Goal: Task Accomplishment & Management: Use online tool/utility

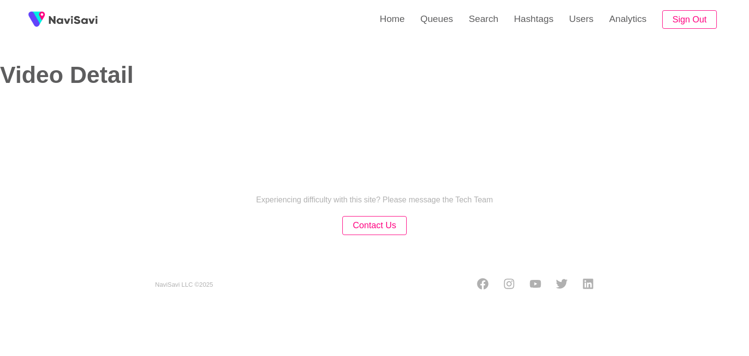
select select "**"
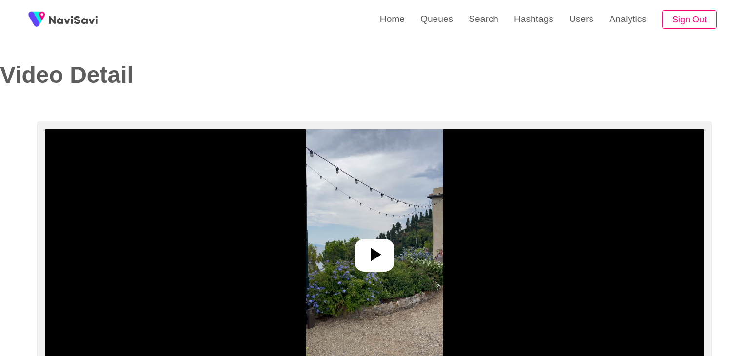
select select "**********"
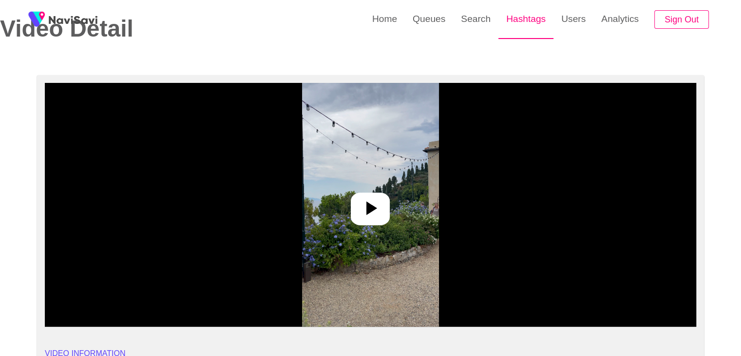
scroll to position [49, 0]
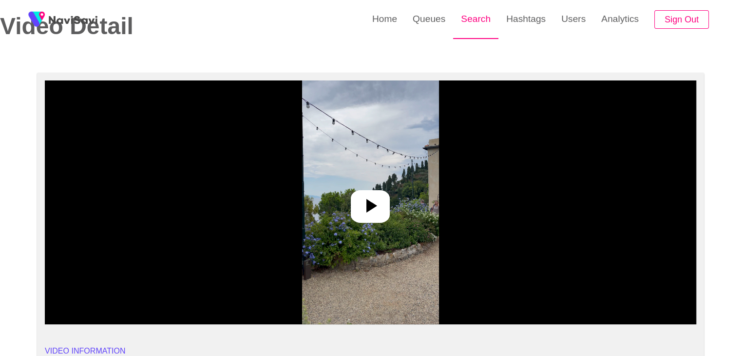
click at [482, 17] on link "Search" at bounding box center [475, 19] width 45 height 38
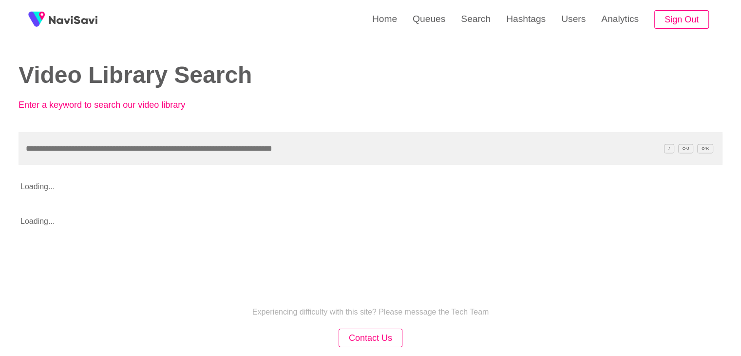
click at [89, 151] on input "text" at bounding box center [371, 148] width 704 height 33
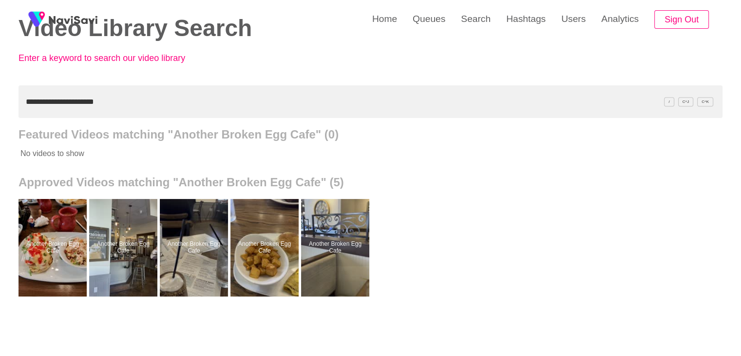
scroll to position [49, 0]
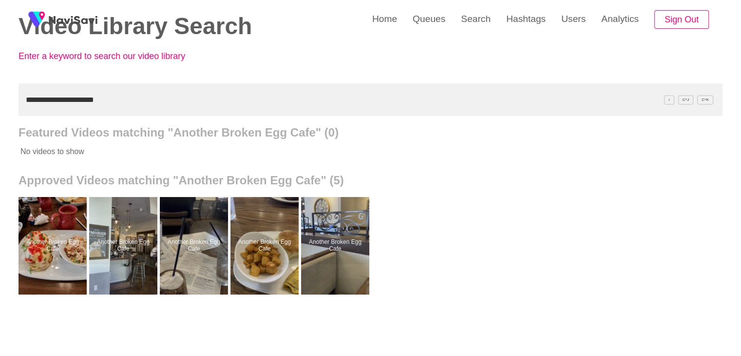
drag, startPoint x: 115, startPoint y: 96, endPoint x: 0, endPoint y: 94, distance: 115.1
click at [0, 94] on div "**********" at bounding box center [370, 221] width 741 height 540
paste input "text"
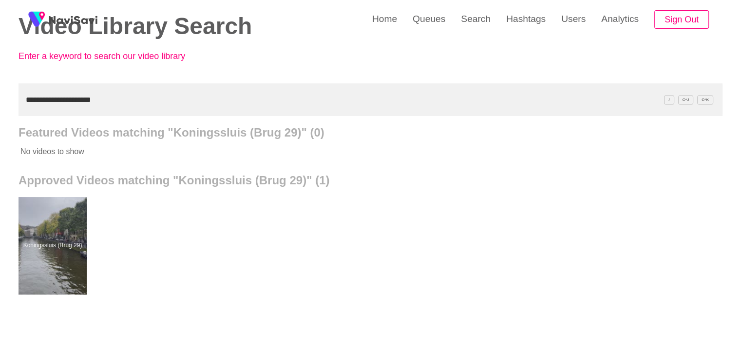
drag, startPoint x: 104, startPoint y: 94, endPoint x: 0, endPoint y: 109, distance: 105.3
click at [0, 109] on div "**********" at bounding box center [370, 221] width 741 height 540
paste input "text"
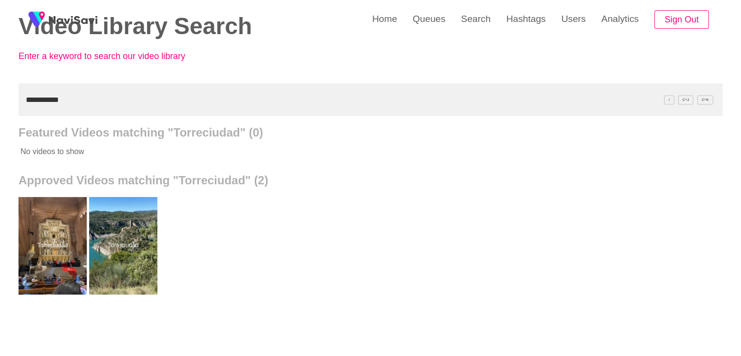
click at [0, 102] on div "**********" at bounding box center [370, 221] width 741 height 540
paste input "***"
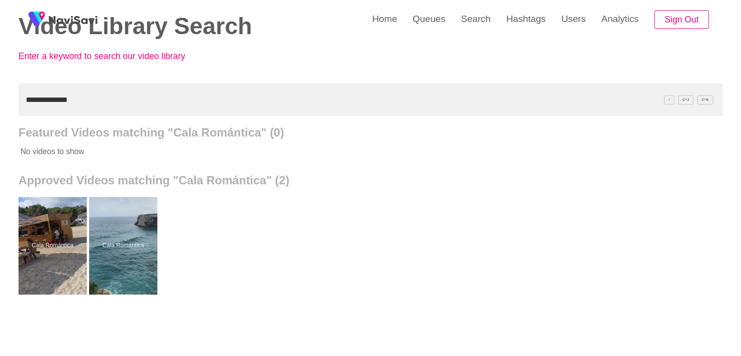
drag, startPoint x: 20, startPoint y: 97, endPoint x: 0, endPoint y: 104, distance: 21.7
click at [0, 104] on div "**********" at bounding box center [370, 221] width 741 height 540
paste input "****"
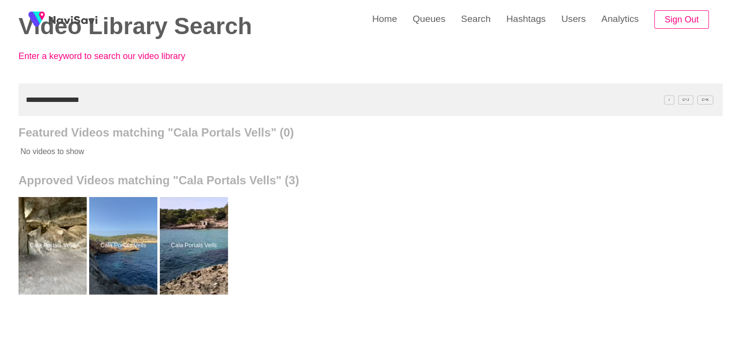
drag, startPoint x: 88, startPoint y: 101, endPoint x: 0, endPoint y: 102, distance: 87.7
click at [0, 102] on div "**********" at bounding box center [370, 221] width 741 height 540
paste input "text"
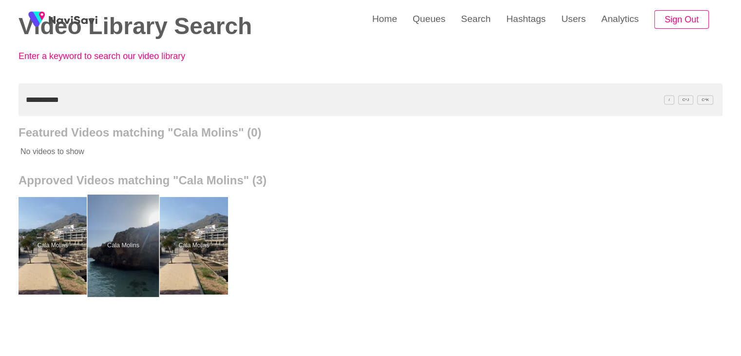
drag, startPoint x: 131, startPoint y: 251, endPoint x: 127, endPoint y: 244, distance: 8.1
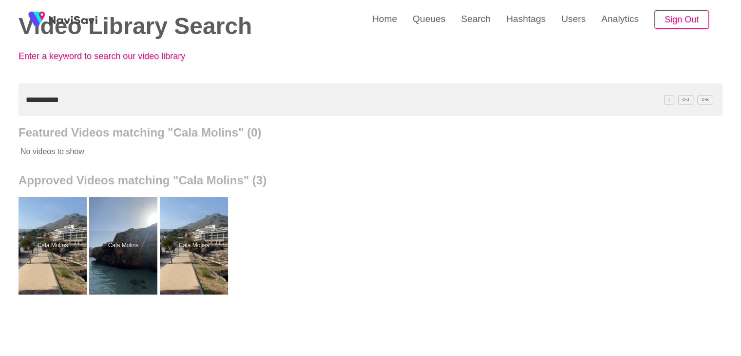
click at [0, 99] on div "**********" at bounding box center [370, 221] width 741 height 540
paste input "**"
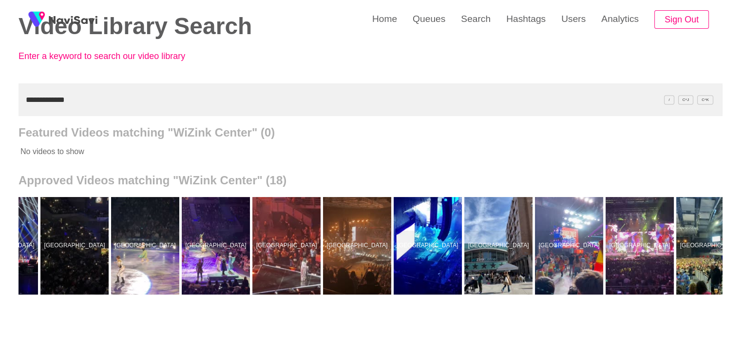
scroll to position [0, 568]
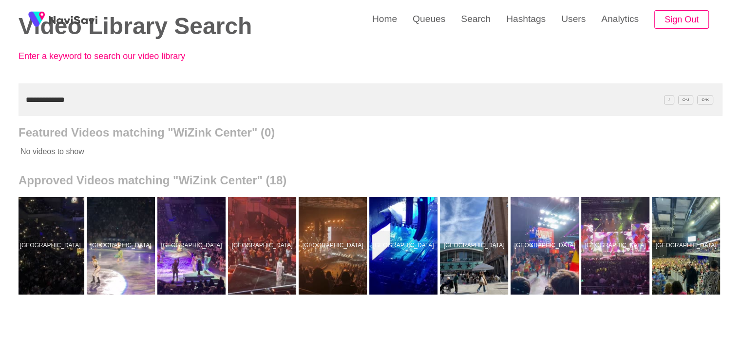
drag, startPoint x: 76, startPoint y: 96, endPoint x: 0, endPoint y: 102, distance: 76.3
click at [0, 102] on div "**********" at bounding box center [370, 221] width 741 height 540
paste input "**"
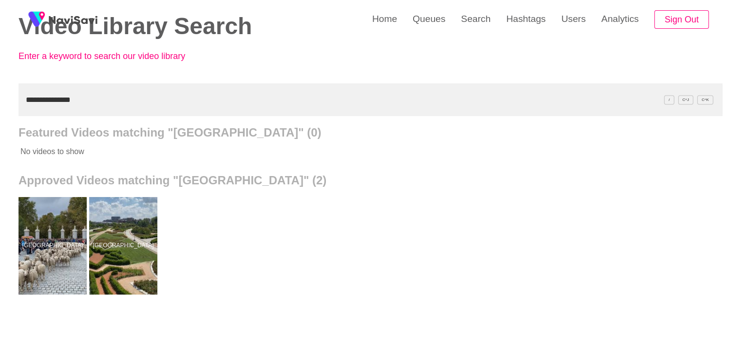
drag, startPoint x: 0, startPoint y: 108, endPoint x: 0, endPoint y: 114, distance: 5.4
click at [0, 114] on div "**********" at bounding box center [370, 221] width 741 height 540
paste input "*********"
type input "**********"
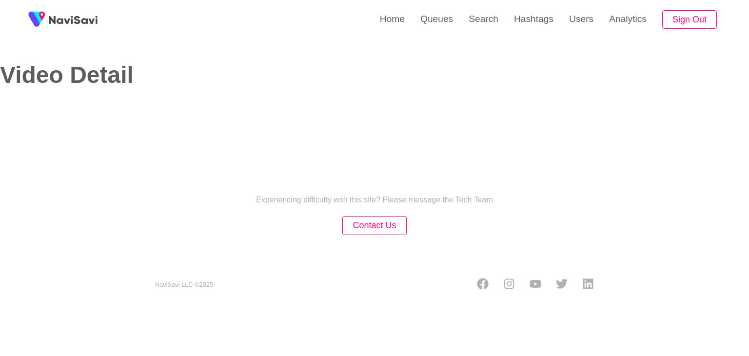
select select "**********"
select select "**"
select select "**********"
select select "**"
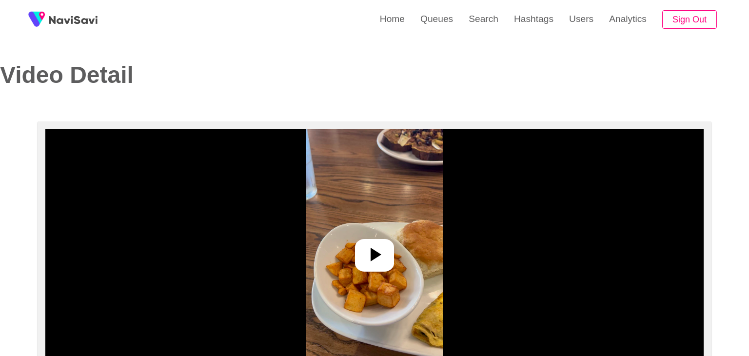
select select "**********"
select select "**"
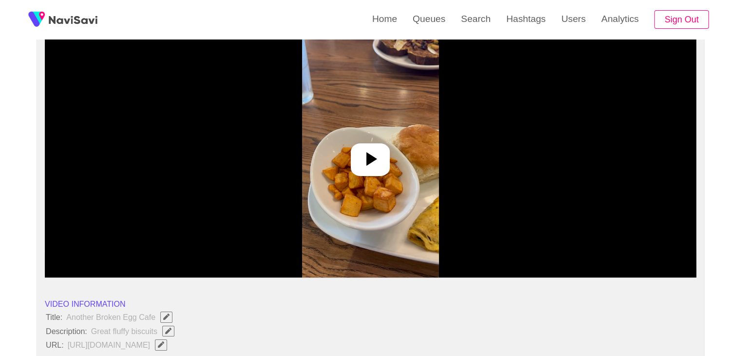
scroll to position [97, 0]
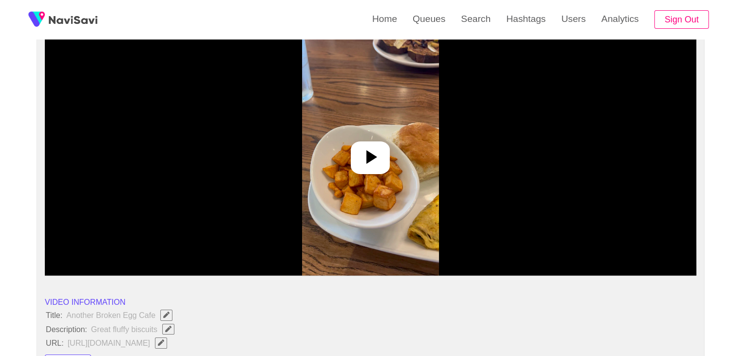
click at [374, 158] on icon at bounding box center [372, 157] width 11 height 14
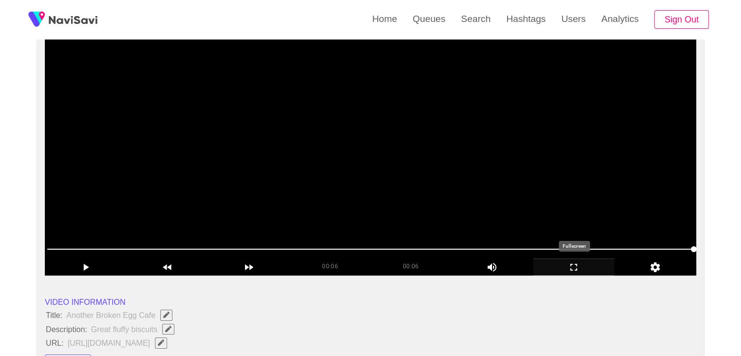
drag, startPoint x: 584, startPoint y: 265, endPoint x: 573, endPoint y: 266, distance: 10.8
click at [573, 266] on icon "add" at bounding box center [574, 267] width 81 height 12
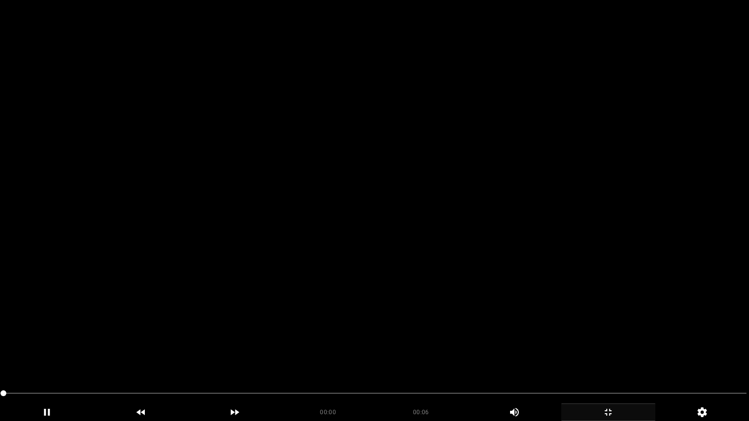
click at [317, 298] on video at bounding box center [374, 210] width 749 height 421
drag, startPoint x: 0, startPoint y: 379, endPoint x: 8, endPoint y: 366, distance: 15.3
click at [294, 308] on video at bounding box center [374, 210] width 749 height 421
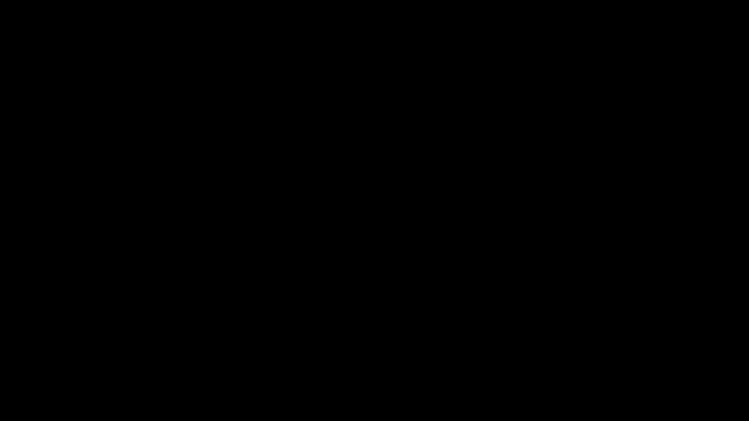
click at [620, 355] on span at bounding box center [374, 394] width 744 height 16
drag, startPoint x: 620, startPoint y: 392, endPoint x: 706, endPoint y: 389, distance: 86.3
click at [706, 355] on span at bounding box center [374, 394] width 744 height 16
click at [737, 355] on span at bounding box center [374, 393] width 744 height 1
drag, startPoint x: 737, startPoint y: 394, endPoint x: 724, endPoint y: 398, distance: 13.3
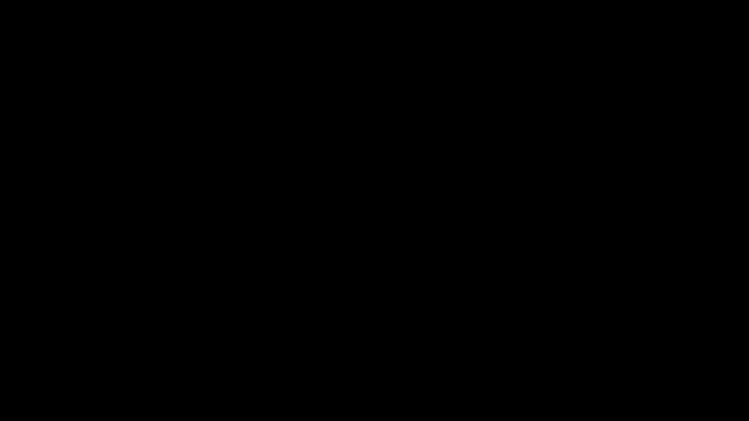
click at [724, 355] on span at bounding box center [374, 394] width 744 height 16
click at [644, 355] on span at bounding box center [374, 394] width 744 height 16
click at [630, 355] on div "00:05 00:06 Picture In Picture 1" at bounding box center [374, 404] width 749 height 36
drag, startPoint x: 476, startPoint y: 402, endPoint x: 464, endPoint y: 402, distance: 11.7
click at [464, 355] on div at bounding box center [375, 395] width 752 height 26
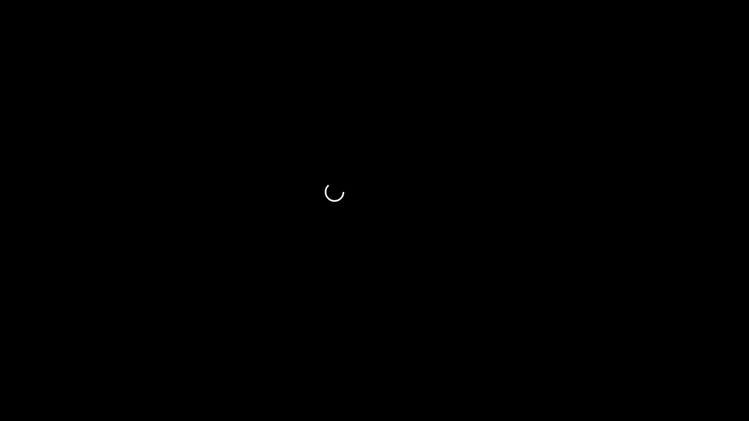
click at [552, 316] on video at bounding box center [374, 210] width 749 height 421
click at [572, 355] on video at bounding box center [374, 210] width 749 height 421
click at [600, 355] on span at bounding box center [374, 394] width 744 height 16
click at [630, 355] on span at bounding box center [374, 394] width 744 height 16
click at [558, 355] on span at bounding box center [374, 394] width 744 height 16
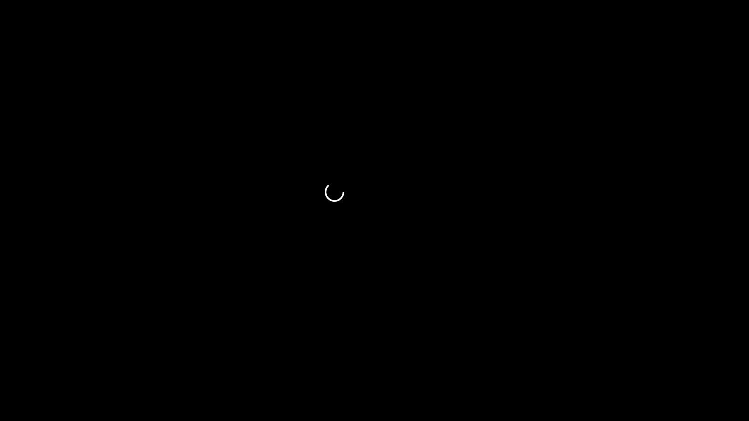
click at [536, 355] on span at bounding box center [374, 394] width 744 height 16
drag, startPoint x: 480, startPoint y: 392, endPoint x: 449, endPoint y: 398, distance: 31.3
click at [453, 355] on span at bounding box center [374, 394] width 744 height 16
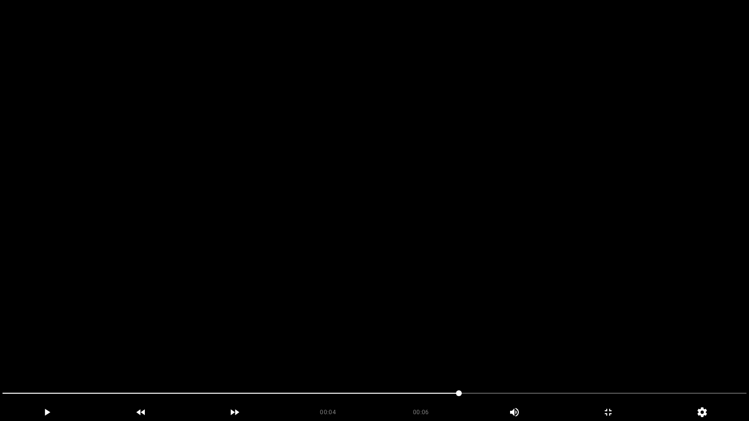
click at [507, 314] on video at bounding box center [374, 210] width 749 height 421
click at [515, 326] on video at bounding box center [374, 210] width 749 height 421
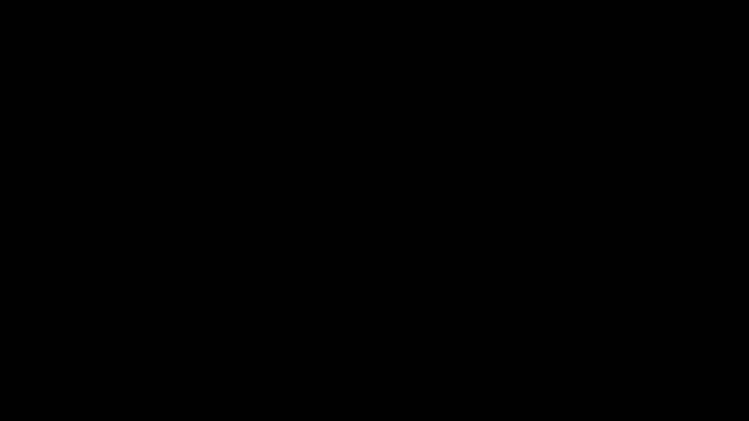
click at [619, 355] on icon "add" at bounding box center [607, 413] width 93 height 12
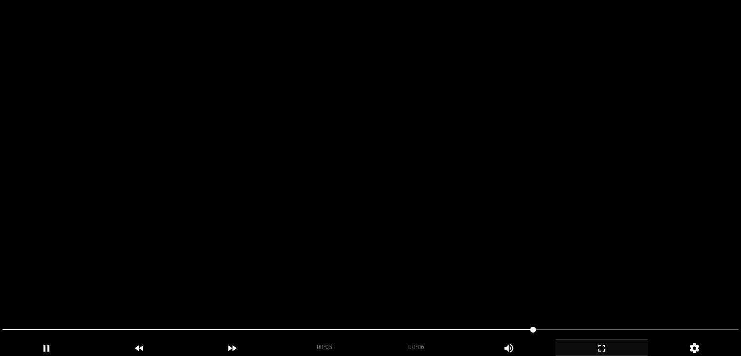
click at [536, 211] on video at bounding box center [370, 178] width 741 height 356
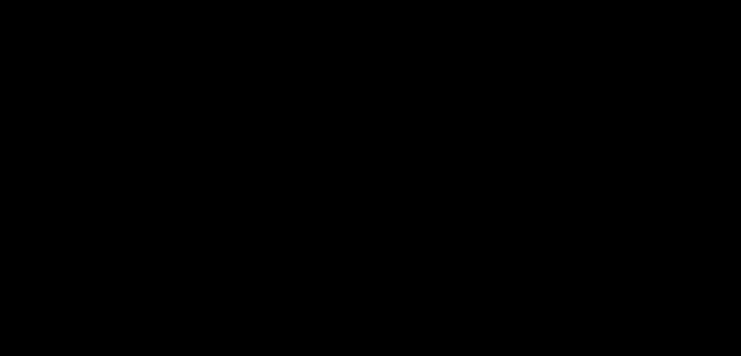
click at [484, 248] on span at bounding box center [487, 249] width 6 height 6
click at [455, 188] on video at bounding box center [371, 154] width 652 height 244
click at [455, 187] on video at bounding box center [371, 154] width 652 height 244
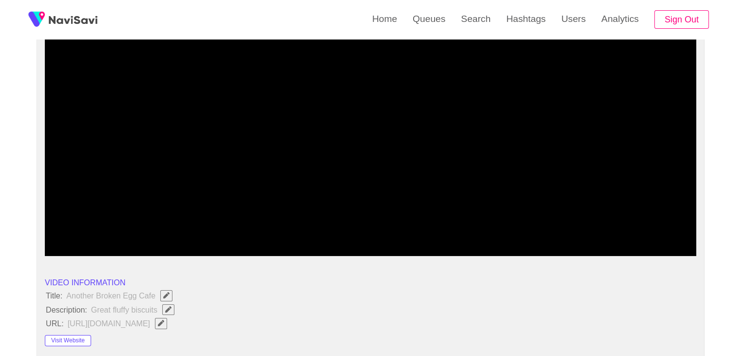
scroll to position [195, 0]
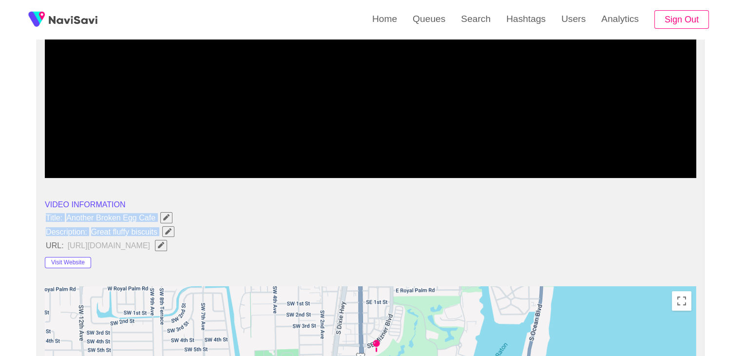
drag, startPoint x: 47, startPoint y: 217, endPoint x: 162, endPoint y: 236, distance: 117.2
copy ul "Title: Another Broken Egg Cafe Description: Great fluffy biscuits"
click at [166, 229] on icon "Edit Field" at bounding box center [168, 231] width 6 height 6
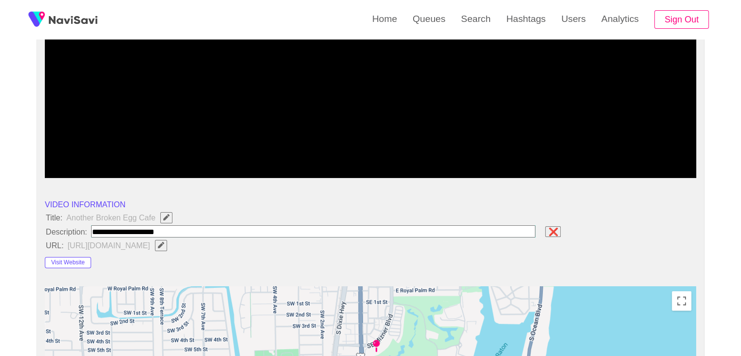
type input "**********"
click at [74, 262] on button "Visit Website" at bounding box center [68, 263] width 46 height 12
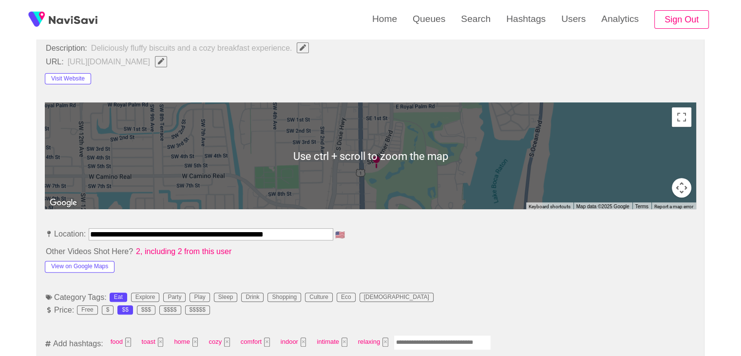
scroll to position [439, 0]
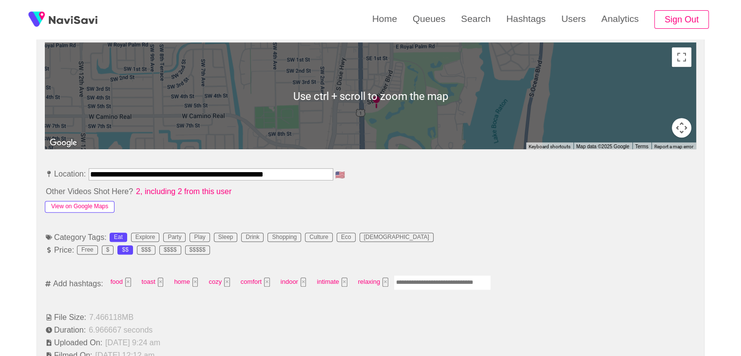
click at [108, 207] on button "View on Google Maps" at bounding box center [80, 207] width 70 height 12
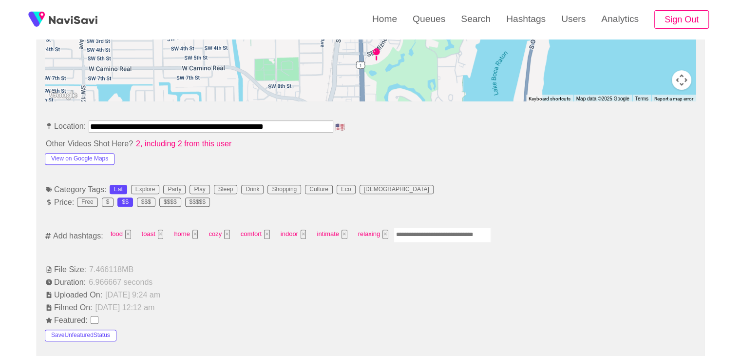
scroll to position [487, 0]
click at [411, 233] on input "Enter tag here and press return" at bounding box center [442, 233] width 97 height 15
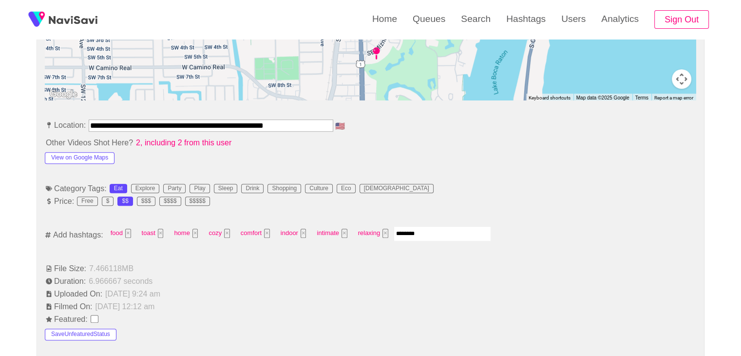
type input "*********"
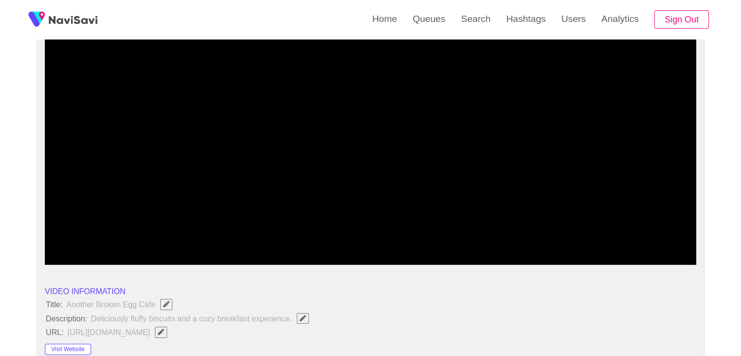
scroll to position [49, 0]
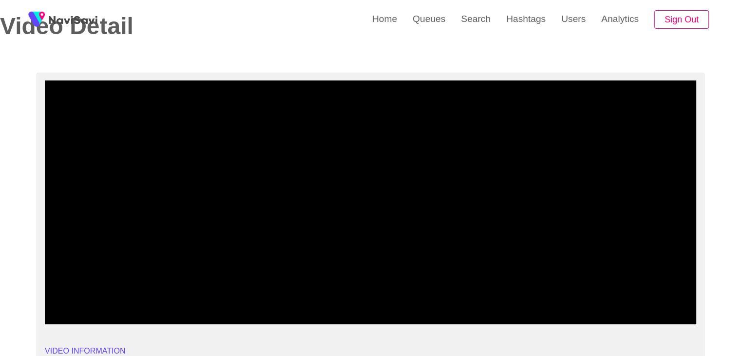
click at [475, 234] on video at bounding box center [371, 202] width 652 height 244
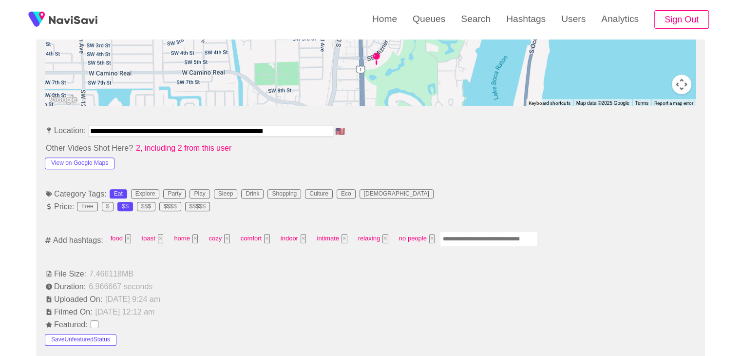
scroll to position [487, 0]
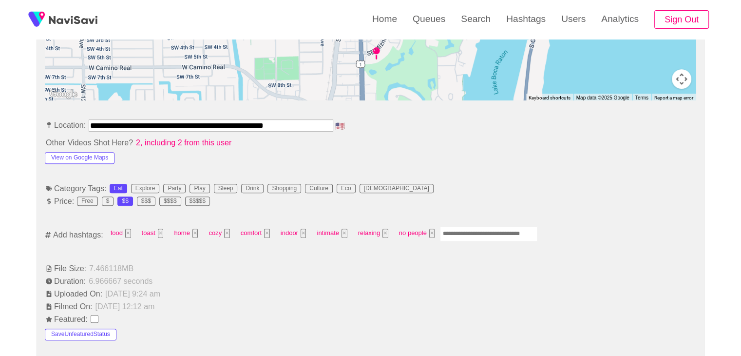
click at [460, 233] on input "Enter tag here and press return" at bounding box center [488, 233] width 97 height 15
type input "*********"
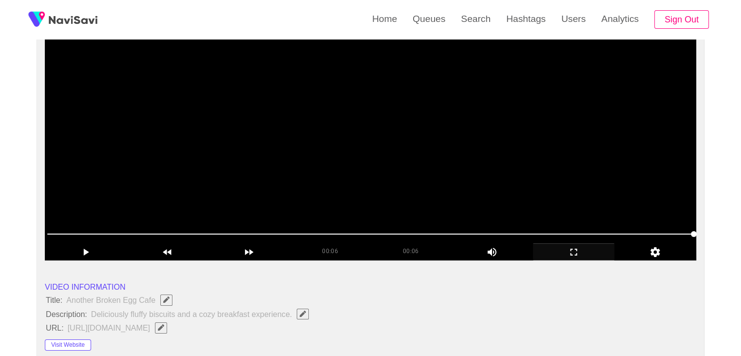
scroll to position [97, 0]
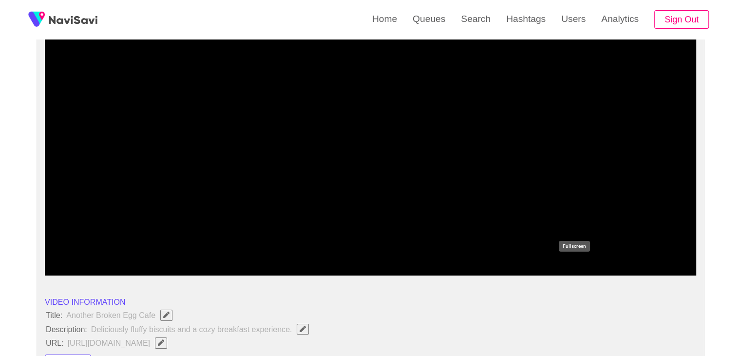
drag, startPoint x: 564, startPoint y: 265, endPoint x: 395, endPoint y: 322, distance: 178.5
click at [560, 266] on icon "add" at bounding box center [574, 267] width 81 height 12
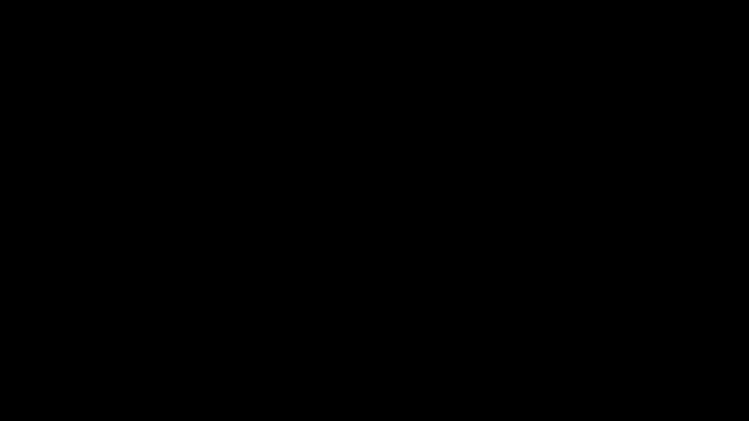
click at [366, 303] on video at bounding box center [374, 210] width 749 height 421
click at [367, 304] on video at bounding box center [374, 210] width 749 height 421
click at [405, 274] on video at bounding box center [374, 210] width 749 height 421
click at [405, 275] on video at bounding box center [374, 210] width 749 height 421
click at [435, 272] on video at bounding box center [374, 210] width 749 height 421
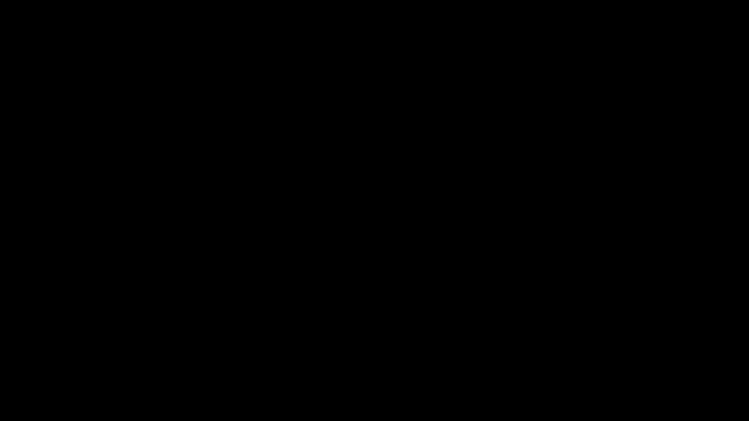
click at [468, 276] on video at bounding box center [374, 210] width 749 height 421
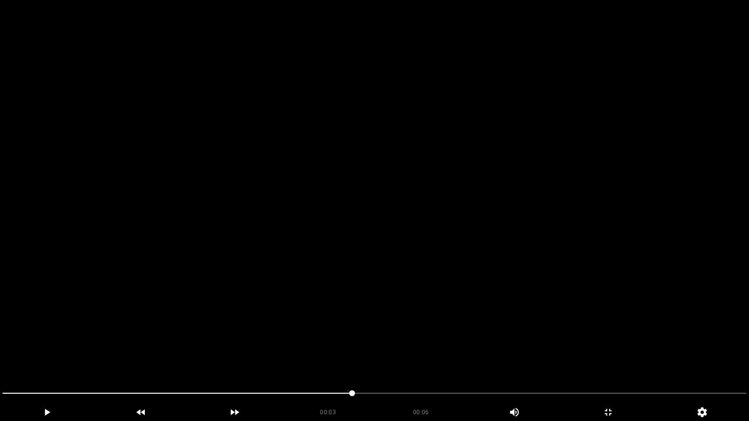
click at [487, 317] on video at bounding box center [374, 210] width 749 height 421
click at [503, 315] on video at bounding box center [374, 210] width 749 height 421
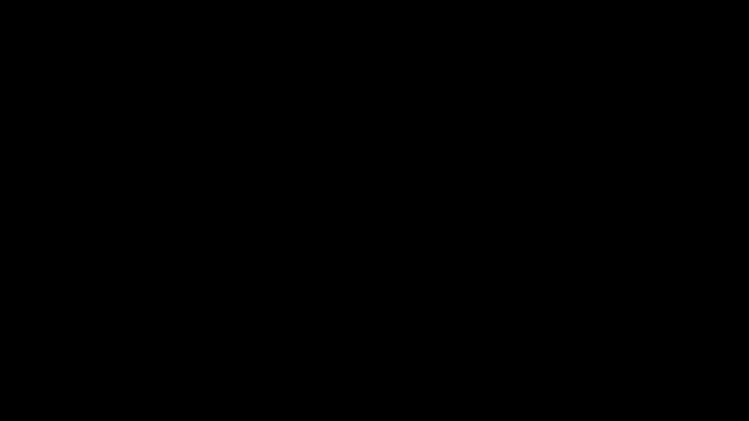
click at [611, 355] on div "add" at bounding box center [608, 413] width 94 height 18
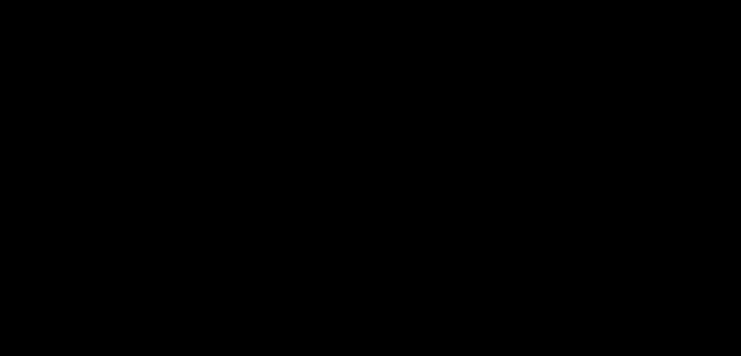
click at [595, 171] on video at bounding box center [370, 178] width 741 height 356
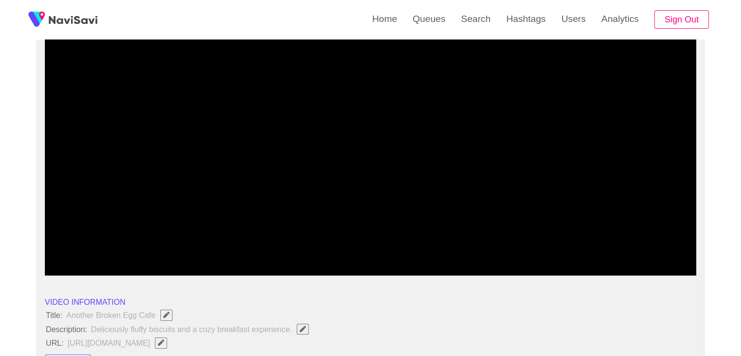
click at [517, 245] on span at bounding box center [370, 249] width 647 height 16
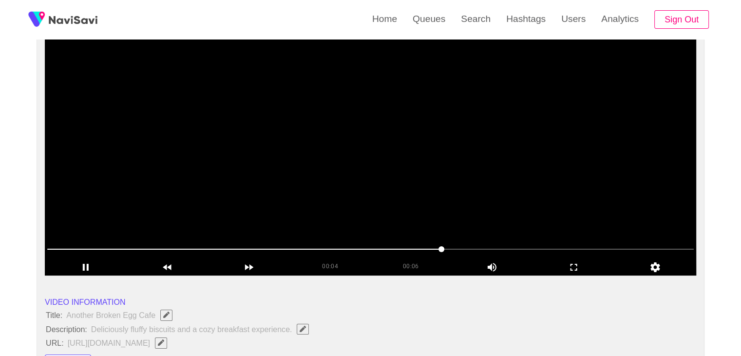
click at [524, 192] on video at bounding box center [371, 154] width 652 height 244
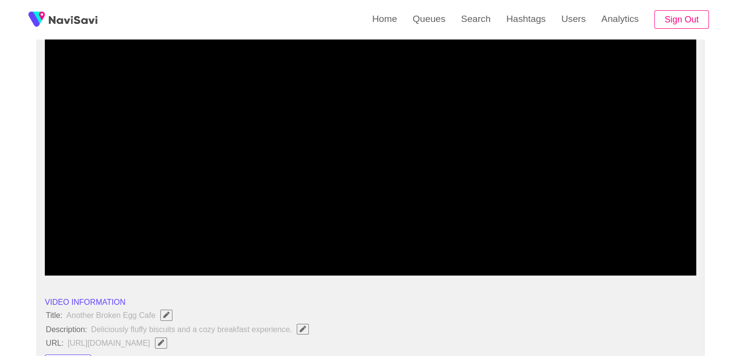
drag, startPoint x: 269, startPoint y: 247, endPoint x: 0, endPoint y: 252, distance: 269.1
drag, startPoint x: 11, startPoint y: 256, endPoint x: 0, endPoint y: 263, distance: 13.0
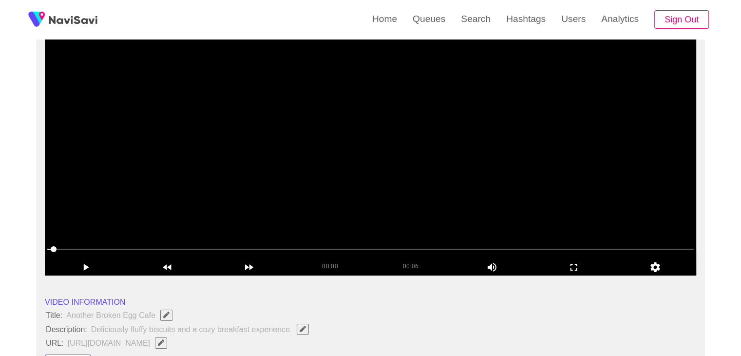
click at [223, 212] on video at bounding box center [371, 154] width 652 height 244
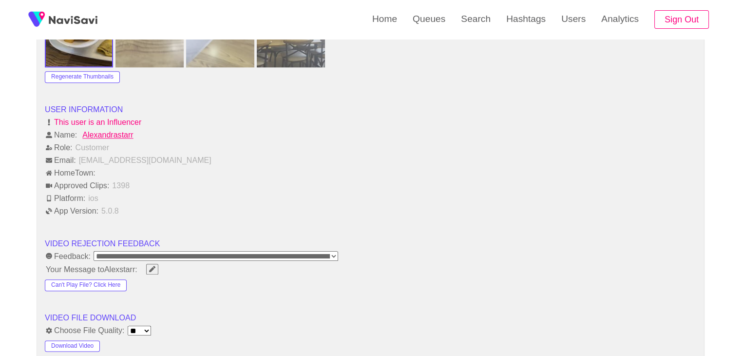
scroll to position [1170, 0]
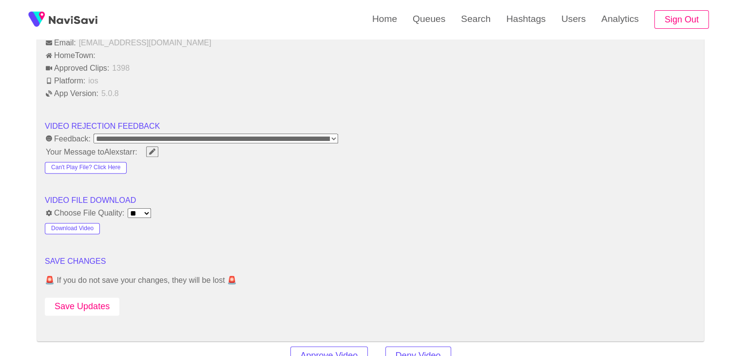
click at [85, 301] on button "Save Updates" at bounding box center [82, 306] width 75 height 18
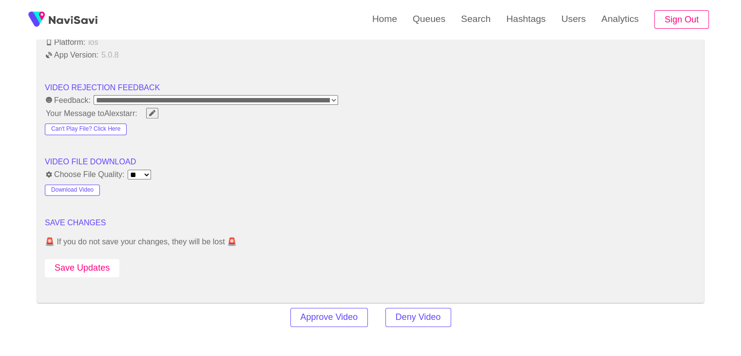
scroll to position [1219, 0]
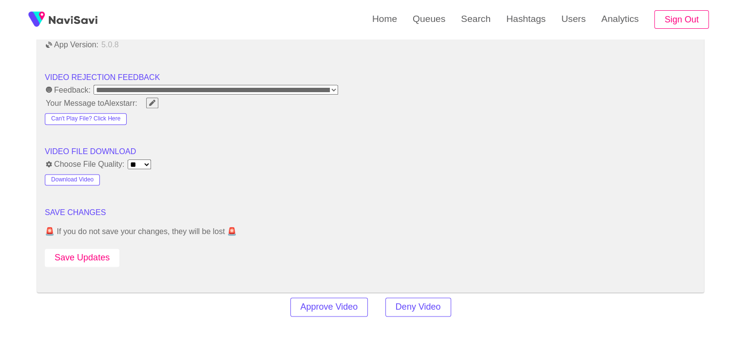
click at [90, 254] on button "Save Updates" at bounding box center [82, 258] width 75 height 18
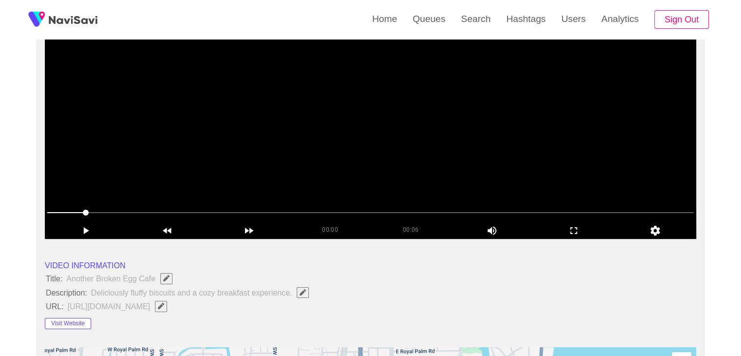
scroll to position [146, 0]
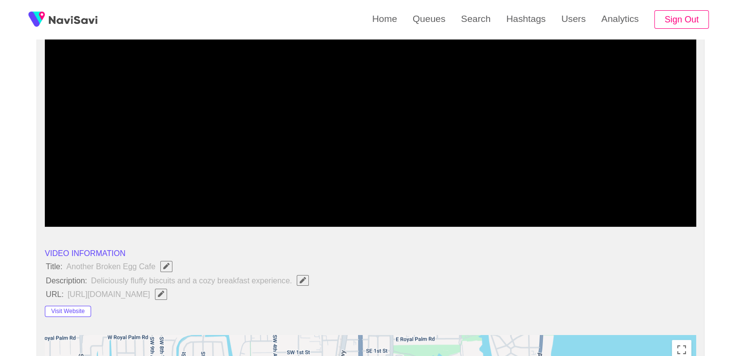
click at [70, 303] on div "Visit Website" at bounding box center [110, 310] width 130 height 16
click at [70, 311] on button "Visit Website" at bounding box center [68, 312] width 46 height 12
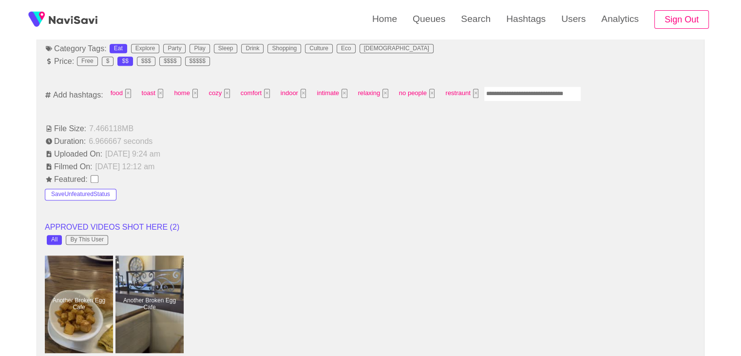
scroll to position [634, 0]
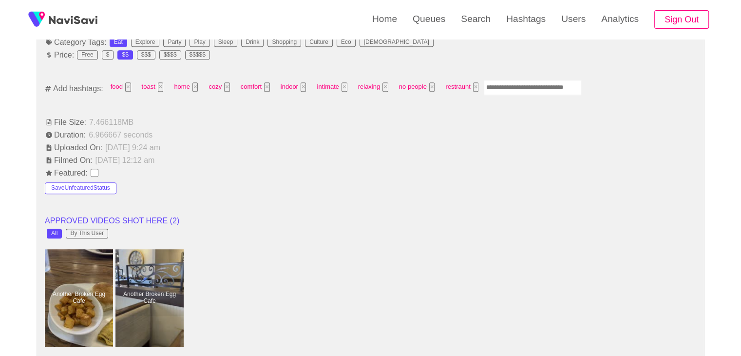
click at [503, 81] on input "Enter tag here and press return" at bounding box center [532, 87] width 97 height 15
type input "****"
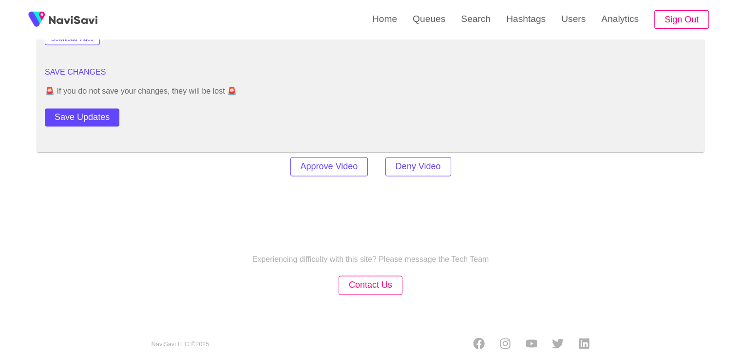
scroll to position [1367, 0]
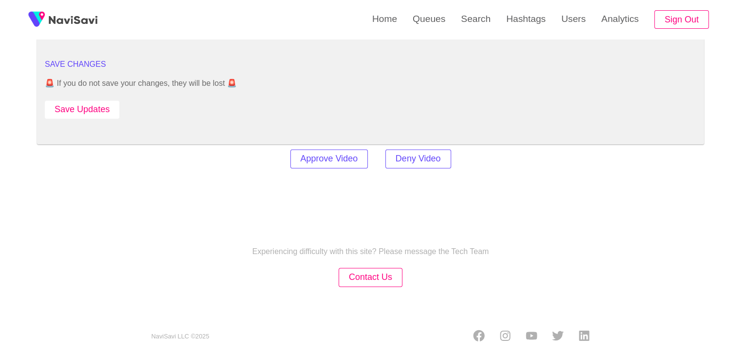
click at [96, 100] on button "Save Updates" at bounding box center [82, 109] width 75 height 18
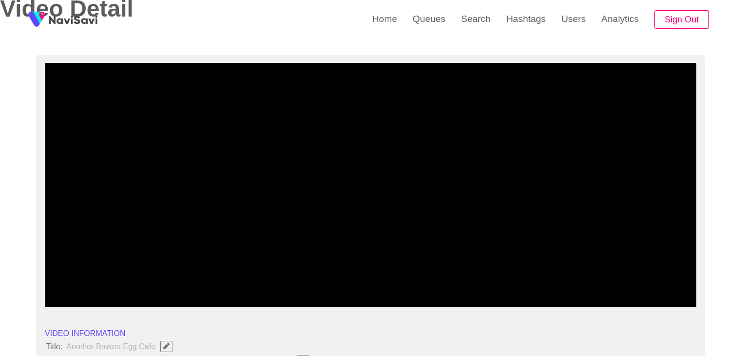
scroll to position [2, 0]
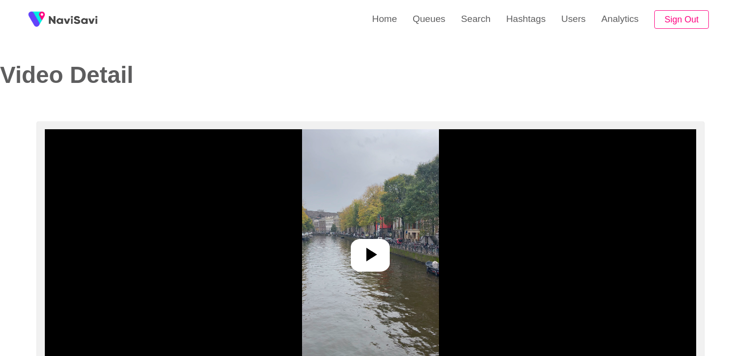
select select "**********"
select select "**"
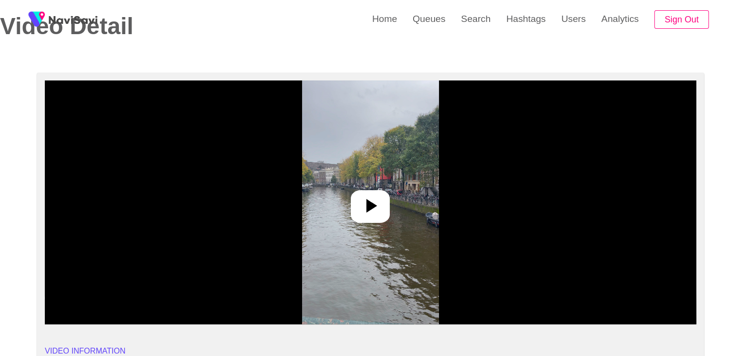
click at [349, 204] on img at bounding box center [370, 202] width 137 height 244
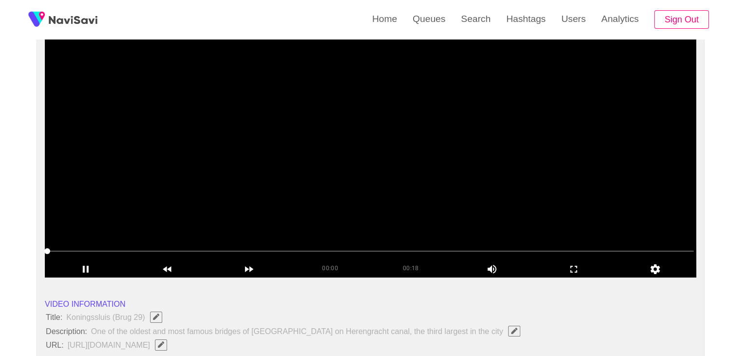
scroll to position [97, 0]
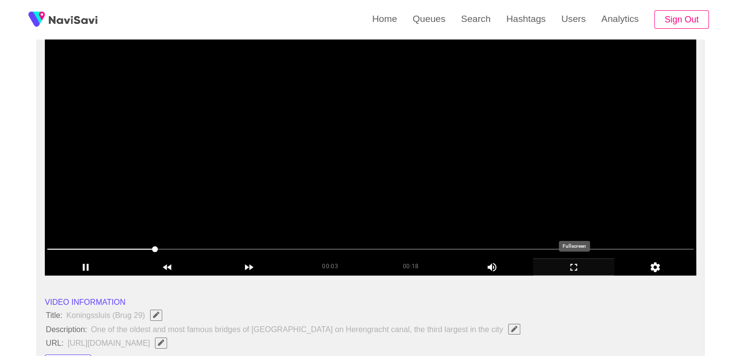
click at [581, 267] on icon "add" at bounding box center [574, 267] width 81 height 12
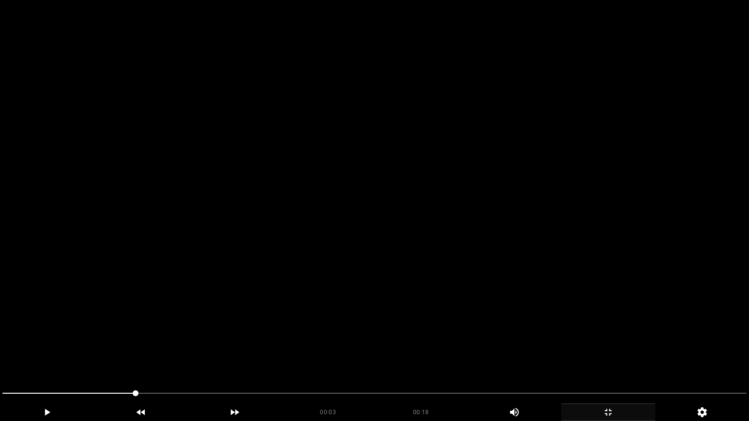
click at [467, 296] on video at bounding box center [374, 210] width 749 height 421
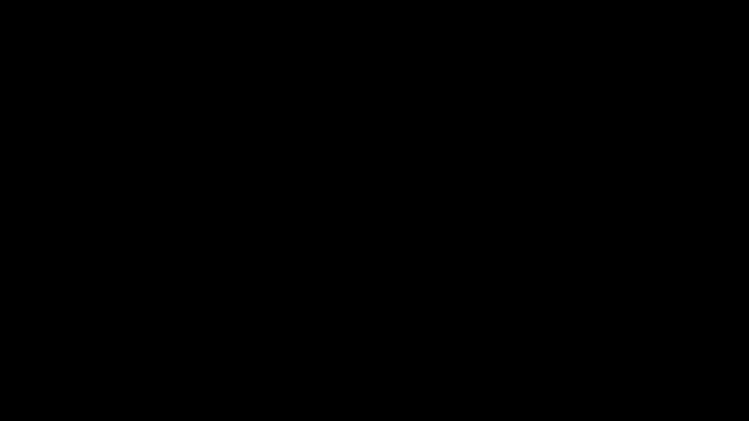
click at [348, 290] on video at bounding box center [374, 210] width 749 height 421
click at [362, 310] on video at bounding box center [374, 210] width 749 height 421
click at [476, 349] on video at bounding box center [374, 210] width 749 height 421
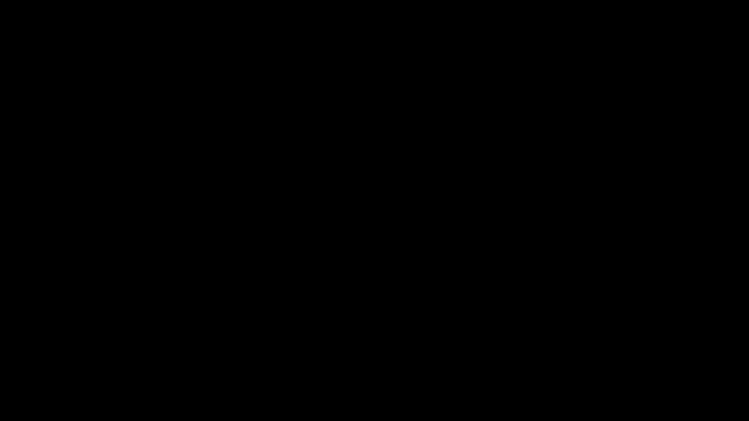
click at [476, 349] on video at bounding box center [374, 210] width 749 height 421
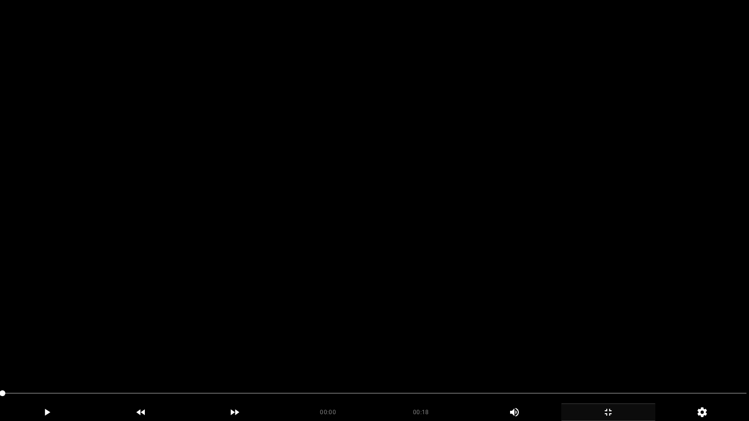
click at [252, 331] on video at bounding box center [374, 210] width 749 height 421
click at [369, 247] on video at bounding box center [374, 210] width 749 height 421
click at [369, 249] on video at bounding box center [374, 210] width 749 height 421
click at [401, 254] on video at bounding box center [374, 210] width 749 height 421
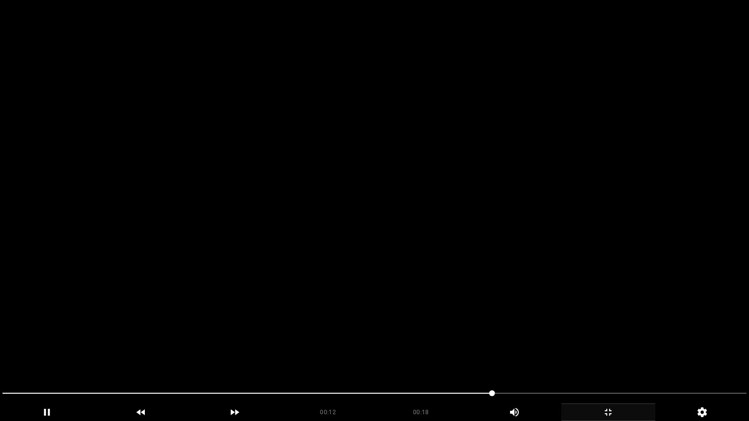
click at [447, 259] on video at bounding box center [374, 210] width 749 height 421
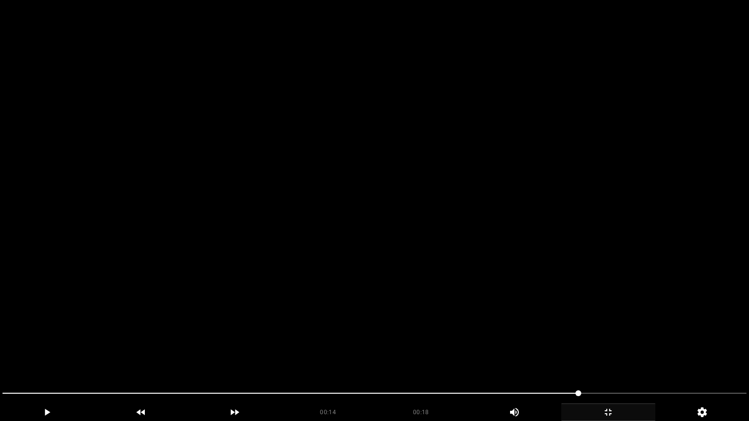
click at [447, 259] on video at bounding box center [374, 210] width 749 height 421
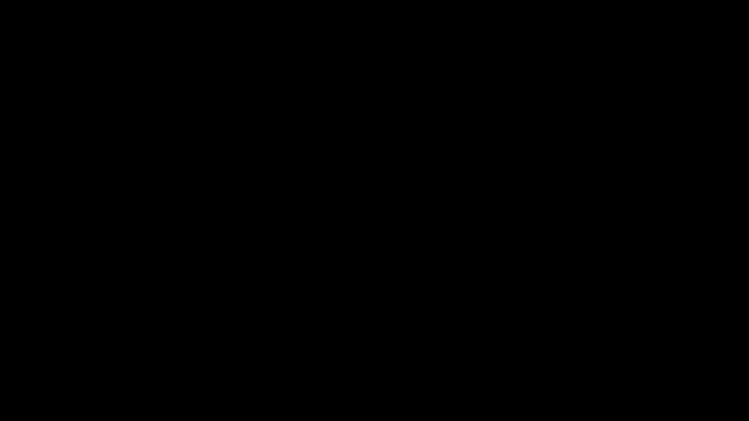
drag, startPoint x: 470, startPoint y: 392, endPoint x: 445, endPoint y: 392, distance: 24.4
click at [445, 355] on span at bounding box center [374, 394] width 744 height 16
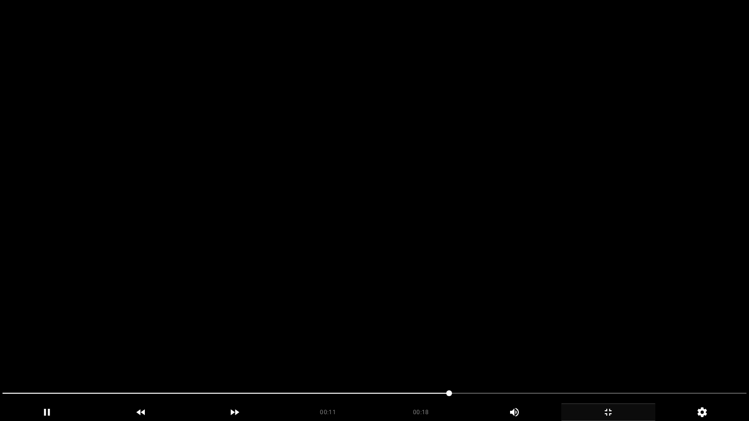
click at [448, 322] on video at bounding box center [374, 210] width 749 height 421
click at [390, 326] on video at bounding box center [374, 210] width 749 height 421
click at [469, 329] on video at bounding box center [374, 210] width 749 height 421
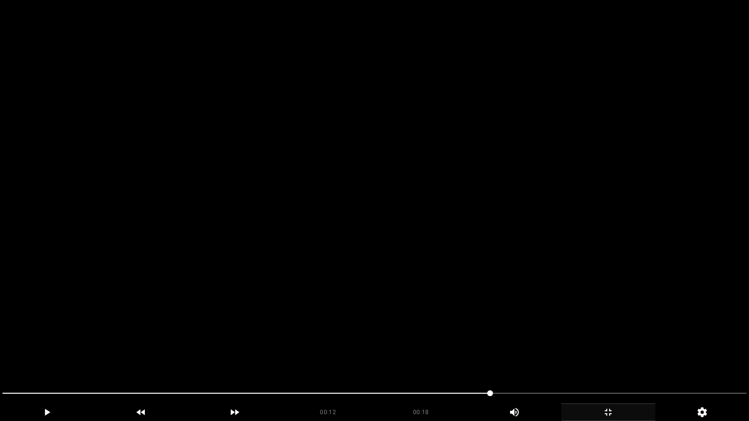
click at [469, 329] on video at bounding box center [374, 210] width 749 height 421
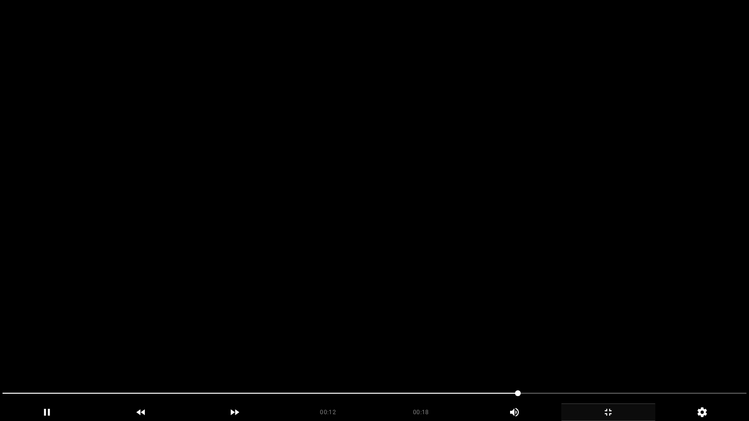
click at [469, 329] on video at bounding box center [374, 210] width 749 height 421
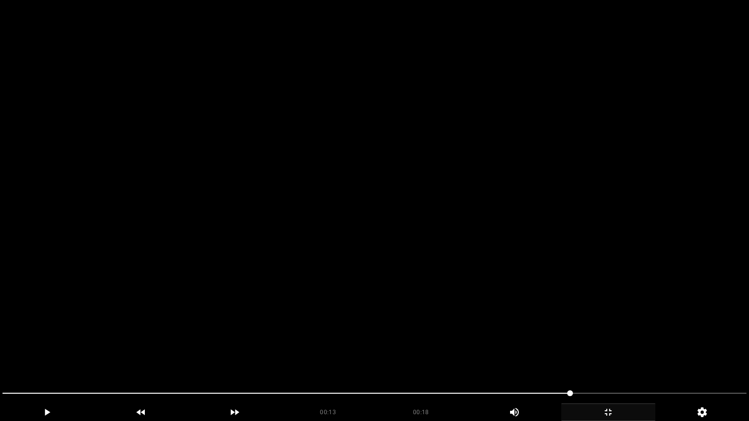
click at [469, 329] on video at bounding box center [374, 210] width 749 height 421
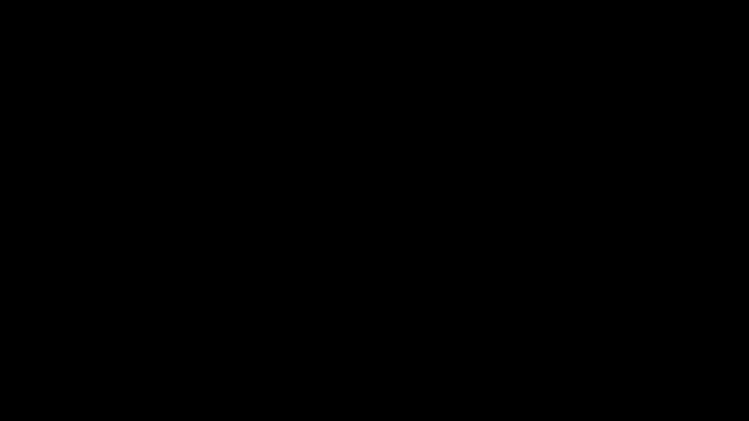
click at [612, 355] on icon "add" at bounding box center [607, 413] width 93 height 12
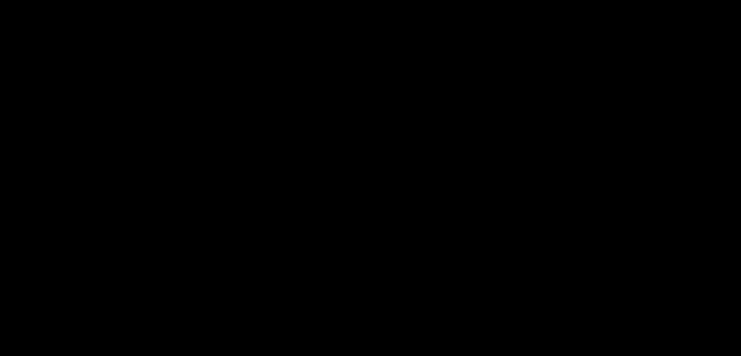
scroll to position [195, 0]
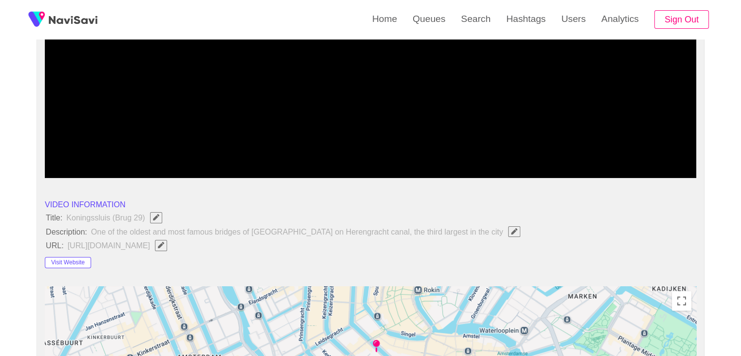
click at [358, 108] on video at bounding box center [371, 56] width 652 height 244
click at [72, 259] on button "Visit Website" at bounding box center [68, 263] width 46 height 12
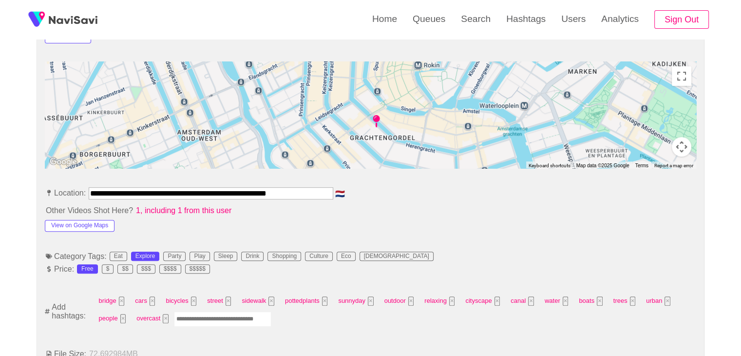
scroll to position [439, 0]
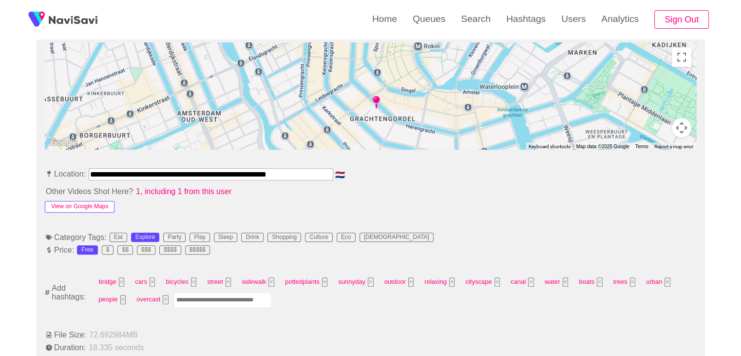
click at [99, 202] on button "View on Google Maps" at bounding box center [80, 207] width 70 height 12
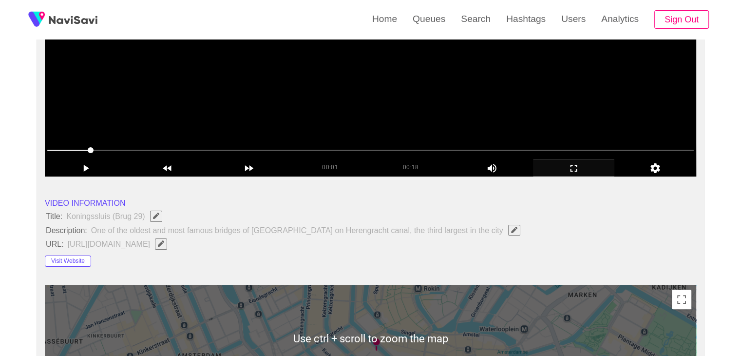
scroll to position [195, 0]
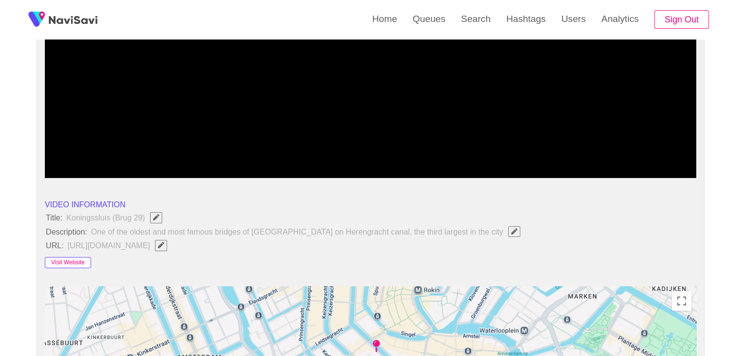
click at [69, 262] on button "Visit Website" at bounding box center [68, 263] width 46 height 12
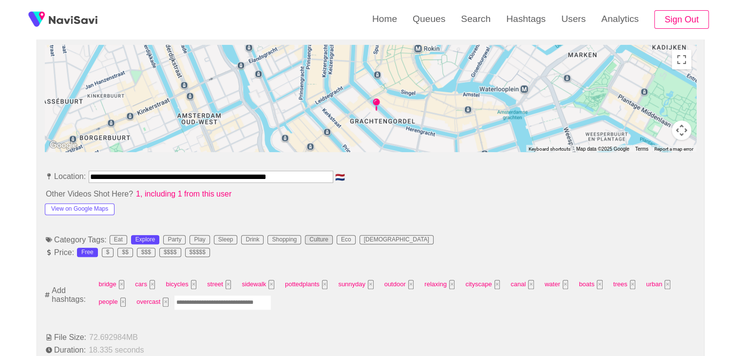
scroll to position [439, 0]
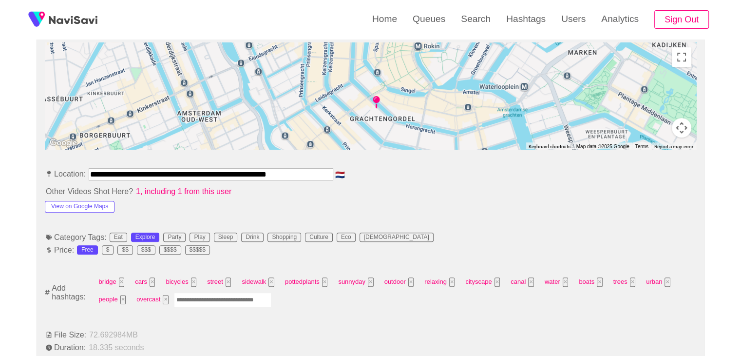
click at [236, 293] on input "Enter tag here and press return" at bounding box center [222, 299] width 97 height 15
type input "****"
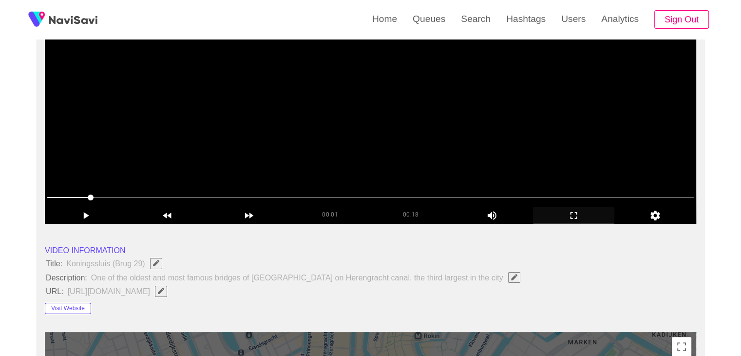
scroll to position [146, 0]
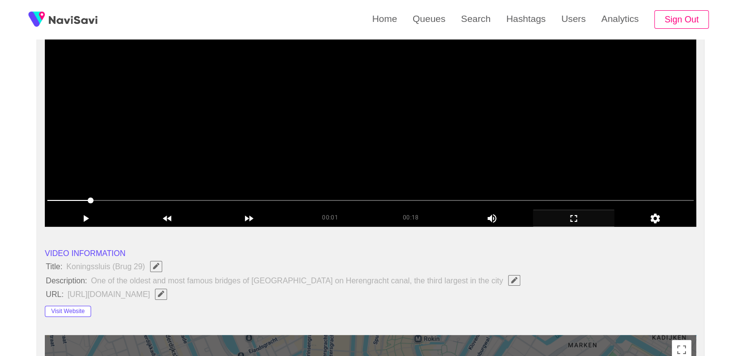
click at [363, 174] on video at bounding box center [371, 105] width 652 height 244
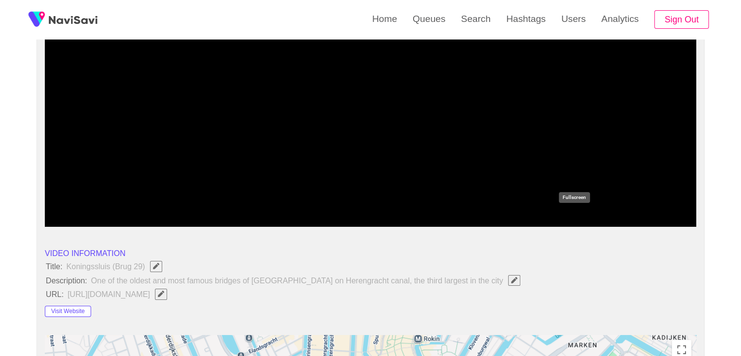
click at [570, 217] on icon "add" at bounding box center [574, 219] width 81 height 12
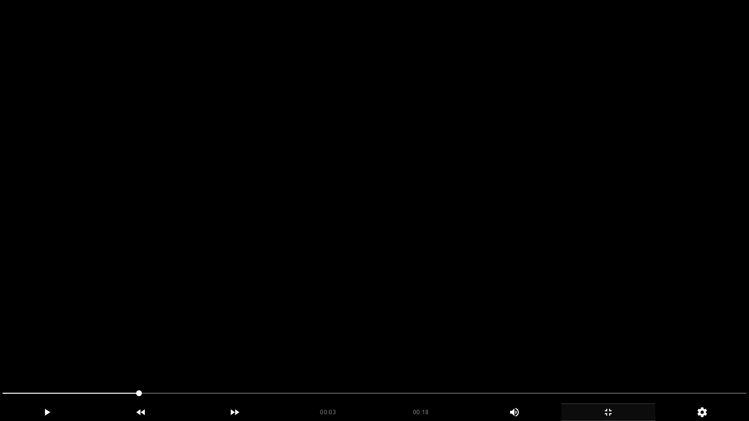
click at [571, 258] on video at bounding box center [374, 210] width 749 height 421
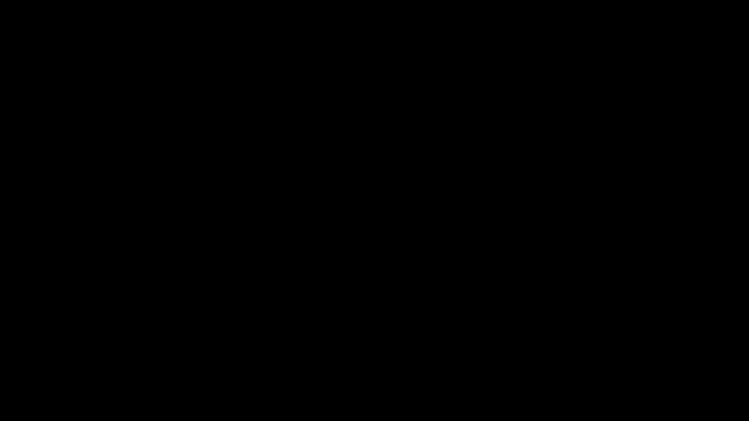
click at [602, 355] on div "add" at bounding box center [608, 413] width 94 height 18
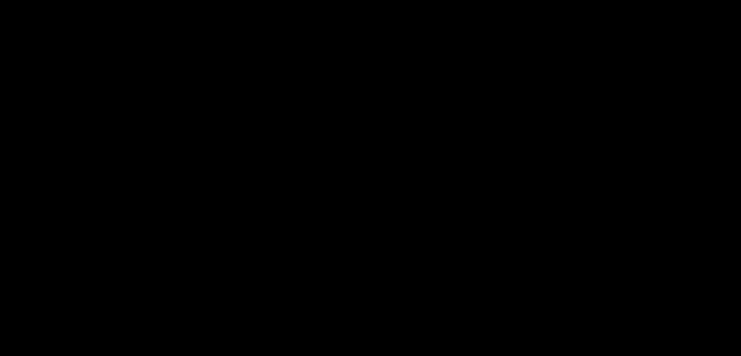
scroll to position [1170, 0]
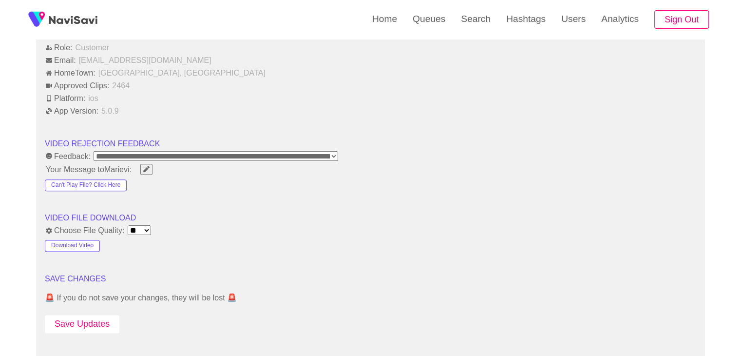
click at [74, 315] on button "Save Updates" at bounding box center [82, 324] width 75 height 18
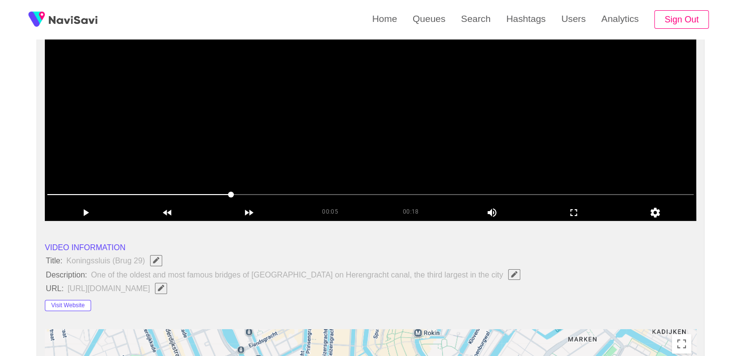
scroll to position [146, 0]
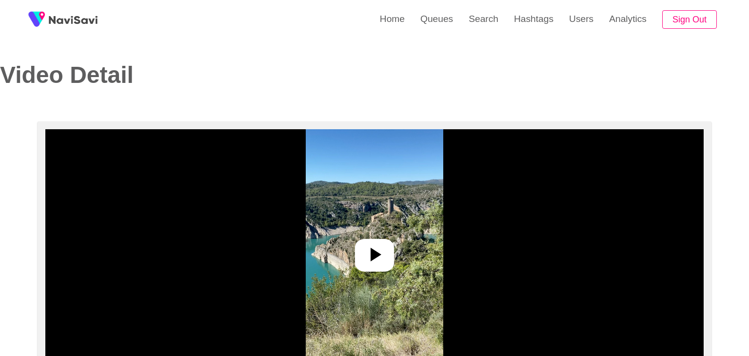
select select "**********"
select select "**"
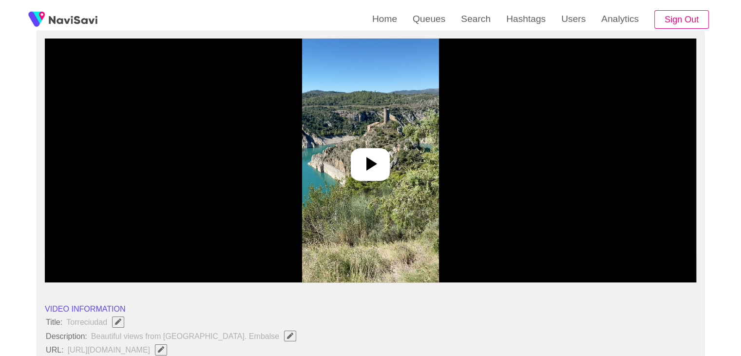
scroll to position [97, 0]
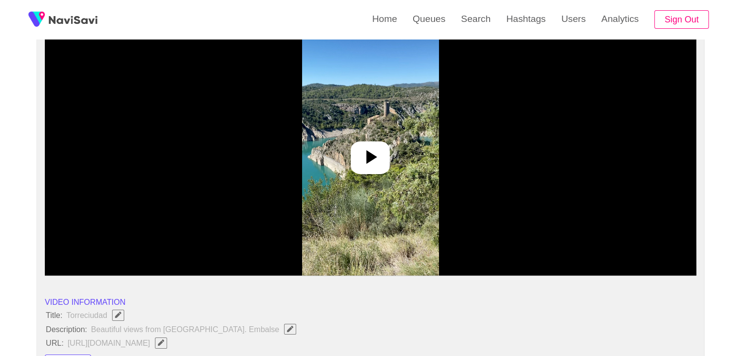
click at [374, 149] on icon at bounding box center [370, 156] width 23 height 23
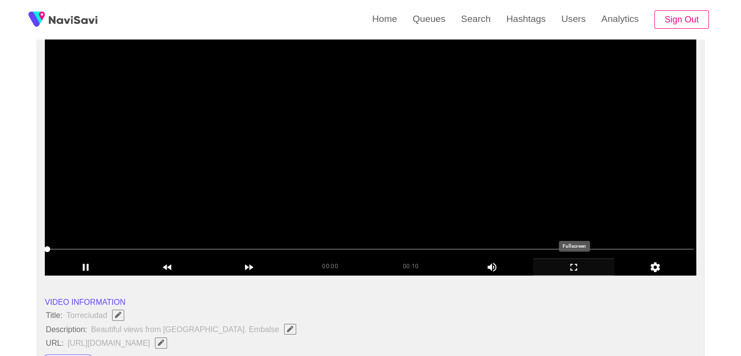
click at [571, 264] on icon "add" at bounding box center [574, 267] width 7 height 7
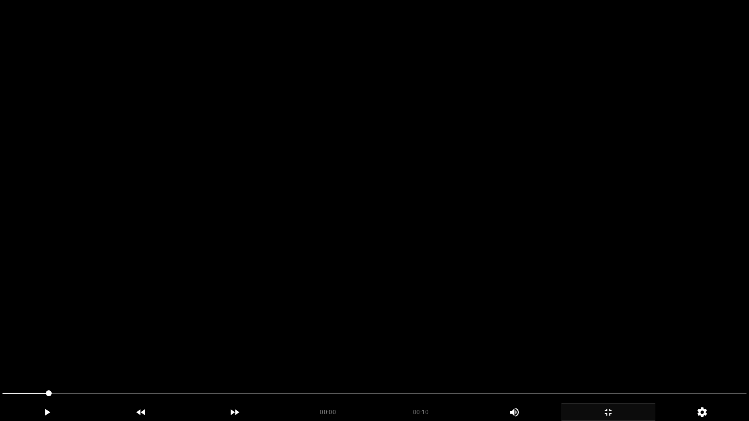
click at [494, 262] on video at bounding box center [374, 210] width 749 height 421
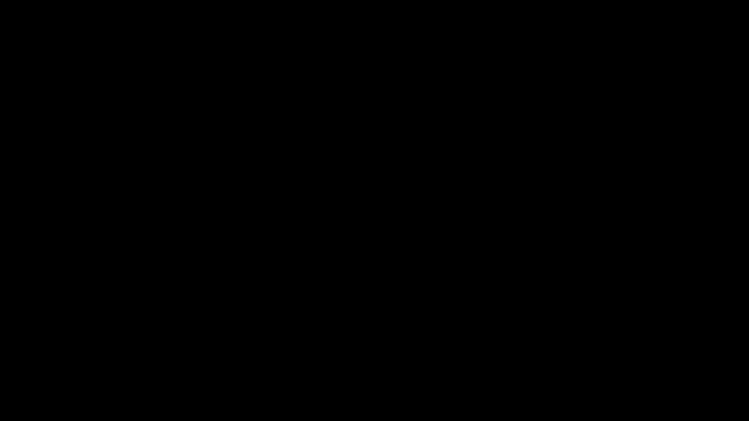
click at [606, 355] on icon "add" at bounding box center [607, 413] width 93 height 12
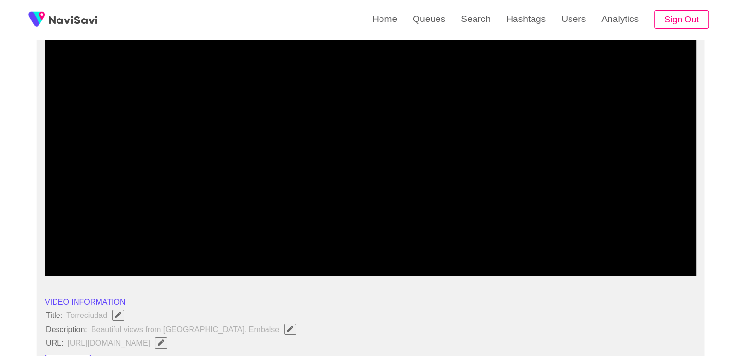
drag, startPoint x: 579, startPoint y: 273, endPoint x: 579, endPoint y: 314, distance: 40.9
click at [579, 273] on div "add" at bounding box center [574, 266] width 82 height 17
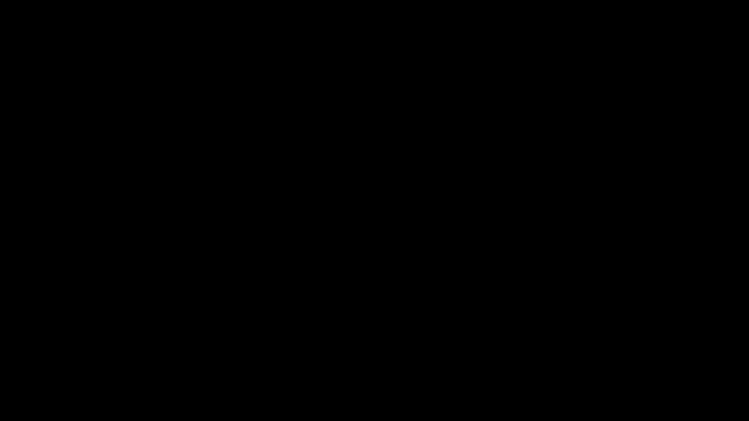
click at [546, 297] on video at bounding box center [374, 210] width 749 height 421
click at [617, 355] on icon "add" at bounding box center [607, 413] width 93 height 12
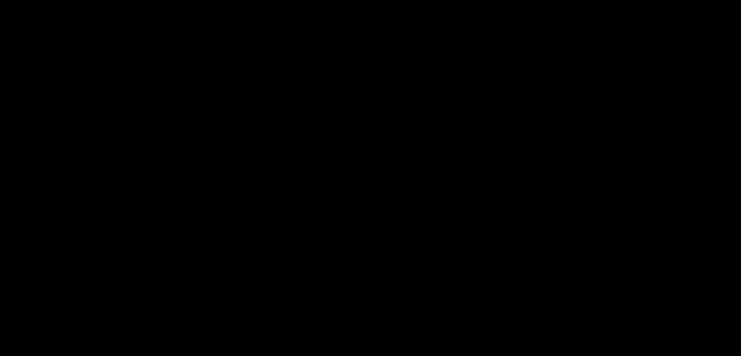
scroll to position [244, 0]
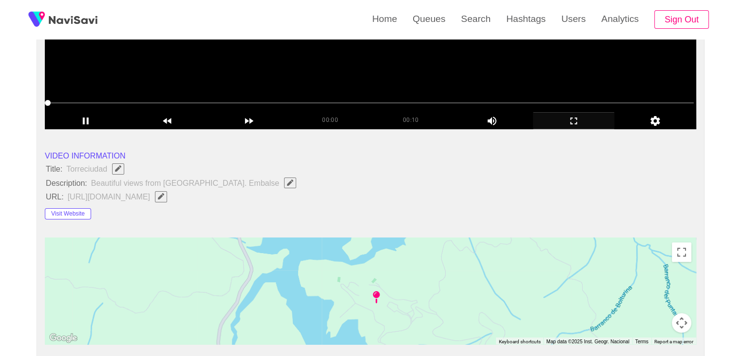
click at [314, 82] on video at bounding box center [371, 7] width 652 height 244
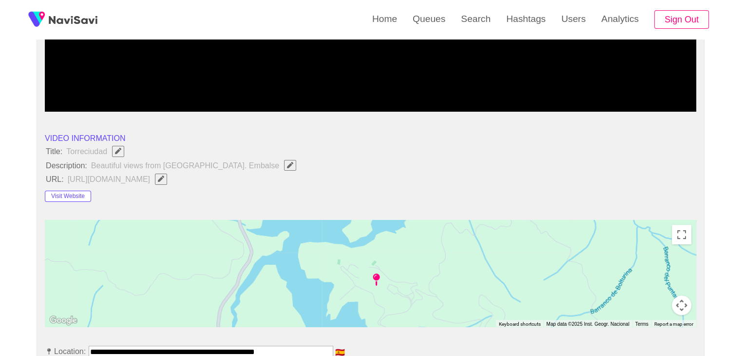
scroll to position [292, 0]
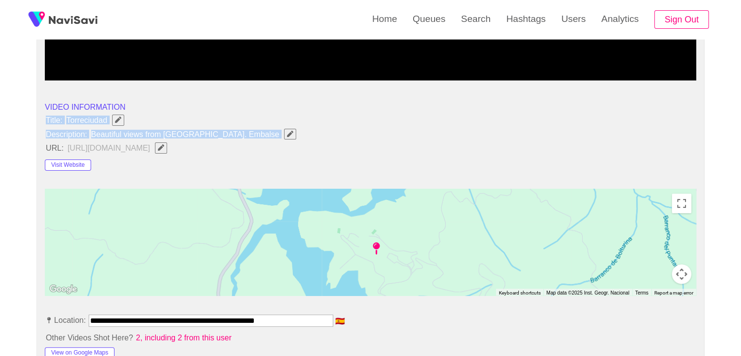
drag, startPoint x: 81, startPoint y: 123, endPoint x: 294, endPoint y: 132, distance: 213.2
copy ul "Title: Torreciudad Description: Beautiful views from [GEOGRAPHIC_DATA]. Embalse"
click at [295, 133] on span "button" at bounding box center [290, 134] width 10 height 6
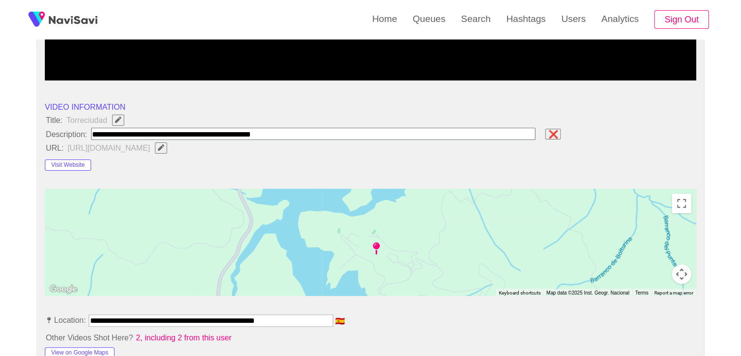
type input "**********"
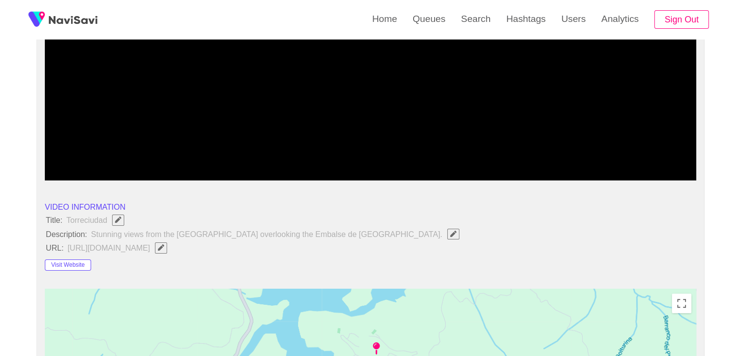
scroll to position [195, 0]
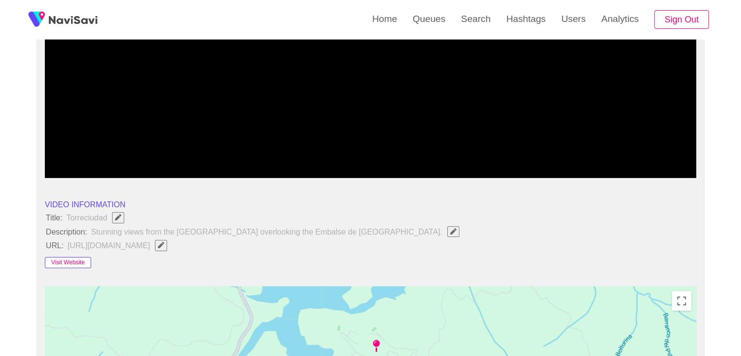
click at [78, 259] on button "Visit Website" at bounding box center [68, 263] width 46 height 12
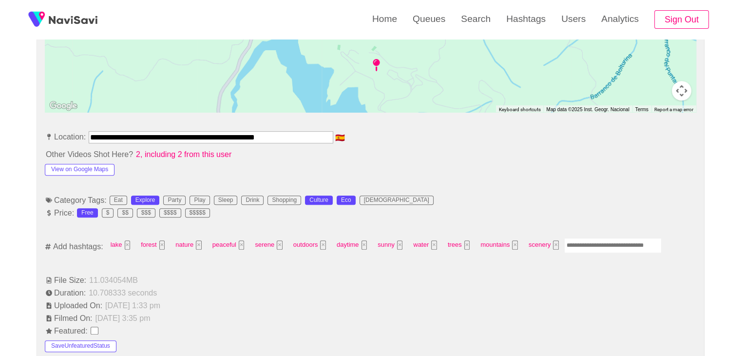
scroll to position [487, 0]
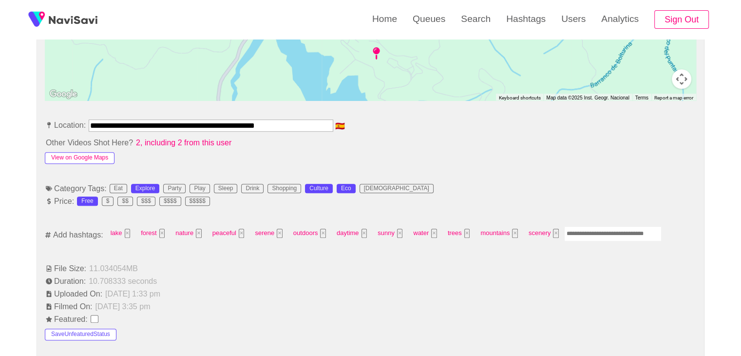
click at [90, 159] on button "View on Google Maps" at bounding box center [80, 158] width 70 height 12
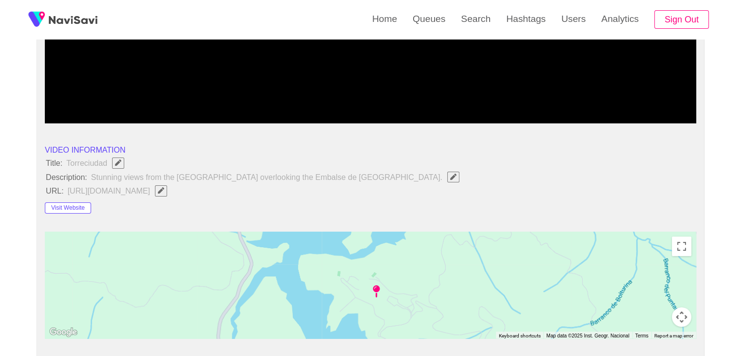
scroll to position [244, 0]
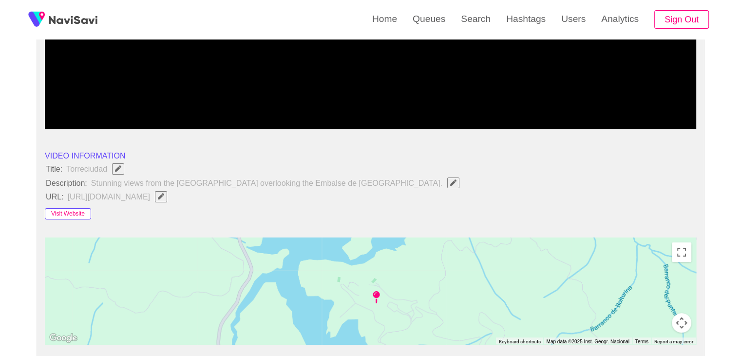
click at [80, 209] on button "Visit Website" at bounding box center [68, 214] width 46 height 12
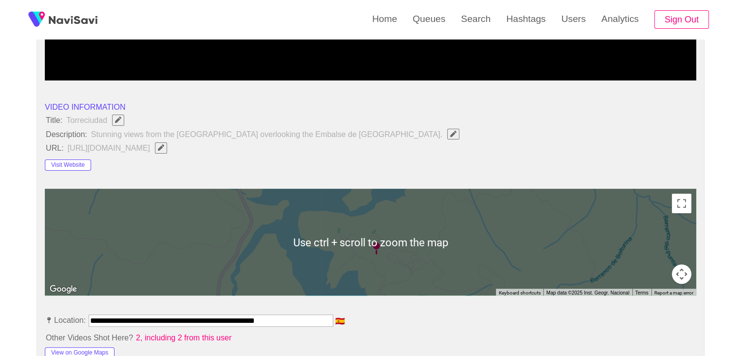
scroll to position [487, 0]
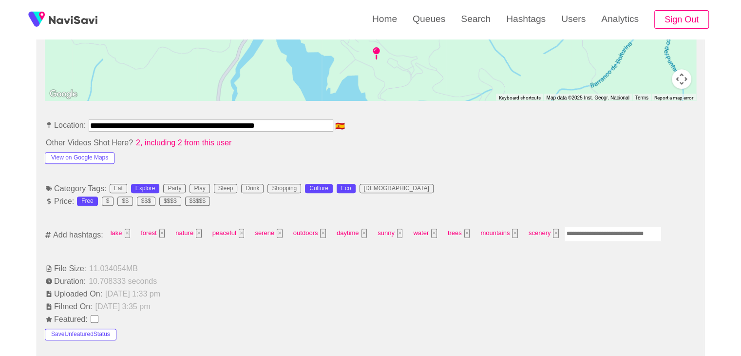
click at [589, 231] on input "Enter tag here and press return" at bounding box center [612, 233] width 97 height 15
type input "*********"
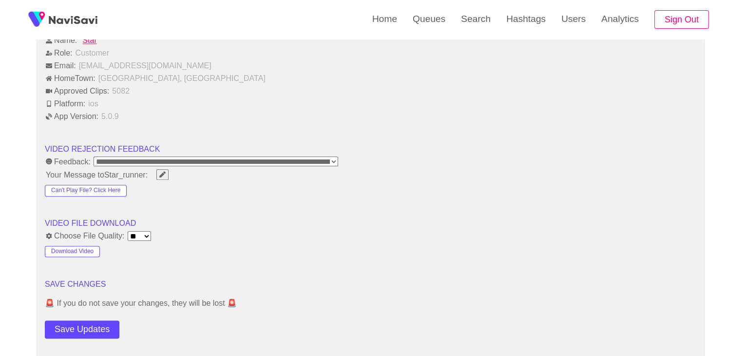
scroll to position [1170, 0]
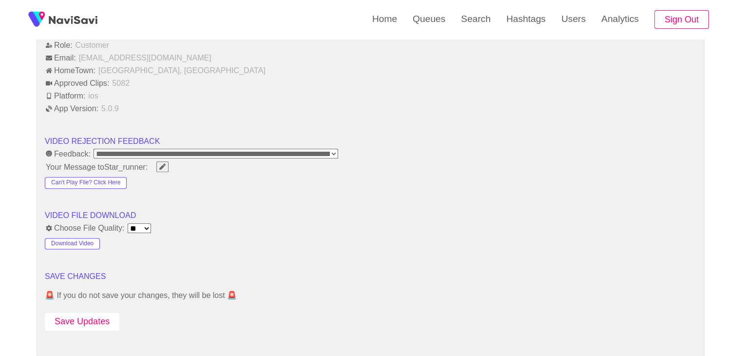
click at [98, 322] on button "Save Updates" at bounding box center [82, 321] width 75 height 18
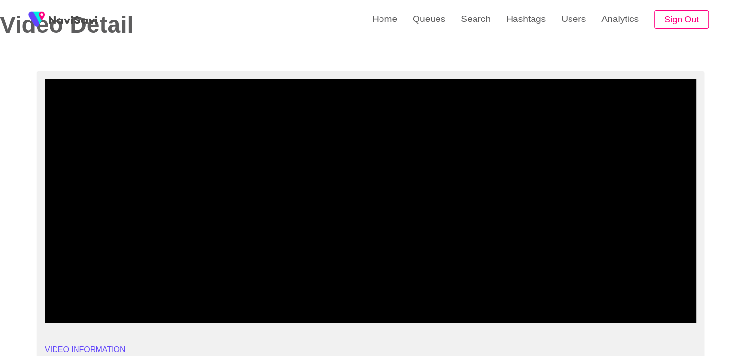
scroll to position [49, 0]
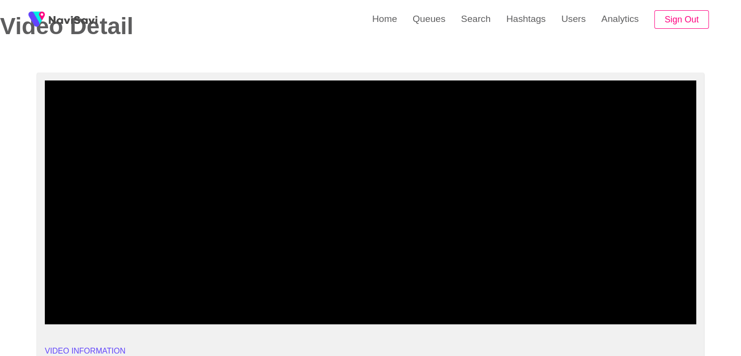
drag, startPoint x: 579, startPoint y: 318, endPoint x: 476, endPoint y: 332, distance: 103.7
click at [570, 318] on icon "add" at bounding box center [574, 316] width 81 height 12
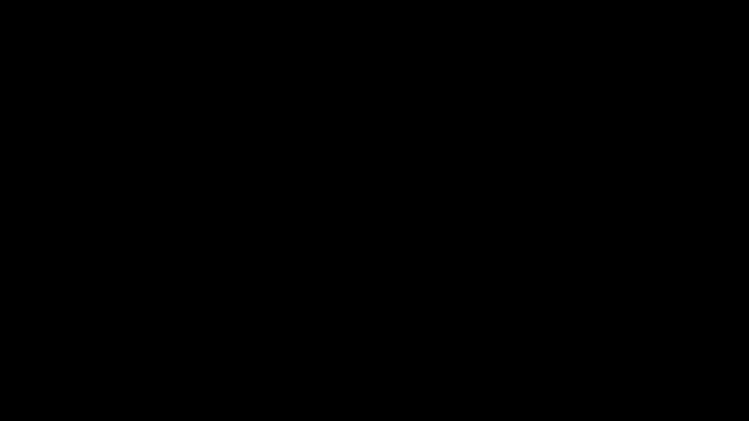
click at [365, 275] on video at bounding box center [374, 210] width 749 height 421
click at [368, 301] on video at bounding box center [374, 210] width 749 height 421
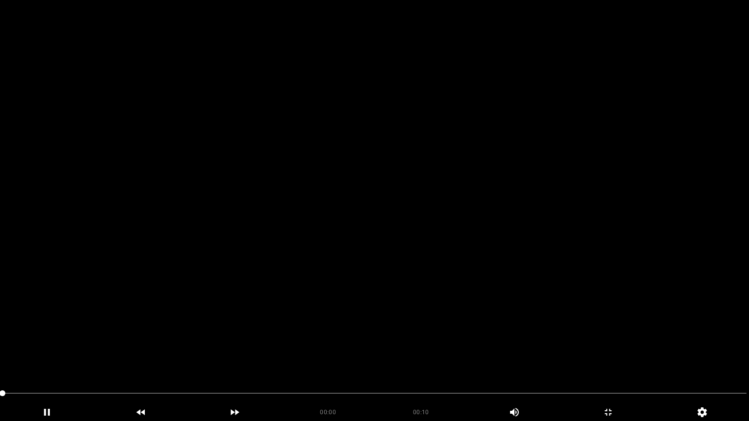
drag, startPoint x: 12, startPoint y: 391, endPoint x: 1, endPoint y: 374, distance: 20.8
click at [370, 308] on video at bounding box center [374, 210] width 749 height 421
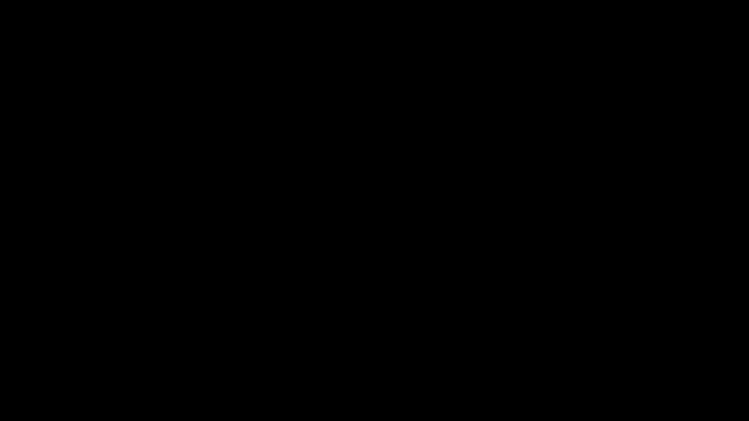
drag, startPoint x: 459, startPoint y: 391, endPoint x: 473, endPoint y: 392, distance: 14.2
drag, startPoint x: 542, startPoint y: 399, endPoint x: 568, endPoint y: 398, distance: 26.8
drag, startPoint x: 603, startPoint y: 394, endPoint x: 628, endPoint y: 392, distance: 24.9
click at [628, 355] on span at bounding box center [374, 394] width 744 height 16
click at [653, 355] on span at bounding box center [374, 394] width 744 height 16
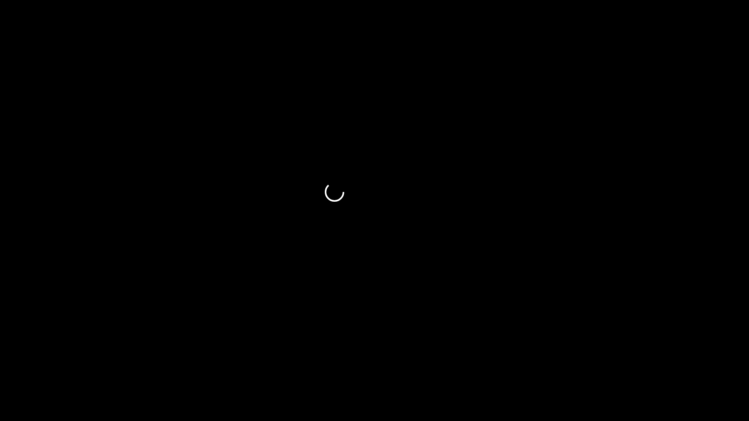
drag, startPoint x: 669, startPoint y: 392, endPoint x: 676, endPoint y: 392, distance: 6.8
click at [676, 355] on span at bounding box center [374, 394] width 744 height 16
click at [695, 355] on span at bounding box center [374, 394] width 744 height 16
drag, startPoint x: 553, startPoint y: 406, endPoint x: 530, endPoint y: 407, distance: 23.0
click at [530, 355] on div "00:10 00:10 Picture In Picture 1" at bounding box center [374, 413] width 749 height 18
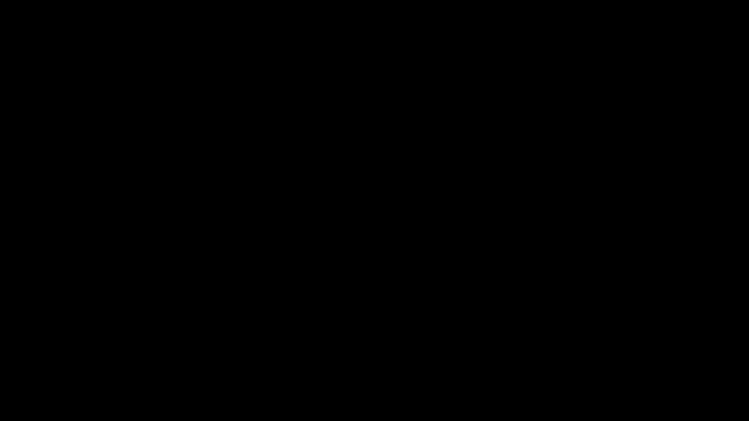
click at [511, 355] on icon "add" at bounding box center [534, 413] width 54 height 12
click at [539, 355] on icon "add" at bounding box center [534, 413] width 54 height 12
drag, startPoint x: 152, startPoint y: 386, endPoint x: 71, endPoint y: 388, distance: 81.4
click at [604, 355] on icon "add" at bounding box center [607, 413] width 93 height 12
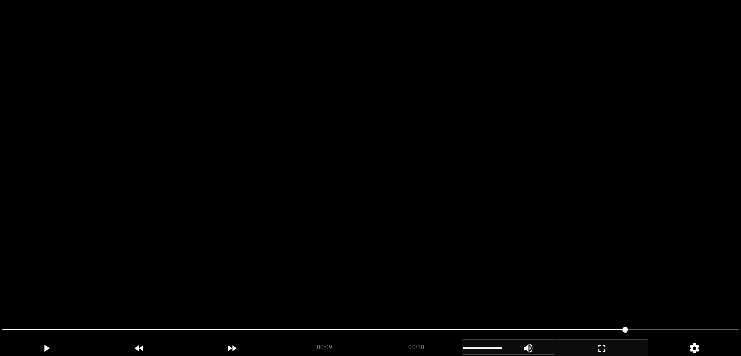
click at [470, 249] on video at bounding box center [370, 178] width 741 height 356
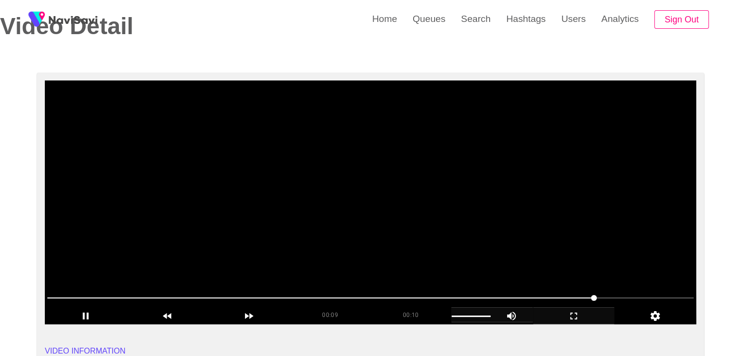
click at [466, 247] on video at bounding box center [371, 202] width 652 height 244
drag, startPoint x: 462, startPoint y: 292, endPoint x: 132, endPoint y: 266, distance: 331.6
click at [131, 277] on section "00:09 00:10 Picture In Picture 1 Error: Failed to load Video" at bounding box center [371, 202] width 652 height 244
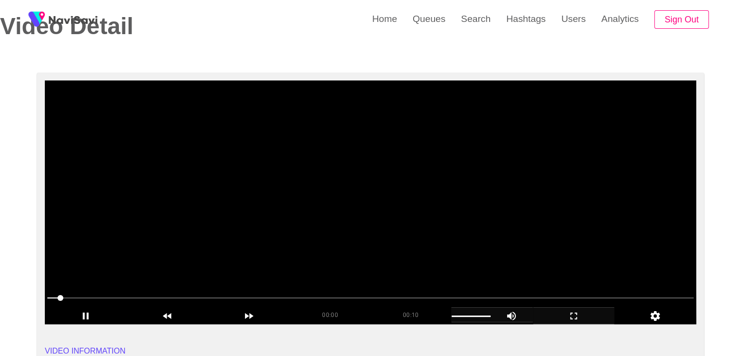
drag, startPoint x: 0, startPoint y: 301, endPoint x: 61, endPoint y: 280, distance: 64.3
click at [358, 226] on video at bounding box center [371, 202] width 652 height 244
click at [366, 226] on video at bounding box center [371, 202] width 652 height 244
click at [379, 227] on video at bounding box center [371, 202] width 652 height 244
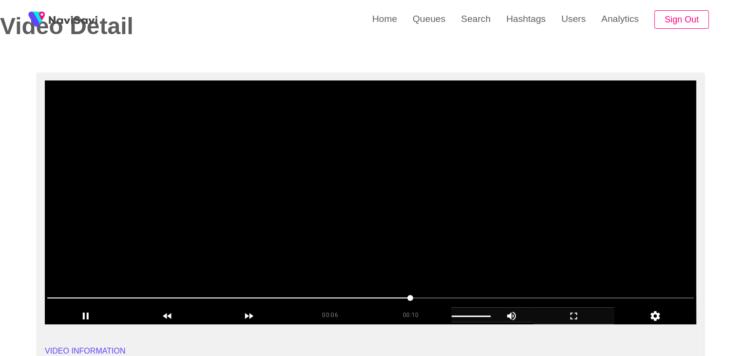
click at [379, 227] on video at bounding box center [371, 202] width 652 height 244
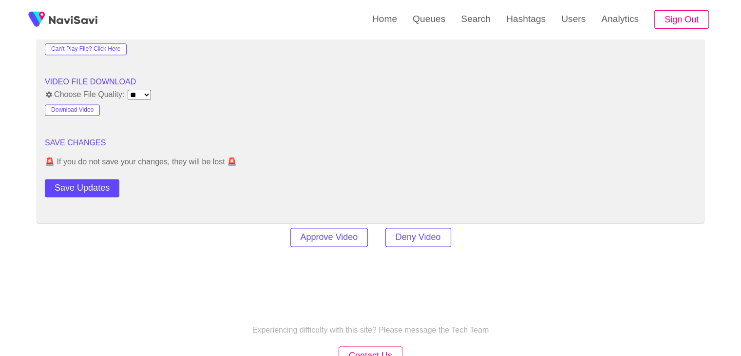
scroll to position [1316, 0]
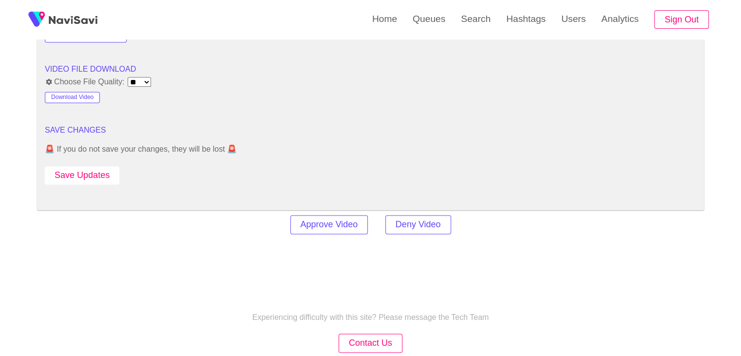
click at [105, 177] on button "Save Updates" at bounding box center [82, 175] width 75 height 18
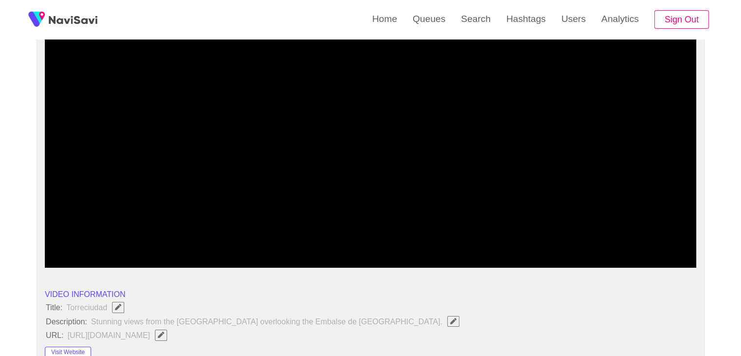
scroll to position [49, 0]
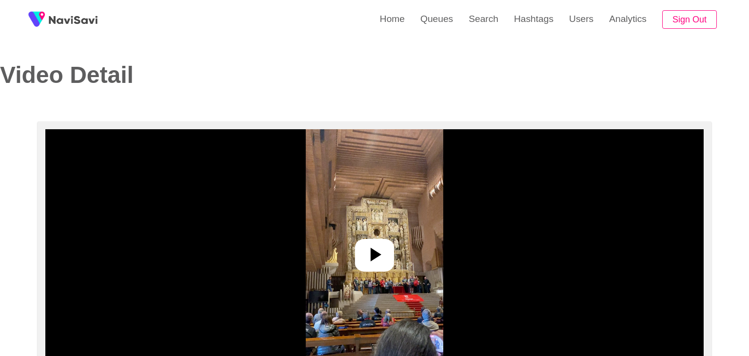
select select "**********"
select select "**"
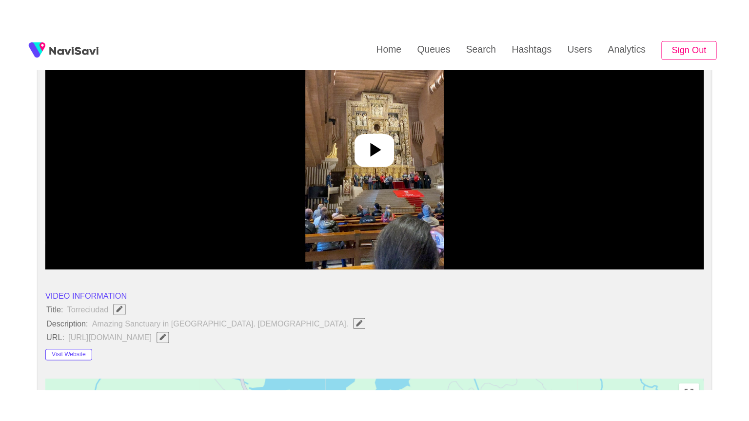
scroll to position [146, 0]
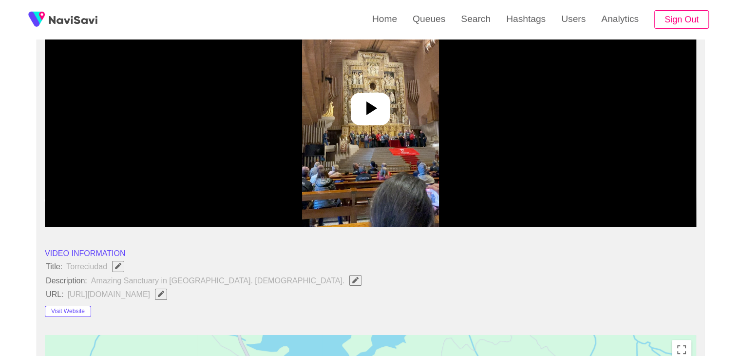
click at [355, 99] on div at bounding box center [370, 109] width 39 height 33
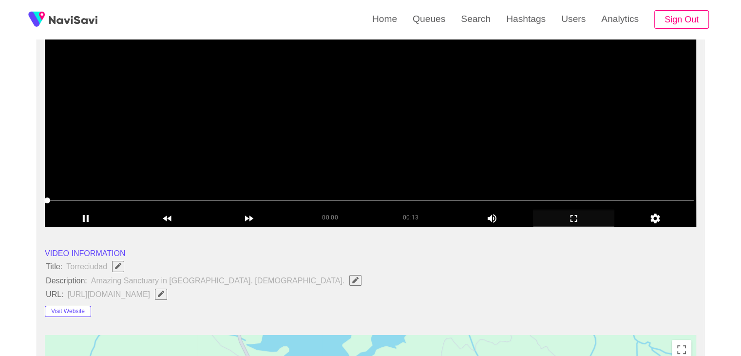
click at [581, 216] on icon "add" at bounding box center [574, 219] width 81 height 12
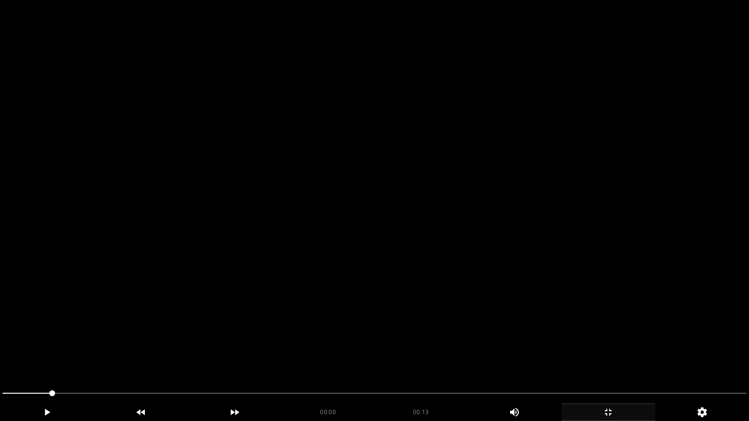
click at [323, 252] on video at bounding box center [374, 210] width 749 height 421
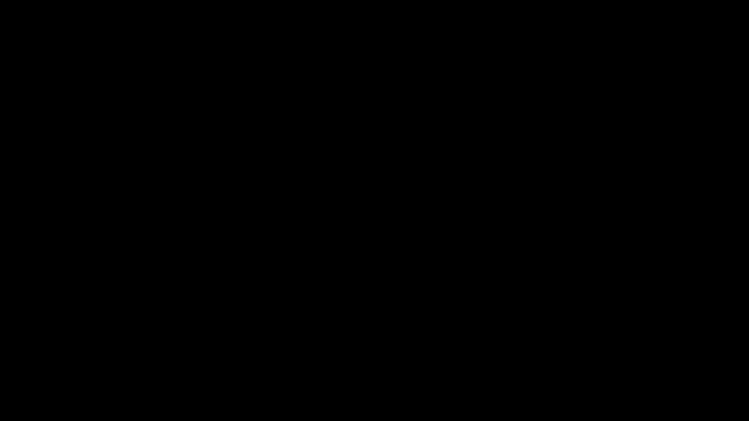
drag, startPoint x: 32, startPoint y: 393, endPoint x: 0, endPoint y: 390, distance: 31.8
drag, startPoint x: 12, startPoint y: 388, endPoint x: 0, endPoint y: 389, distance: 11.8
click at [310, 260] on video at bounding box center [374, 210] width 749 height 421
click at [603, 355] on icon "add" at bounding box center [607, 413] width 93 height 12
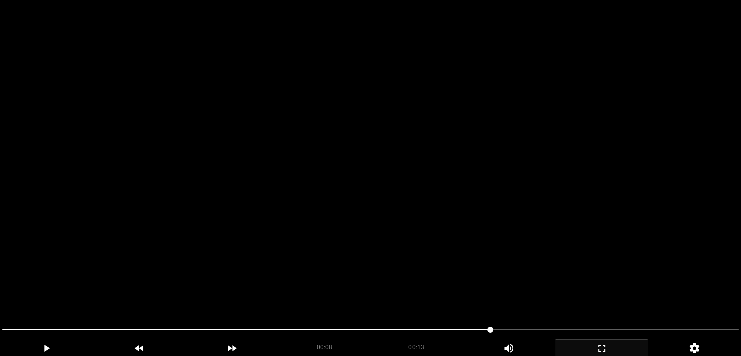
scroll to position [47, 0]
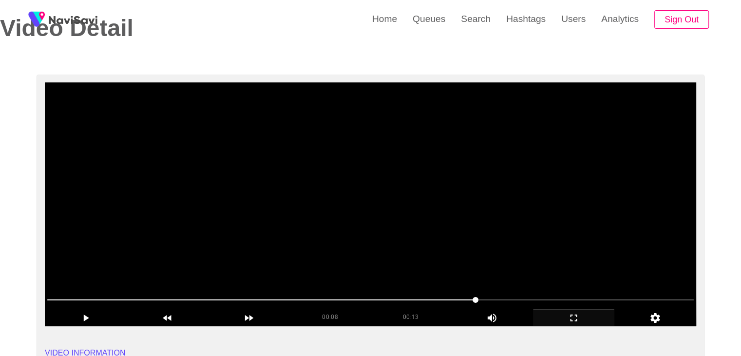
click at [406, 182] on video at bounding box center [371, 204] width 652 height 244
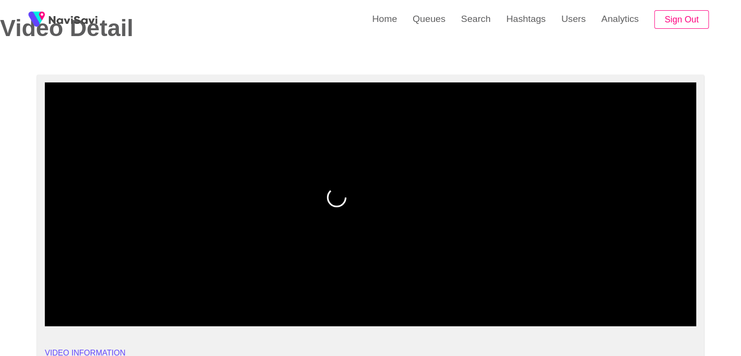
drag, startPoint x: 14, startPoint y: 296, endPoint x: 0, endPoint y: 279, distance: 21.5
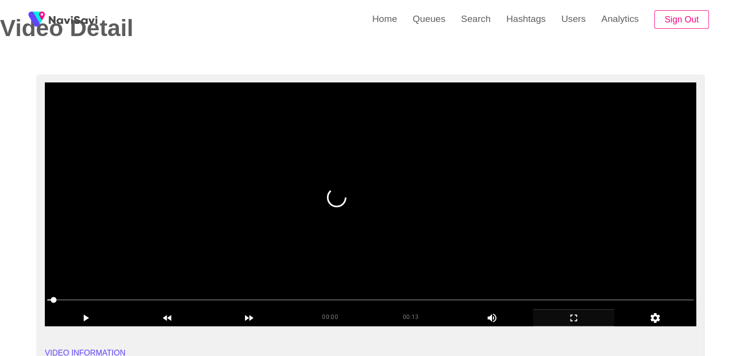
click at [334, 231] on video at bounding box center [371, 204] width 652 height 244
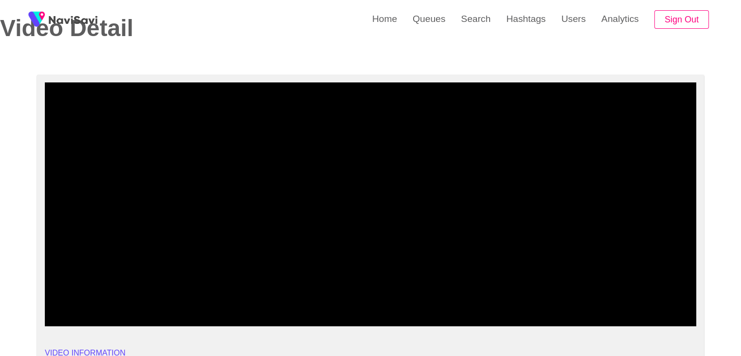
click at [582, 320] on icon "add" at bounding box center [574, 318] width 81 height 12
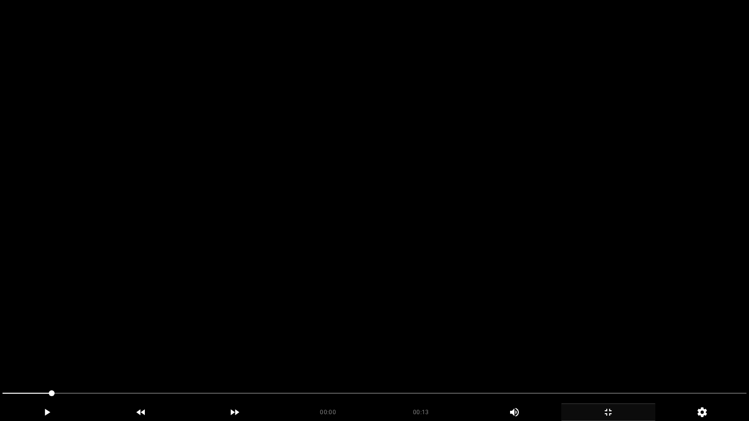
click at [516, 335] on video at bounding box center [374, 210] width 749 height 421
drag, startPoint x: 4, startPoint y: 394, endPoint x: 0, endPoint y: 400, distance: 6.6
click at [450, 305] on video at bounding box center [374, 210] width 749 height 421
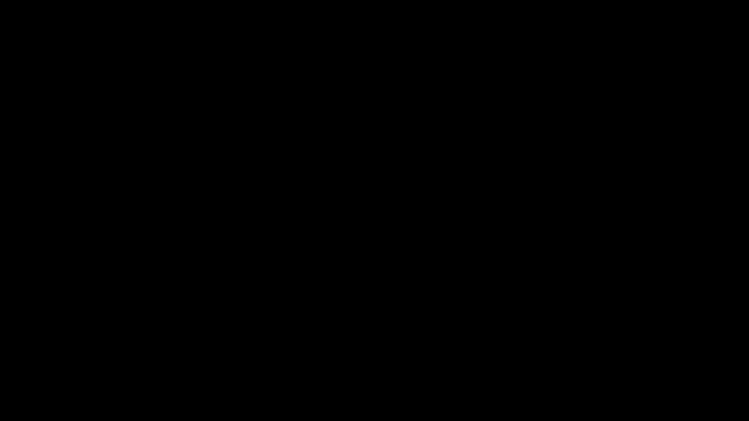
click at [610, 355] on icon "add" at bounding box center [607, 413] width 93 height 12
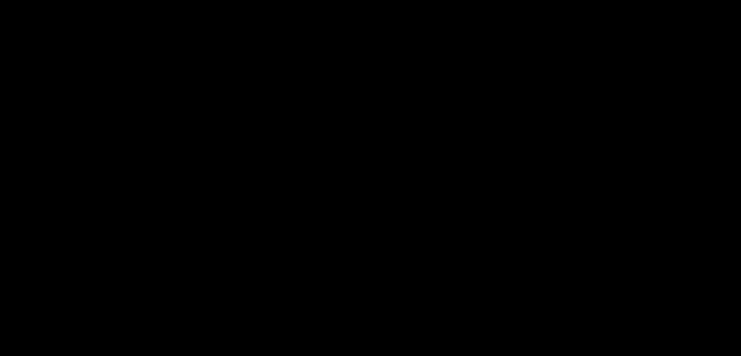
scroll to position [193, 0]
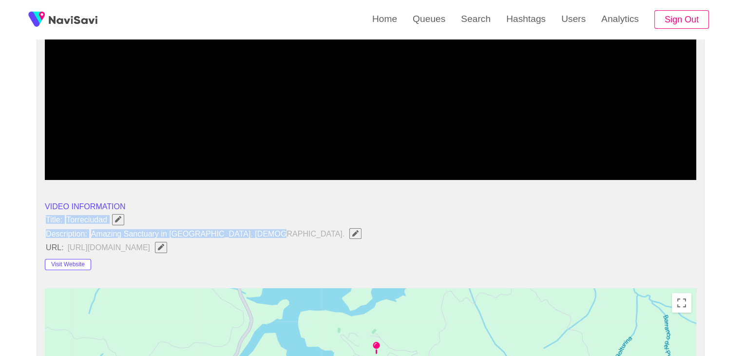
drag, startPoint x: 40, startPoint y: 213, endPoint x: 285, endPoint y: 234, distance: 245.5
copy ul "Title: Torreciudad Description: Amazing Sanctuary in North of Spain. Catholic."
click at [352, 232] on icon "Edit Field" at bounding box center [355, 233] width 6 height 6
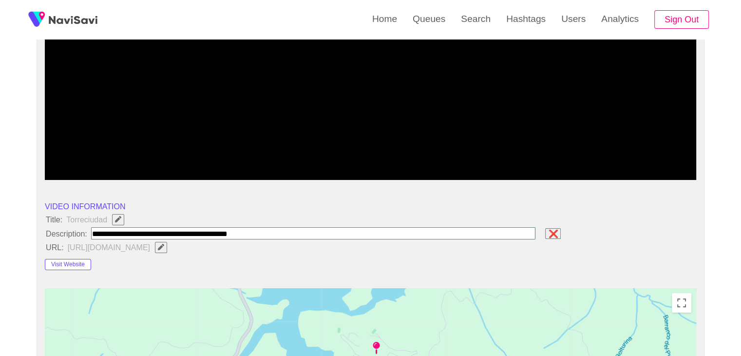
type input "**********"
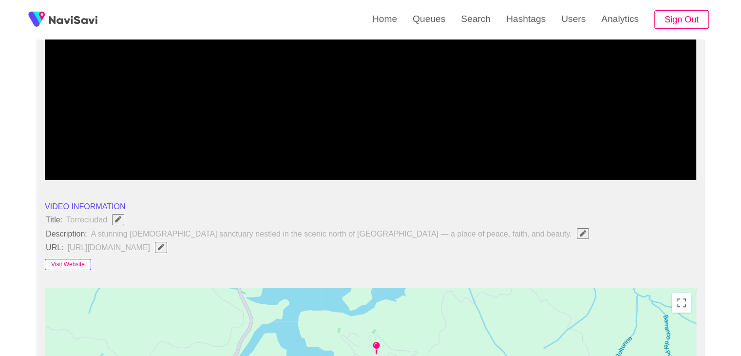
click at [70, 261] on button "Visit Website" at bounding box center [68, 265] width 46 height 12
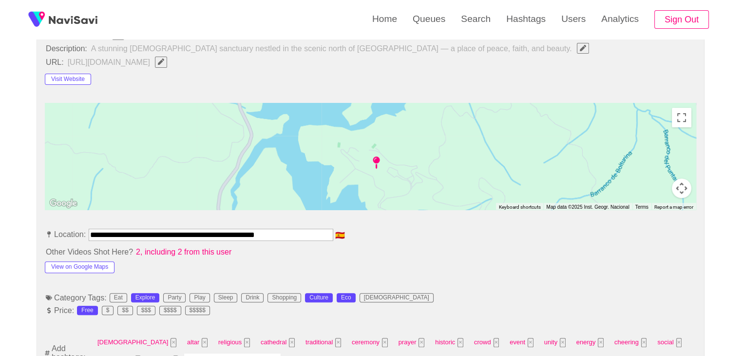
scroll to position [388, 0]
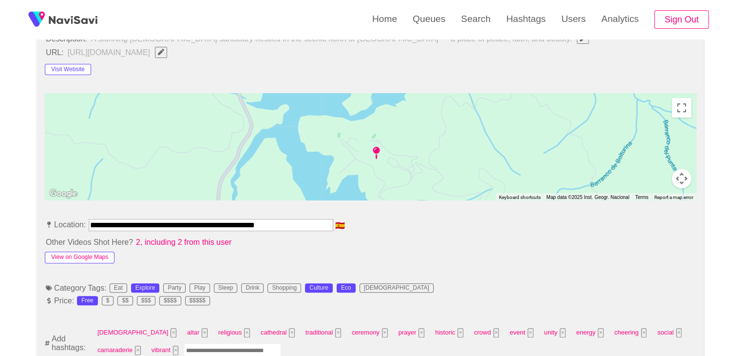
click at [70, 253] on button "View on Google Maps" at bounding box center [80, 258] width 70 height 12
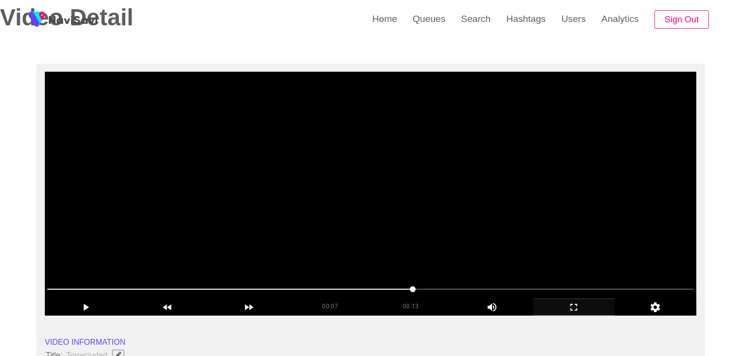
scroll to position [47, 0]
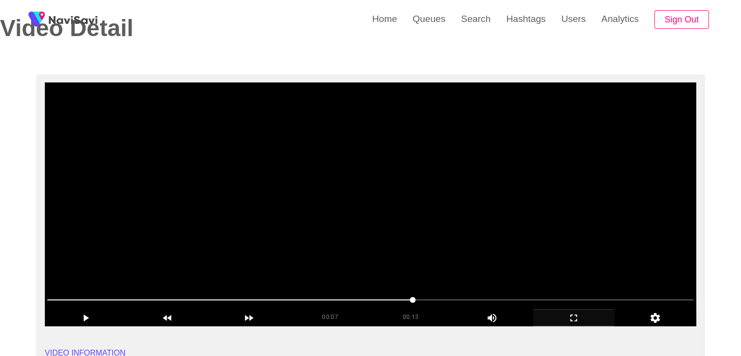
drag, startPoint x: 485, startPoint y: 236, endPoint x: 491, endPoint y: 240, distance: 7.0
click at [485, 236] on video at bounding box center [371, 204] width 652 height 244
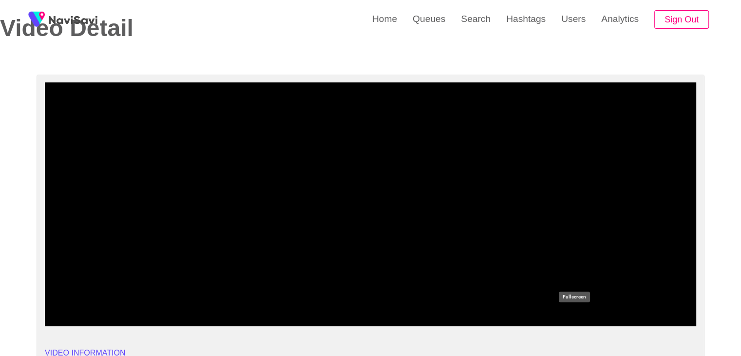
click at [587, 314] on icon "add" at bounding box center [574, 318] width 81 height 12
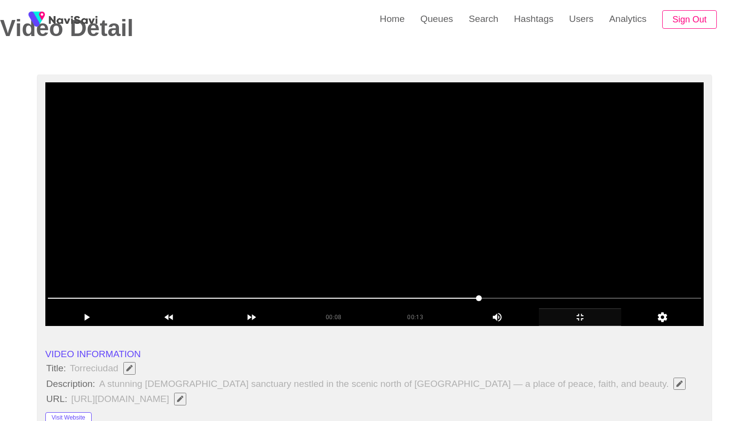
click at [495, 326] on video at bounding box center [374, 204] width 658 height 244
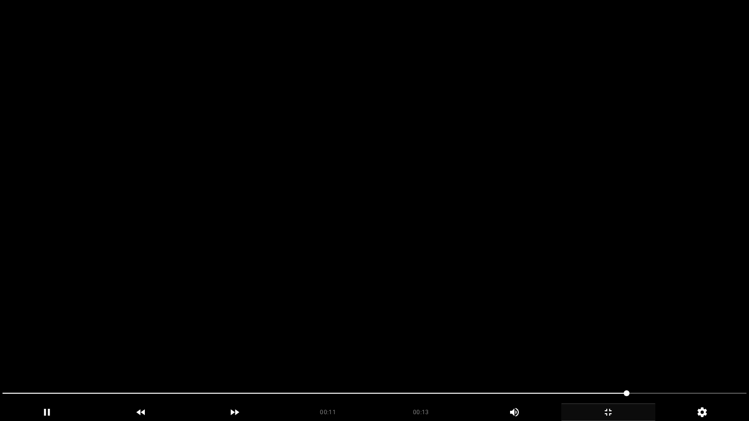
click at [132, 355] on span at bounding box center [374, 394] width 744 height 16
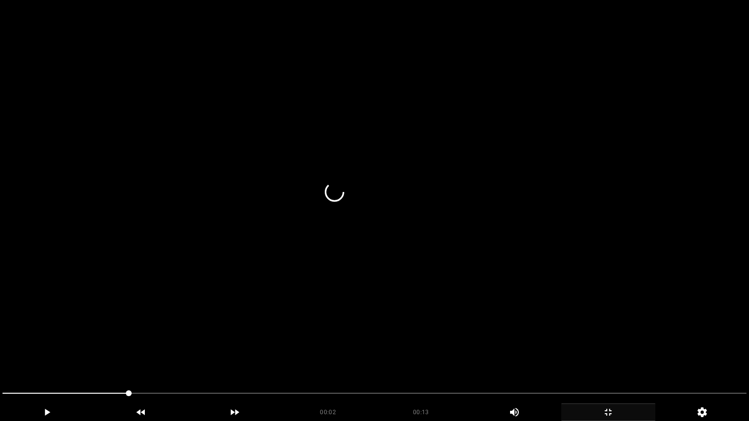
click at [477, 347] on video at bounding box center [374, 210] width 749 height 421
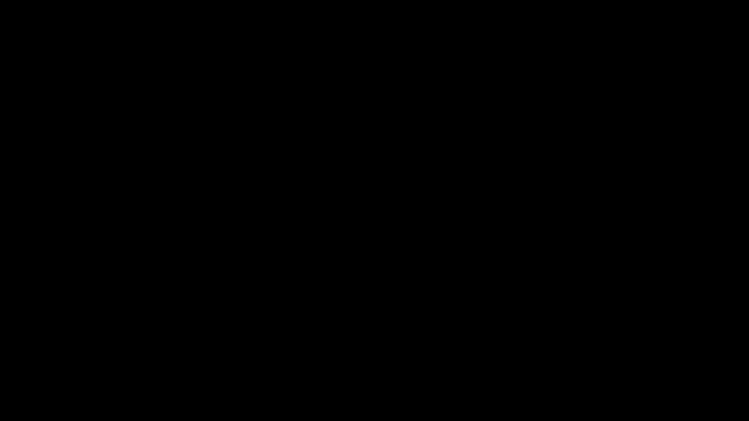
click at [606, 355] on icon "add" at bounding box center [607, 412] width 7 height 7
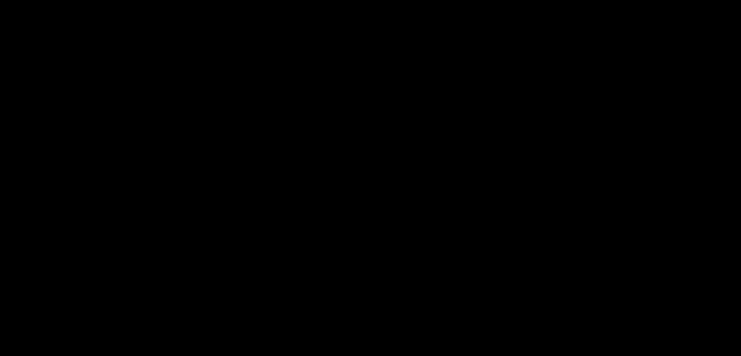
scroll to position [437, 0]
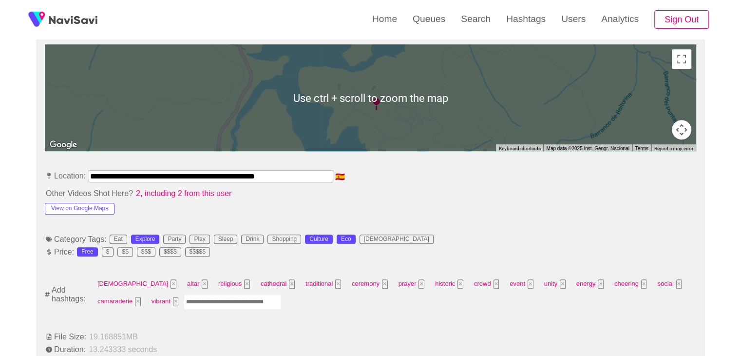
click at [184, 299] on input "Enter tag here and press return" at bounding box center [232, 301] width 97 height 15
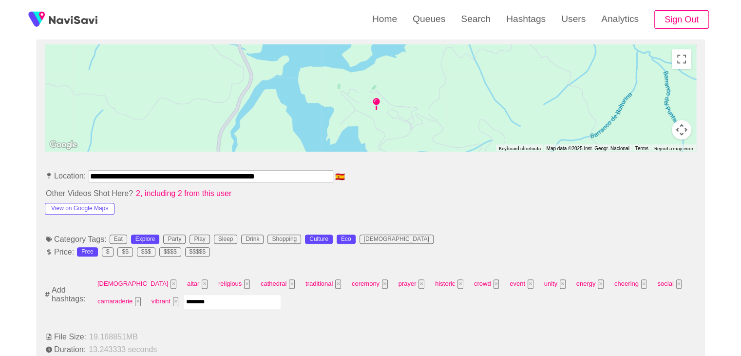
type input "*********"
type input "******"
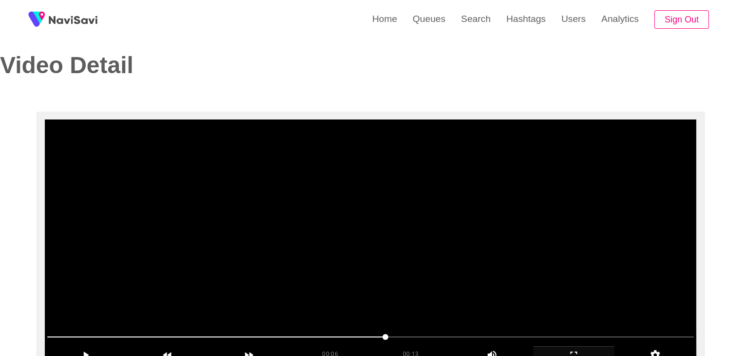
scroll to position [0, 0]
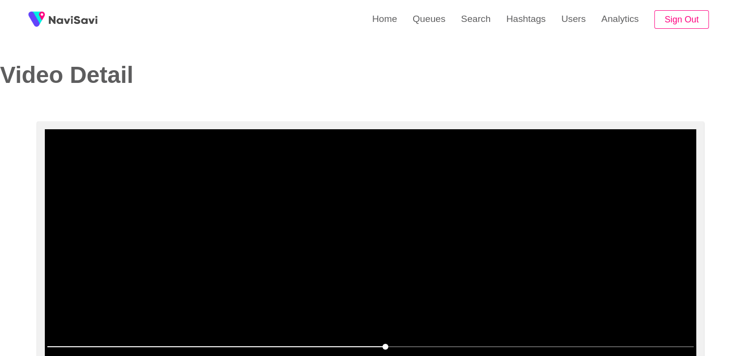
click at [334, 295] on video at bounding box center [371, 251] width 652 height 244
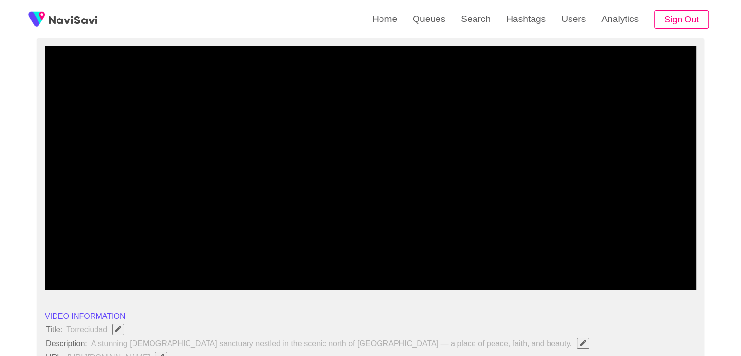
scroll to position [97, 0]
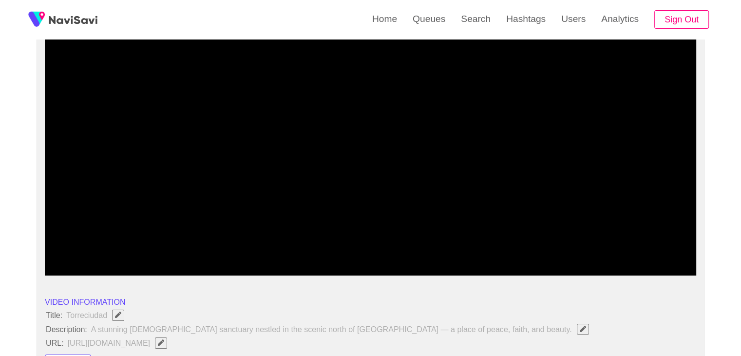
drag, startPoint x: 310, startPoint y: 240, endPoint x: 369, endPoint y: 240, distance: 60.0
click at [320, 240] on div at bounding box center [370, 249] width 655 height 25
drag, startPoint x: 415, startPoint y: 238, endPoint x: 429, endPoint y: 241, distance: 14.4
click at [429, 241] on div at bounding box center [370, 249] width 655 height 25
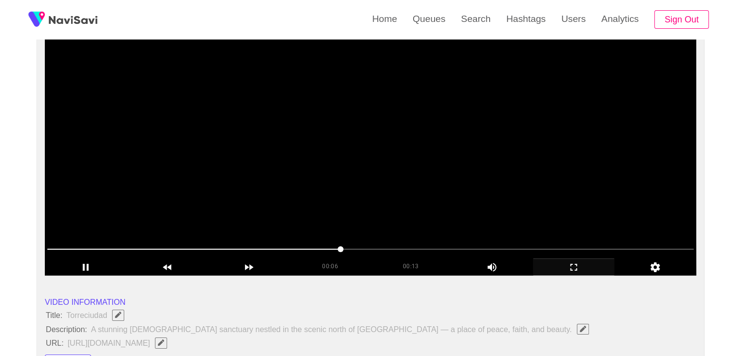
click at [475, 203] on video at bounding box center [371, 154] width 652 height 244
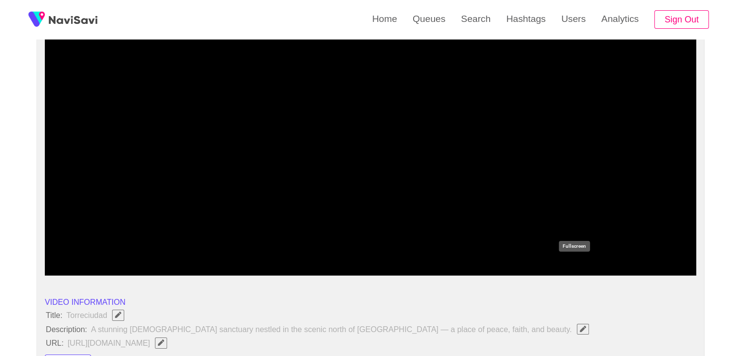
click at [575, 269] on icon "add" at bounding box center [574, 267] width 81 height 12
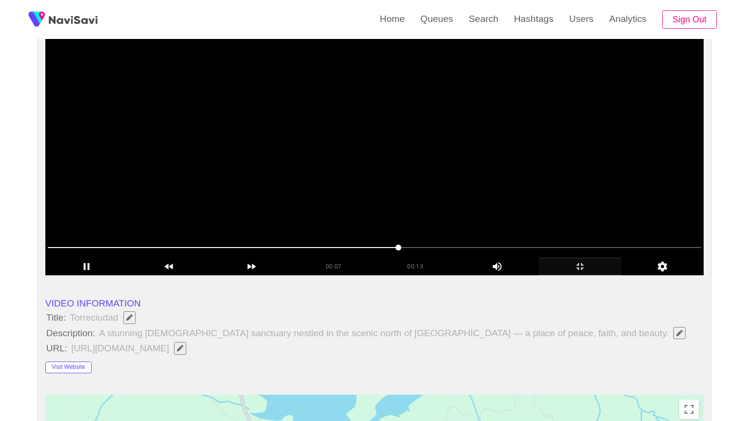
click at [421, 275] on video at bounding box center [374, 154] width 658 height 244
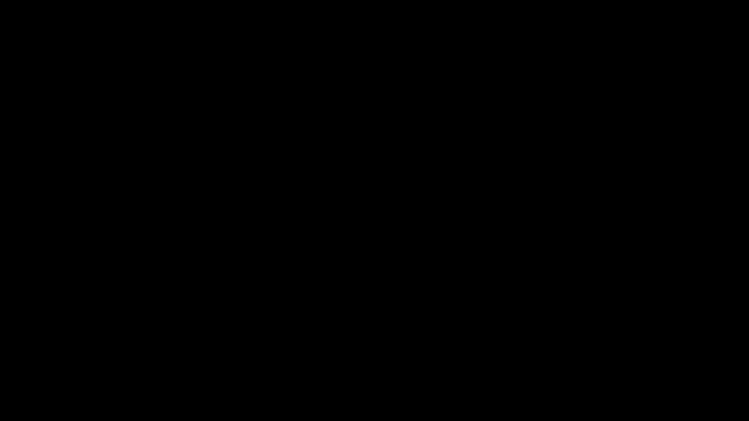
drag, startPoint x: 313, startPoint y: 390, endPoint x: 240, endPoint y: 396, distance: 72.8
click at [608, 355] on icon "add" at bounding box center [607, 413] width 93 height 12
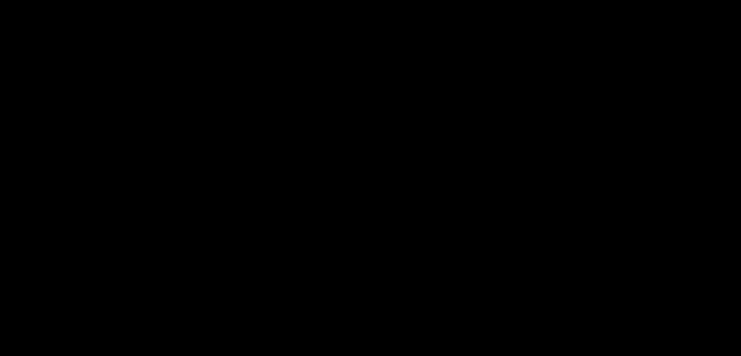
scroll to position [487, 0]
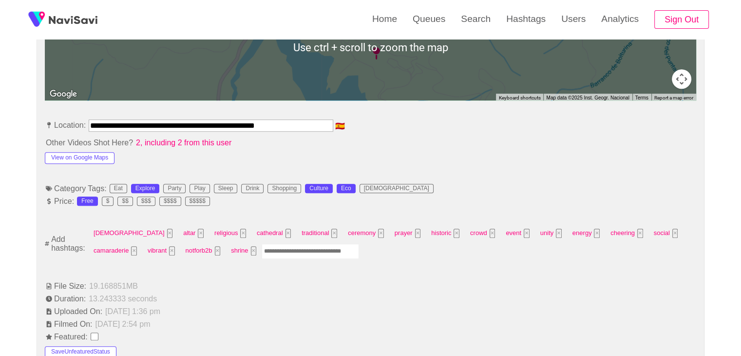
click at [263, 249] on input "Enter tag here and press return" at bounding box center [310, 251] width 97 height 15
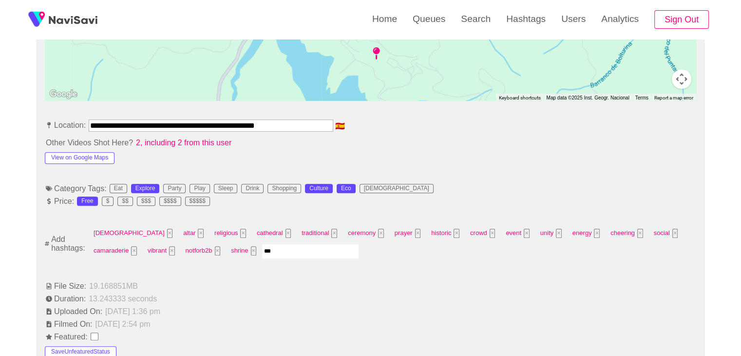
type input "****"
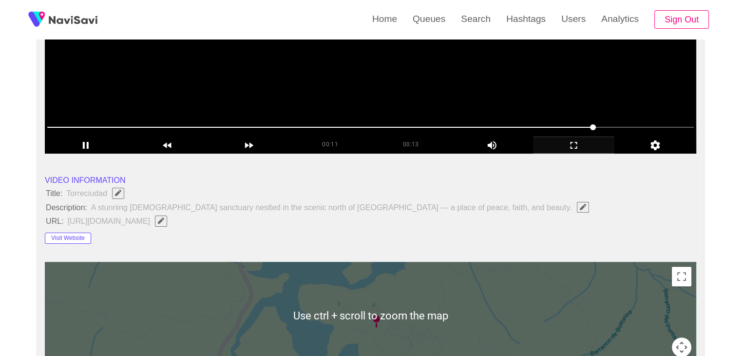
scroll to position [97, 0]
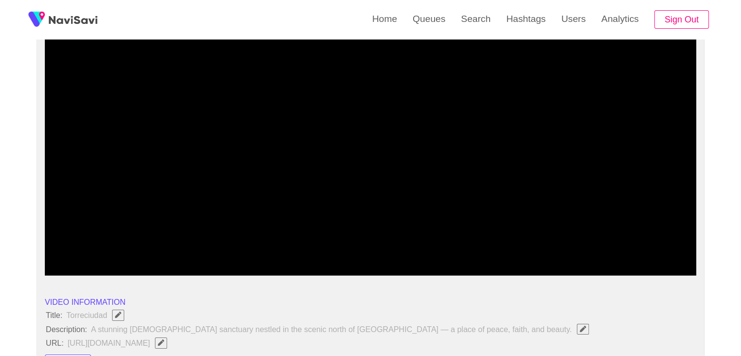
drag, startPoint x: 318, startPoint y: 248, endPoint x: 245, endPoint y: 254, distance: 73.4
click at [245, 254] on span at bounding box center [370, 249] width 647 height 16
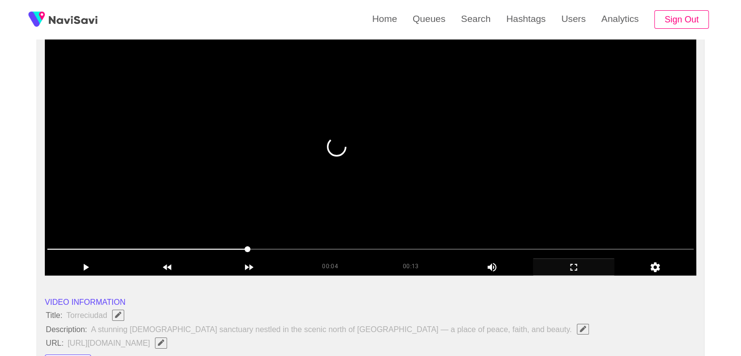
click at [445, 204] on video at bounding box center [371, 154] width 652 height 244
click at [416, 209] on video at bounding box center [371, 154] width 652 height 244
click at [442, 215] on video at bounding box center [371, 154] width 652 height 244
click at [505, 204] on video at bounding box center [371, 154] width 652 height 244
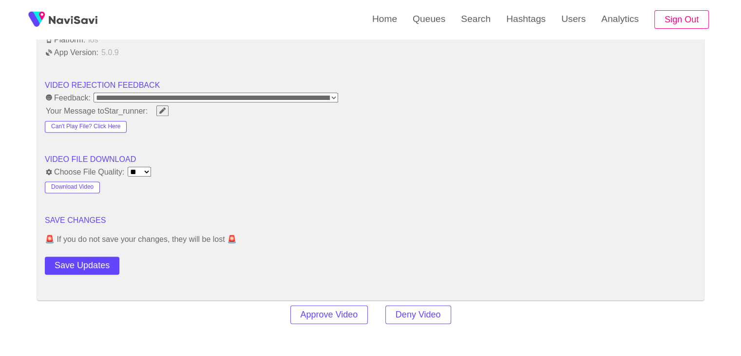
scroll to position [1316, 0]
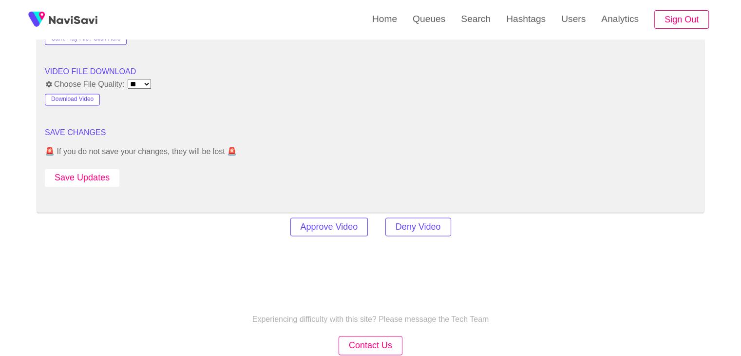
click at [99, 177] on button "Save Updates" at bounding box center [82, 178] width 75 height 18
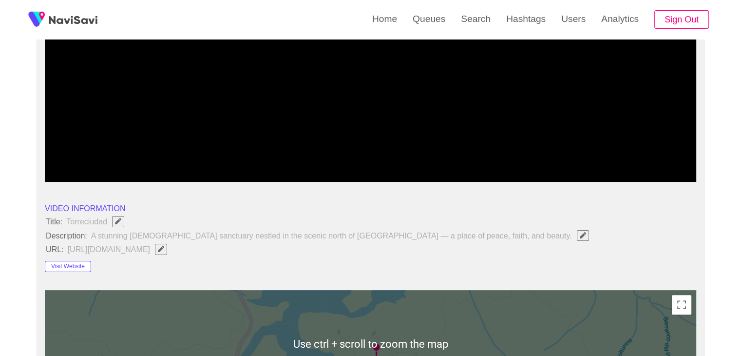
scroll to position [49, 0]
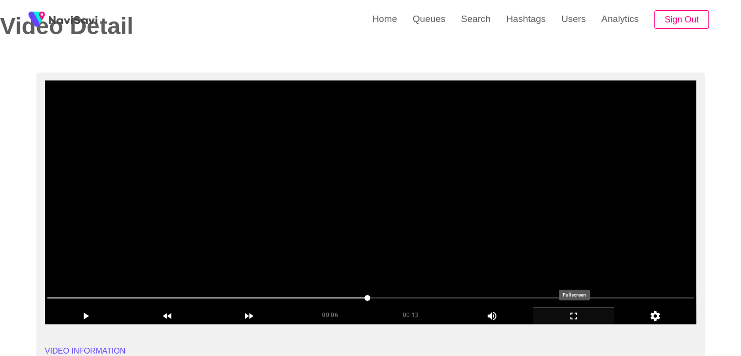
drag, startPoint x: 584, startPoint y: 313, endPoint x: 580, endPoint y: 355, distance: 42.2
click at [584, 313] on icon "add" at bounding box center [574, 316] width 81 height 12
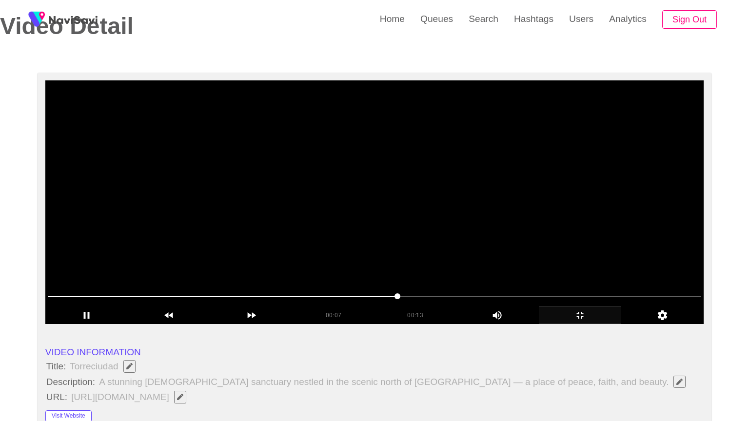
click at [407, 293] on video at bounding box center [374, 202] width 658 height 244
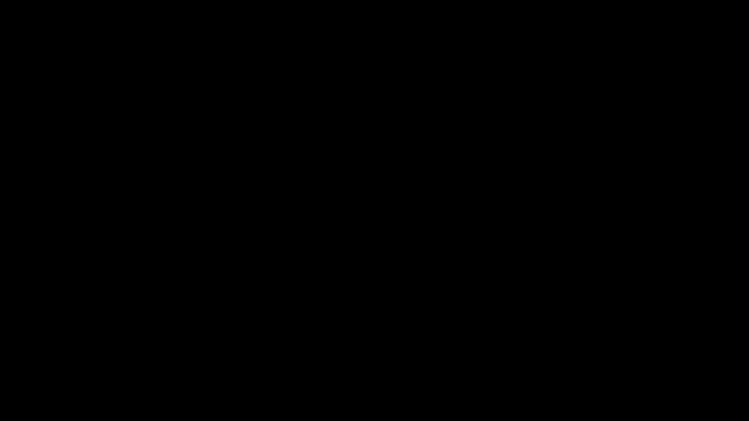
click at [636, 355] on div "add" at bounding box center [608, 413] width 94 height 18
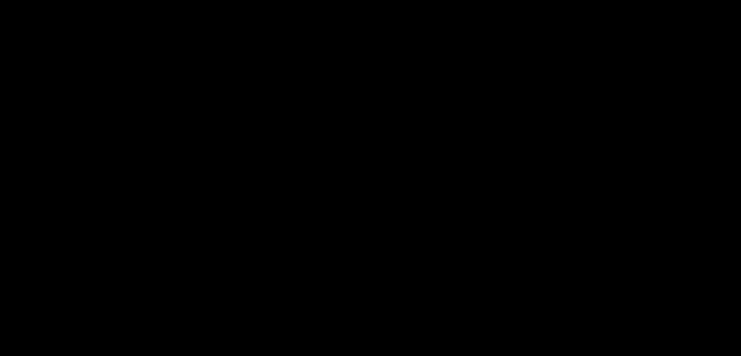
click at [405, 210] on video at bounding box center [370, 178] width 741 height 356
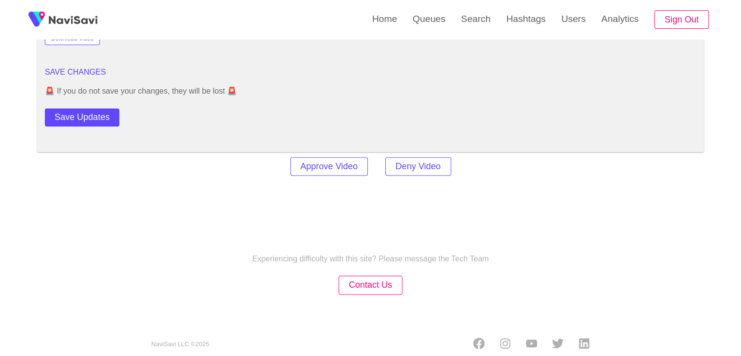
scroll to position [1384, 0]
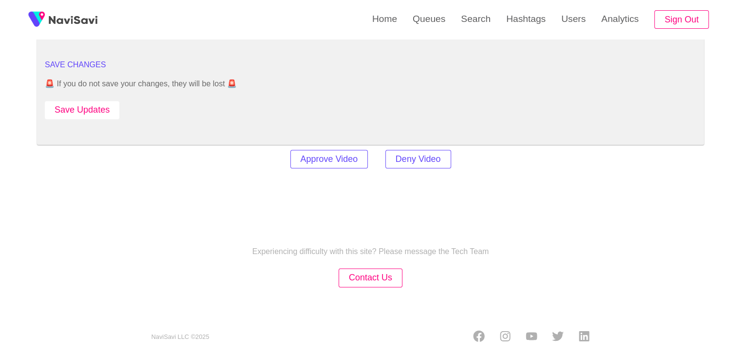
click at [101, 112] on button "Save Updates" at bounding box center [82, 110] width 75 height 18
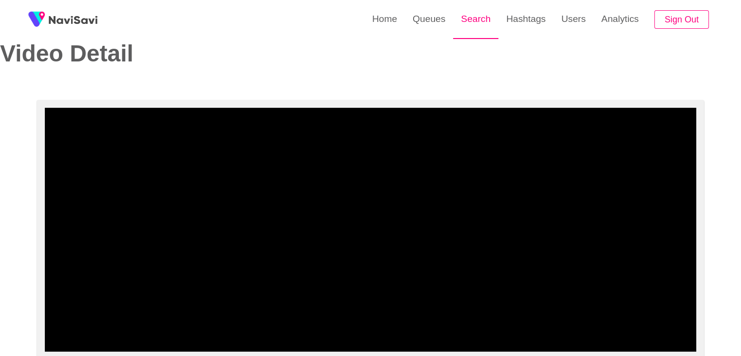
scroll to position [19, 0]
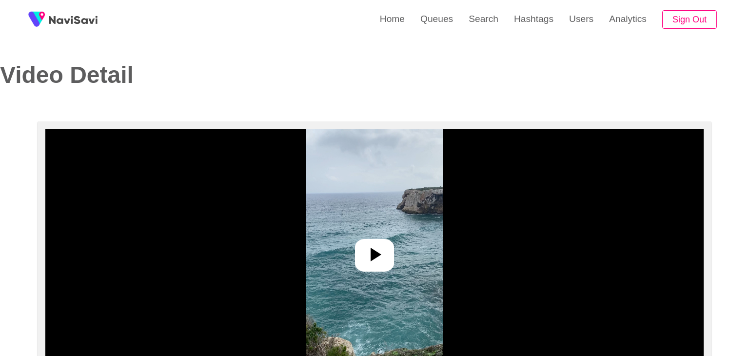
select select "**********"
select select "**"
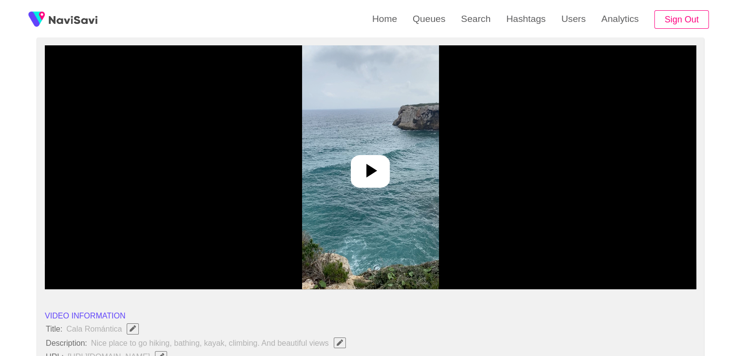
scroll to position [97, 0]
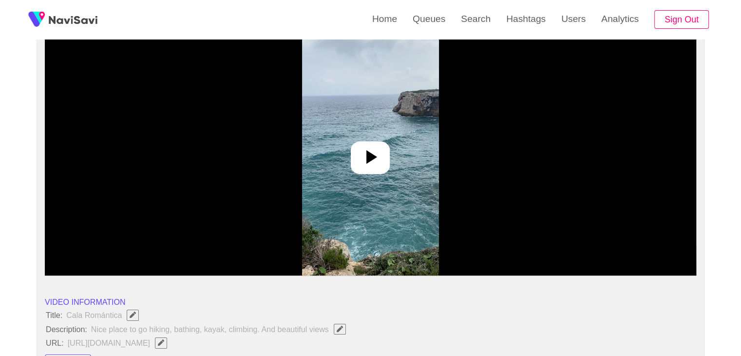
click at [370, 156] on icon at bounding box center [372, 157] width 11 height 14
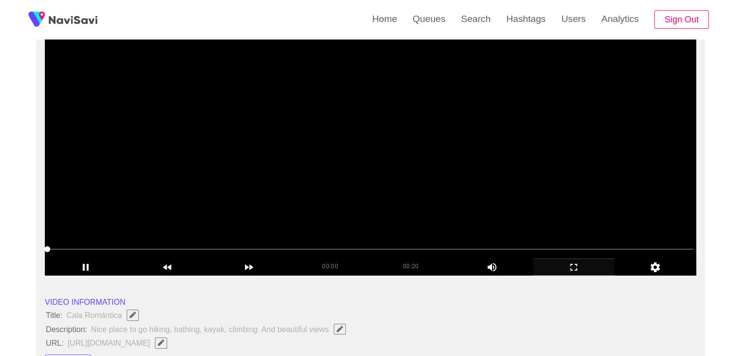
click at [578, 272] on icon "add" at bounding box center [574, 267] width 81 height 12
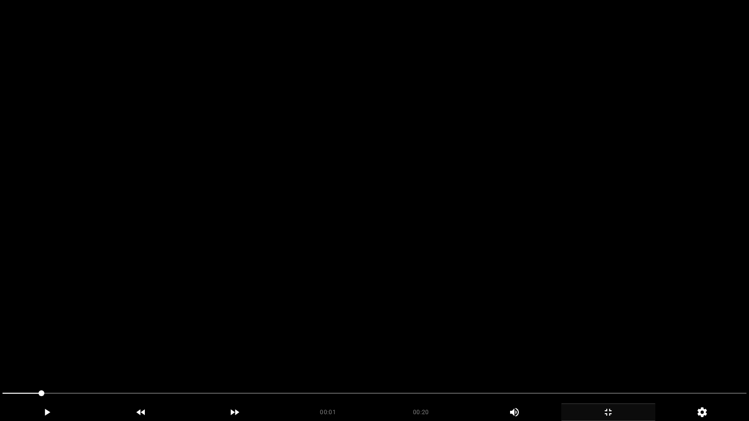
click at [484, 300] on video at bounding box center [374, 210] width 749 height 421
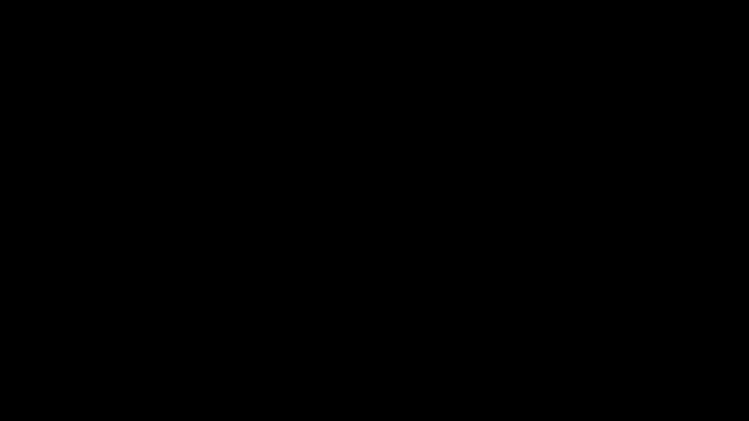
click at [0, 355] on div at bounding box center [375, 395] width 752 height 26
click at [55, 355] on icon "add" at bounding box center [46, 413] width 93 height 12
click at [44, 355] on icon "add" at bounding box center [46, 413] width 93 height 12
click at [613, 355] on icon "add" at bounding box center [607, 413] width 93 height 12
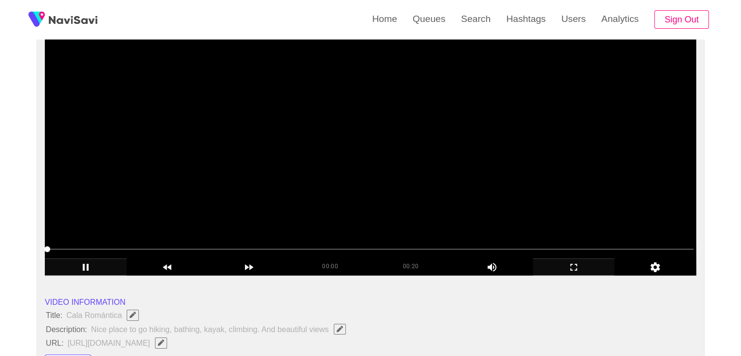
click at [369, 168] on video at bounding box center [371, 154] width 652 height 244
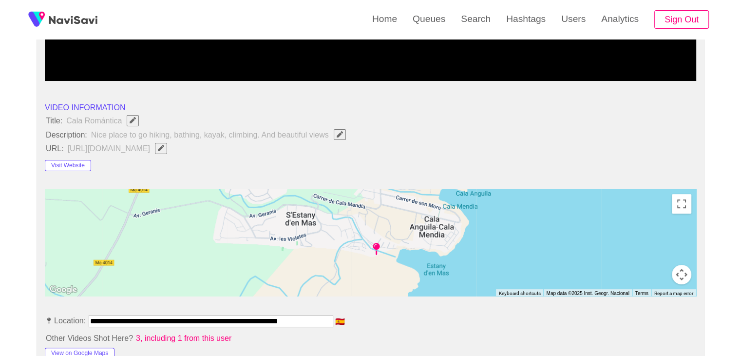
scroll to position [292, 0]
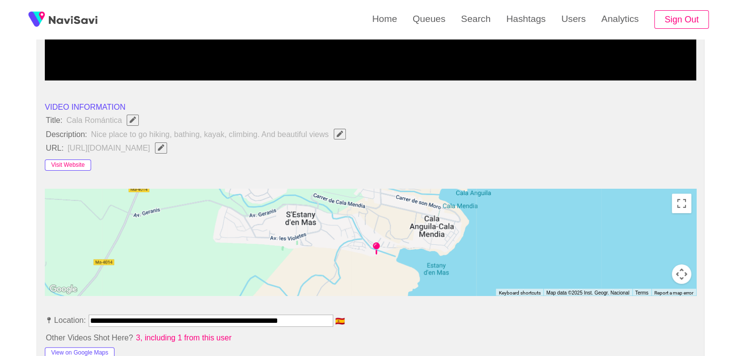
click at [74, 163] on button "Visit Website" at bounding box center [68, 165] width 46 height 12
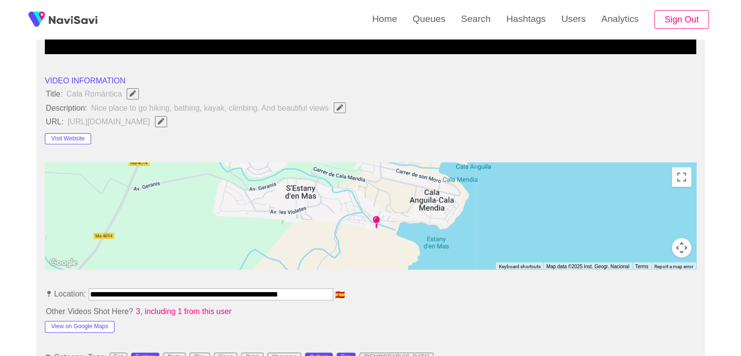
scroll to position [487, 0]
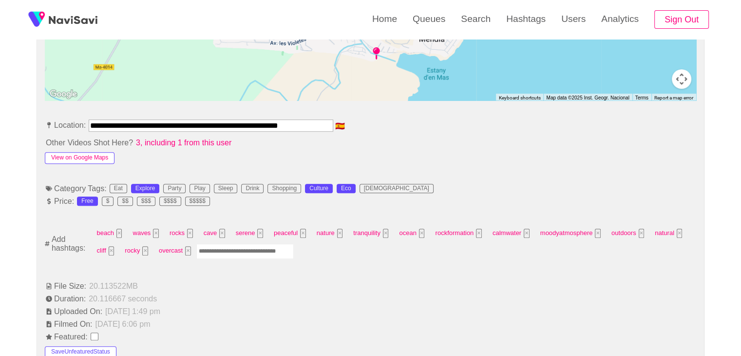
click at [92, 157] on button "View on Google Maps" at bounding box center [80, 158] width 70 height 12
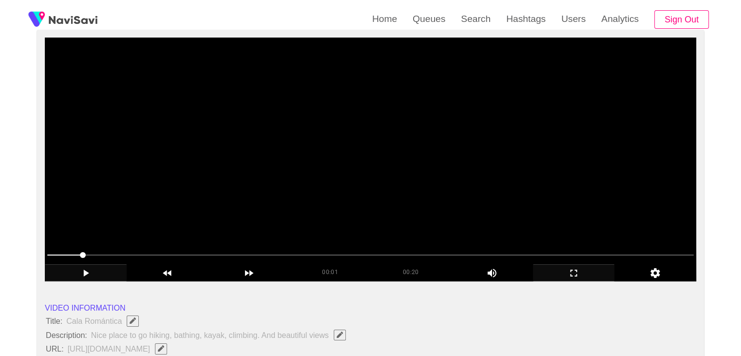
scroll to position [97, 0]
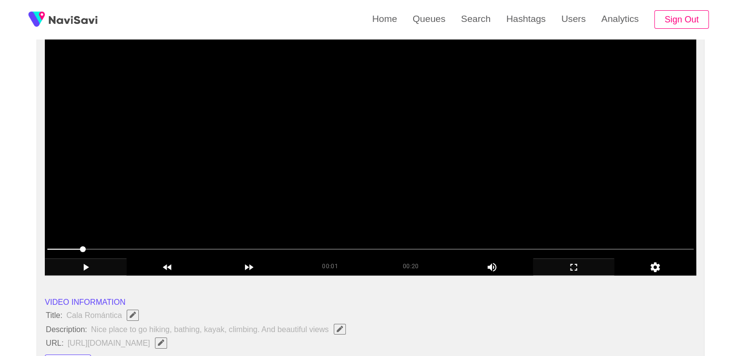
click at [382, 186] on video at bounding box center [371, 154] width 652 height 244
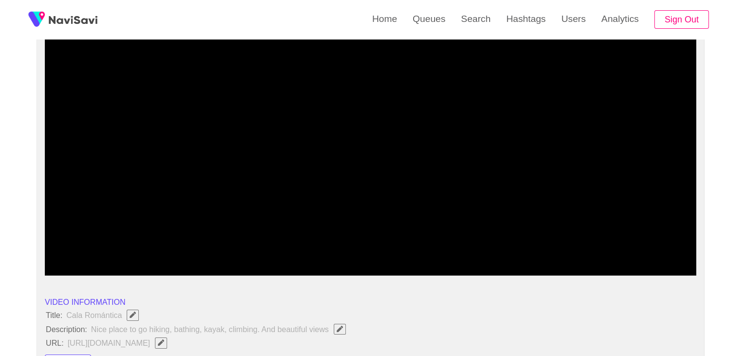
drag, startPoint x: 86, startPoint y: 250, endPoint x: 0, endPoint y: 242, distance: 86.1
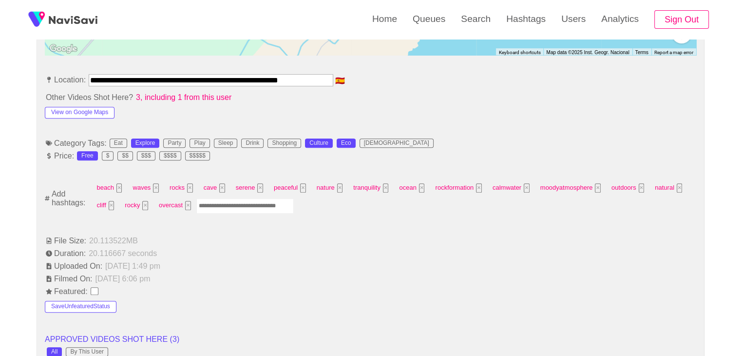
scroll to position [536, 0]
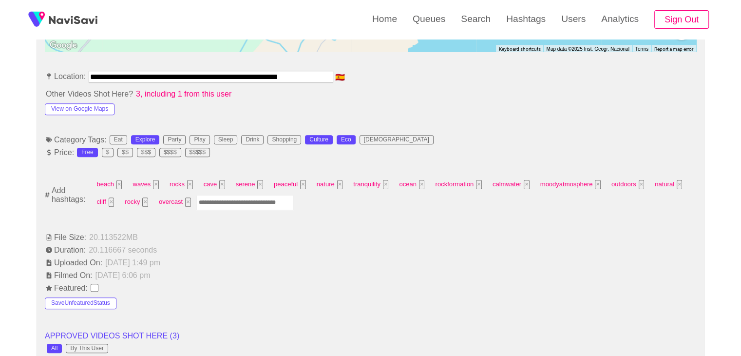
click at [230, 199] on input "Enter tag here and press return" at bounding box center [244, 202] width 97 height 15
type input "*********"
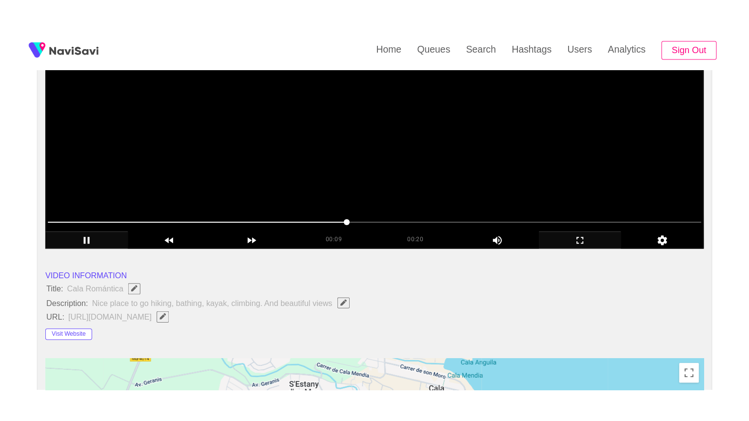
scroll to position [146, 0]
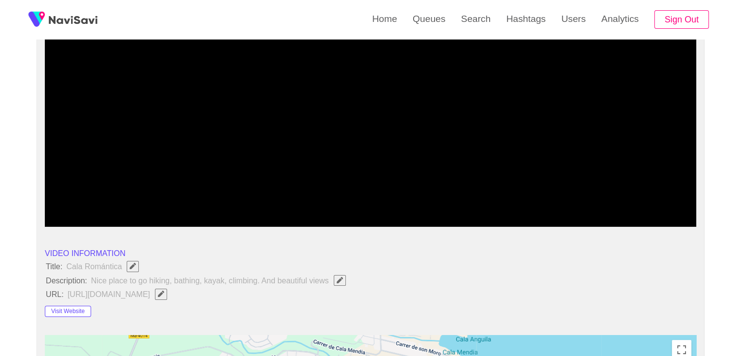
click at [576, 220] on icon "add" at bounding box center [574, 219] width 81 height 12
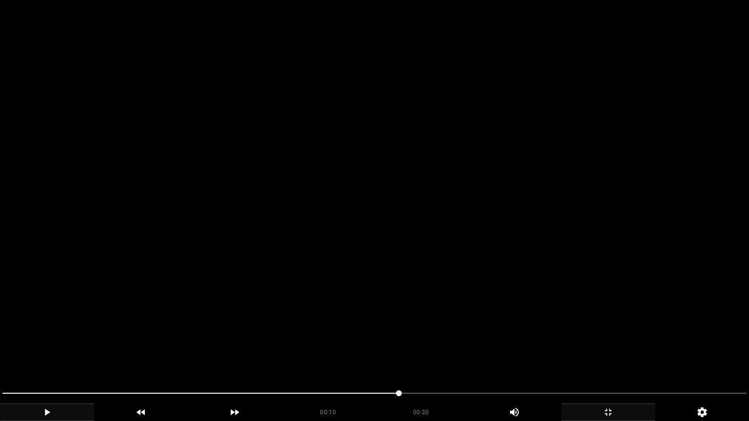
drag, startPoint x: 335, startPoint y: 347, endPoint x: 334, endPoint y: 356, distance: 9.8
click at [335, 347] on video at bounding box center [374, 210] width 749 height 421
click at [635, 355] on icon "add" at bounding box center [607, 413] width 93 height 12
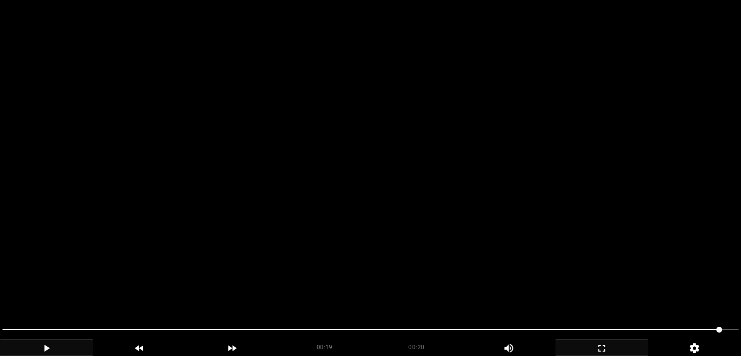
scroll to position [1168, 0]
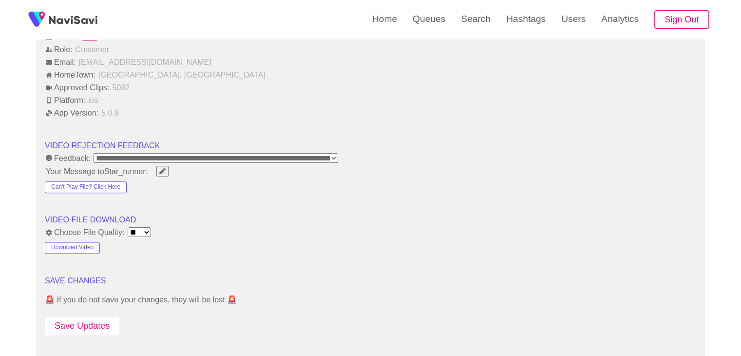
click at [77, 323] on button "Save Updates" at bounding box center [82, 326] width 75 height 18
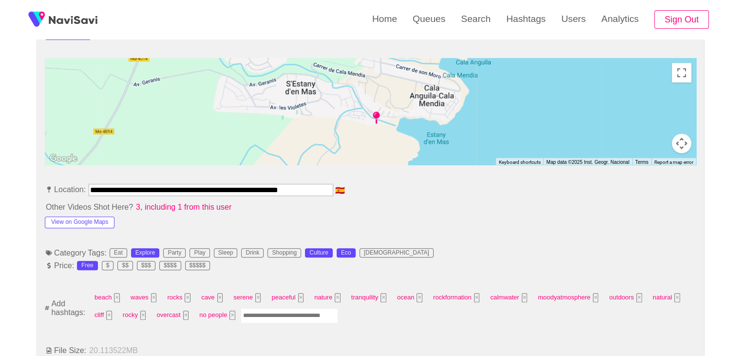
scroll to position [388, 0]
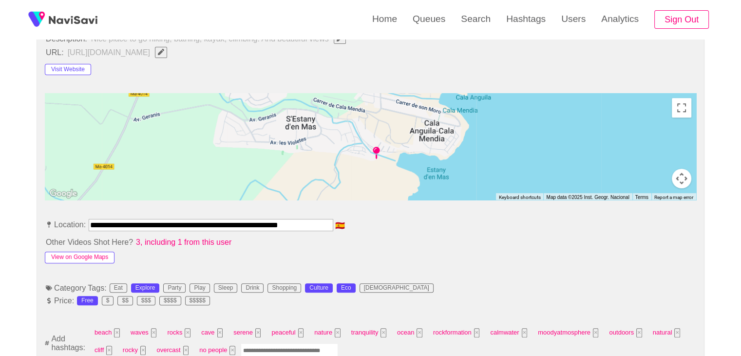
click at [86, 256] on button "View on Google Maps" at bounding box center [80, 258] width 70 height 12
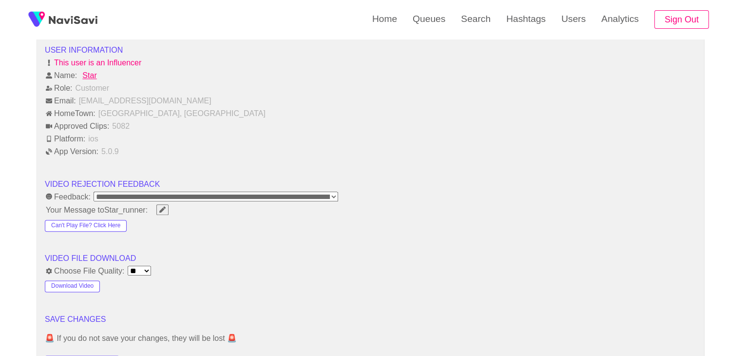
scroll to position [1217, 0]
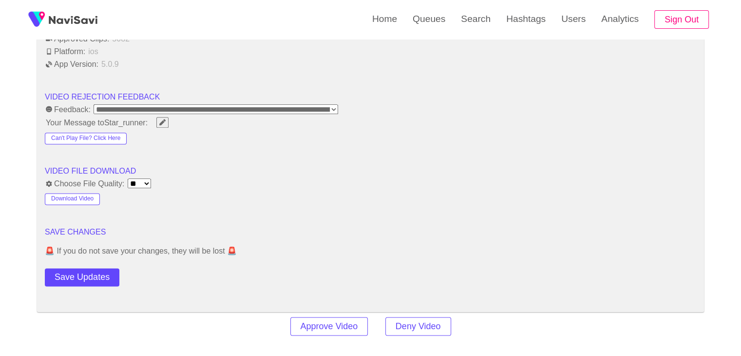
drag, startPoint x: 78, startPoint y: 270, endPoint x: 121, endPoint y: 247, distance: 48.6
click at [78, 271] on button "Save Updates" at bounding box center [82, 277] width 75 height 18
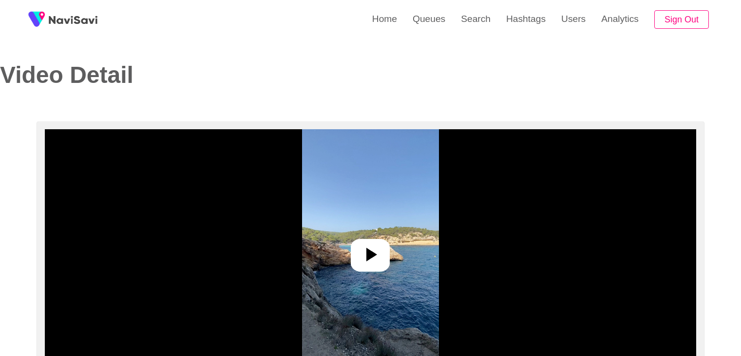
select select "**********"
select select "**"
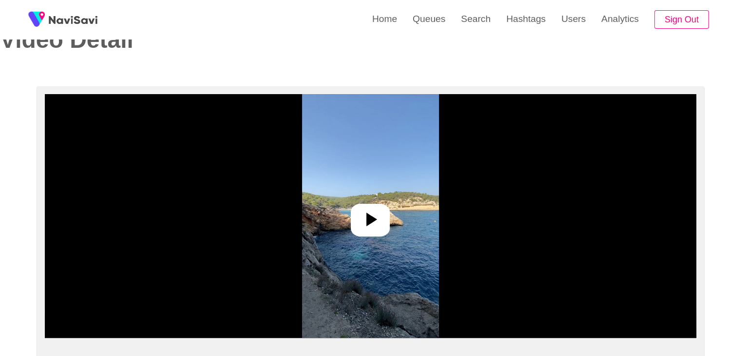
scroll to position [97, 0]
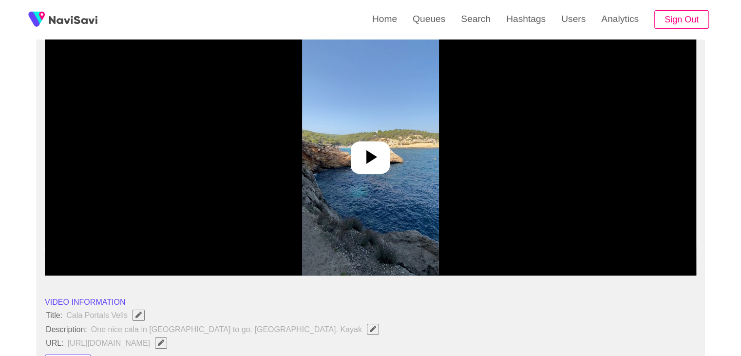
click at [376, 132] on img at bounding box center [370, 154] width 137 height 244
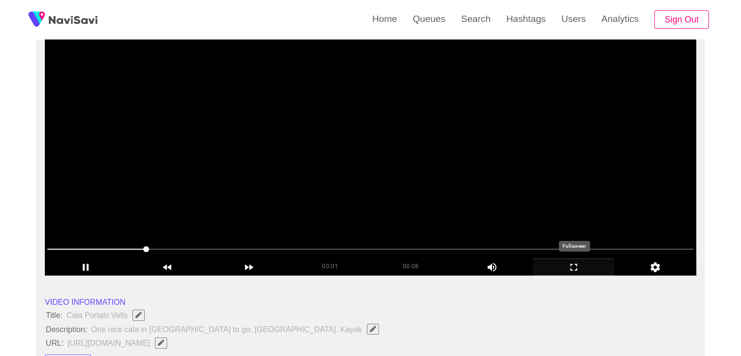
click at [572, 265] on icon "add" at bounding box center [574, 267] width 81 height 12
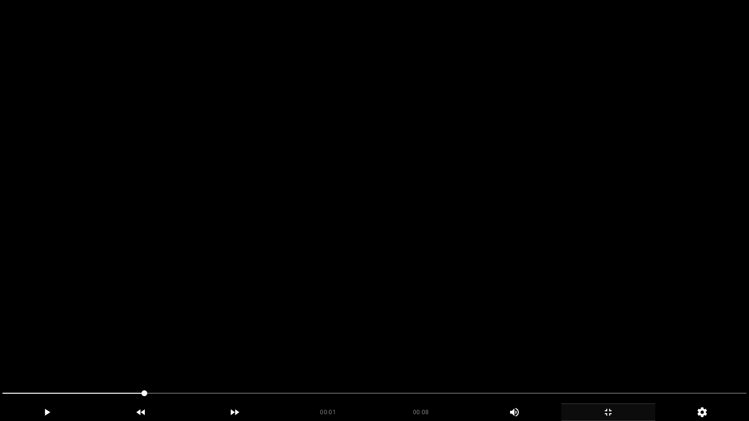
click at [525, 305] on video at bounding box center [374, 210] width 749 height 421
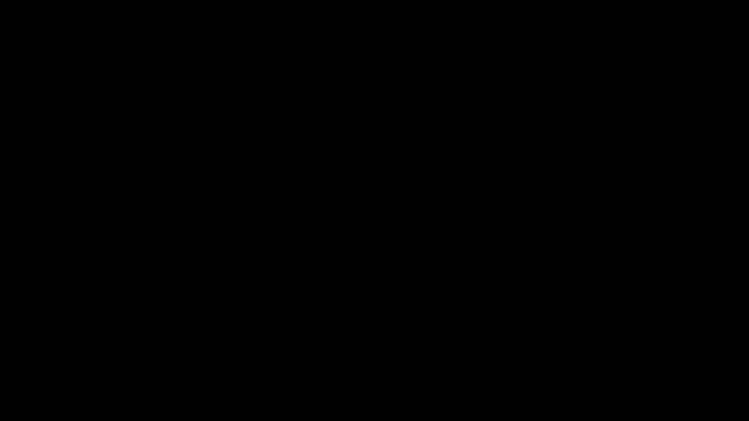
click at [68, 355] on span at bounding box center [374, 394] width 744 height 16
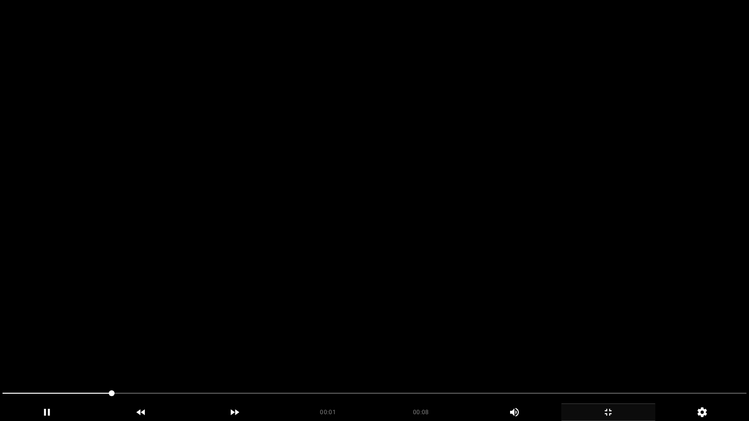
click at [467, 335] on video at bounding box center [374, 210] width 749 height 421
click at [538, 338] on video at bounding box center [374, 210] width 749 height 421
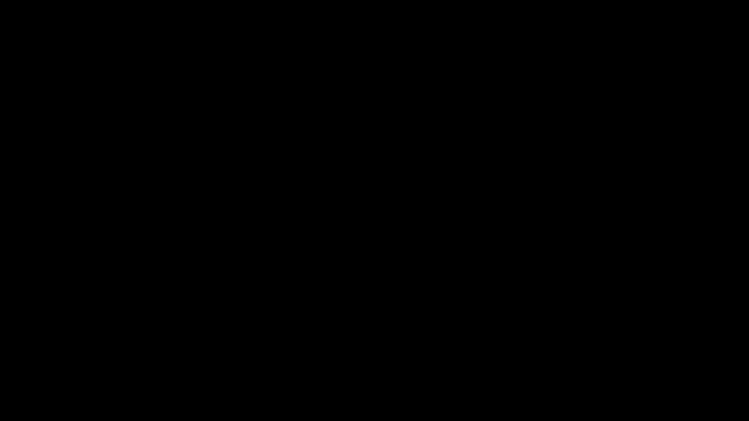
click at [613, 355] on icon "add" at bounding box center [607, 413] width 93 height 12
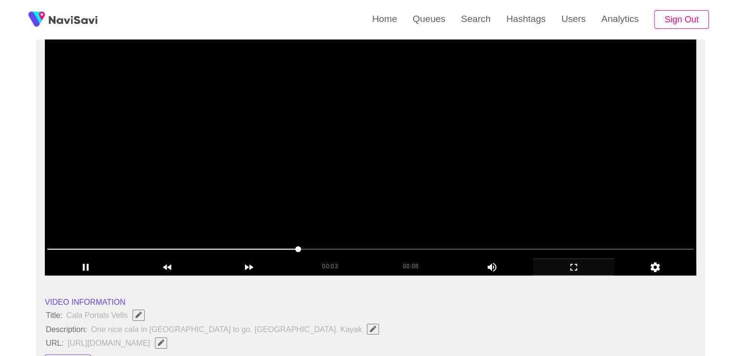
click at [357, 184] on video at bounding box center [371, 154] width 652 height 244
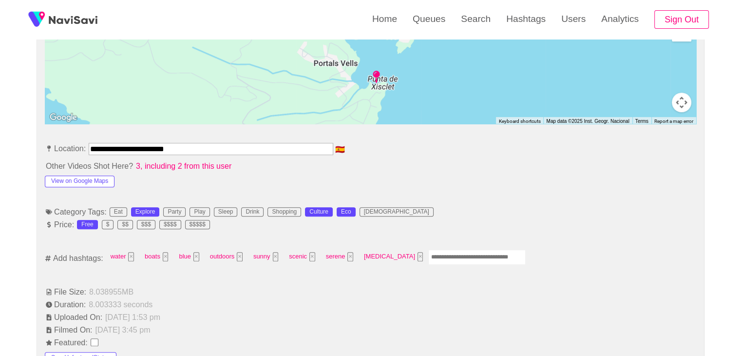
scroll to position [487, 0]
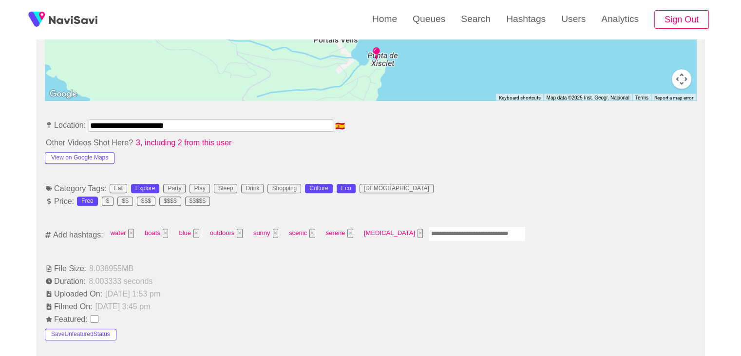
click at [434, 235] on input "Enter tag here and press return" at bounding box center [476, 233] width 97 height 15
type input "*********"
type input "**********"
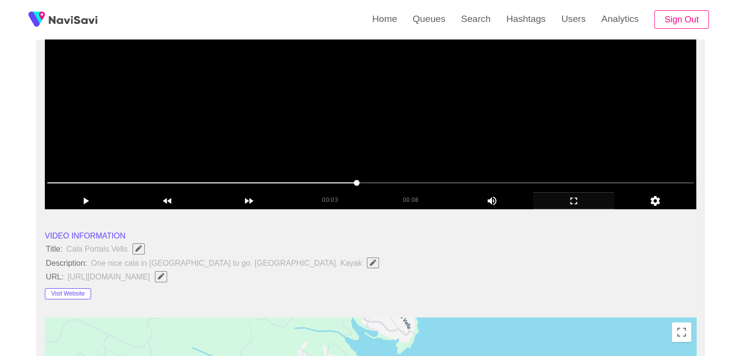
scroll to position [97, 0]
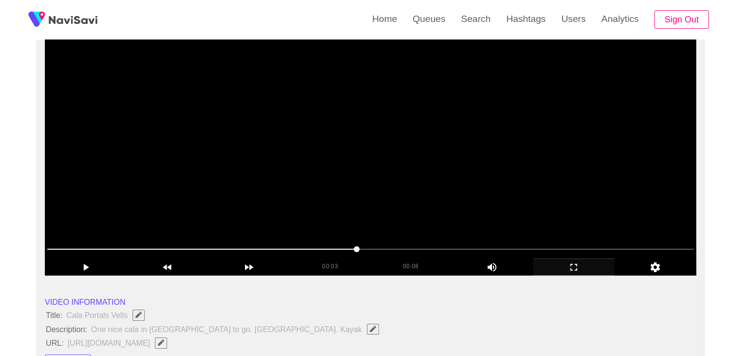
click at [493, 158] on video at bounding box center [371, 154] width 652 height 244
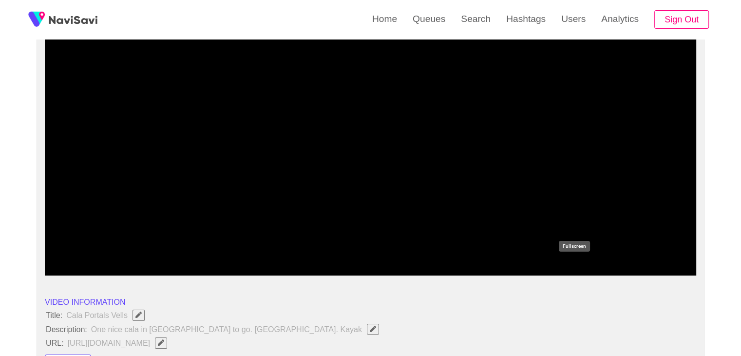
click at [581, 264] on icon "add" at bounding box center [574, 267] width 81 height 12
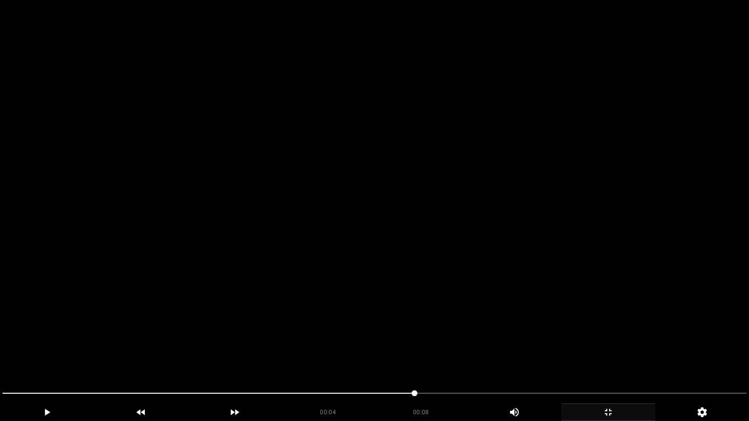
click at [529, 326] on video at bounding box center [374, 210] width 749 height 421
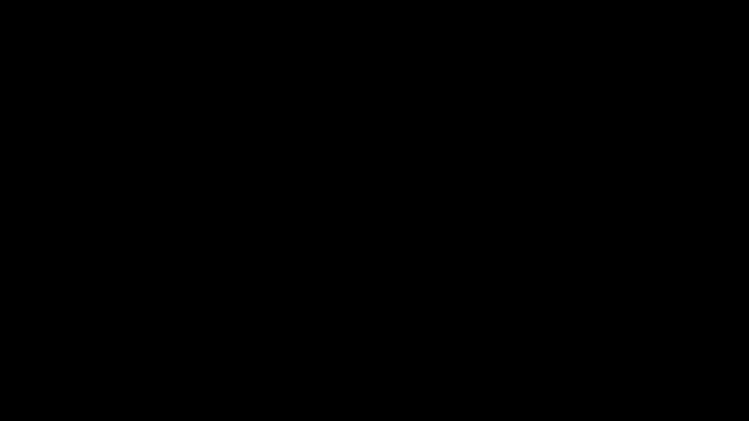
click at [483, 355] on span at bounding box center [374, 394] width 744 height 16
click at [703, 355] on span at bounding box center [374, 394] width 744 height 16
click at [723, 355] on span at bounding box center [374, 394] width 744 height 16
click at [58, 355] on icon "add" at bounding box center [46, 413] width 93 height 12
click at [626, 355] on icon "add" at bounding box center [607, 413] width 93 height 12
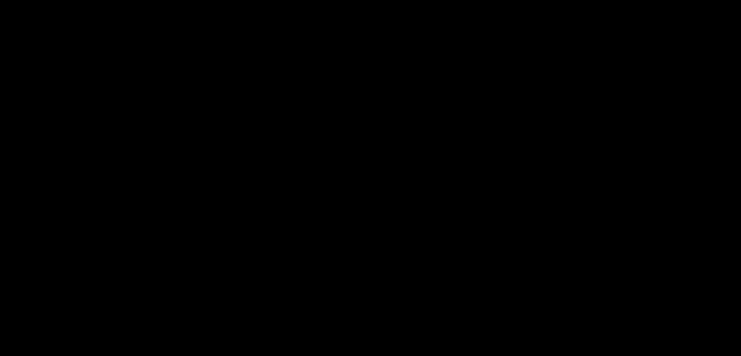
scroll to position [244, 0]
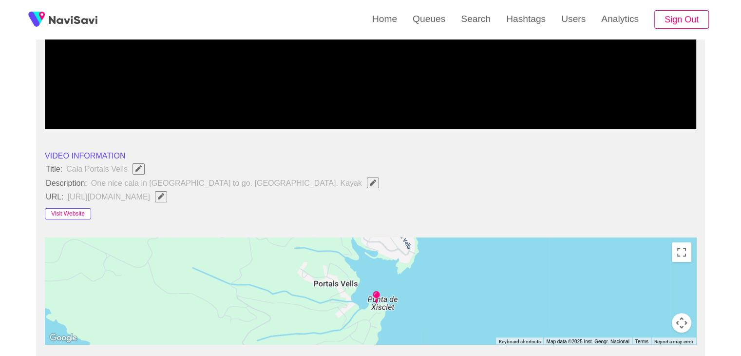
click at [81, 216] on button "Visit Website" at bounding box center [68, 214] width 46 height 12
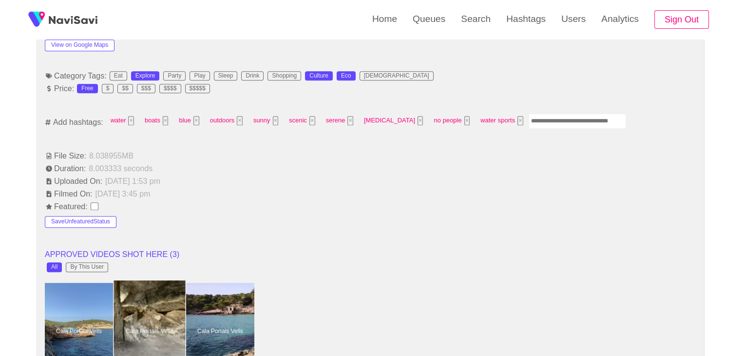
scroll to position [487, 0]
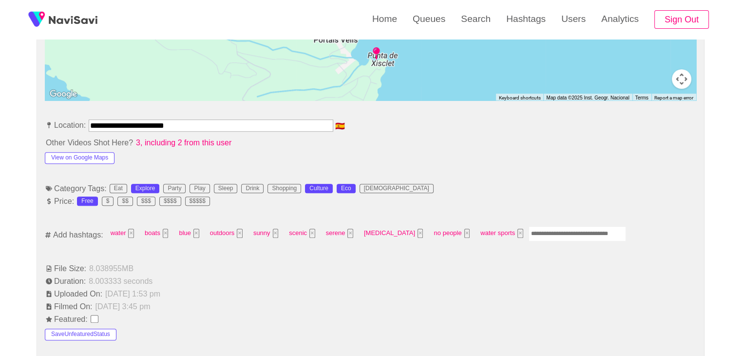
click at [79, 149] on div "View on Google Maps" at bounding box center [110, 156] width 130 height 16
click at [79, 160] on button "View on Google Maps" at bounding box center [80, 158] width 70 height 12
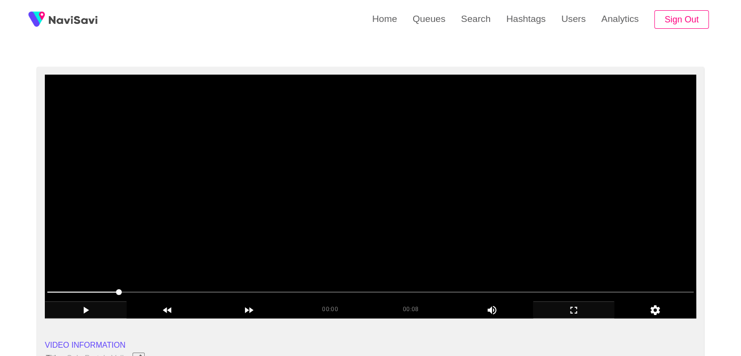
scroll to position [49, 0]
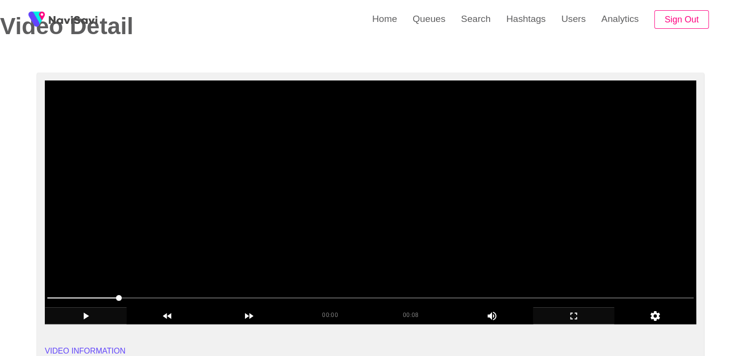
click at [505, 226] on video at bounding box center [371, 202] width 652 height 244
click at [532, 220] on video at bounding box center [371, 202] width 652 height 244
click at [538, 219] on video at bounding box center [371, 202] width 652 height 244
drag, startPoint x: 529, startPoint y: 176, endPoint x: 591, endPoint y: 93, distance: 103.4
click at [534, 172] on video at bounding box center [371, 202] width 652 height 244
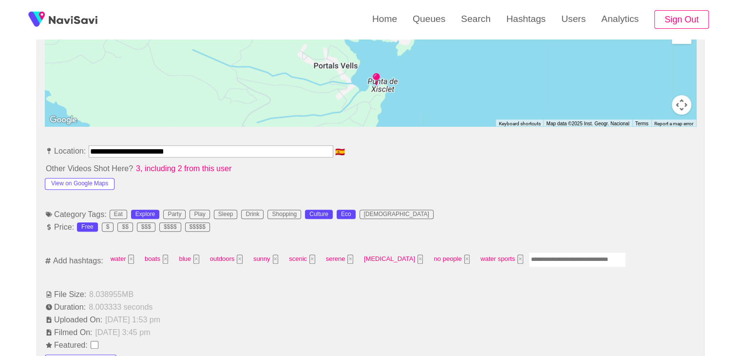
scroll to position [487, 0]
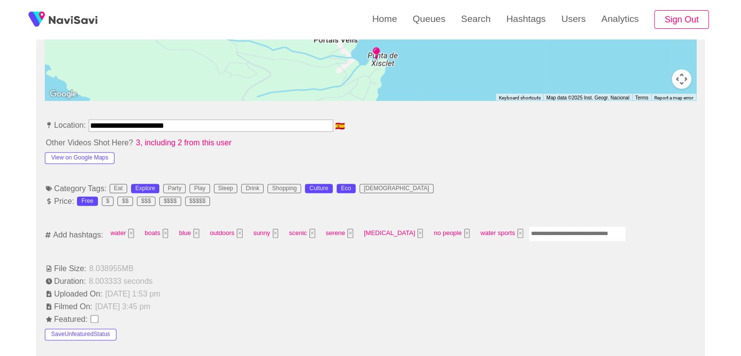
click at [529, 231] on input "Enter tag here and press return" at bounding box center [577, 233] width 97 height 15
type input "*"
type input "***"
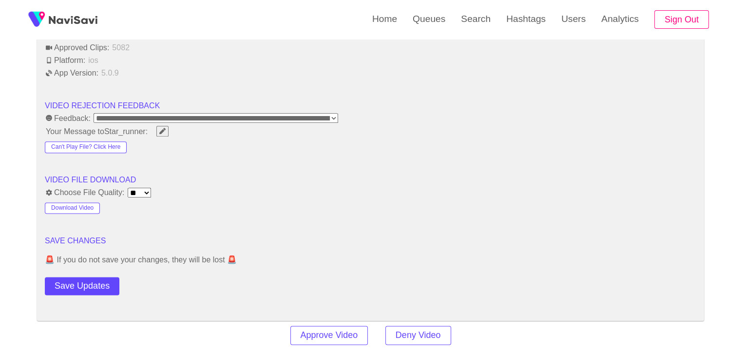
scroll to position [1316, 0]
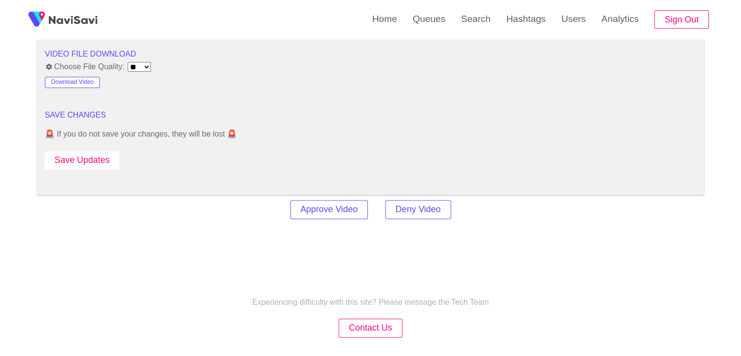
click at [92, 162] on button "Save Updates" at bounding box center [82, 160] width 75 height 18
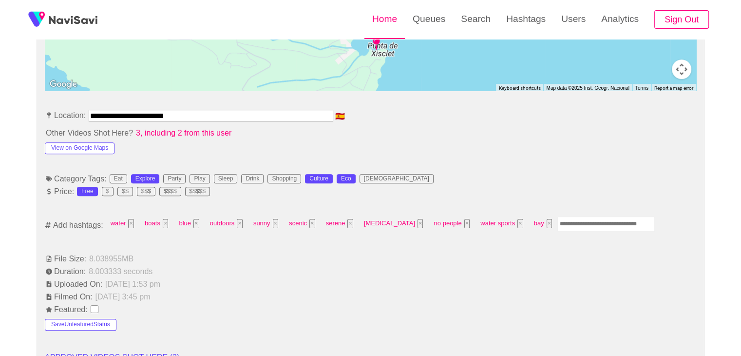
scroll to position [487, 0]
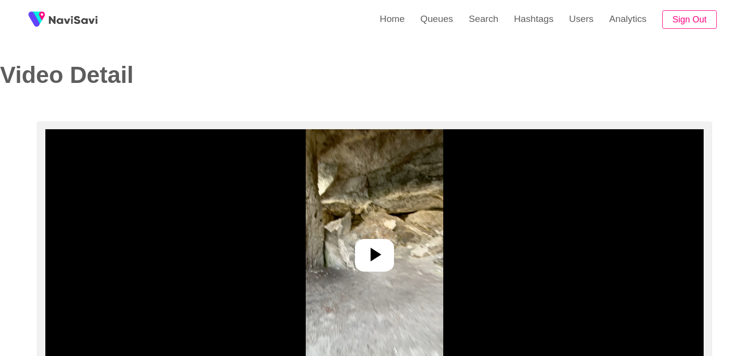
select select "**********"
select select "**"
click at [369, 256] on icon at bounding box center [372, 255] width 11 height 14
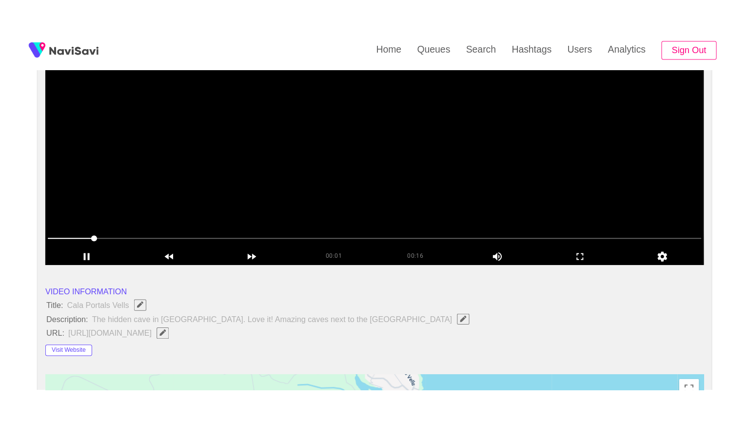
scroll to position [146, 0]
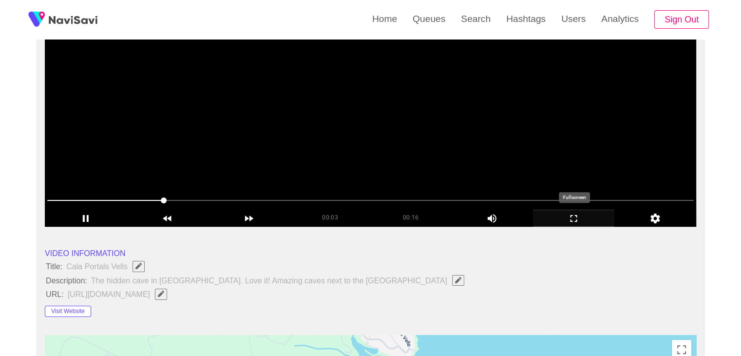
click at [577, 219] on icon "add" at bounding box center [574, 218] width 7 height 7
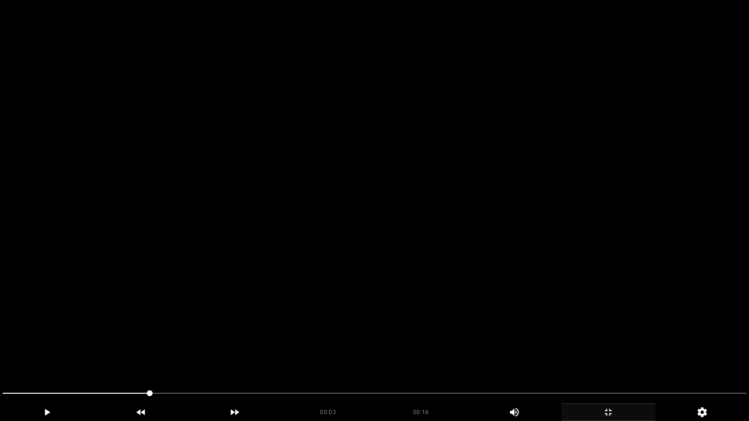
click at [455, 249] on video at bounding box center [374, 210] width 749 height 421
drag, startPoint x: 114, startPoint y: 397, endPoint x: 43, endPoint y: 365, distance: 78.3
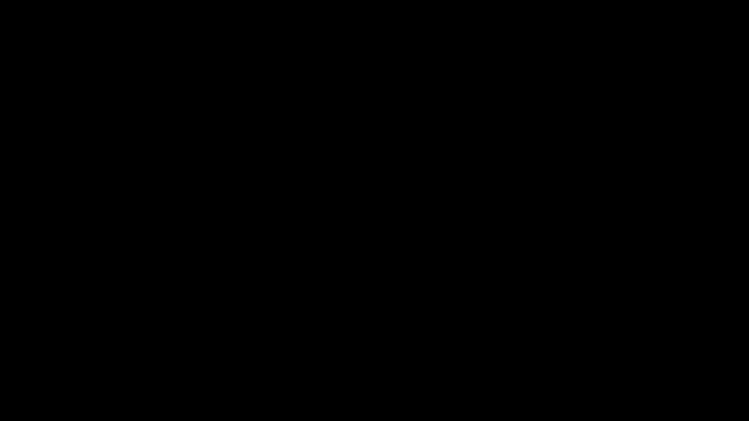
drag, startPoint x: 0, startPoint y: 392, endPoint x: 244, endPoint y: 341, distance: 248.9
click at [622, 355] on icon "add" at bounding box center [607, 413] width 93 height 12
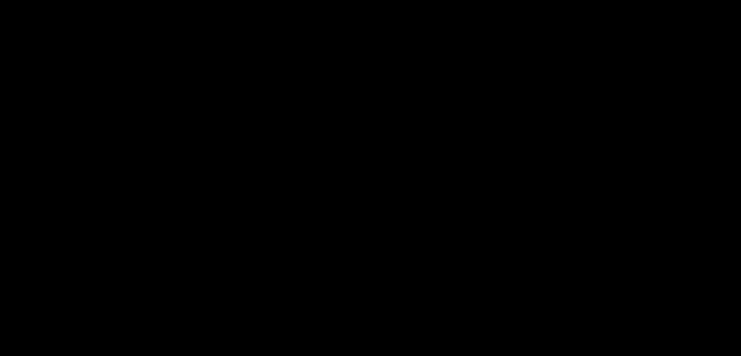
scroll to position [437, 0]
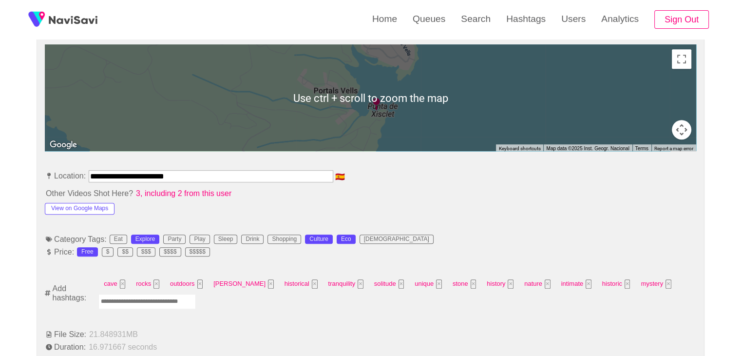
click at [146, 305] on input "Enter tag here and press return" at bounding box center [146, 301] width 97 height 15
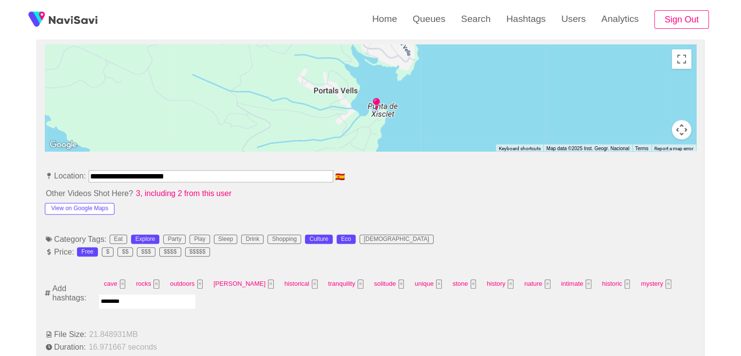
type input "*********"
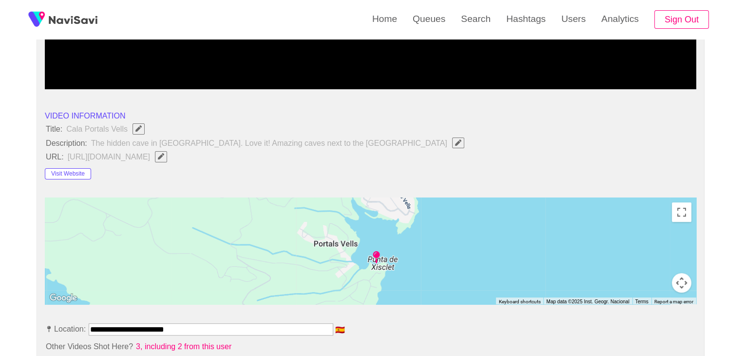
scroll to position [242, 0]
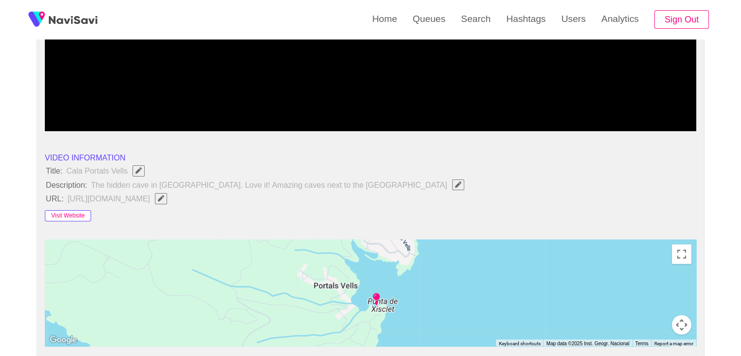
click at [74, 215] on button "Visit Website" at bounding box center [68, 216] width 46 height 12
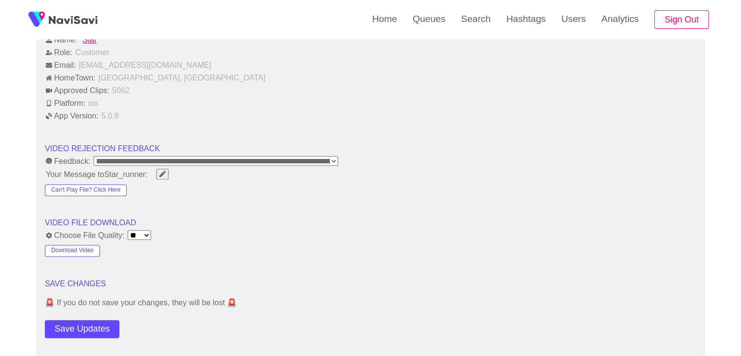
scroll to position [1168, 0]
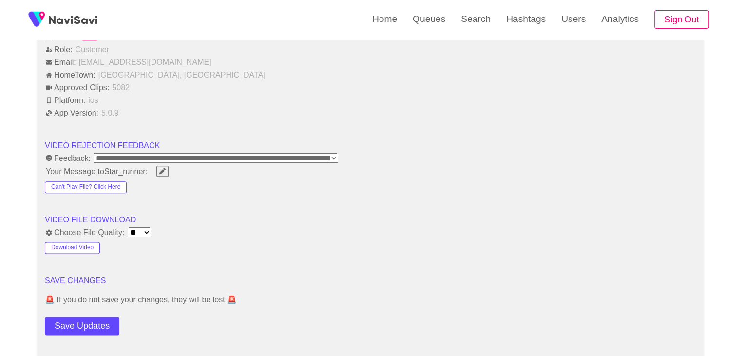
drag, startPoint x: 84, startPoint y: 322, endPoint x: 92, endPoint y: 318, distance: 8.7
click at [85, 322] on button "Save Updates" at bounding box center [82, 326] width 75 height 18
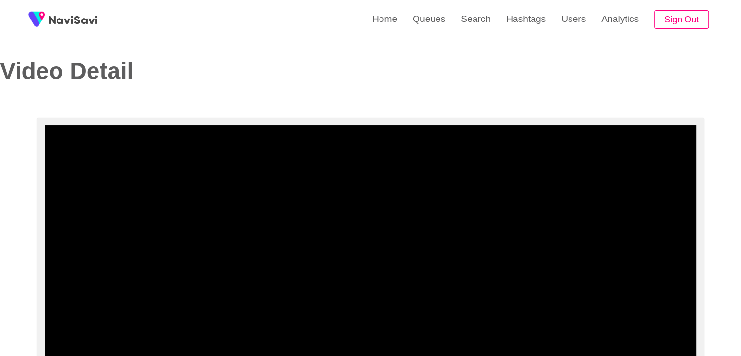
scroll to position [0, 0]
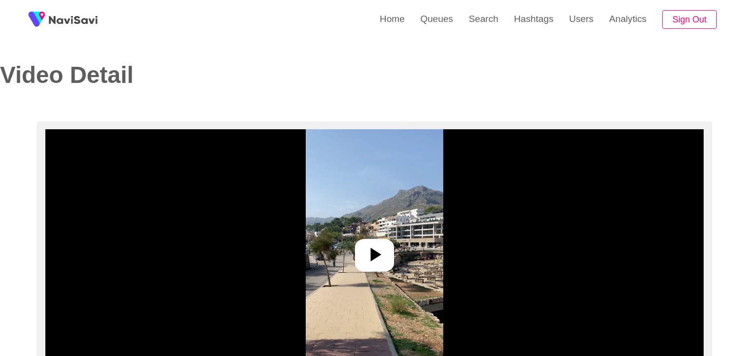
select select "**********"
select select "**"
select select "**********"
select select "**"
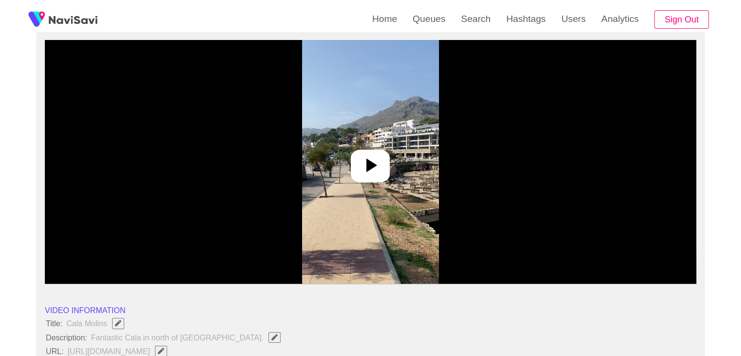
scroll to position [97, 0]
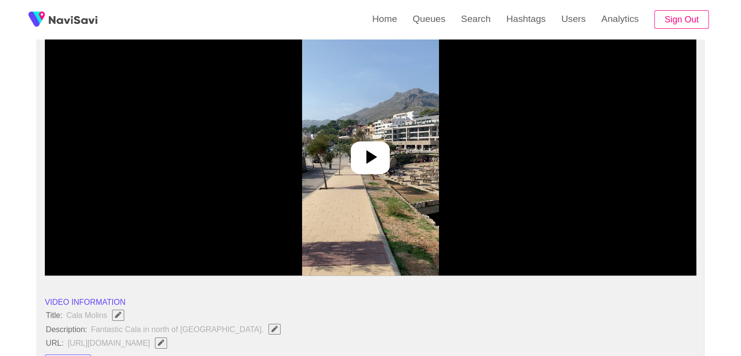
click at [365, 156] on icon at bounding box center [370, 156] width 23 height 23
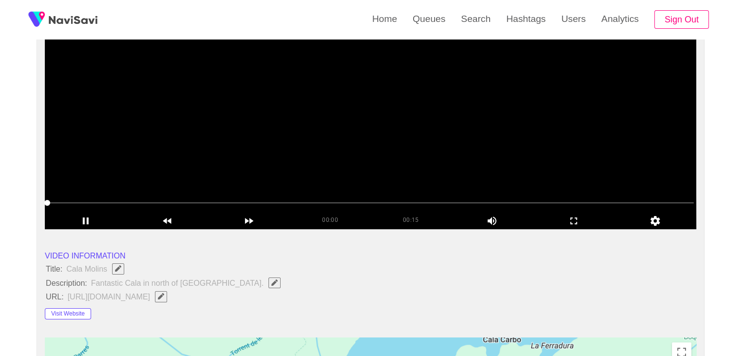
scroll to position [146, 0]
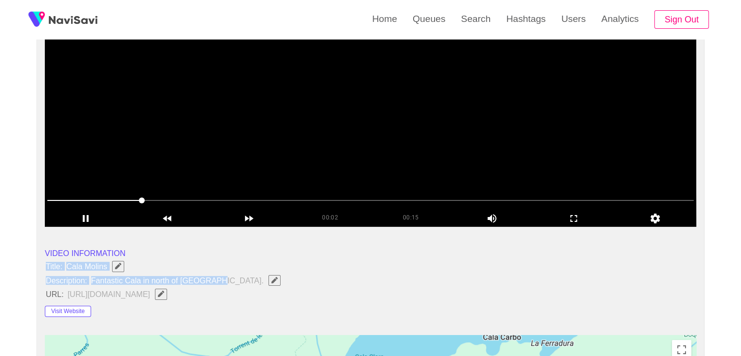
drag, startPoint x: 39, startPoint y: 265, endPoint x: 232, endPoint y: 281, distance: 193.7
copy ul "Title: Cala Molins Description: Fantastic Cala in north of [GEOGRAPHIC_DATA]."
click at [271, 278] on icon "Edit Field" at bounding box center [274, 280] width 6 height 6
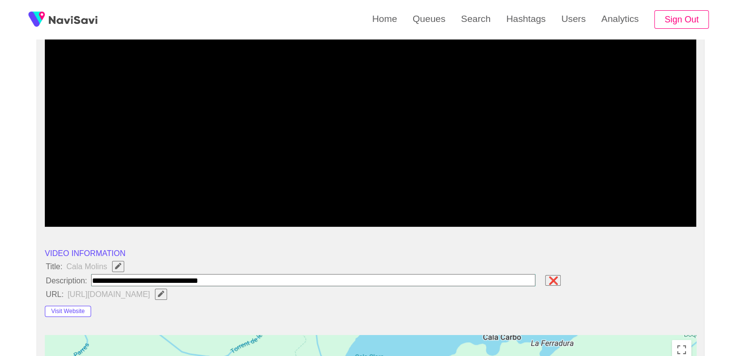
type input "**********"
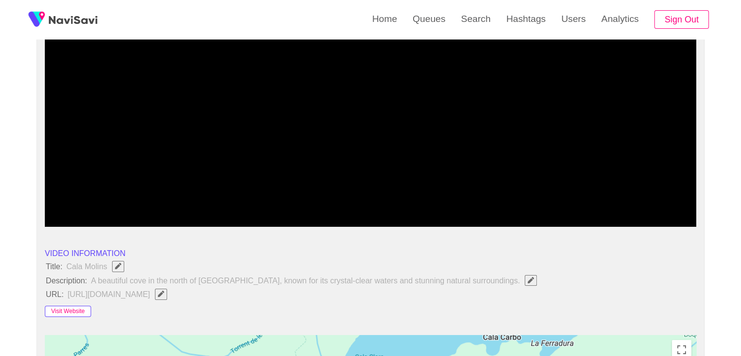
click at [86, 310] on button "Visit Website" at bounding box center [68, 312] width 46 height 12
drag, startPoint x: 0, startPoint y: 200, endPoint x: 29, endPoint y: 190, distance: 30.4
click at [572, 220] on icon "add" at bounding box center [574, 219] width 81 height 12
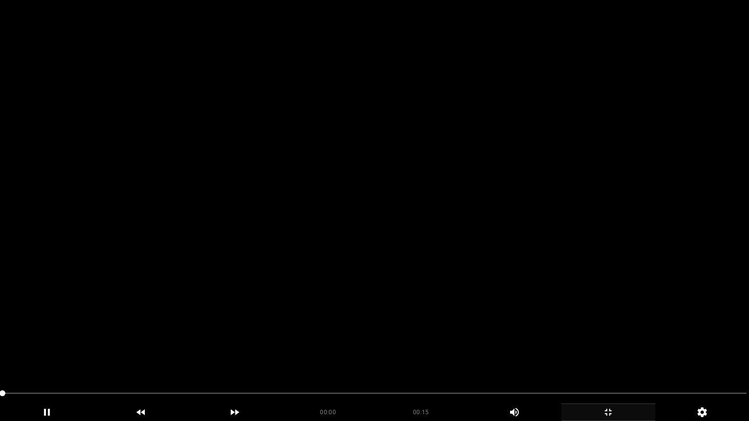
click at [389, 257] on video at bounding box center [374, 210] width 749 height 421
click at [397, 292] on video at bounding box center [374, 210] width 749 height 421
click at [454, 304] on video at bounding box center [374, 210] width 749 height 421
click at [467, 307] on video at bounding box center [374, 210] width 749 height 421
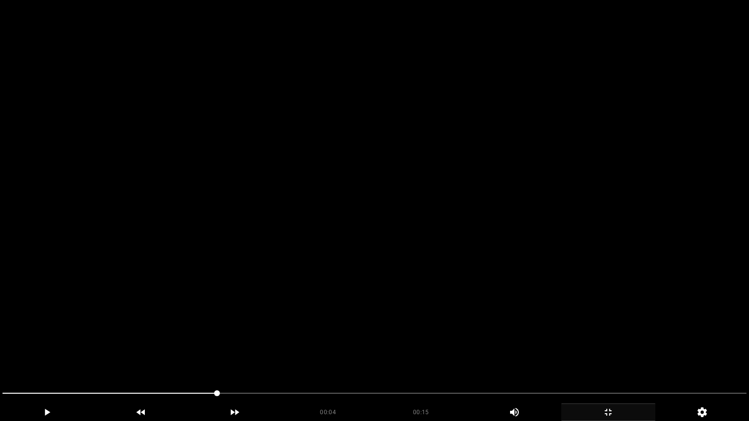
click at [467, 307] on video at bounding box center [374, 210] width 749 height 421
click at [467, 308] on video at bounding box center [374, 210] width 749 height 421
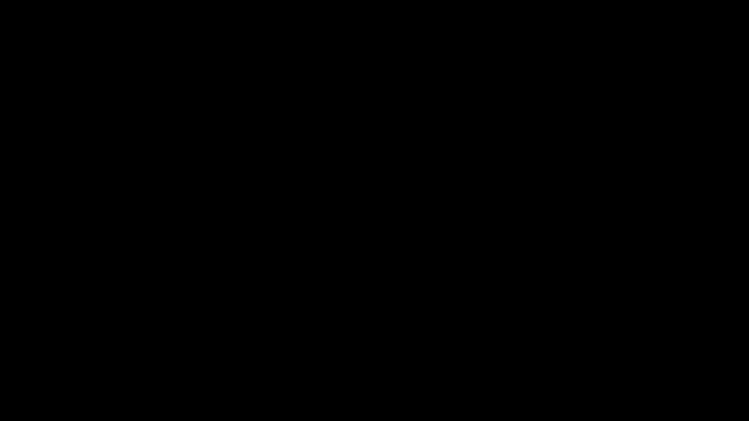
click at [606, 355] on div "add" at bounding box center [608, 413] width 94 height 18
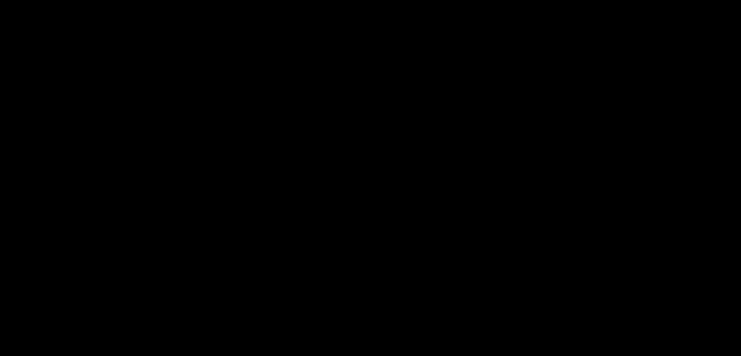
click at [396, 150] on video at bounding box center [370, 178] width 741 height 356
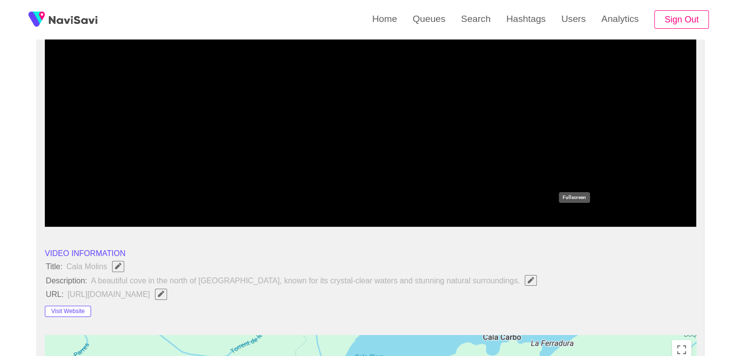
click at [581, 217] on icon "add" at bounding box center [574, 219] width 81 height 12
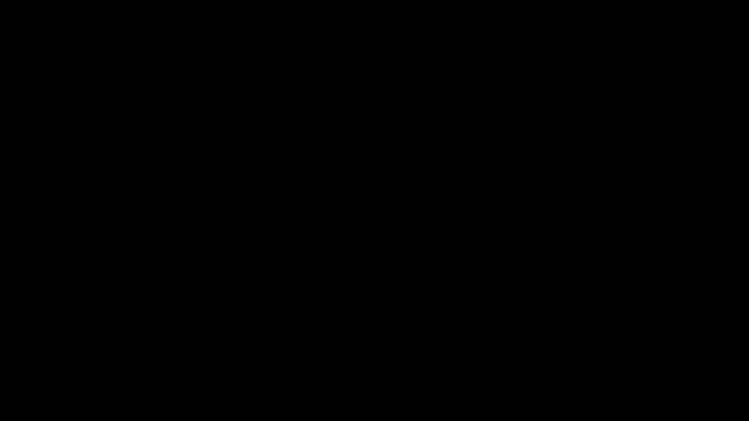
drag, startPoint x: 252, startPoint y: 392, endPoint x: 12, endPoint y: 375, distance: 239.9
click at [12, 355] on section "00:08 00:15 Picture In Picture 1 Error: Failed to load Video" at bounding box center [374, 210] width 749 height 421
click at [388, 300] on video at bounding box center [374, 210] width 749 height 421
click at [489, 309] on video at bounding box center [374, 210] width 749 height 421
click at [489, 310] on video at bounding box center [374, 210] width 749 height 421
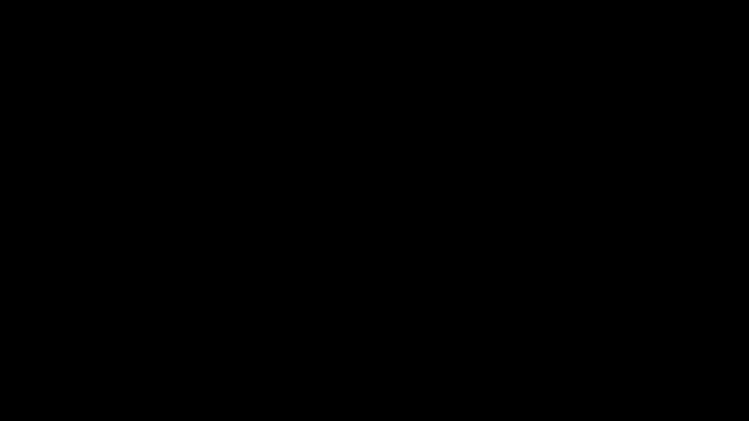
click at [489, 310] on video at bounding box center [374, 210] width 749 height 421
drag, startPoint x: 293, startPoint y: 391, endPoint x: 252, endPoint y: 380, distance: 42.8
click at [240, 355] on div at bounding box center [375, 395] width 752 height 26
click at [496, 351] on video at bounding box center [374, 210] width 749 height 421
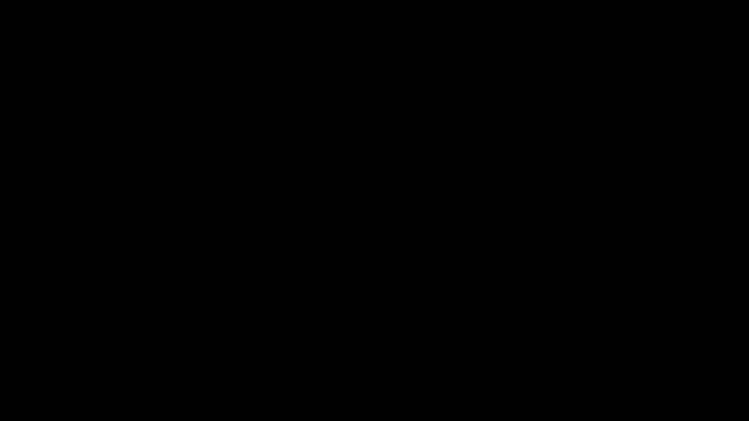
click at [496, 351] on video at bounding box center [374, 210] width 749 height 421
click at [609, 355] on video at bounding box center [374, 210] width 749 height 421
click at [607, 355] on icon "add" at bounding box center [607, 413] width 93 height 12
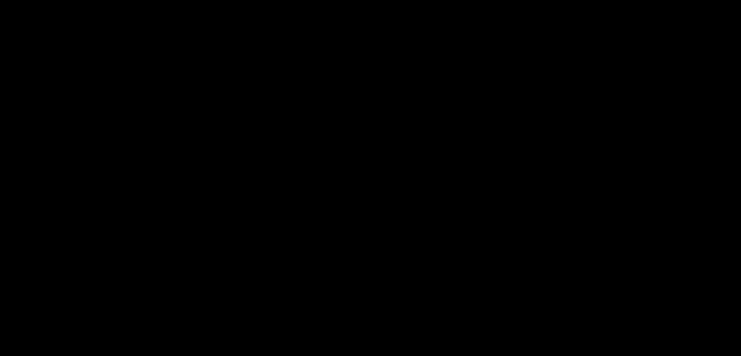
scroll to position [437, 0]
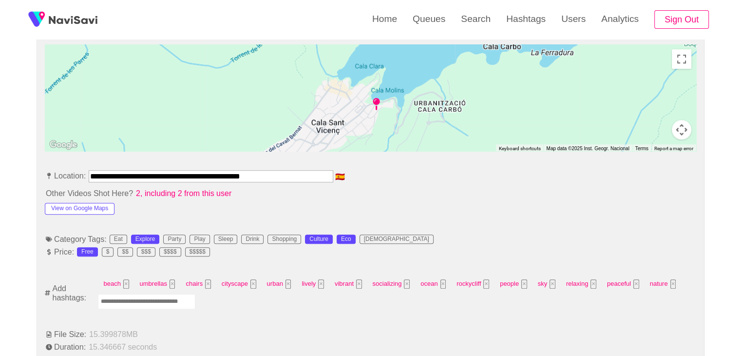
click at [162, 303] on input "Enter tag here and press return" at bounding box center [146, 301] width 97 height 15
type input "****"
type input "*********"
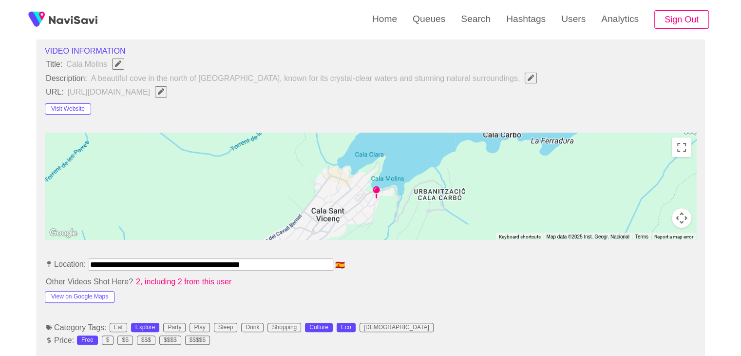
scroll to position [339, 0]
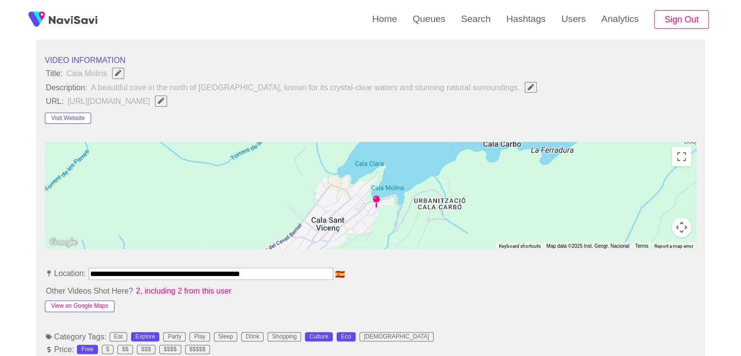
click at [82, 307] on button "View on Google Maps" at bounding box center [80, 306] width 70 height 12
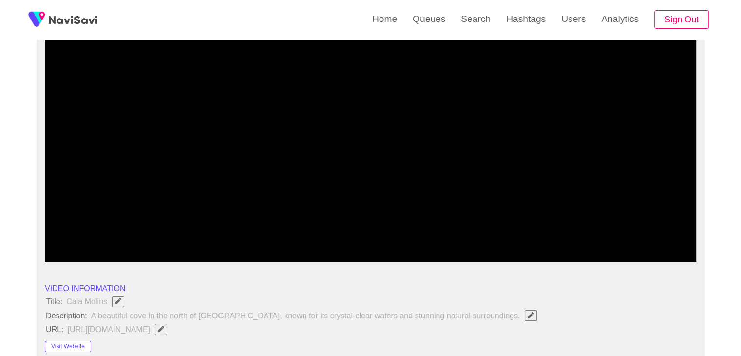
scroll to position [96, 0]
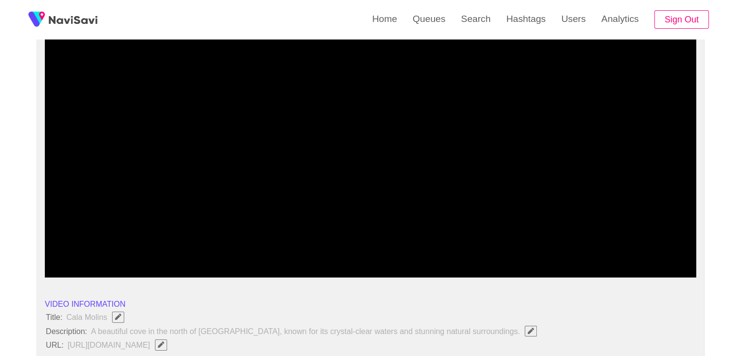
click at [406, 222] on video at bounding box center [371, 156] width 652 height 244
drag, startPoint x: 450, startPoint y: 248, endPoint x: 409, endPoint y: 248, distance: 40.9
click at [409, 248] on span at bounding box center [370, 251] width 647 height 16
click at [187, 244] on span at bounding box center [370, 251] width 647 height 16
click at [135, 242] on div at bounding box center [370, 251] width 655 height 25
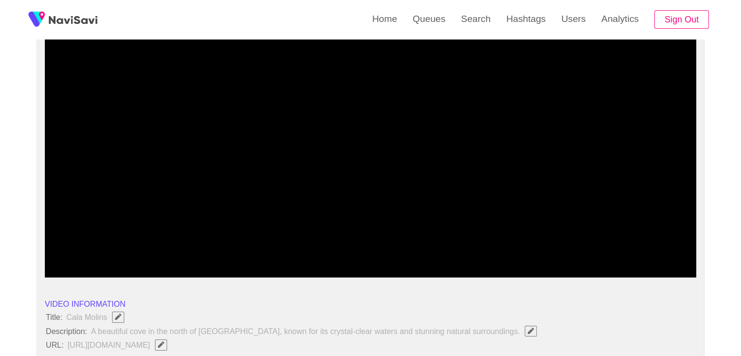
drag, startPoint x: 439, startPoint y: 254, endPoint x: 445, endPoint y: 255, distance: 6.4
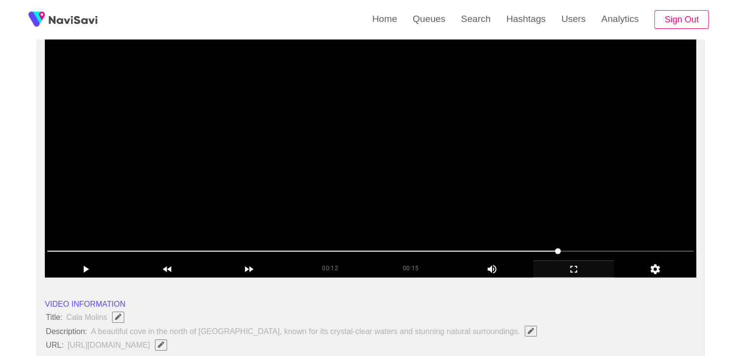
click at [548, 213] on video at bounding box center [371, 156] width 652 height 244
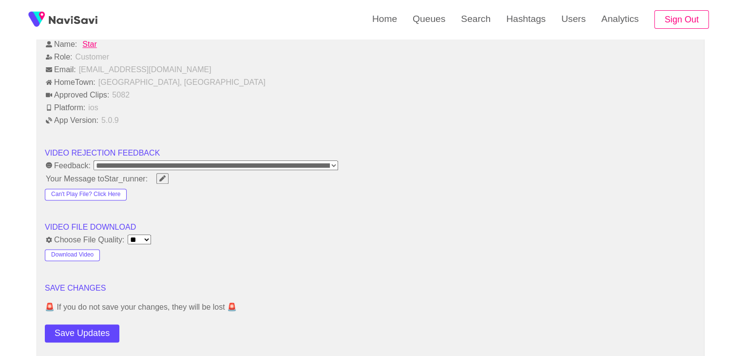
scroll to position [1168, 0]
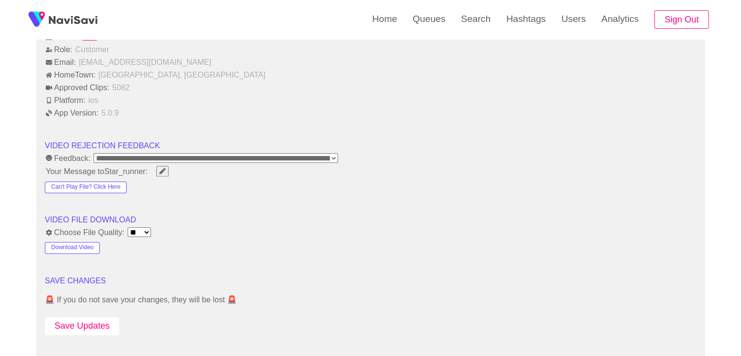
click at [84, 319] on button "Save Updates" at bounding box center [82, 326] width 75 height 18
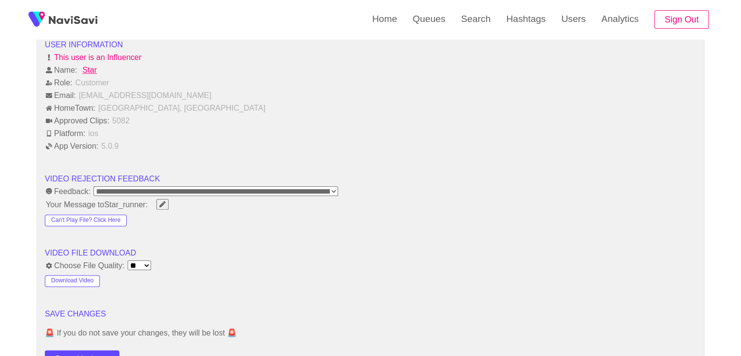
scroll to position [1217, 0]
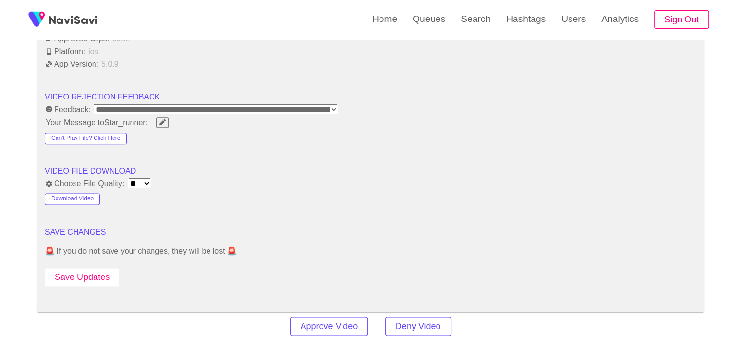
click at [81, 281] on button "Save Updates" at bounding box center [82, 277] width 75 height 18
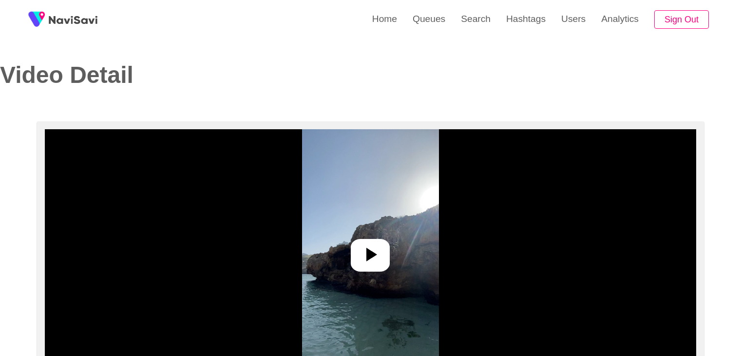
select select "**********"
select select "**"
click at [353, 244] on div at bounding box center [370, 255] width 39 height 33
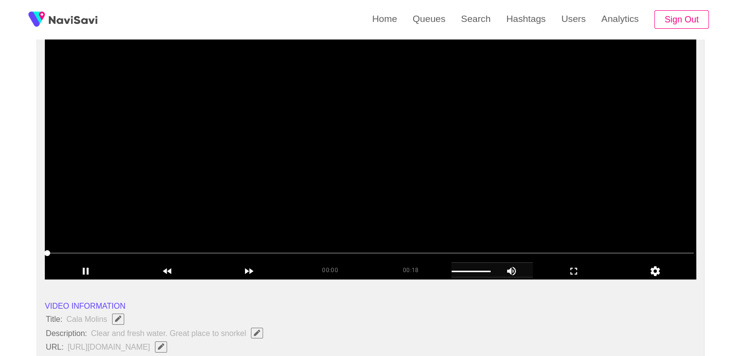
scroll to position [97, 0]
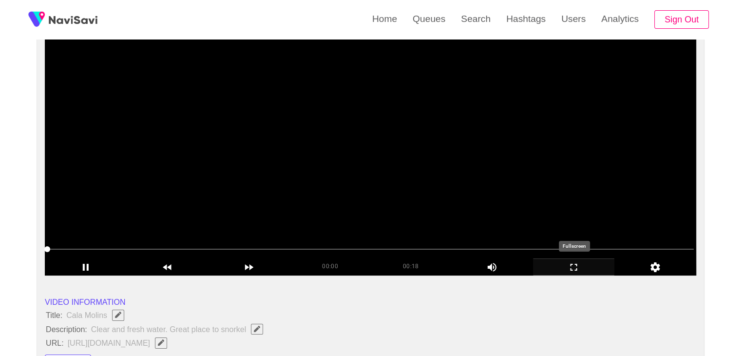
click at [581, 266] on icon "add" at bounding box center [574, 267] width 81 height 12
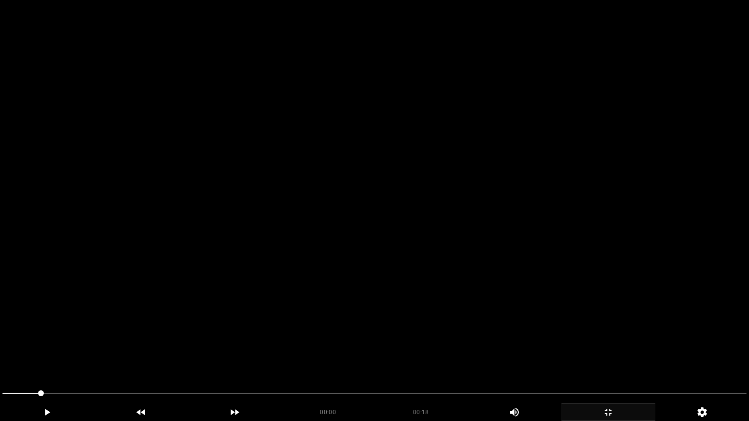
click at [484, 306] on video at bounding box center [374, 210] width 749 height 421
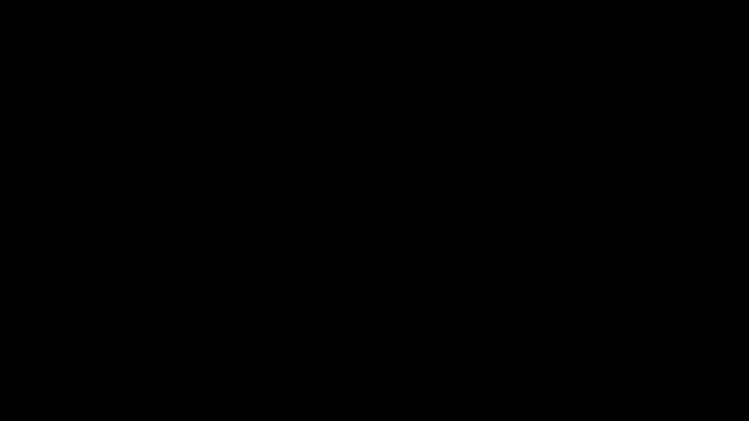
click at [328, 322] on video at bounding box center [374, 210] width 749 height 421
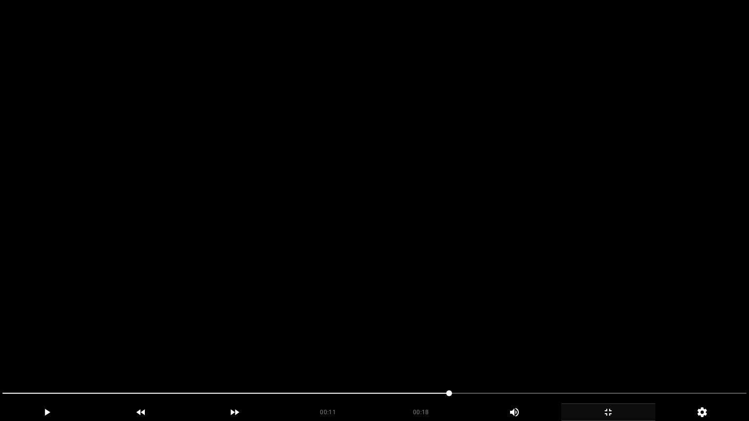
click at [449, 355] on video at bounding box center [374, 210] width 749 height 421
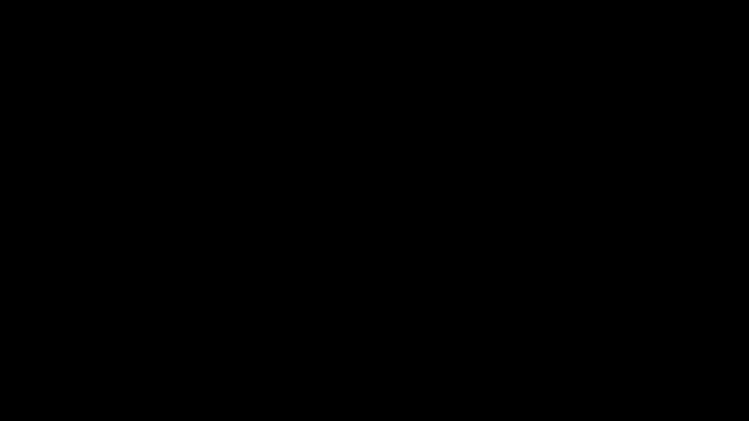
drag, startPoint x: 359, startPoint y: 393, endPoint x: 307, endPoint y: 393, distance: 52.2
click at [307, 355] on span at bounding box center [374, 394] width 744 height 16
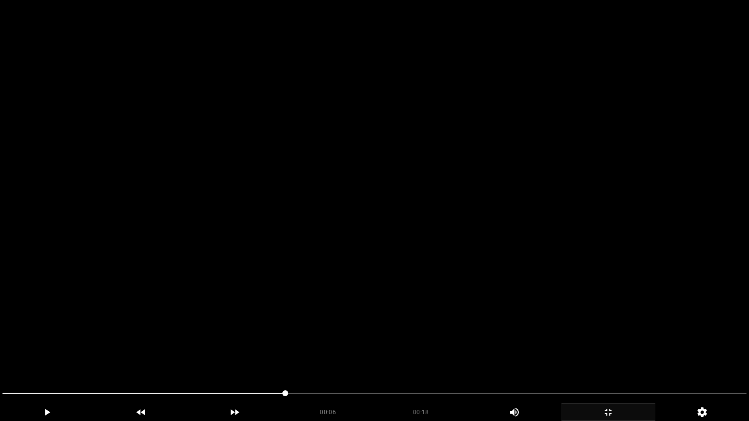
click at [368, 351] on video at bounding box center [374, 210] width 749 height 421
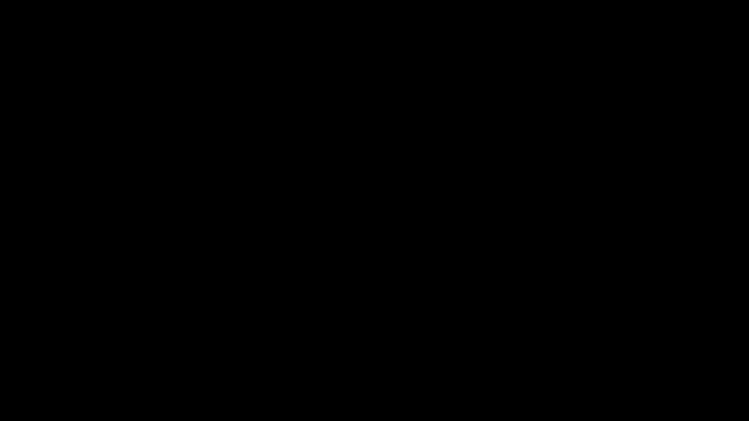
drag, startPoint x: 117, startPoint y: 392, endPoint x: 0, endPoint y: 399, distance: 117.2
click at [0, 355] on div at bounding box center [375, 395] width 752 height 26
click at [275, 355] on video at bounding box center [374, 210] width 749 height 421
click at [208, 355] on span at bounding box center [374, 394] width 744 height 16
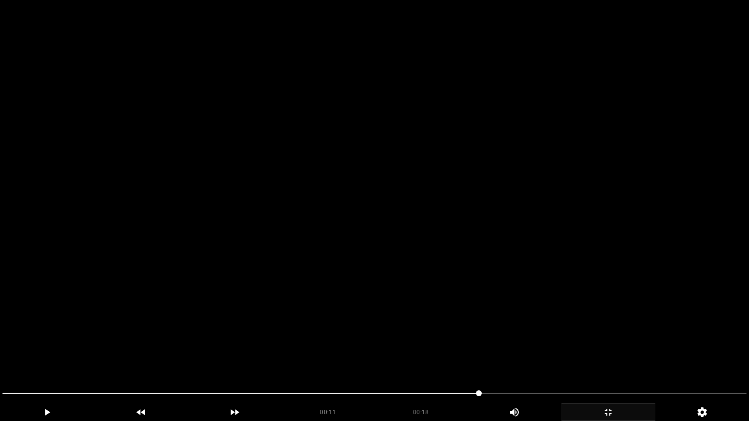
click at [543, 355] on video at bounding box center [374, 210] width 749 height 421
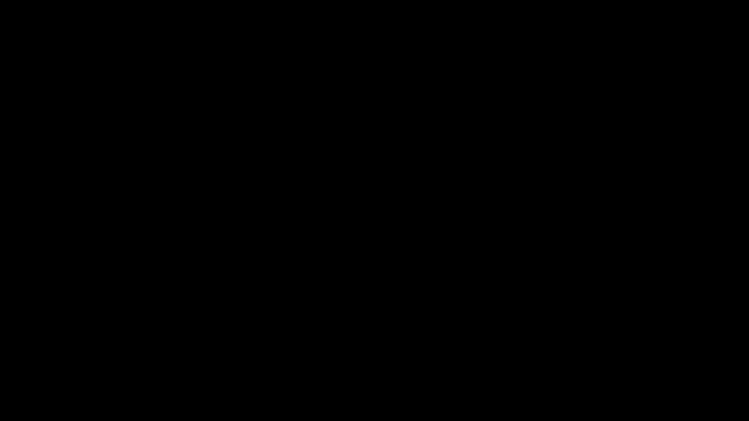
drag, startPoint x: 327, startPoint y: 394, endPoint x: 290, endPoint y: 395, distance: 37.6
click at [290, 355] on span at bounding box center [374, 394] width 744 height 16
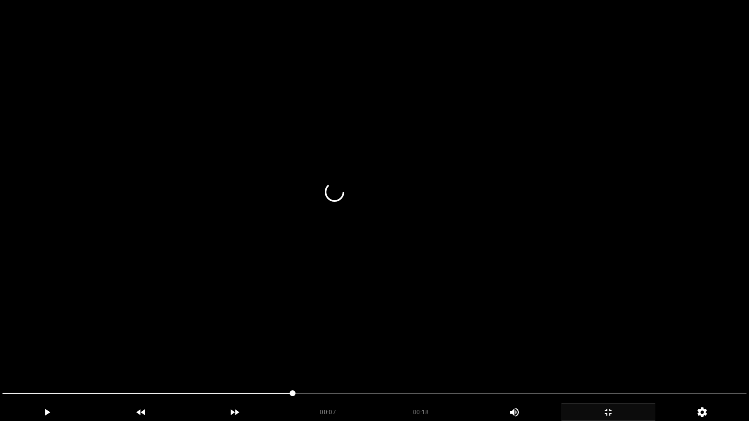
click at [468, 335] on video at bounding box center [374, 210] width 749 height 421
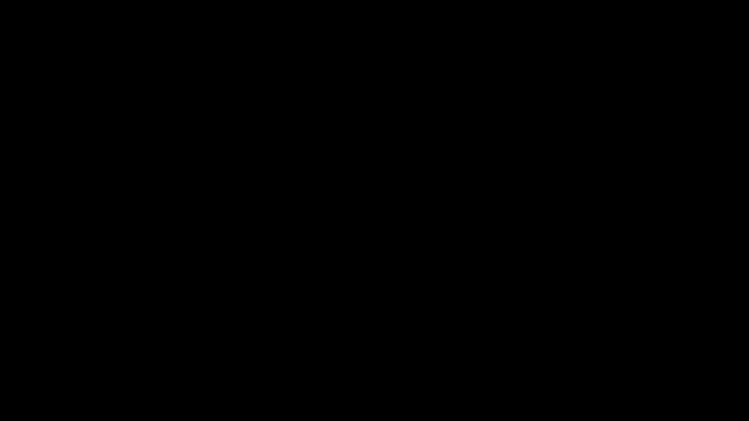
click at [612, 355] on icon "add" at bounding box center [607, 413] width 93 height 12
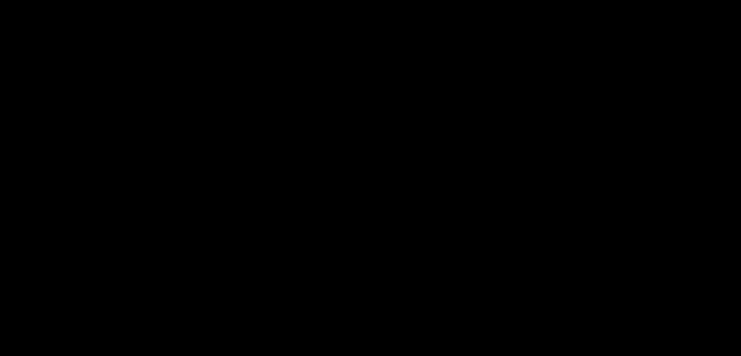
scroll to position [195, 0]
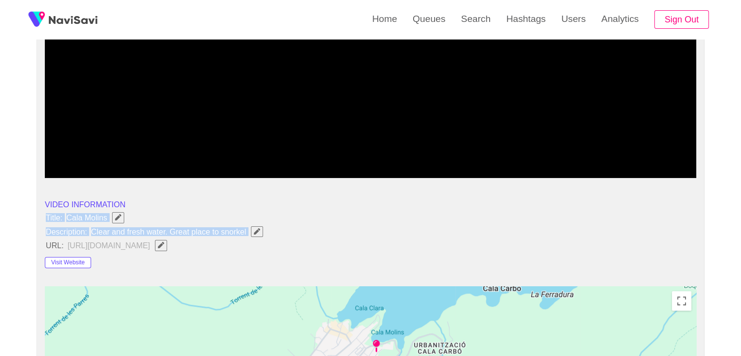
copy ul "Title: Cala Molins Description: Clear and fresh water. Great place to snorkel"
drag, startPoint x: 45, startPoint y: 215, endPoint x: 252, endPoint y: 230, distance: 207.2
click at [252, 228] on span "button" at bounding box center [257, 231] width 10 height 6
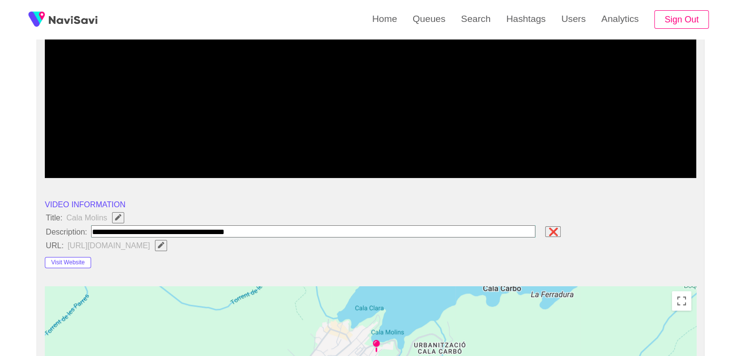
type input "**********"
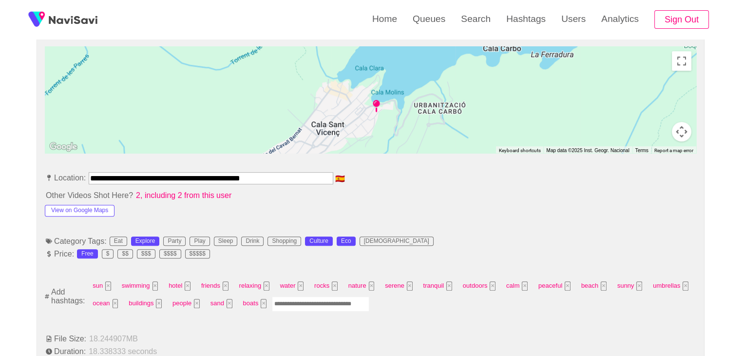
scroll to position [439, 0]
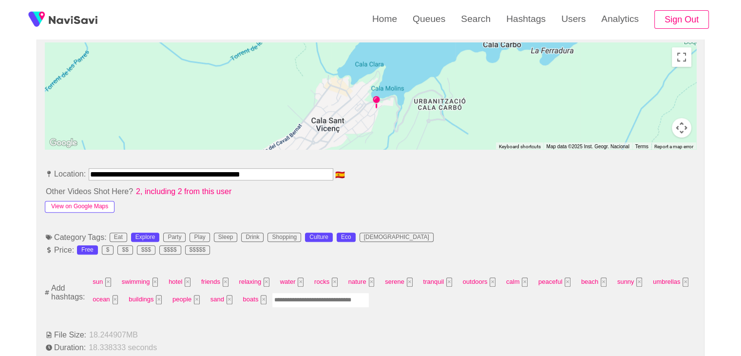
click at [102, 205] on button "View on Google Maps" at bounding box center [80, 207] width 70 height 12
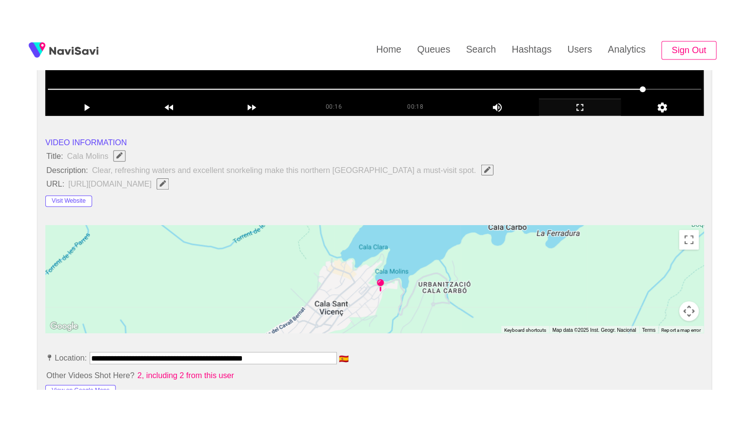
scroll to position [146, 0]
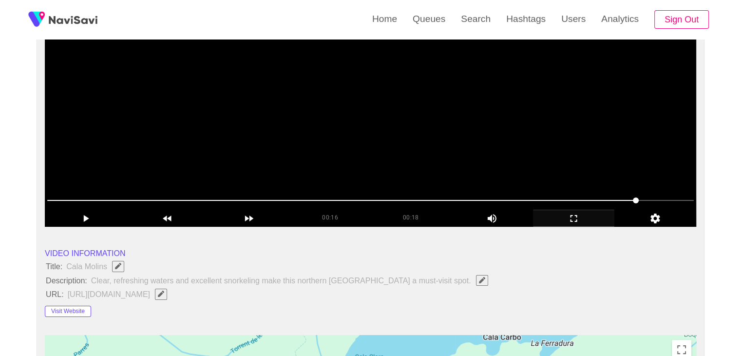
drag, startPoint x: 315, startPoint y: 151, endPoint x: 264, endPoint y: 187, distance: 62.2
click at [311, 154] on video at bounding box center [371, 105] width 652 height 244
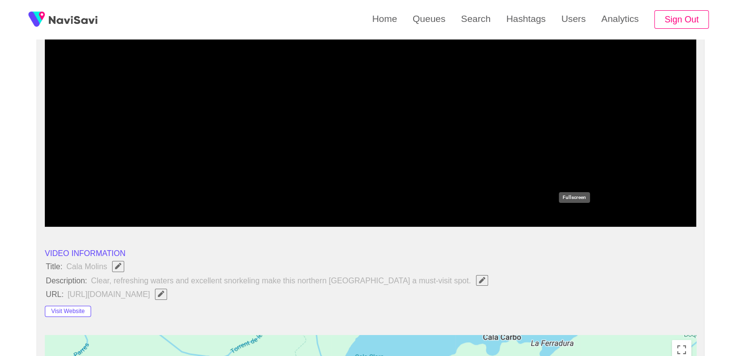
click at [581, 224] on icon "add" at bounding box center [574, 219] width 81 height 12
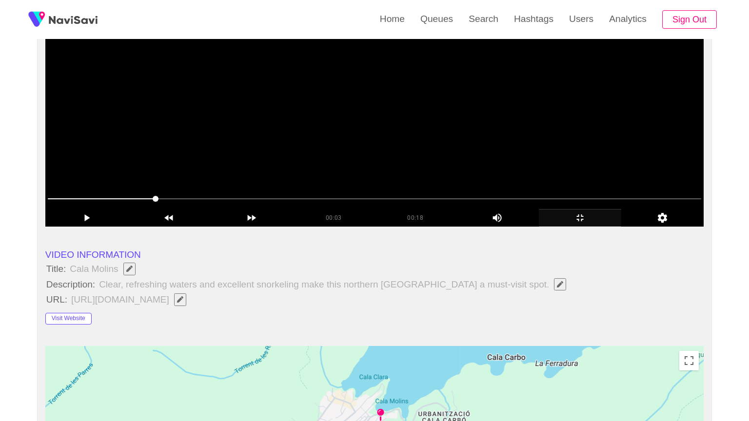
click at [430, 227] on video at bounding box center [374, 105] width 658 height 244
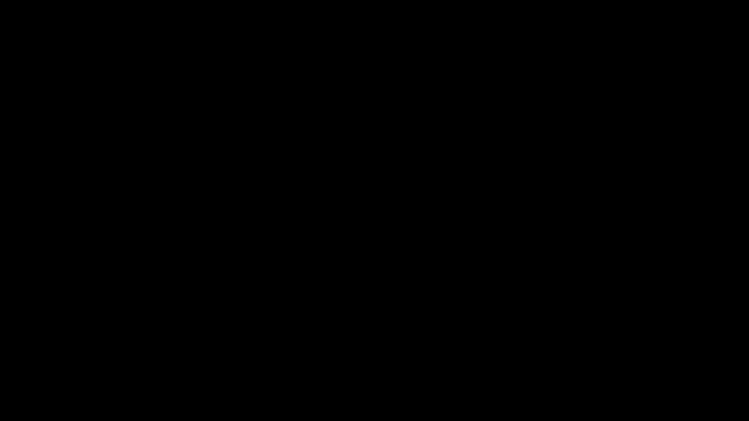
drag, startPoint x: 186, startPoint y: 398, endPoint x: 199, endPoint y: 397, distance: 13.2
drag, startPoint x: 357, startPoint y: 392, endPoint x: 385, endPoint y: 388, distance: 28.0
click at [494, 355] on div at bounding box center [375, 395] width 752 height 26
drag, startPoint x: 521, startPoint y: 386, endPoint x: 527, endPoint y: 386, distance: 6.8
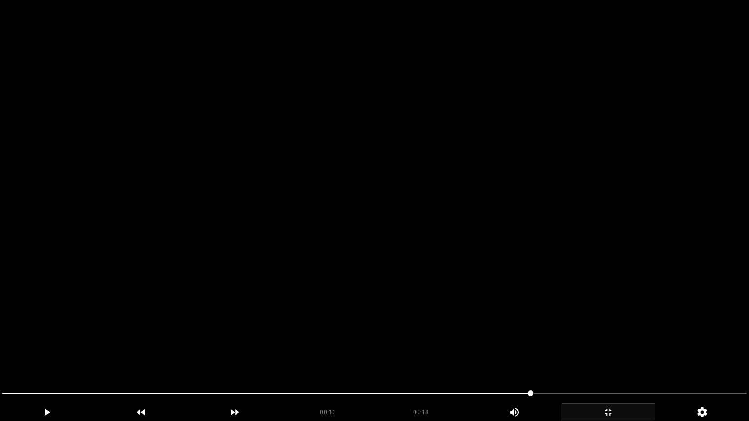
click at [547, 355] on video at bounding box center [374, 210] width 749 height 421
click at [569, 355] on video at bounding box center [374, 210] width 749 height 421
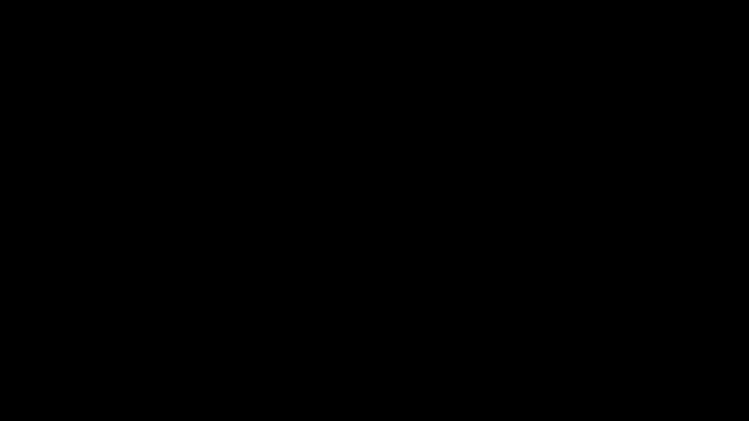
drag, startPoint x: 599, startPoint y: 387, endPoint x: 606, endPoint y: 388, distance: 6.8
drag, startPoint x: 616, startPoint y: 390, endPoint x: 649, endPoint y: 392, distance: 33.7
click at [653, 355] on span at bounding box center [374, 394] width 744 height 16
click at [575, 355] on span at bounding box center [374, 394] width 744 height 16
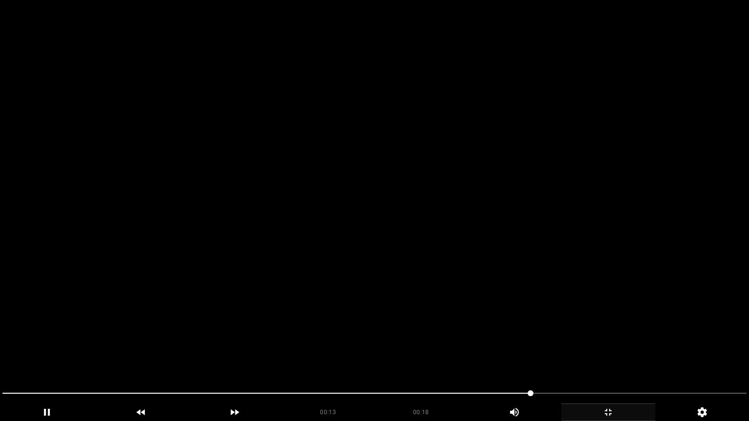
click at [541, 355] on video at bounding box center [374, 210] width 749 height 421
drag, startPoint x: 541, startPoint y: 361, endPoint x: 521, endPoint y: 380, distance: 27.9
click at [541, 355] on video at bounding box center [374, 210] width 749 height 421
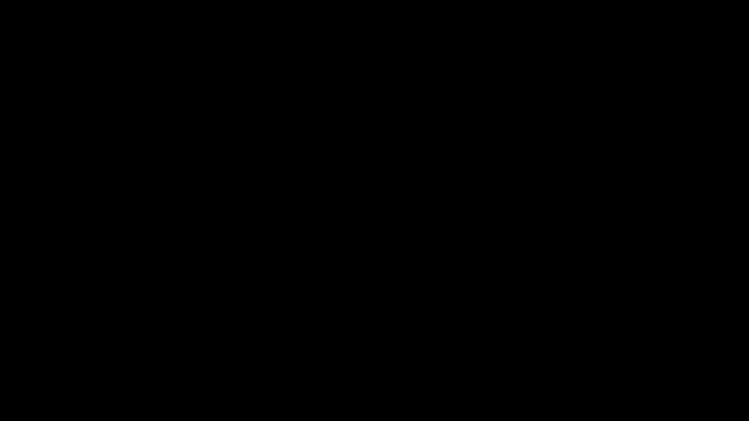
click at [602, 355] on icon "add" at bounding box center [607, 413] width 93 height 12
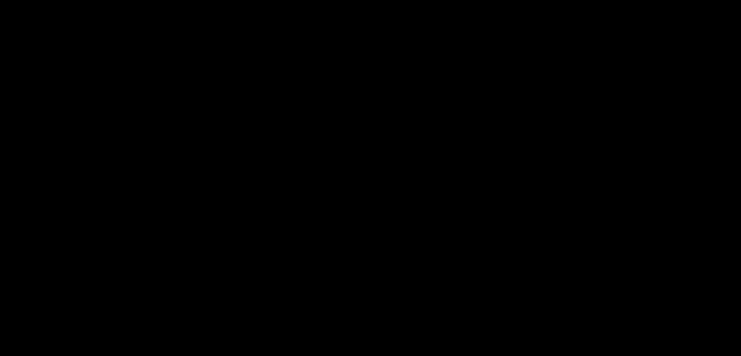
scroll to position [437, 0]
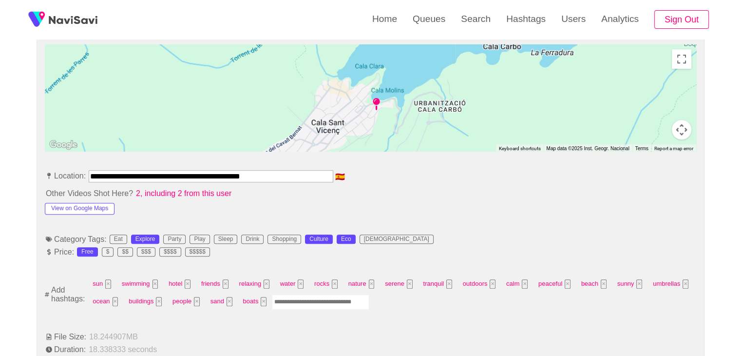
click at [335, 301] on input "Enter tag here and press return" at bounding box center [320, 301] width 97 height 15
type input "**********"
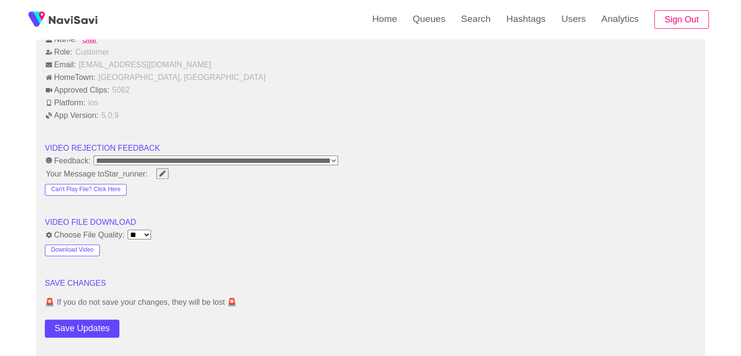
scroll to position [1168, 0]
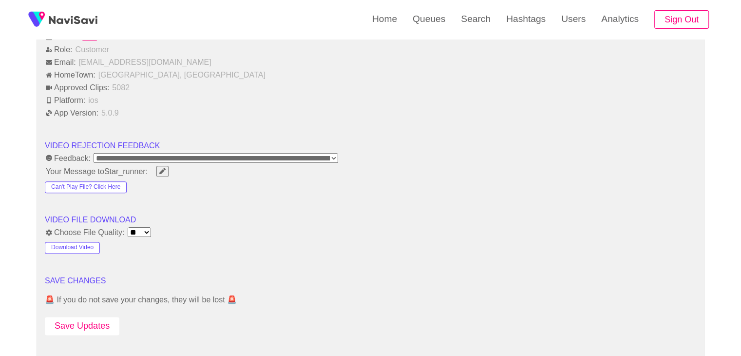
click at [99, 325] on button "Save Updates" at bounding box center [82, 326] width 75 height 18
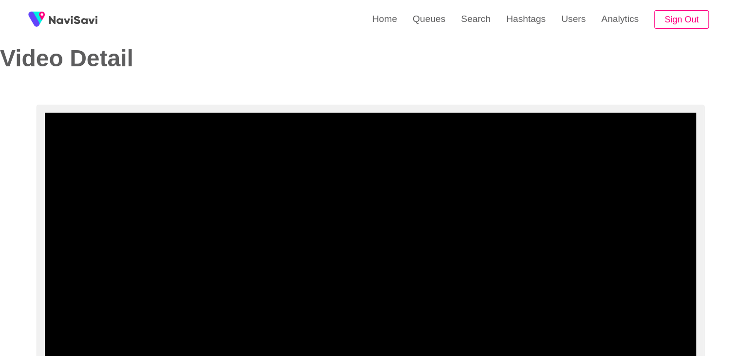
scroll to position [0, 0]
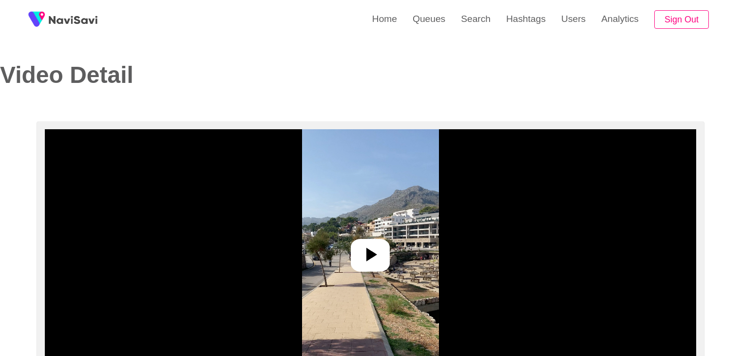
select select "**********"
select select "**"
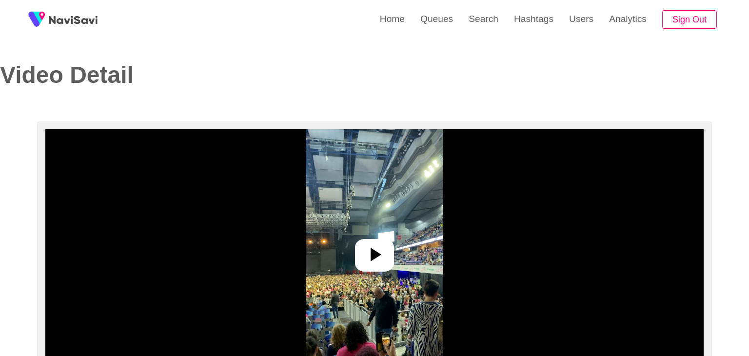
select select "**********"
select select "**"
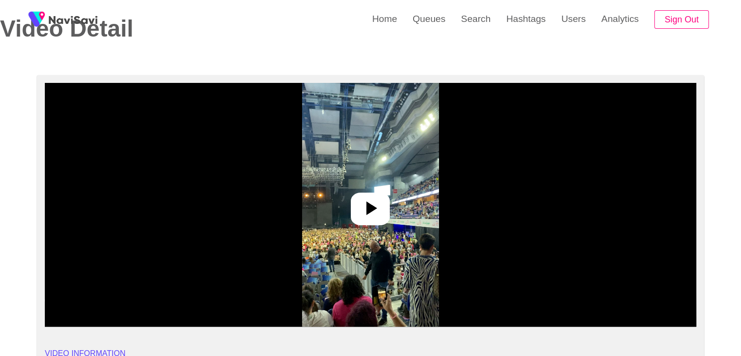
scroll to position [49, 0]
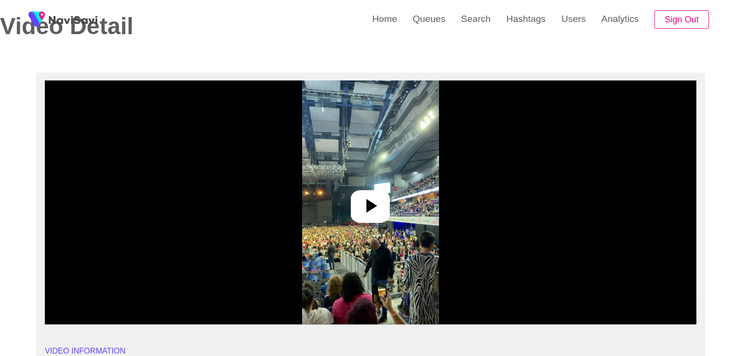
click at [376, 201] on icon at bounding box center [370, 205] width 23 height 23
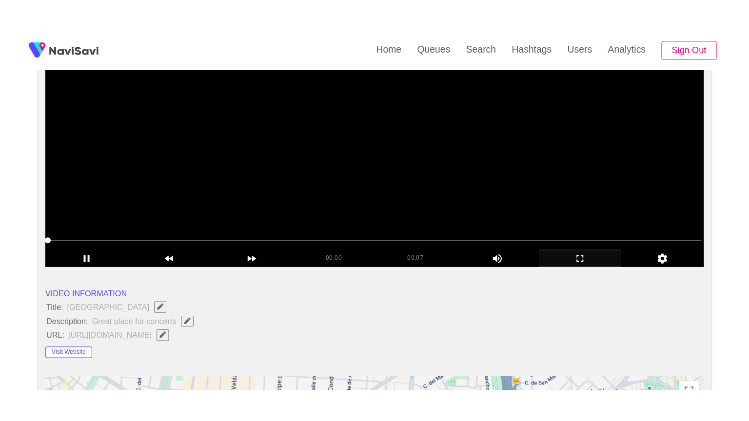
scroll to position [146, 0]
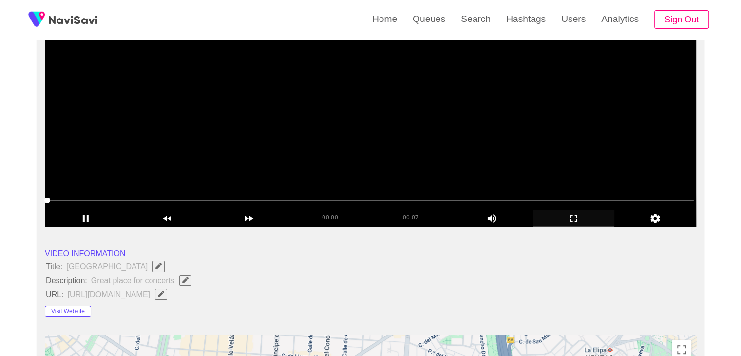
click at [581, 213] on icon "add" at bounding box center [574, 219] width 81 height 12
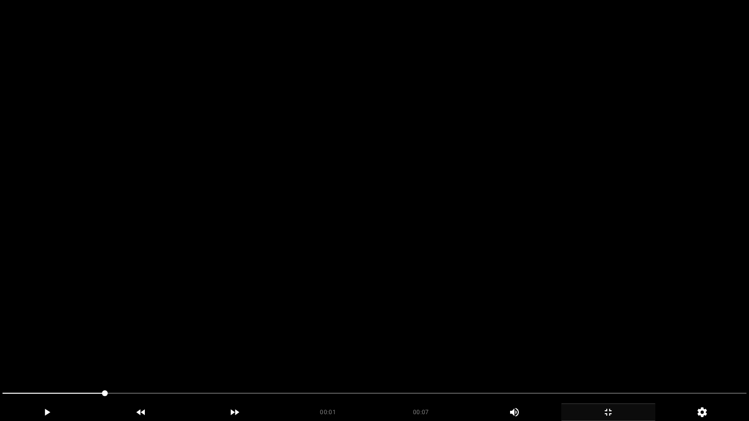
click at [461, 281] on video at bounding box center [374, 210] width 749 height 421
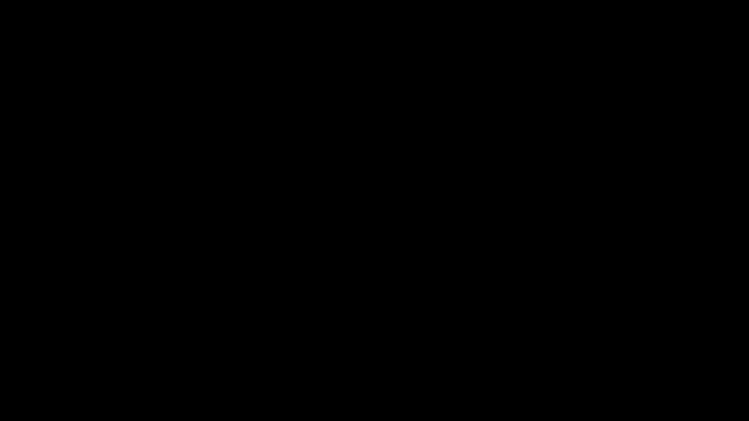
drag, startPoint x: 0, startPoint y: 400, endPoint x: 31, endPoint y: 404, distance: 31.4
click at [73, 355] on div "add" at bounding box center [47, 413] width 94 height 18
click at [71, 355] on icon "add" at bounding box center [46, 413] width 93 height 12
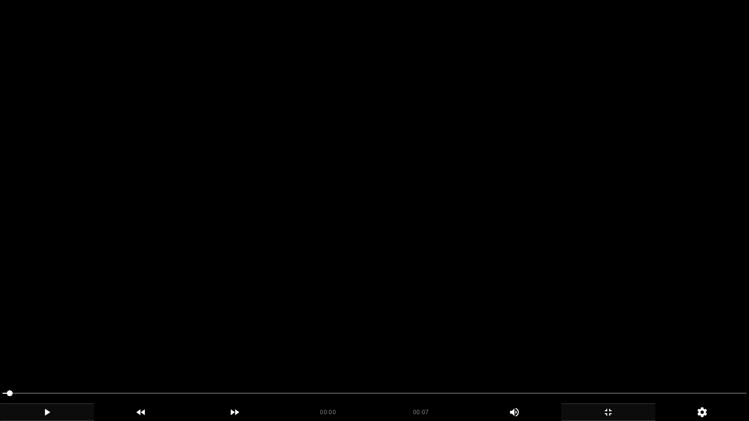
drag, startPoint x: 0, startPoint y: 399, endPoint x: 76, endPoint y: 343, distance: 94.2
click at [365, 199] on video at bounding box center [374, 210] width 749 height 421
click at [371, 325] on video at bounding box center [374, 210] width 749 height 421
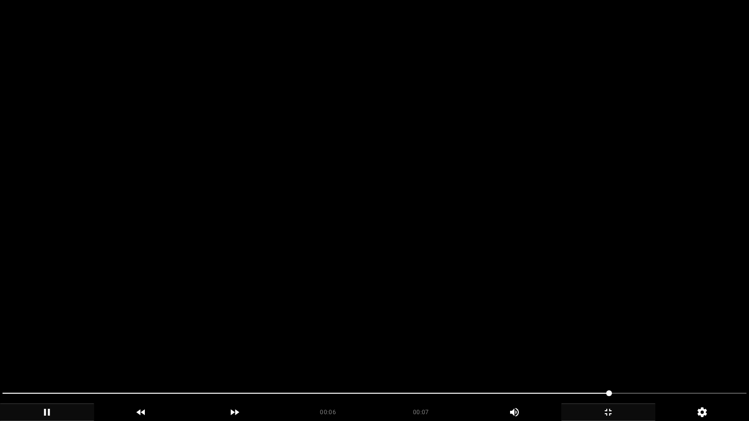
click at [591, 330] on video at bounding box center [374, 210] width 749 height 421
click at [591, 331] on video at bounding box center [374, 210] width 749 height 421
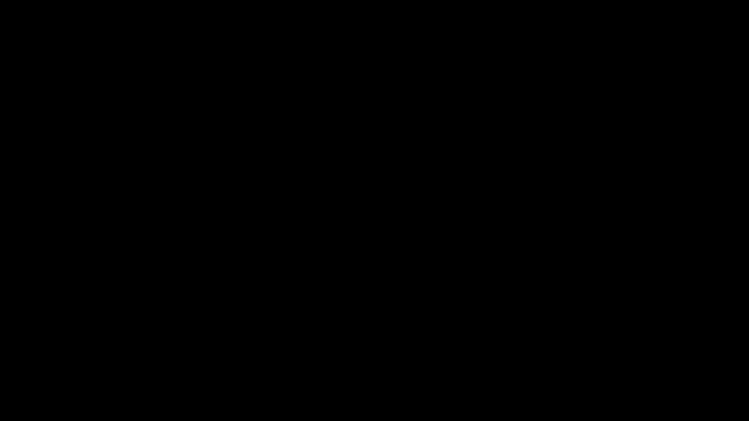
click at [613, 355] on icon "add" at bounding box center [607, 413] width 93 height 12
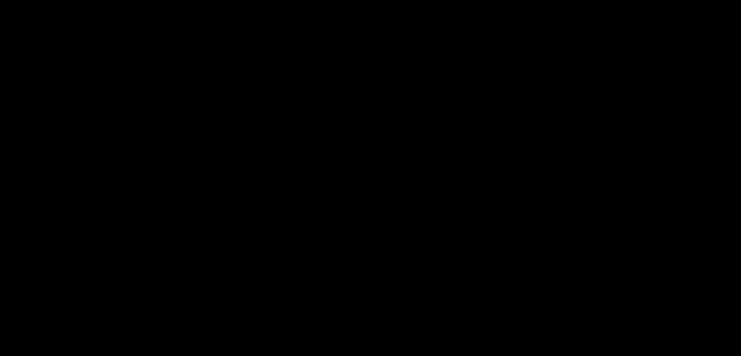
scroll to position [242, 0]
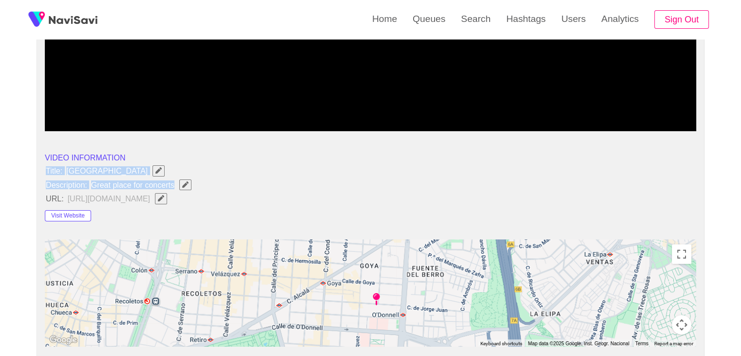
drag, startPoint x: 43, startPoint y: 169, endPoint x: 176, endPoint y: 187, distance: 133.9
copy ul "Title: WiZink Center Description: Great place for concerts"
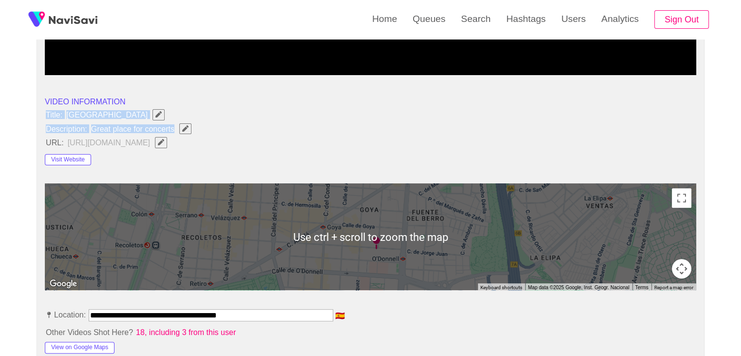
scroll to position [290, 0]
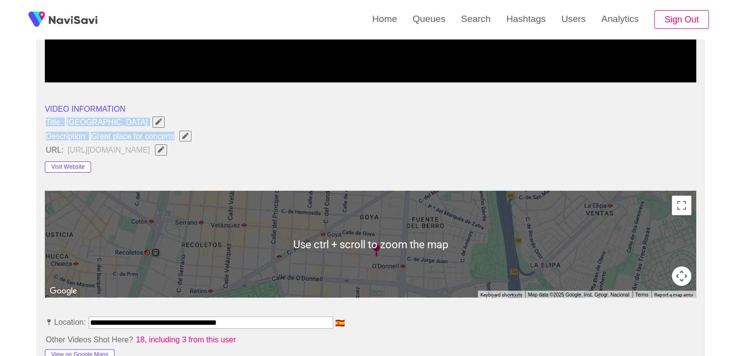
click at [182, 133] on icon "Edit Field" at bounding box center [185, 136] width 6 height 6
type input "**********"
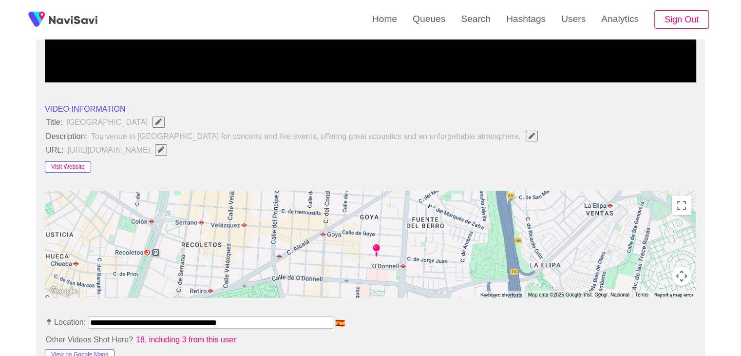
click at [73, 167] on button "Visit Website" at bounding box center [68, 167] width 46 height 12
click at [164, 149] on icon "Edit Field" at bounding box center [161, 149] width 6 height 6
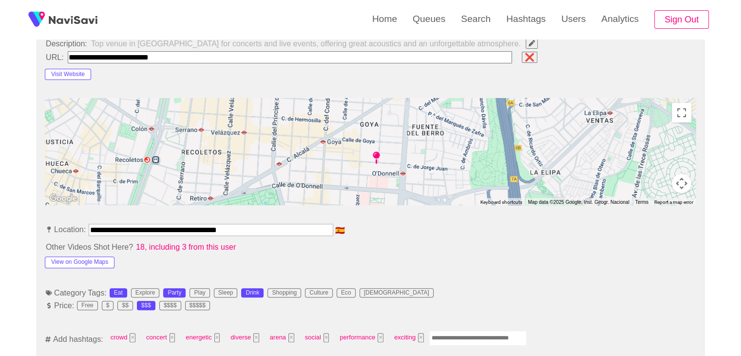
scroll to position [388, 0]
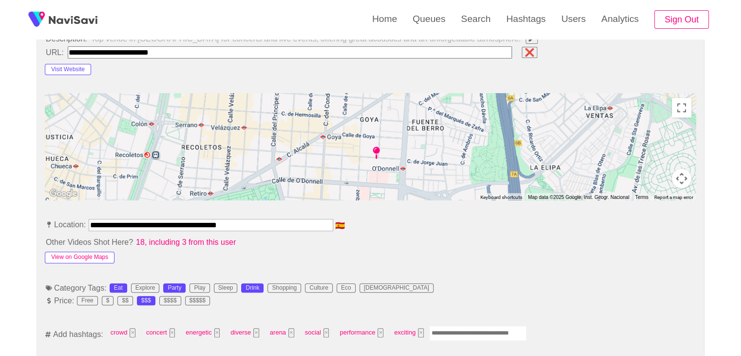
click at [97, 252] on button "View on Google Maps" at bounding box center [80, 258] width 70 height 12
drag, startPoint x: 254, startPoint y: 226, endPoint x: 0, endPoint y: 224, distance: 253.9
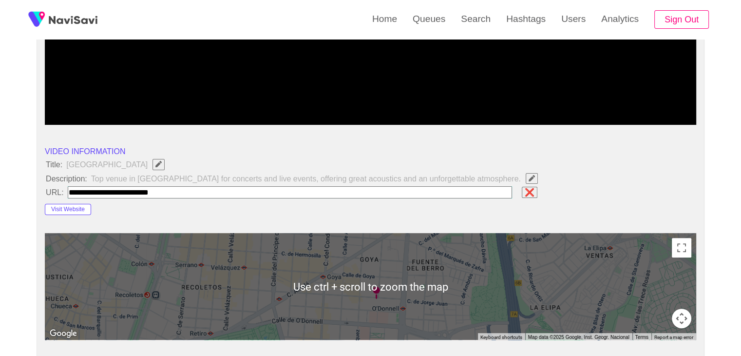
scroll to position [242, 0]
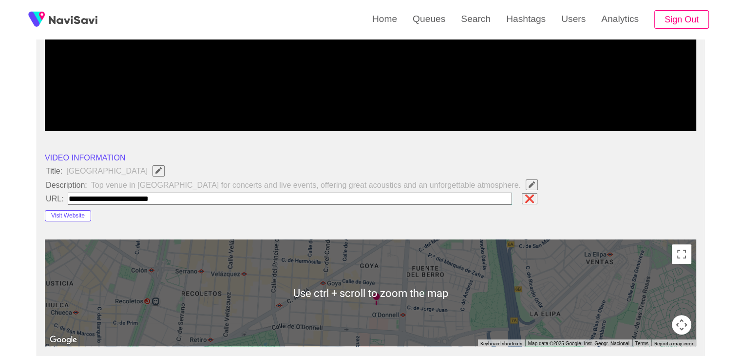
click at [177, 196] on input "field" at bounding box center [290, 199] width 445 height 12
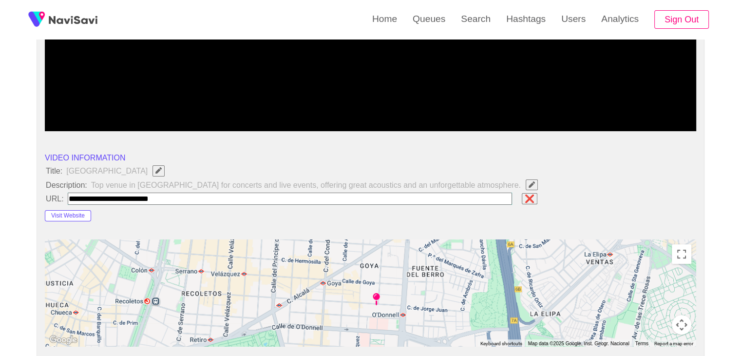
paste input "**********"
type input "**********"
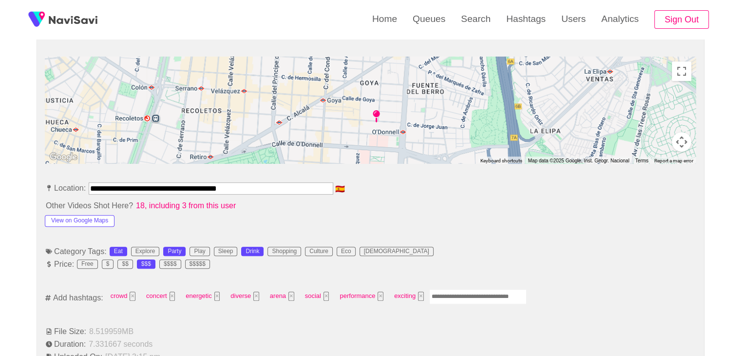
scroll to position [437, 0]
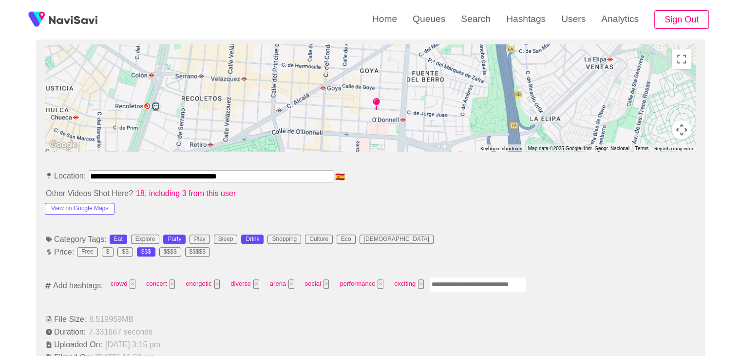
click at [446, 285] on input "Enter tag here and press return" at bounding box center [477, 284] width 97 height 15
type input "*********"
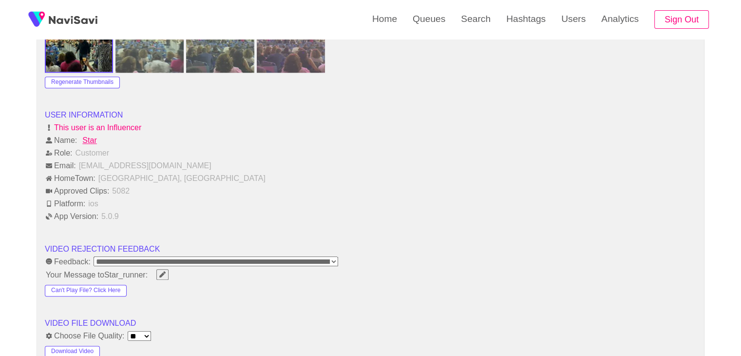
scroll to position [1168, 0]
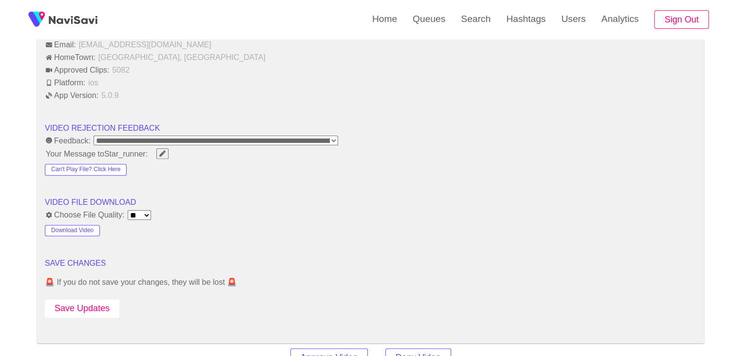
click at [85, 301] on button "Save Updates" at bounding box center [82, 308] width 75 height 18
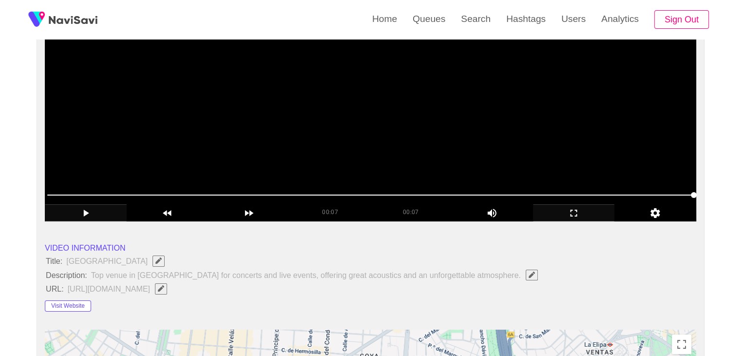
scroll to position [144, 0]
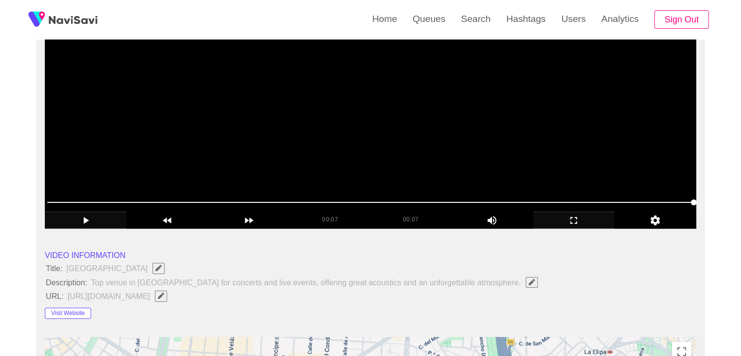
click at [473, 176] on video at bounding box center [371, 107] width 652 height 244
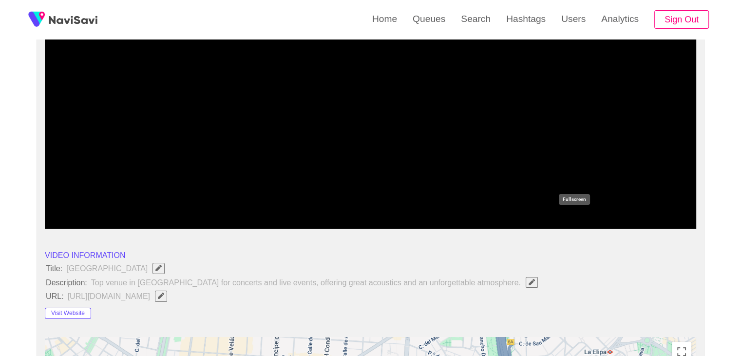
click at [591, 220] on icon "add" at bounding box center [574, 220] width 81 height 12
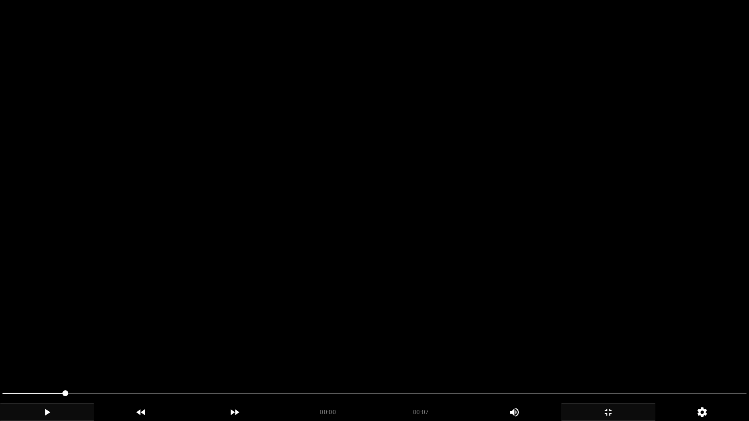
click at [558, 259] on video at bounding box center [374, 210] width 749 height 421
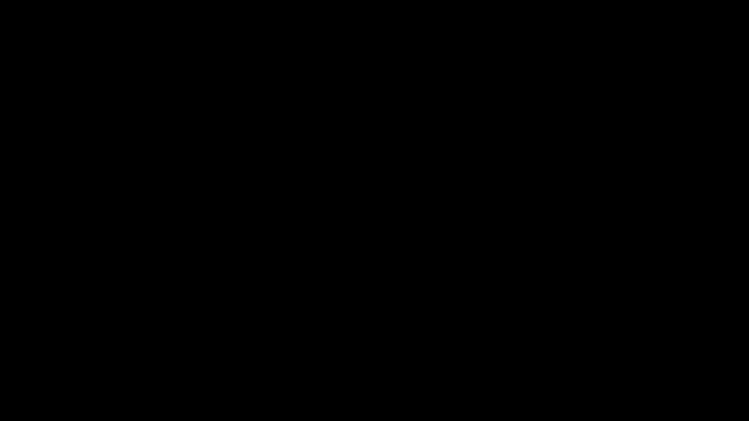
click at [609, 355] on icon "add" at bounding box center [607, 413] width 93 height 12
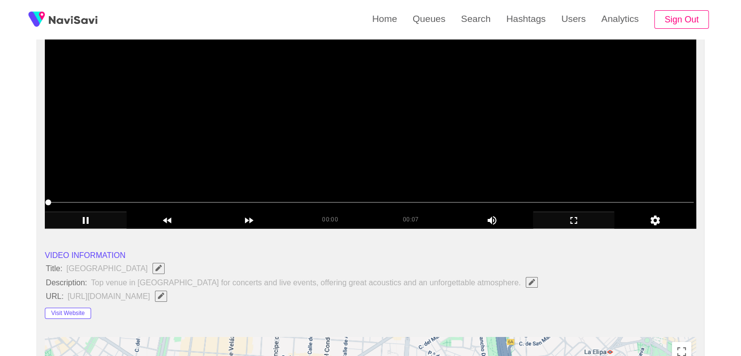
click at [363, 141] on video at bounding box center [371, 107] width 652 height 244
drag, startPoint x: 353, startPoint y: 202, endPoint x: 410, endPoint y: 197, distance: 57.7
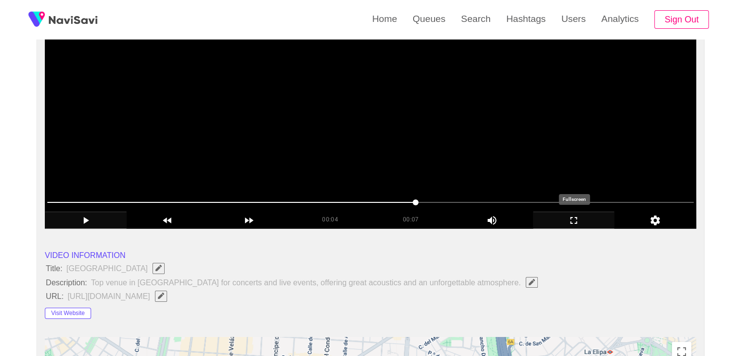
click at [572, 217] on icon "add" at bounding box center [574, 220] width 7 height 7
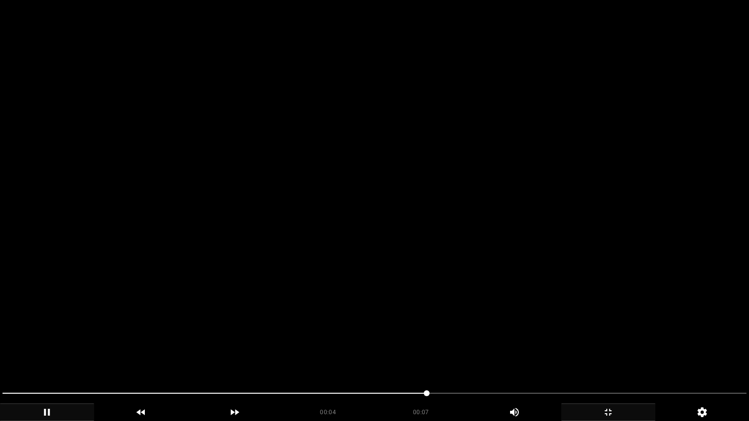
click at [434, 230] on video at bounding box center [374, 210] width 749 height 421
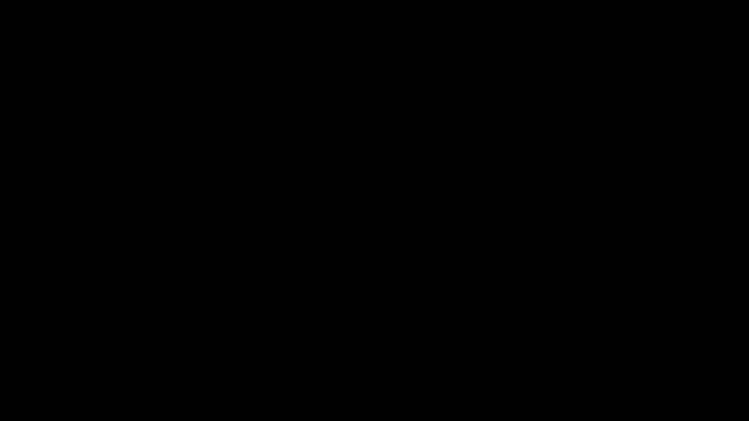
click at [637, 355] on icon "add" at bounding box center [607, 413] width 93 height 12
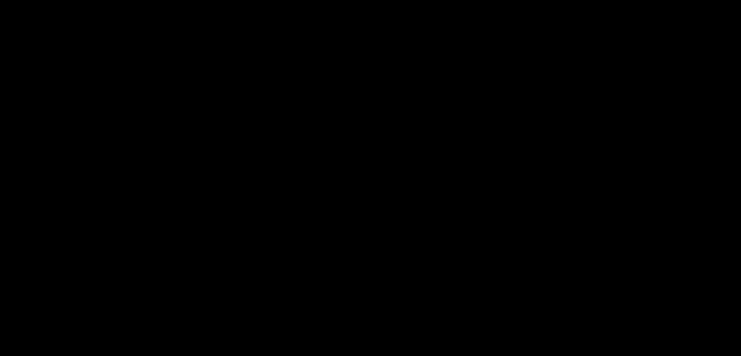
scroll to position [485, 0]
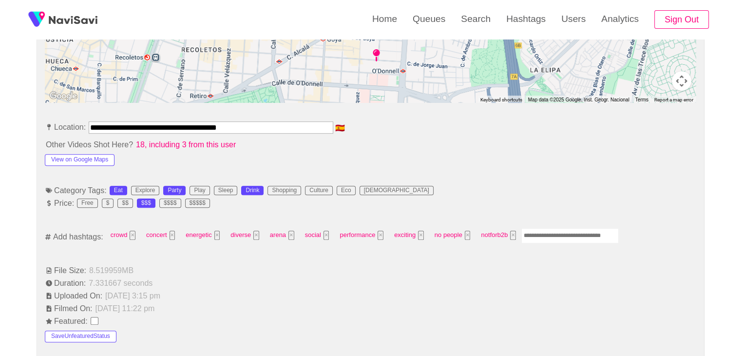
click at [551, 239] on input "Enter tag here and press return" at bounding box center [570, 235] width 97 height 15
type input "****"
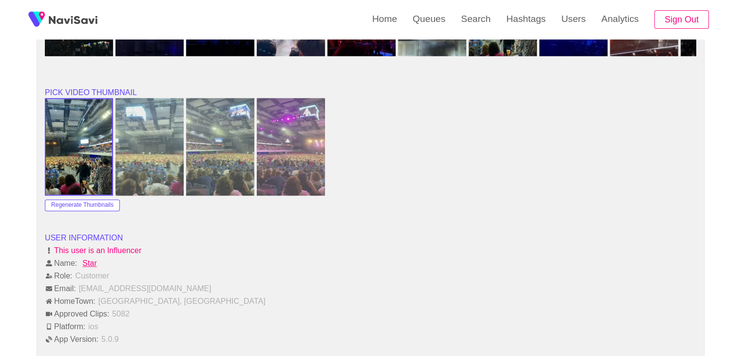
scroll to position [1217, 0]
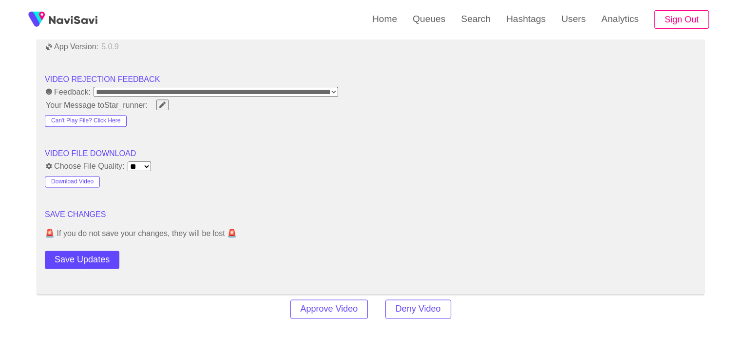
click at [96, 251] on button "Save Updates" at bounding box center [82, 260] width 75 height 18
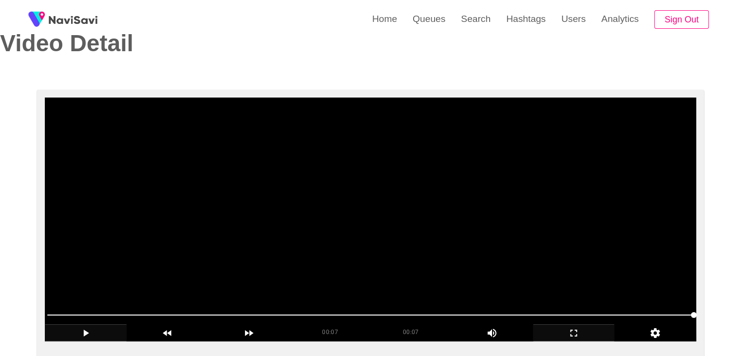
scroll to position [0, 0]
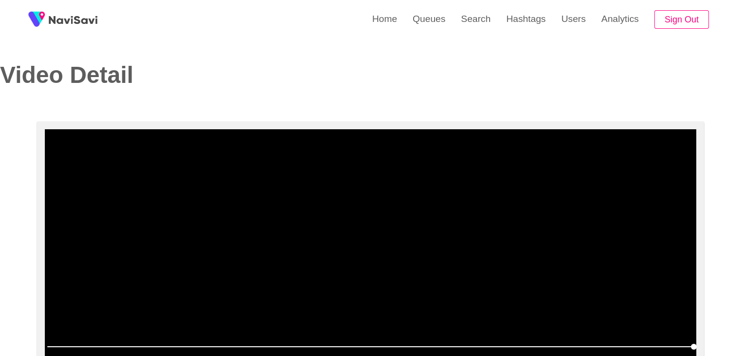
click at [341, 212] on video at bounding box center [371, 251] width 652 height 244
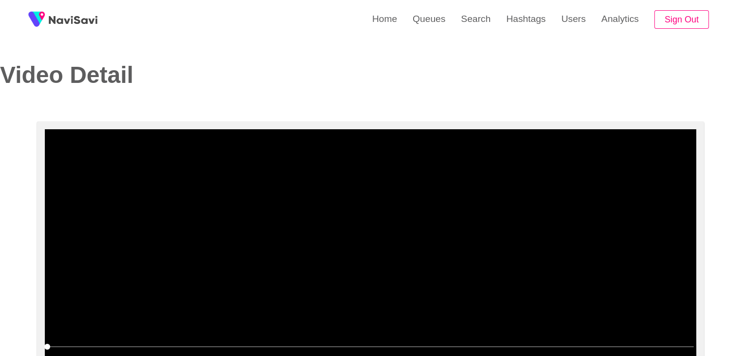
click at [328, 211] on video at bounding box center [371, 251] width 652 height 244
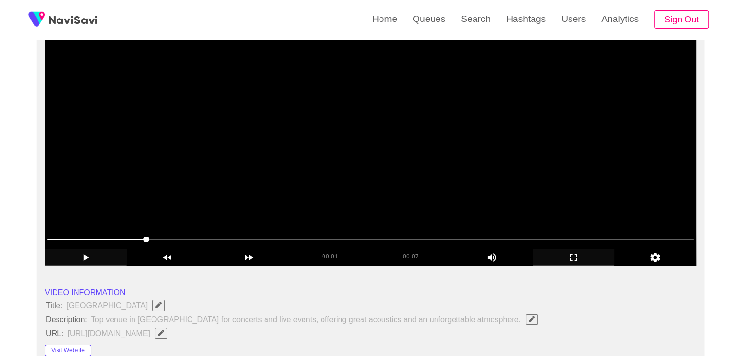
scroll to position [97, 0]
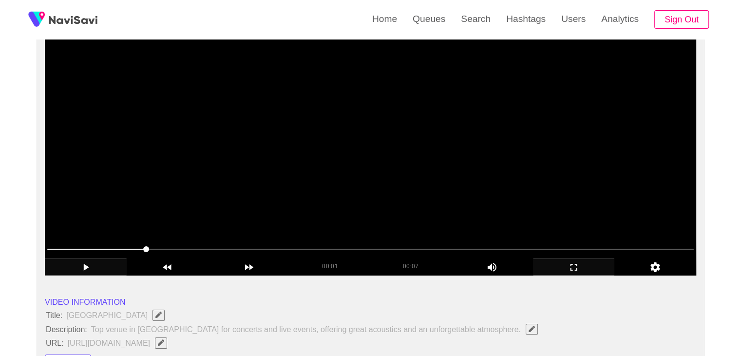
click at [233, 200] on video at bounding box center [371, 154] width 652 height 244
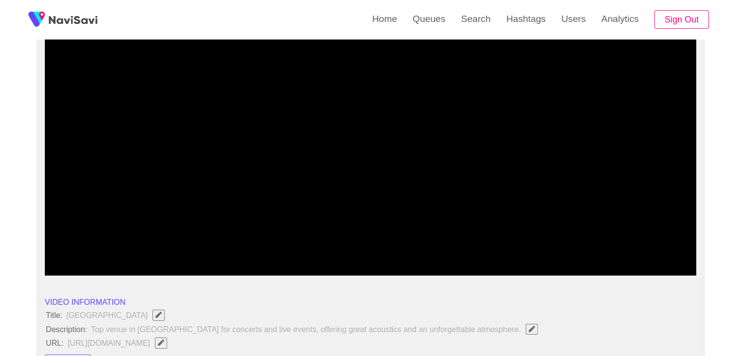
drag, startPoint x: 85, startPoint y: 253, endPoint x: 10, endPoint y: 244, distance: 75.1
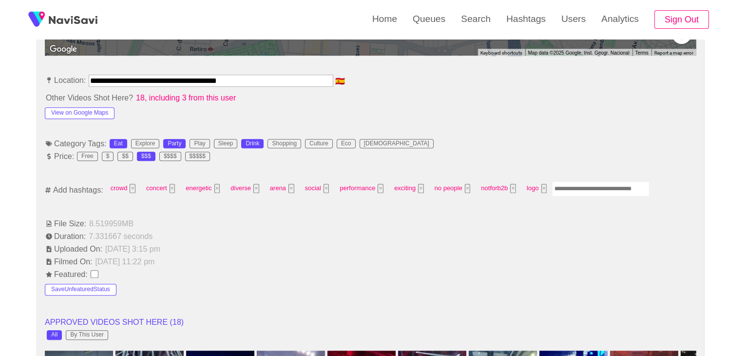
scroll to position [536, 0]
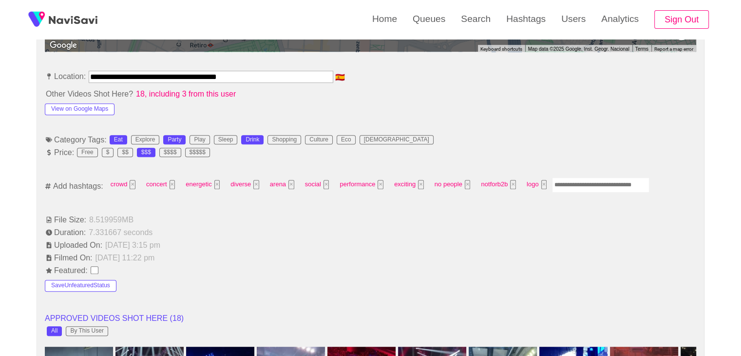
click at [584, 179] on input "Enter tag here and press return" at bounding box center [600, 184] width 97 height 15
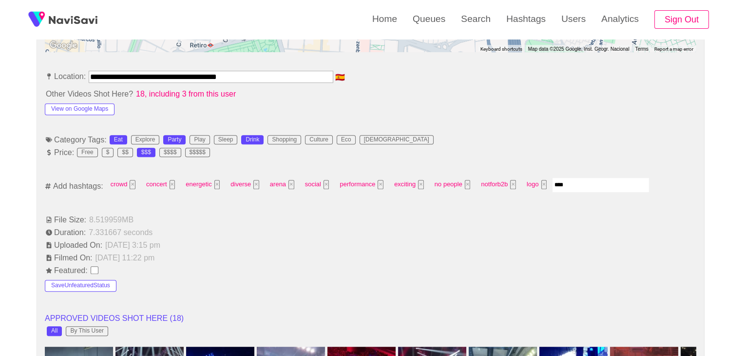
type input "*****"
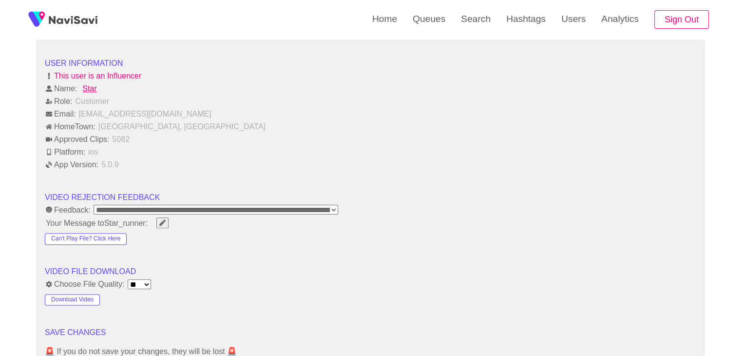
scroll to position [1170, 0]
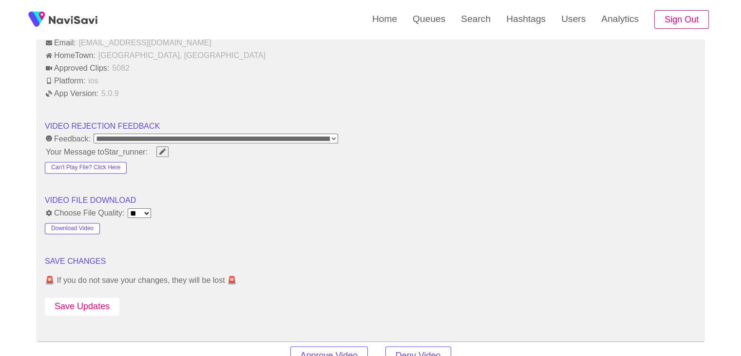
click at [97, 303] on button "Save Updates" at bounding box center [82, 306] width 75 height 18
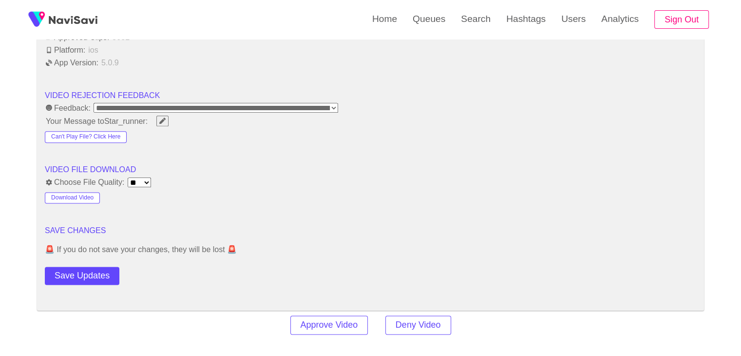
scroll to position [1316, 0]
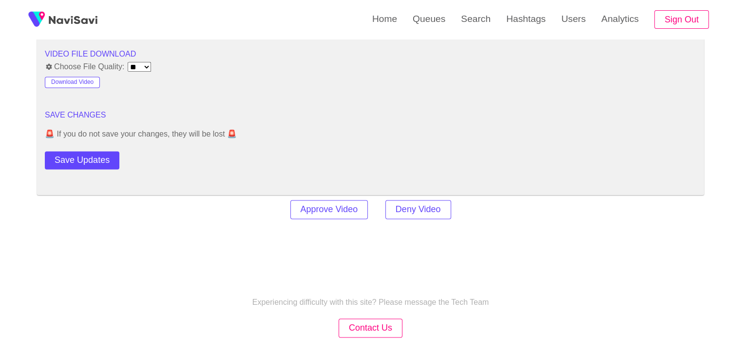
drag, startPoint x: 87, startPoint y: 157, endPoint x: 97, endPoint y: 155, distance: 10.0
click at [88, 158] on button "Save Updates" at bounding box center [82, 160] width 75 height 18
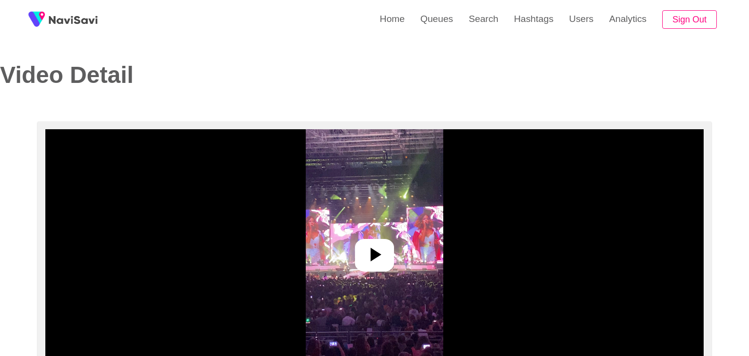
select select "**********"
select select "**"
click at [365, 252] on icon at bounding box center [370, 254] width 23 height 23
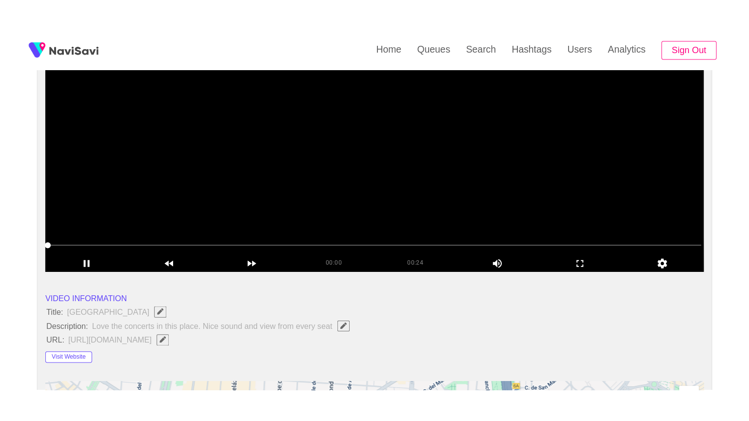
scroll to position [146, 0]
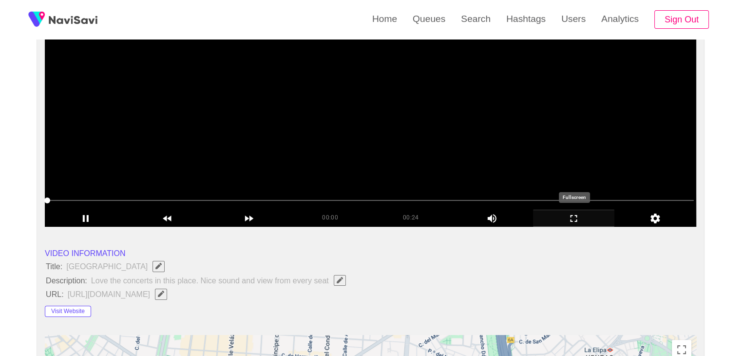
click at [582, 219] on icon "add" at bounding box center [574, 219] width 81 height 12
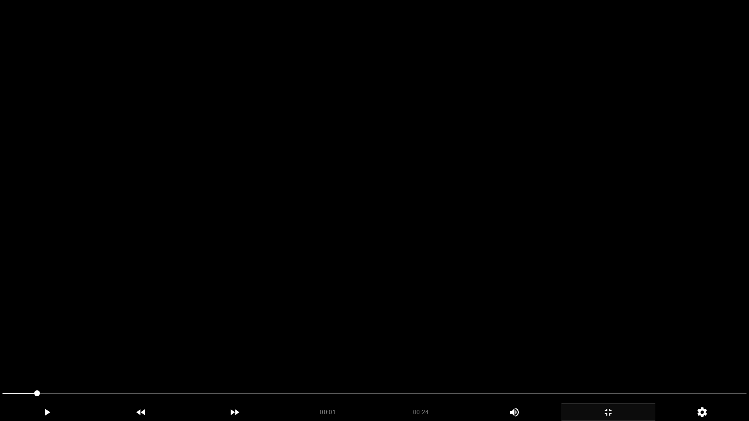
click at [523, 266] on video at bounding box center [374, 210] width 749 height 421
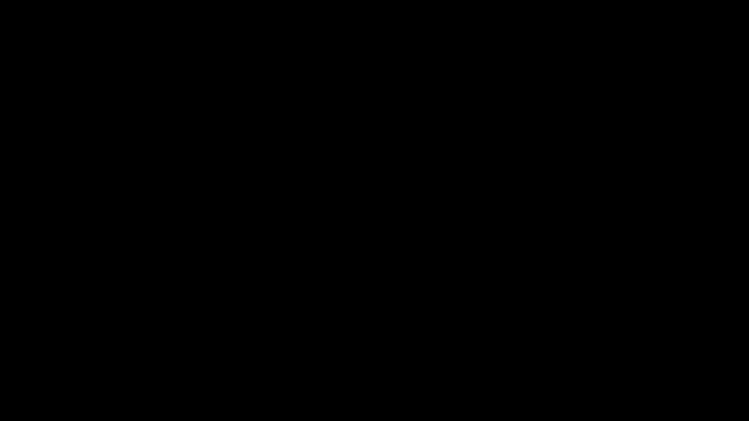
drag, startPoint x: 0, startPoint y: 396, endPoint x: 67, endPoint y: 365, distance: 73.7
click at [309, 334] on video at bounding box center [374, 210] width 749 height 421
click at [618, 355] on icon "add" at bounding box center [607, 413] width 93 height 12
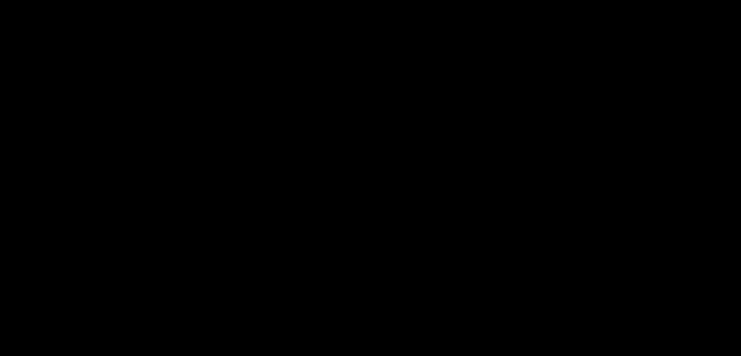
scroll to position [242, 0]
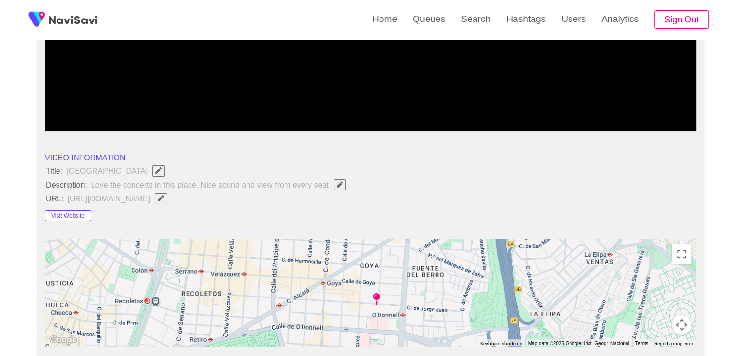
click at [166, 199] on span "button" at bounding box center [161, 198] width 10 height 6
type input "**********"
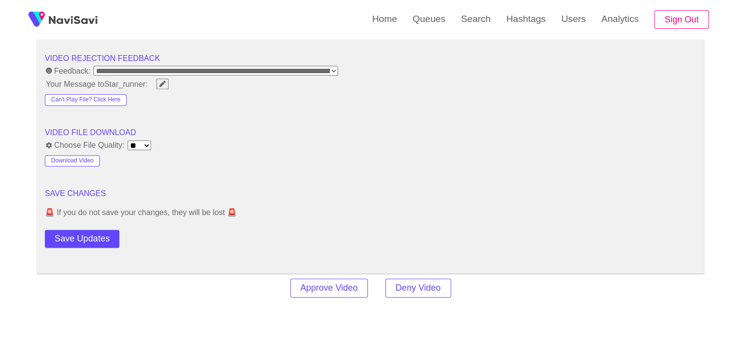
scroll to position [1265, 0]
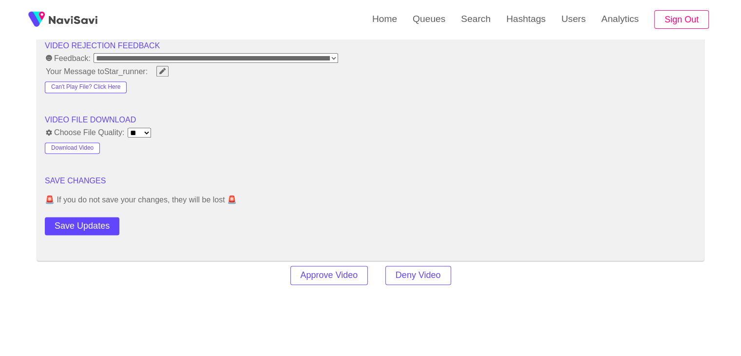
drag, startPoint x: 100, startPoint y: 227, endPoint x: 111, endPoint y: 218, distance: 13.9
click at [100, 227] on button "Save Updates" at bounding box center [82, 226] width 75 height 18
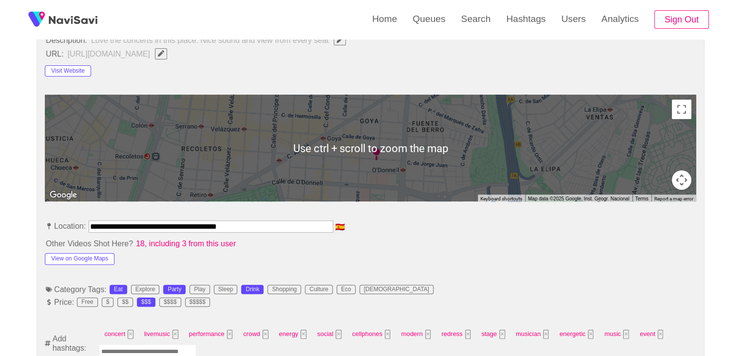
scroll to position [390, 0]
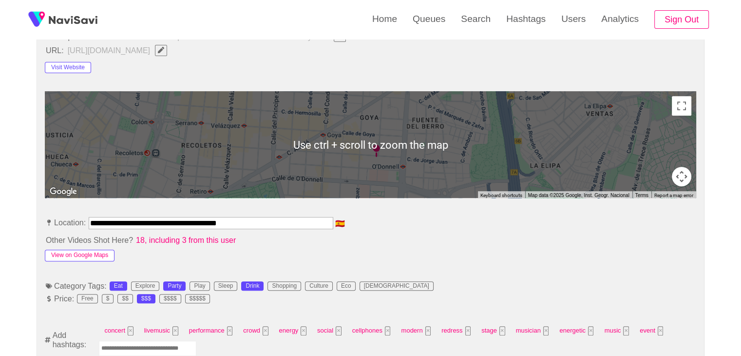
click at [98, 255] on button "View on Google Maps" at bounding box center [80, 256] width 70 height 12
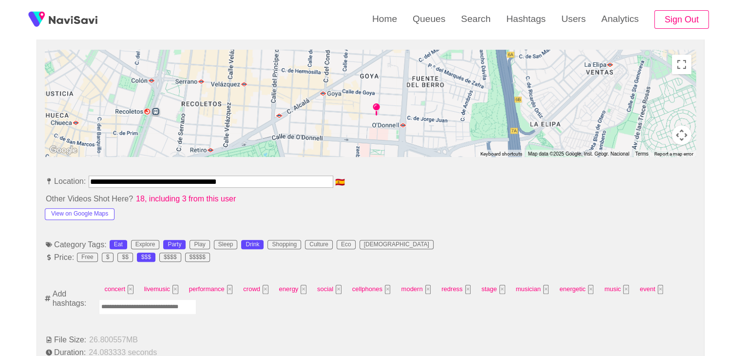
scroll to position [439, 0]
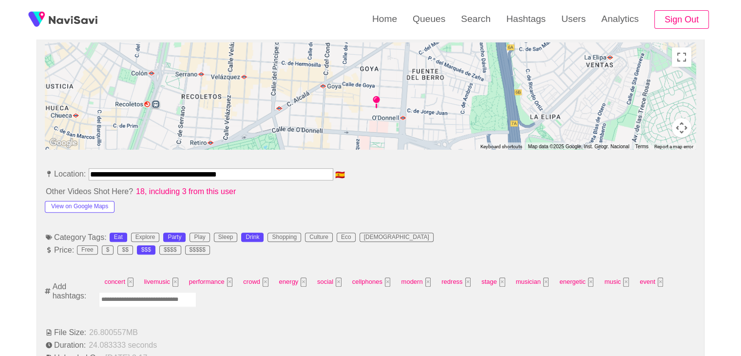
drag, startPoint x: 257, startPoint y: 169, endPoint x: 1, endPoint y: 166, distance: 255.9
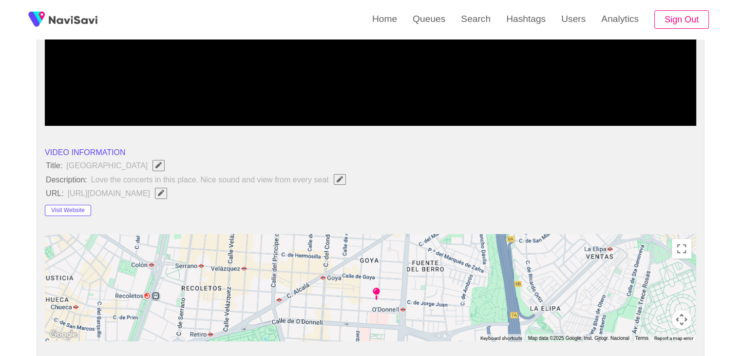
scroll to position [244, 0]
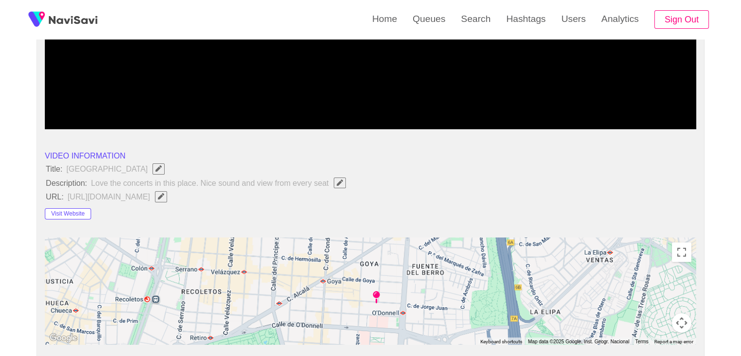
click at [164, 193] on icon "Edit Field" at bounding box center [161, 196] width 6 height 6
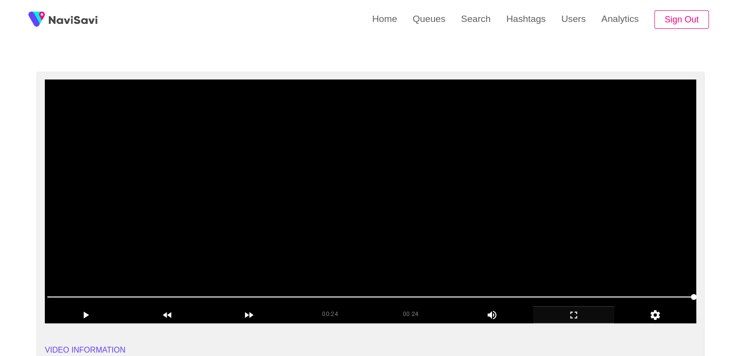
scroll to position [49, 0]
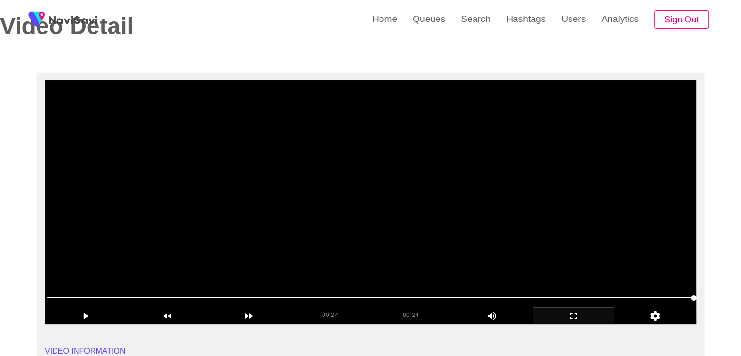
click at [413, 180] on video at bounding box center [371, 202] width 652 height 244
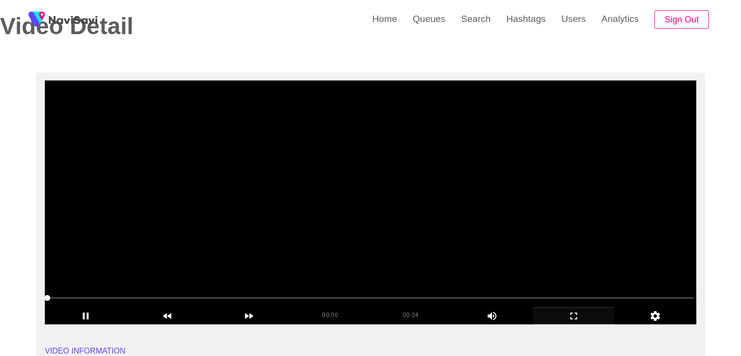
click at [458, 212] on video at bounding box center [371, 202] width 652 height 244
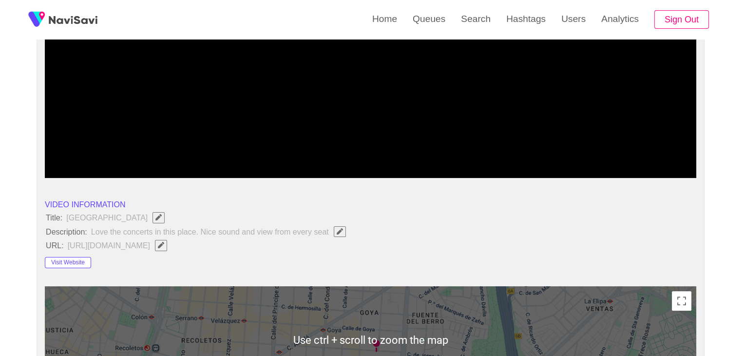
scroll to position [195, 0]
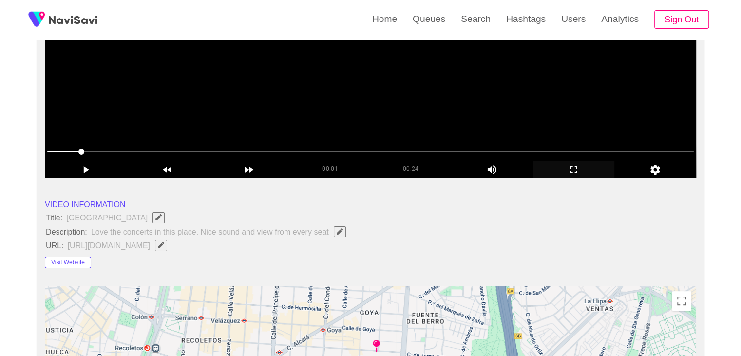
click at [328, 108] on video at bounding box center [371, 56] width 652 height 244
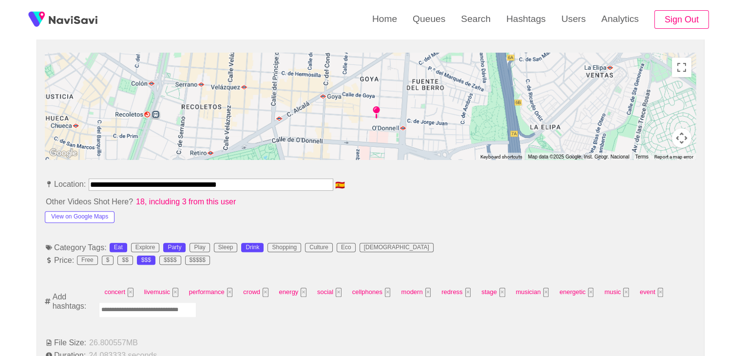
scroll to position [439, 0]
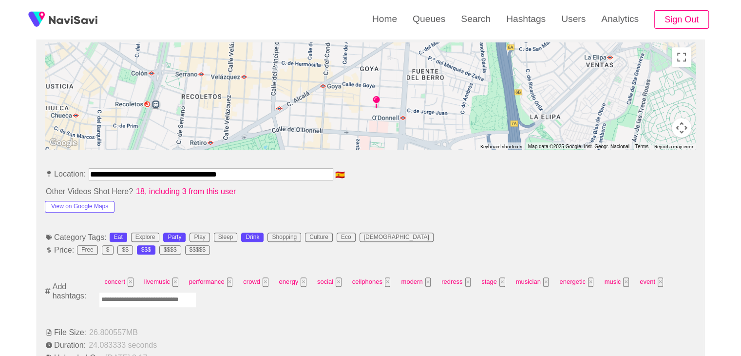
click at [152, 297] on input "Enter tag here and press return" at bounding box center [147, 299] width 97 height 15
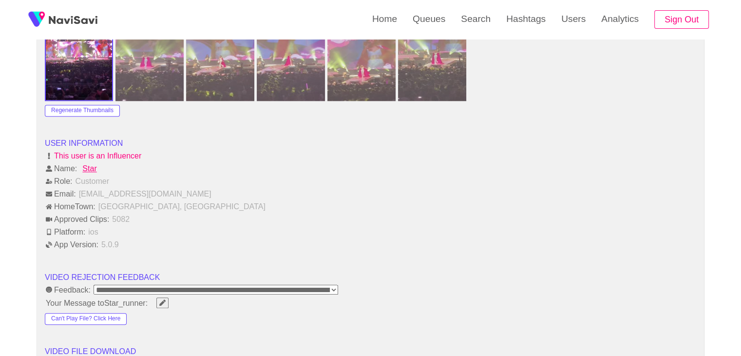
scroll to position [1219, 0]
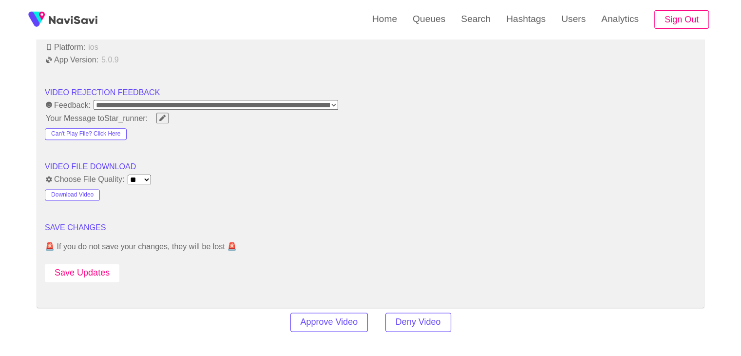
click at [97, 264] on button "Save Updates" at bounding box center [82, 273] width 75 height 18
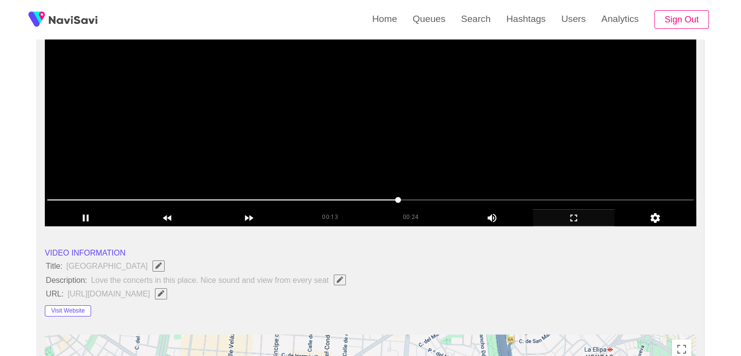
scroll to position [146, 0]
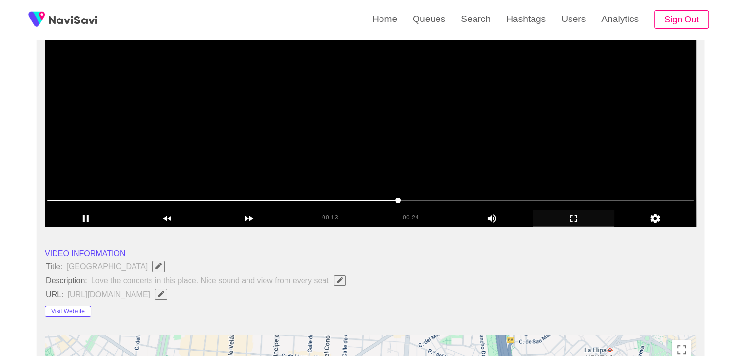
click at [278, 190] on div at bounding box center [370, 201] width 655 height 25
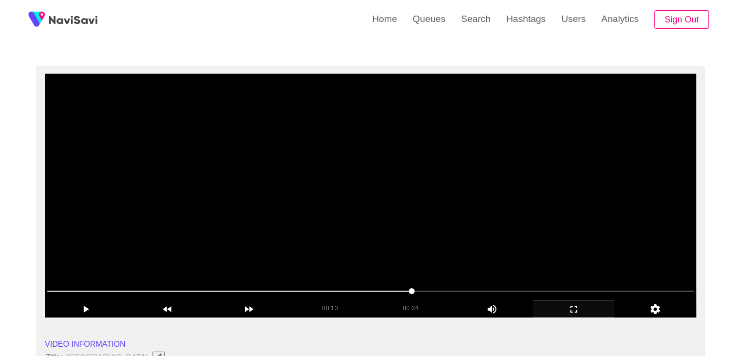
scroll to position [49, 0]
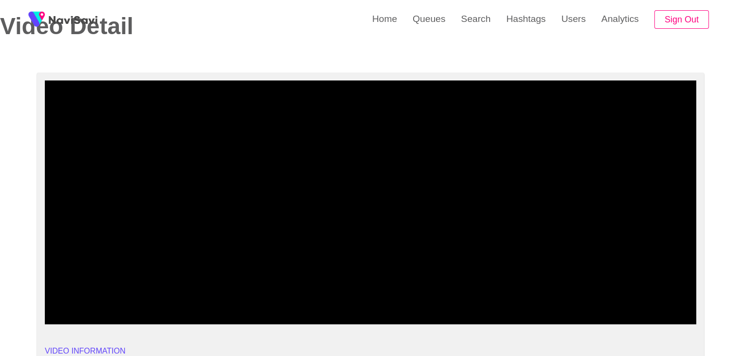
drag, startPoint x: 581, startPoint y: 313, endPoint x: 524, endPoint y: 360, distance: 72.7
click at [564, 315] on icon "add" at bounding box center [574, 316] width 81 height 12
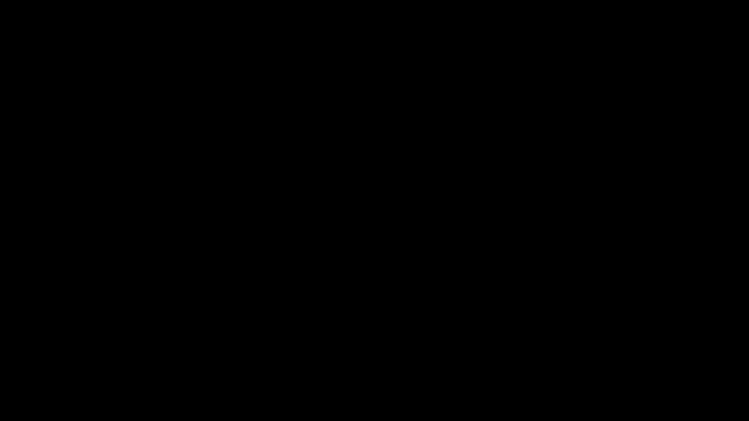
drag, startPoint x: 0, startPoint y: 379, endPoint x: 191, endPoint y: 341, distance: 194.7
click at [418, 292] on video at bounding box center [374, 210] width 749 height 421
drag, startPoint x: 427, startPoint y: 292, endPoint x: 432, endPoint y: 294, distance: 5.7
click at [427, 292] on video at bounding box center [374, 210] width 749 height 421
click at [511, 343] on video at bounding box center [374, 210] width 749 height 421
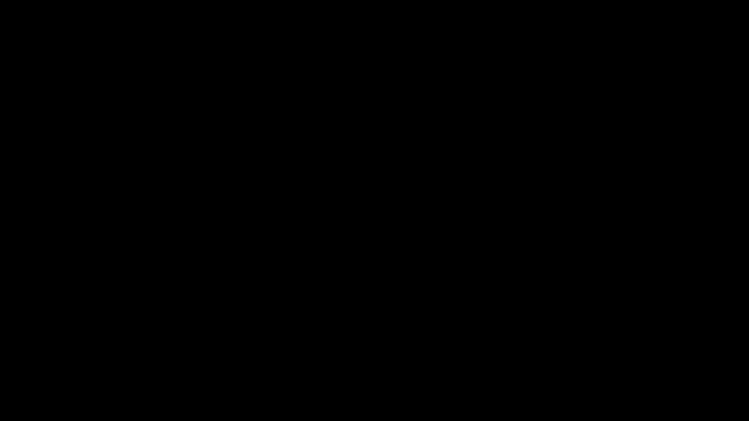
click at [606, 355] on icon "add" at bounding box center [607, 413] width 93 height 12
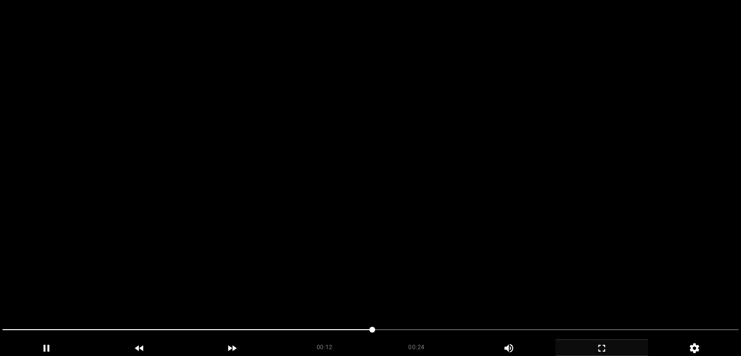
scroll to position [146, 0]
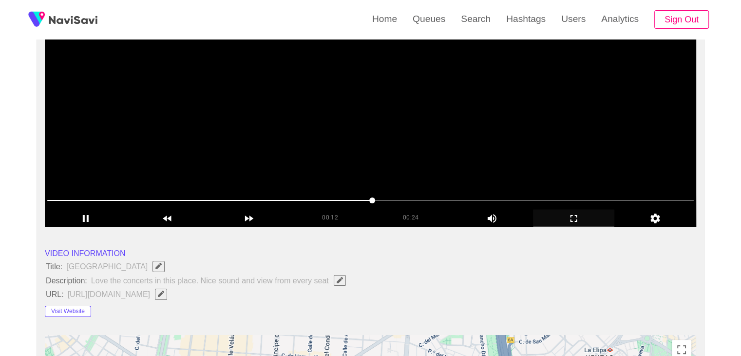
click at [336, 121] on video at bounding box center [371, 105] width 652 height 244
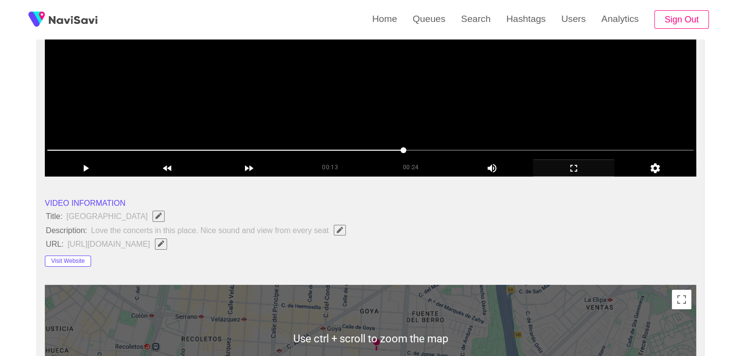
scroll to position [49, 0]
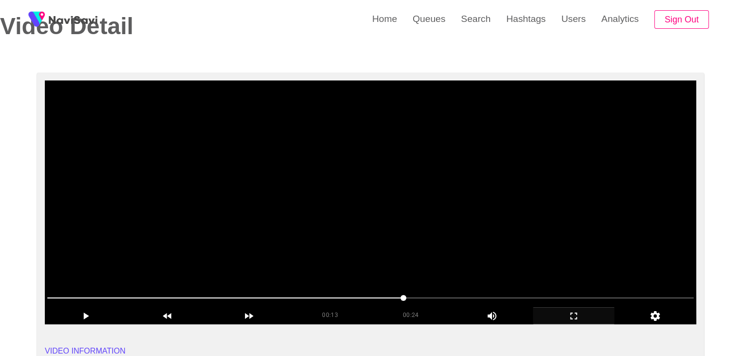
click at [440, 236] on video at bounding box center [371, 202] width 652 height 244
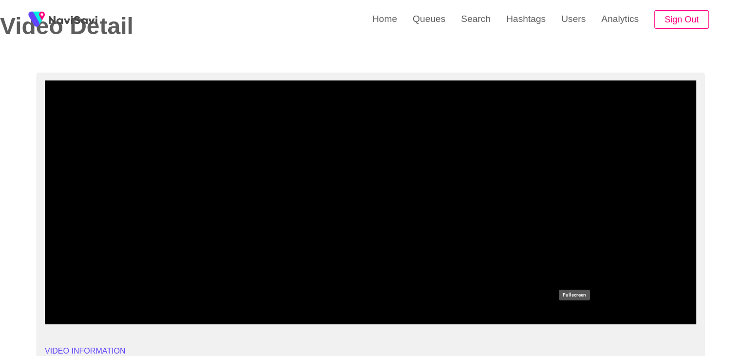
click at [580, 318] on icon "add" at bounding box center [574, 316] width 81 height 12
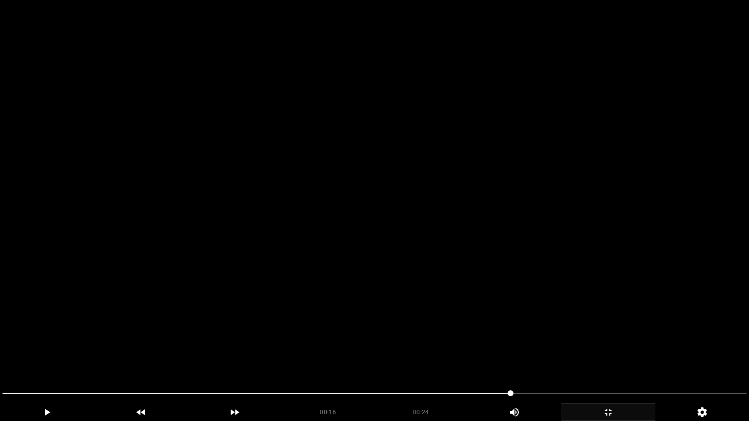
click at [501, 331] on video at bounding box center [374, 210] width 749 height 421
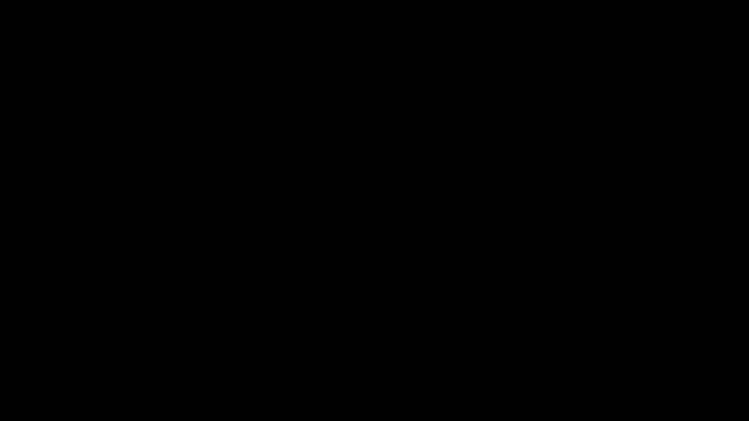
click at [615, 355] on icon "add" at bounding box center [607, 413] width 93 height 12
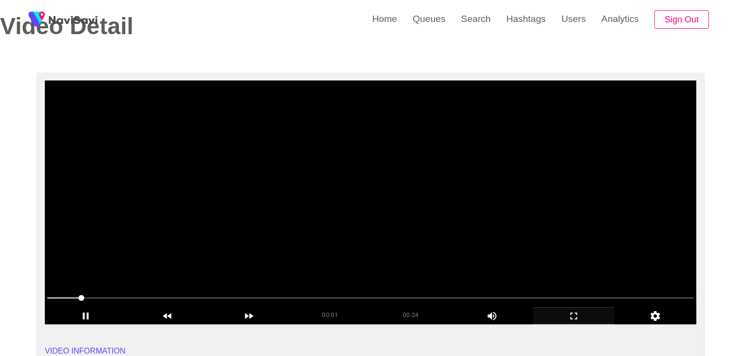
click at [302, 244] on video at bounding box center [371, 202] width 652 height 244
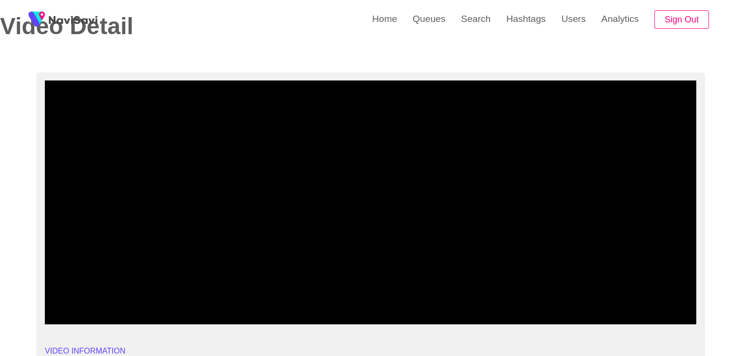
drag, startPoint x: 67, startPoint y: 297, endPoint x: 18, endPoint y: 284, distance: 51.0
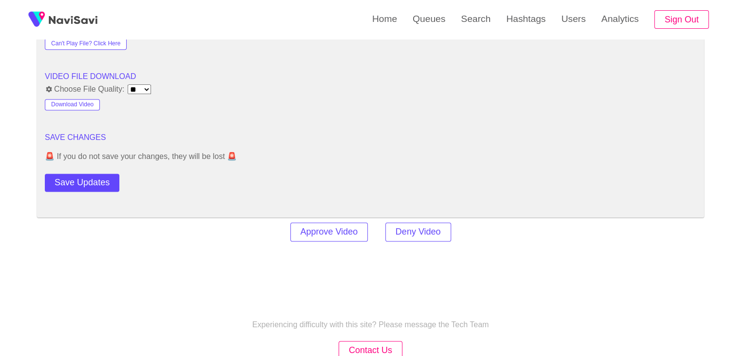
scroll to position [1316, 0]
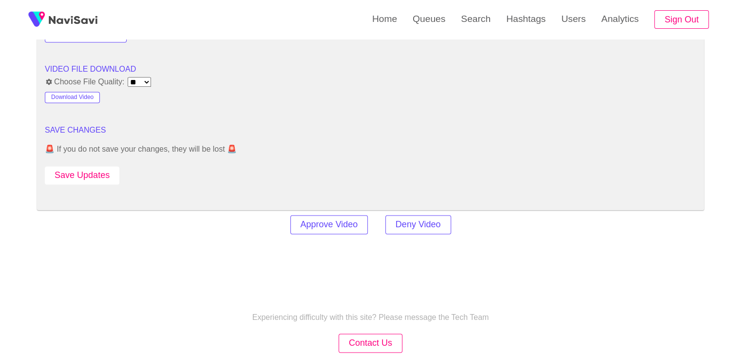
drag, startPoint x: 84, startPoint y: 178, endPoint x: 126, endPoint y: 171, distance: 42.6
click at [84, 178] on button "Save Updates" at bounding box center [82, 175] width 75 height 18
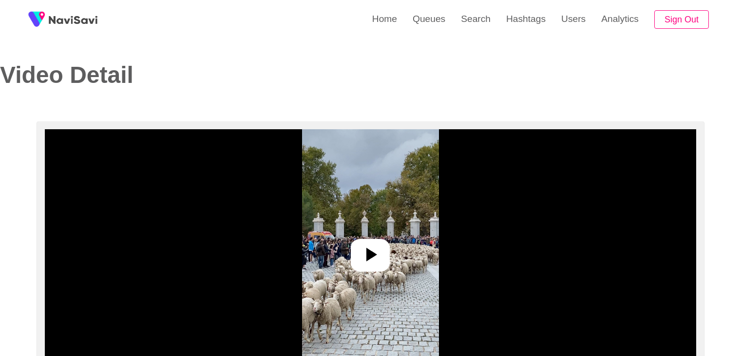
select select "**********"
select select "**"
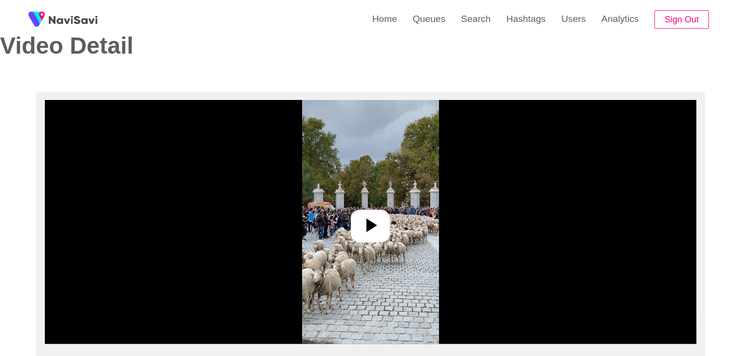
scroll to position [97, 0]
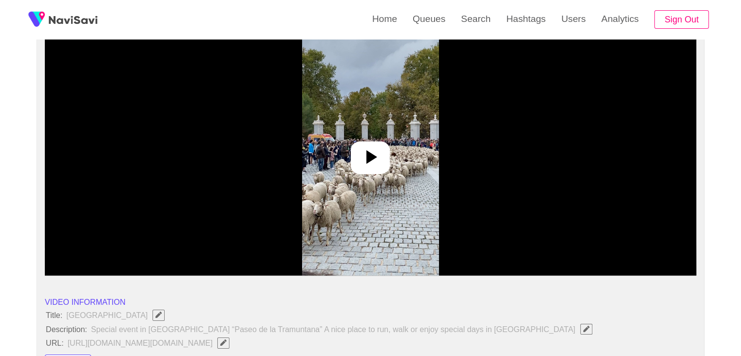
click at [381, 167] on icon at bounding box center [370, 156] width 23 height 23
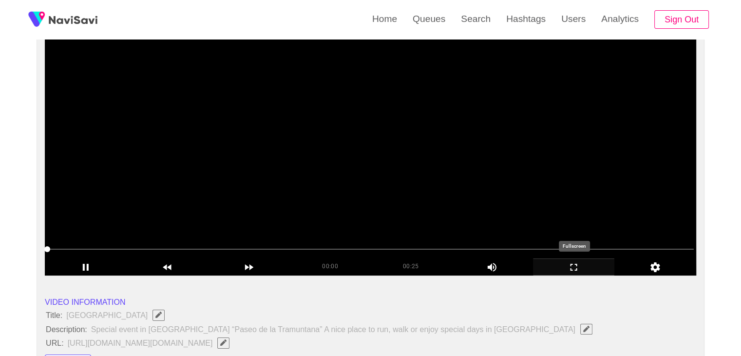
click at [576, 269] on icon "add" at bounding box center [574, 267] width 81 height 12
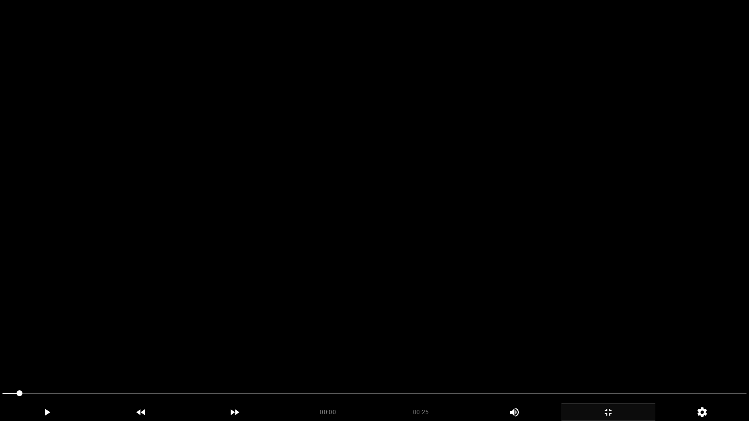
click at [465, 280] on video at bounding box center [374, 210] width 749 height 421
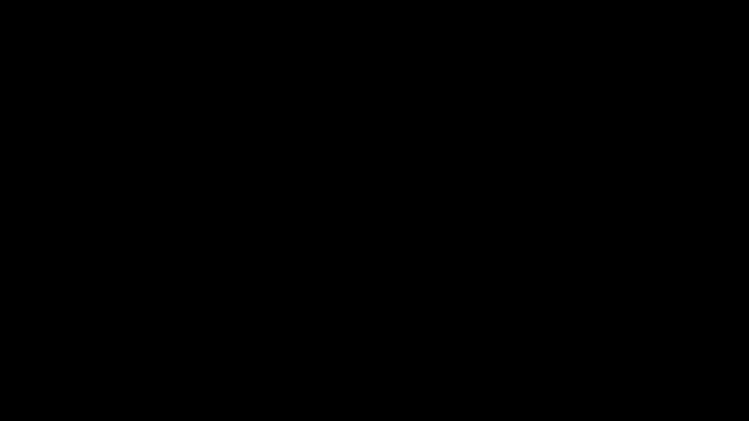
click at [616, 355] on icon "add" at bounding box center [607, 413] width 93 height 12
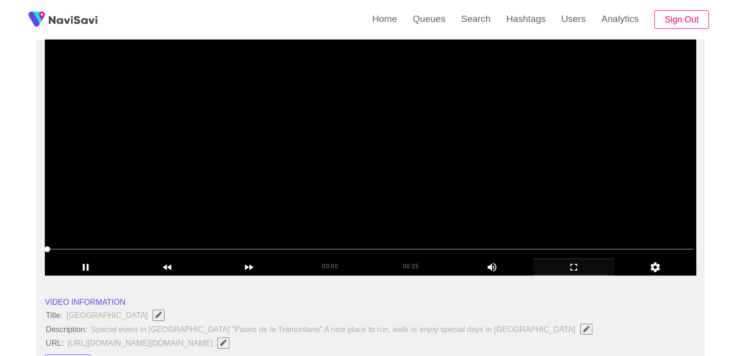
click at [324, 199] on video at bounding box center [371, 154] width 652 height 244
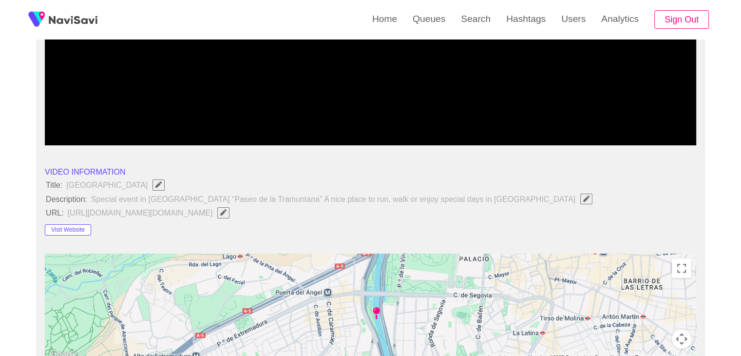
scroll to position [244, 0]
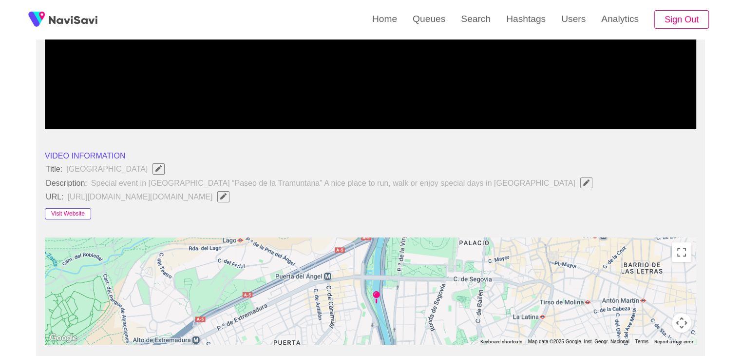
click at [74, 212] on button "Visit Website" at bounding box center [68, 214] width 46 height 12
click at [227, 196] on icon "Edit Field" at bounding box center [223, 196] width 6 height 6
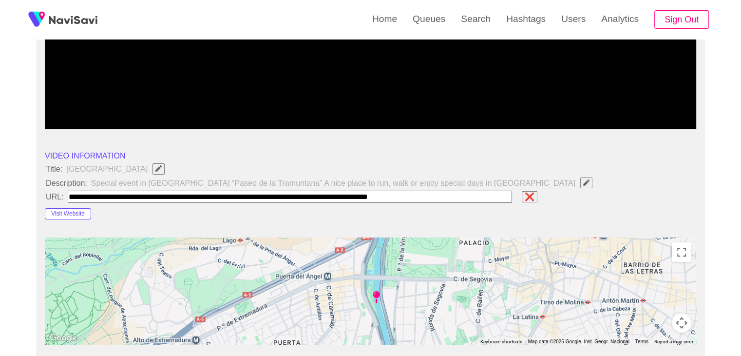
type input "**********"
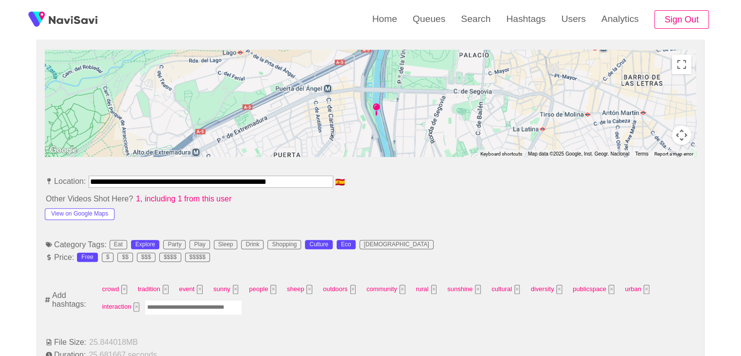
scroll to position [439, 0]
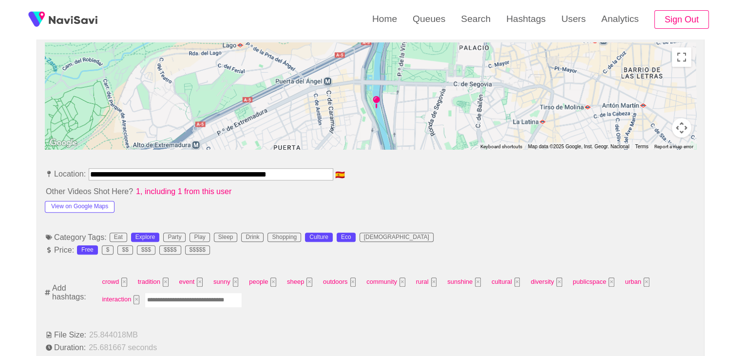
click at [170, 301] on input "Enter tag here and press return" at bounding box center [193, 299] width 97 height 15
type input "******"
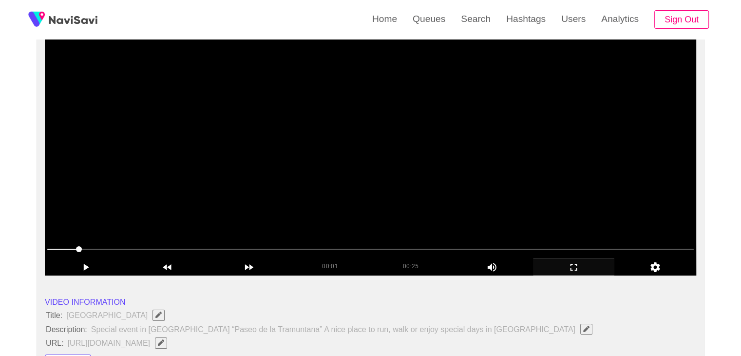
scroll to position [97, 0]
click at [507, 164] on video at bounding box center [371, 154] width 652 height 244
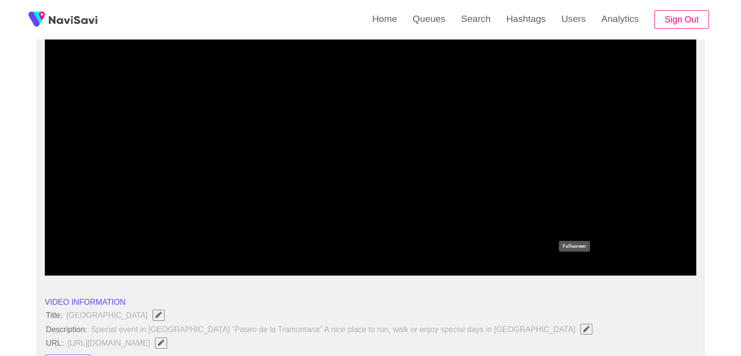
click at [569, 266] on icon "add" at bounding box center [574, 267] width 81 height 12
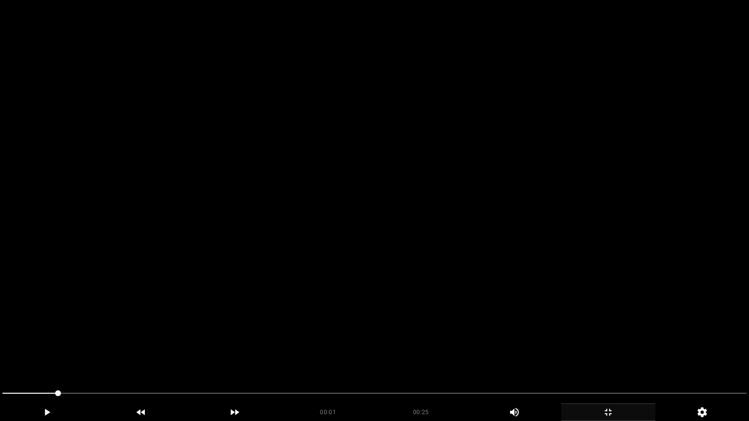
click at [480, 289] on video at bounding box center [374, 210] width 749 height 421
drag, startPoint x: 385, startPoint y: 396, endPoint x: 399, endPoint y: 397, distance: 14.7
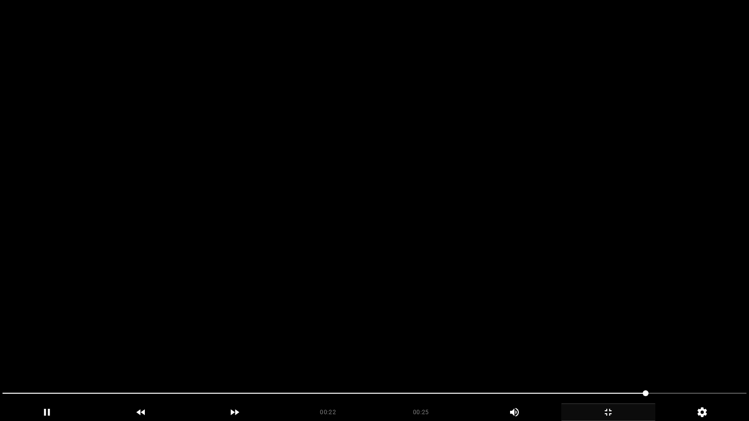
click at [607, 355] on icon "add" at bounding box center [607, 413] width 93 height 12
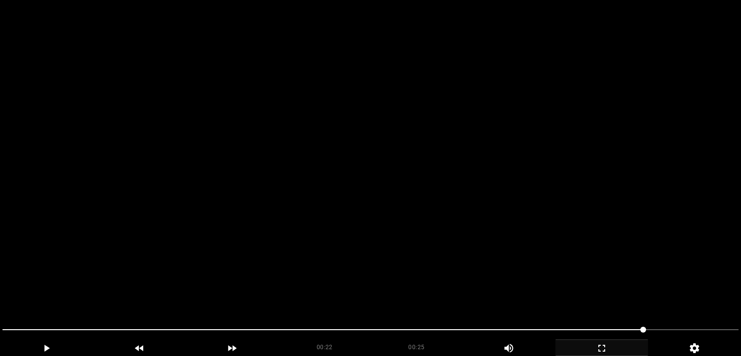
scroll to position [1219, 0]
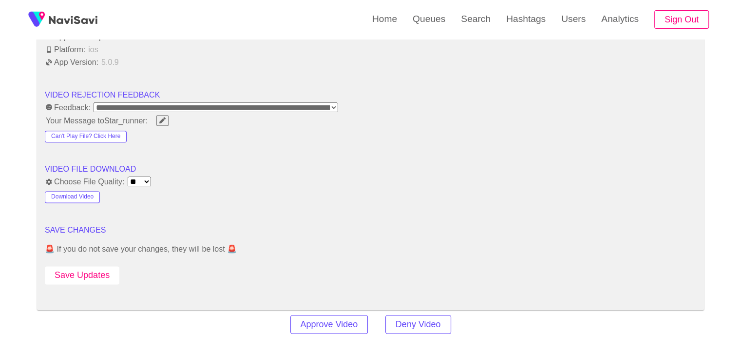
click at [94, 278] on button "Save Updates" at bounding box center [82, 275] width 75 height 18
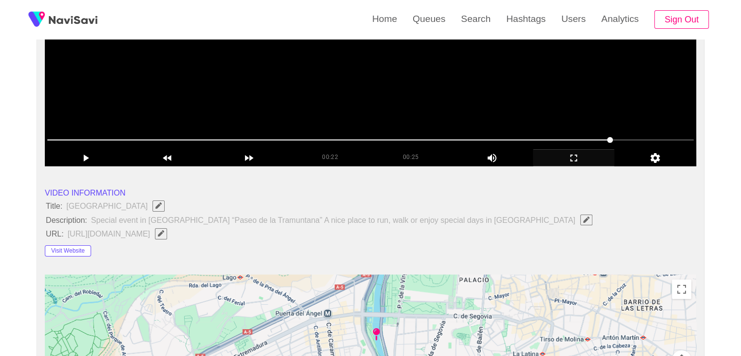
scroll to position [97, 0]
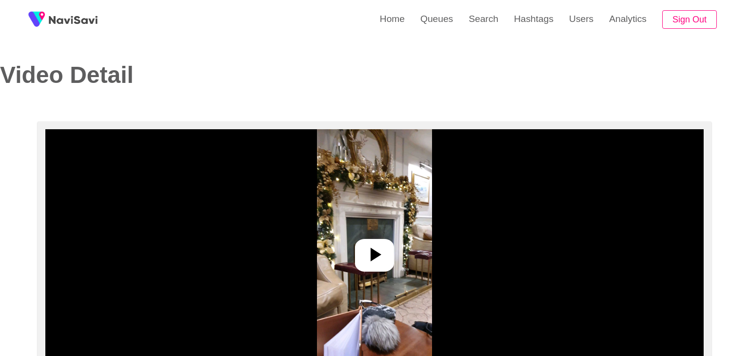
select select "**********"
select select "**"
click at [370, 249] on icon at bounding box center [370, 254] width 23 height 23
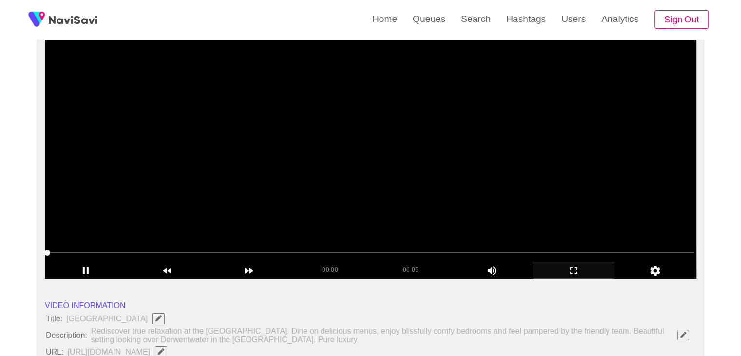
scroll to position [97, 0]
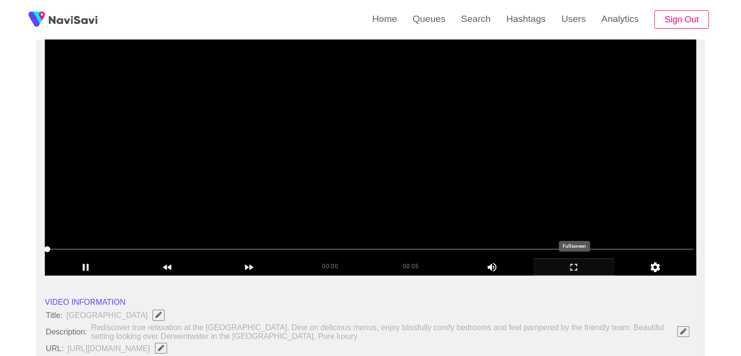
click at [575, 269] on icon "add" at bounding box center [574, 267] width 81 height 12
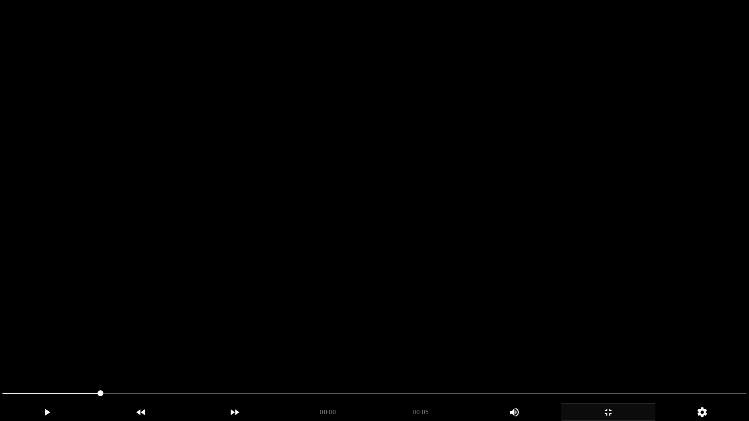
click at [403, 279] on video at bounding box center [374, 210] width 749 height 421
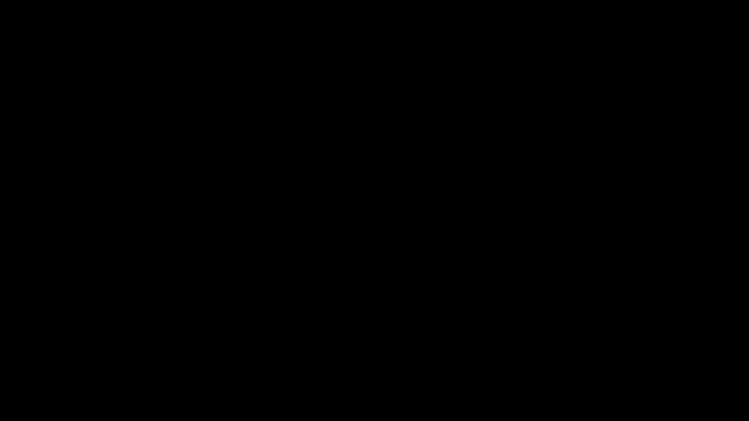
click at [602, 355] on icon "add" at bounding box center [607, 413] width 93 height 12
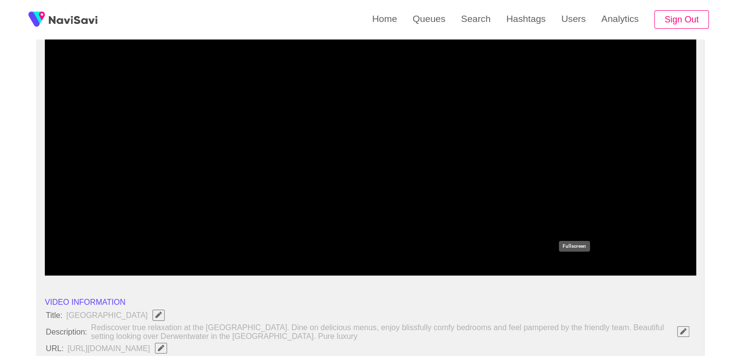
click at [570, 267] on icon "add" at bounding box center [574, 267] width 81 height 12
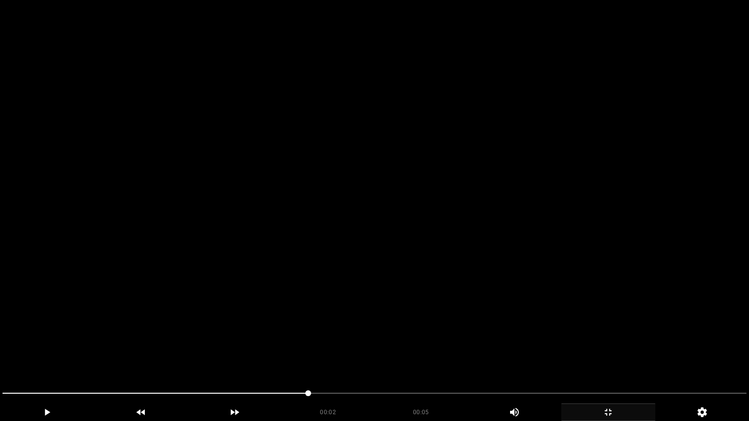
click at [571, 301] on video at bounding box center [374, 210] width 749 height 421
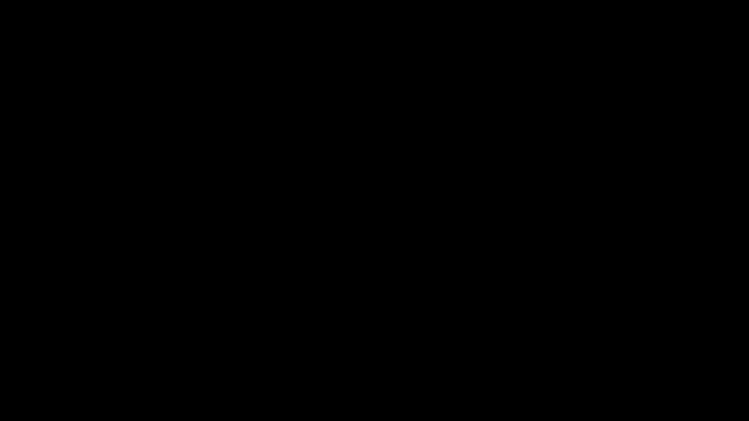
click at [604, 355] on icon "add" at bounding box center [607, 413] width 93 height 12
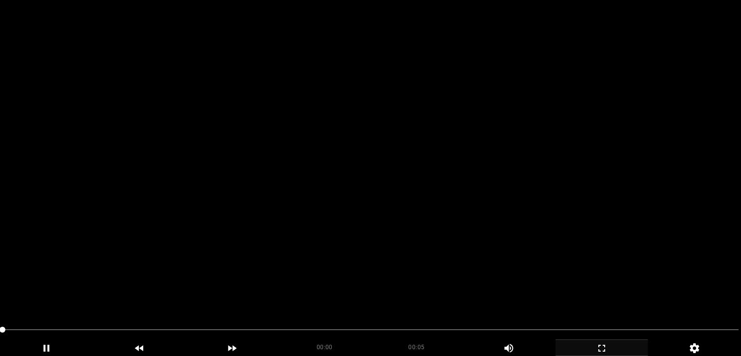
scroll to position [244, 0]
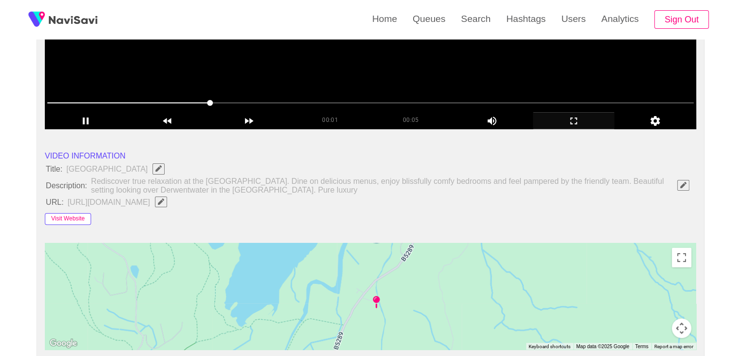
click at [68, 219] on button "Visit Website" at bounding box center [68, 219] width 46 height 12
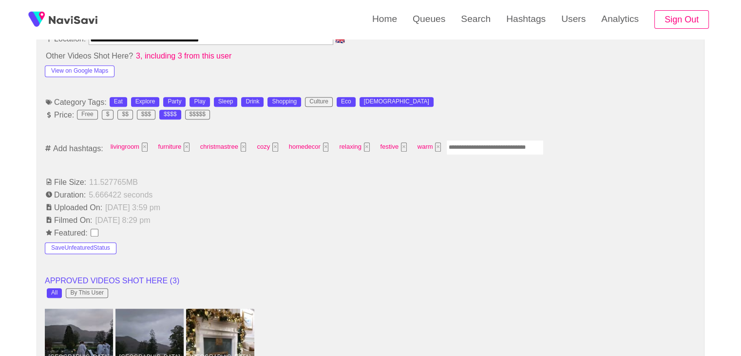
scroll to position [585, 0]
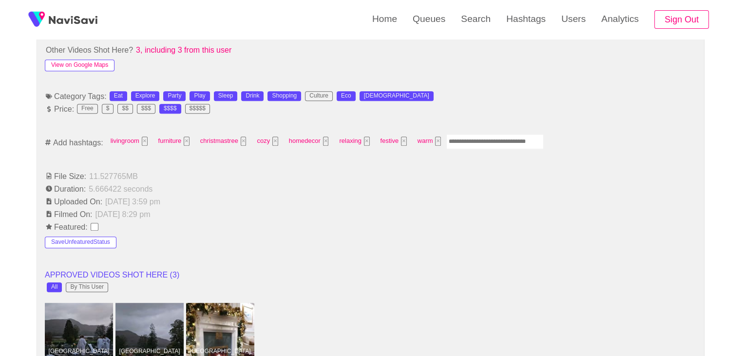
click at [93, 62] on button "View on Google Maps" at bounding box center [80, 65] width 70 height 12
click at [495, 137] on input "Enter tag here and press return" at bounding box center [494, 141] width 97 height 15
type input "*****"
type input "*********"
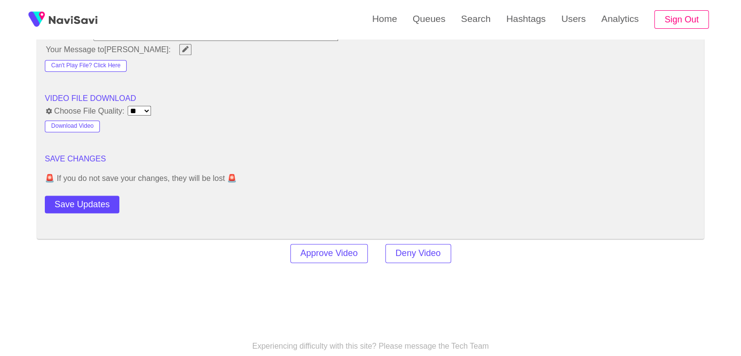
scroll to position [1267, 0]
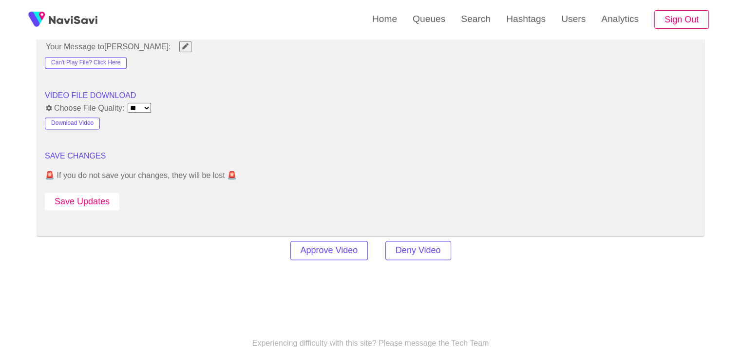
click at [88, 207] on button "Save Updates" at bounding box center [82, 202] width 75 height 18
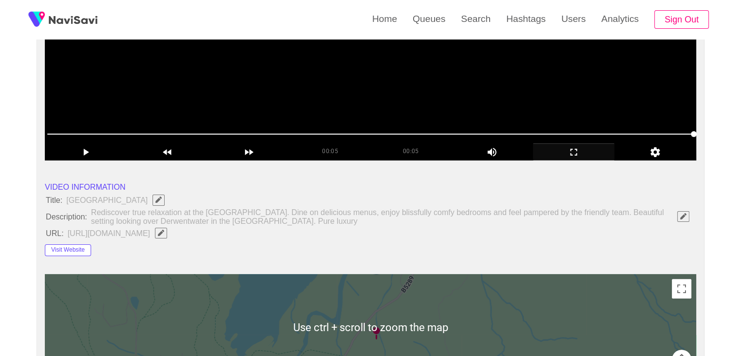
scroll to position [97, 0]
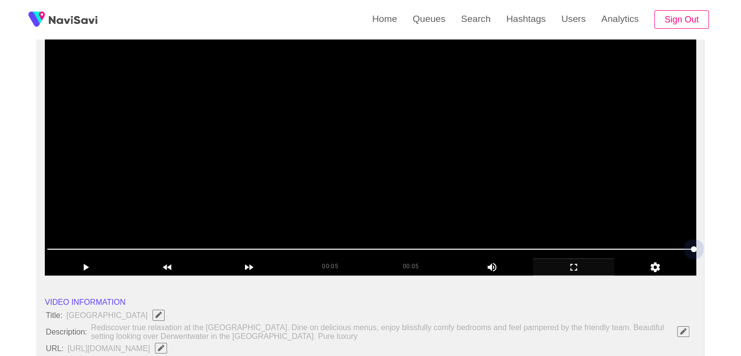
drag, startPoint x: 70, startPoint y: 234, endPoint x: 78, endPoint y: 208, distance: 27.9
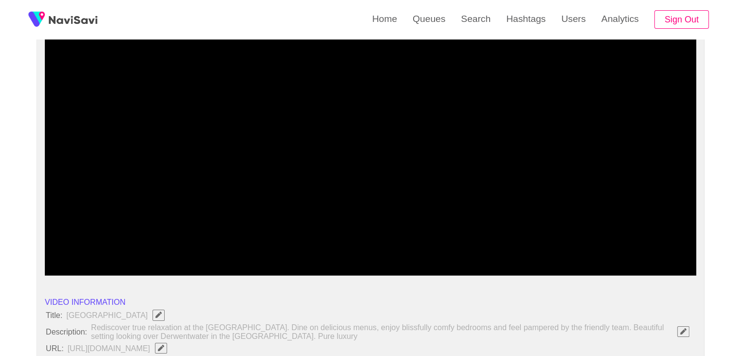
click at [582, 268] on icon "add" at bounding box center [574, 267] width 81 height 12
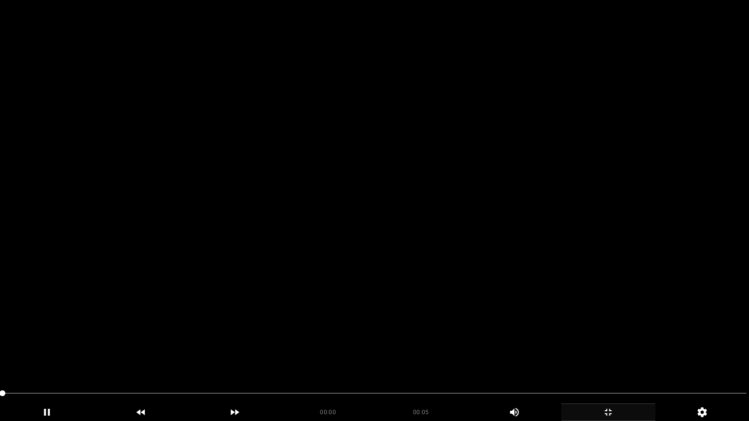
click at [502, 259] on video at bounding box center [374, 210] width 749 height 421
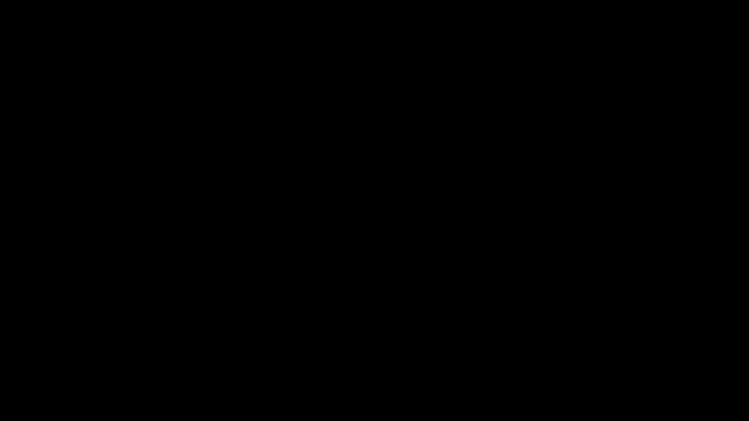
click at [610, 355] on icon "add" at bounding box center [607, 413] width 93 height 12
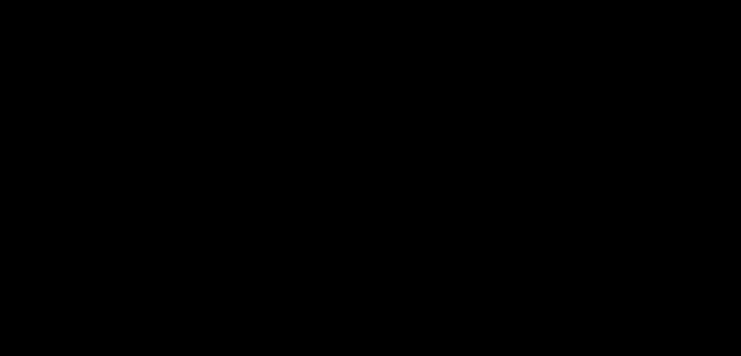
scroll to position [1359, 0]
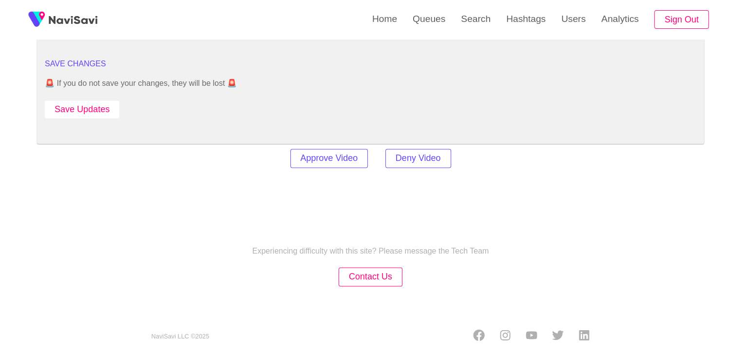
click at [93, 112] on button "Save Updates" at bounding box center [82, 109] width 75 height 18
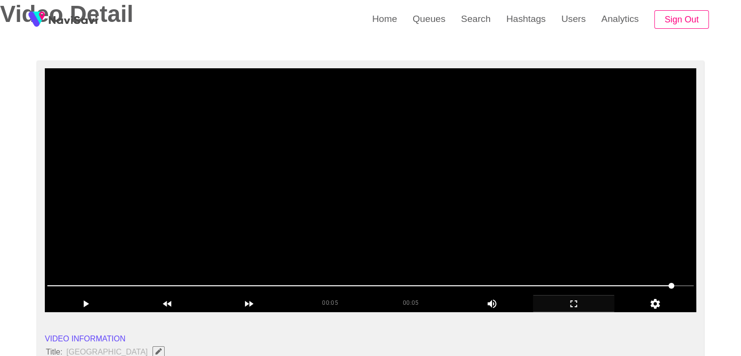
scroll to position [43, 0]
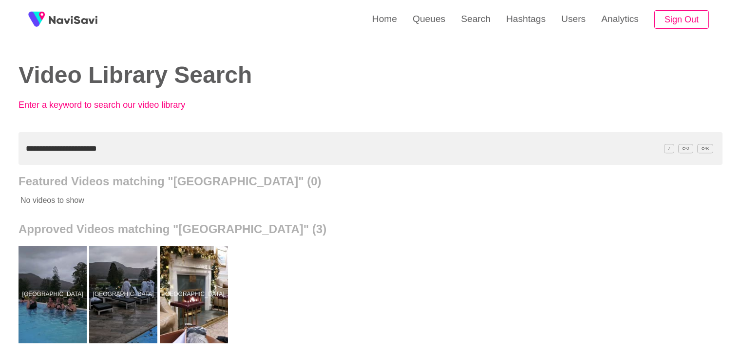
scroll to position [49, 0]
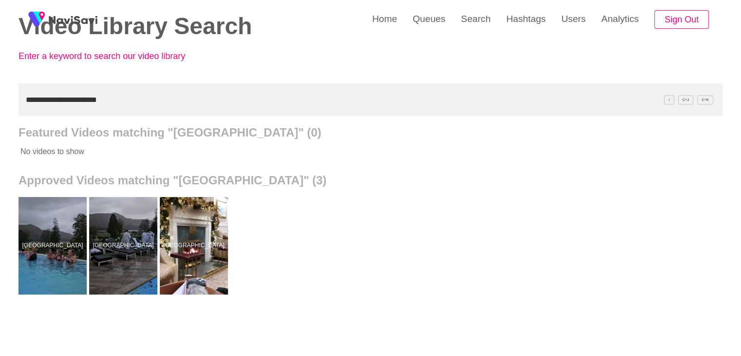
drag, startPoint x: 89, startPoint y: 104, endPoint x: 0, endPoint y: 119, distance: 90.5
click at [0, 119] on div "**********" at bounding box center [370, 221] width 741 height 540
paste input "text"
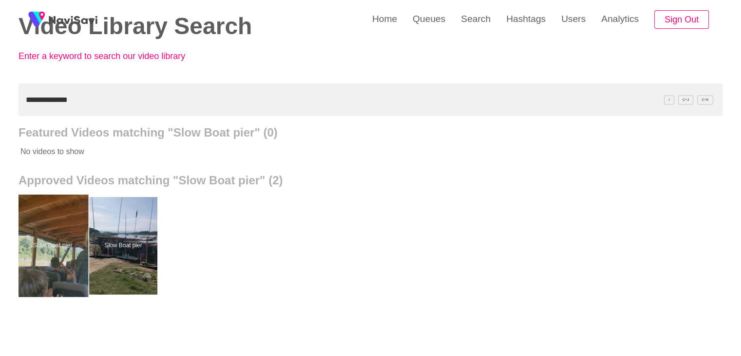
drag, startPoint x: 47, startPoint y: 252, endPoint x: 52, endPoint y: 238, distance: 15.4
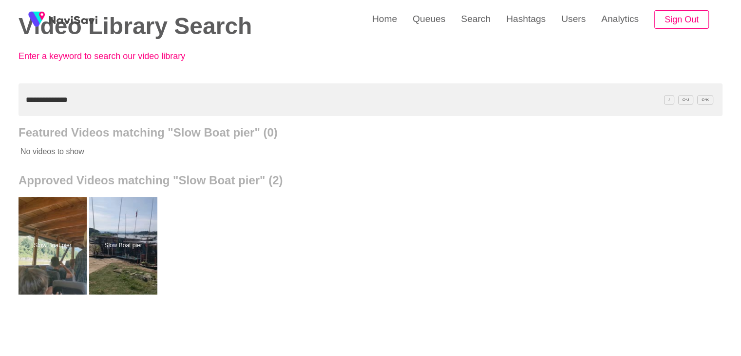
drag, startPoint x: 127, startPoint y: 211, endPoint x: 129, endPoint y: 194, distance: 16.6
click at [0, 109] on div "**********" at bounding box center [370, 221] width 741 height 540
paste input "text"
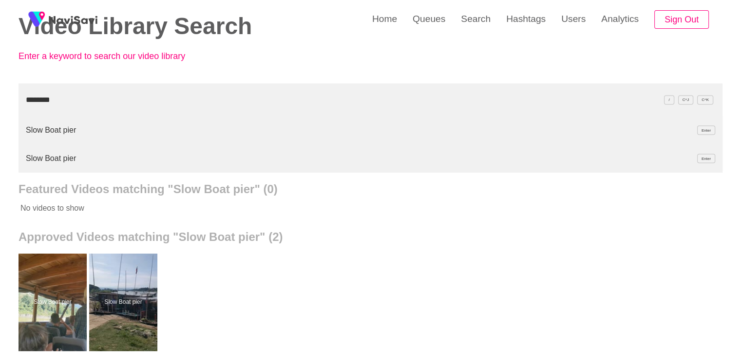
type input "********"
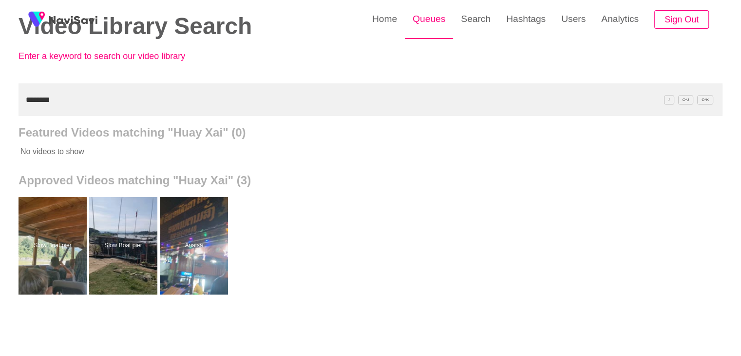
click at [444, 17] on link "Queues" at bounding box center [429, 19] width 48 height 38
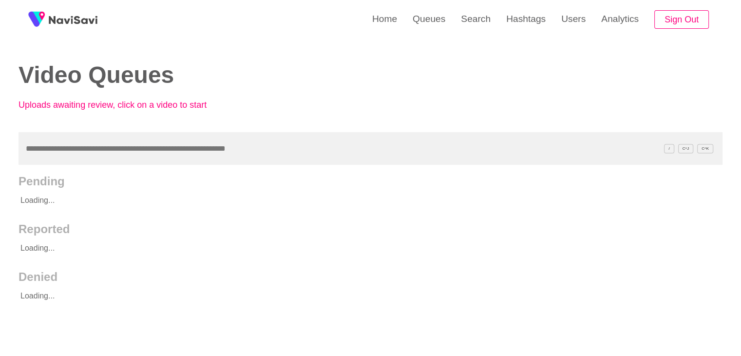
click at [146, 157] on input "text" at bounding box center [371, 148] width 704 height 33
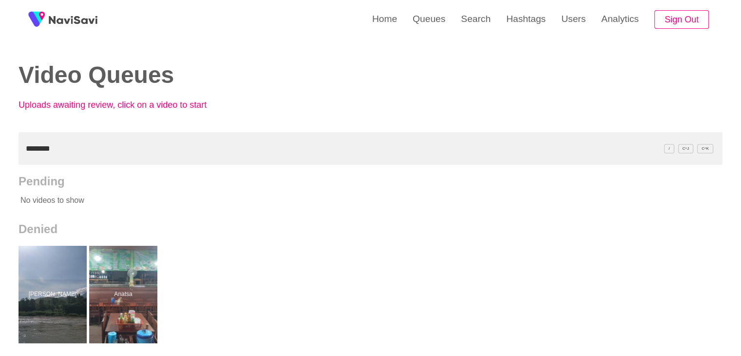
drag, startPoint x: 60, startPoint y: 157, endPoint x: 0, endPoint y: 163, distance: 60.7
click at [0, 163] on div "Home Queues Search Hashtags Users Analytics Sign Out Video Queues Uploads await…" at bounding box center [370, 270] width 741 height 540
paste input "*********"
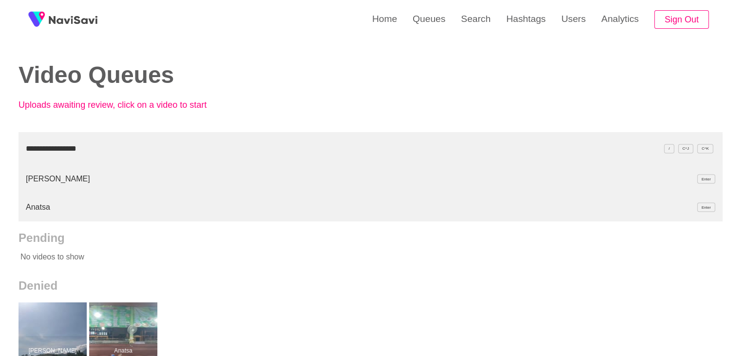
type input "**********"
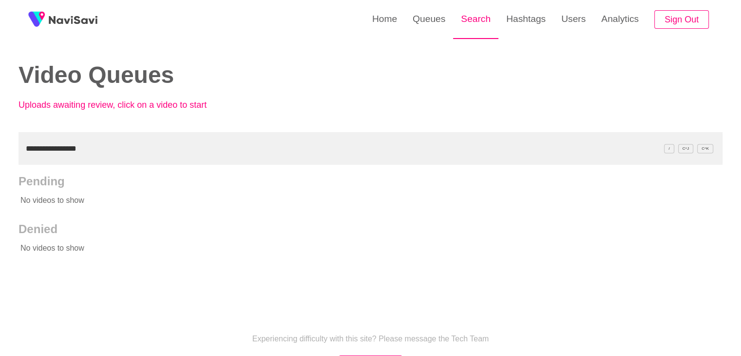
click at [469, 19] on link "Search" at bounding box center [475, 19] width 45 height 38
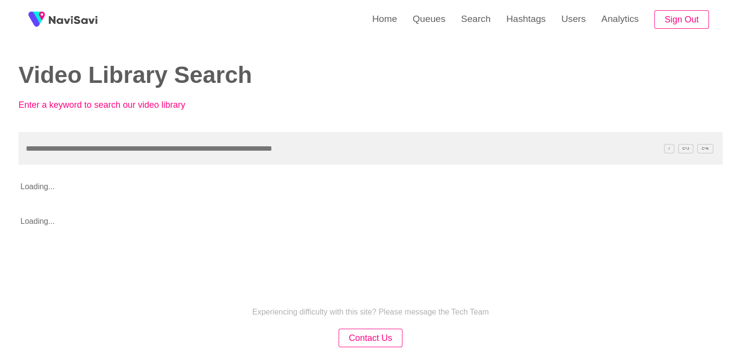
click at [69, 149] on input "text" at bounding box center [371, 148] width 704 height 33
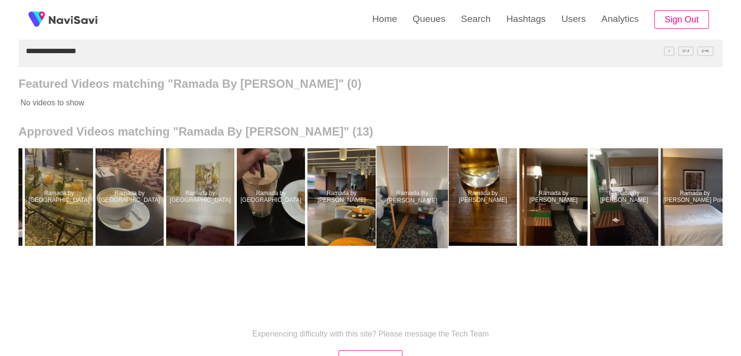
scroll to position [0, 65]
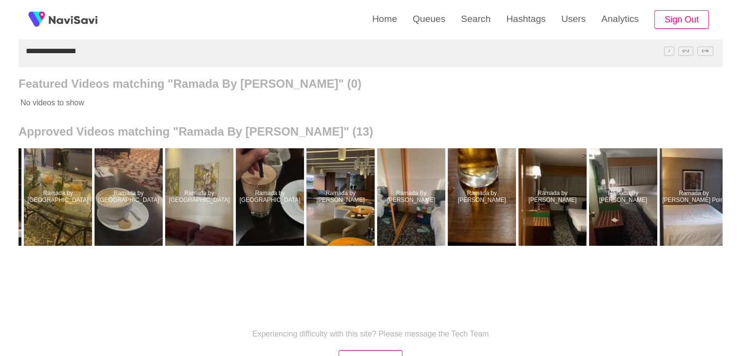
drag, startPoint x: 114, startPoint y: 47, endPoint x: 0, endPoint y: 71, distance: 116.6
click at [0, 71] on div "**********" at bounding box center [370, 173] width 741 height 540
paste input "*"
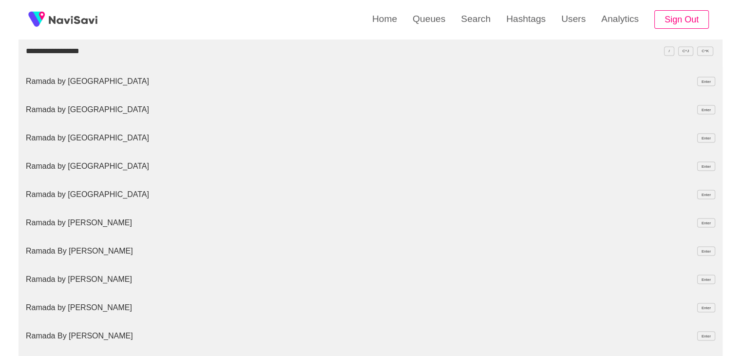
type input "**********"
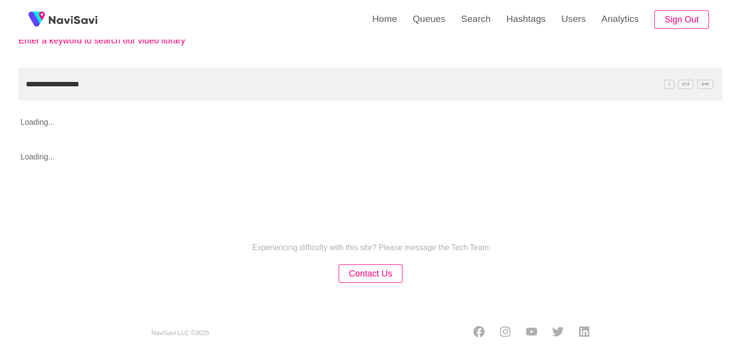
scroll to position [97, 0]
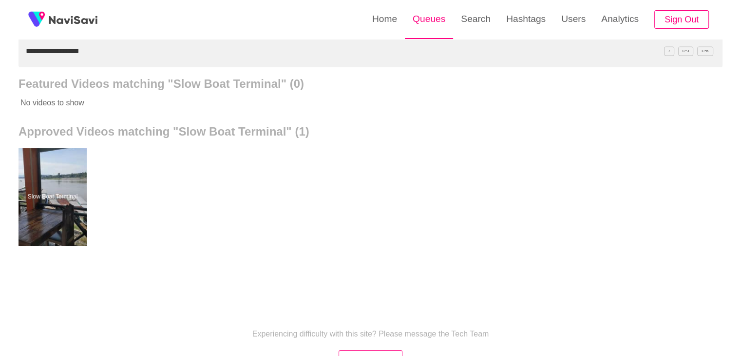
click at [418, 14] on link "Queues" at bounding box center [429, 19] width 48 height 38
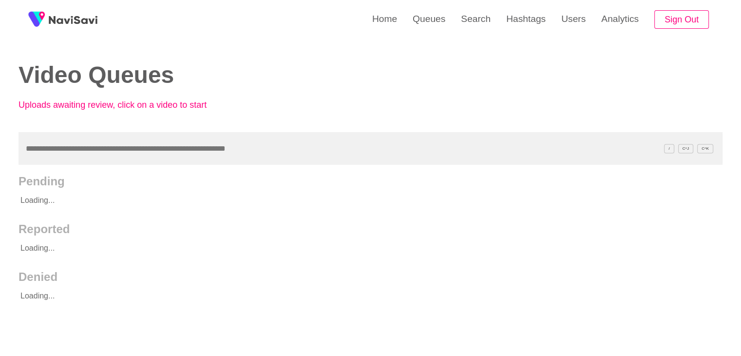
click at [138, 154] on input "text" at bounding box center [371, 148] width 704 height 33
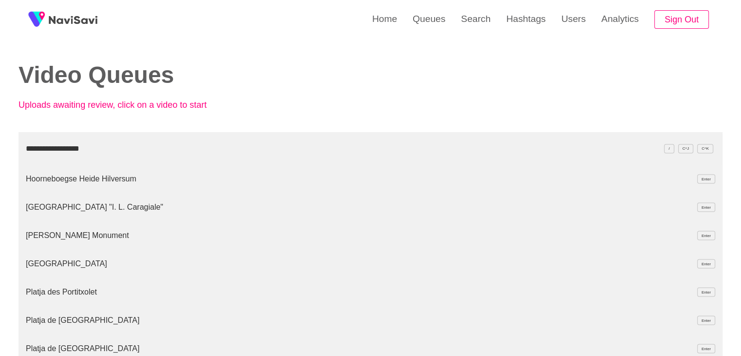
type input "**********"
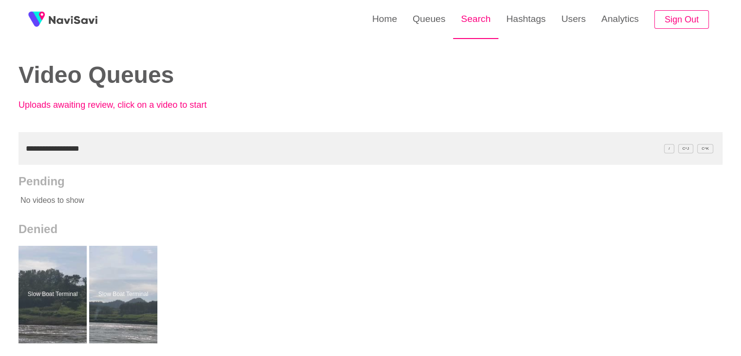
drag, startPoint x: 466, startPoint y: 24, endPoint x: 457, endPoint y: 30, distance: 11.2
click at [466, 24] on link "Search" at bounding box center [475, 19] width 45 height 38
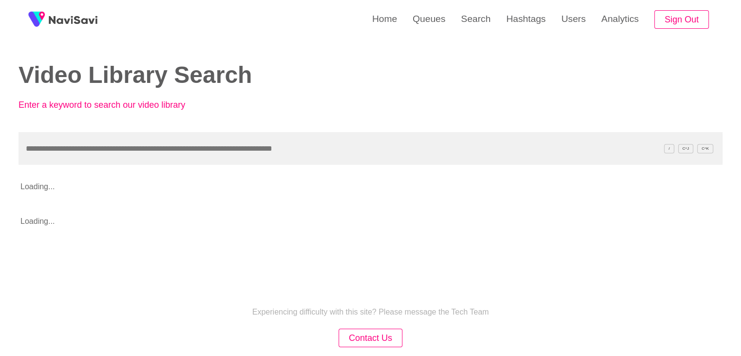
click at [160, 147] on input "text" at bounding box center [371, 148] width 704 height 33
type input "**********"
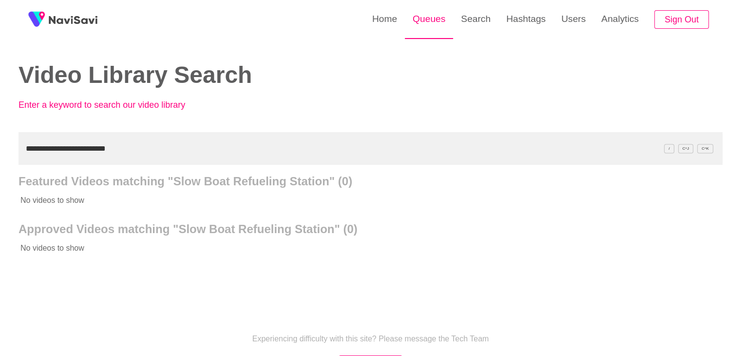
click at [438, 22] on link "Queues" at bounding box center [429, 19] width 48 height 38
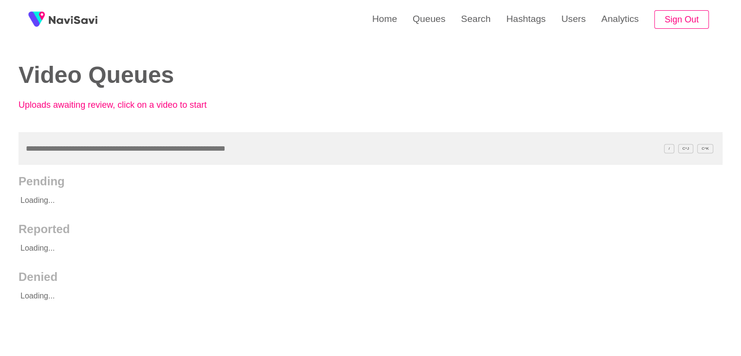
click at [93, 155] on input "text" at bounding box center [371, 148] width 704 height 33
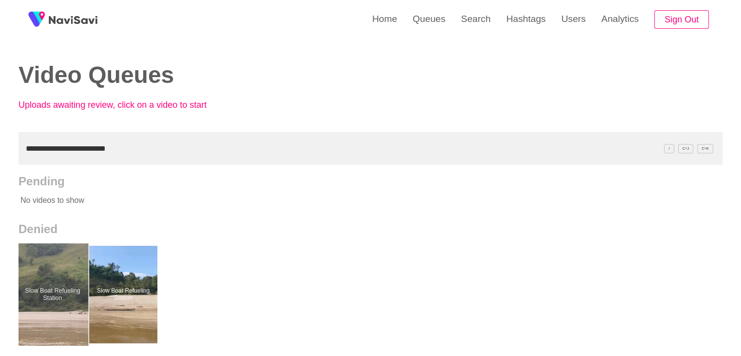
drag, startPoint x: 58, startPoint y: 295, endPoint x: 58, endPoint y: 285, distance: 9.7
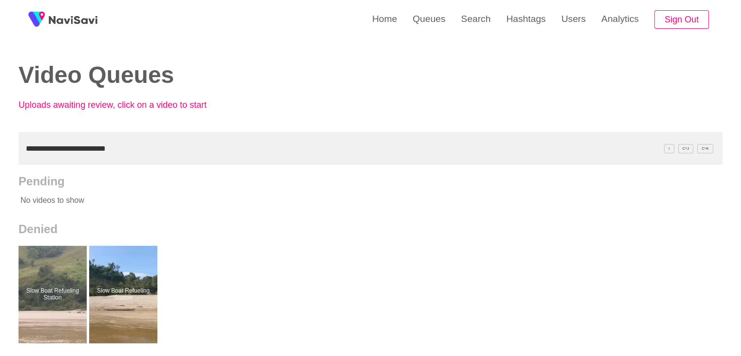
drag, startPoint x: 68, startPoint y: 155, endPoint x: 0, endPoint y: 166, distance: 69.1
click at [0, 166] on div "**********" at bounding box center [370, 270] width 741 height 540
paste input "text"
type input "**********"
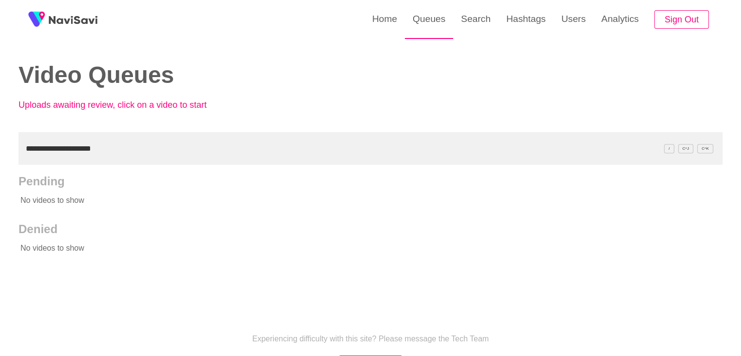
drag, startPoint x: 459, startPoint y: 22, endPoint x: 439, endPoint y: 38, distance: 25.7
click at [459, 22] on link "Search" at bounding box center [475, 19] width 45 height 38
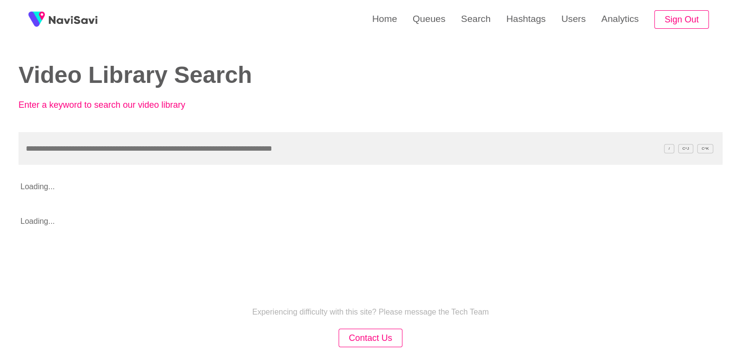
click at [92, 144] on input "text" at bounding box center [371, 148] width 704 height 33
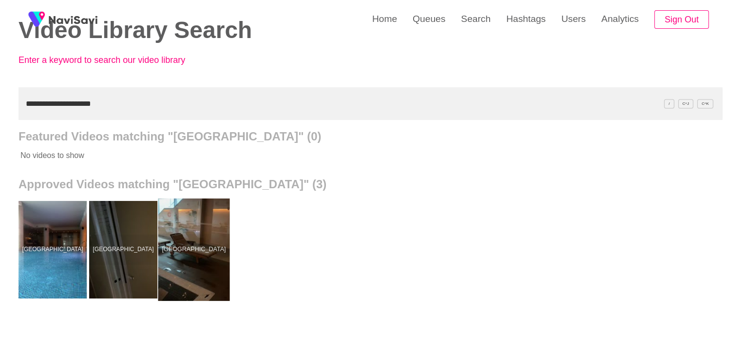
scroll to position [49, 0]
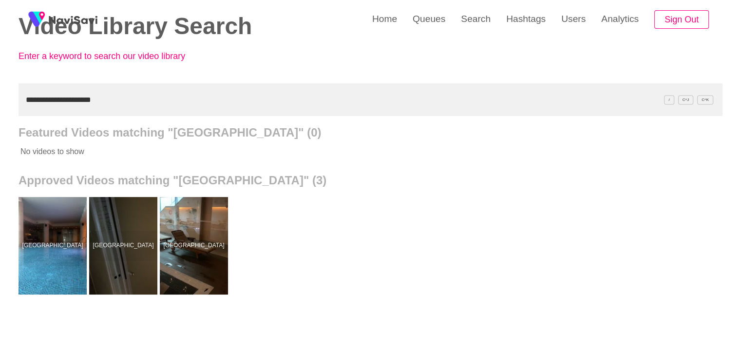
drag, startPoint x: 116, startPoint y: 96, endPoint x: 0, endPoint y: 133, distance: 121.3
click at [0, 133] on div "**********" at bounding box center [370, 221] width 741 height 540
paste input "text"
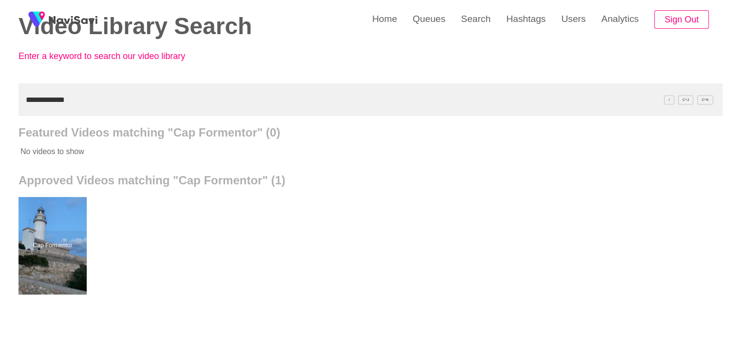
drag, startPoint x: 82, startPoint y: 102, endPoint x: 0, endPoint y: 116, distance: 83.1
click at [0, 116] on div "**********" at bounding box center [370, 221] width 741 height 540
paste input "**********"
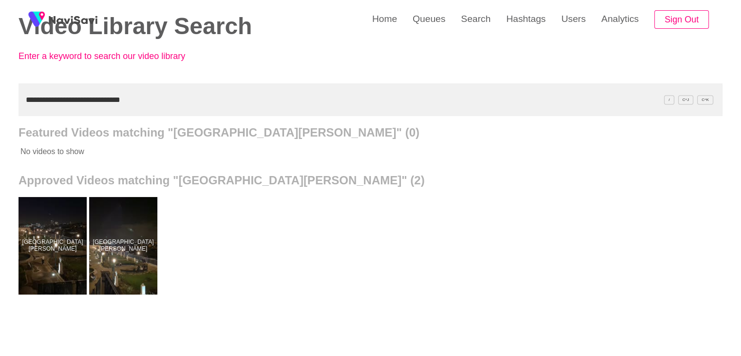
click at [0, 109] on div "**********" at bounding box center [370, 221] width 741 height 540
paste input "text"
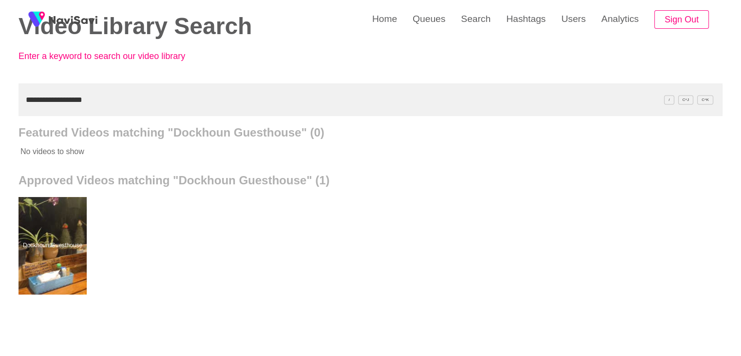
click at [0, 114] on div "**********" at bounding box center [370, 221] width 741 height 540
paste input "text"
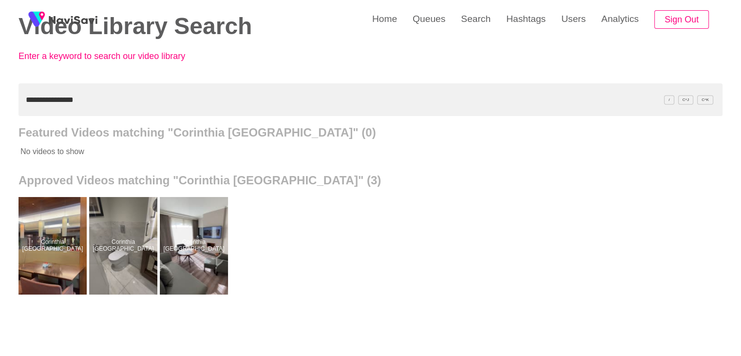
click at [0, 105] on div "**********" at bounding box center [370, 221] width 741 height 540
paste input "****"
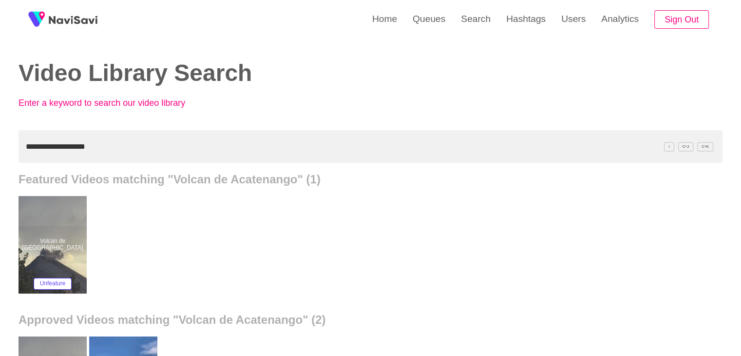
scroll to position [0, 0]
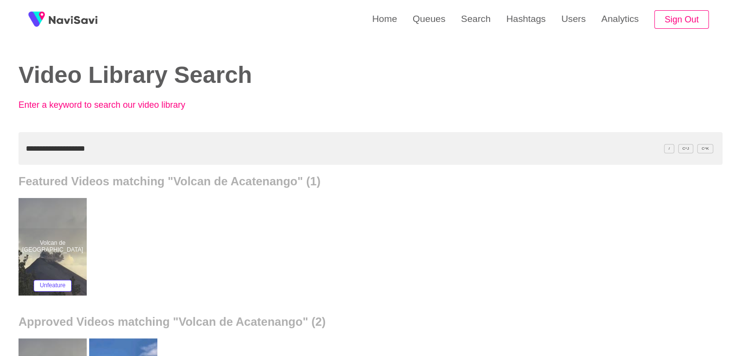
click at [0, 150] on div "**********" at bounding box center [370, 316] width 741 height 632
paste input "text"
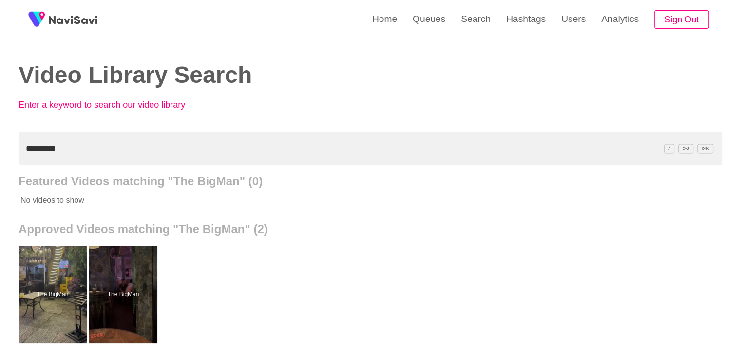
drag, startPoint x: 79, startPoint y: 148, endPoint x: 0, endPoint y: 145, distance: 79.5
click at [0, 148] on div "**********" at bounding box center [370, 270] width 741 height 540
paste input "**********"
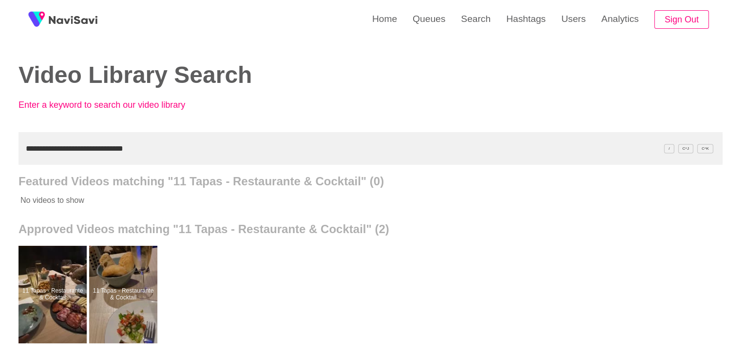
drag, startPoint x: 150, startPoint y: 155, endPoint x: 0, endPoint y: 159, distance: 149.7
click at [0, 160] on div "**********" at bounding box center [370, 270] width 741 height 540
paste input "text"
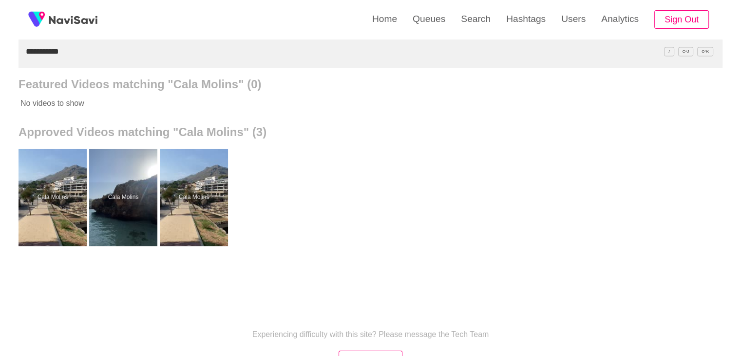
scroll to position [97, 0]
drag, startPoint x: 191, startPoint y: 204, endPoint x: 206, endPoint y: 129, distance: 76.6
drag, startPoint x: 76, startPoint y: 53, endPoint x: 0, endPoint y: 56, distance: 76.1
click at [0, 56] on div "**********" at bounding box center [370, 173] width 741 height 540
click at [0, 53] on div "**********" at bounding box center [370, 173] width 741 height 540
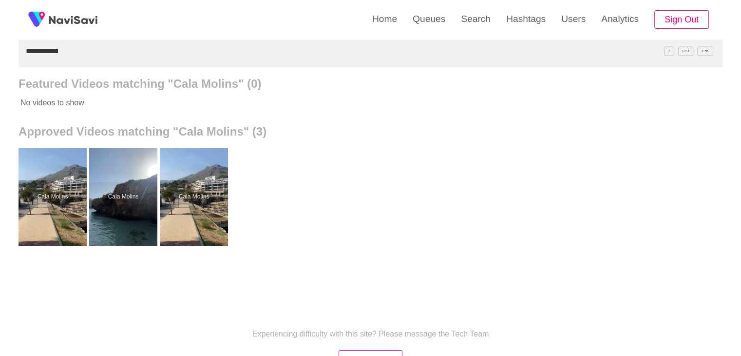
paste input "text"
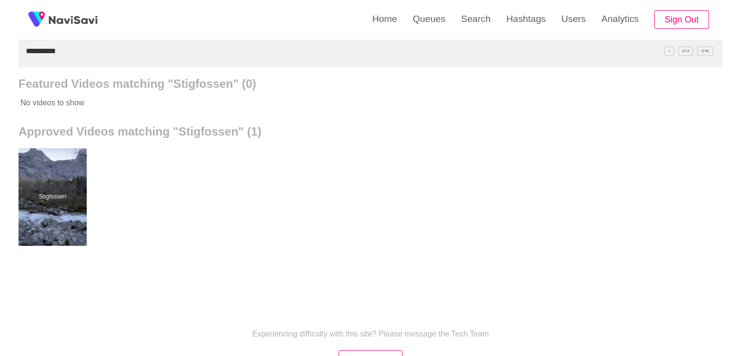
click at [0, 51] on div "**********" at bounding box center [370, 173] width 741 height 540
paste input "**********"
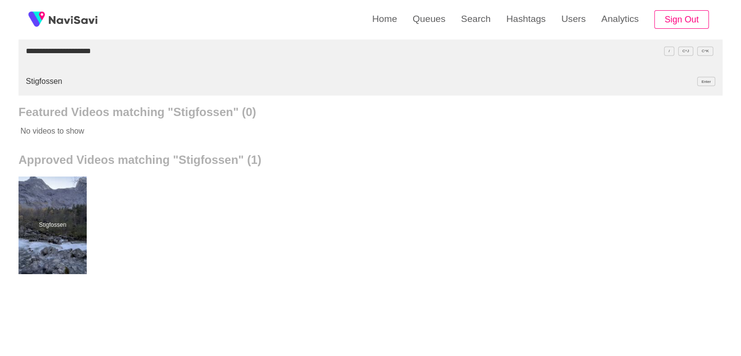
type input "**********"
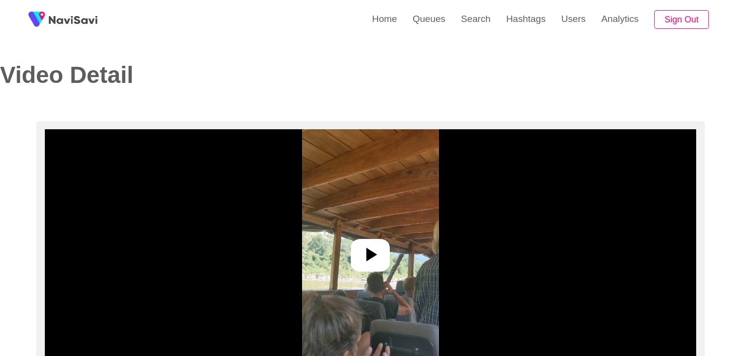
select select "**"
select select "**********"
select select "**"
click at [372, 238] on img at bounding box center [370, 251] width 137 height 244
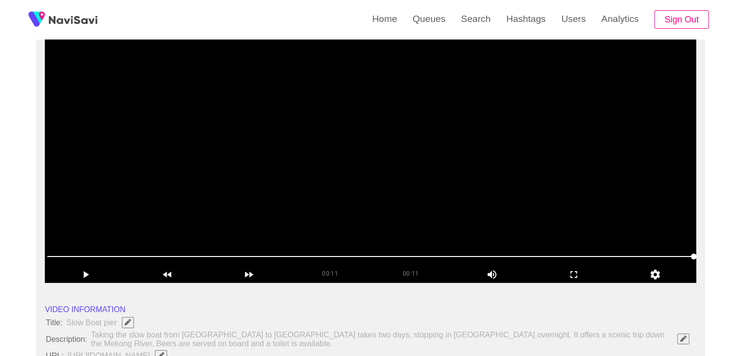
scroll to position [97, 0]
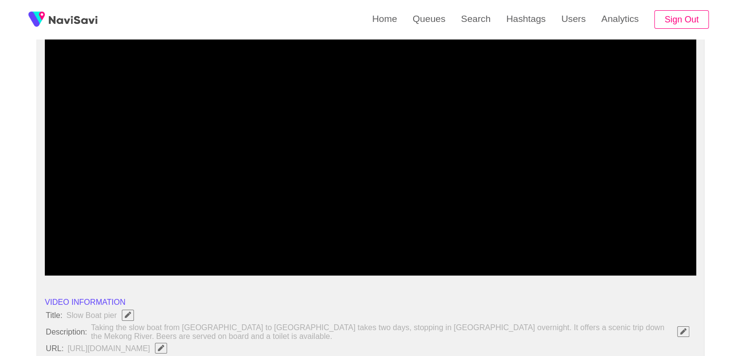
drag, startPoint x: 94, startPoint y: 245, endPoint x: 0, endPoint y: 230, distance: 94.8
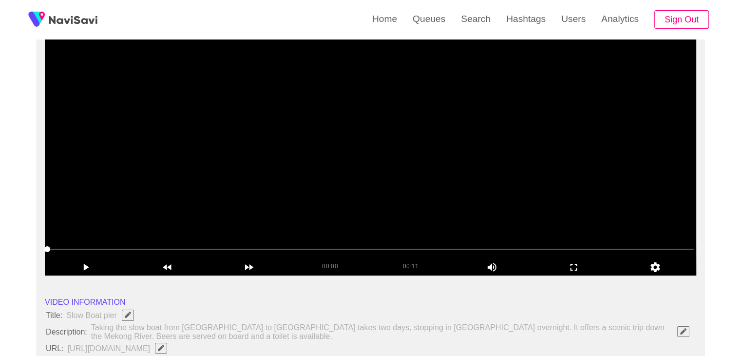
click at [375, 175] on video at bounding box center [371, 154] width 652 height 244
drag, startPoint x: 389, startPoint y: 170, endPoint x: 390, endPoint y: 120, distance: 50.2
click at [389, 168] on video at bounding box center [371, 154] width 652 height 244
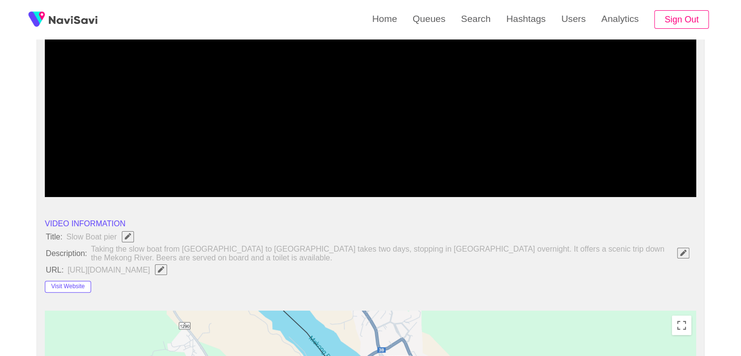
scroll to position [195, 0]
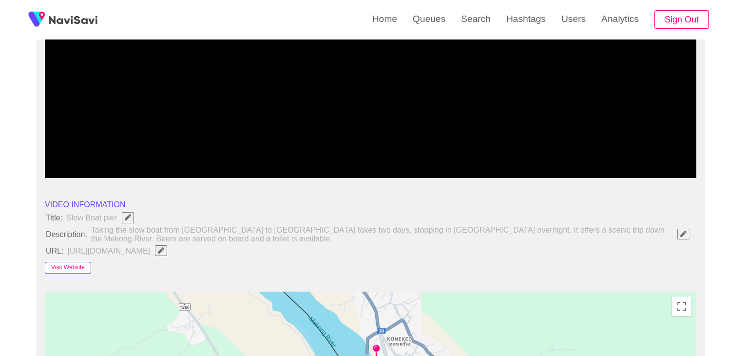
click at [70, 269] on button "Visit Website" at bounding box center [68, 268] width 46 height 12
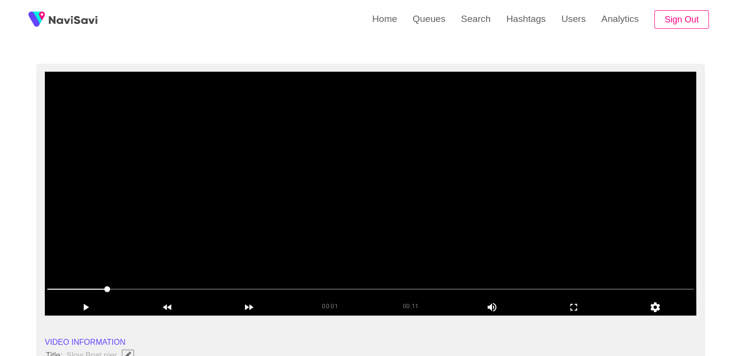
scroll to position [49, 0]
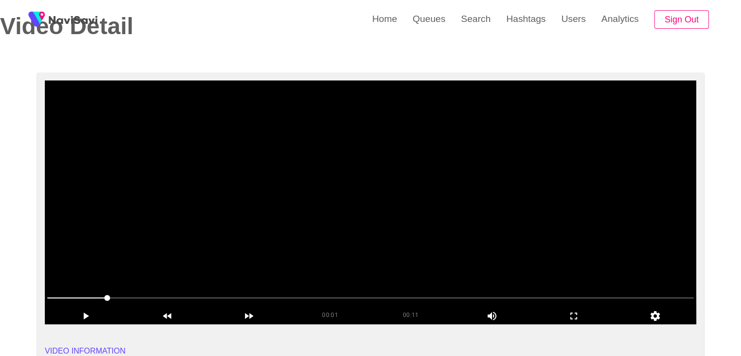
click at [445, 242] on video at bounding box center [371, 202] width 652 height 244
click at [557, 310] on icon "add" at bounding box center [574, 316] width 81 height 12
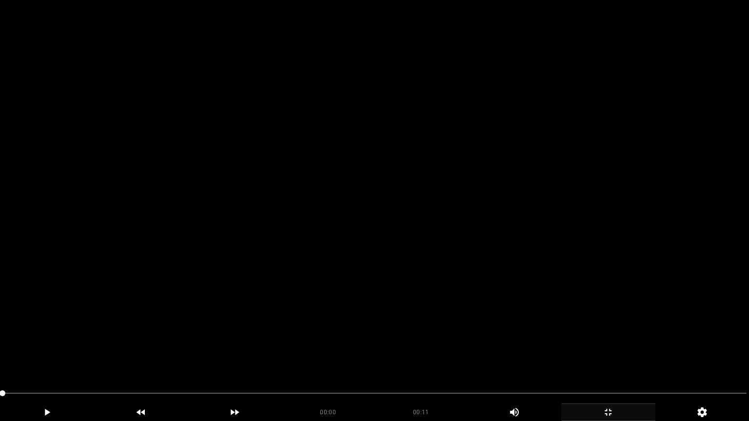
click at [456, 320] on video at bounding box center [374, 210] width 749 height 421
click at [418, 314] on video at bounding box center [374, 210] width 749 height 421
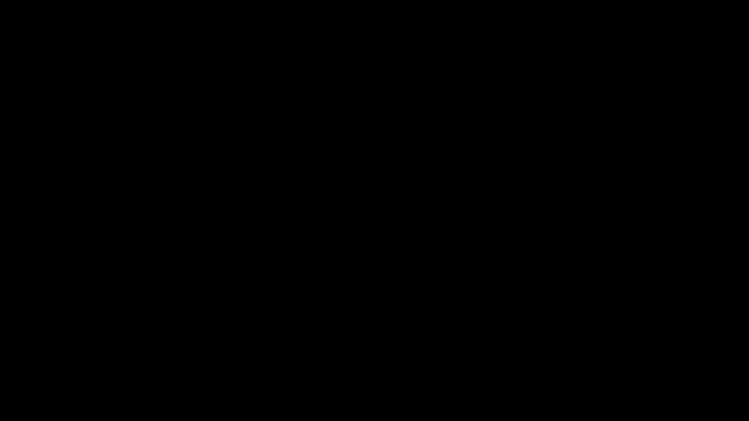
click at [611, 355] on icon "add" at bounding box center [607, 413] width 93 height 12
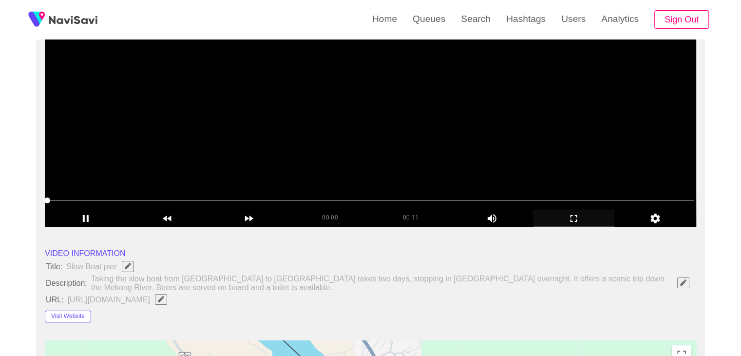
click at [396, 142] on video at bounding box center [371, 105] width 652 height 244
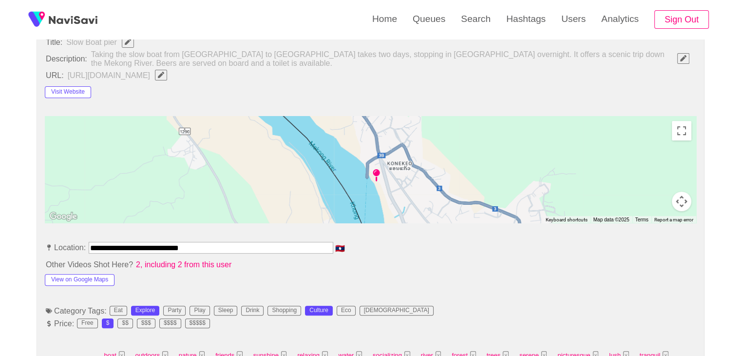
scroll to position [487, 0]
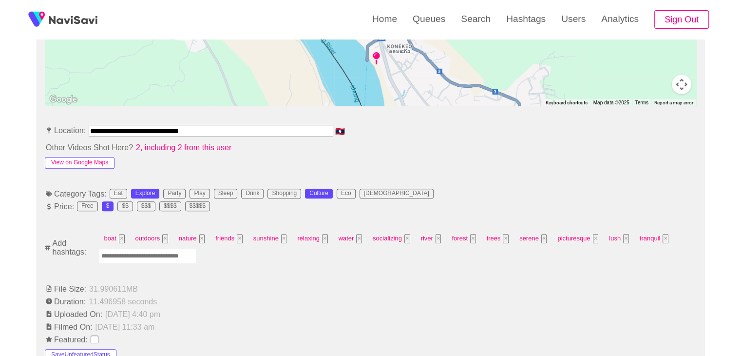
click at [96, 162] on button "View on Google Maps" at bounding box center [80, 163] width 70 height 12
drag, startPoint x: 180, startPoint y: 134, endPoint x: 0, endPoint y: 126, distance: 180.0
click at [0, 126] on div "**********" at bounding box center [370, 353] width 741 height 1438
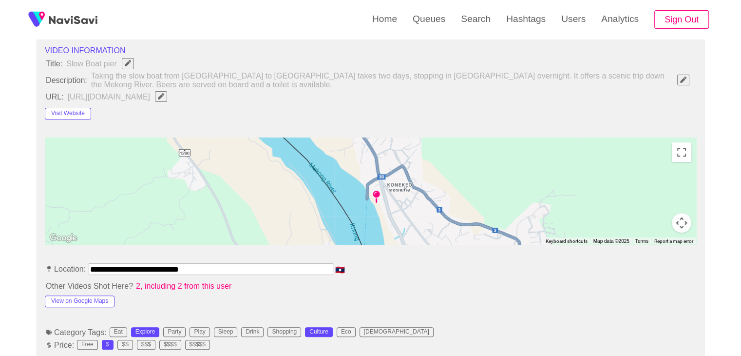
scroll to position [292, 0]
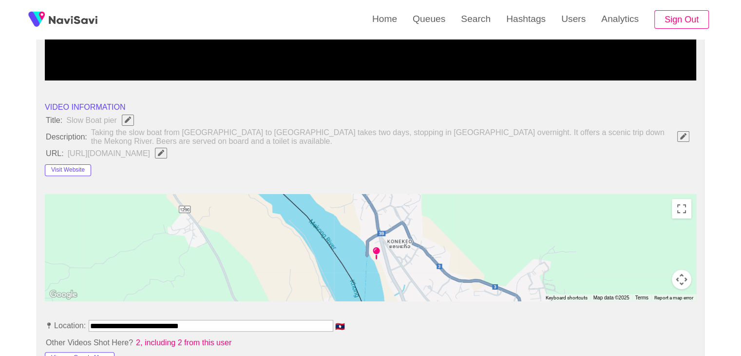
click at [164, 150] on icon "Edit Field" at bounding box center [161, 153] width 6 height 6
type input "**********"
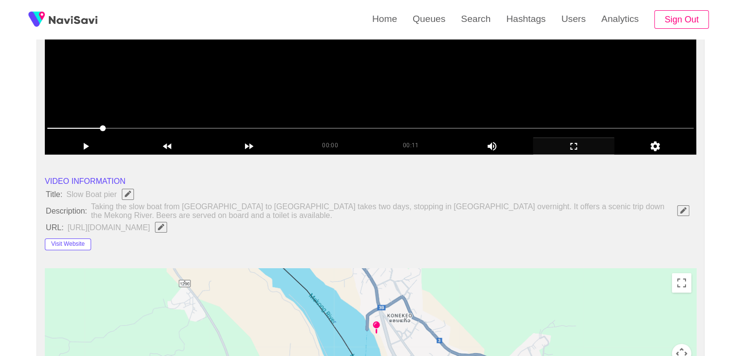
scroll to position [97, 0]
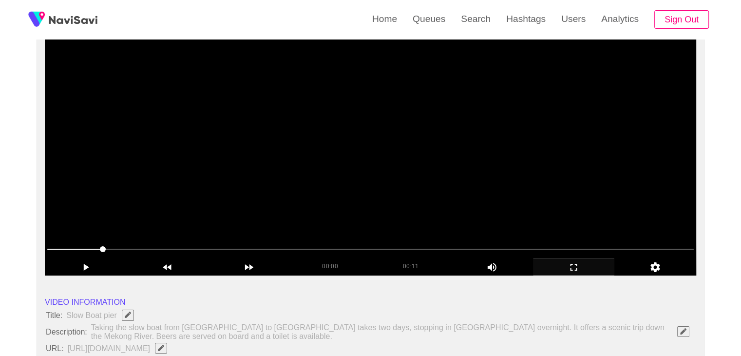
click at [420, 148] on video at bounding box center [371, 154] width 652 height 244
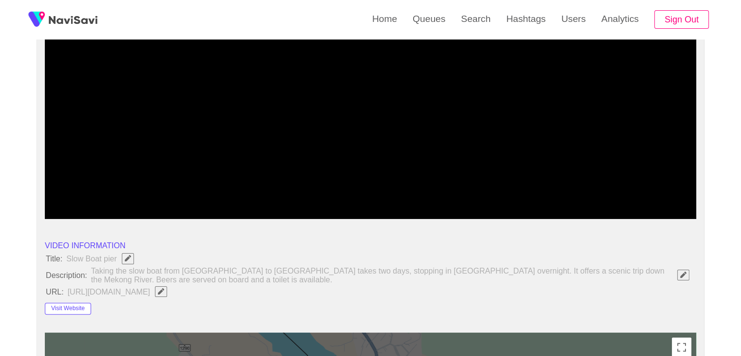
scroll to position [146, 0]
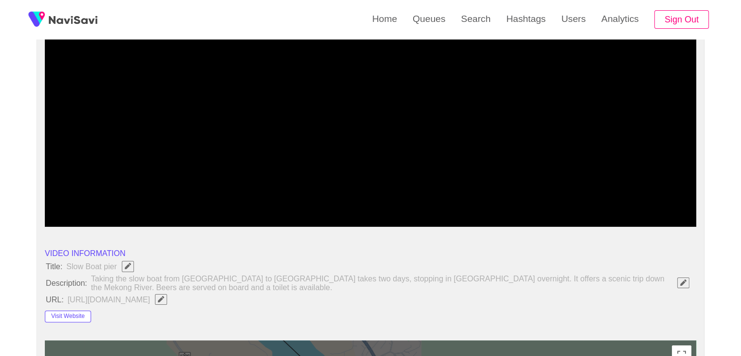
click at [573, 219] on icon "add" at bounding box center [574, 219] width 81 height 12
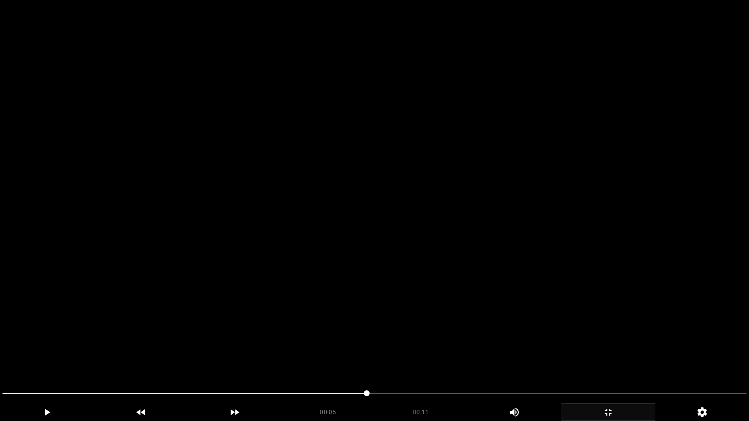
click at [542, 242] on video at bounding box center [374, 210] width 749 height 421
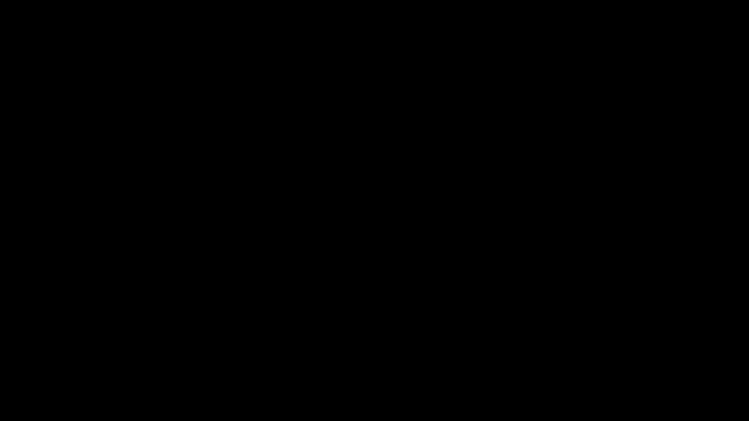
click at [616, 355] on div "add" at bounding box center [608, 413] width 94 height 18
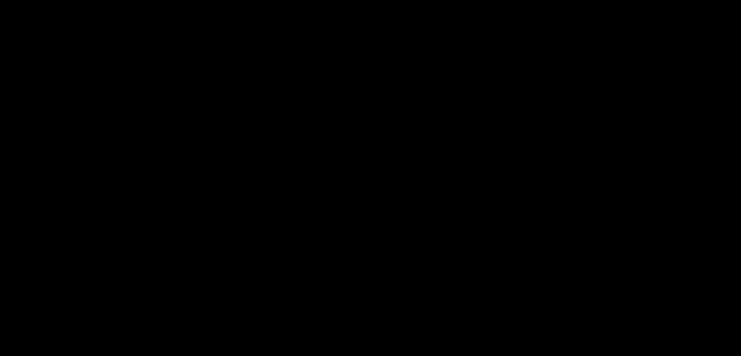
scroll to position [439, 0]
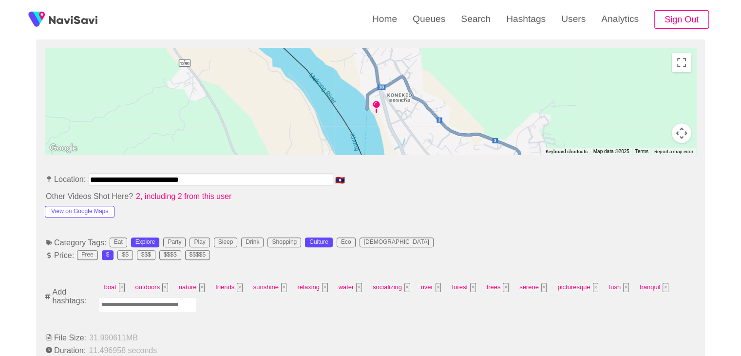
click at [136, 305] on input "Enter tag here and press return" at bounding box center [147, 304] width 97 height 15
type input "**********"
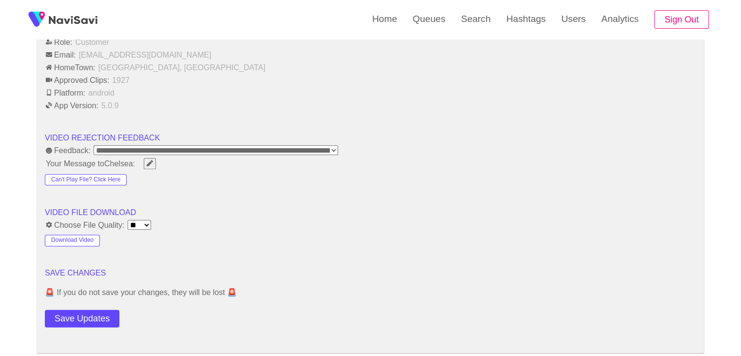
scroll to position [1267, 0]
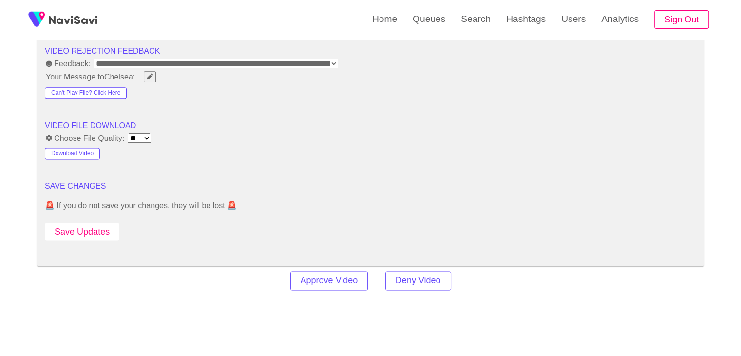
click at [98, 229] on button "Save Updates" at bounding box center [82, 232] width 75 height 18
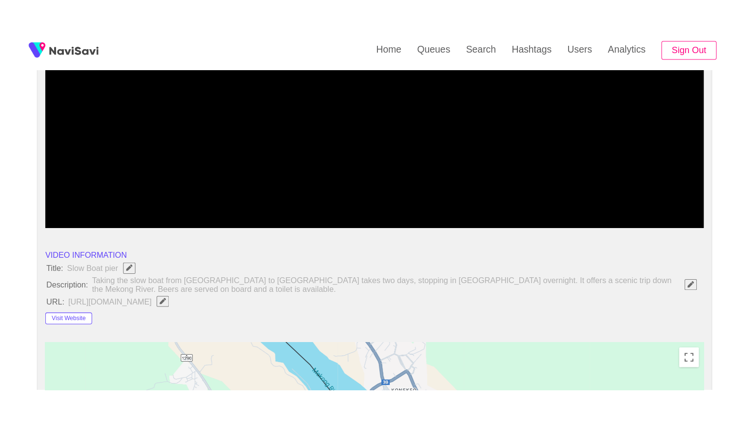
scroll to position [195, 0]
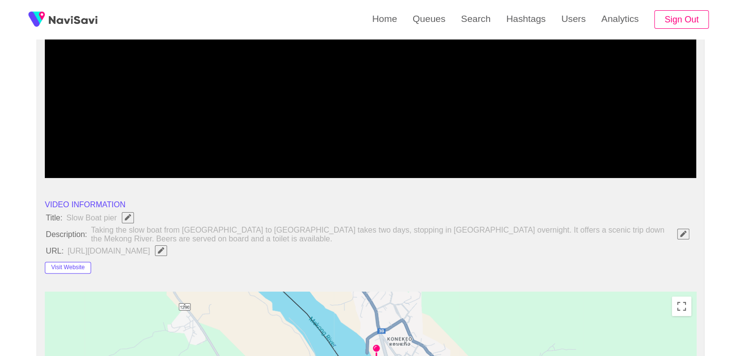
click at [92, 160] on div at bounding box center [370, 152] width 655 height 25
click at [90, 166] on icon "add" at bounding box center [85, 170] width 81 height 12
drag, startPoint x: 575, startPoint y: 169, endPoint x: 553, endPoint y: 221, distance: 56.8
click at [575, 170] on icon "add" at bounding box center [574, 170] width 81 height 12
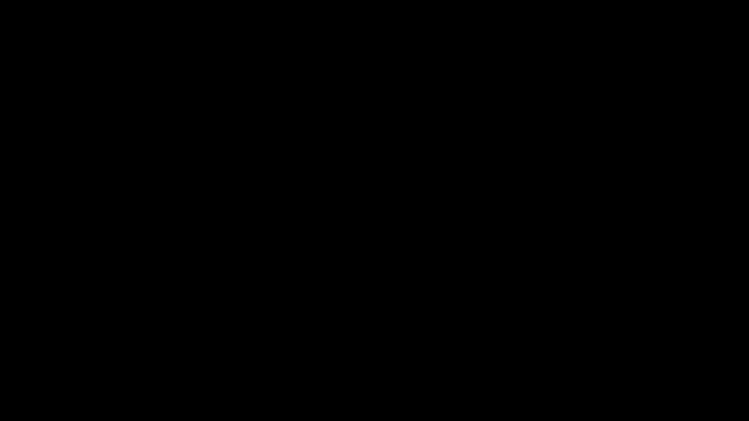
click at [447, 224] on video at bounding box center [374, 210] width 749 height 421
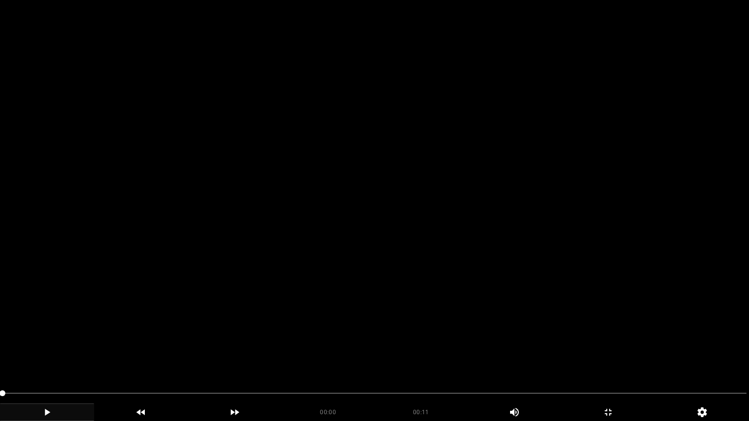
drag, startPoint x: 97, startPoint y: 387, endPoint x: 0, endPoint y: 363, distance: 99.9
drag, startPoint x: 442, startPoint y: 317, endPoint x: 448, endPoint y: 316, distance: 5.9
click at [443, 316] on video at bounding box center [374, 210] width 749 height 421
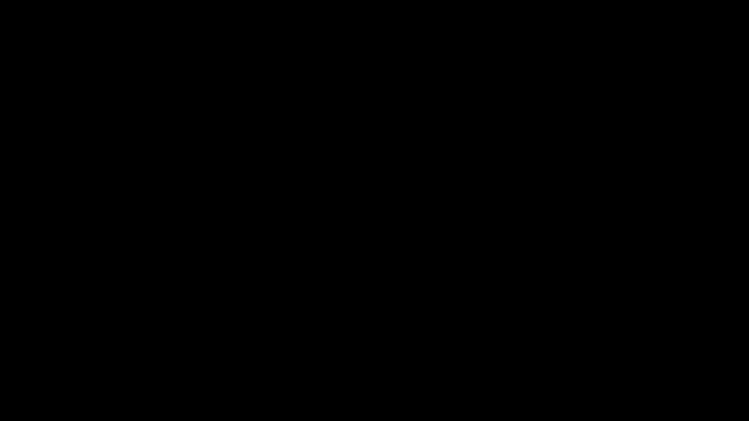
click at [602, 355] on icon "add" at bounding box center [607, 413] width 93 height 12
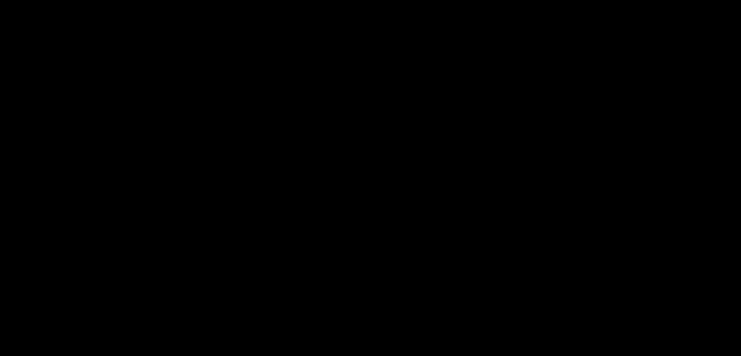
scroll to position [1166, 0]
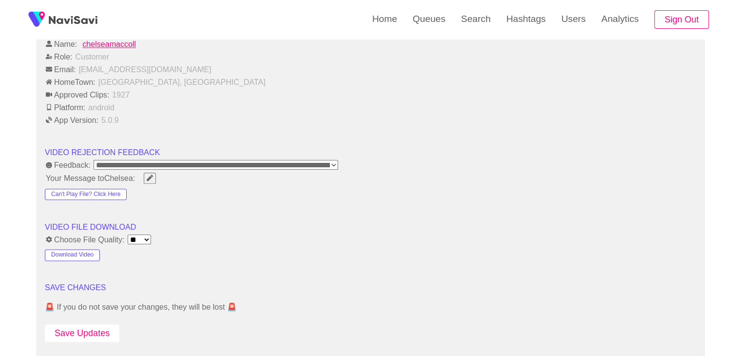
drag, startPoint x: 90, startPoint y: 325, endPoint x: 93, endPoint y: 311, distance: 14.1
click at [90, 324] on button "Save Updates" at bounding box center [82, 333] width 75 height 18
click at [105, 328] on button "Save Updates" at bounding box center [82, 333] width 75 height 18
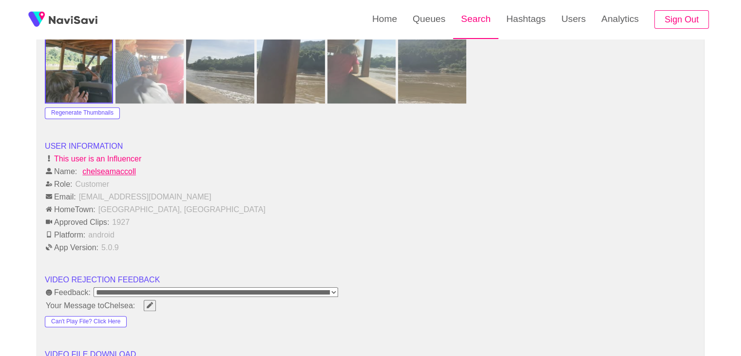
scroll to position [1020, 0]
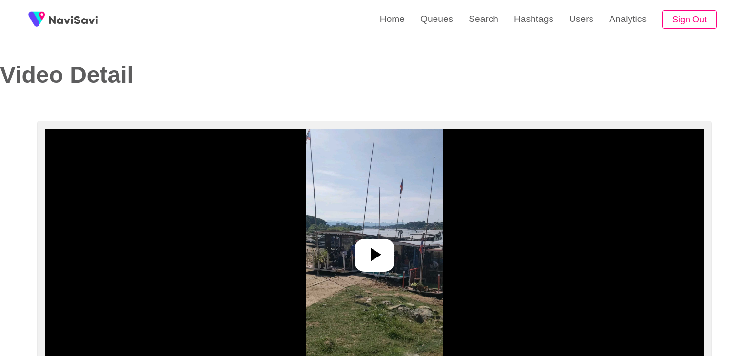
select select "**********"
select select "**"
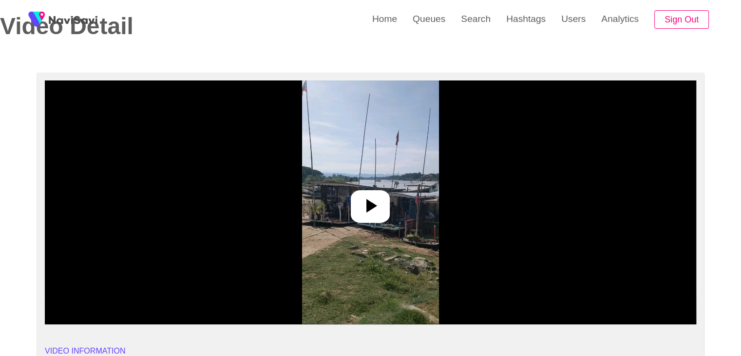
click at [370, 211] on icon at bounding box center [370, 205] width 23 height 23
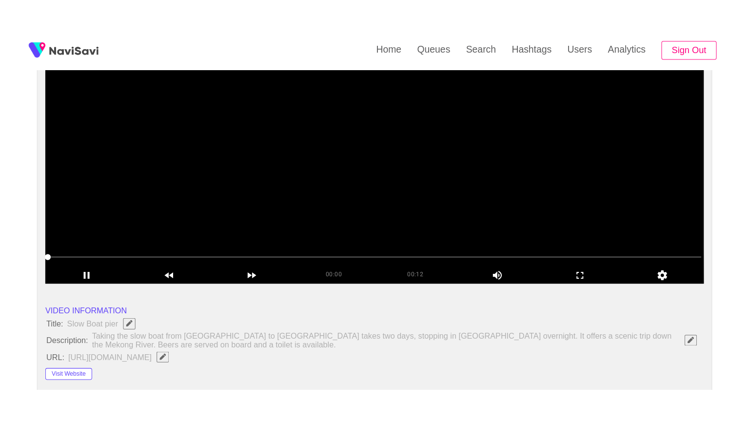
scroll to position [146, 0]
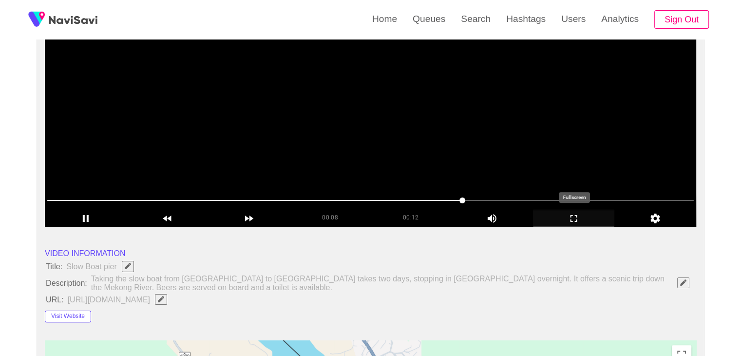
click at [581, 213] on icon "add" at bounding box center [574, 219] width 81 height 12
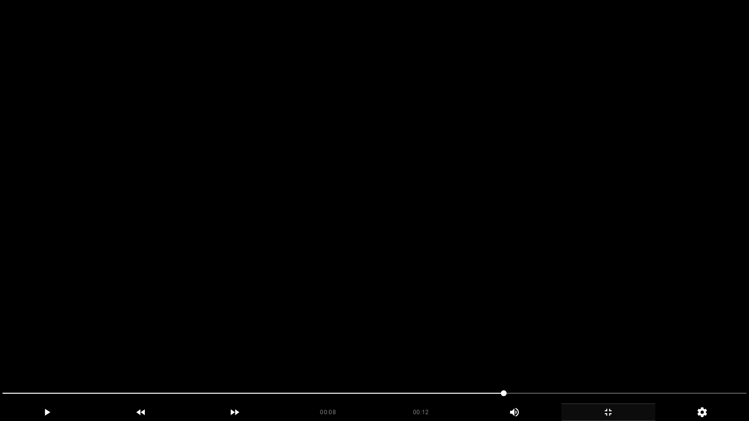
click at [519, 324] on video at bounding box center [374, 210] width 749 height 421
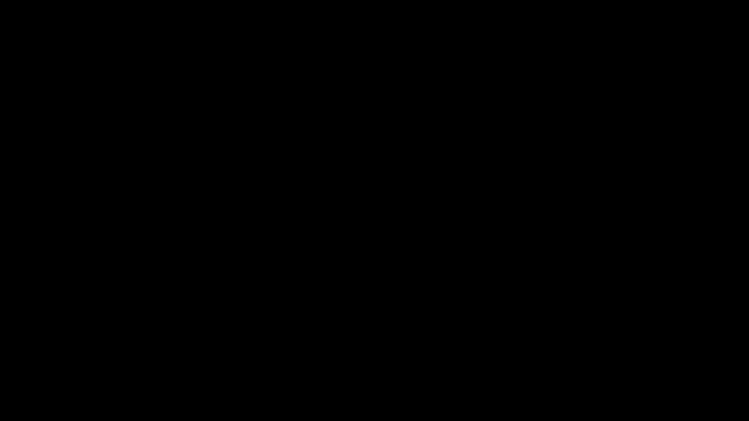
drag, startPoint x: 0, startPoint y: 385, endPoint x: 16, endPoint y: 373, distance: 19.5
click at [0, 355] on div at bounding box center [375, 395] width 752 height 26
click at [314, 273] on video at bounding box center [374, 210] width 749 height 421
click at [496, 333] on video at bounding box center [374, 210] width 749 height 421
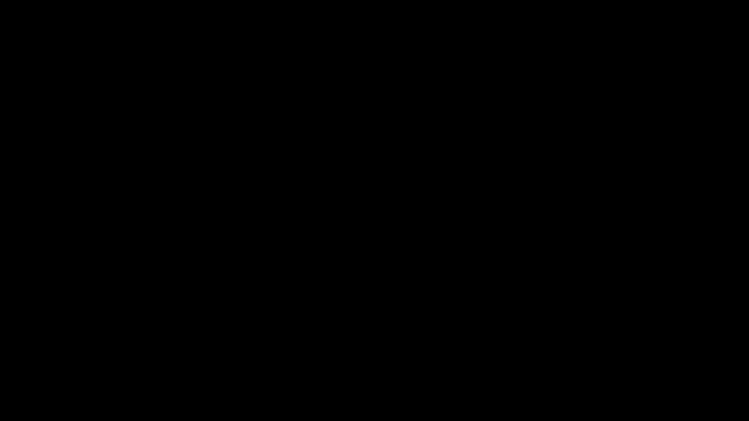
click at [496, 333] on video at bounding box center [374, 210] width 749 height 421
click at [571, 355] on video at bounding box center [374, 210] width 749 height 421
click at [572, 355] on video at bounding box center [374, 210] width 749 height 421
drag, startPoint x: 75, startPoint y: 394, endPoint x: 0, endPoint y: 385, distance: 75.1
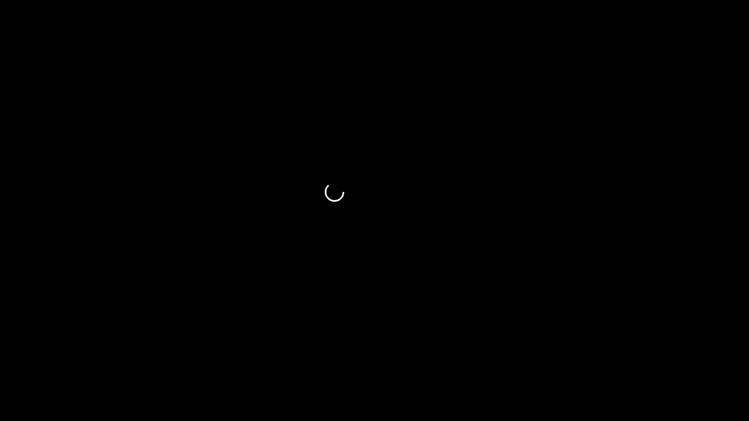
click at [255, 318] on video at bounding box center [374, 210] width 749 height 421
click at [615, 355] on icon "add" at bounding box center [607, 413] width 93 height 12
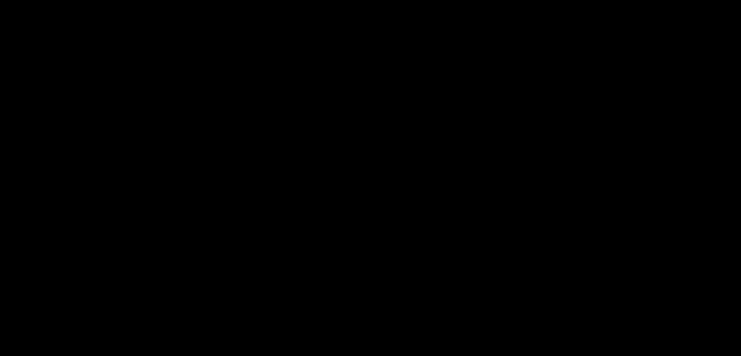
scroll to position [437, 0]
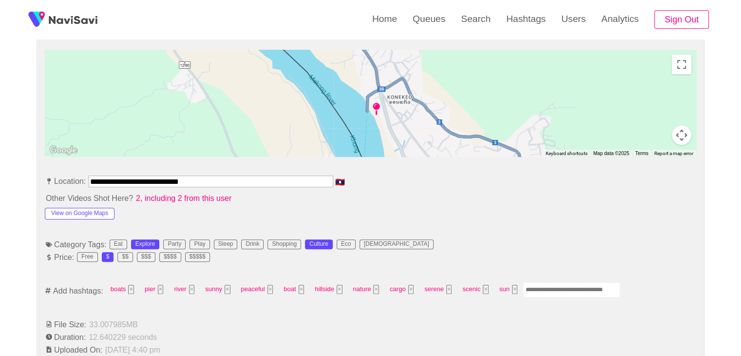
click at [541, 287] on input "Enter tag here and press return" at bounding box center [571, 289] width 97 height 15
type input "*********"
type input "*"
type input "*********"
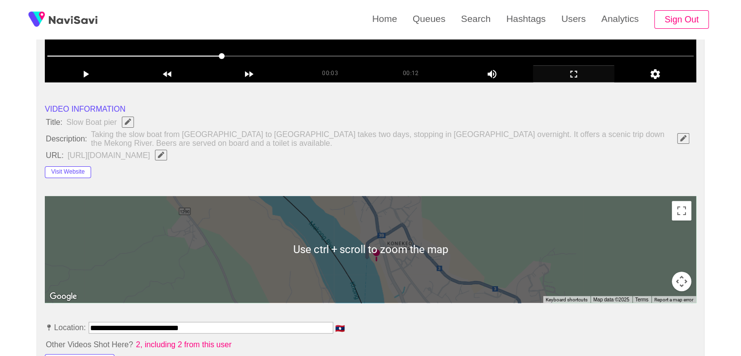
scroll to position [0, 0]
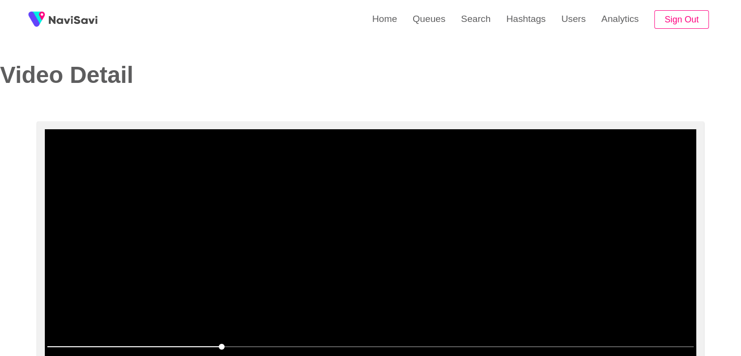
click at [439, 260] on video at bounding box center [371, 251] width 652 height 244
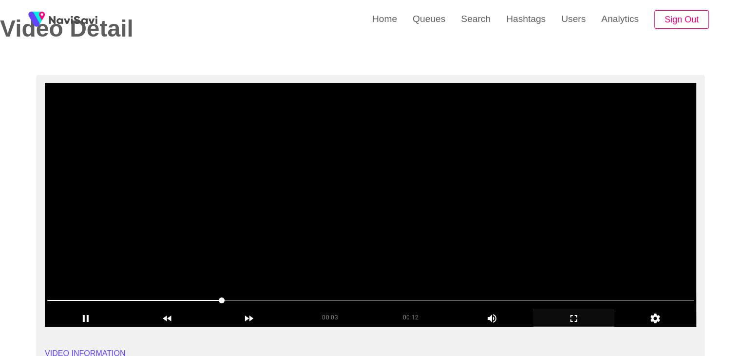
scroll to position [49, 0]
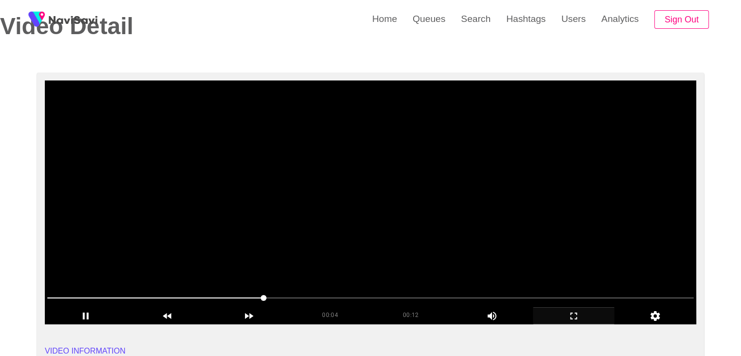
click at [573, 317] on icon "add" at bounding box center [574, 316] width 81 height 12
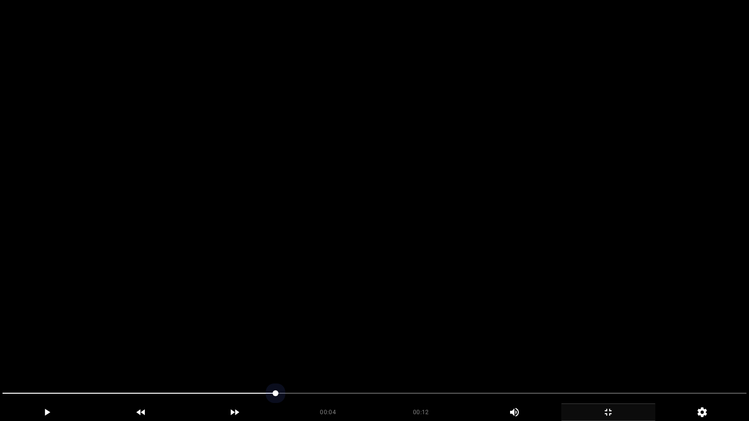
drag, startPoint x: 143, startPoint y: 394, endPoint x: 252, endPoint y: 355, distance: 114.9
click at [281, 340] on video at bounding box center [374, 210] width 749 height 421
click at [308, 355] on div at bounding box center [375, 395] width 752 height 26
click at [421, 327] on video at bounding box center [374, 210] width 749 height 421
click at [457, 328] on video at bounding box center [374, 210] width 749 height 421
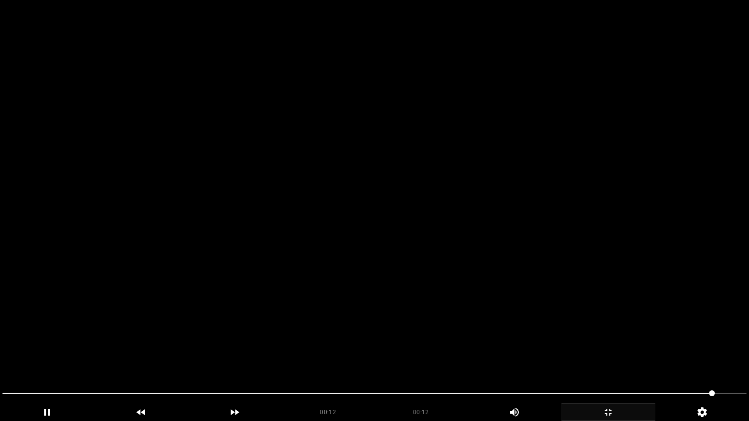
click at [616, 355] on icon "add" at bounding box center [607, 413] width 93 height 12
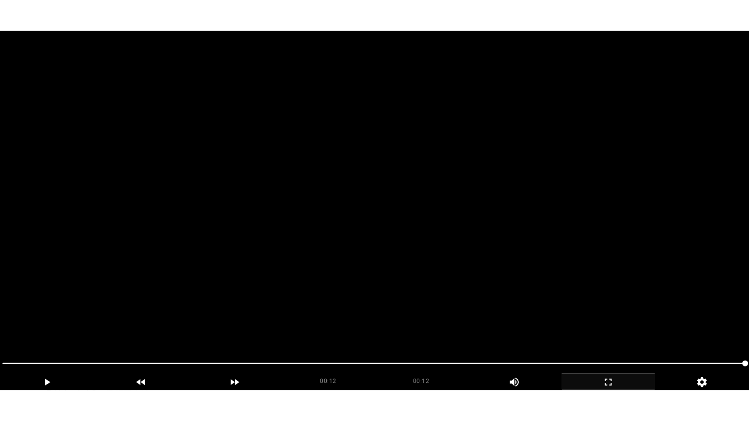
scroll to position [195, 0]
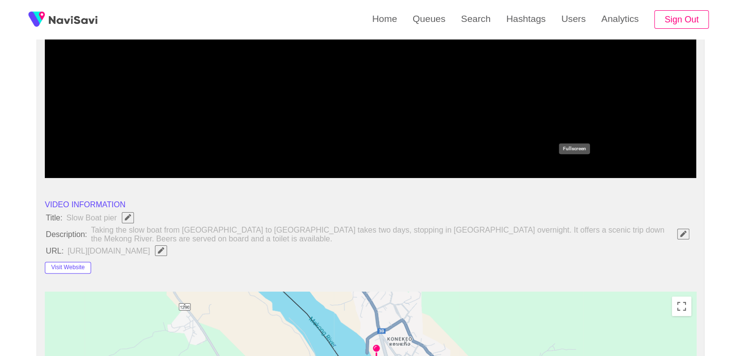
click at [570, 167] on icon "add" at bounding box center [574, 170] width 81 height 12
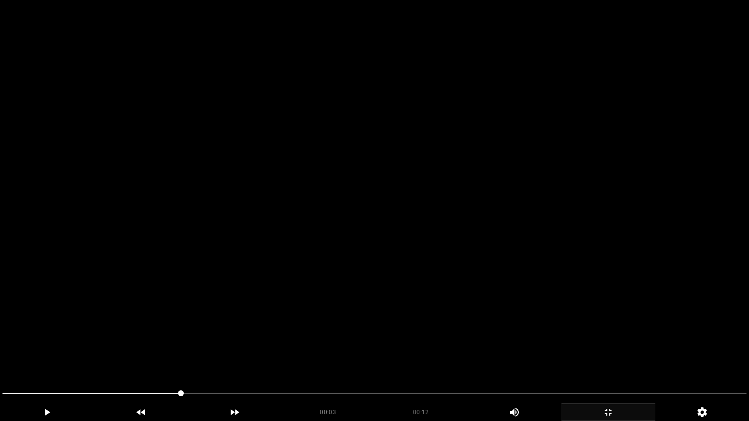
click at [376, 348] on video at bounding box center [374, 210] width 749 height 421
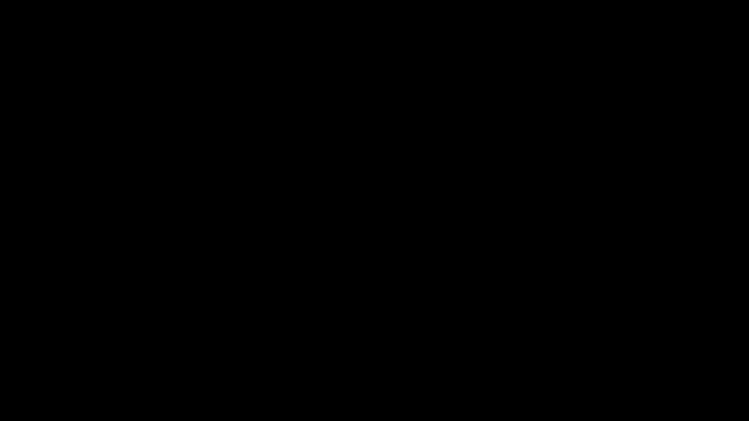
click at [612, 355] on div "add" at bounding box center [608, 413] width 94 height 18
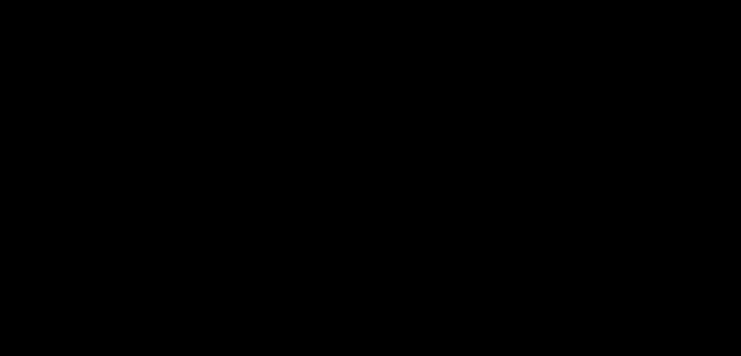
scroll to position [289, 0]
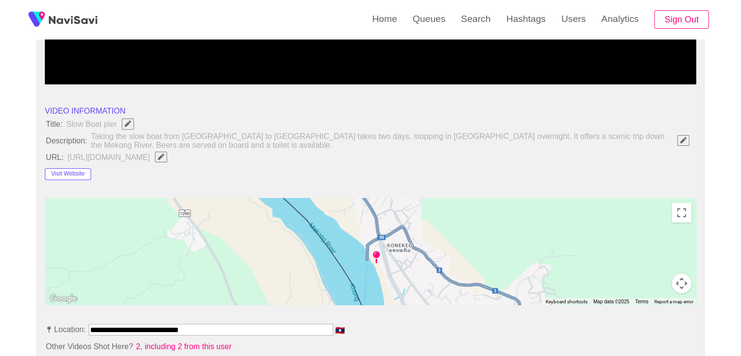
click at [167, 159] on button "button" at bounding box center [161, 157] width 12 height 11
type input "**********"
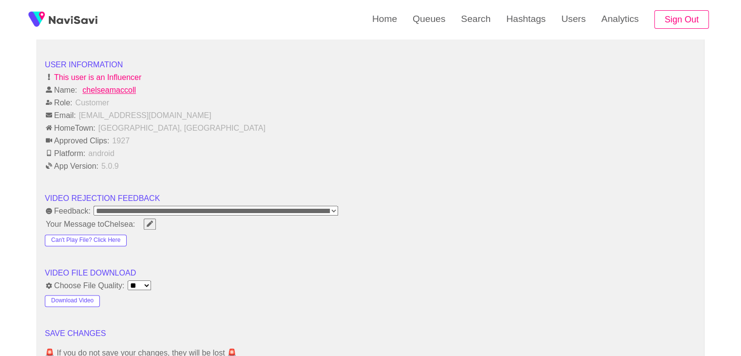
scroll to position [1219, 0]
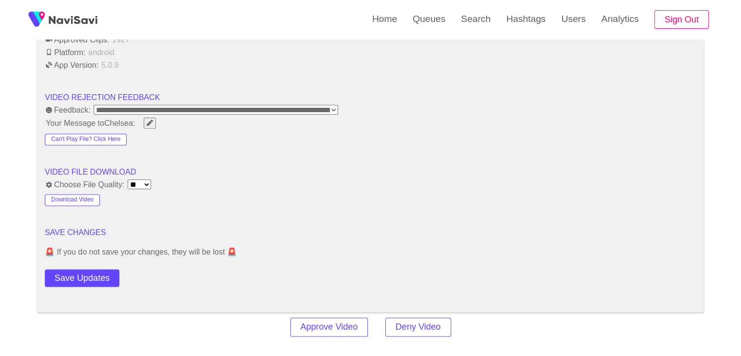
click at [79, 269] on button "Save Updates" at bounding box center [82, 278] width 75 height 18
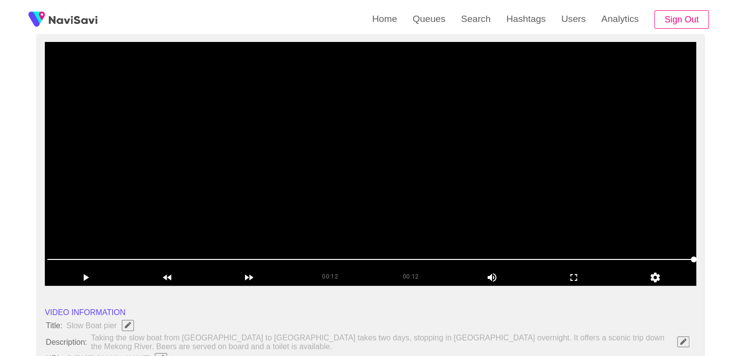
scroll to position [97, 0]
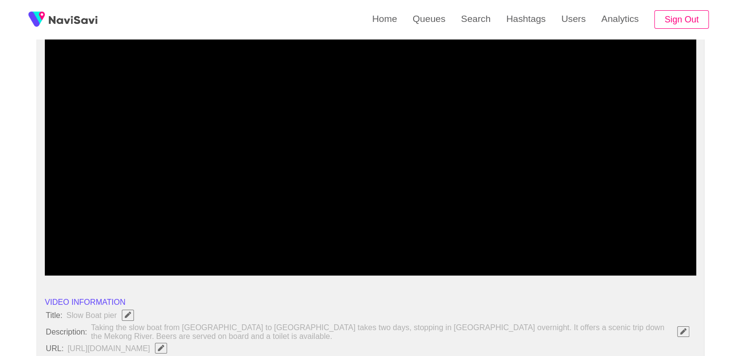
click at [276, 247] on span at bounding box center [370, 249] width 647 height 16
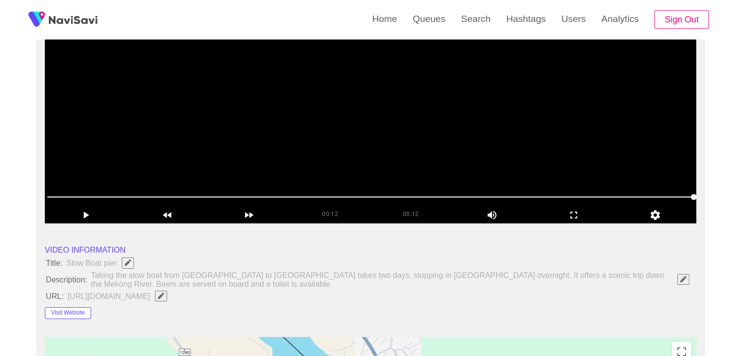
scroll to position [146, 0]
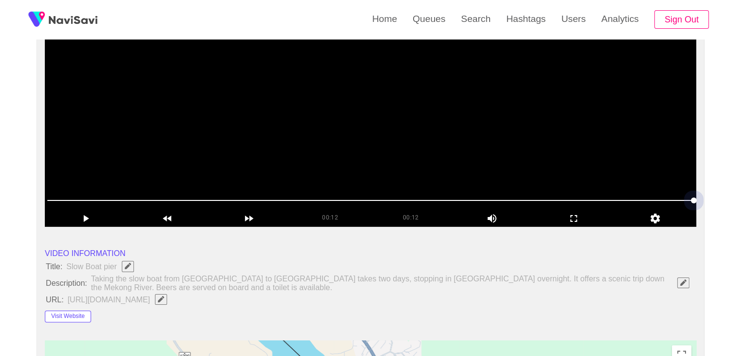
drag, startPoint x: 35, startPoint y: 197, endPoint x: 134, endPoint y: 167, distance: 103.3
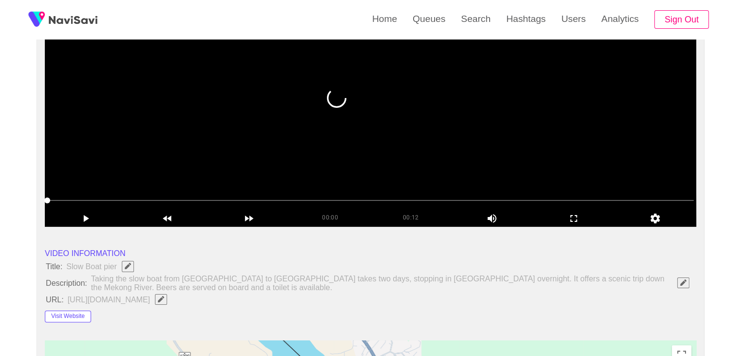
click at [428, 123] on video at bounding box center [371, 105] width 652 height 244
drag, startPoint x: 443, startPoint y: 70, endPoint x: 448, endPoint y: 82, distance: 13.1
click at [446, 80] on video at bounding box center [371, 105] width 652 height 244
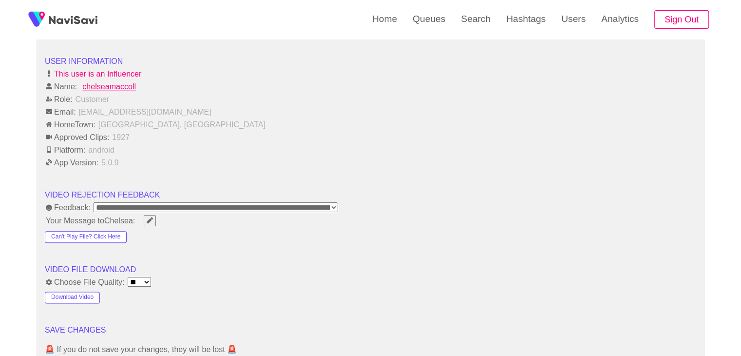
scroll to position [1316, 0]
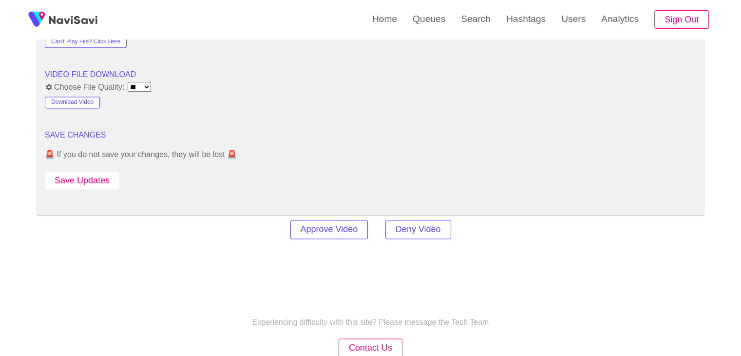
click at [109, 172] on button "Save Updates" at bounding box center [82, 181] width 75 height 18
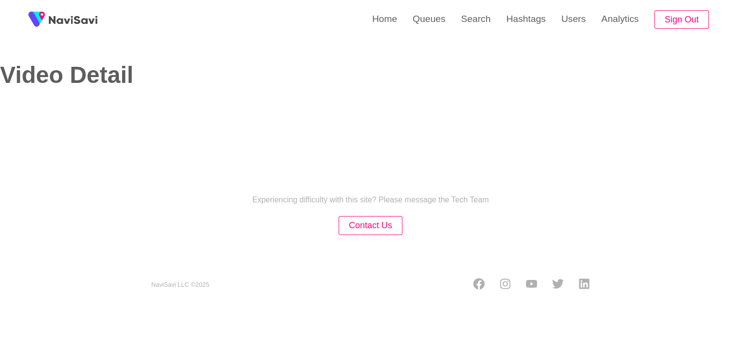
select select "**********"
select select "****"
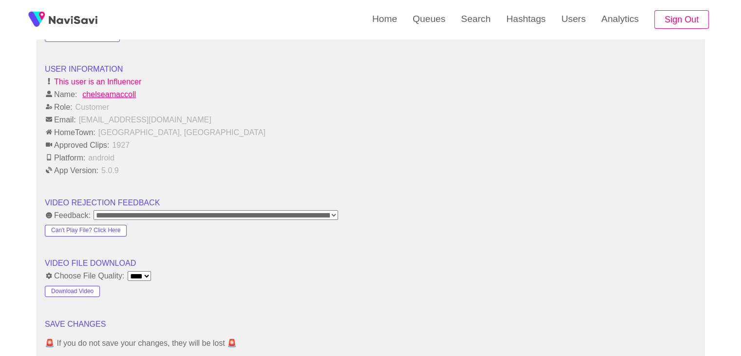
scroll to position [926, 0]
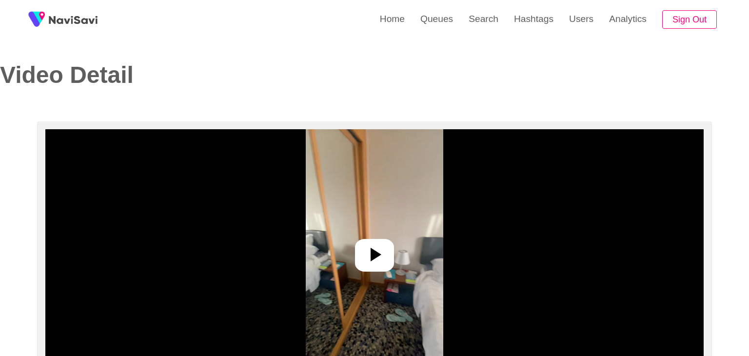
select select "**********"
select select "**"
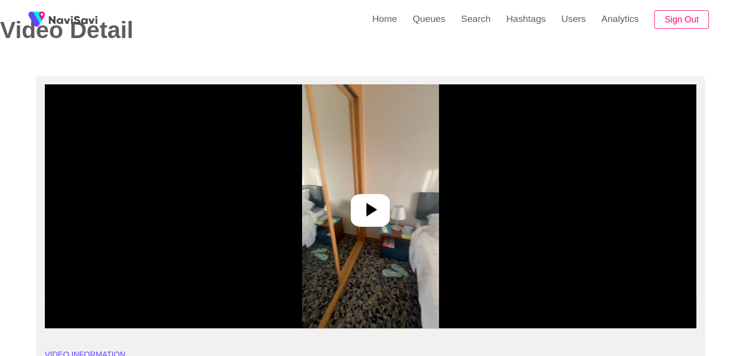
scroll to position [49, 0]
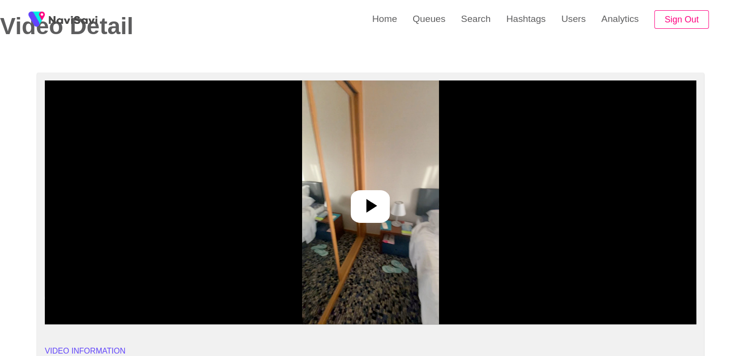
drag, startPoint x: 288, startPoint y: 188, endPoint x: 295, endPoint y: 188, distance: 6.8
click at [291, 188] on div at bounding box center [371, 202] width 652 height 244
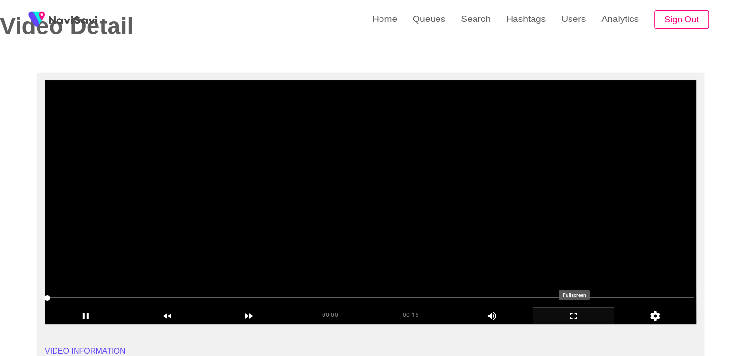
click at [578, 311] on icon "add" at bounding box center [574, 316] width 81 height 12
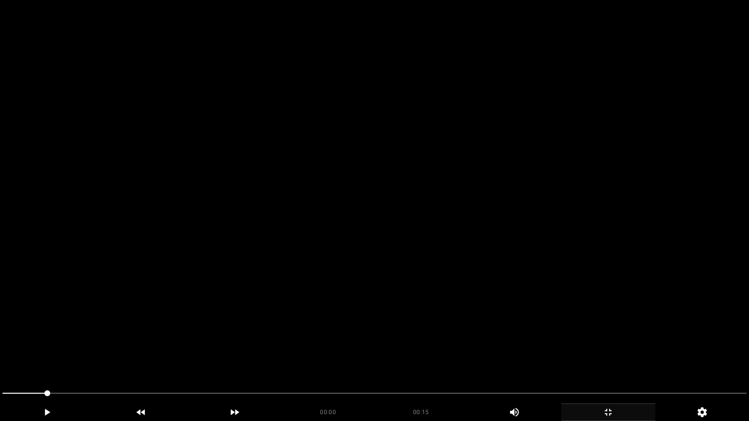
click at [550, 314] on video at bounding box center [374, 210] width 749 height 421
drag, startPoint x: 425, startPoint y: 329, endPoint x: 342, endPoint y: 333, distance: 82.9
click at [414, 332] on video at bounding box center [374, 210] width 749 height 421
click at [305, 333] on video at bounding box center [374, 210] width 749 height 421
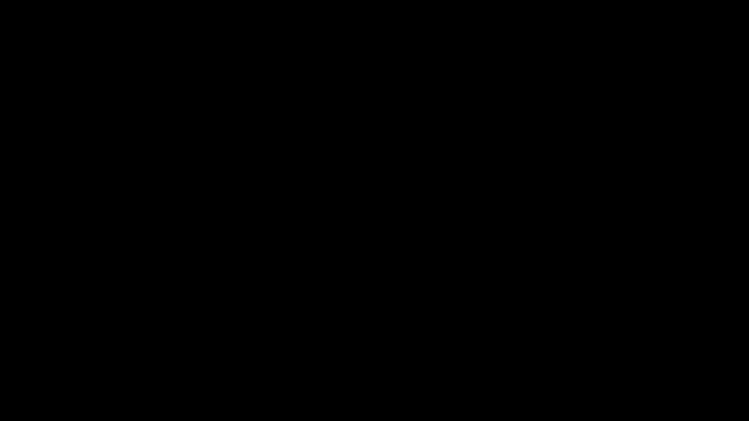
click at [507, 337] on video at bounding box center [374, 210] width 749 height 421
click at [525, 307] on video at bounding box center [374, 210] width 749 height 421
click at [604, 355] on icon "add" at bounding box center [607, 413] width 93 height 12
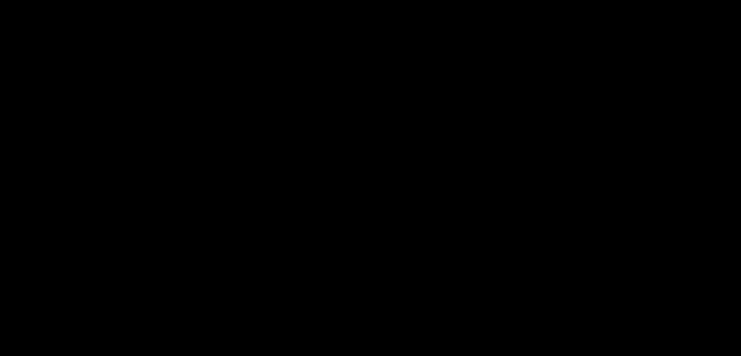
scroll to position [292, 0]
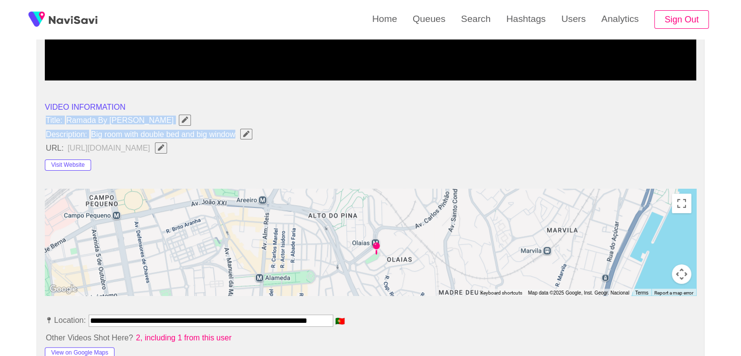
drag, startPoint x: 47, startPoint y: 116, endPoint x: 240, endPoint y: 137, distance: 194.1
copy ul "Title: Ramada By [PERSON_NAME] Description: Big room with double bed and big wi…"
click at [249, 136] on icon "Edit Field" at bounding box center [246, 134] width 6 height 6
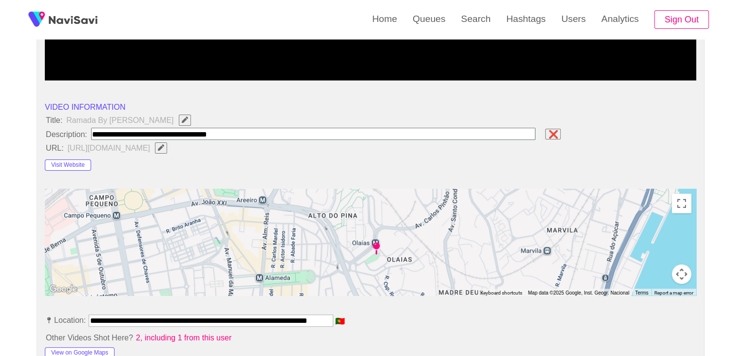
type input "**********"
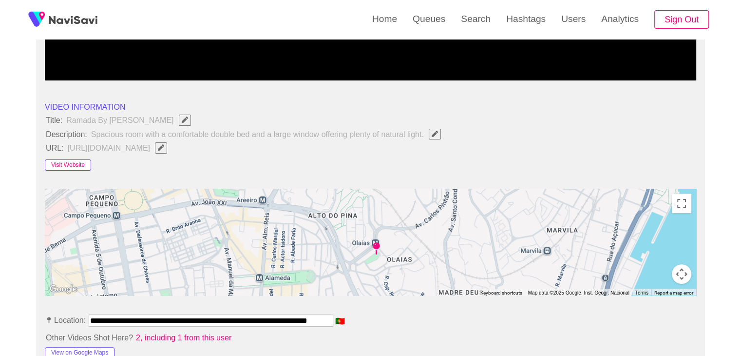
click at [79, 159] on button "Visit Website" at bounding box center [68, 165] width 46 height 12
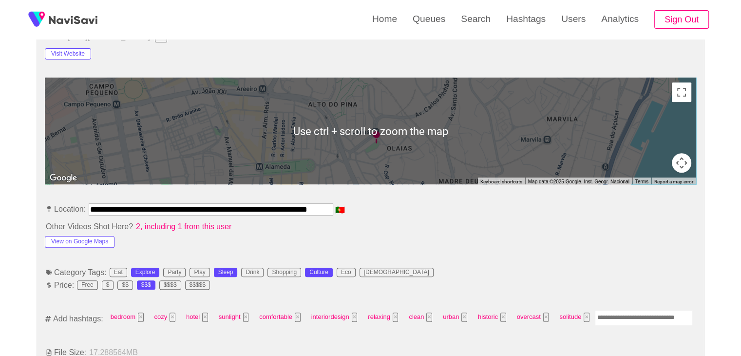
scroll to position [487, 0]
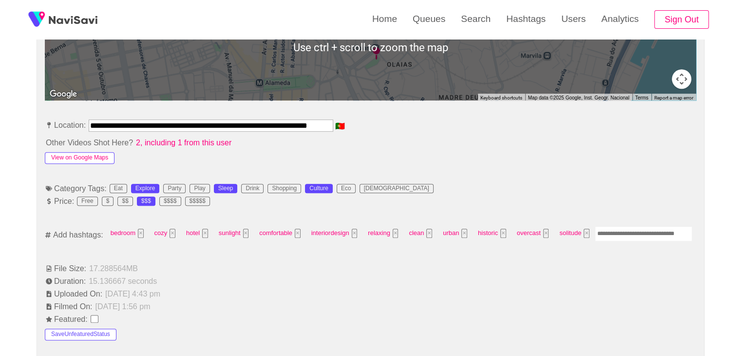
click at [82, 155] on button "View on Google Maps" at bounding box center [80, 158] width 70 height 12
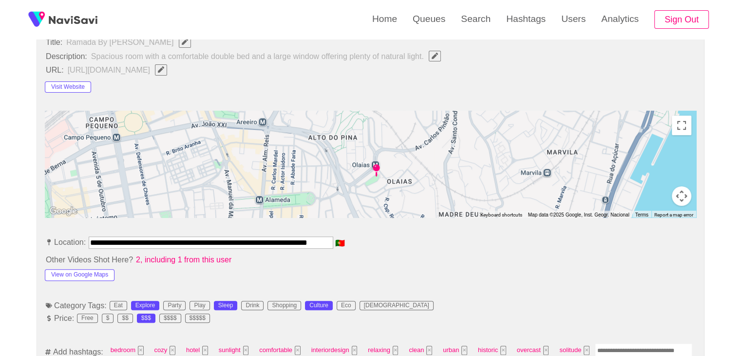
scroll to position [536, 0]
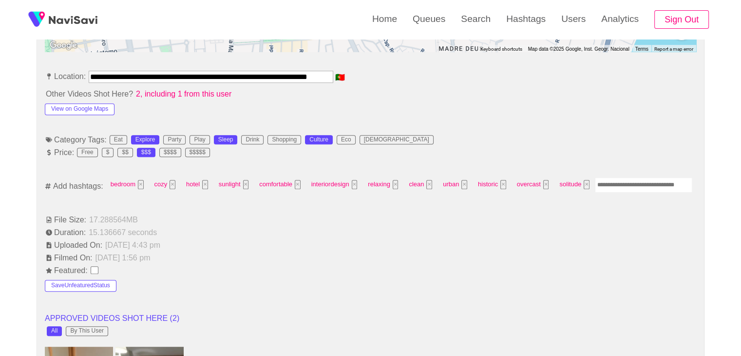
click at [617, 186] on input "Enter tag here and press return" at bounding box center [643, 184] width 97 height 15
type input "*********"
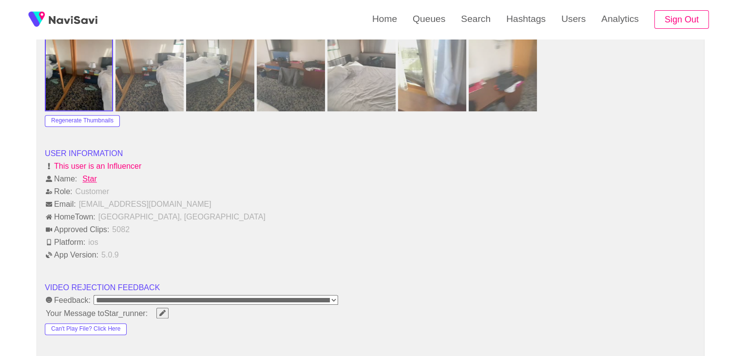
scroll to position [1267, 0]
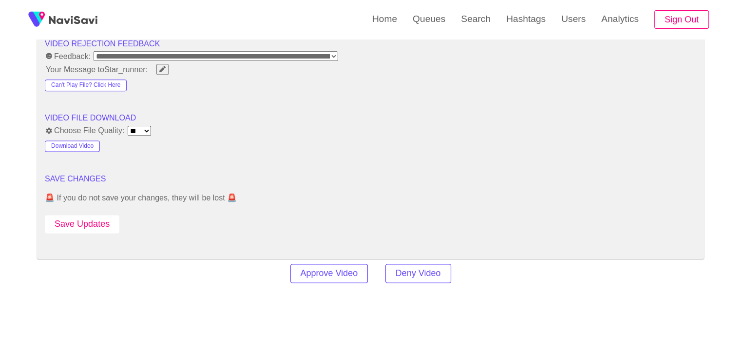
click at [100, 227] on button "Save Updates" at bounding box center [82, 224] width 75 height 18
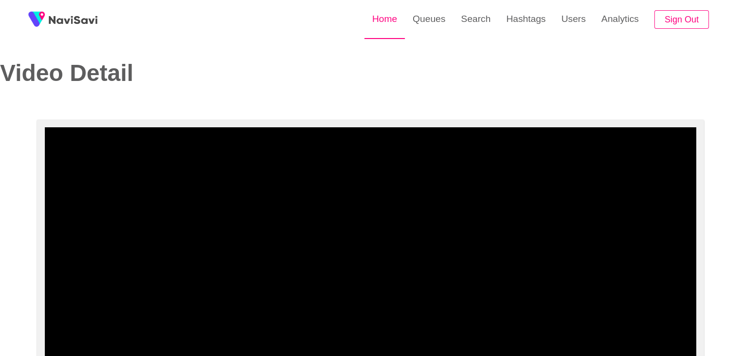
scroll to position [0, 0]
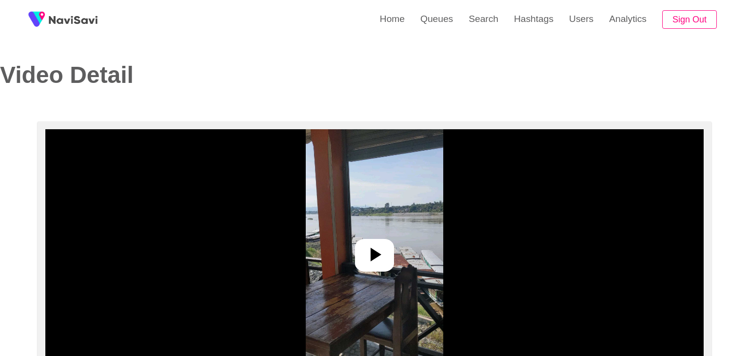
select select "**********"
select select "**"
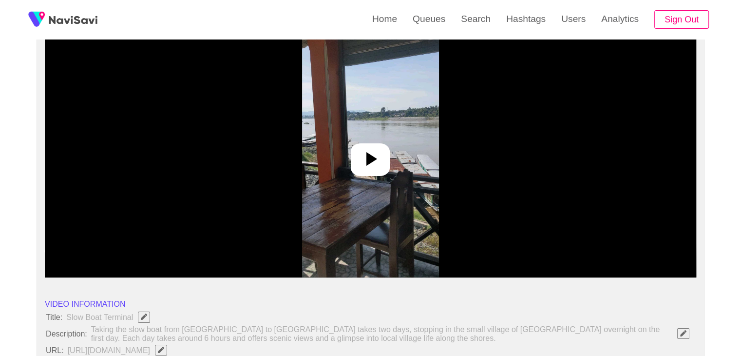
scroll to position [97, 0]
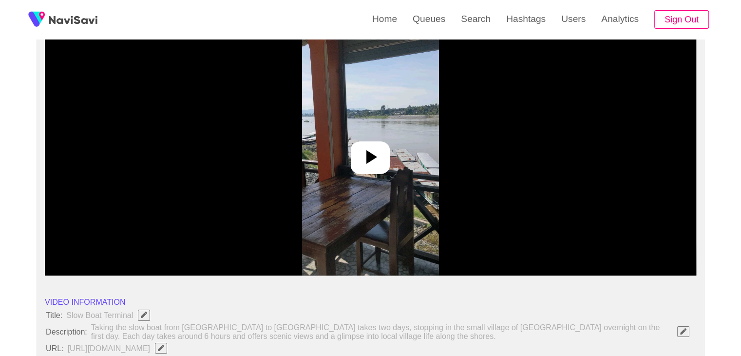
click at [383, 153] on div at bounding box center [370, 157] width 39 height 33
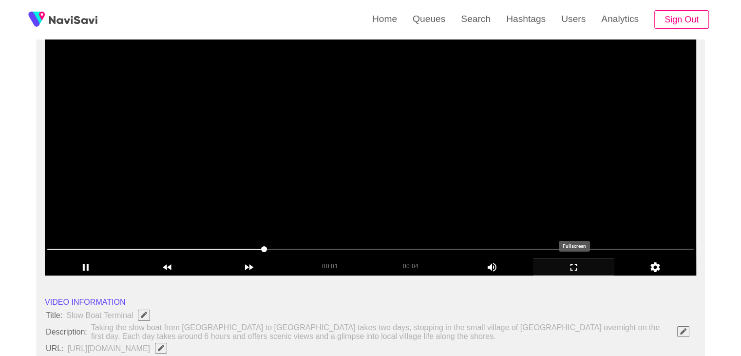
click at [593, 265] on icon "add" at bounding box center [574, 267] width 81 height 12
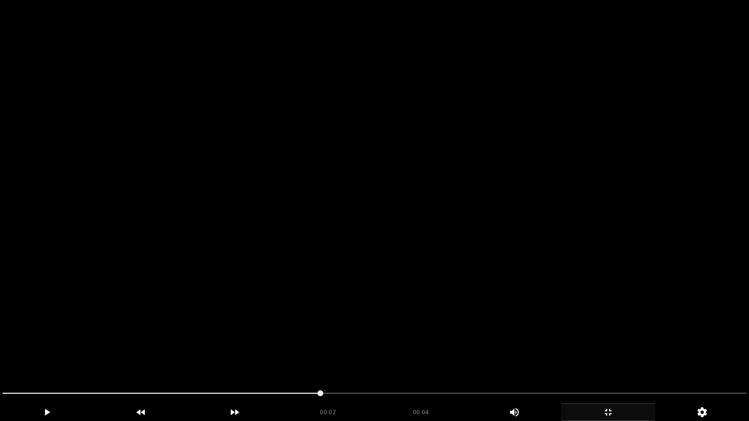
drag, startPoint x: 127, startPoint y: 393, endPoint x: 54, endPoint y: 352, distance: 83.6
click at [461, 263] on video at bounding box center [374, 210] width 749 height 421
click at [0, 355] on div at bounding box center [375, 395] width 752 height 26
click at [372, 287] on video at bounding box center [374, 210] width 749 height 421
click at [370, 290] on video at bounding box center [374, 210] width 749 height 421
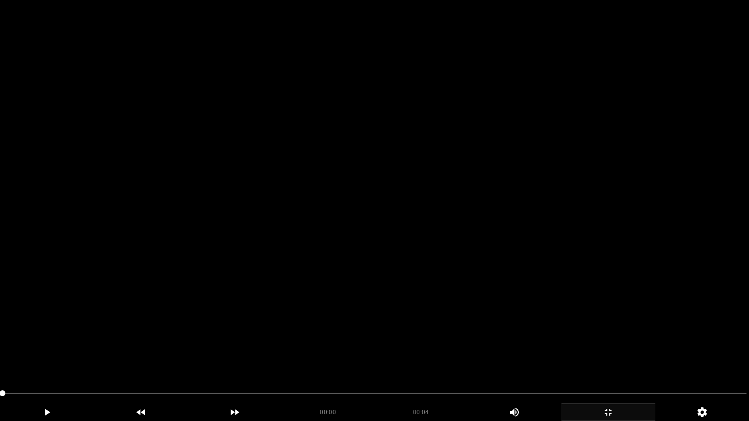
drag, startPoint x: 421, startPoint y: 333, endPoint x: 442, endPoint y: 342, distance: 23.0
click at [421, 333] on video at bounding box center [374, 210] width 749 height 421
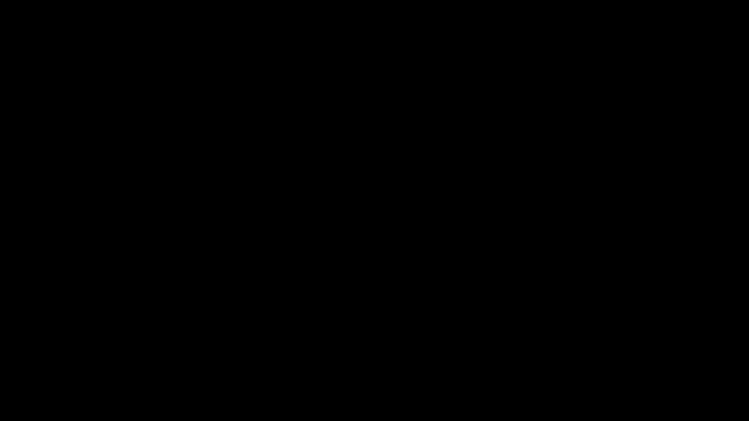
click at [609, 355] on icon "add" at bounding box center [607, 412] width 7 height 7
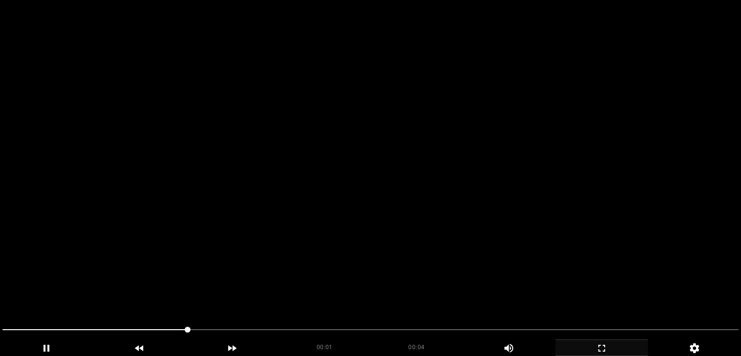
scroll to position [195, 0]
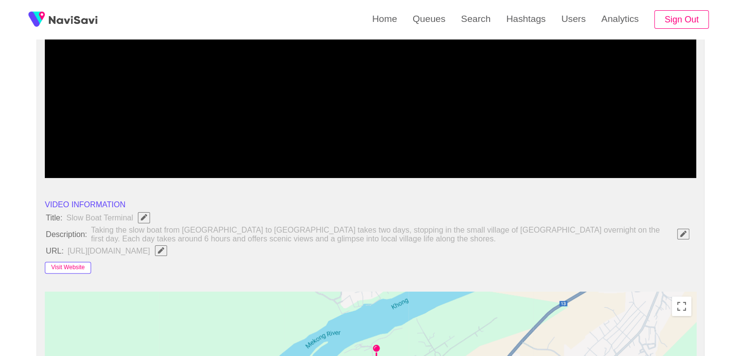
click at [62, 264] on button "Visit Website" at bounding box center [68, 268] width 46 height 12
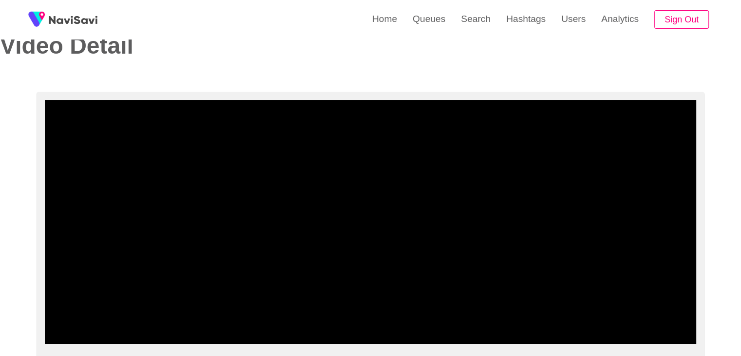
scroll to position [97, 0]
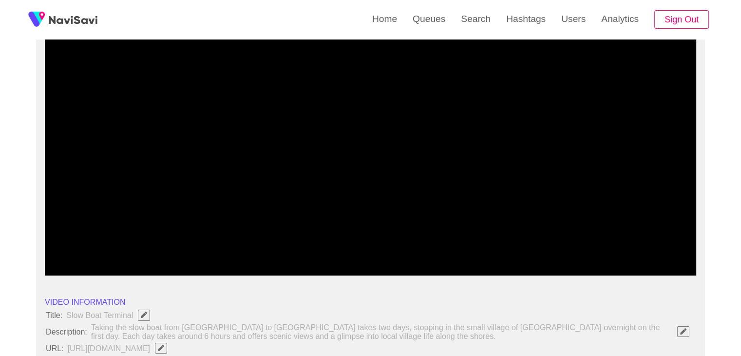
drag, startPoint x: 71, startPoint y: 251, endPoint x: 0, endPoint y: 250, distance: 70.7
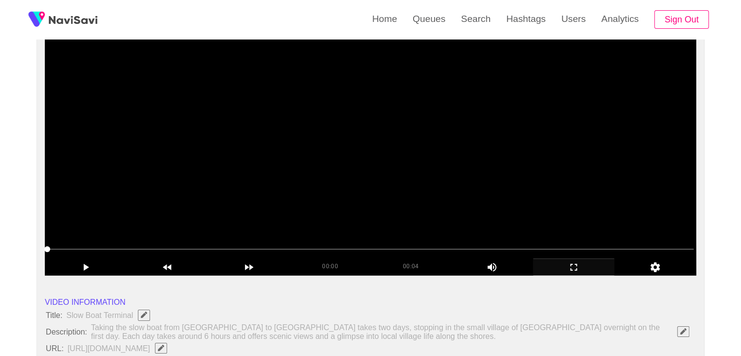
click at [281, 205] on video at bounding box center [371, 154] width 652 height 244
click at [327, 209] on video at bounding box center [371, 154] width 652 height 244
click at [312, 199] on video at bounding box center [371, 154] width 652 height 244
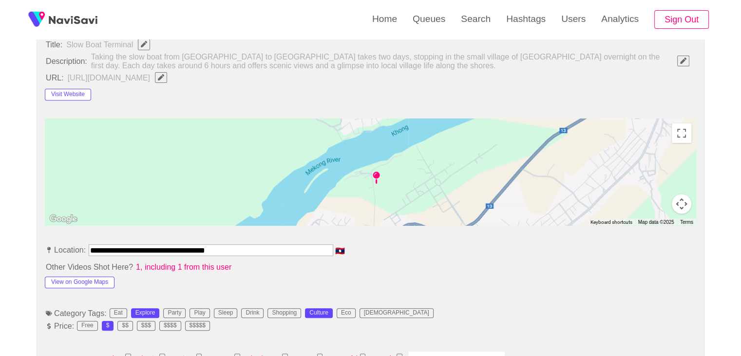
scroll to position [390, 0]
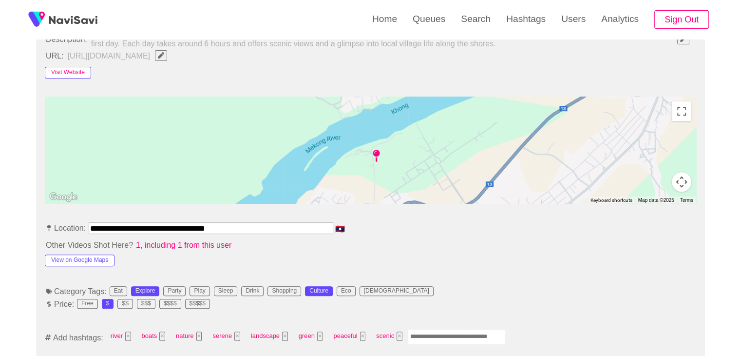
click at [78, 72] on button "Visit Website" at bounding box center [68, 73] width 46 height 12
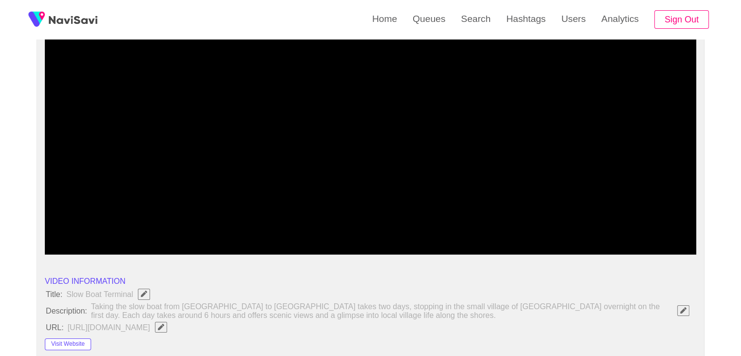
scroll to position [97, 0]
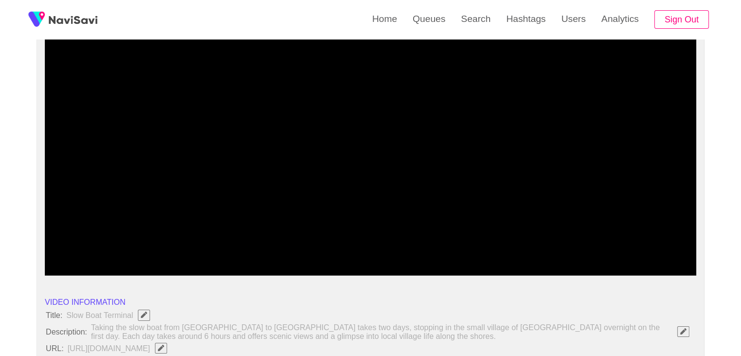
drag, startPoint x: 324, startPoint y: 250, endPoint x: 308, endPoint y: 250, distance: 15.6
drag, startPoint x: 310, startPoint y: 250, endPoint x: 78, endPoint y: 250, distance: 232.5
drag, startPoint x: 105, startPoint y: 250, endPoint x: 68, endPoint y: 251, distance: 37.0
drag, startPoint x: 70, startPoint y: 251, endPoint x: 60, endPoint y: 252, distance: 9.4
click at [64, 252] on span at bounding box center [67, 249] width 6 height 6
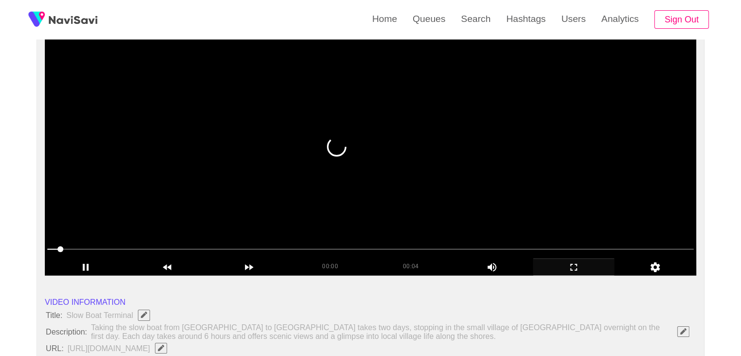
click at [240, 200] on video at bounding box center [371, 154] width 652 height 244
click at [268, 196] on video at bounding box center [371, 154] width 652 height 244
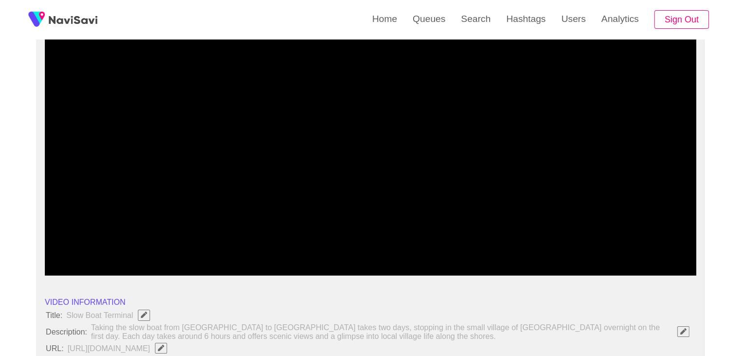
drag, startPoint x: 100, startPoint y: 247, endPoint x: 20, endPoint y: 229, distance: 82.4
drag, startPoint x: 48, startPoint y: 249, endPoint x: 15, endPoint y: 248, distance: 32.7
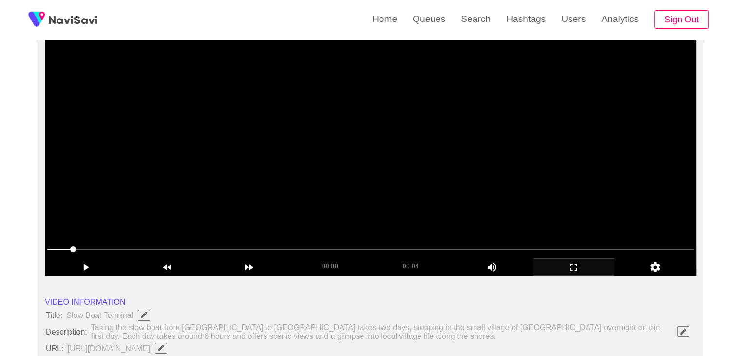
click at [216, 213] on video at bounding box center [371, 154] width 652 height 244
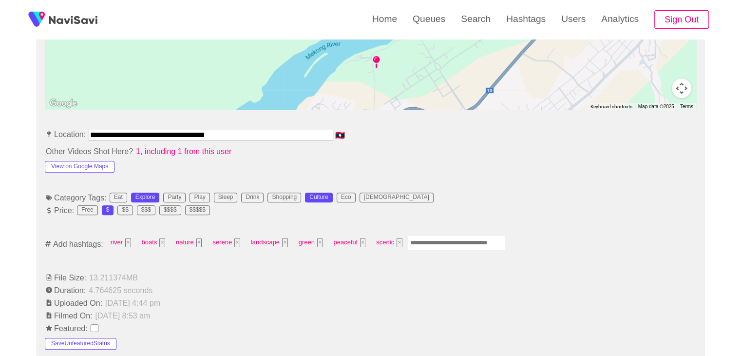
scroll to position [487, 0]
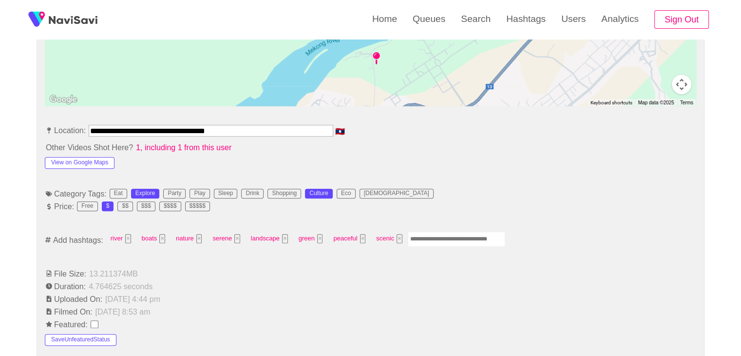
click at [428, 241] on input "Enter tag here and press return" at bounding box center [456, 239] width 97 height 15
type input "*********"
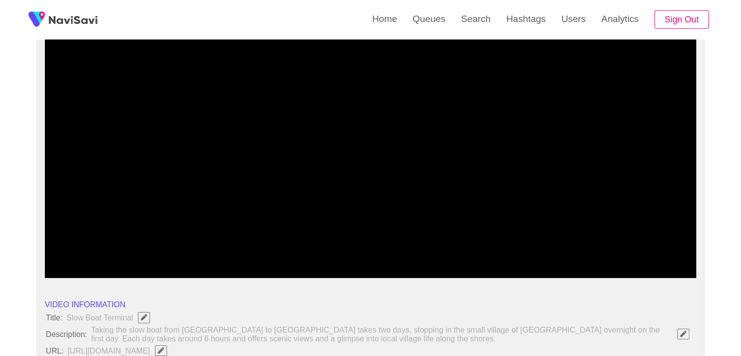
scroll to position [97, 0]
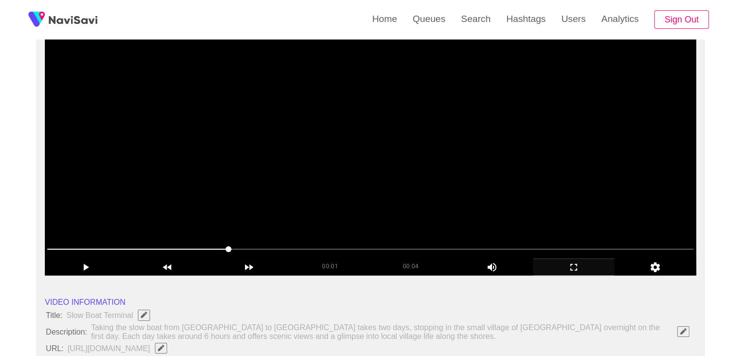
drag, startPoint x: 228, startPoint y: 241, endPoint x: 173, endPoint y: 244, distance: 55.2
click at [173, 244] on span at bounding box center [370, 249] width 647 height 16
click at [144, 244] on span at bounding box center [370, 249] width 647 height 16
click at [116, 246] on span at bounding box center [119, 249] width 6 height 6
click at [117, 246] on span at bounding box center [120, 249] width 6 height 6
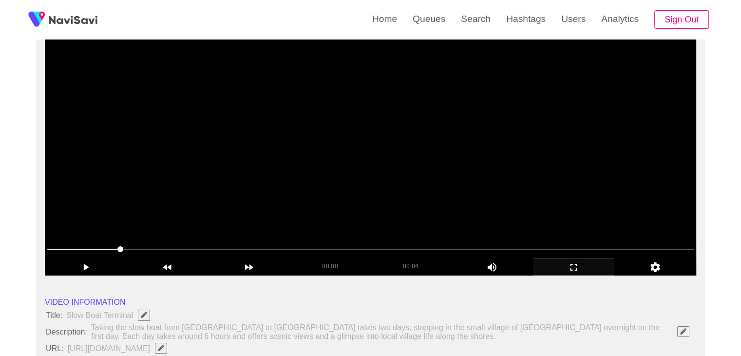
click at [135, 240] on div at bounding box center [370, 249] width 655 height 25
drag, startPoint x: 158, startPoint y: 240, endPoint x: 208, endPoint y: 240, distance: 50.2
click at [177, 240] on div at bounding box center [370, 249] width 655 height 25
drag, startPoint x: 208, startPoint y: 240, endPoint x: 229, endPoint y: 240, distance: 20.5
click at [217, 240] on div at bounding box center [370, 249] width 655 height 25
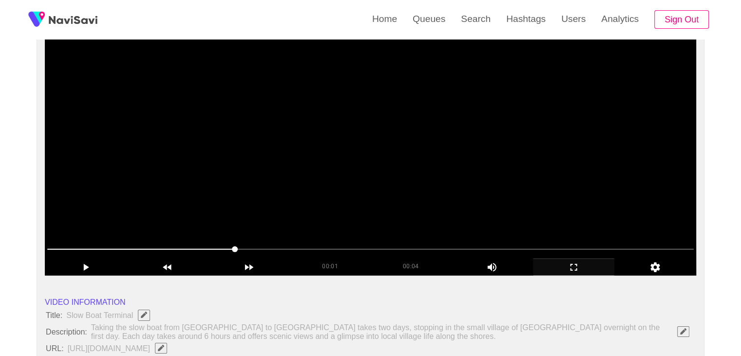
click at [294, 250] on span at bounding box center [370, 249] width 647 height 16
drag, startPoint x: 353, startPoint y: 249, endPoint x: 359, endPoint y: 250, distance: 6.4
click at [359, 250] on span at bounding box center [370, 249] width 647 height 16
drag, startPoint x: 400, startPoint y: 252, endPoint x: 409, endPoint y: 252, distance: 9.8
click at [409, 252] on span at bounding box center [370, 249] width 647 height 16
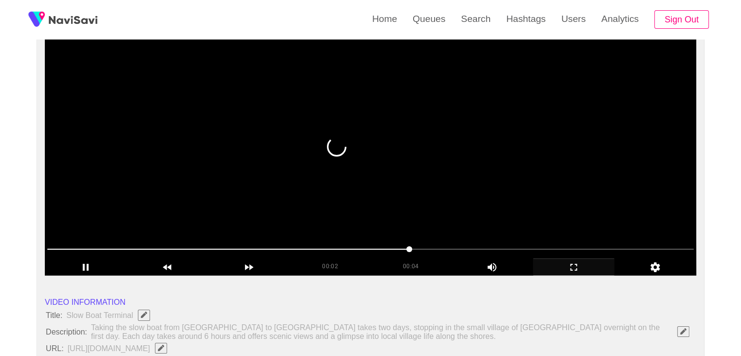
click at [457, 254] on span at bounding box center [370, 249] width 647 height 16
click at [532, 250] on span at bounding box center [370, 249] width 647 height 16
click at [569, 246] on span at bounding box center [370, 249] width 647 height 16
click at [608, 245] on span at bounding box center [370, 249] width 647 height 16
click at [613, 246] on span at bounding box center [610, 249] width 6 height 6
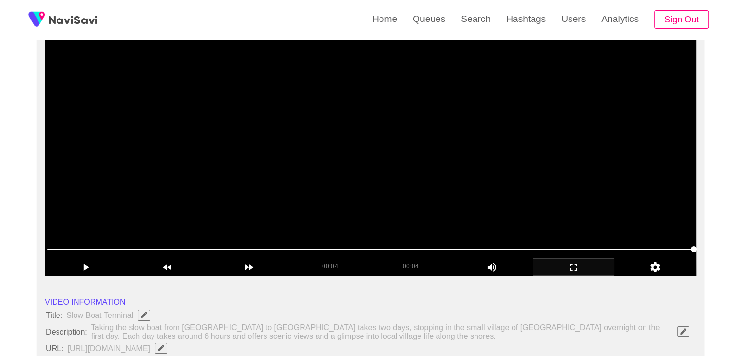
click at [501, 157] on video at bounding box center [371, 154] width 652 height 244
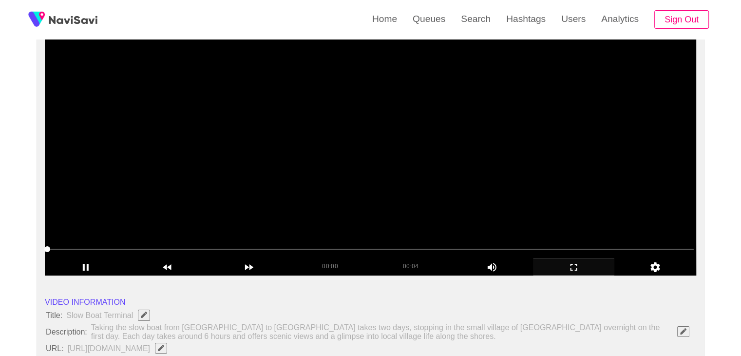
click at [499, 153] on video at bounding box center [371, 154] width 652 height 244
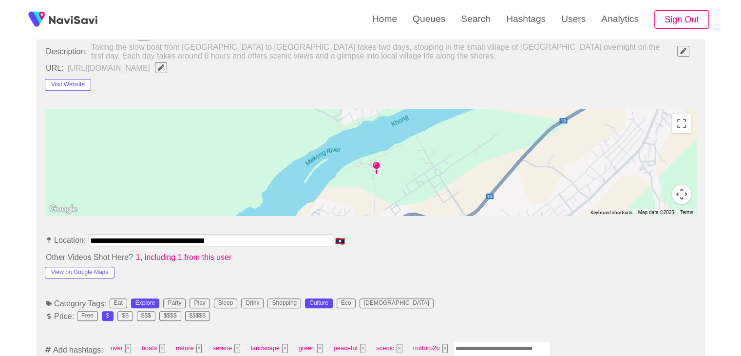
scroll to position [390, 0]
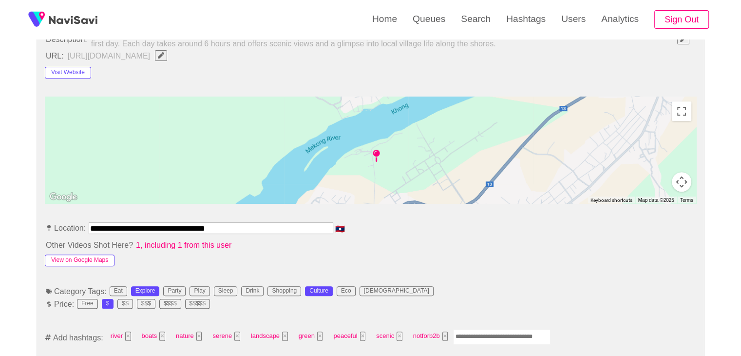
click at [102, 262] on button "View on Google Maps" at bounding box center [80, 260] width 70 height 12
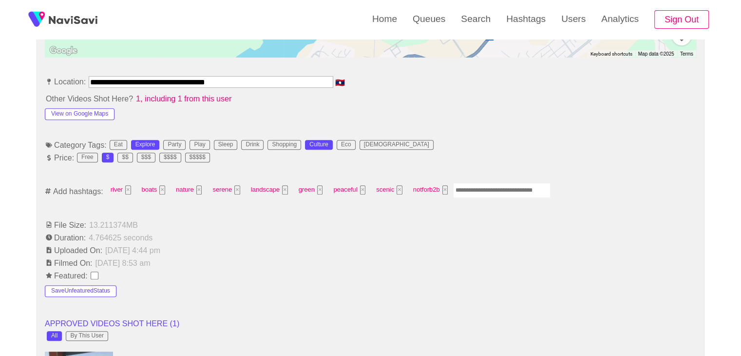
scroll to position [341, 0]
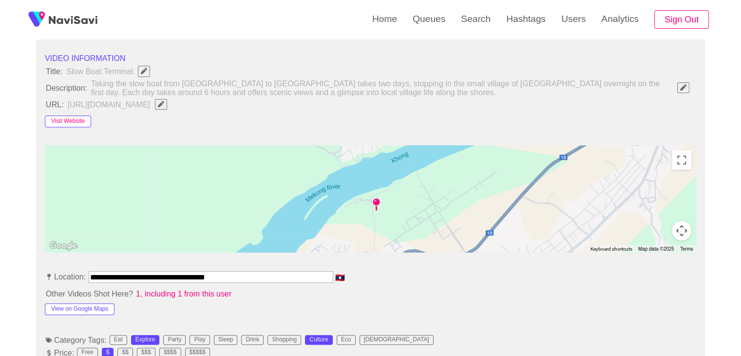
click at [68, 116] on button "Visit Website" at bounding box center [68, 122] width 46 height 12
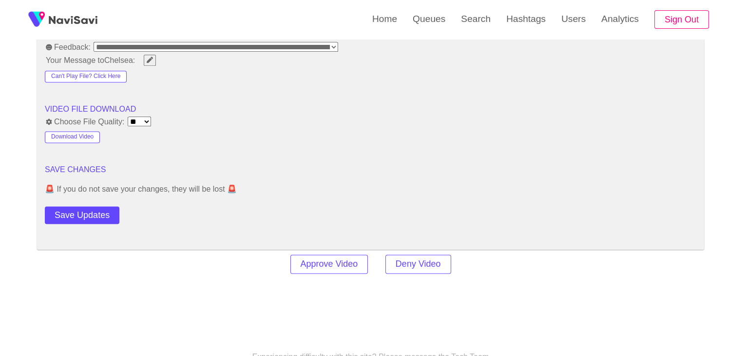
scroll to position [1267, 0]
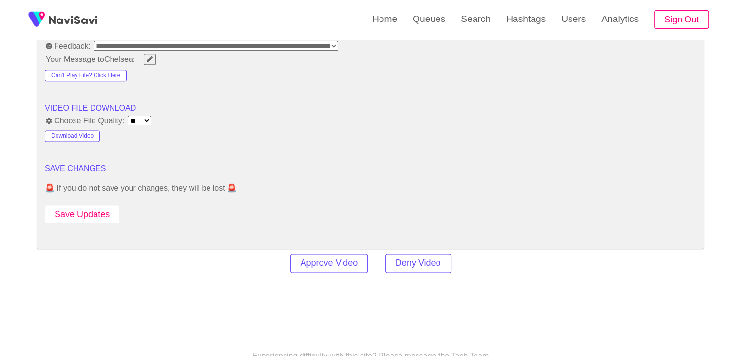
click at [103, 217] on button "Save Updates" at bounding box center [82, 214] width 75 height 18
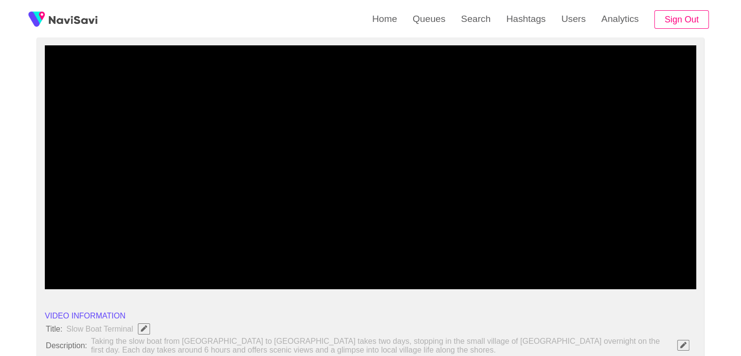
scroll to position [97, 0]
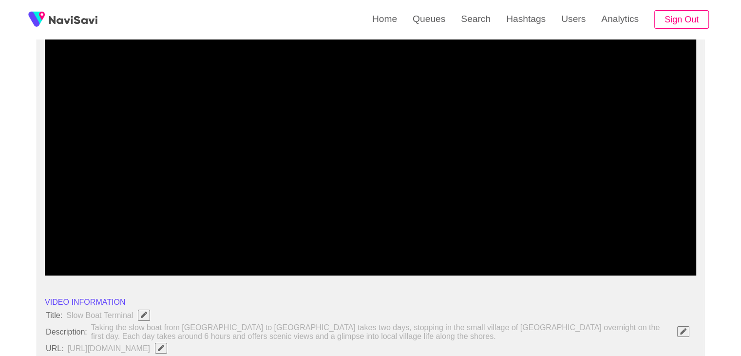
click at [446, 238] on div at bounding box center [370, 249] width 655 height 25
drag, startPoint x: 485, startPoint y: 252, endPoint x: 565, endPoint y: 249, distance: 80.0
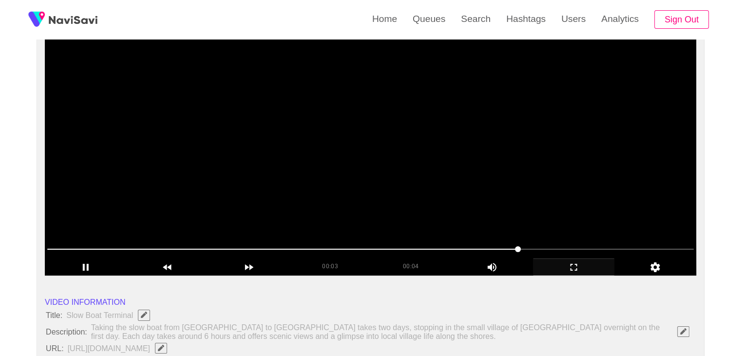
click at [454, 167] on video at bounding box center [371, 154] width 652 height 244
click at [516, 193] on video at bounding box center [371, 154] width 652 height 244
drag, startPoint x: 471, startPoint y: 140, endPoint x: 466, endPoint y: 128, distance: 13.3
click at [468, 131] on video at bounding box center [371, 154] width 652 height 244
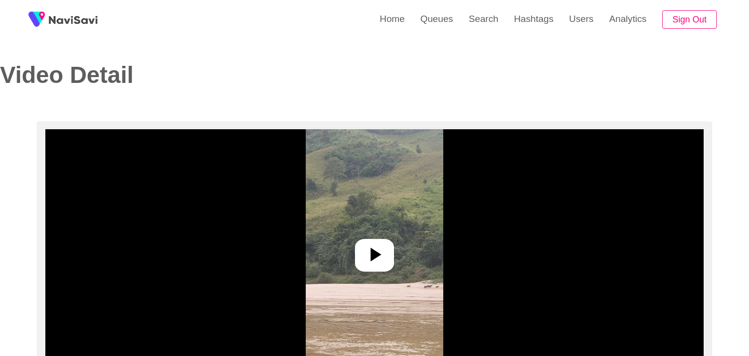
select select "**********"
select select "****"
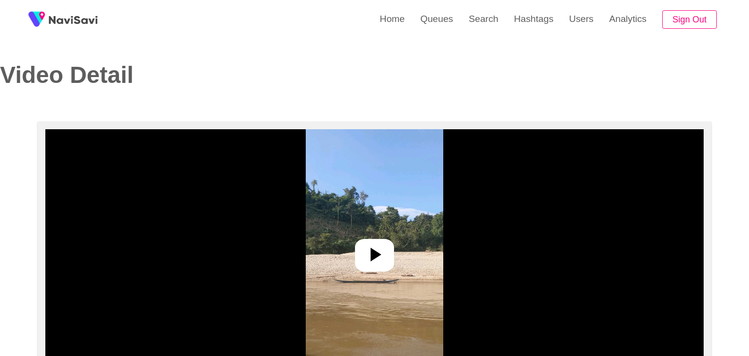
select select "**********"
select select "****"
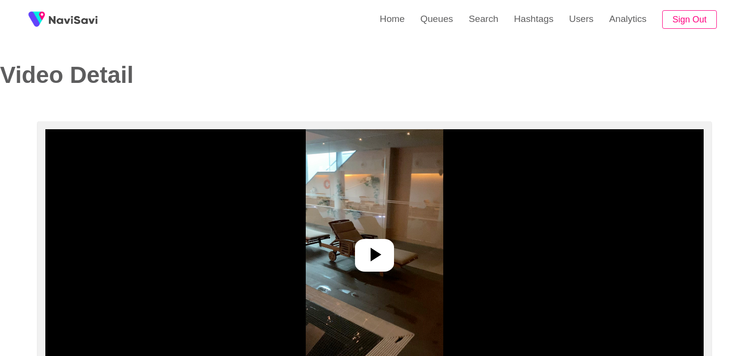
select select "**********"
select select "**"
click at [355, 268] on div at bounding box center [370, 255] width 39 height 33
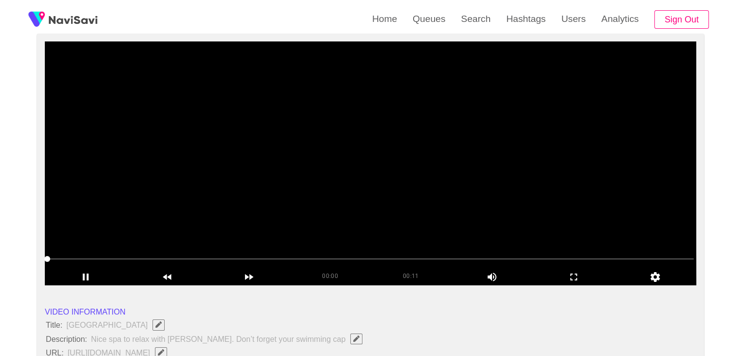
scroll to position [97, 0]
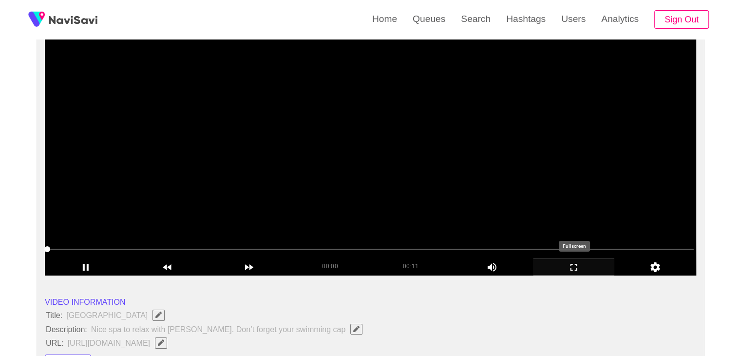
click at [566, 262] on icon "add" at bounding box center [574, 267] width 81 height 12
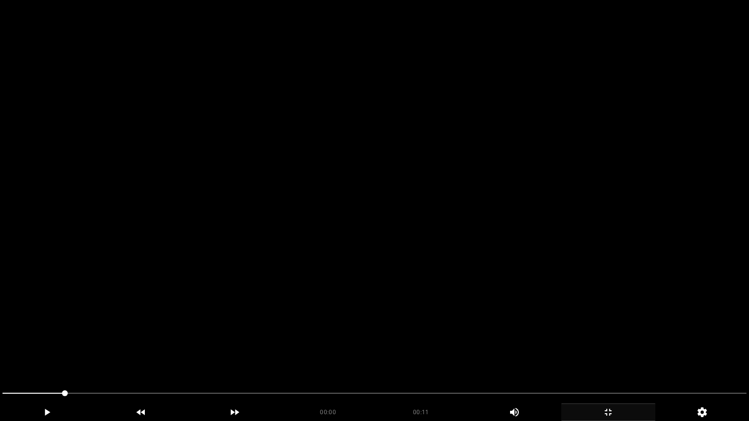
click at [369, 295] on video at bounding box center [374, 210] width 749 height 421
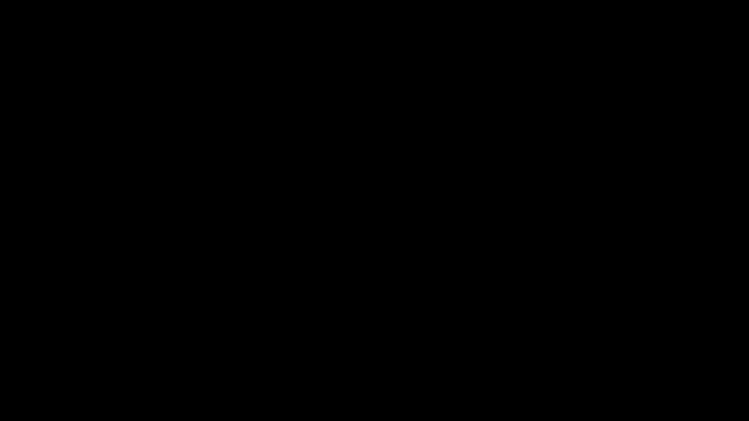
click at [459, 338] on video at bounding box center [374, 210] width 749 height 421
click at [462, 337] on video at bounding box center [374, 210] width 749 height 421
click at [605, 355] on icon "add" at bounding box center [607, 412] width 7 height 7
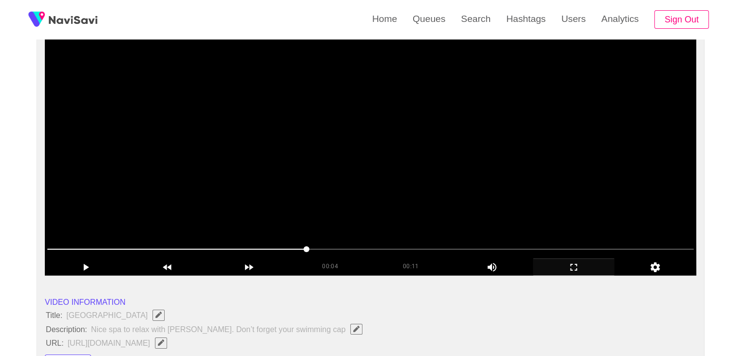
drag, startPoint x: 390, startPoint y: 135, endPoint x: 386, endPoint y: 141, distance: 7.3
click at [390, 136] on video at bounding box center [371, 154] width 652 height 244
click at [304, 194] on video at bounding box center [371, 154] width 652 height 244
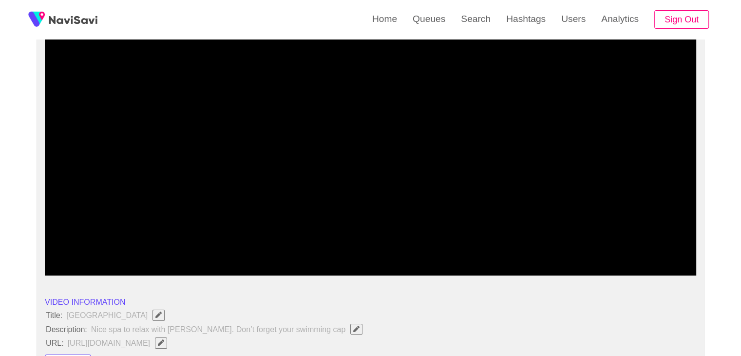
click at [589, 267] on icon "add" at bounding box center [574, 267] width 81 height 12
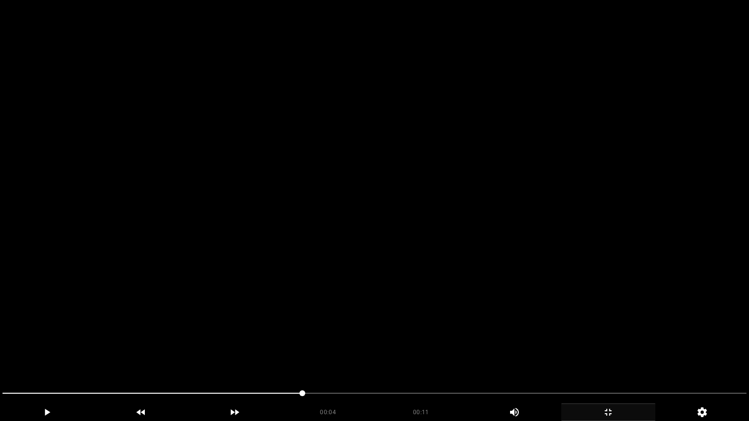
click at [488, 283] on video at bounding box center [374, 210] width 749 height 421
drag, startPoint x: 135, startPoint y: 394, endPoint x: 0, endPoint y: 374, distance: 135.9
click at [449, 329] on video at bounding box center [374, 210] width 749 height 421
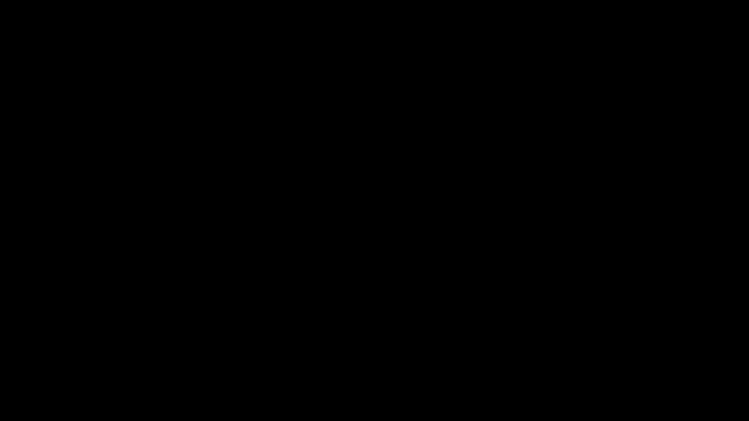
click at [615, 355] on div "add" at bounding box center [608, 413] width 94 height 18
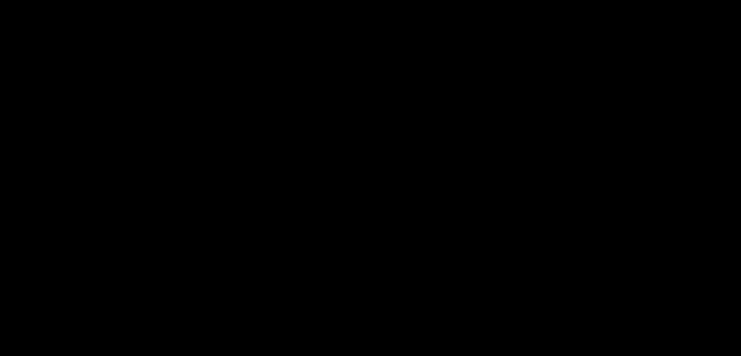
scroll to position [244, 0]
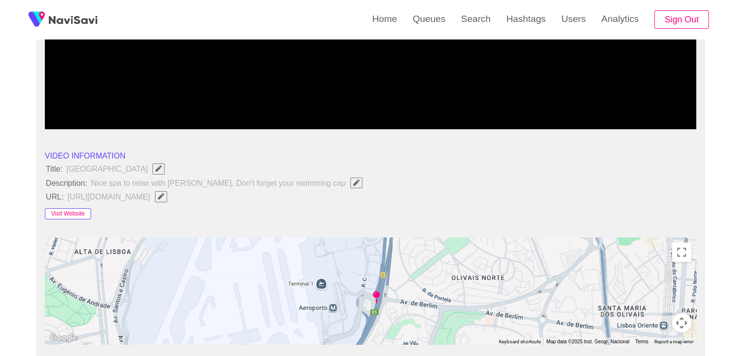
click at [80, 210] on button "Visit Website" at bounding box center [68, 214] width 46 height 12
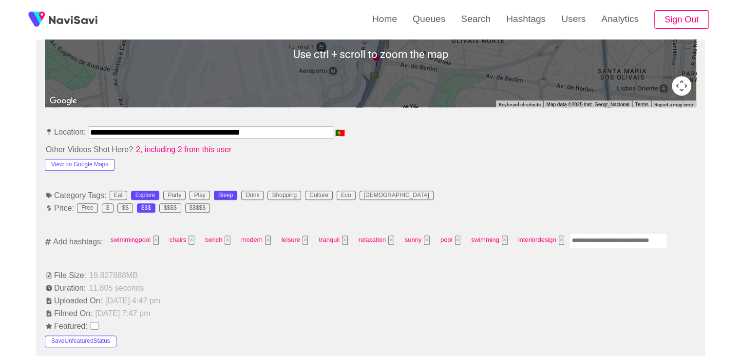
scroll to position [487, 0]
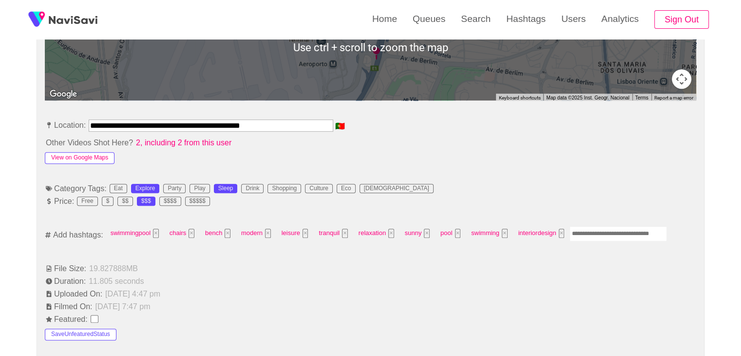
click at [92, 155] on button "View on Google Maps" at bounding box center [80, 158] width 70 height 12
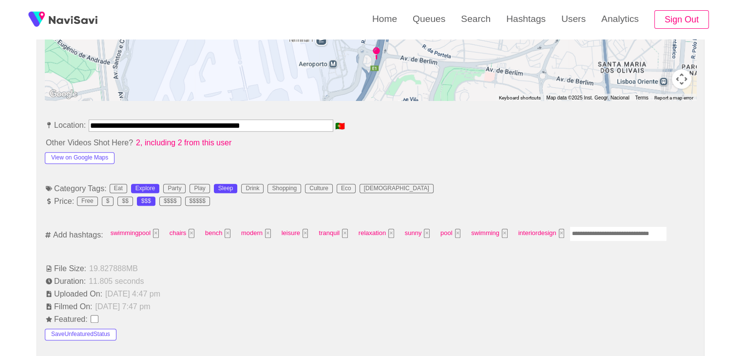
click at [600, 232] on input "Enter tag here and press return" at bounding box center [618, 233] width 97 height 15
type input "*****"
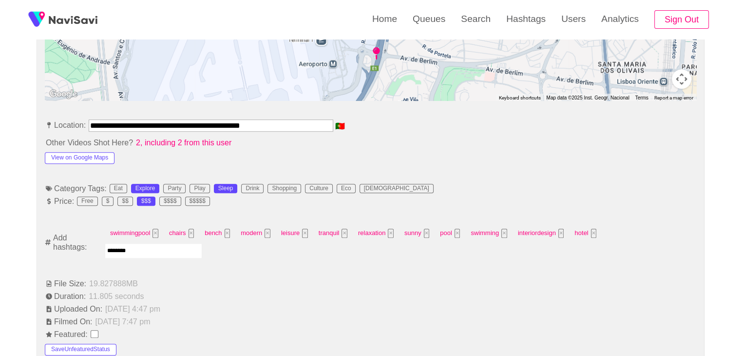
type input "*********"
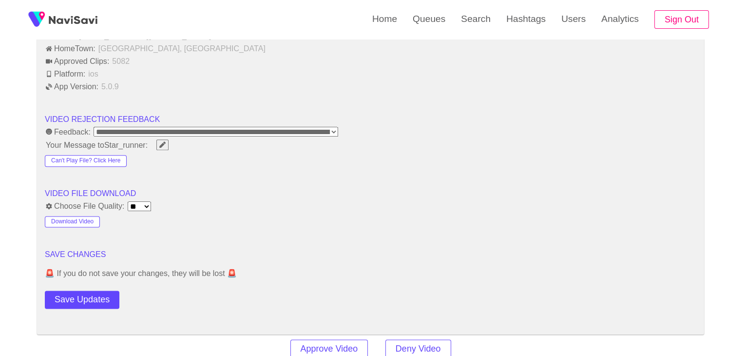
scroll to position [1316, 0]
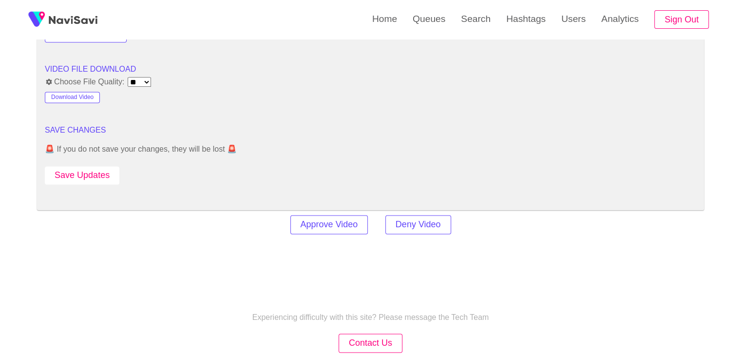
click at [94, 174] on button "Save Updates" at bounding box center [82, 175] width 75 height 18
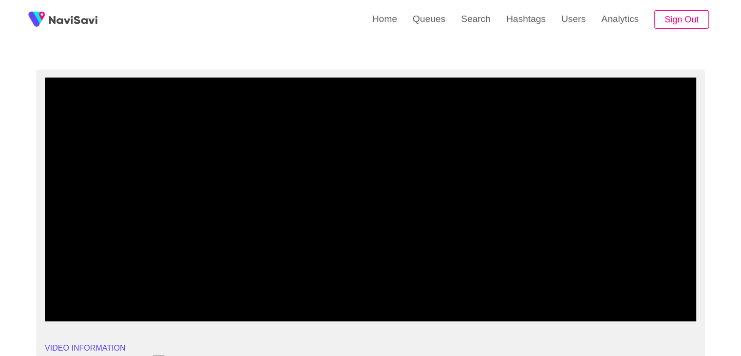
scroll to position [0, 0]
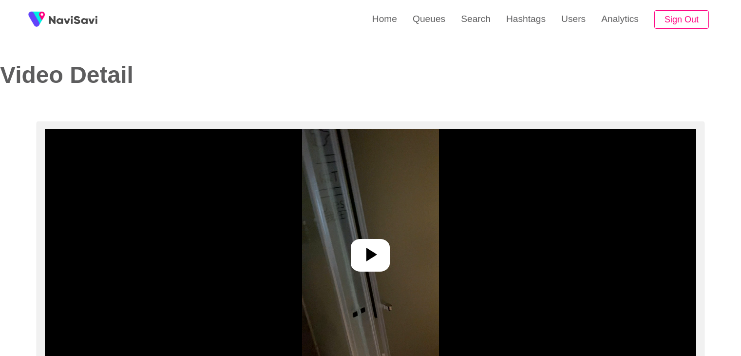
select select "**********"
select select "**"
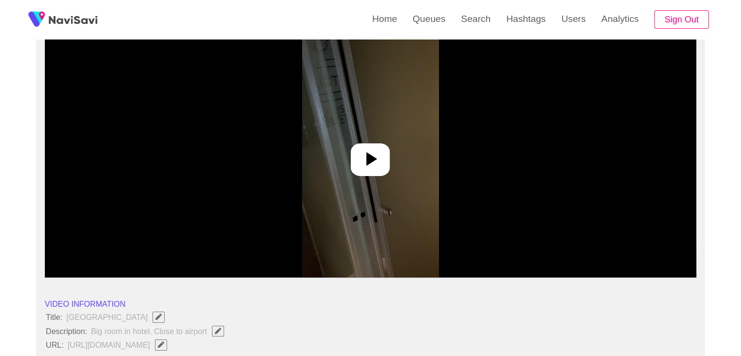
scroll to position [97, 0]
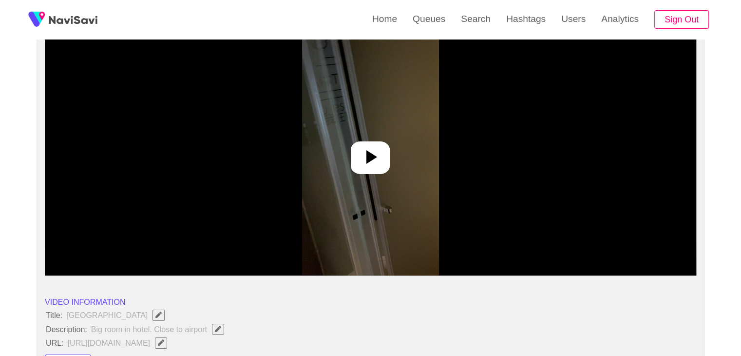
click at [371, 155] on icon at bounding box center [372, 157] width 11 height 14
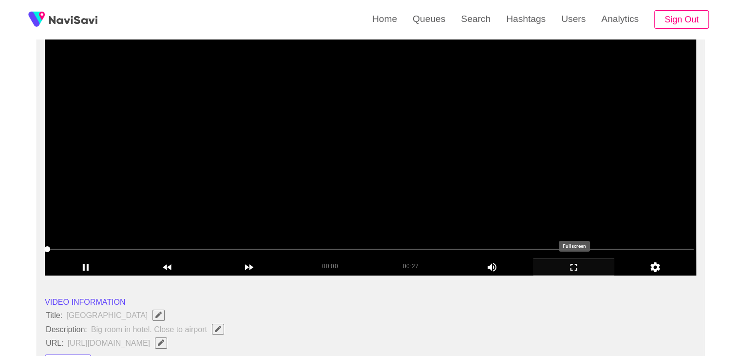
click at [575, 268] on icon "add" at bounding box center [574, 267] width 81 height 12
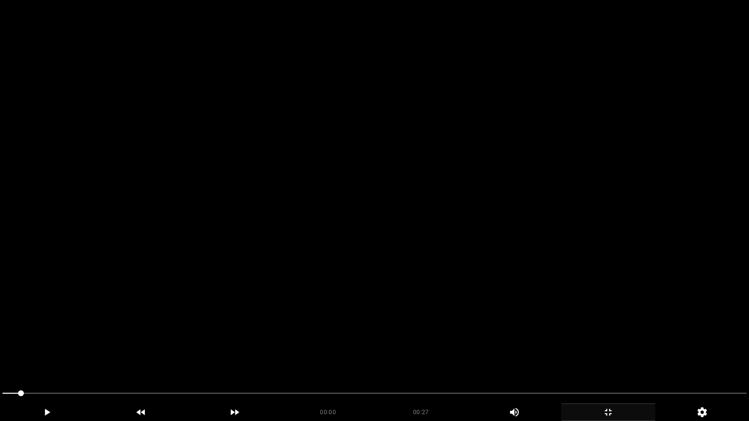
click at [524, 269] on video at bounding box center [374, 210] width 749 height 421
click at [392, 289] on video at bounding box center [374, 210] width 749 height 421
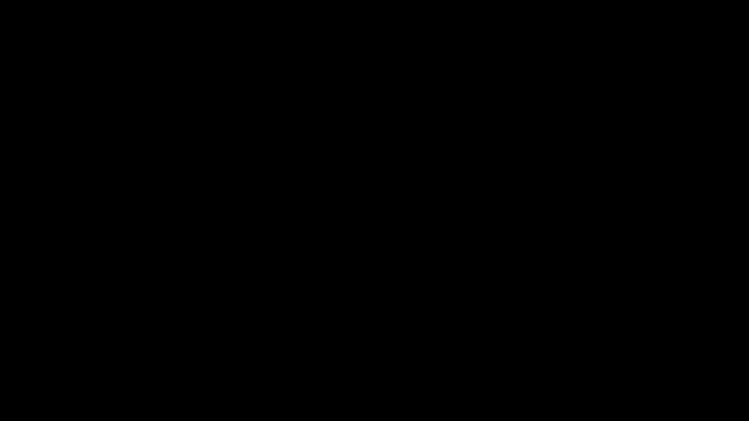
click at [409, 355] on video at bounding box center [374, 210] width 749 height 421
click at [606, 355] on icon "add" at bounding box center [607, 413] width 93 height 12
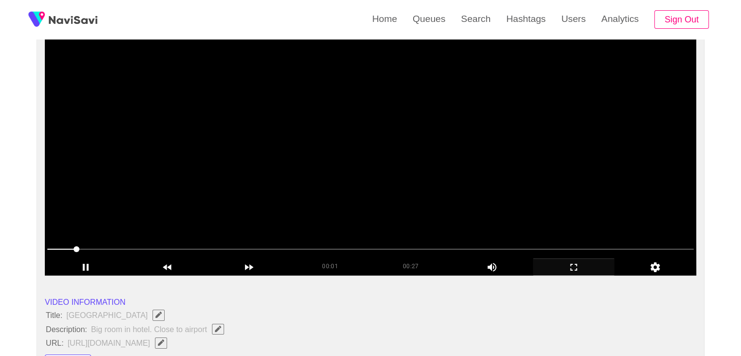
click at [320, 153] on video at bounding box center [371, 154] width 652 height 244
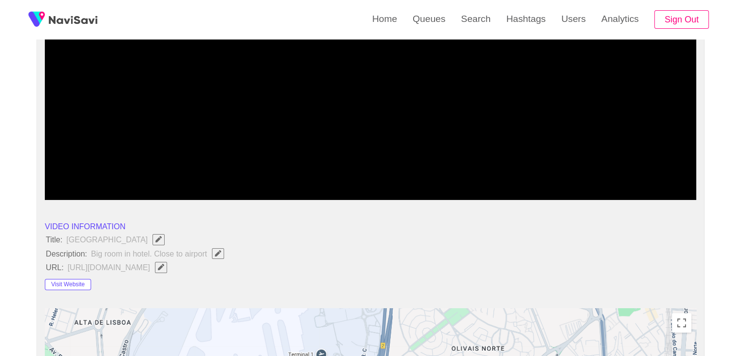
scroll to position [195, 0]
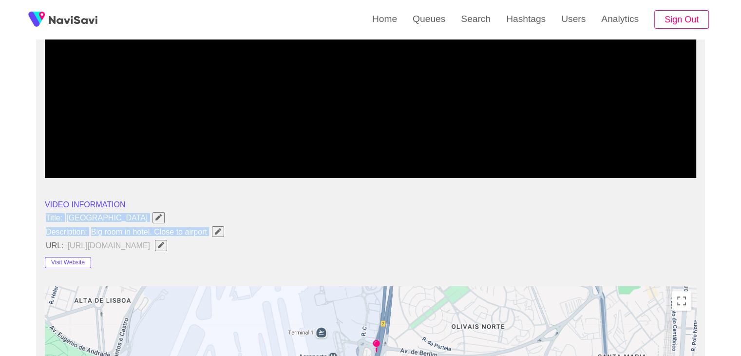
drag, startPoint x: 44, startPoint y: 213, endPoint x: 219, endPoint y: 231, distance: 175.8
copy ul "Title: [GEOGRAPHIC_DATA] Description: Big room in hotel. Close to airport"
click at [216, 228] on icon "Edit Field" at bounding box center [218, 231] width 6 height 6
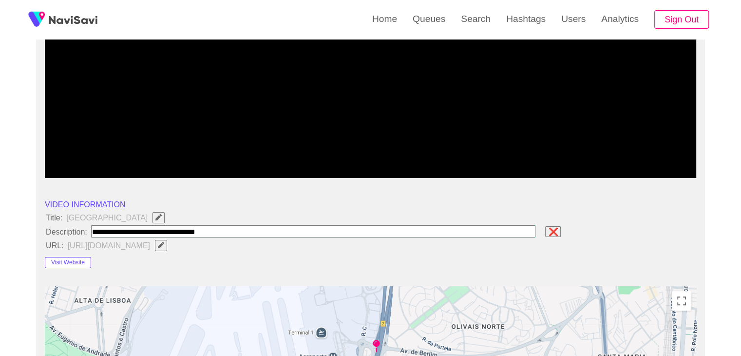
type input "**********"
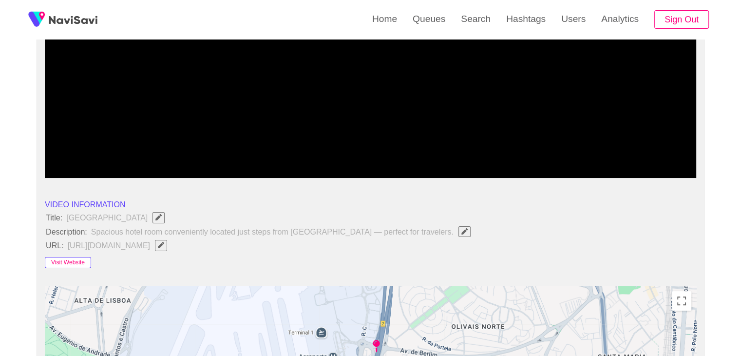
click at [68, 258] on button "Visit Website" at bounding box center [68, 263] width 46 height 12
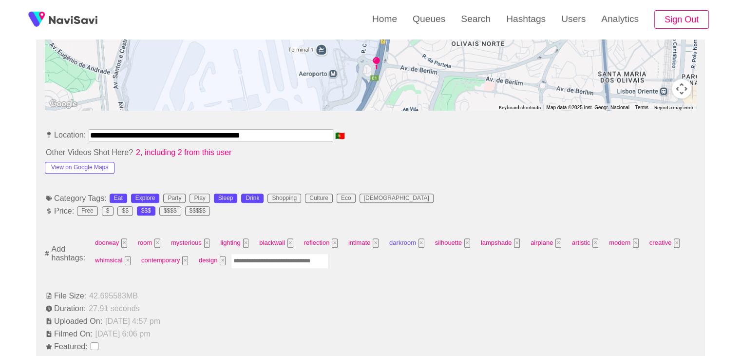
scroll to position [487, 0]
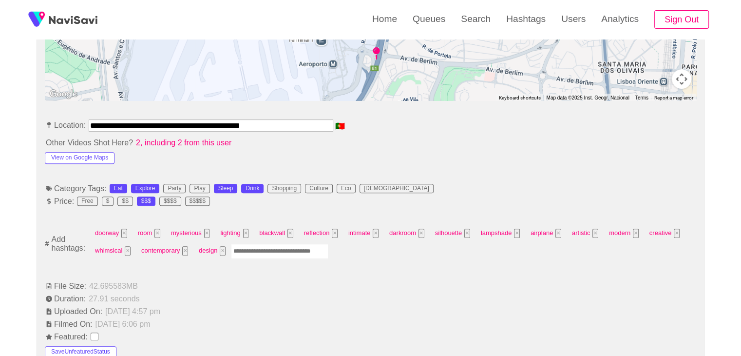
click at [280, 252] on input "Enter tag here and press return" at bounding box center [279, 251] width 97 height 15
type input "*********"
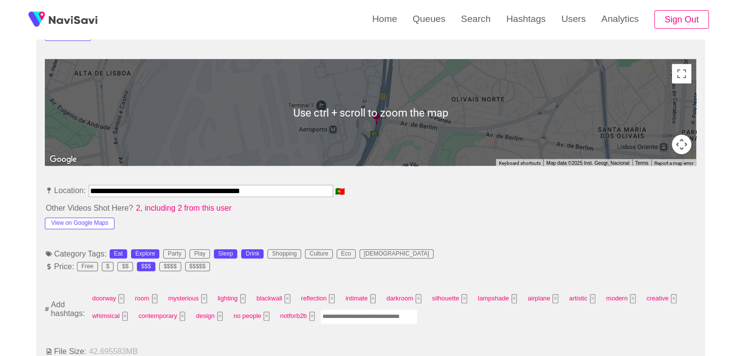
scroll to position [439, 0]
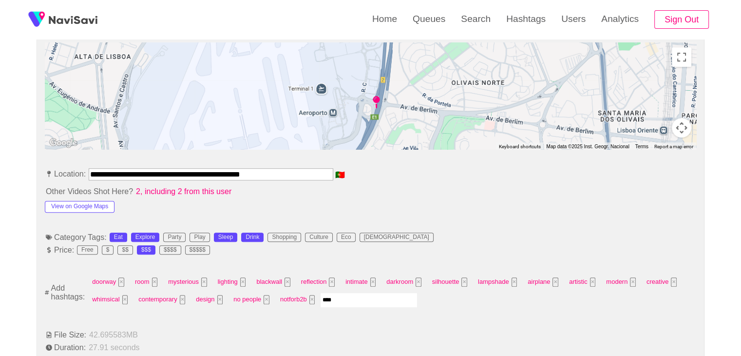
type input "*****"
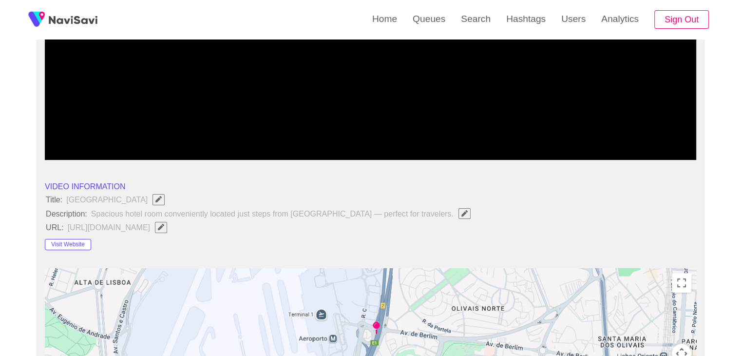
scroll to position [97, 0]
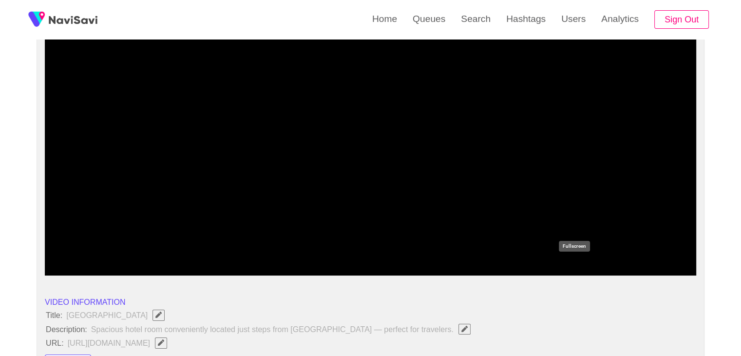
click at [577, 262] on icon "add" at bounding box center [574, 267] width 81 height 12
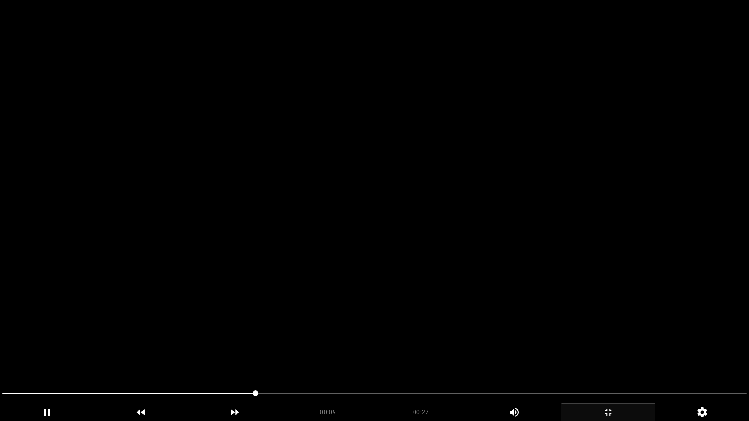
click at [250, 353] on video at bounding box center [374, 210] width 749 height 421
drag, startPoint x: 237, startPoint y: 389, endPoint x: 212, endPoint y: 395, distance: 25.9
click at [212, 355] on span at bounding box center [374, 394] width 744 height 16
click at [359, 340] on video at bounding box center [374, 210] width 749 height 421
click at [361, 340] on video at bounding box center [374, 210] width 749 height 421
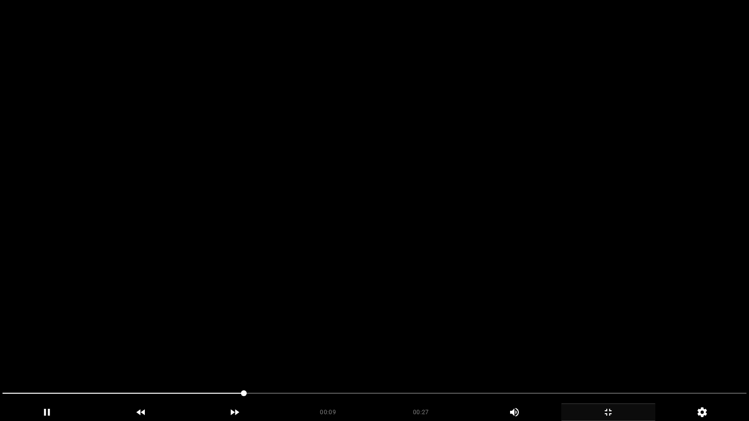
click at [398, 328] on video at bounding box center [374, 210] width 749 height 421
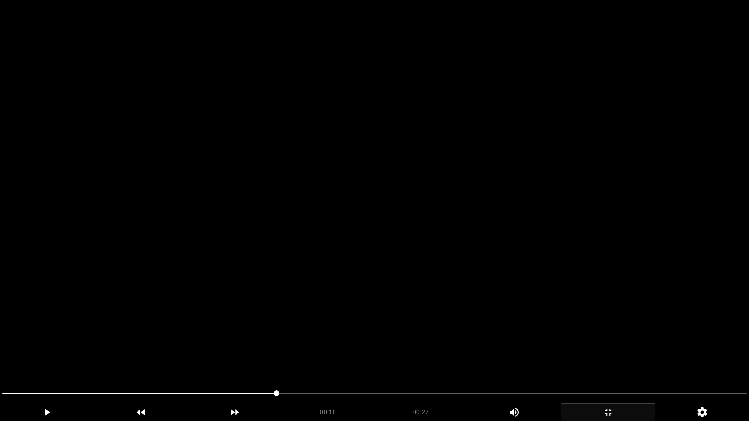
click at [398, 328] on video at bounding box center [374, 210] width 749 height 421
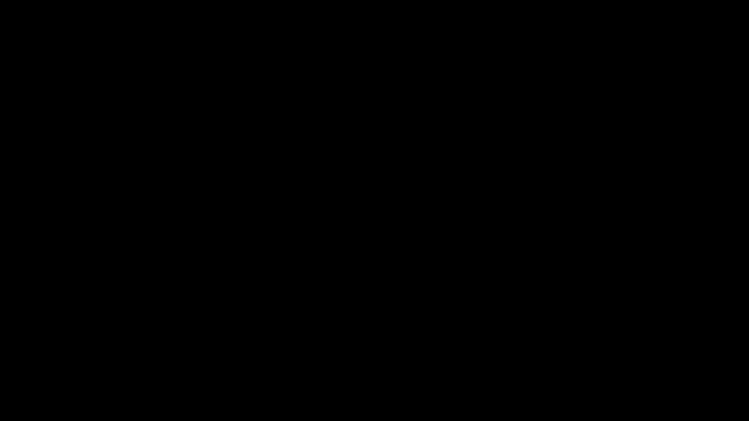
click at [643, 355] on icon "add" at bounding box center [607, 413] width 93 height 12
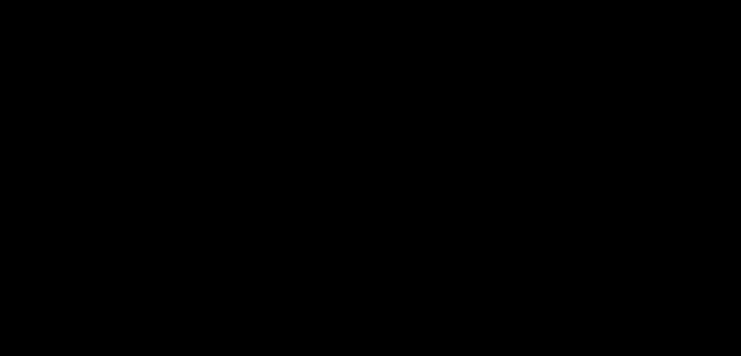
scroll to position [1384, 0]
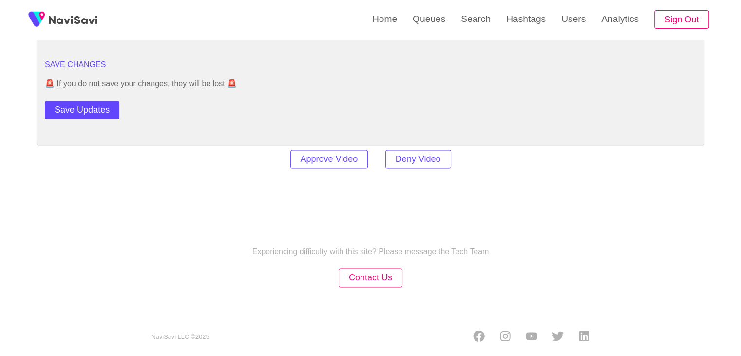
click at [100, 106] on button "Save Updates" at bounding box center [82, 110] width 75 height 18
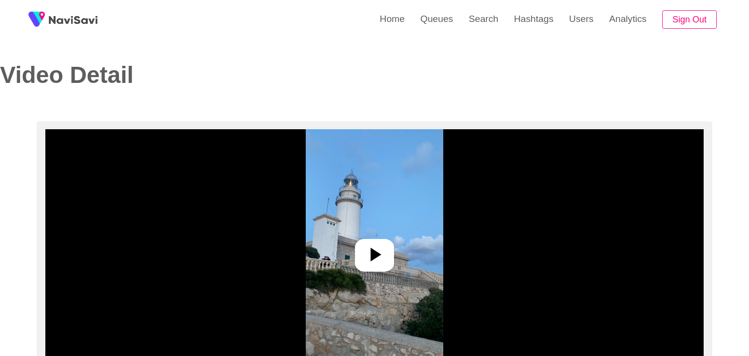
select select "**********"
select select "**"
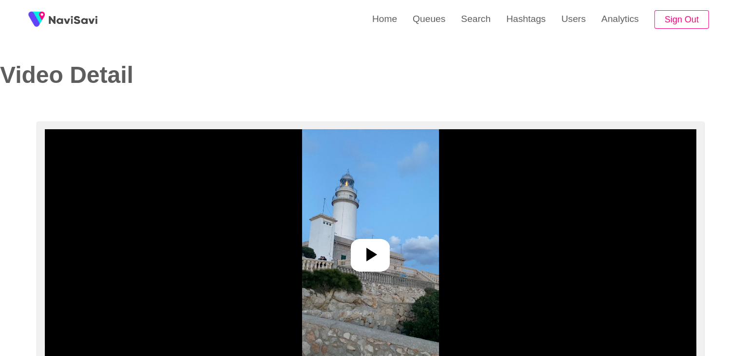
click at [384, 244] on div at bounding box center [370, 255] width 39 height 33
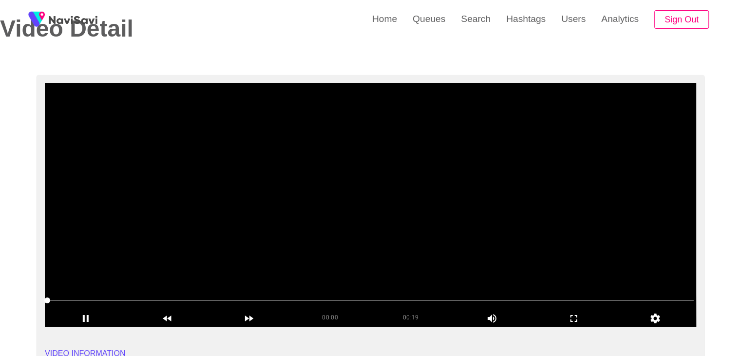
scroll to position [49, 0]
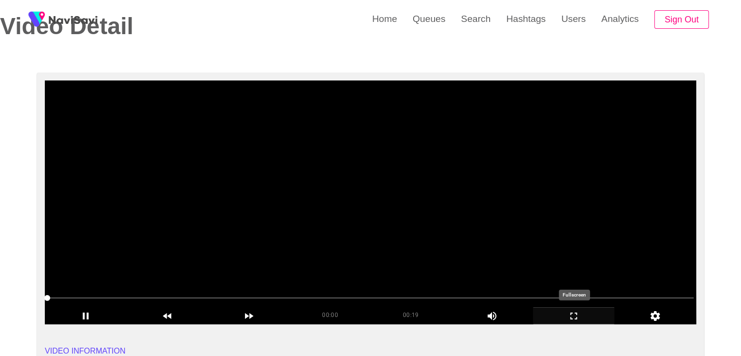
click at [581, 318] on icon "add" at bounding box center [574, 316] width 81 height 12
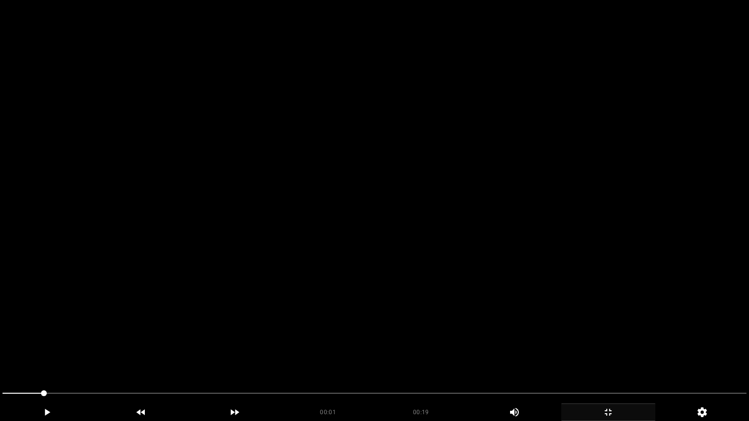
click at [523, 309] on video at bounding box center [374, 210] width 749 height 421
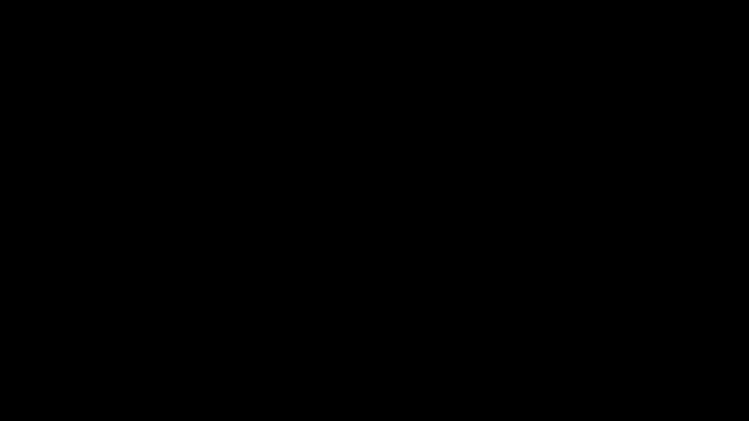
click at [613, 355] on icon "add" at bounding box center [607, 413] width 93 height 12
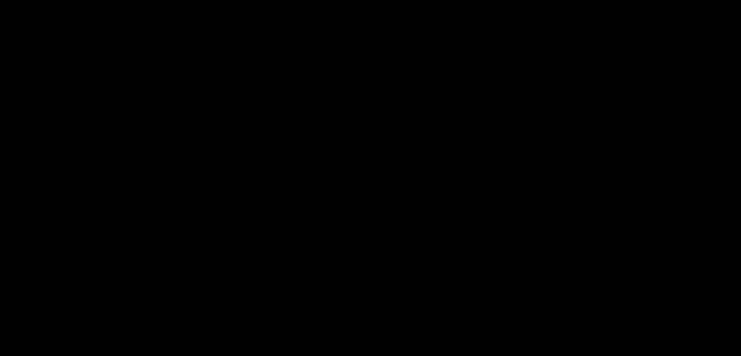
scroll to position [146, 0]
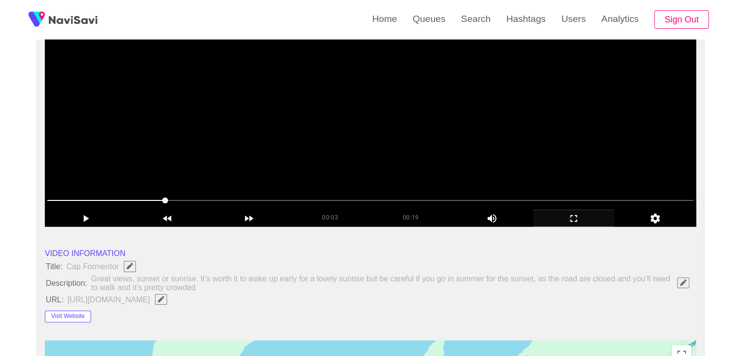
click at [352, 127] on video at bounding box center [371, 105] width 652 height 244
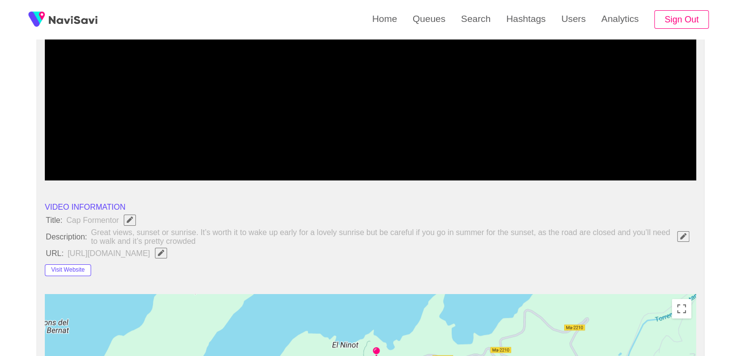
scroll to position [195, 0]
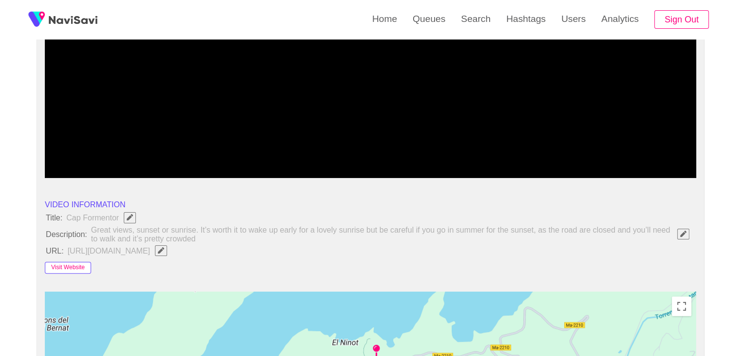
click at [74, 264] on button "Visit Website" at bounding box center [68, 268] width 46 height 12
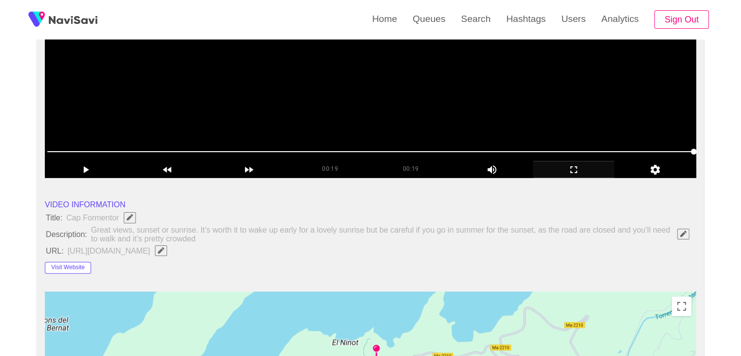
click at [288, 124] on video at bounding box center [371, 56] width 652 height 244
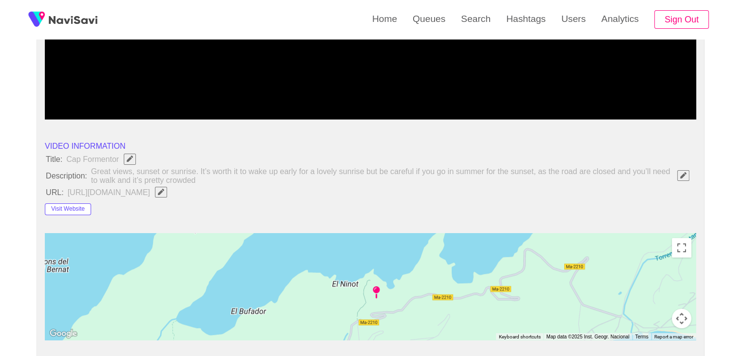
scroll to position [390, 0]
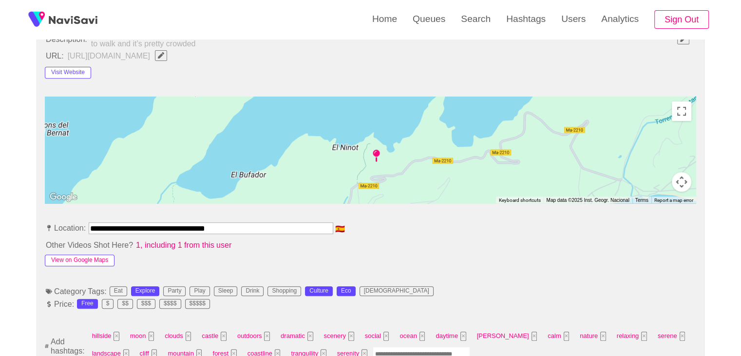
click at [101, 256] on button "View on Google Maps" at bounding box center [80, 260] width 70 height 12
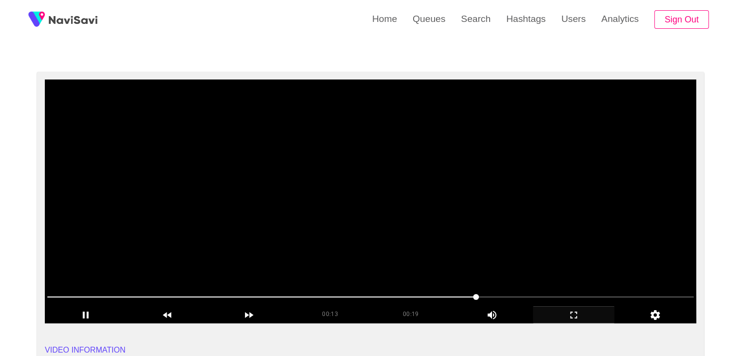
scroll to position [49, 0]
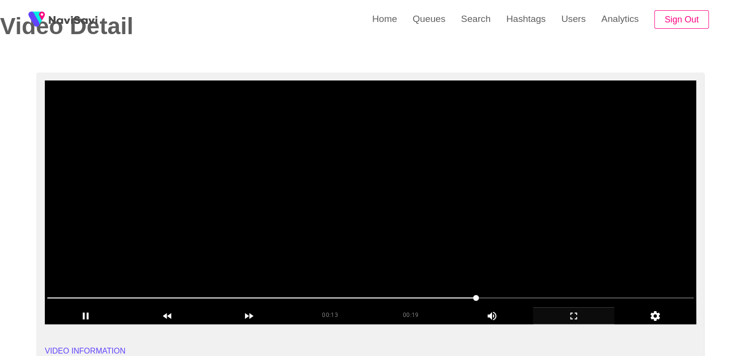
click at [390, 250] on video at bounding box center [371, 202] width 652 height 244
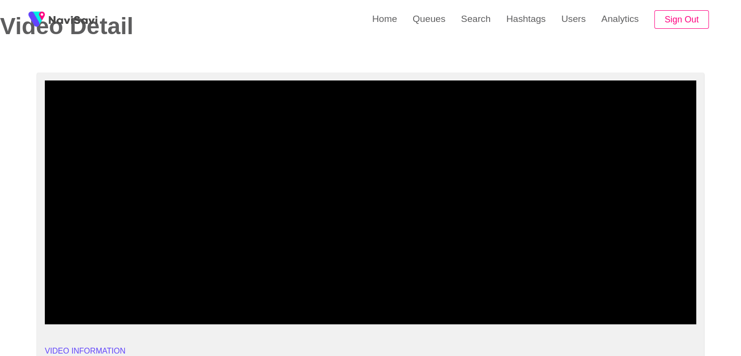
drag, startPoint x: 97, startPoint y: 290, endPoint x: 0, endPoint y: 296, distance: 97.6
click at [581, 313] on icon "add" at bounding box center [574, 316] width 81 height 12
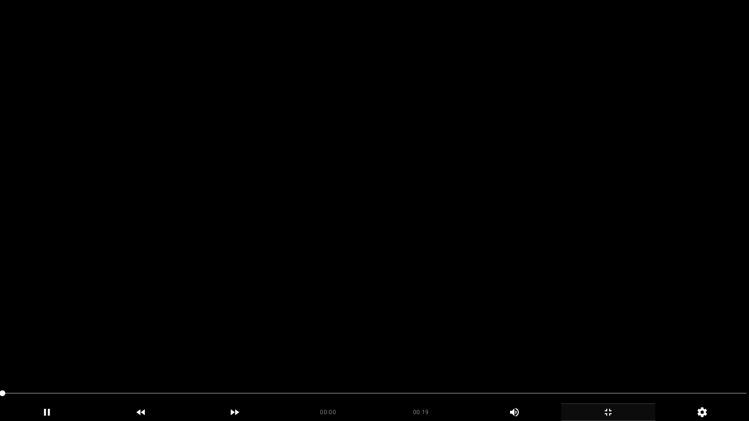
click at [480, 281] on video at bounding box center [374, 210] width 749 height 421
click at [478, 281] on video at bounding box center [374, 210] width 749 height 421
click at [478, 278] on video at bounding box center [374, 210] width 749 height 421
click at [478, 277] on video at bounding box center [374, 210] width 749 height 421
click at [507, 293] on video at bounding box center [374, 210] width 749 height 421
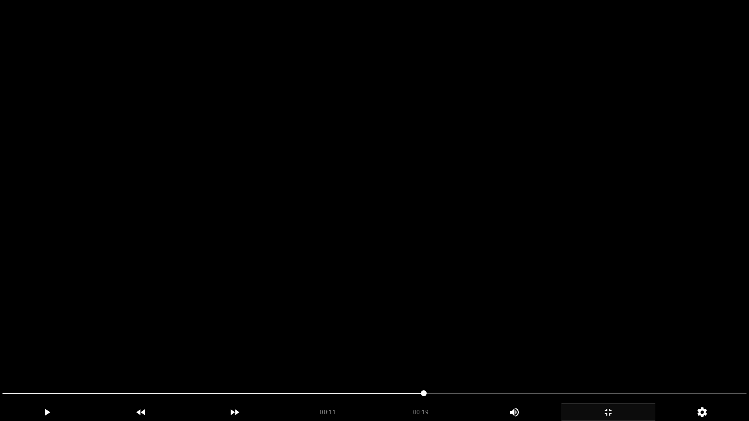
click at [507, 293] on video at bounding box center [374, 210] width 749 height 421
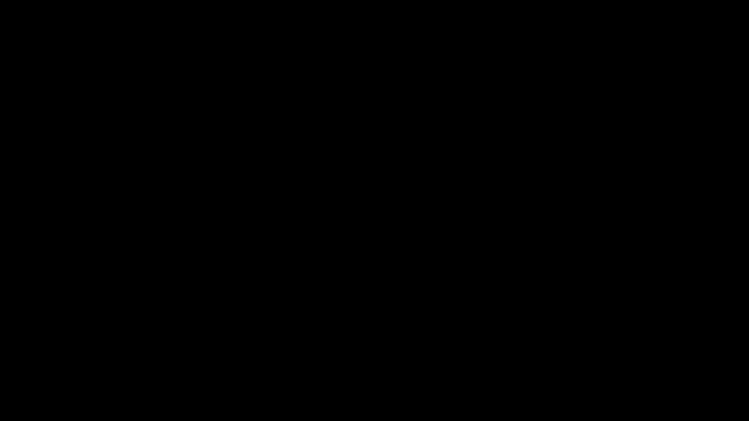
click at [624, 355] on div "add" at bounding box center [608, 413] width 94 height 18
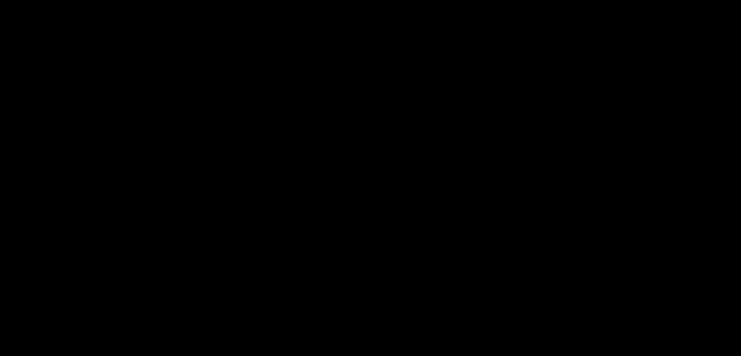
scroll to position [487, 0]
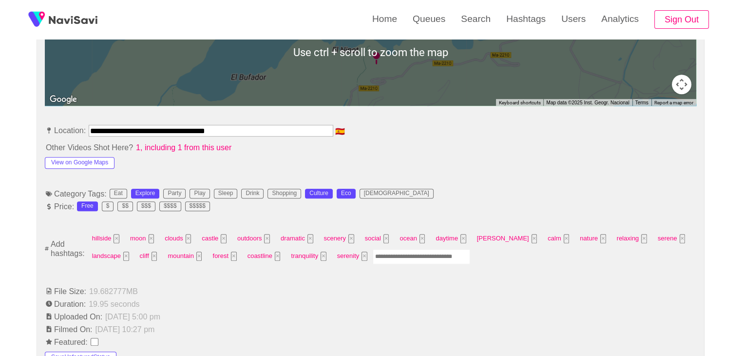
click at [405, 258] on input "Enter tag here and press return" at bounding box center [421, 256] width 97 height 15
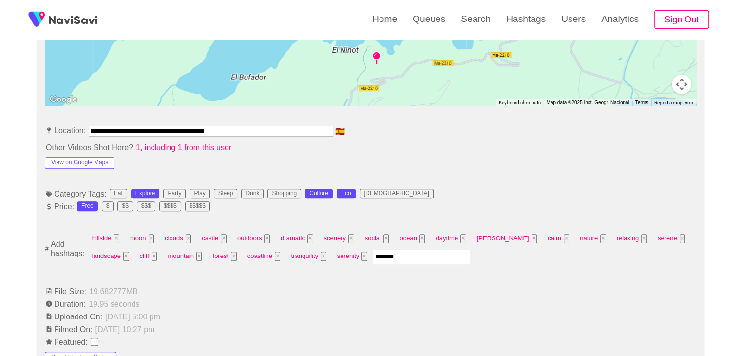
type input "*********"
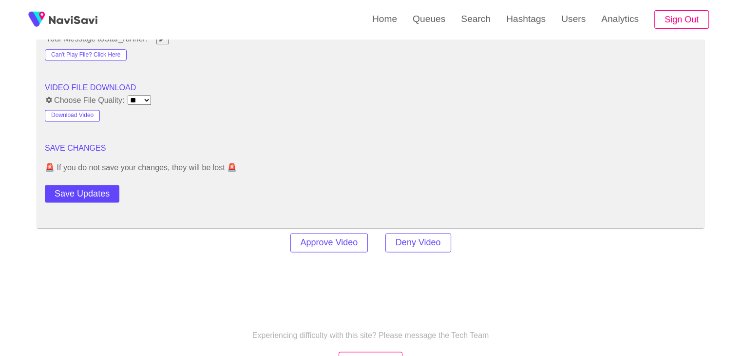
scroll to position [1316, 0]
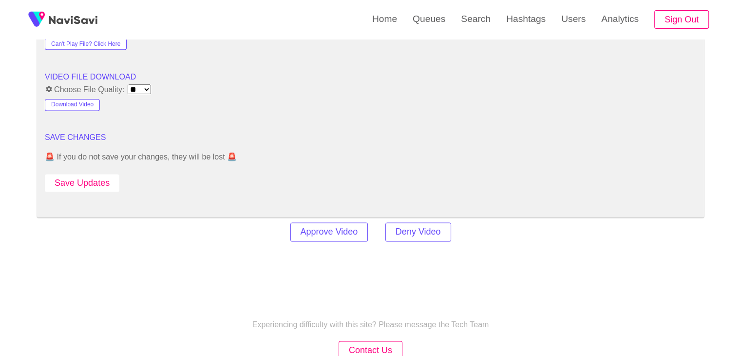
click at [88, 184] on button "Save Updates" at bounding box center [82, 183] width 75 height 18
click at [96, 179] on button "Save Updates" at bounding box center [82, 183] width 75 height 18
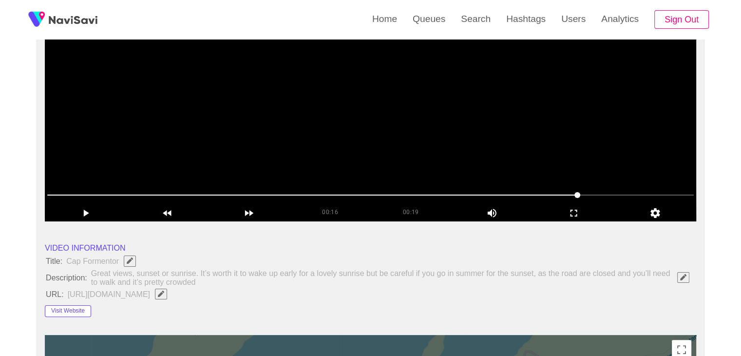
scroll to position [146, 0]
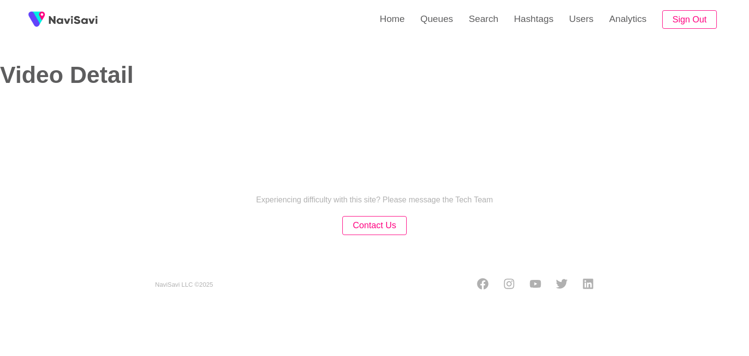
select select "**"
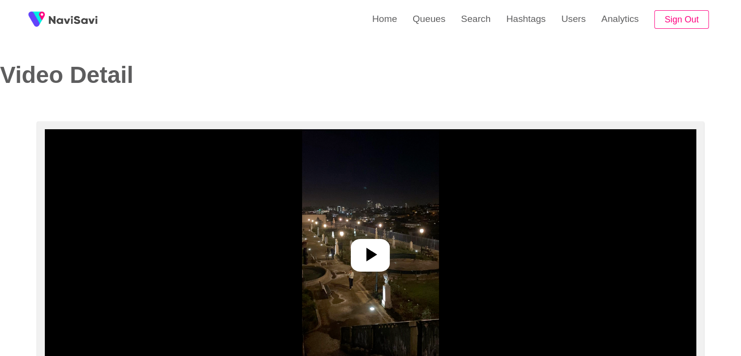
select select "**********"
click at [376, 261] on icon at bounding box center [370, 254] width 23 height 23
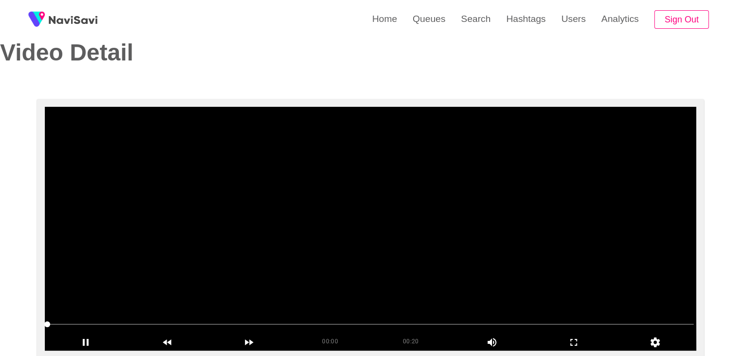
scroll to position [97, 0]
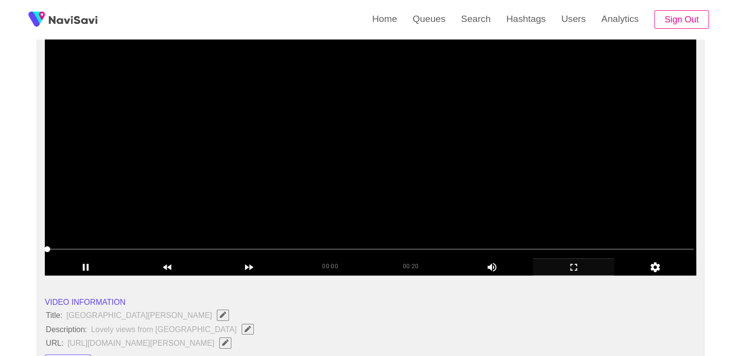
click at [569, 261] on icon "add" at bounding box center [574, 267] width 81 height 12
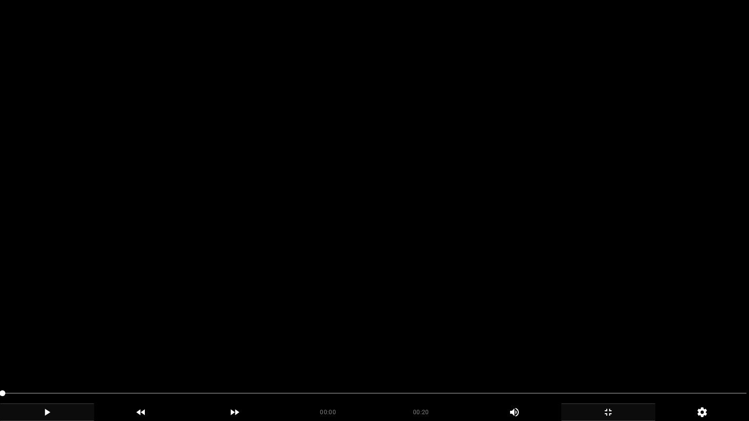
click at [47, 355] on div "add" at bounding box center [47, 413] width 94 height 18
click at [43, 355] on icon "add" at bounding box center [46, 413] width 93 height 12
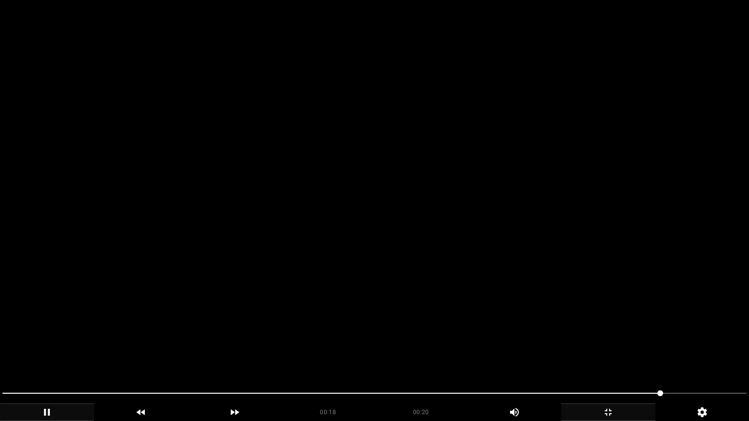
click at [0, 355] on div at bounding box center [375, 395] width 752 height 26
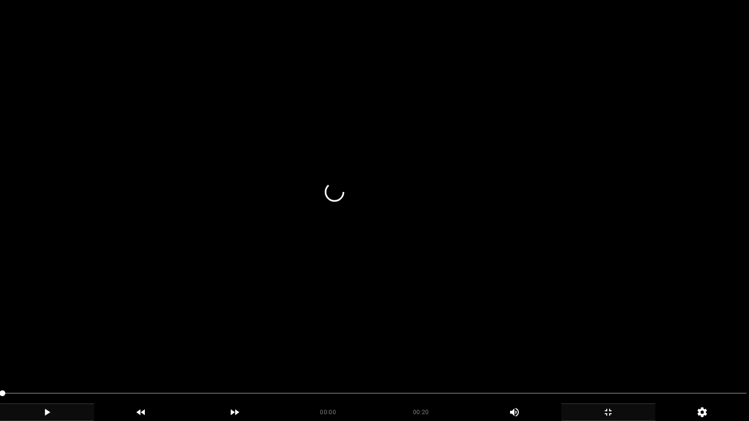
click at [308, 345] on video at bounding box center [374, 210] width 749 height 421
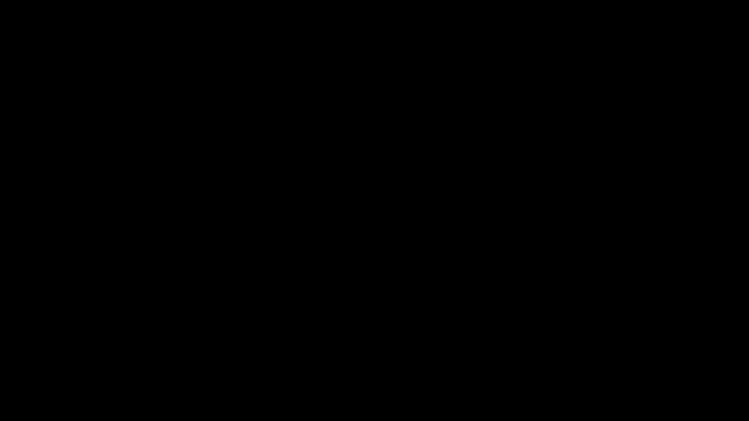
click at [608, 355] on icon "add" at bounding box center [607, 413] width 93 height 12
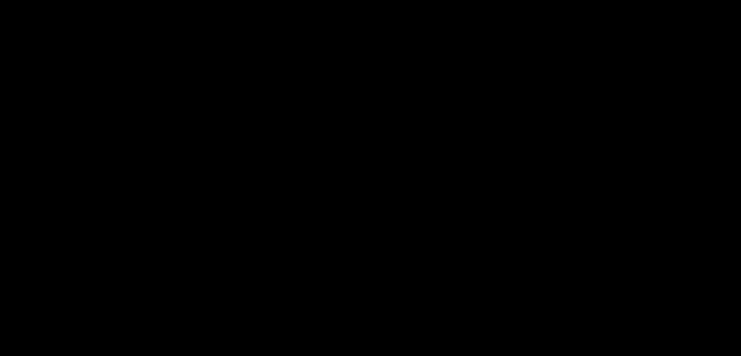
scroll to position [292, 0]
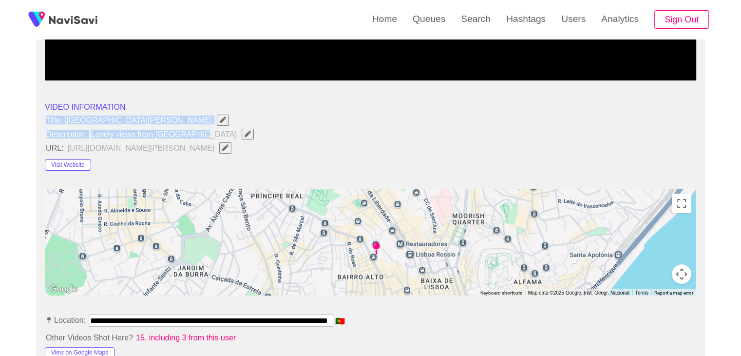
drag, startPoint x: 41, startPoint y: 115, endPoint x: 195, endPoint y: 132, distance: 154.4
copy ul "Title: Jardín de San Pedro de Alcántara Description: Lovely views from Lisbon c…"
click at [245, 131] on icon "Edit Field" at bounding box center [248, 134] width 6 height 6
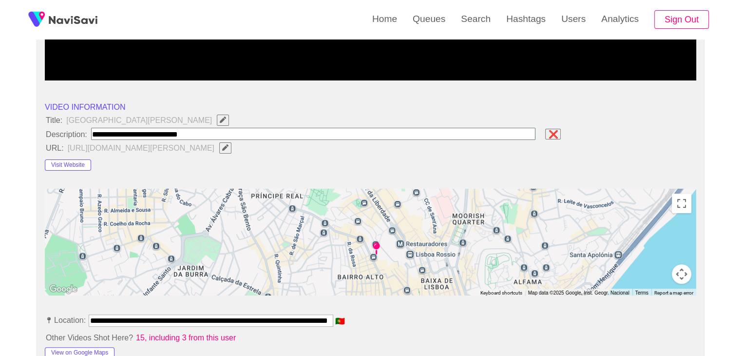
type input "**********"
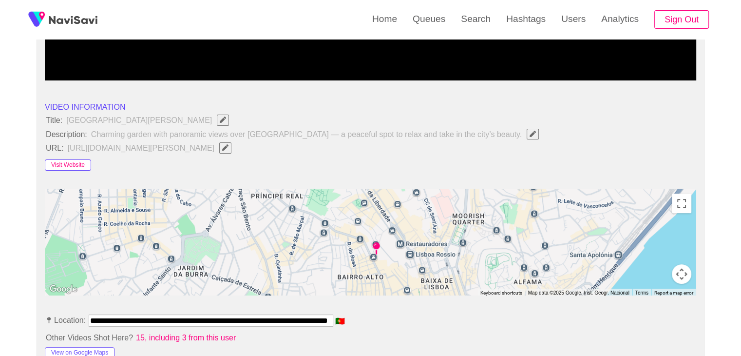
click at [54, 161] on button "Visit Website" at bounding box center [68, 165] width 46 height 12
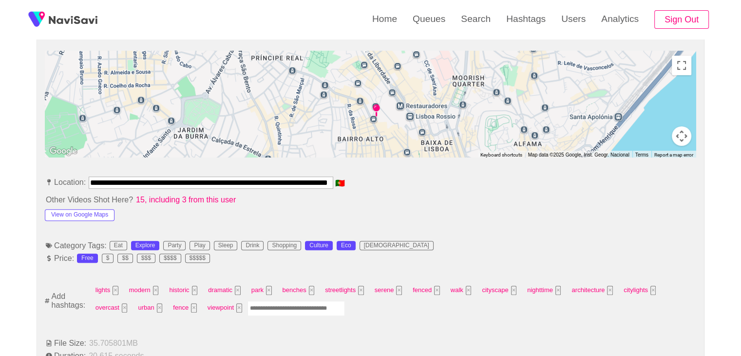
scroll to position [439, 0]
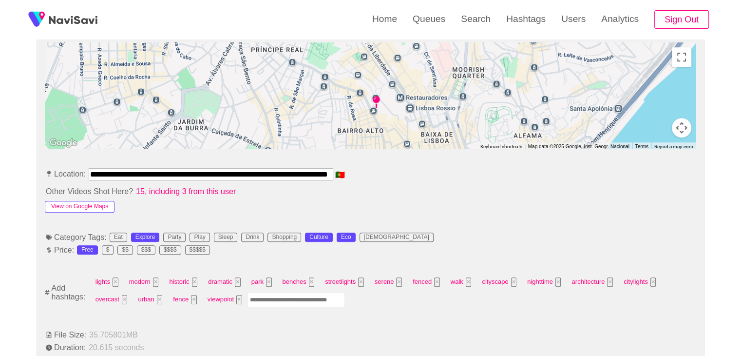
click at [103, 203] on button "View on Google Maps" at bounding box center [80, 207] width 70 height 12
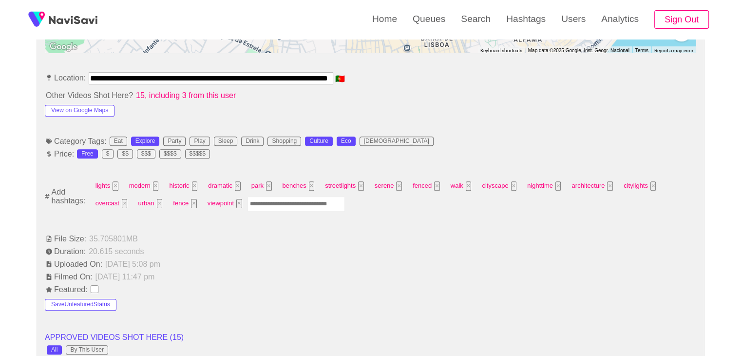
scroll to position [536, 0]
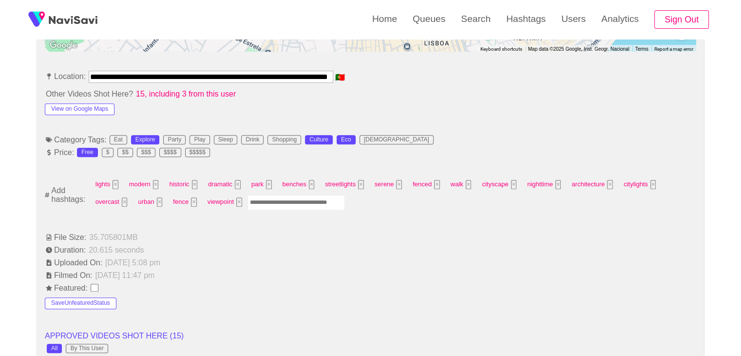
click at [280, 203] on input "Enter tag here and press return" at bounding box center [296, 202] width 97 height 15
type input "*********"
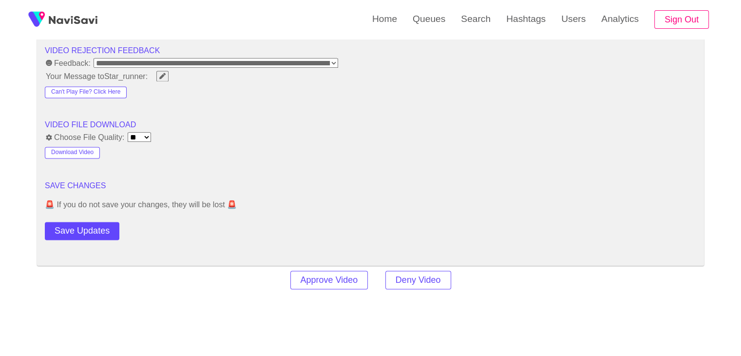
scroll to position [1365, 0]
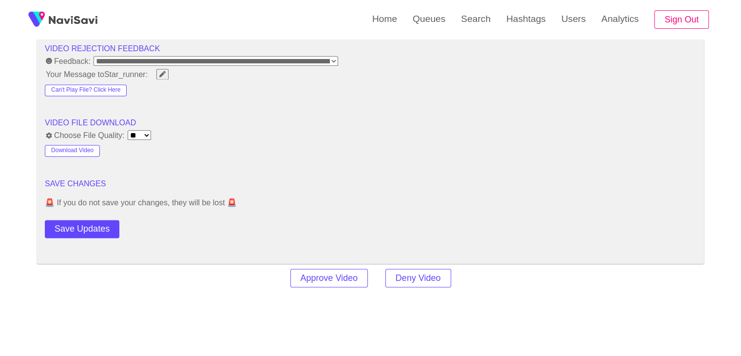
click at [91, 216] on div "Save Updates" at bounding box center [110, 227] width 130 height 22
click at [90, 223] on button "Save Updates" at bounding box center [82, 229] width 75 height 18
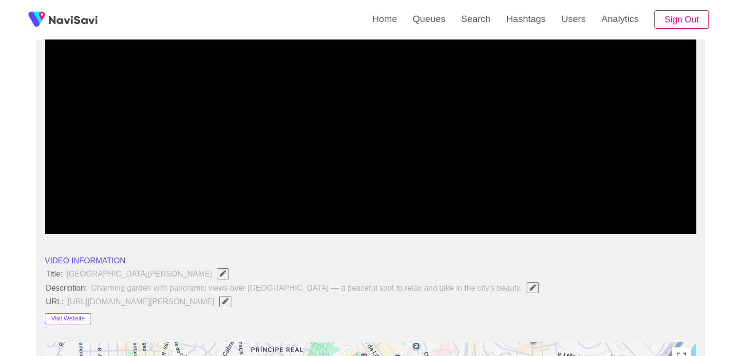
scroll to position [146, 0]
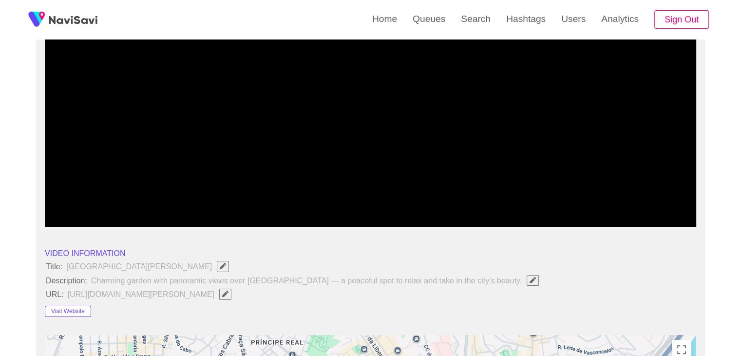
drag, startPoint x: 52, startPoint y: 198, endPoint x: 9, endPoint y: 201, distance: 43.0
click at [342, 173] on video at bounding box center [371, 105] width 652 height 244
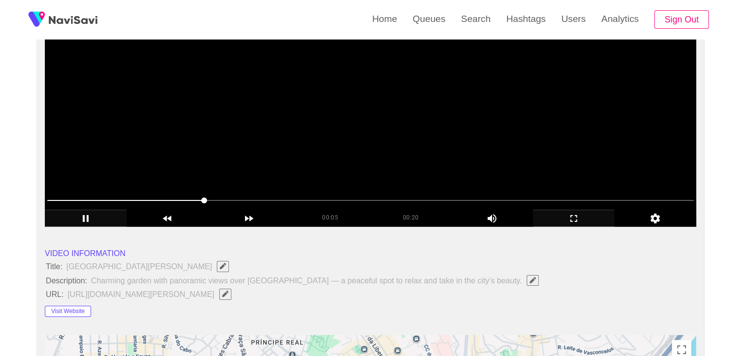
click at [516, 150] on video at bounding box center [371, 105] width 652 height 244
click at [503, 158] on video at bounding box center [371, 105] width 652 height 244
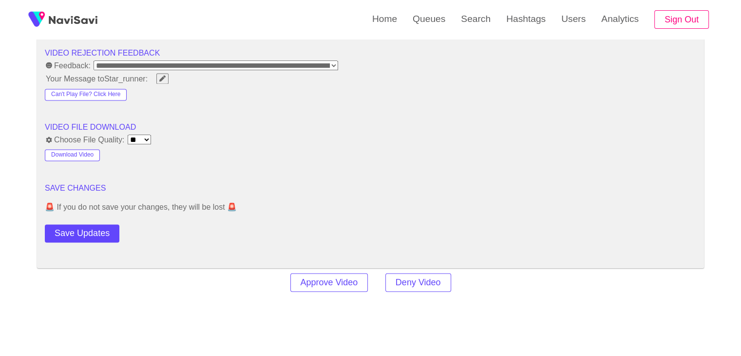
scroll to position [1365, 0]
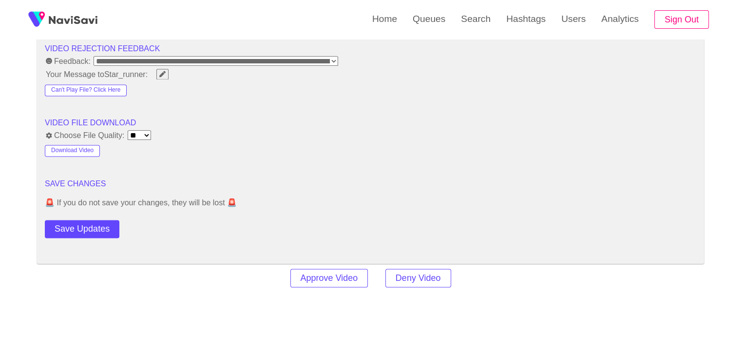
click at [94, 232] on button "Save Updates" at bounding box center [82, 229] width 75 height 18
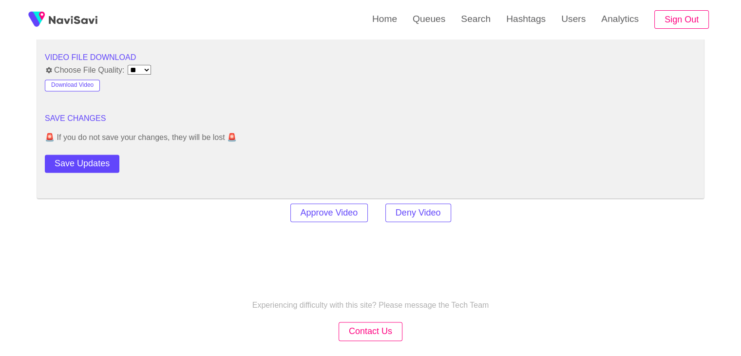
scroll to position [1462, 0]
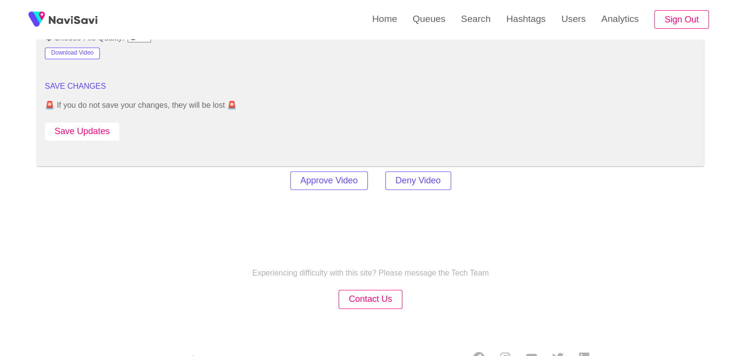
click at [89, 128] on button "Save Updates" at bounding box center [82, 131] width 75 height 18
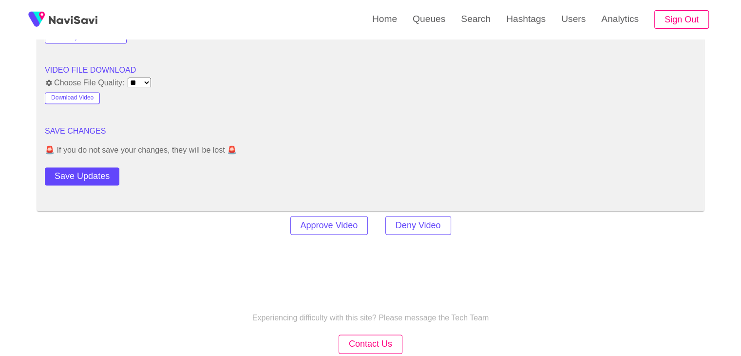
scroll to position [1267, 0]
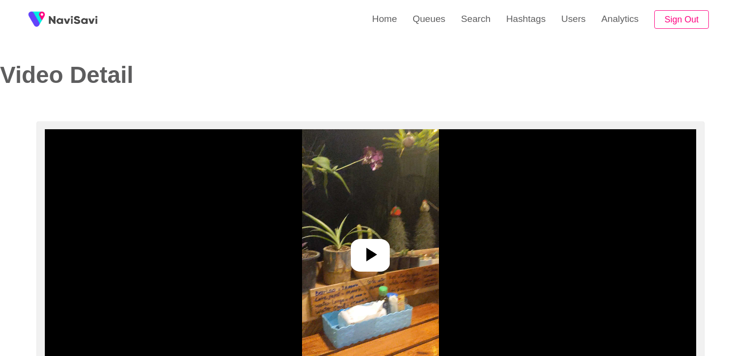
select select "**********"
select select "**"
click at [379, 254] on icon at bounding box center [370, 254] width 23 height 23
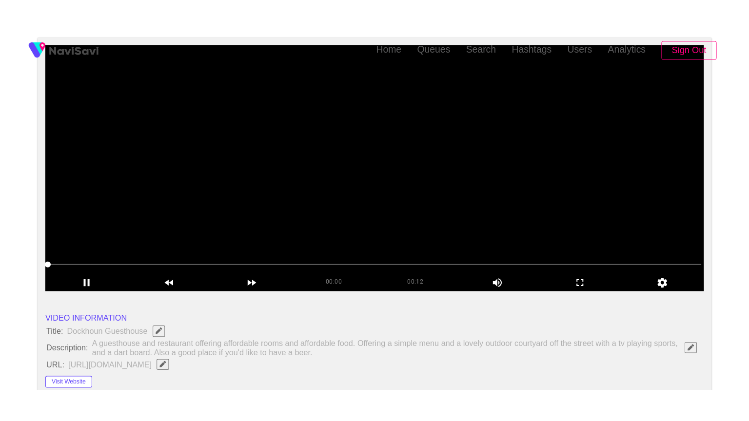
scroll to position [146, 0]
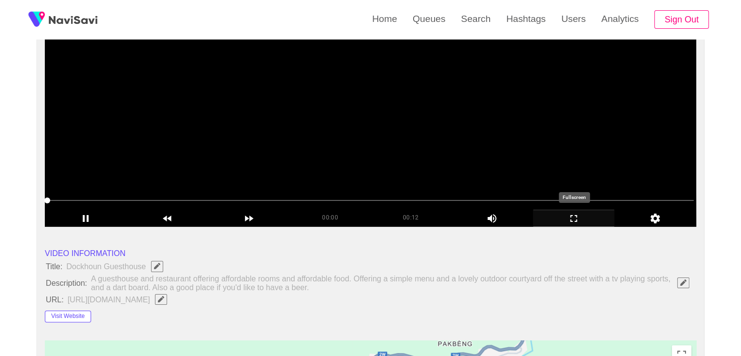
click at [585, 216] on icon "add" at bounding box center [574, 219] width 81 height 12
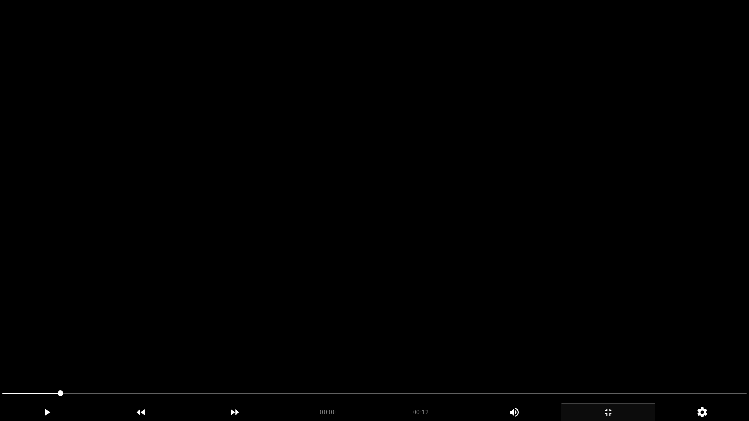
click at [380, 266] on video at bounding box center [374, 210] width 749 height 421
click at [456, 295] on video at bounding box center [374, 210] width 749 height 421
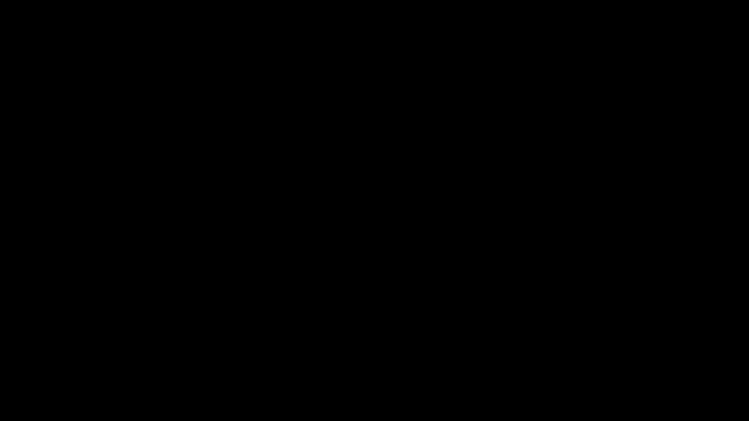
drag, startPoint x: 186, startPoint y: 389, endPoint x: 257, endPoint y: 390, distance: 71.7
click at [257, 355] on span at bounding box center [374, 394] width 744 height 16
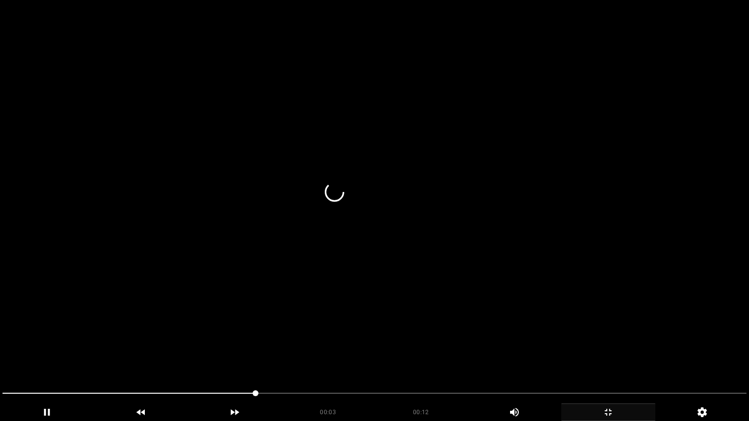
click at [361, 346] on video at bounding box center [374, 210] width 749 height 421
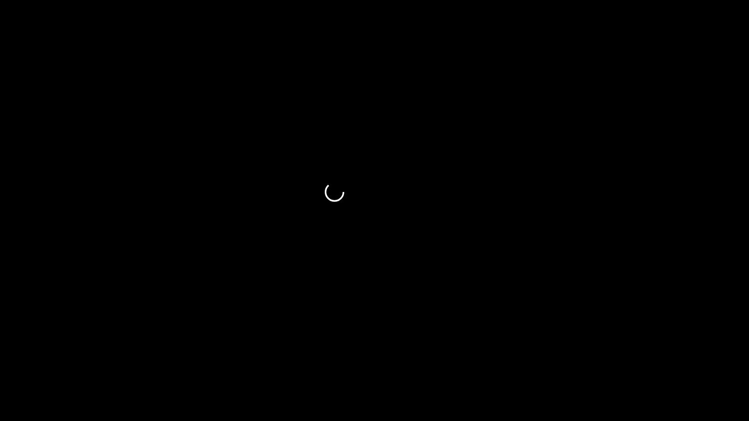
drag, startPoint x: 607, startPoint y: 409, endPoint x: 508, endPoint y: 329, distance: 127.5
click at [604, 355] on icon "add" at bounding box center [607, 413] width 93 height 12
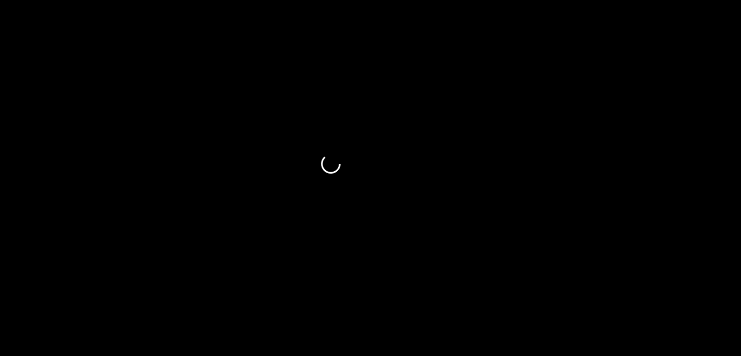
scroll to position [193, 0]
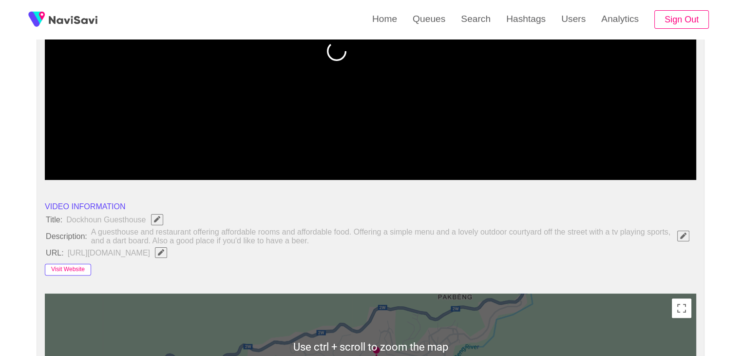
click at [66, 268] on button "Visit Website" at bounding box center [68, 270] width 46 height 12
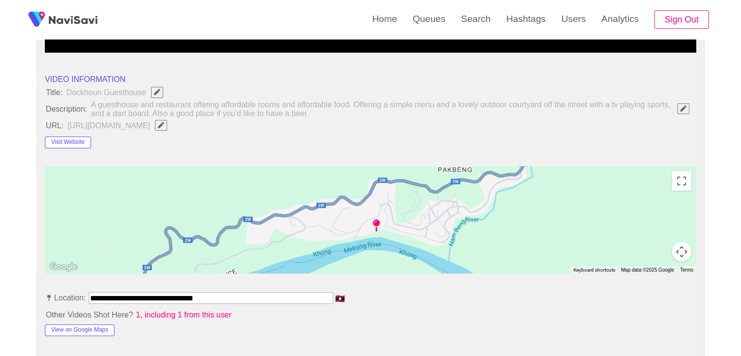
scroll to position [339, 0]
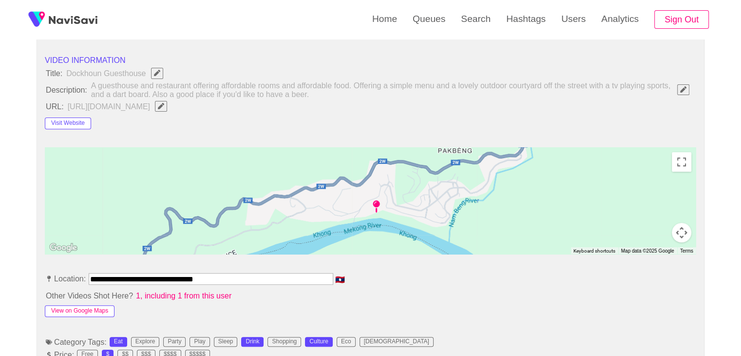
click at [104, 311] on button "View on Google Maps" at bounding box center [80, 311] width 70 height 12
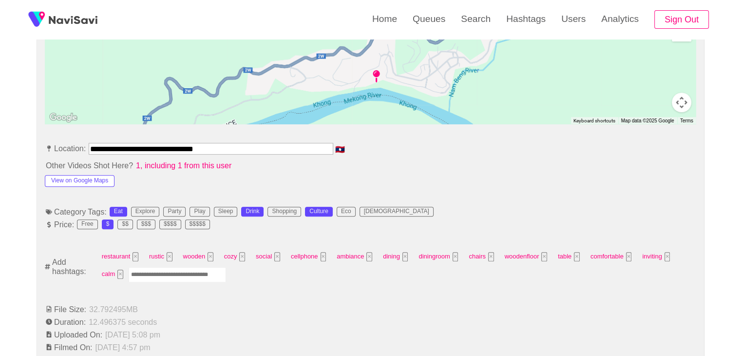
scroll to position [485, 0]
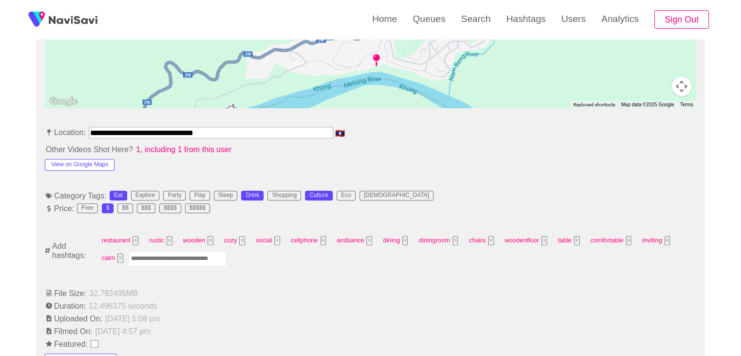
click at [175, 259] on input "Enter tag here and press return" at bounding box center [177, 258] width 97 height 15
type input "*****"
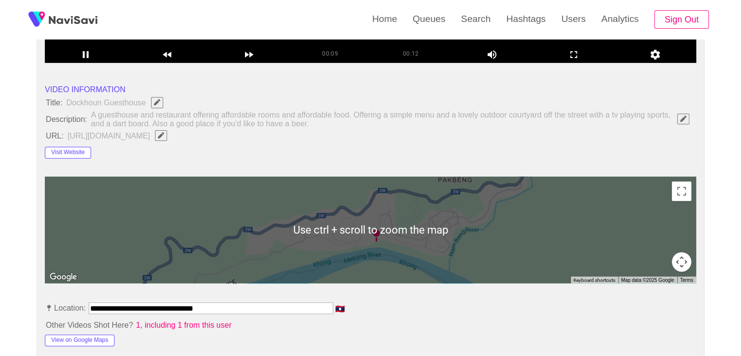
scroll to position [144, 0]
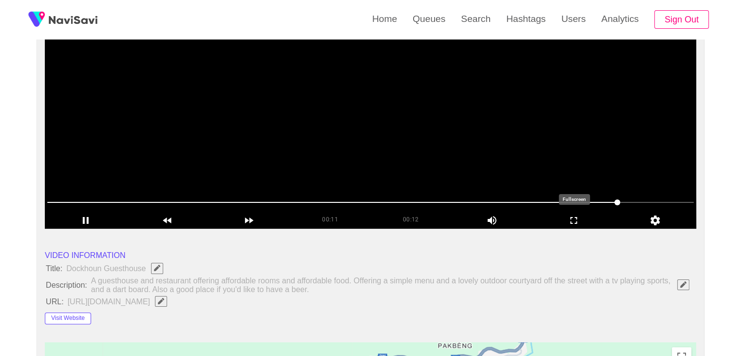
drag, startPoint x: 564, startPoint y: 215, endPoint x: 341, endPoint y: 283, distance: 233.4
click at [550, 219] on icon "add" at bounding box center [574, 220] width 81 height 12
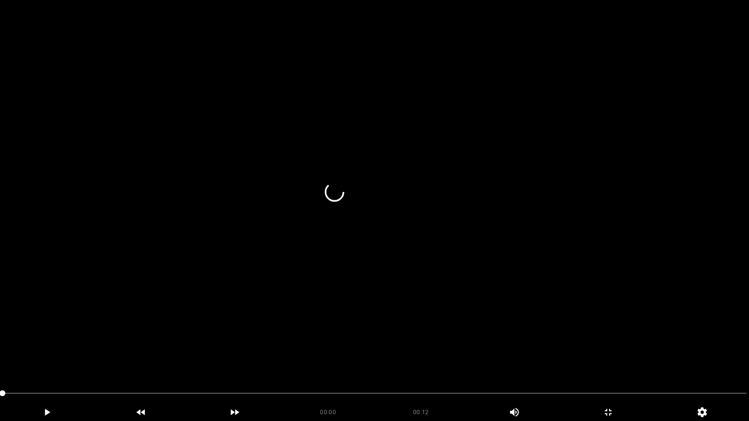
click at [50, 344] on video at bounding box center [374, 210] width 749 height 421
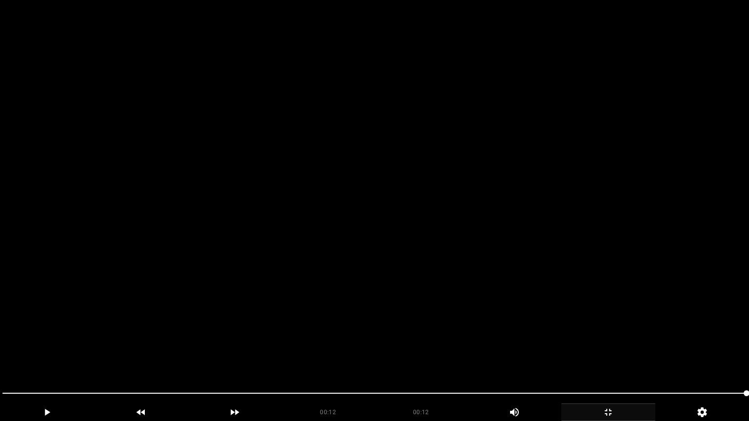
click at [625, 355] on icon "add" at bounding box center [607, 413] width 93 height 12
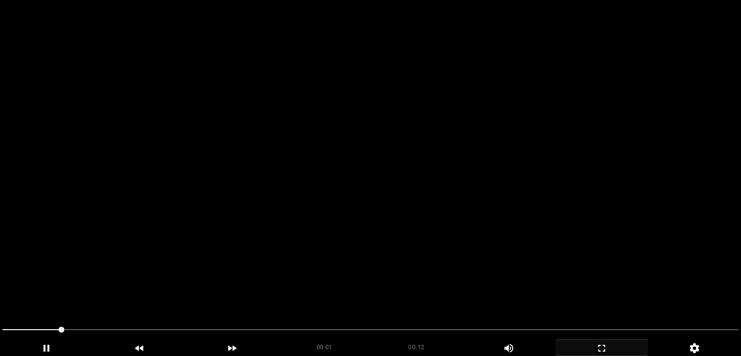
scroll to position [437, 0]
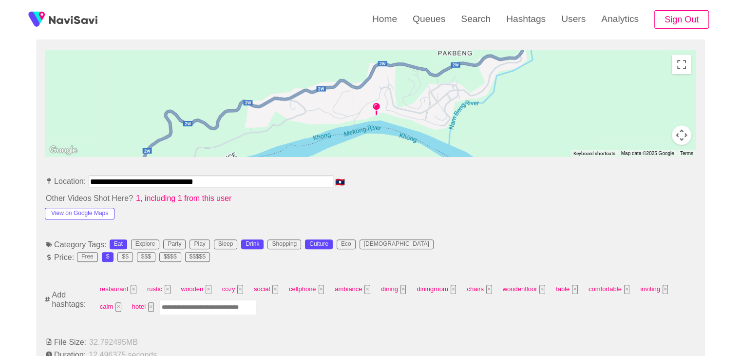
click at [213, 309] on input "Enter tag here and press return" at bounding box center [207, 307] width 97 height 15
type input "*********"
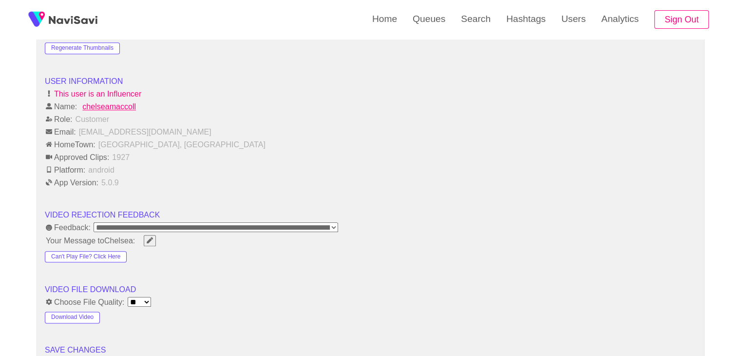
scroll to position [1217, 0]
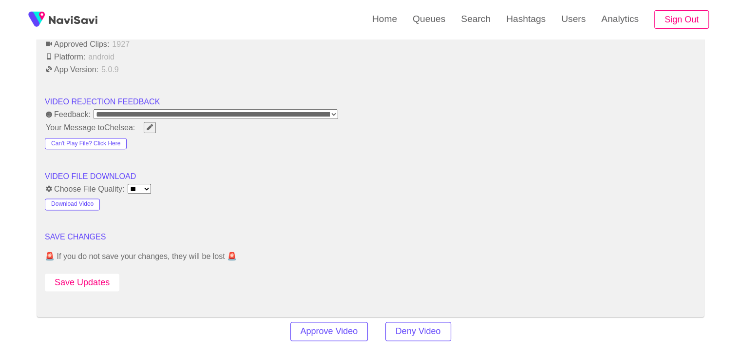
click at [81, 275] on button "Save Updates" at bounding box center [82, 282] width 75 height 18
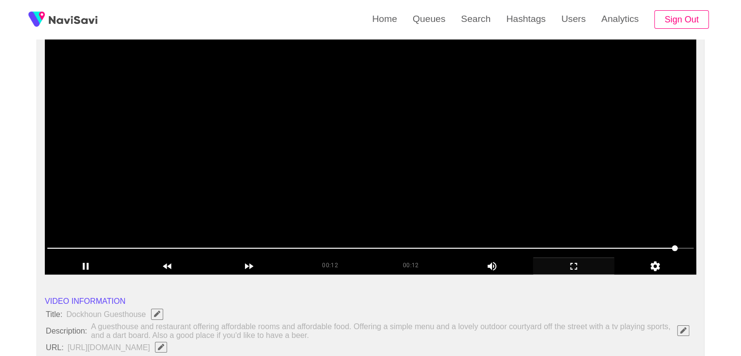
scroll to position [96, 0]
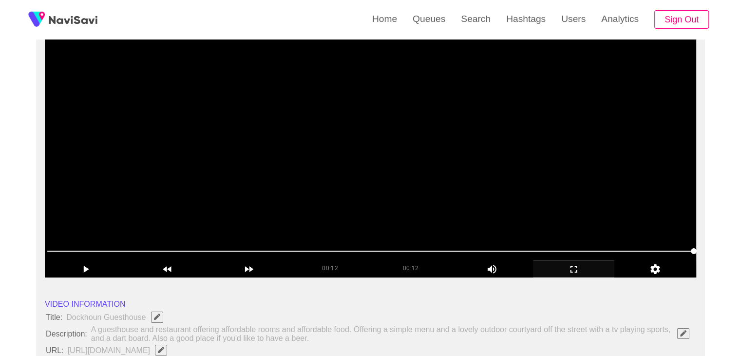
click at [393, 187] on video at bounding box center [371, 156] width 652 height 244
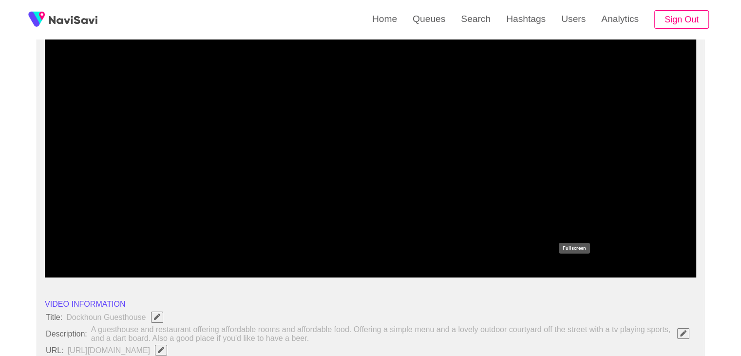
click at [575, 268] on icon "add" at bounding box center [574, 269] width 81 height 12
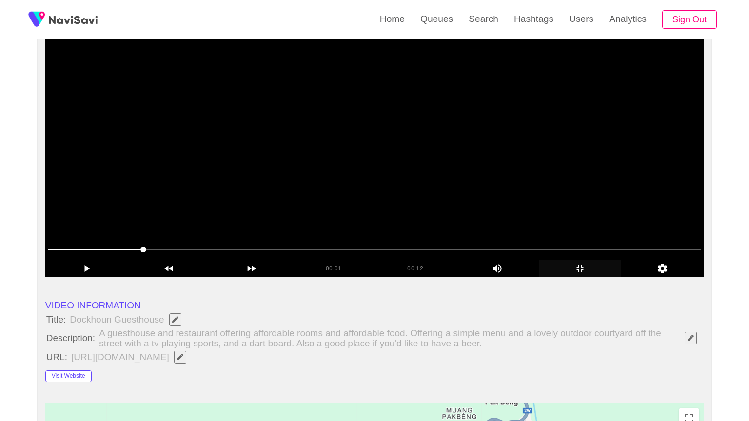
click at [544, 276] on video at bounding box center [374, 156] width 658 height 244
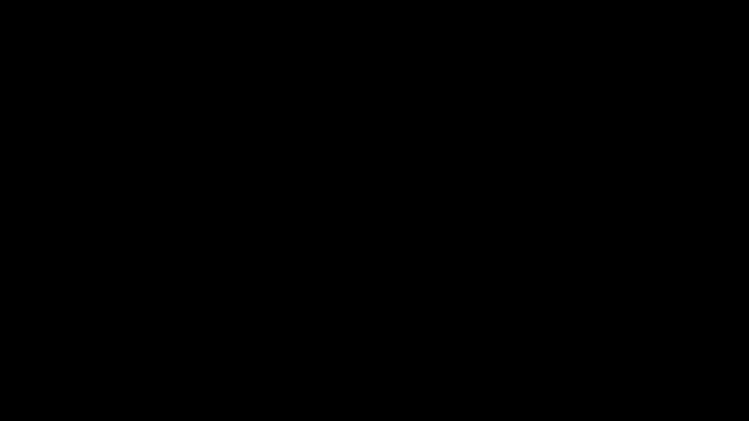
click at [615, 355] on icon "add" at bounding box center [607, 413] width 93 height 12
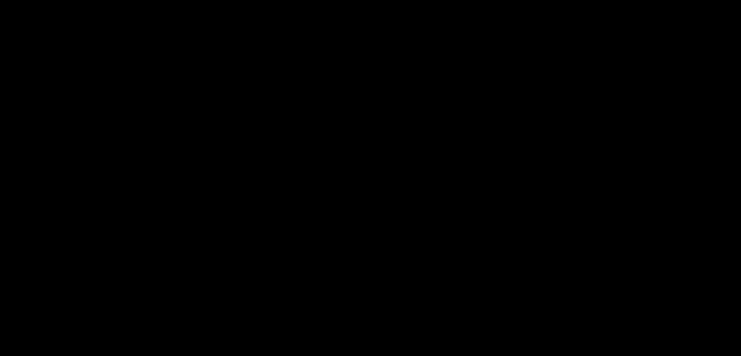
scroll to position [1217, 0]
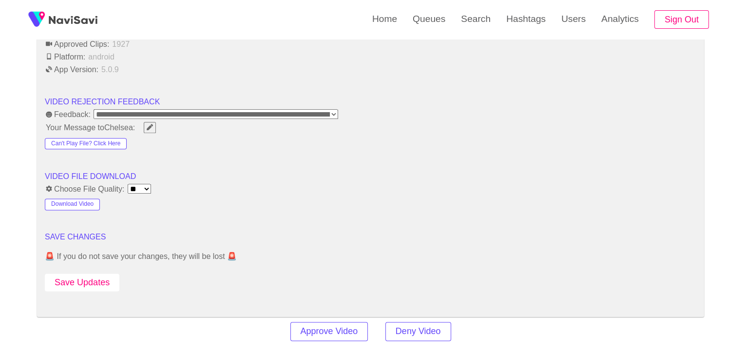
click at [76, 274] on button "Save Updates" at bounding box center [82, 282] width 75 height 18
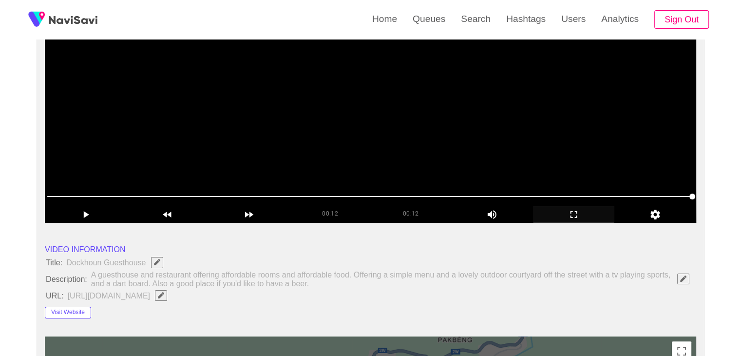
scroll to position [144, 0]
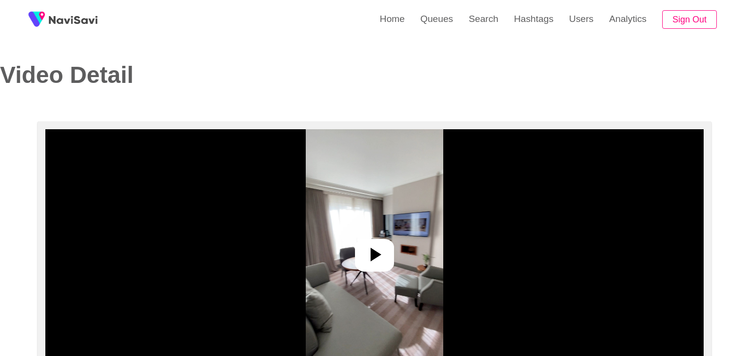
select select "**********"
select select "**"
drag, startPoint x: 365, startPoint y: 248, endPoint x: 375, endPoint y: 253, distance: 11.1
click at [366, 248] on icon at bounding box center [370, 254] width 23 height 23
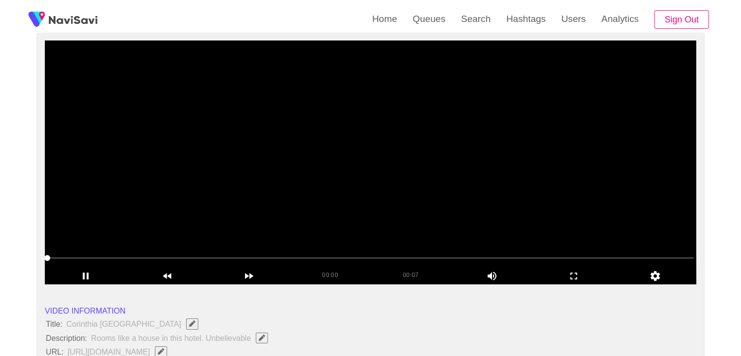
scroll to position [97, 0]
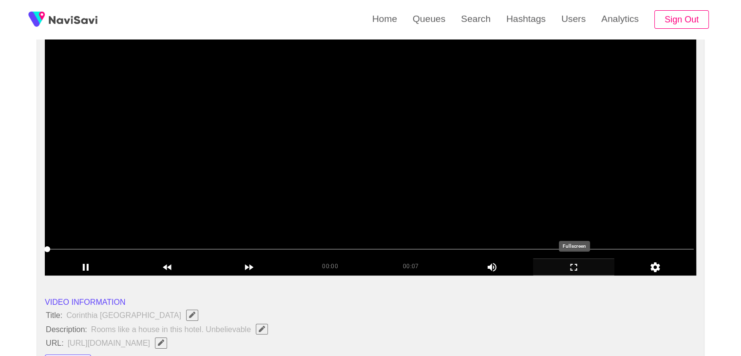
click at [590, 264] on icon "add" at bounding box center [574, 267] width 81 height 12
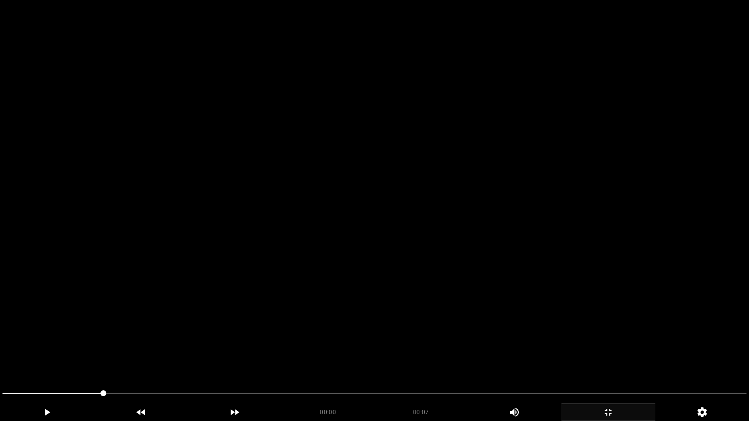
click at [407, 326] on video at bounding box center [374, 210] width 749 height 421
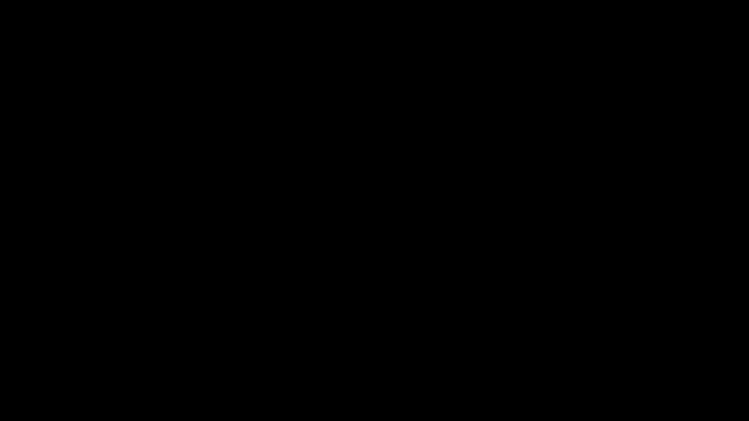
click at [613, 355] on icon "add" at bounding box center [607, 413] width 93 height 12
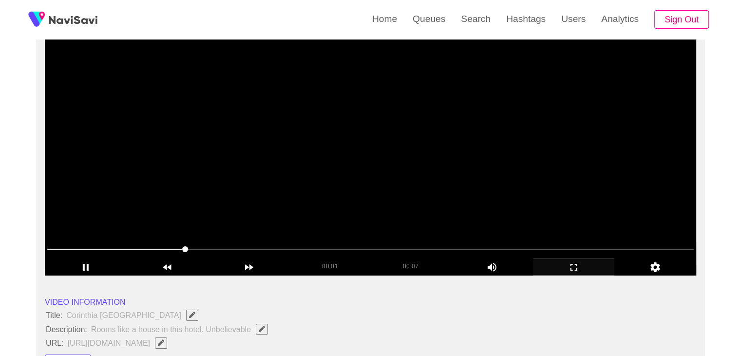
click at [500, 218] on video at bounding box center [371, 154] width 652 height 244
click at [503, 216] on video at bounding box center [371, 154] width 652 height 244
click at [588, 233] on video at bounding box center [371, 154] width 652 height 244
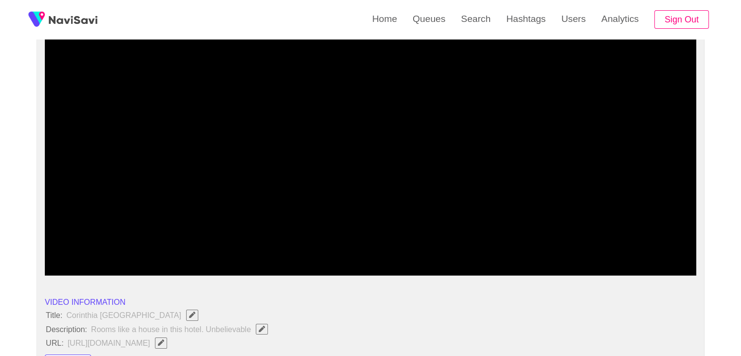
click at [579, 274] on div "add" at bounding box center [574, 266] width 82 height 17
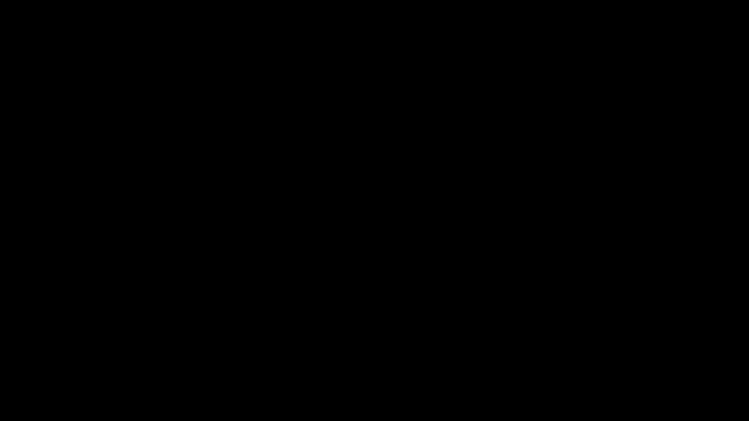
drag, startPoint x: 190, startPoint y: 394, endPoint x: 149, endPoint y: 397, distance: 41.6
click at [149, 355] on span at bounding box center [374, 394] width 744 height 16
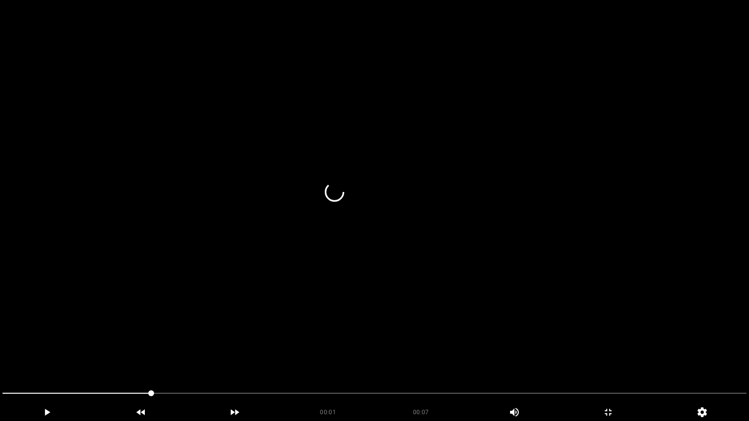
click at [565, 316] on video at bounding box center [374, 210] width 749 height 421
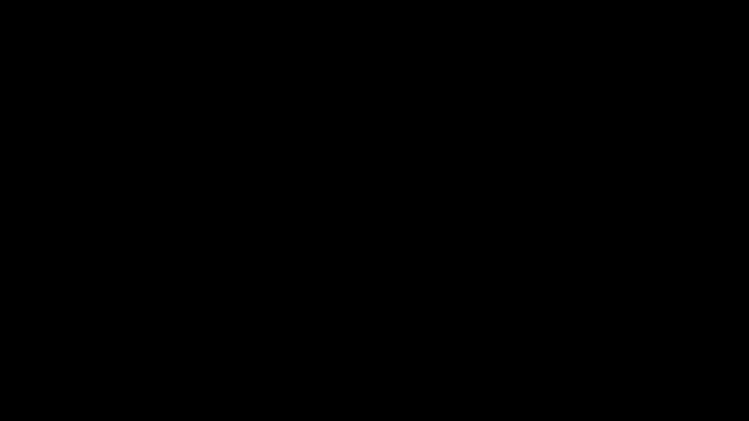
click at [157, 355] on span at bounding box center [374, 394] width 744 height 16
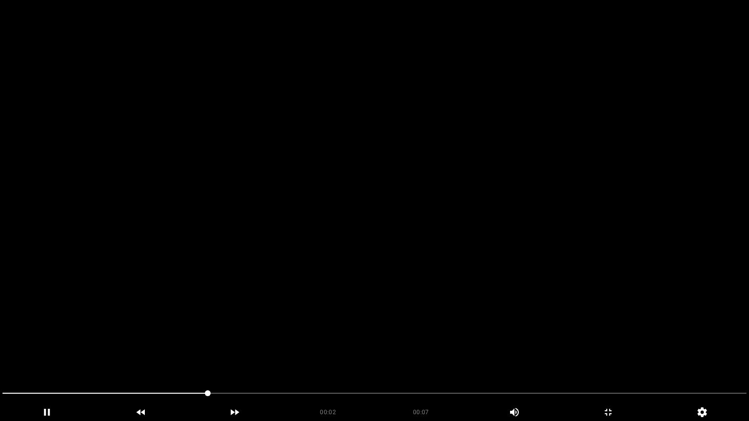
click at [351, 343] on video at bounding box center [374, 210] width 749 height 421
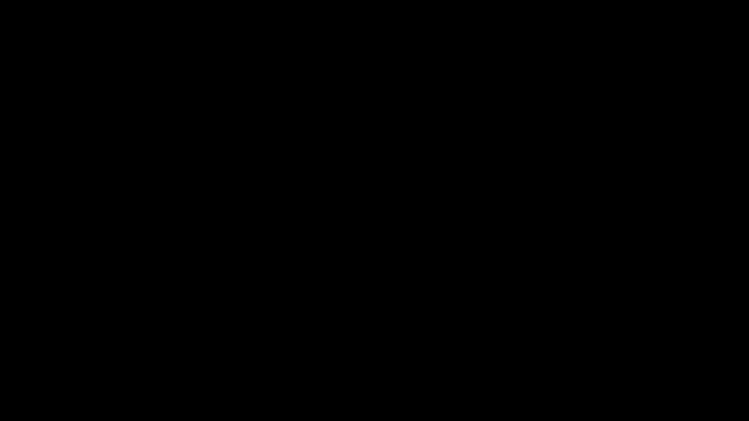
click at [613, 355] on icon "add" at bounding box center [607, 413] width 93 height 12
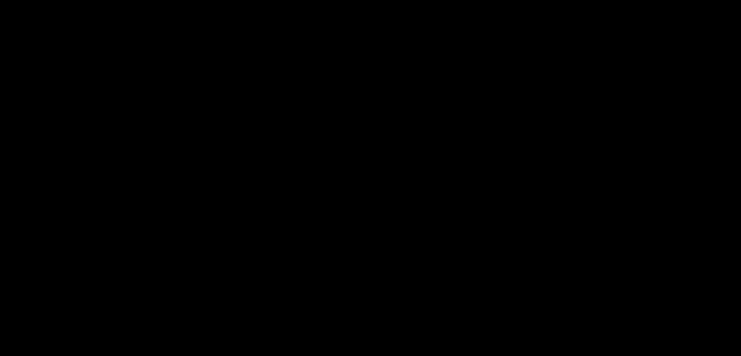
scroll to position [439, 0]
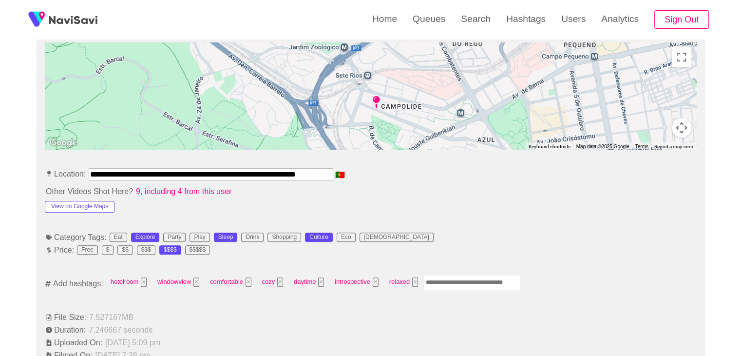
click at [454, 281] on input "Enter tag here and press return" at bounding box center [472, 282] width 97 height 15
type input "*********"
click at [101, 207] on button "View on Google Maps" at bounding box center [80, 207] width 70 height 12
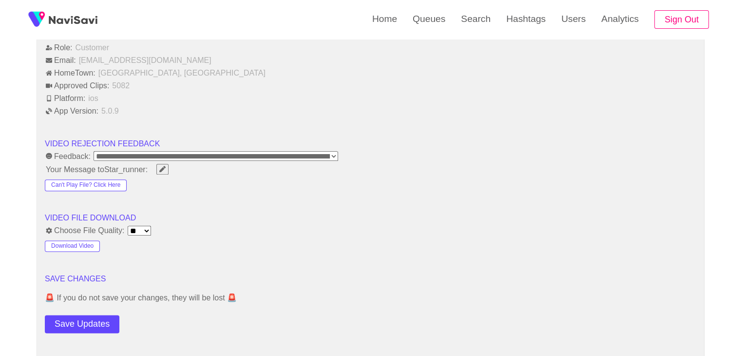
scroll to position [1170, 0]
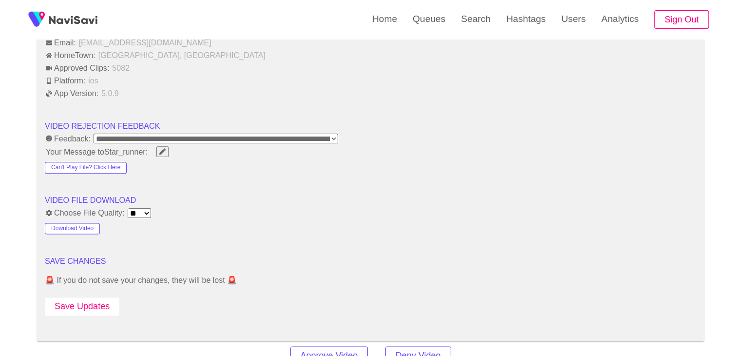
click at [95, 305] on button "Save Updates" at bounding box center [82, 306] width 75 height 18
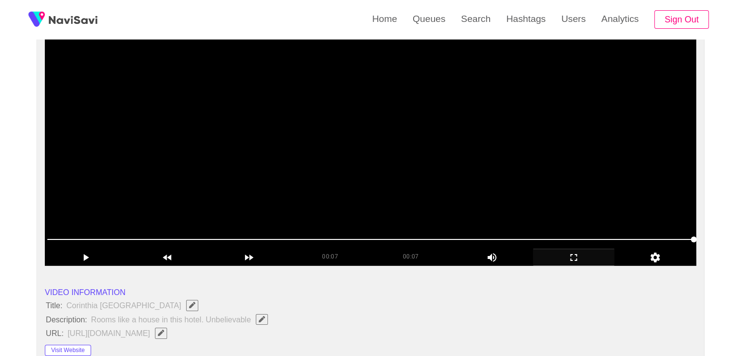
scroll to position [97, 0]
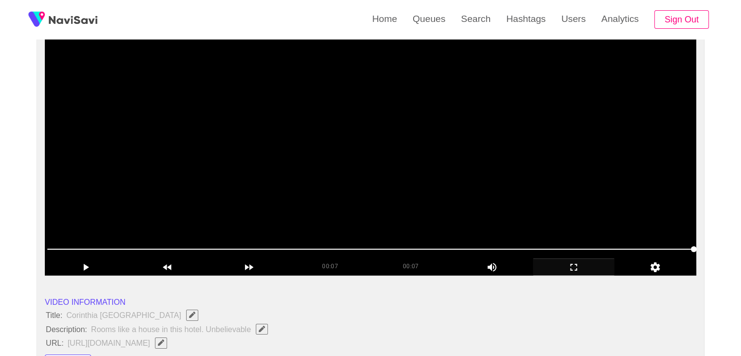
click at [350, 157] on video at bounding box center [371, 154] width 652 height 244
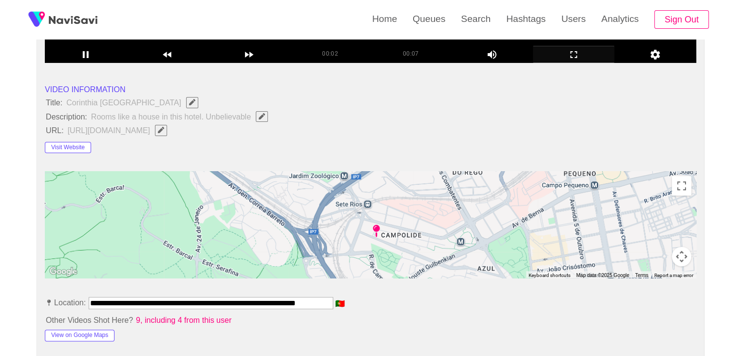
scroll to position [146, 0]
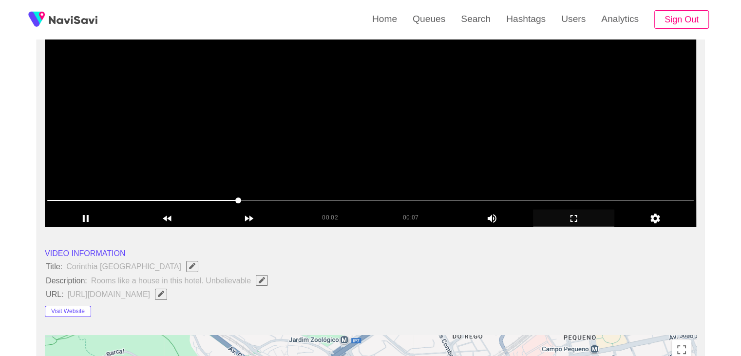
click at [348, 129] on video at bounding box center [371, 105] width 652 height 244
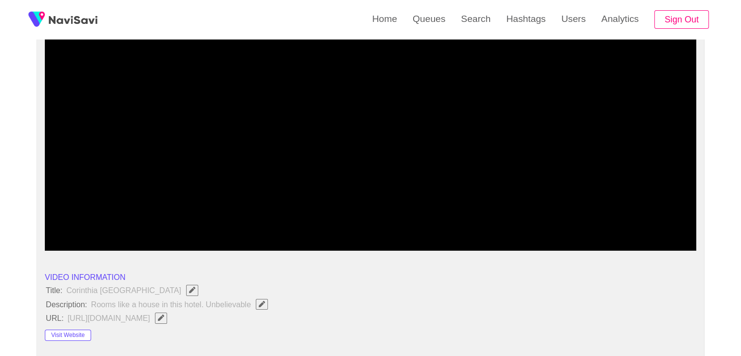
scroll to position [97, 0]
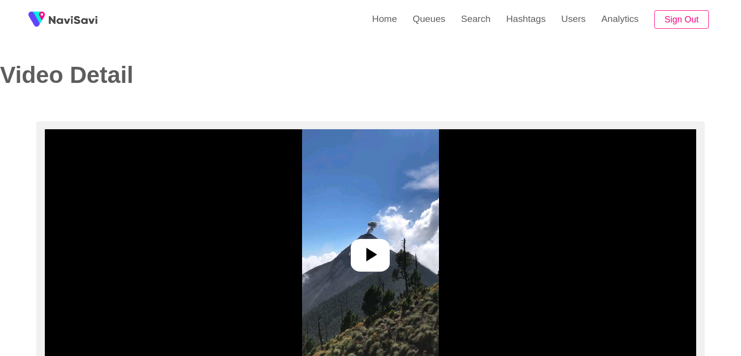
select select "**********"
select select "**"
click at [375, 262] on icon at bounding box center [370, 254] width 23 height 23
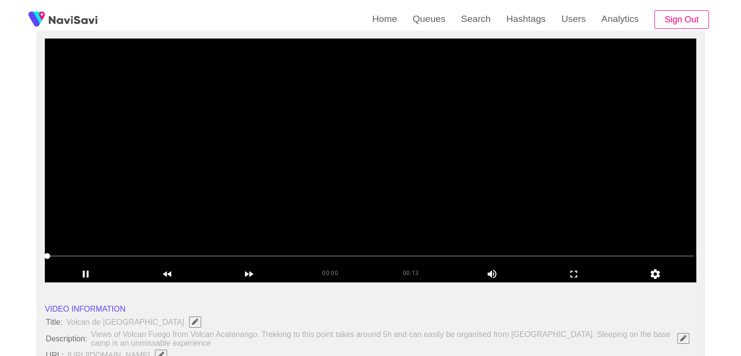
scroll to position [97, 0]
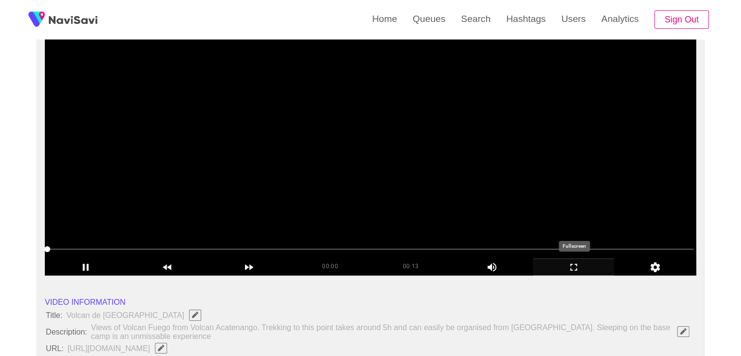
click at [575, 264] on icon "add" at bounding box center [574, 267] width 7 height 7
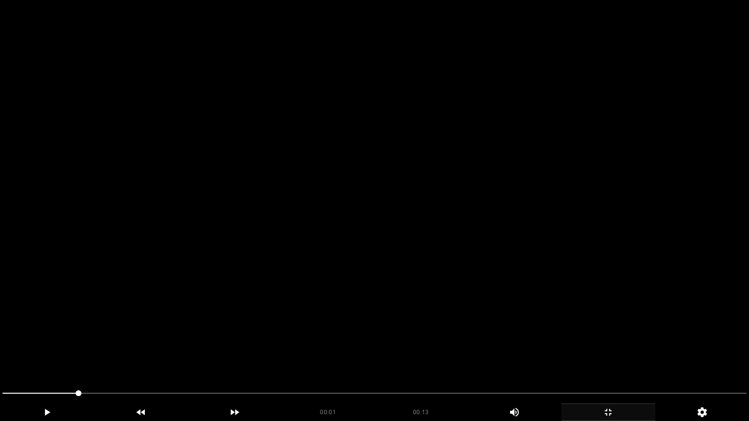
click at [476, 245] on video at bounding box center [374, 210] width 749 height 421
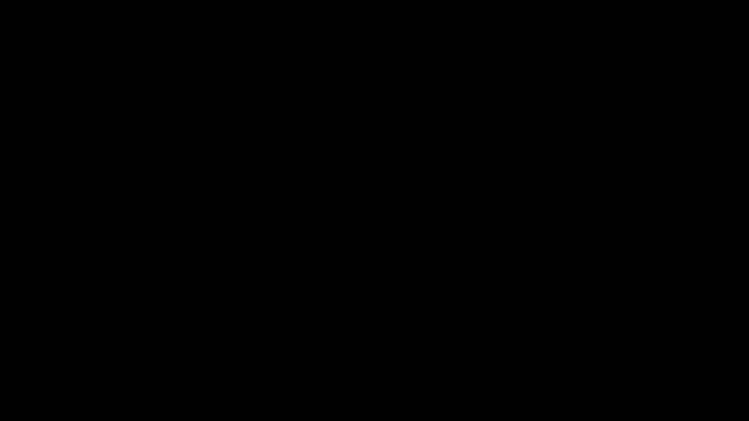
click at [394, 340] on video at bounding box center [374, 210] width 749 height 421
click at [626, 355] on div "add" at bounding box center [608, 413] width 94 height 18
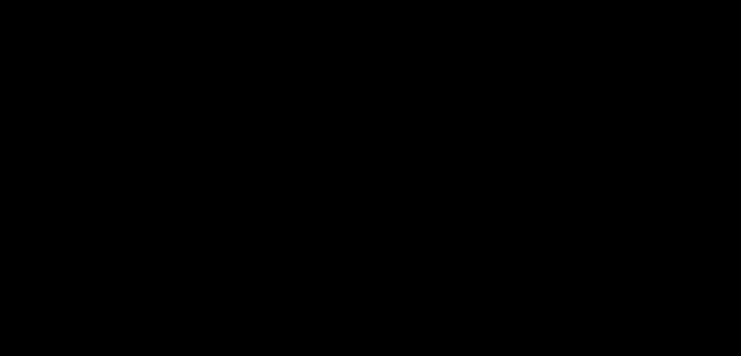
scroll to position [439, 0]
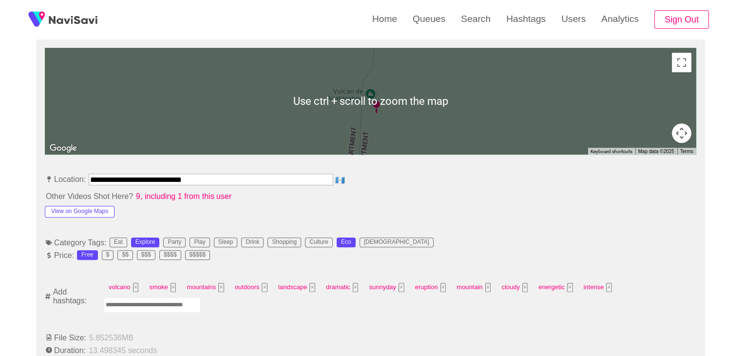
drag, startPoint x: 163, startPoint y: 297, endPoint x: 165, endPoint y: 305, distance: 8.0
click at [162, 302] on input "Enter tag here and press return" at bounding box center [151, 304] width 97 height 15
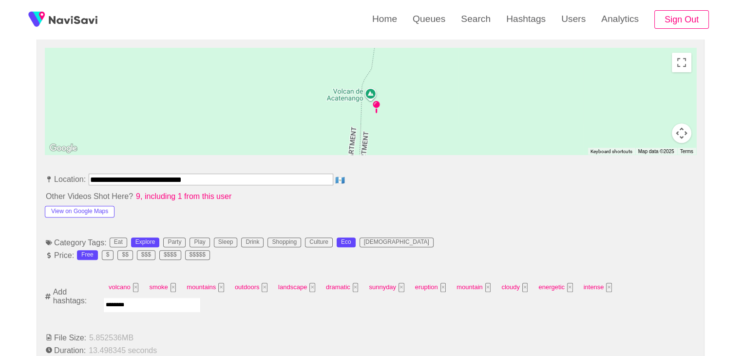
type input "*********"
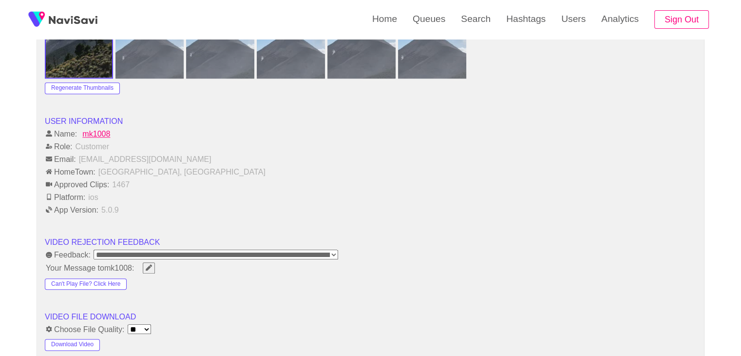
scroll to position [1170, 0]
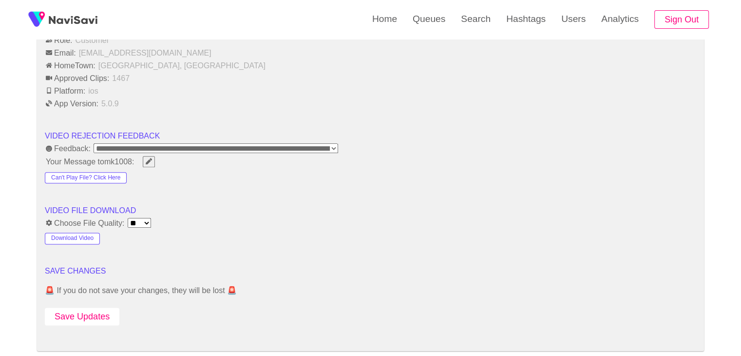
click at [93, 314] on button "Save Updates" at bounding box center [82, 317] width 75 height 18
drag, startPoint x: 79, startPoint y: 311, endPoint x: 86, endPoint y: 306, distance: 8.0
click at [80, 311] on button "Save Updates" at bounding box center [82, 317] width 75 height 18
drag, startPoint x: 98, startPoint y: 314, endPoint x: 126, endPoint y: 291, distance: 36.0
click at [97, 313] on button "Save Updates" at bounding box center [82, 317] width 75 height 18
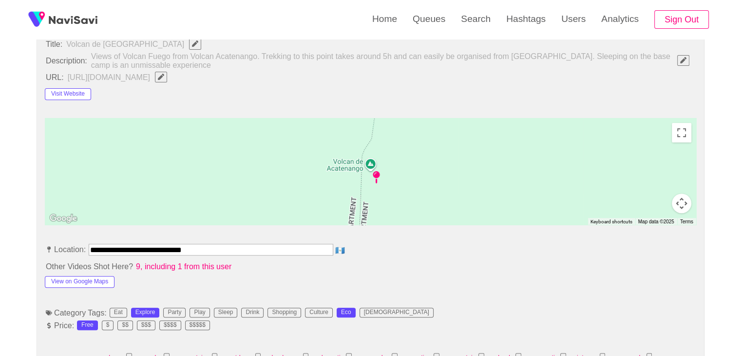
scroll to position [341, 0]
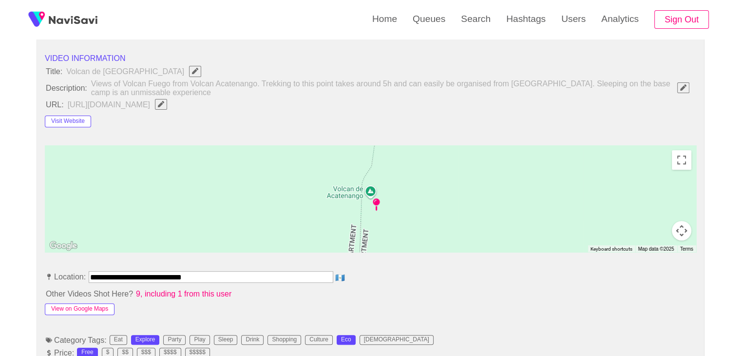
click at [92, 308] on button "View on Google Maps" at bounding box center [80, 309] width 70 height 12
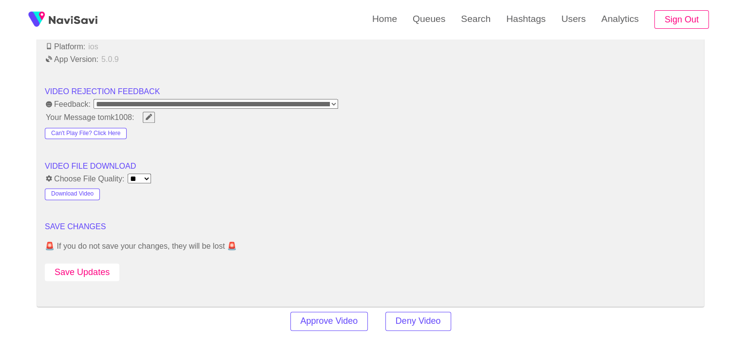
scroll to position [1219, 0]
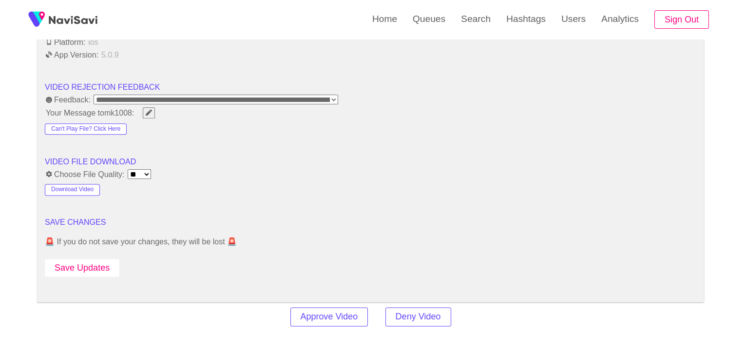
click at [96, 269] on button "Save Updates" at bounding box center [82, 268] width 75 height 18
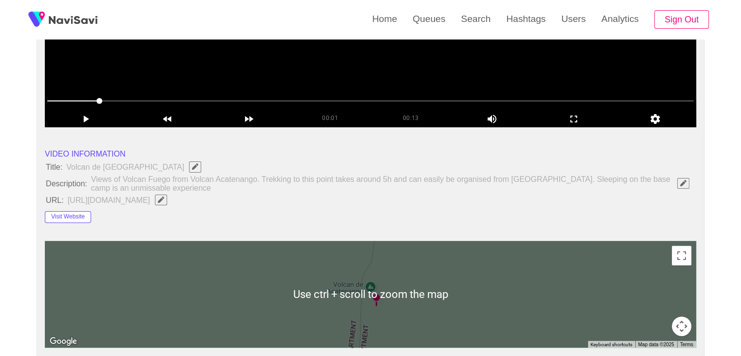
scroll to position [244, 0]
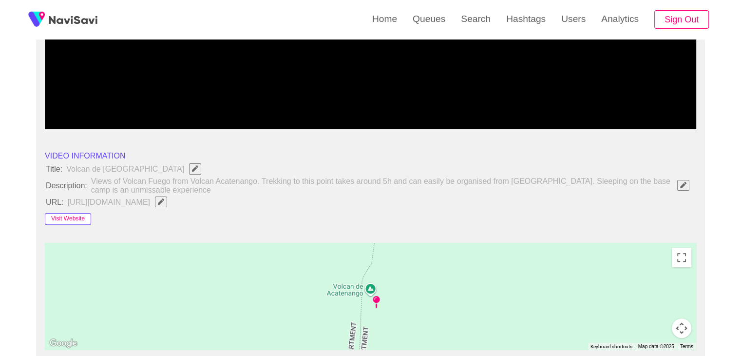
click at [73, 220] on button "Visit Website" at bounding box center [68, 219] width 46 height 12
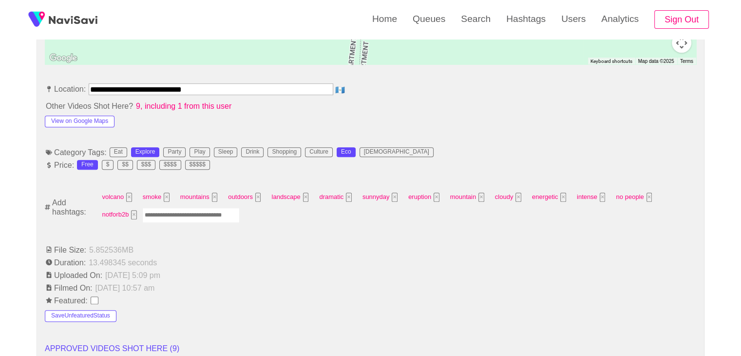
scroll to position [536, 0]
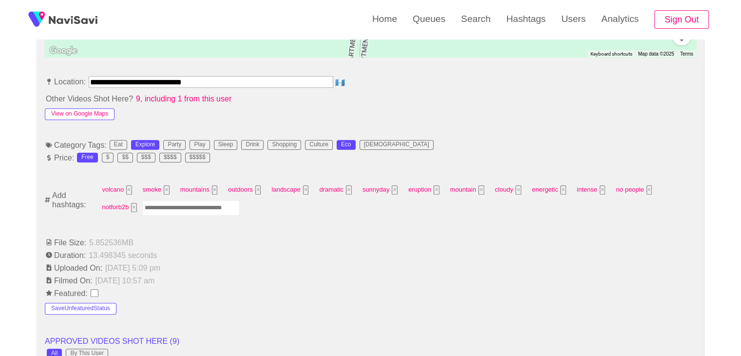
click at [104, 115] on button "View on Google Maps" at bounding box center [80, 114] width 70 height 12
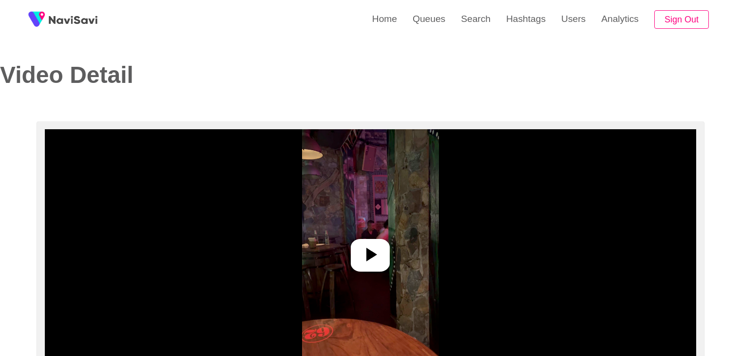
select select "**********"
select select "**"
click at [379, 248] on icon at bounding box center [370, 254] width 23 height 23
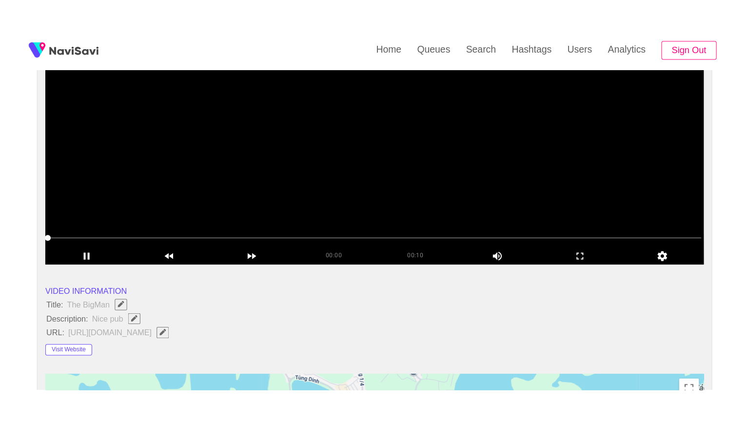
scroll to position [146, 0]
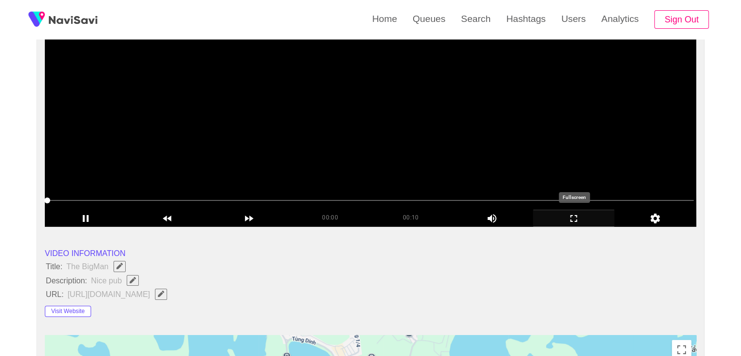
click at [587, 221] on icon "add" at bounding box center [574, 219] width 81 height 12
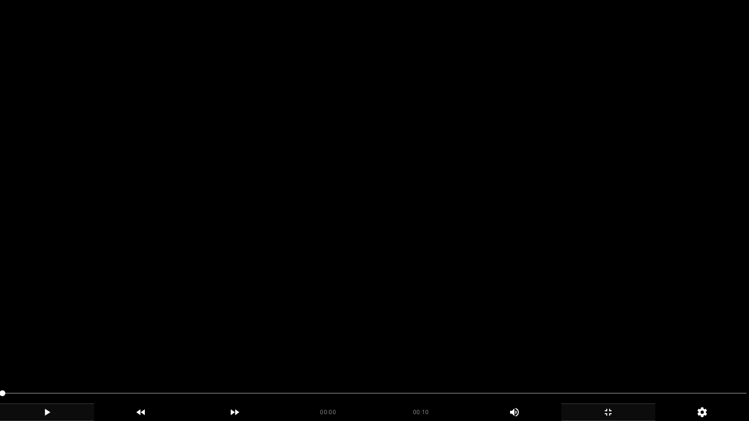
click at [42, 355] on icon "add" at bounding box center [46, 413] width 93 height 12
click at [456, 312] on video at bounding box center [374, 210] width 749 height 421
click at [456, 311] on video at bounding box center [374, 210] width 749 height 421
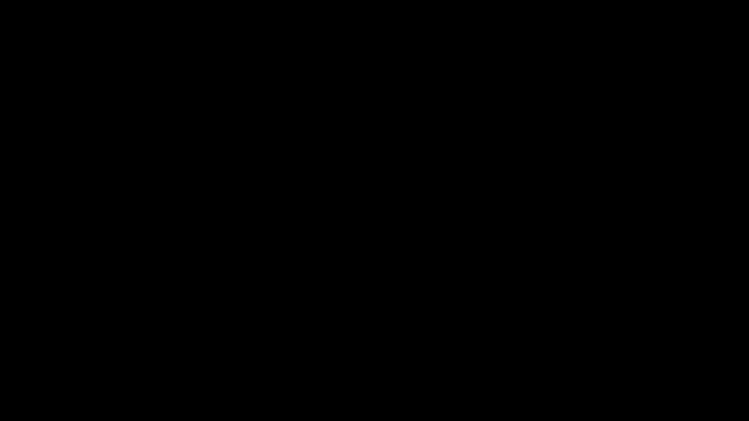
click at [372, 355] on span at bounding box center [374, 394] width 744 height 16
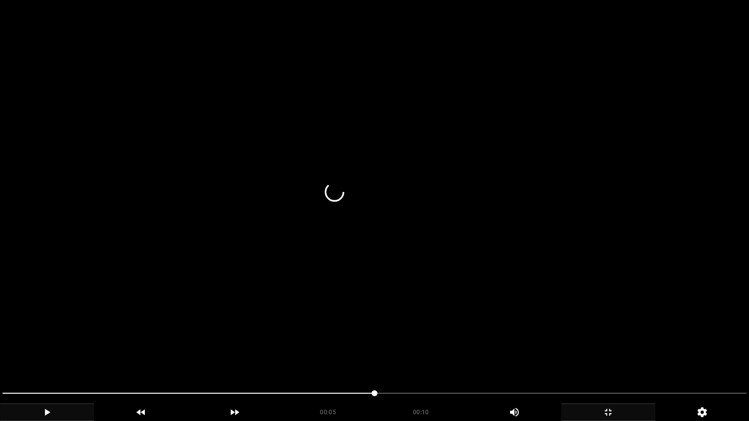
click at [408, 337] on video at bounding box center [374, 210] width 749 height 421
click at [324, 310] on video at bounding box center [374, 210] width 749 height 421
click at [422, 338] on video at bounding box center [374, 210] width 749 height 421
click at [427, 335] on video at bounding box center [374, 210] width 749 height 421
click at [582, 348] on video at bounding box center [374, 210] width 749 height 421
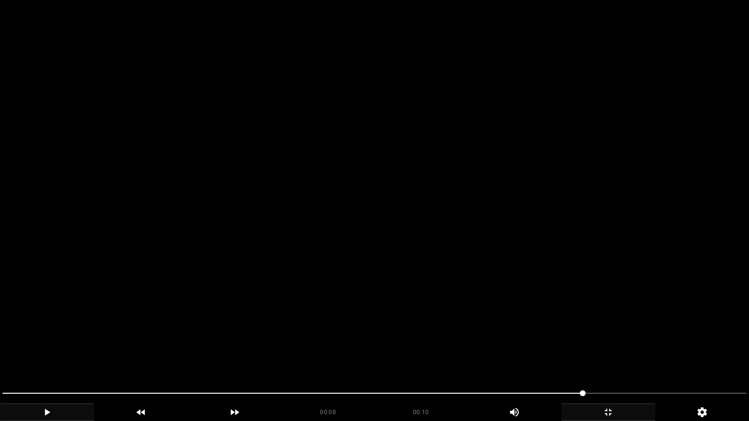
click at [582, 348] on video at bounding box center [374, 210] width 749 height 421
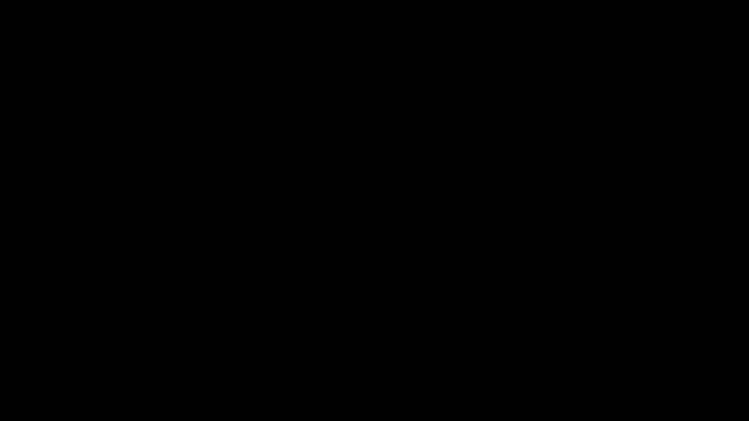
drag, startPoint x: 448, startPoint y: 392, endPoint x: 428, endPoint y: 390, distance: 20.5
click at [428, 355] on span at bounding box center [374, 394] width 744 height 16
drag, startPoint x: 329, startPoint y: 386, endPoint x: 296, endPoint y: 380, distance: 34.1
click at [318, 355] on div at bounding box center [375, 395] width 752 height 26
click at [361, 311] on video at bounding box center [374, 210] width 749 height 421
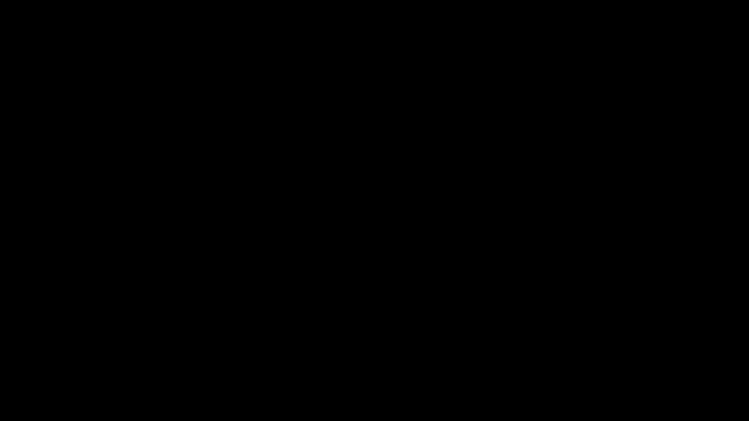
click at [361, 311] on video at bounding box center [374, 210] width 749 height 421
click at [594, 355] on icon "add" at bounding box center [607, 413] width 93 height 12
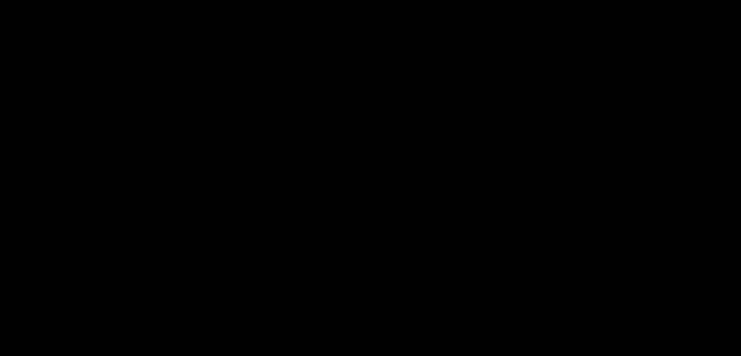
scroll to position [242, 0]
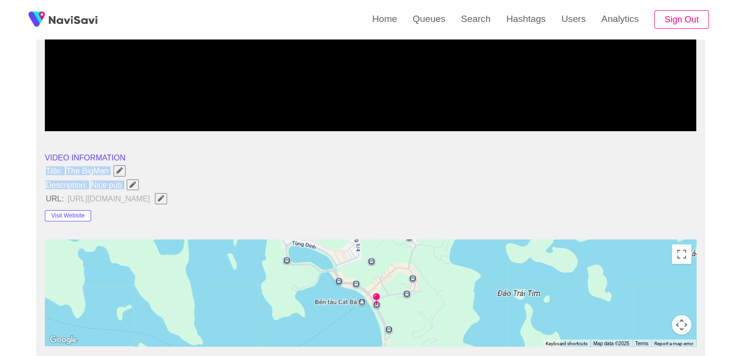
drag, startPoint x: 44, startPoint y: 166, endPoint x: 132, endPoint y: 184, distance: 89.0
copy ul "Title: The BigMan Description: Nice pub"
click at [130, 183] on icon "Edit Field" at bounding box center [133, 184] width 6 height 6
type input "**********"
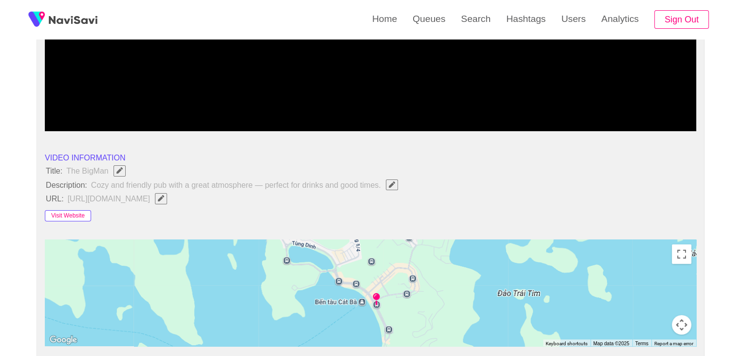
click at [70, 214] on button "Visit Website" at bounding box center [68, 216] width 46 height 12
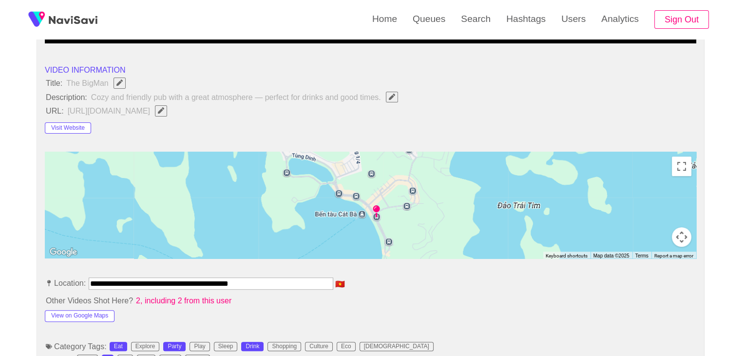
scroll to position [339, 0]
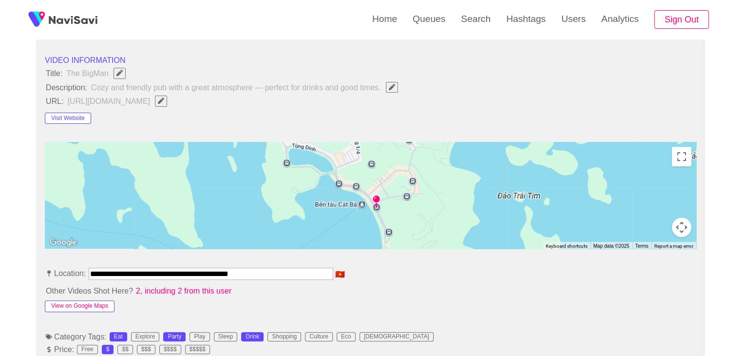
click at [83, 302] on button "View on Google Maps" at bounding box center [80, 306] width 70 height 12
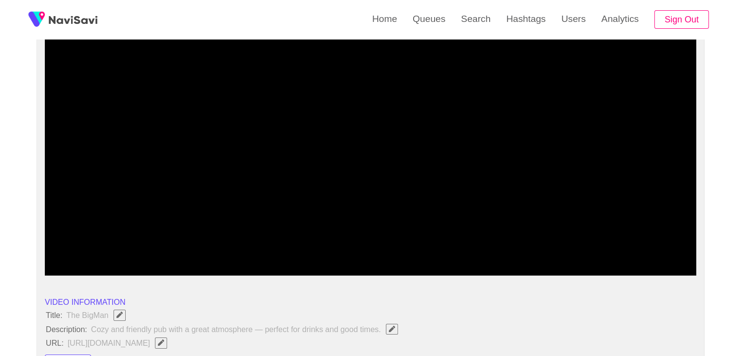
scroll to position [96, 0]
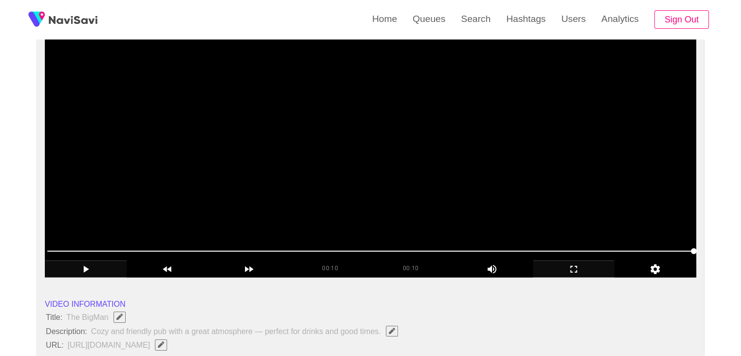
click at [386, 215] on video at bounding box center [371, 156] width 652 height 244
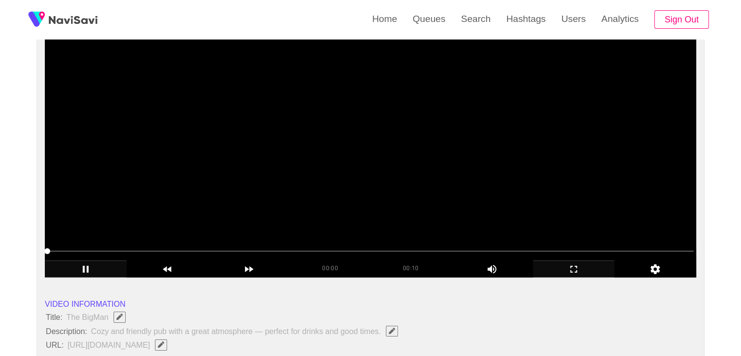
click at [385, 212] on video at bounding box center [371, 156] width 652 height 244
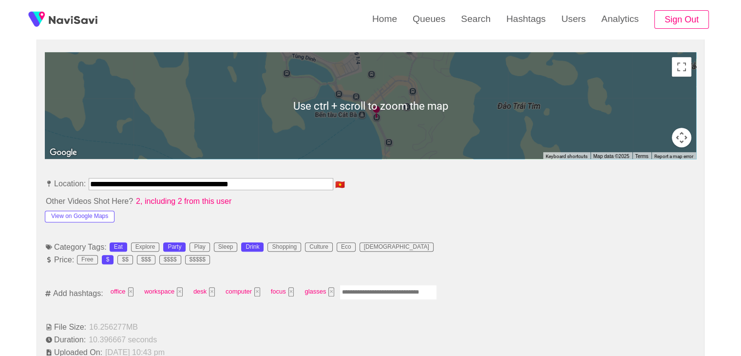
scroll to position [437, 0]
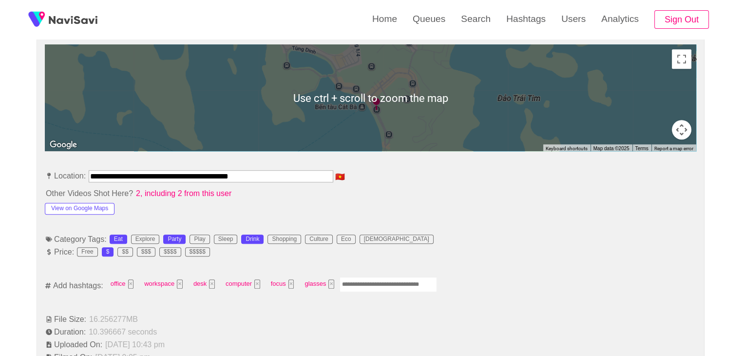
click at [362, 283] on input "Enter tag here and press return" at bounding box center [388, 284] width 97 height 15
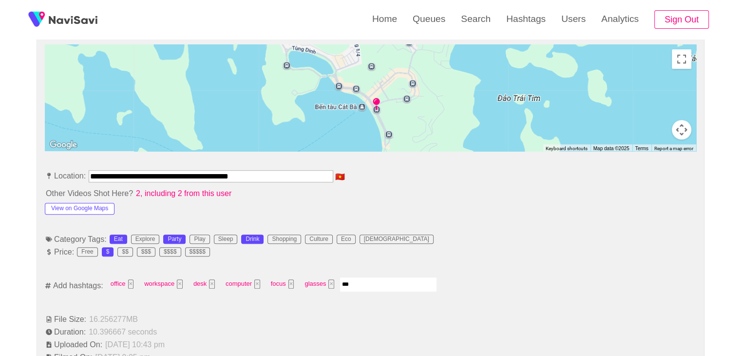
type input "****"
type input "*"
type input "*********"
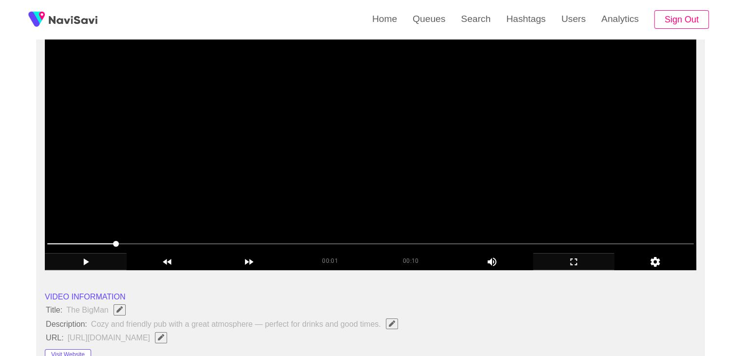
scroll to position [96, 0]
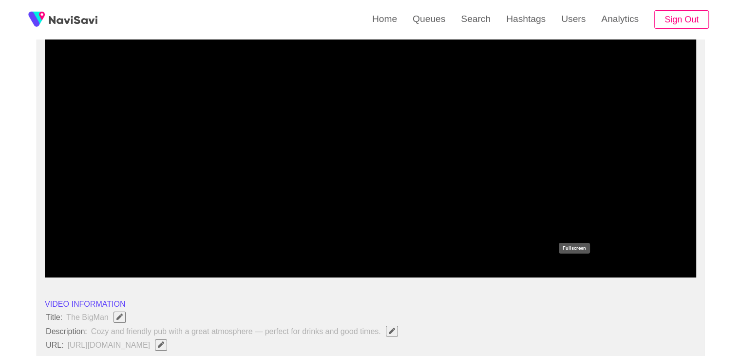
click at [578, 264] on icon "add" at bounding box center [574, 269] width 81 height 12
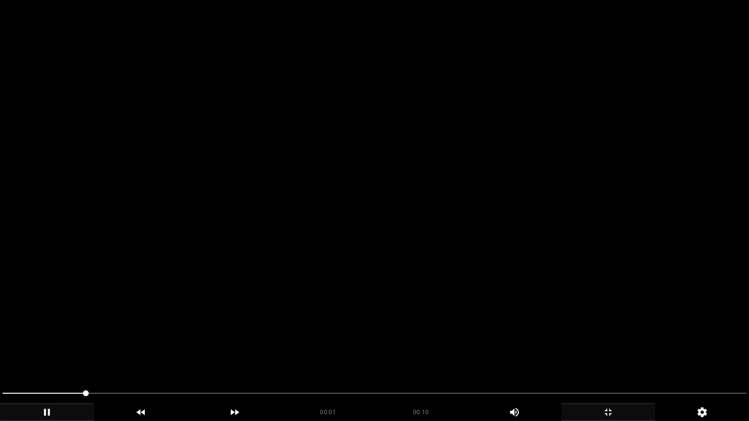
click at [410, 269] on video at bounding box center [374, 210] width 749 height 421
click at [416, 270] on video at bounding box center [374, 210] width 749 height 421
click at [488, 310] on video at bounding box center [374, 210] width 749 height 421
click at [544, 355] on span at bounding box center [287, 393] width 571 height 1
click at [536, 338] on video at bounding box center [374, 210] width 749 height 421
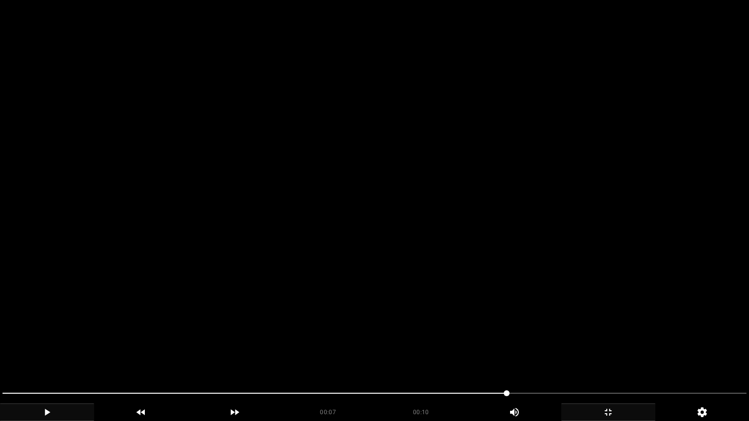
click at [536, 338] on video at bounding box center [374, 210] width 749 height 421
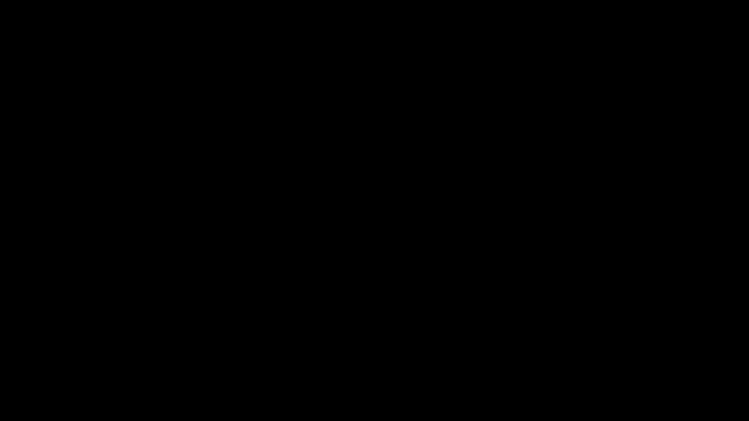
drag, startPoint x: 156, startPoint y: 393, endPoint x: 123, endPoint y: 390, distance: 33.7
click at [123, 355] on span at bounding box center [374, 394] width 744 height 16
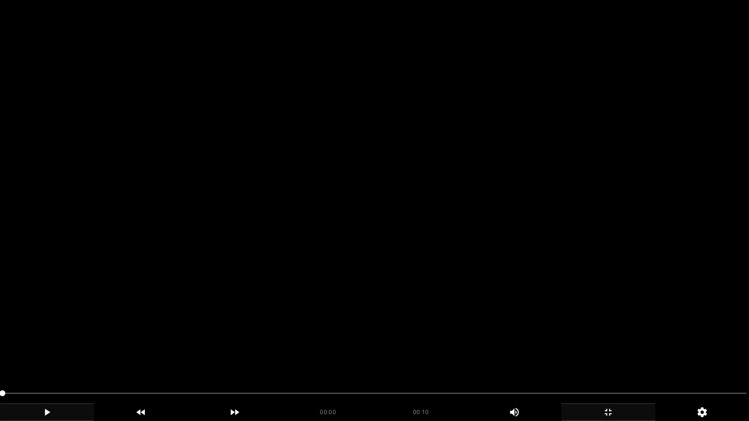
click at [370, 353] on video at bounding box center [374, 210] width 749 height 421
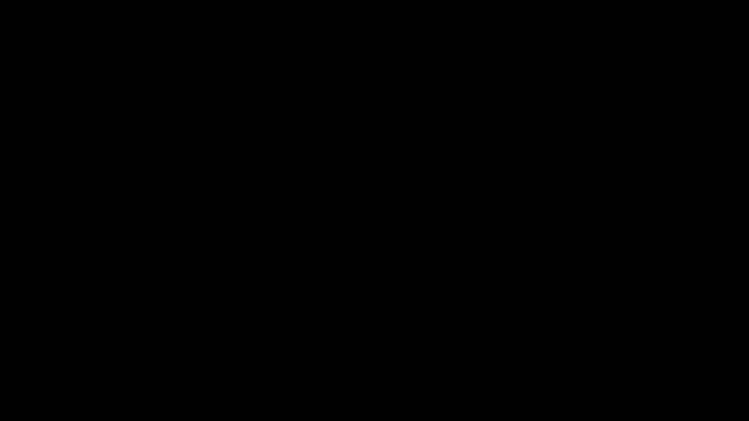
drag, startPoint x: 157, startPoint y: 397, endPoint x: 263, endPoint y: 403, distance: 106.0
click at [200, 355] on span at bounding box center [374, 394] width 744 height 16
drag, startPoint x: 277, startPoint y: 404, endPoint x: 321, endPoint y: 402, distance: 43.9
click at [289, 355] on div "00:02 00:10 Picture In Picture 1" at bounding box center [374, 413] width 749 height 18
click at [335, 355] on div at bounding box center [375, 395] width 752 height 26
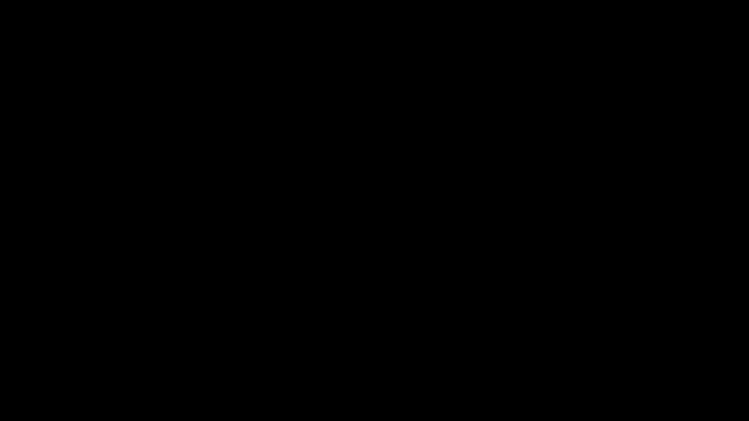
click at [383, 355] on div "00:02 00:10 Picture In Picture 1" at bounding box center [374, 404] width 749 height 36
click at [607, 355] on icon "add" at bounding box center [607, 413] width 93 height 12
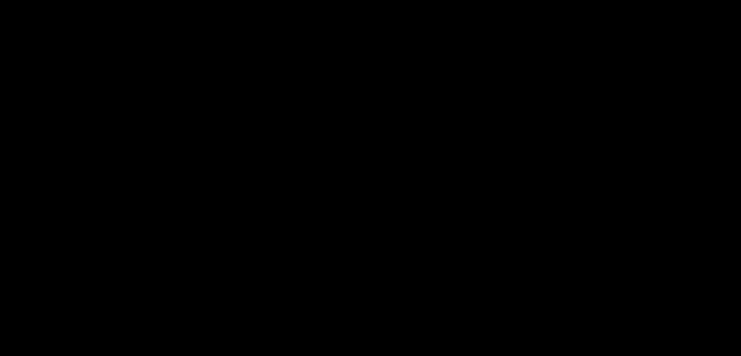
scroll to position [242, 0]
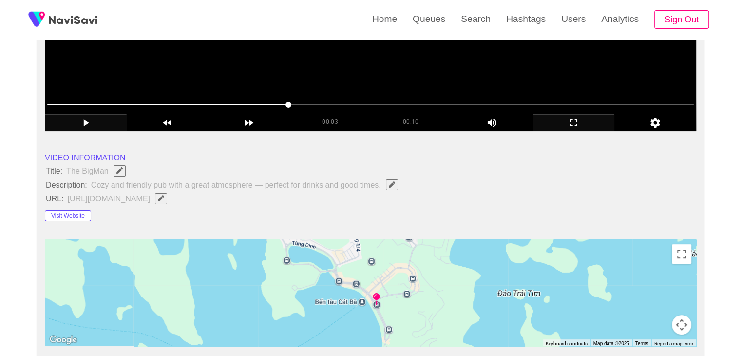
click at [437, 77] on video at bounding box center [371, 9] width 652 height 244
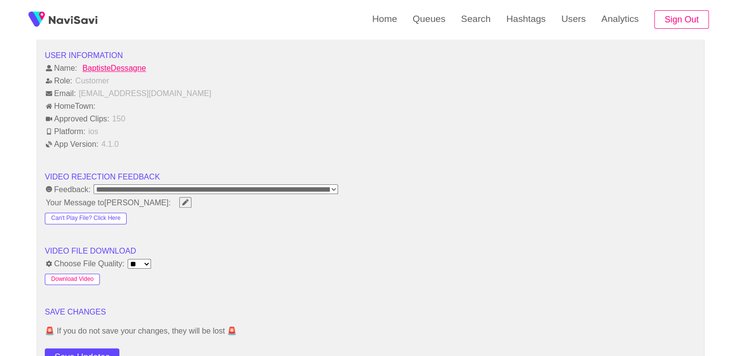
scroll to position [1119, 0]
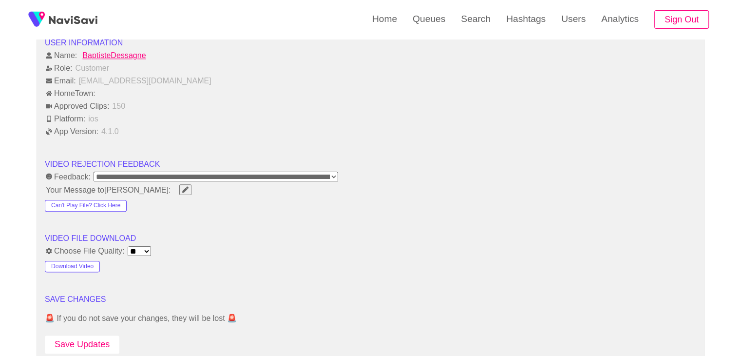
click at [86, 335] on button "Save Updates" at bounding box center [82, 344] width 75 height 18
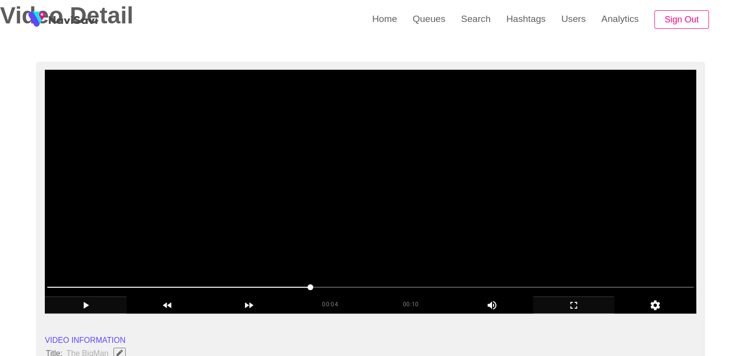
scroll to position [49, 0]
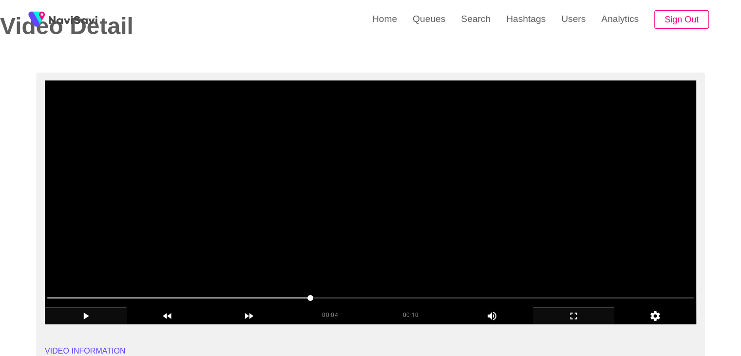
click at [410, 232] on video at bounding box center [371, 202] width 652 height 244
click at [157, 260] on video at bounding box center [371, 202] width 652 height 244
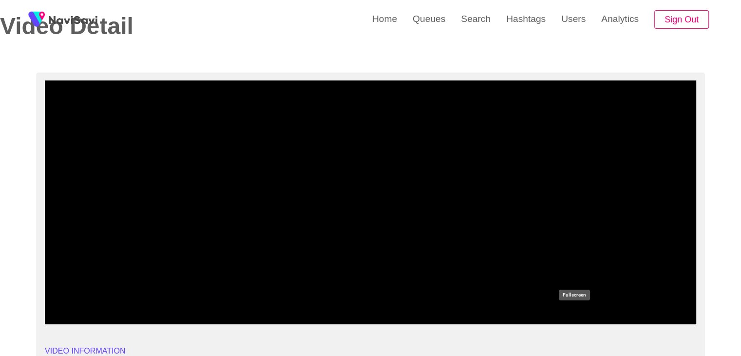
click at [587, 319] on icon "add" at bounding box center [574, 316] width 81 height 12
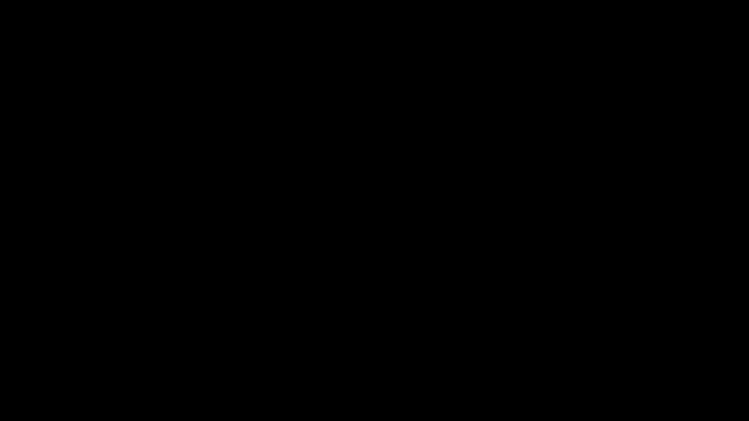
click at [603, 355] on icon "add" at bounding box center [607, 413] width 93 height 12
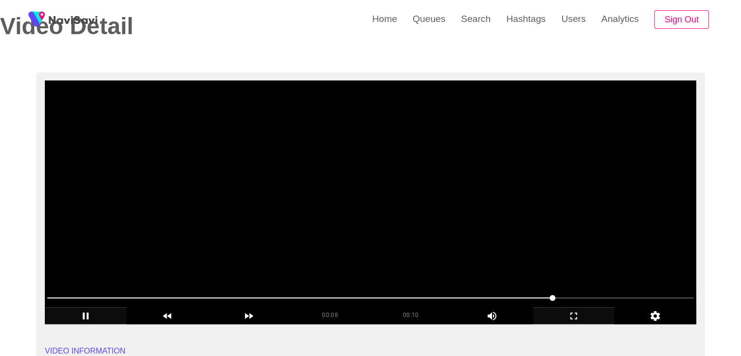
click at [415, 151] on video at bounding box center [371, 202] width 652 height 244
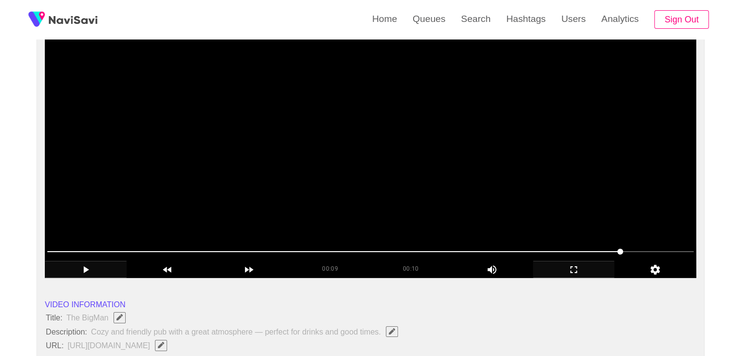
scroll to position [97, 0]
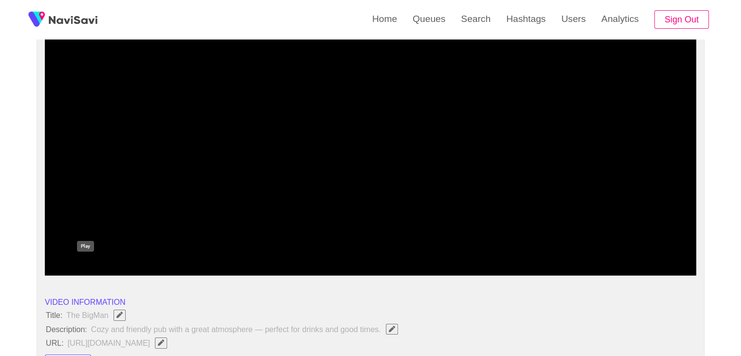
click at [76, 267] on icon "add" at bounding box center [85, 267] width 81 height 12
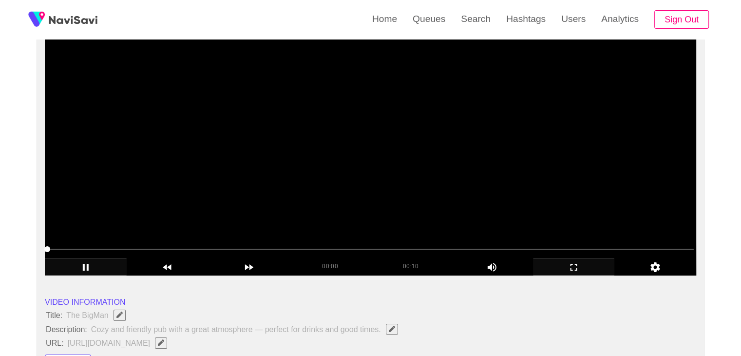
click at [289, 195] on video at bounding box center [371, 154] width 652 height 244
click at [337, 195] on video at bounding box center [371, 154] width 652 height 244
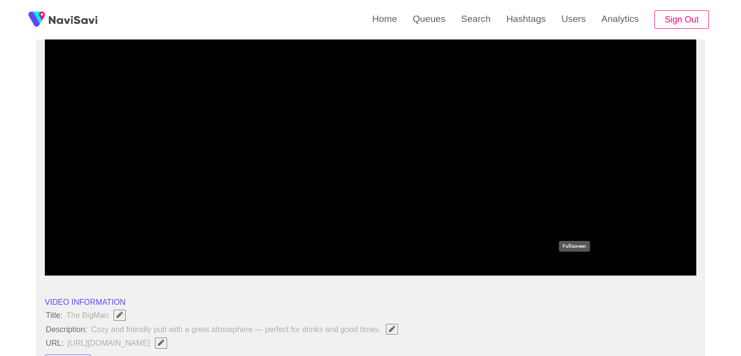
click at [584, 270] on icon "add" at bounding box center [574, 267] width 81 height 12
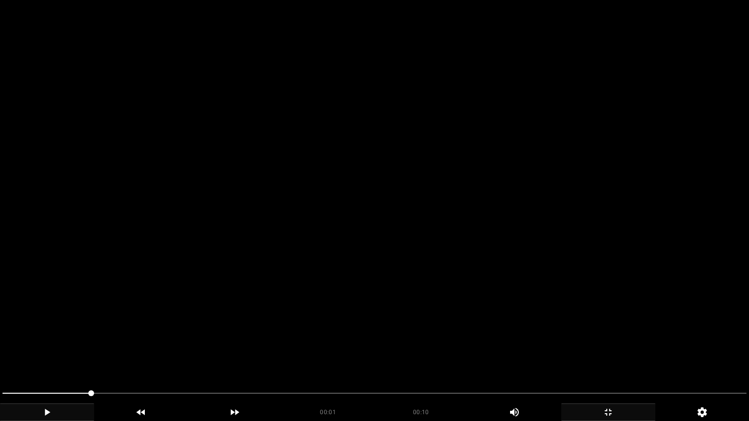
drag, startPoint x: 495, startPoint y: 301, endPoint x: 476, endPoint y: 310, distance: 20.9
click at [494, 301] on video at bounding box center [374, 210] width 749 height 421
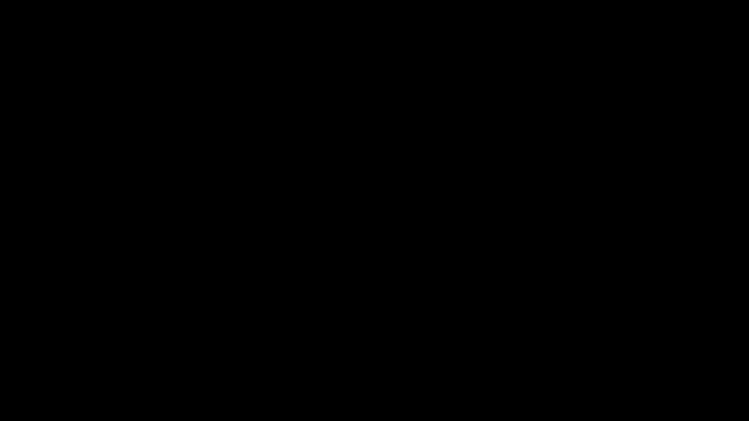
click at [618, 355] on icon "add" at bounding box center [607, 413] width 93 height 12
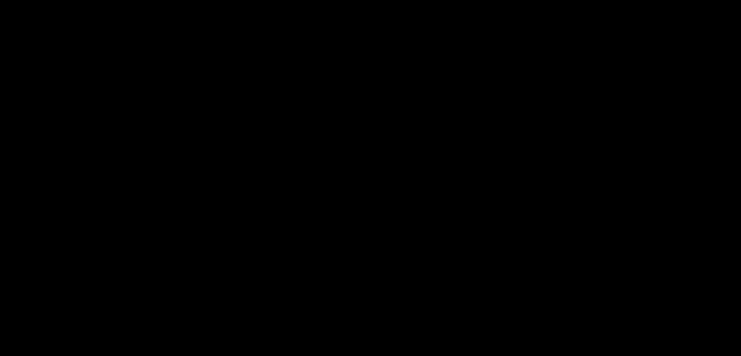
scroll to position [439, 0]
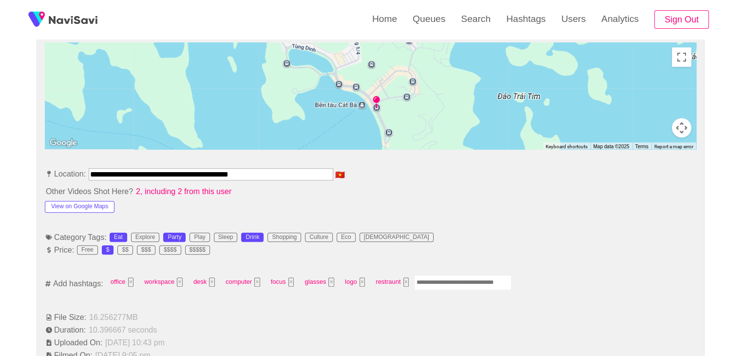
click at [442, 280] on input "Enter tag here and press return" at bounding box center [462, 282] width 97 height 15
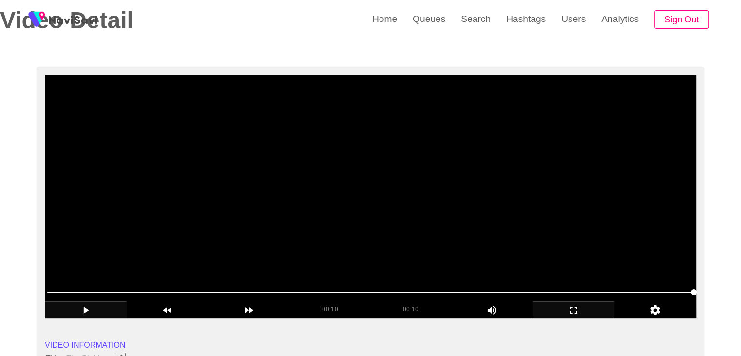
scroll to position [49, 0]
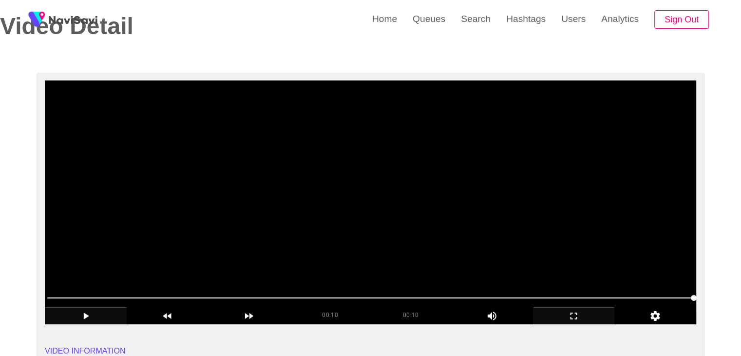
click at [440, 221] on video at bounding box center [371, 202] width 652 height 244
click at [460, 223] on video at bounding box center [371, 202] width 652 height 244
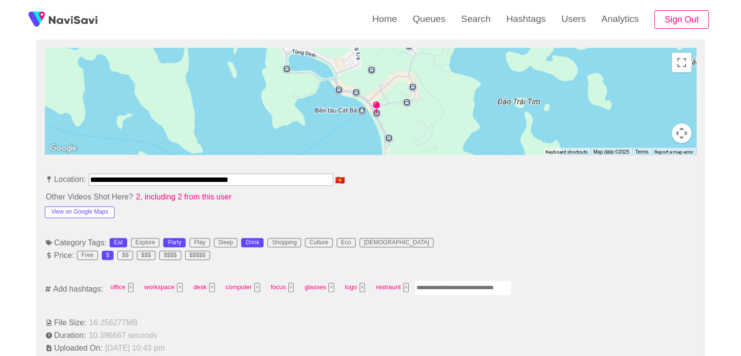
scroll to position [439, 0]
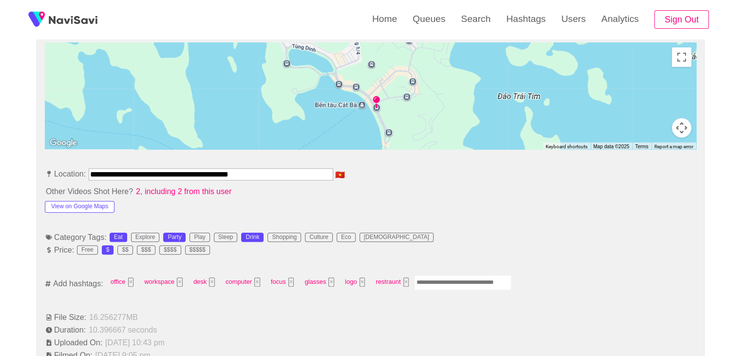
click at [440, 278] on input "Enter tag here and press return" at bounding box center [462, 282] width 97 height 15
type input "*"
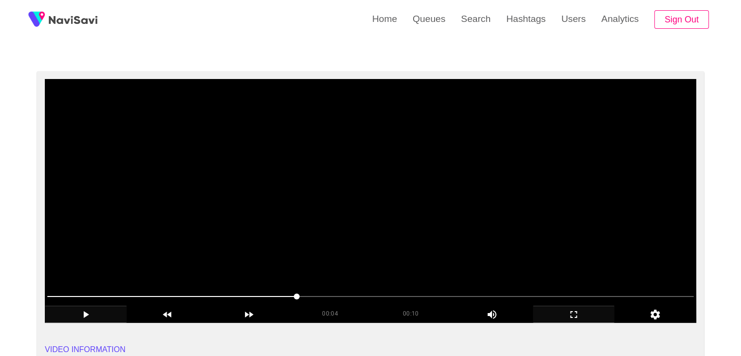
scroll to position [49, 0]
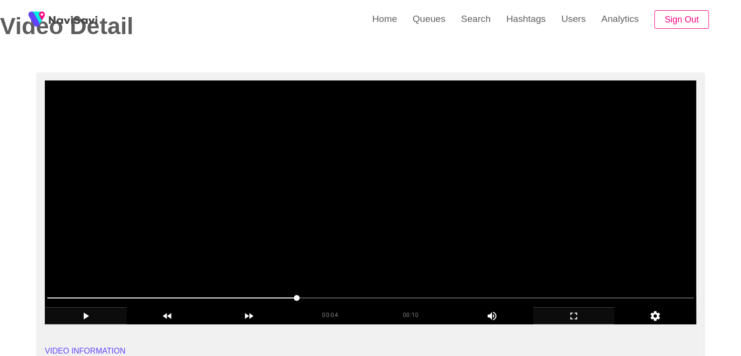
click at [385, 178] on video at bounding box center [371, 202] width 652 height 244
drag, startPoint x: 254, startPoint y: 291, endPoint x: 209, endPoint y: 286, distance: 45.6
click at [213, 290] on span at bounding box center [370, 298] width 647 height 16
click at [330, 246] on video at bounding box center [371, 202] width 652 height 244
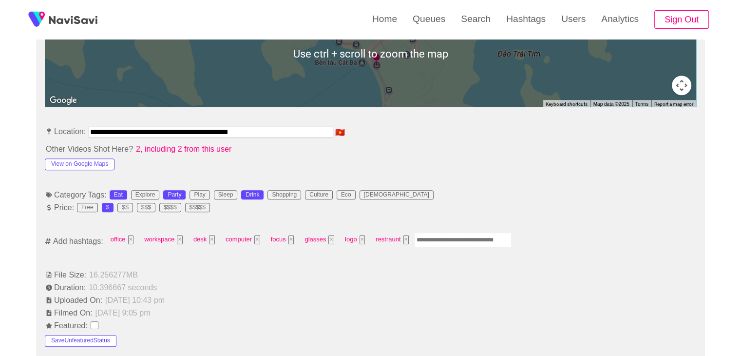
scroll to position [487, 0]
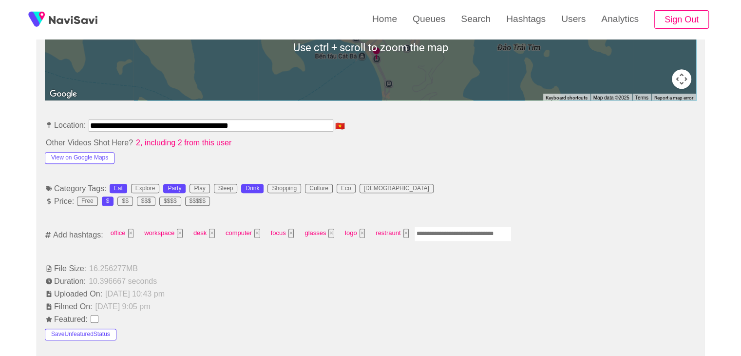
click at [445, 233] on input "Enter tag here and press return" at bounding box center [462, 233] width 97 height 15
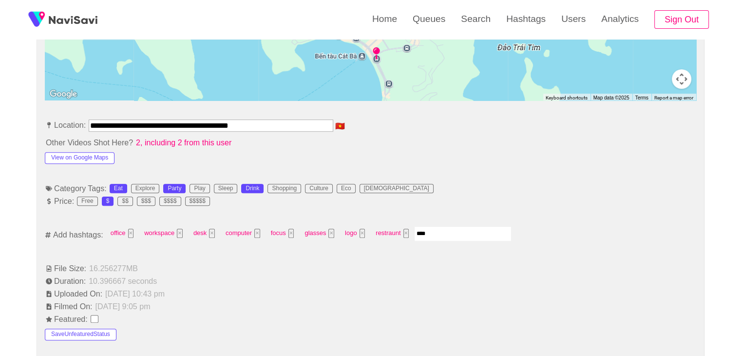
type input "*****"
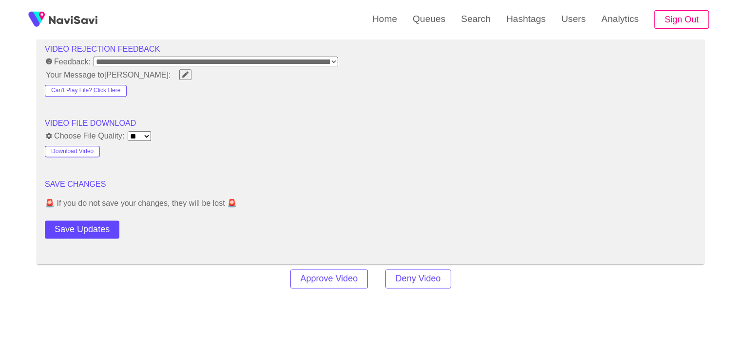
scroll to position [1354, 0]
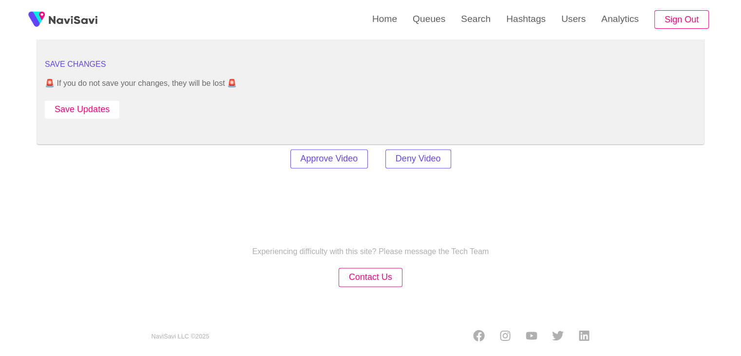
click at [93, 108] on button "Save Updates" at bounding box center [82, 109] width 75 height 18
click at [109, 106] on button "Save Updates" at bounding box center [82, 109] width 75 height 18
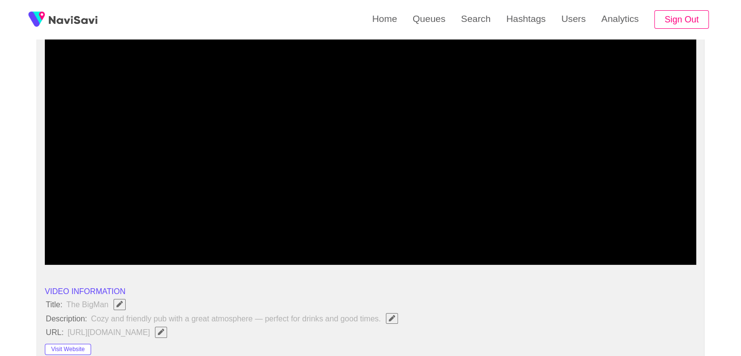
scroll to position [87, 0]
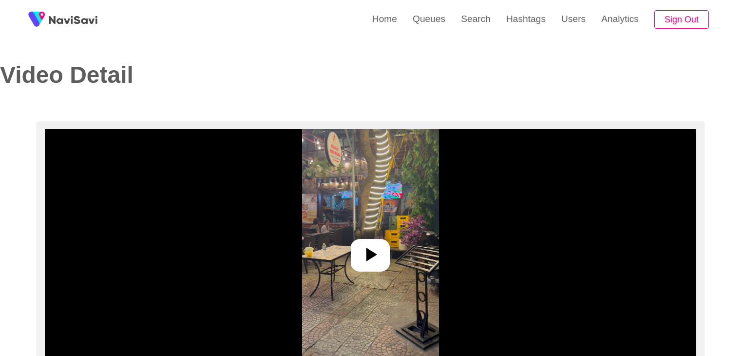
select select "**********"
select select "**"
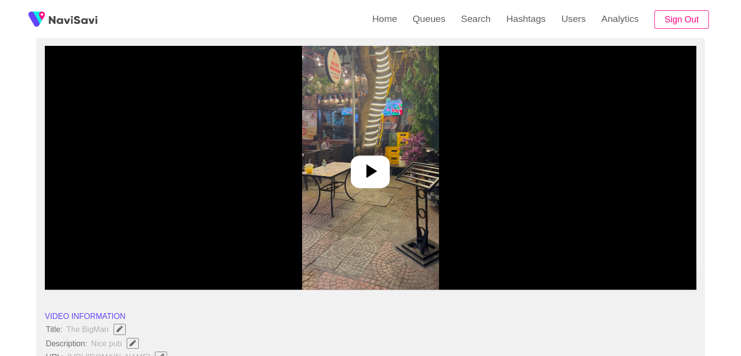
scroll to position [97, 0]
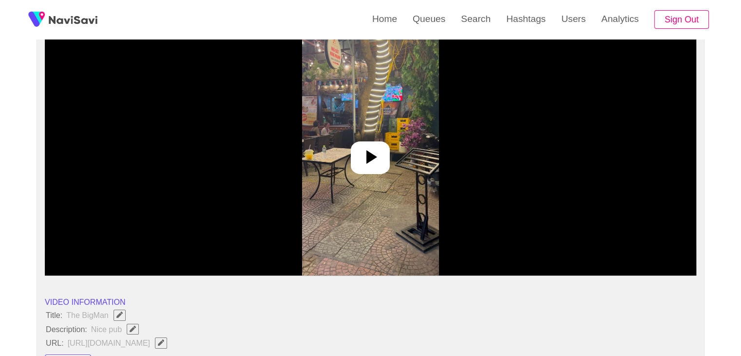
click at [363, 158] on icon at bounding box center [370, 156] width 23 height 23
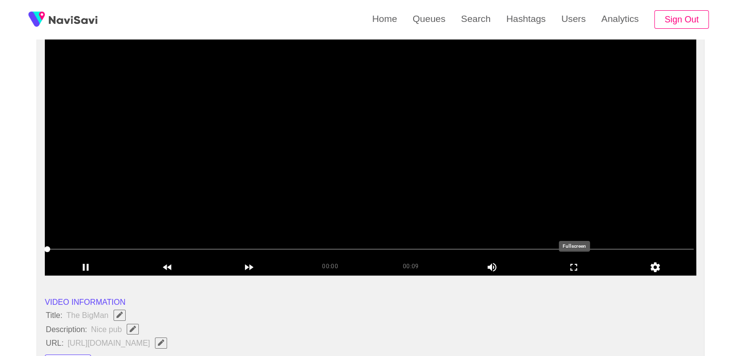
click at [579, 266] on icon "add" at bounding box center [574, 267] width 81 height 12
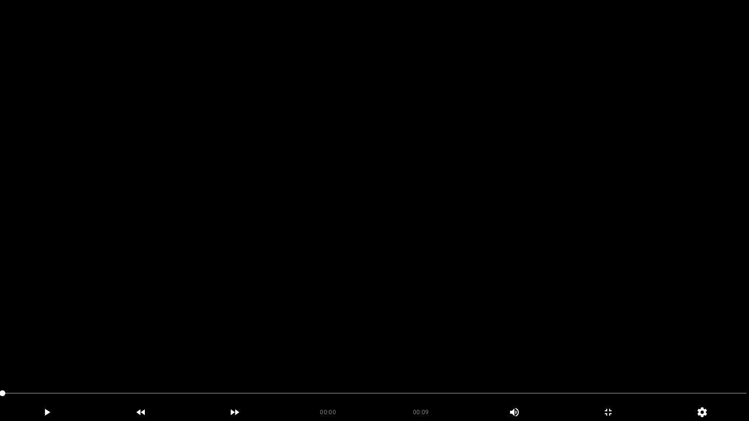
click at [297, 311] on video at bounding box center [374, 210] width 749 height 421
click at [376, 306] on video at bounding box center [374, 210] width 749 height 421
click at [397, 302] on video at bounding box center [374, 210] width 749 height 421
click at [493, 265] on video at bounding box center [374, 210] width 749 height 421
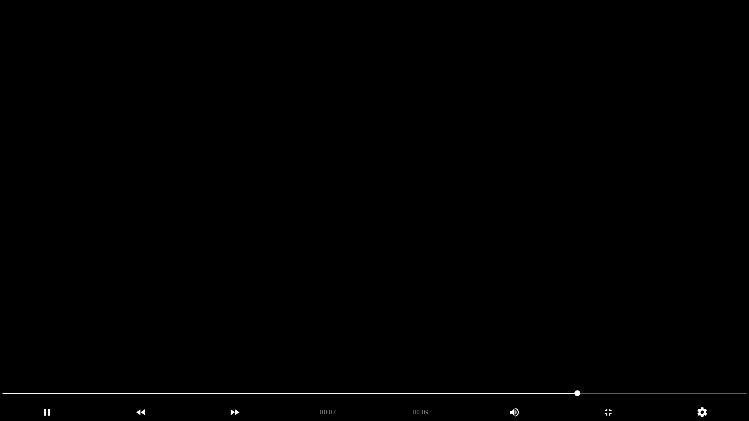
click at [493, 265] on video at bounding box center [374, 210] width 749 height 421
click at [490, 351] on video at bounding box center [374, 210] width 749 height 421
click at [610, 329] on video at bounding box center [374, 210] width 749 height 421
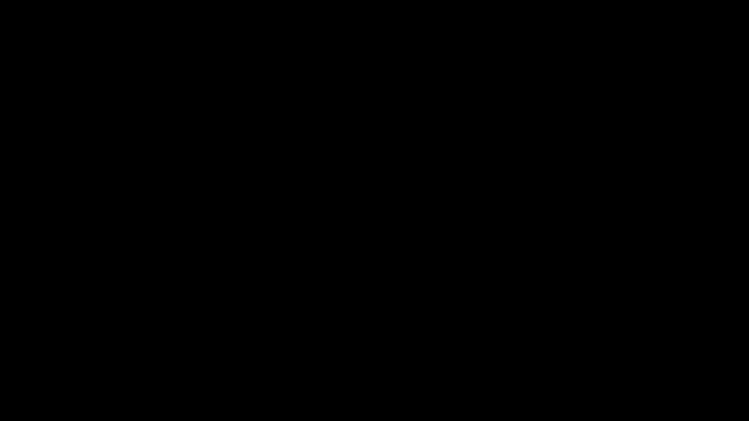
click at [605, 355] on icon "add" at bounding box center [607, 413] width 93 height 12
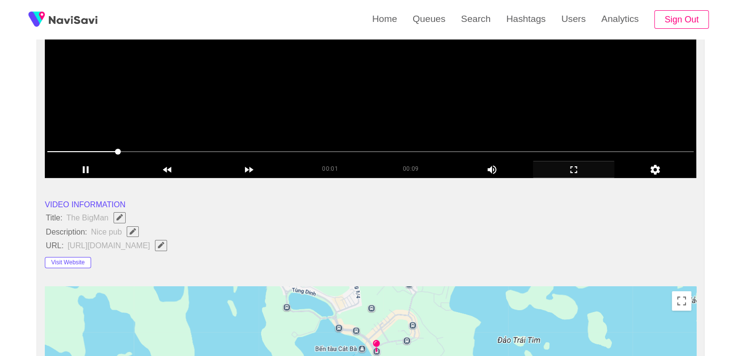
click at [287, 109] on video at bounding box center [371, 56] width 652 height 244
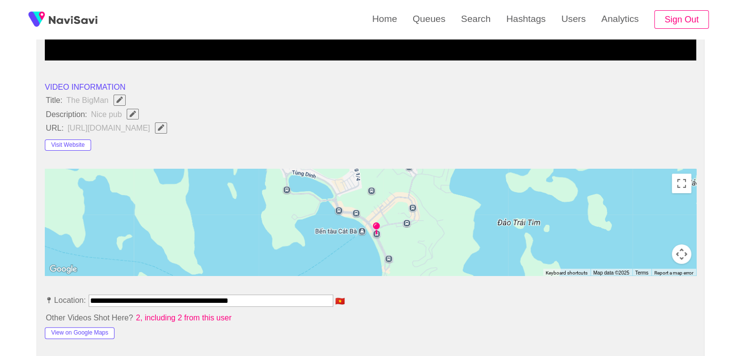
scroll to position [341, 0]
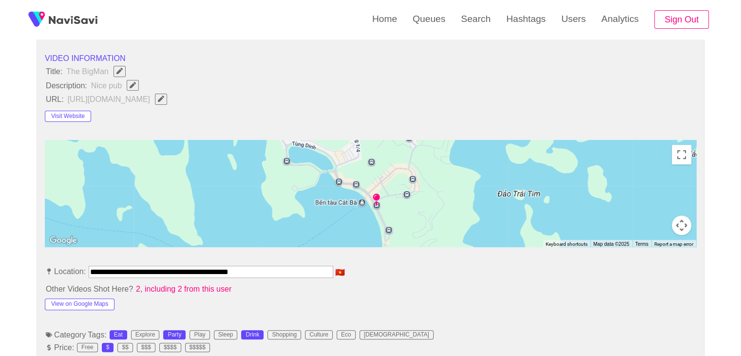
click at [133, 84] on icon "Edit Field" at bounding box center [133, 85] width 6 height 6
type input "**********"
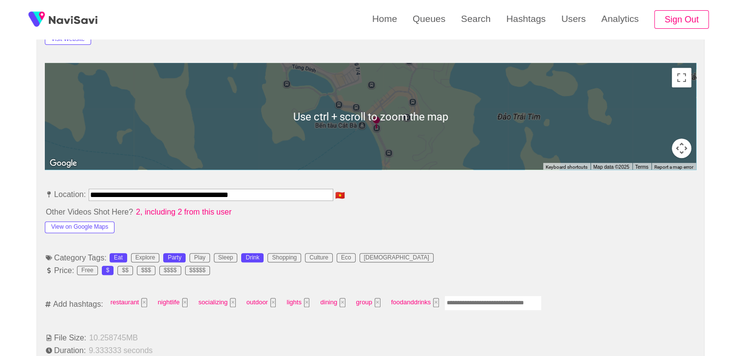
scroll to position [439, 0]
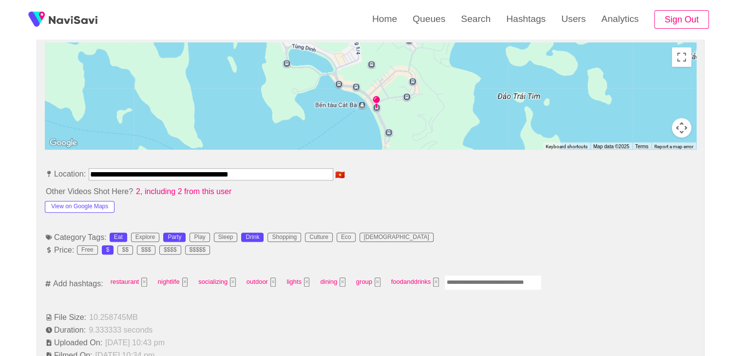
click at [468, 282] on input "Enter tag here and press return" at bounding box center [493, 282] width 97 height 15
type input "****"
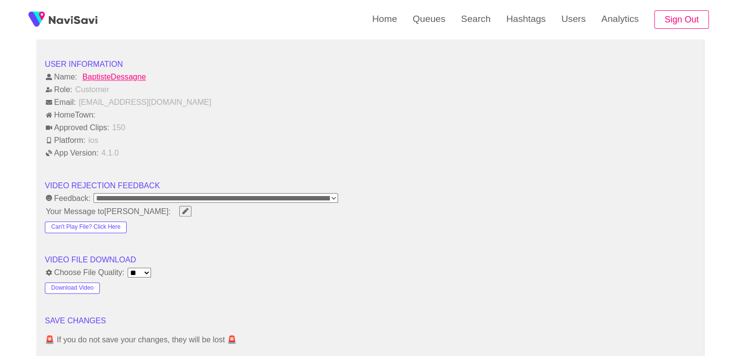
scroll to position [1219, 0]
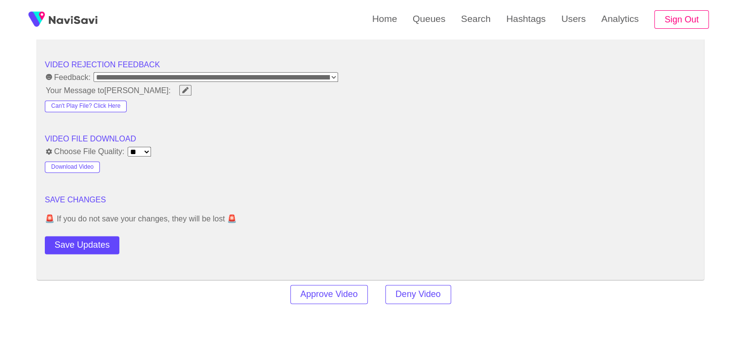
drag, startPoint x: 92, startPoint y: 245, endPoint x: 109, endPoint y: 234, distance: 20.1
click at [93, 245] on button "Save Updates" at bounding box center [82, 245] width 75 height 18
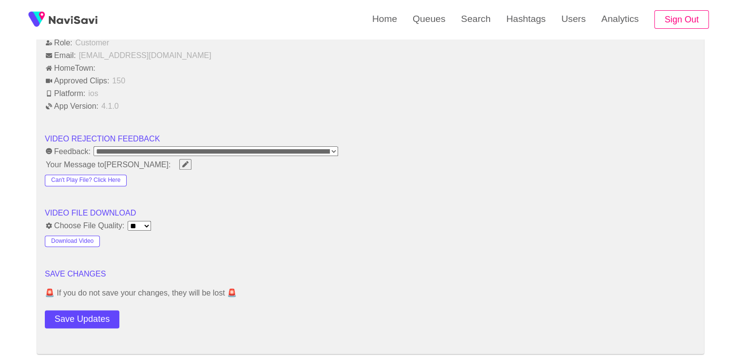
scroll to position [1170, 0]
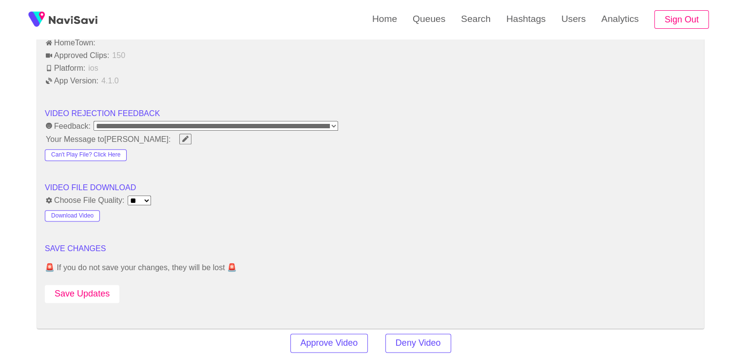
click at [82, 295] on button "Save Updates" at bounding box center [82, 294] width 75 height 18
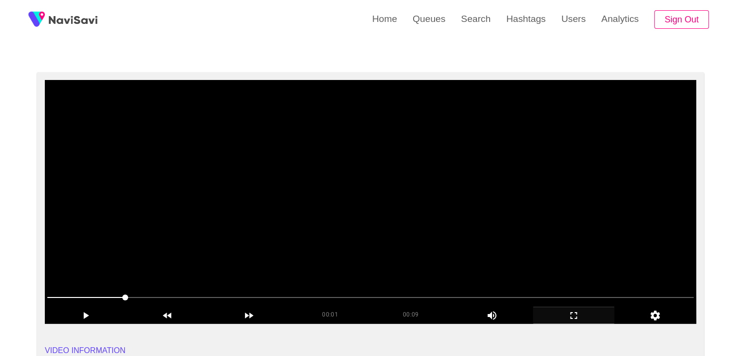
scroll to position [49, 0]
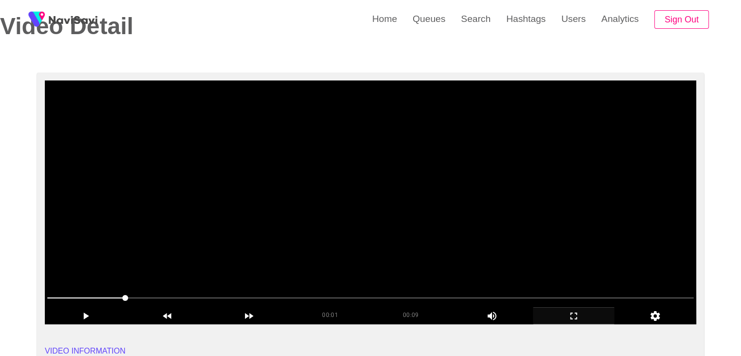
click at [451, 177] on video at bounding box center [371, 202] width 652 height 244
click at [525, 232] on video at bounding box center [371, 202] width 652 height 244
click at [525, 235] on video at bounding box center [371, 202] width 652 height 244
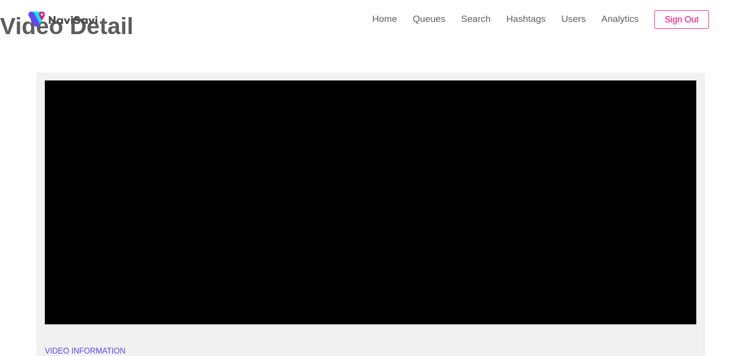
drag, startPoint x: 372, startPoint y: 290, endPoint x: 143, endPoint y: 254, distance: 231.8
click at [79, 262] on section "00:09 00:09 Picture In Picture 1 Error: Failed to load Video" at bounding box center [371, 202] width 652 height 244
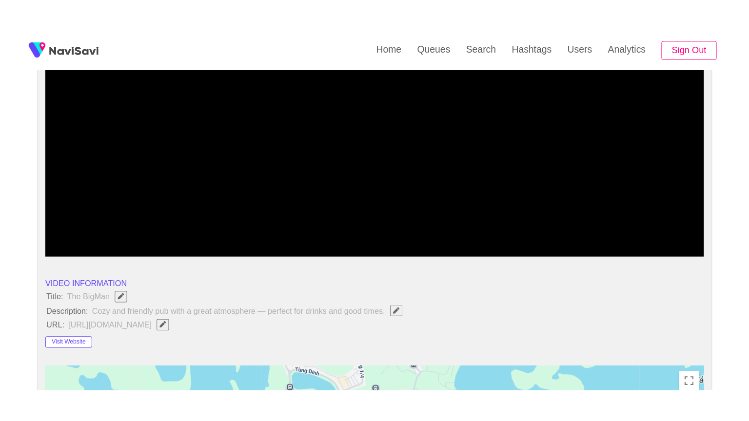
scroll to position [146, 0]
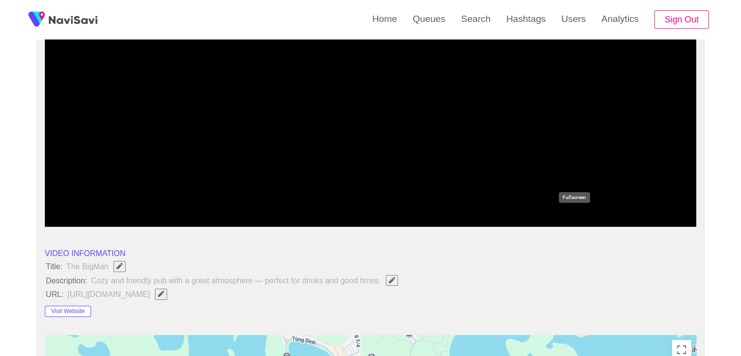
click at [581, 218] on icon "add" at bounding box center [574, 219] width 81 height 12
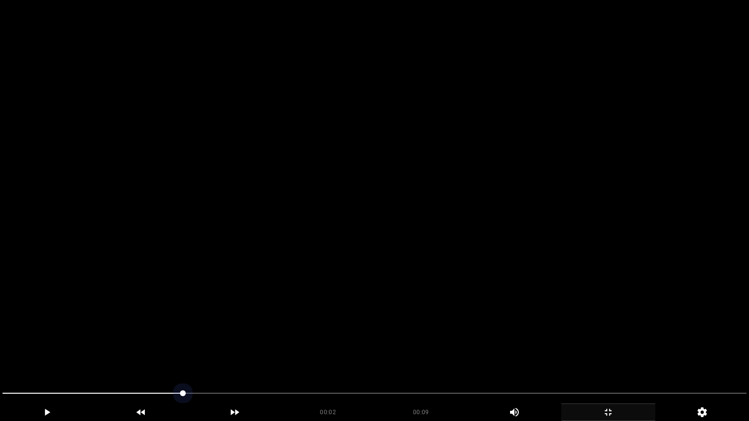
drag, startPoint x: 60, startPoint y: 388, endPoint x: 93, endPoint y: 341, distance: 57.1
click at [458, 336] on video at bounding box center [374, 210] width 749 height 421
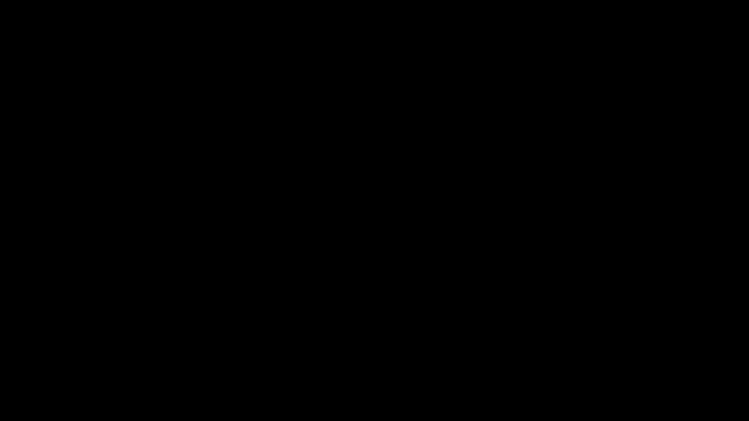
click at [606, 355] on icon "add" at bounding box center [607, 412] width 7 height 7
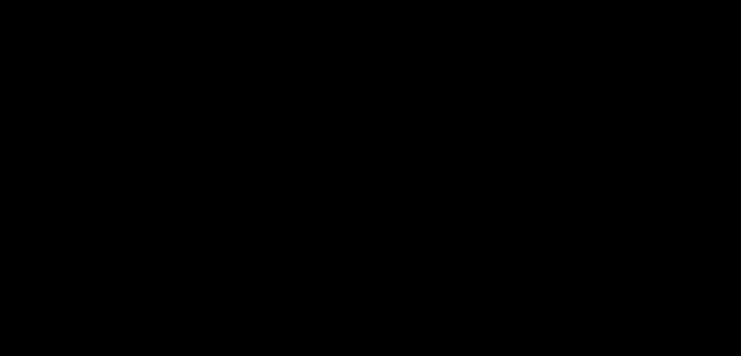
scroll to position [1217, 0]
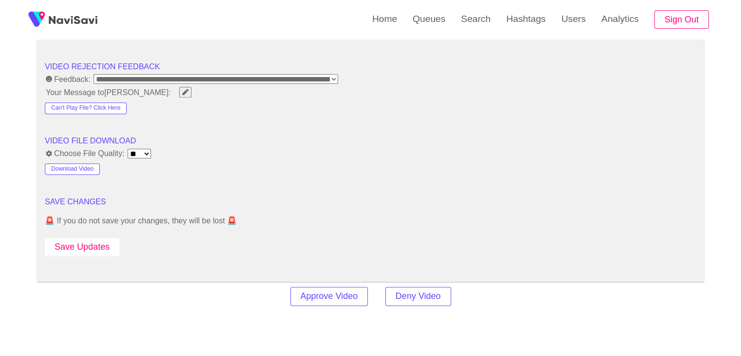
click at [91, 246] on button "Save Updates" at bounding box center [82, 247] width 75 height 18
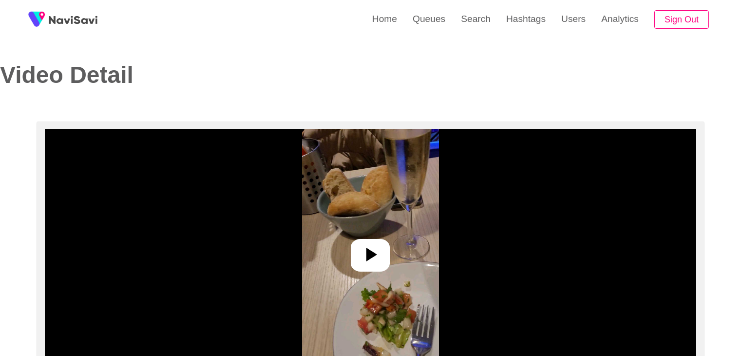
select select "**********"
select select "**"
click at [367, 258] on icon at bounding box center [370, 254] width 23 height 23
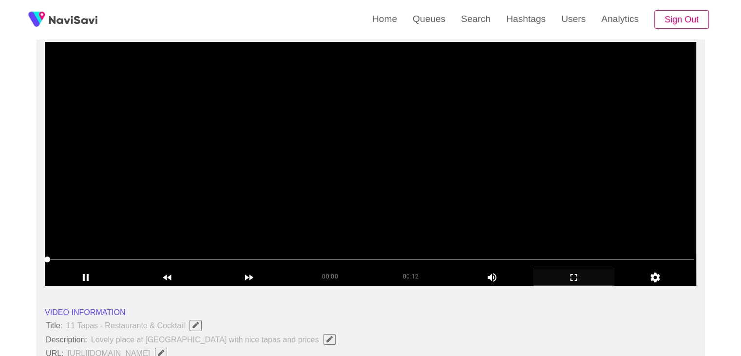
scroll to position [97, 0]
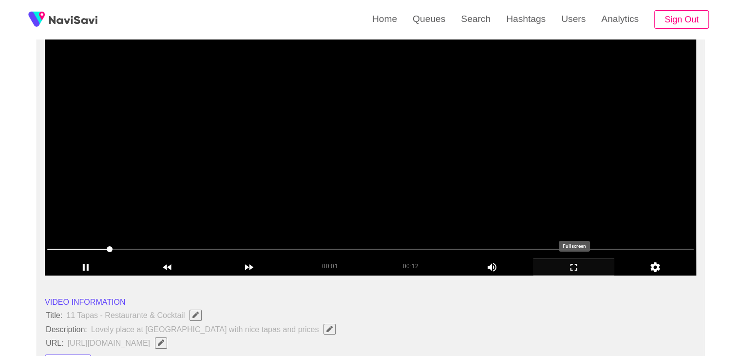
click at [581, 264] on icon "add" at bounding box center [574, 267] width 81 height 12
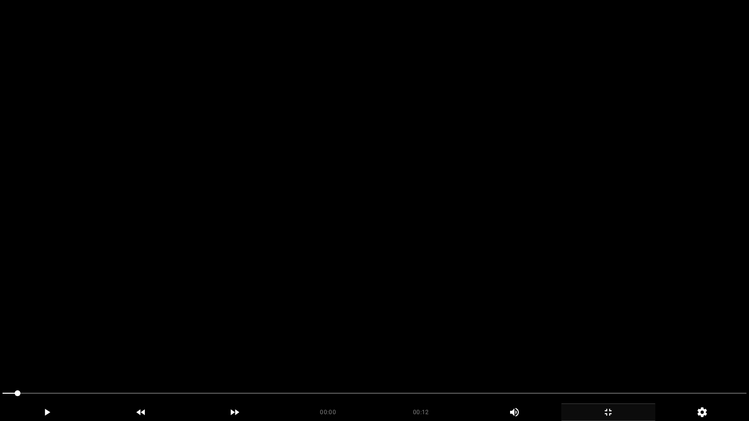
drag, startPoint x: 0, startPoint y: 392, endPoint x: 193, endPoint y: 316, distance: 207.6
click at [489, 279] on video at bounding box center [374, 210] width 749 height 421
click at [528, 352] on video at bounding box center [374, 210] width 749 height 421
drag, startPoint x: 345, startPoint y: 390, endPoint x: 337, endPoint y: 392, distance: 8.0
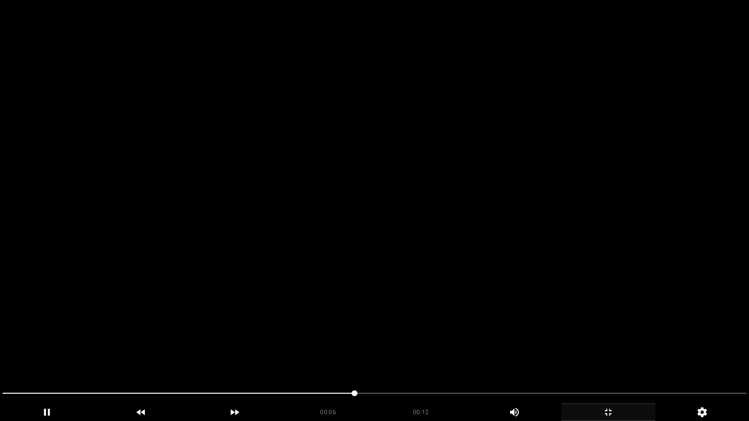
click at [337, 355] on span at bounding box center [374, 394] width 744 height 16
click at [445, 335] on video at bounding box center [374, 210] width 749 height 421
click at [427, 353] on video at bounding box center [374, 210] width 749 height 421
click at [429, 354] on video at bounding box center [374, 210] width 749 height 421
click at [472, 355] on video at bounding box center [374, 210] width 749 height 421
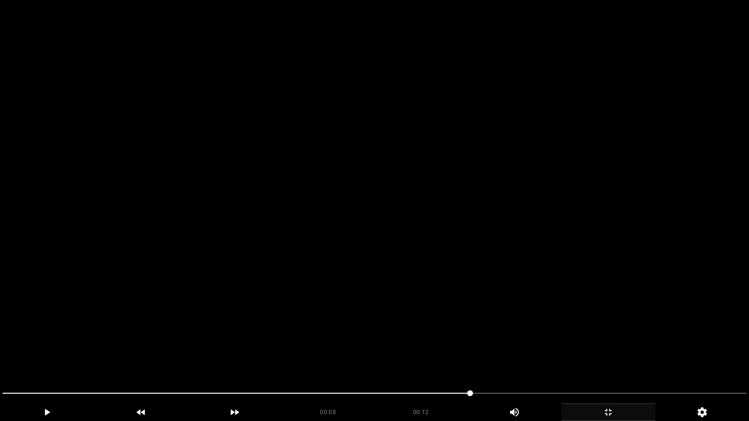
click at [472, 355] on video at bounding box center [374, 210] width 749 height 421
click at [475, 353] on video at bounding box center [374, 210] width 749 height 421
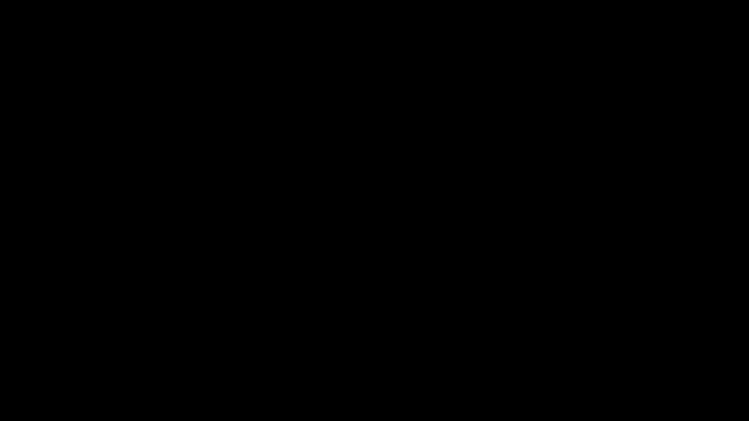
click at [590, 355] on span at bounding box center [374, 394] width 744 height 16
click at [649, 355] on span at bounding box center [374, 394] width 744 height 16
drag, startPoint x: 649, startPoint y: 392, endPoint x: 671, endPoint y: 386, distance: 22.2
click at [663, 355] on span at bounding box center [374, 394] width 744 height 16
click at [671, 355] on div at bounding box center [375, 395] width 752 height 26
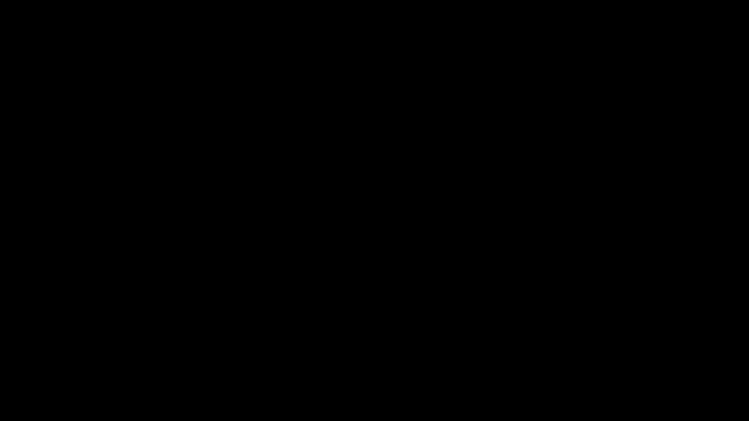
click at [361, 336] on video at bounding box center [374, 210] width 749 height 421
click at [546, 355] on video at bounding box center [374, 210] width 749 height 421
click at [581, 345] on video at bounding box center [374, 210] width 749 height 421
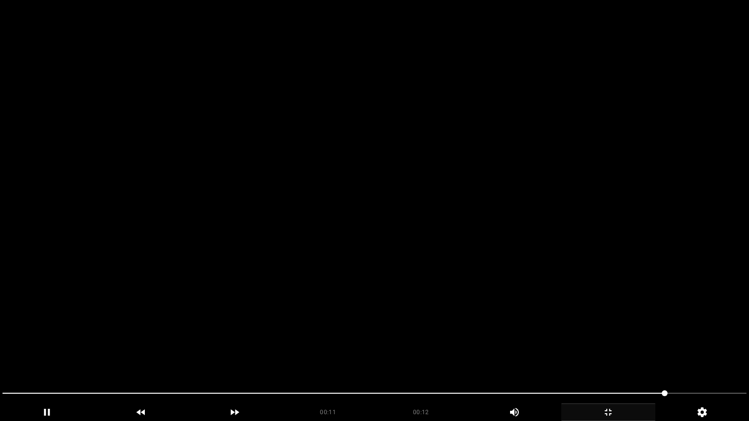
click at [599, 341] on video at bounding box center [374, 210] width 749 height 421
click at [584, 321] on video at bounding box center [374, 210] width 749 height 421
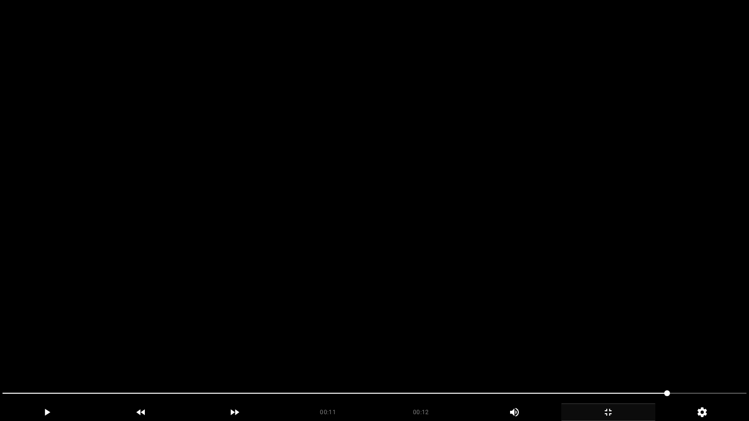
click at [584, 321] on video at bounding box center [374, 210] width 749 height 421
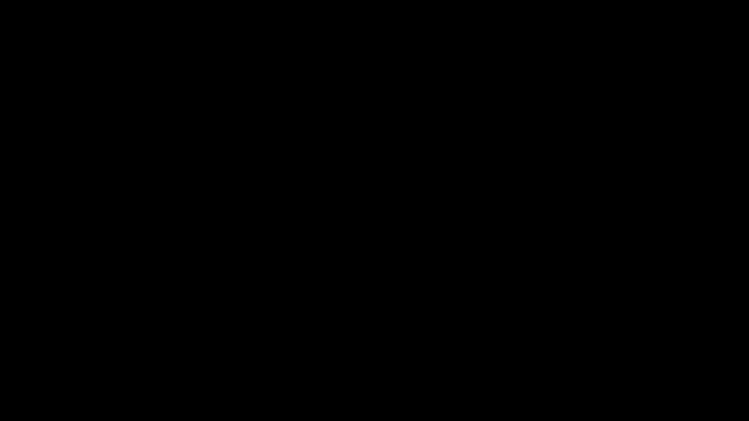
click at [629, 355] on icon "add" at bounding box center [607, 413] width 93 height 12
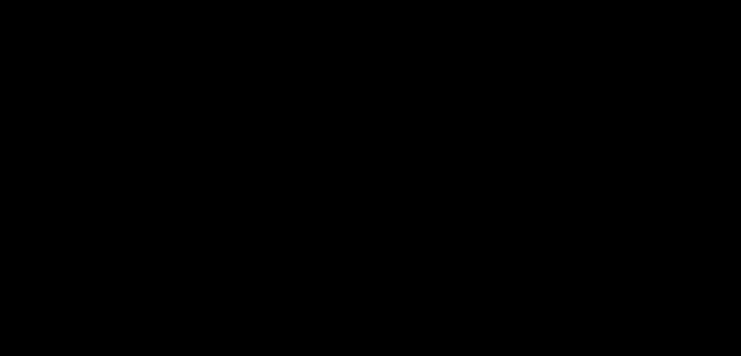
scroll to position [244, 0]
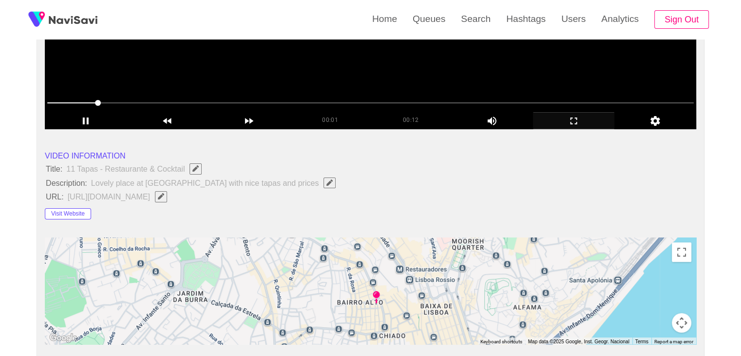
click at [402, 72] on video at bounding box center [371, 7] width 652 height 244
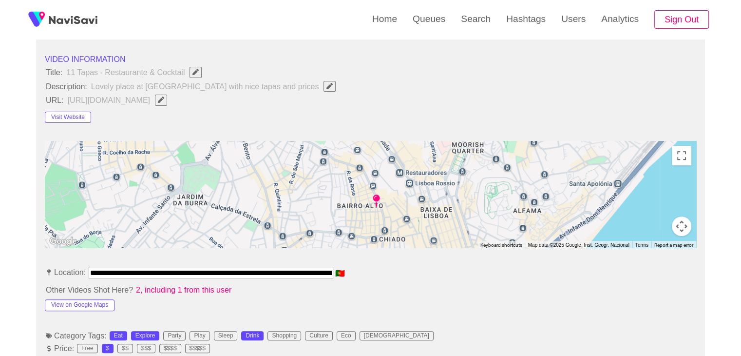
scroll to position [390, 0]
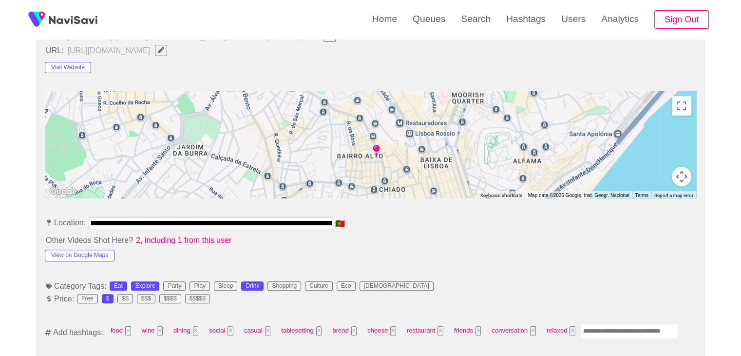
click at [614, 325] on input "Enter tag here and press return" at bounding box center [629, 331] width 97 height 15
type input "*"
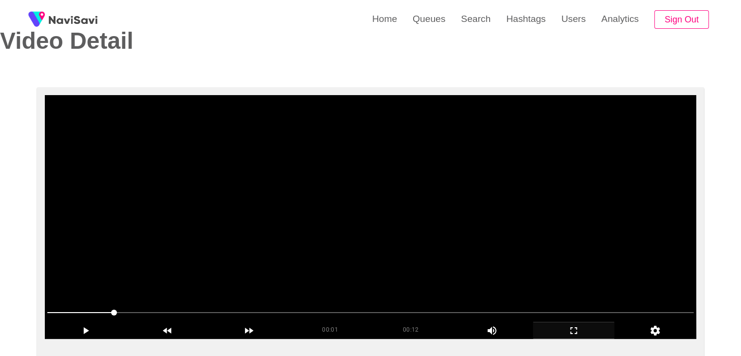
scroll to position [0, 0]
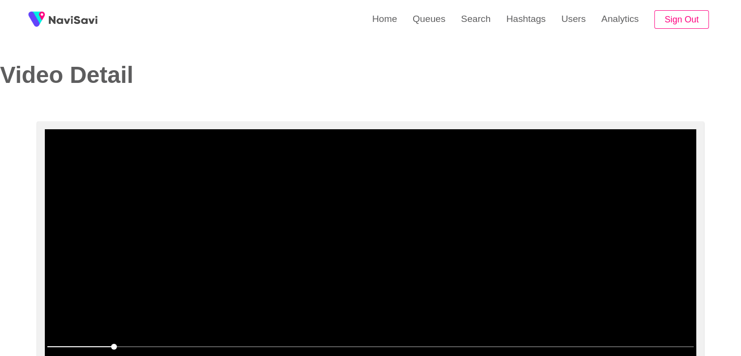
click at [524, 223] on video at bounding box center [371, 251] width 652 height 244
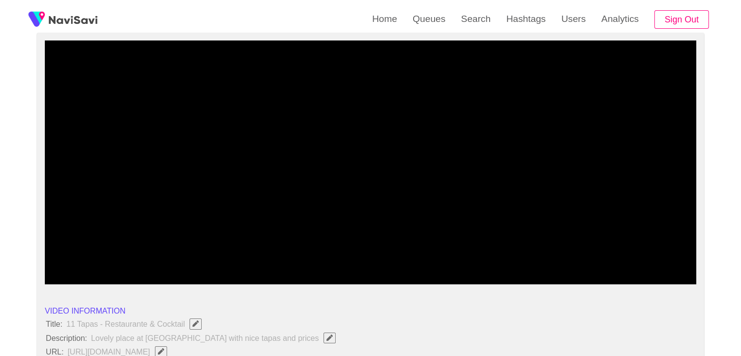
scroll to position [97, 0]
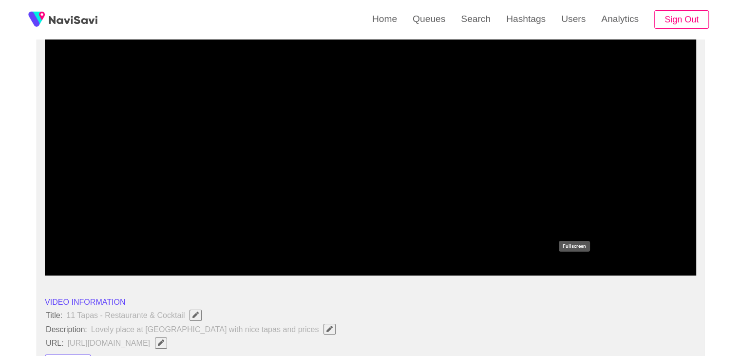
click at [581, 269] on icon "add" at bounding box center [574, 267] width 81 height 12
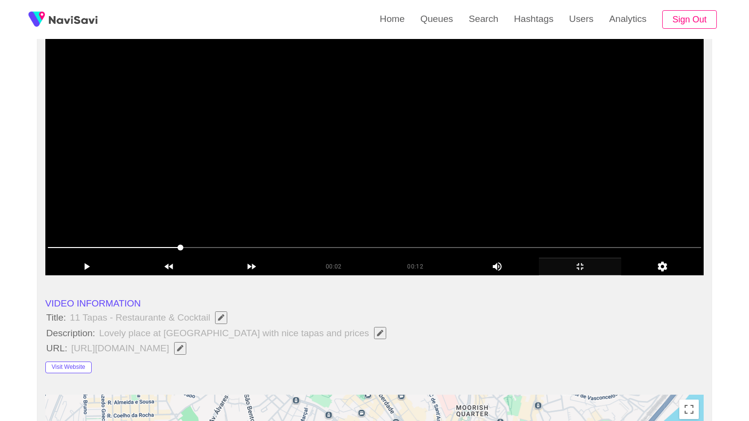
click at [563, 275] on video at bounding box center [374, 154] width 658 height 244
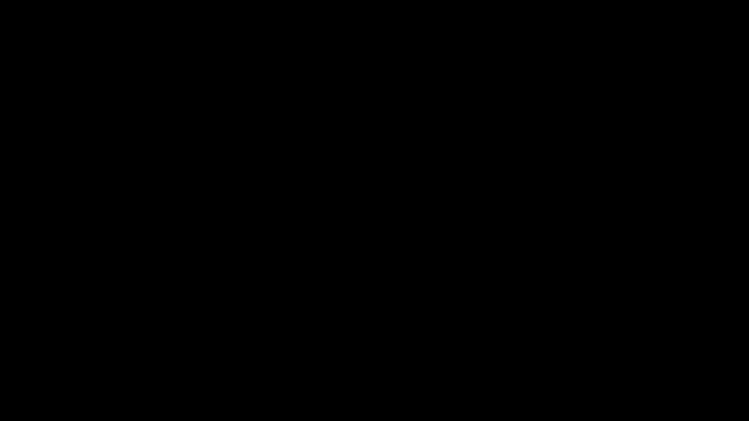
click at [612, 355] on div "add" at bounding box center [608, 413] width 94 height 18
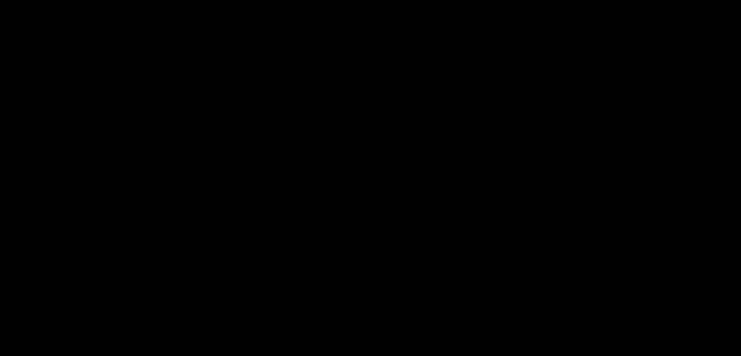
scroll to position [439, 0]
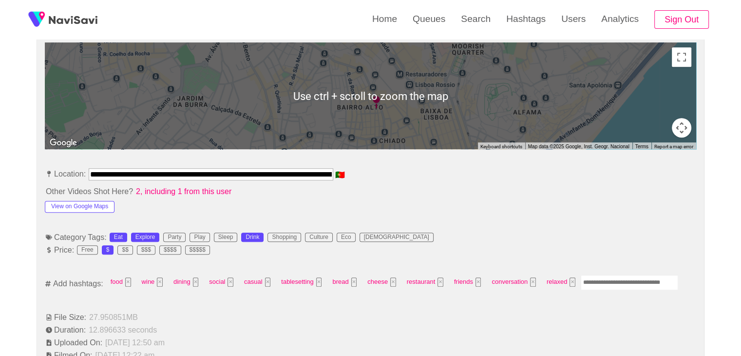
click at [605, 279] on input "Enter tag here and press return" at bounding box center [629, 282] width 97 height 15
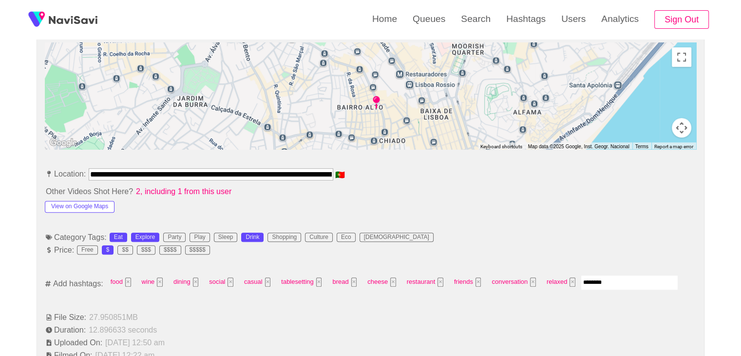
type input "*********"
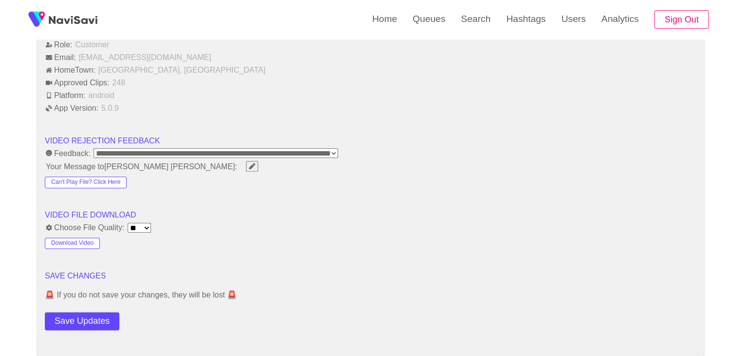
scroll to position [1170, 0]
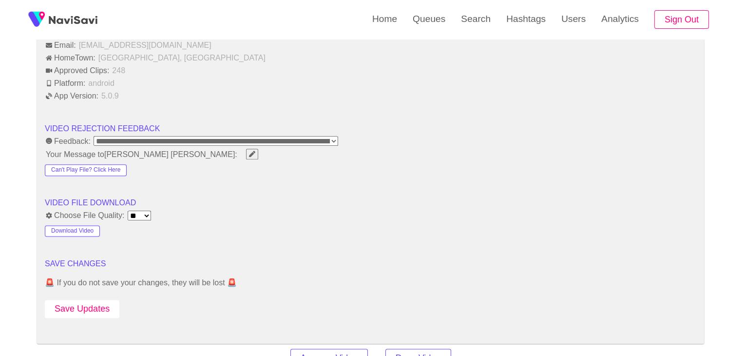
click at [96, 306] on button "Save Updates" at bounding box center [82, 309] width 75 height 18
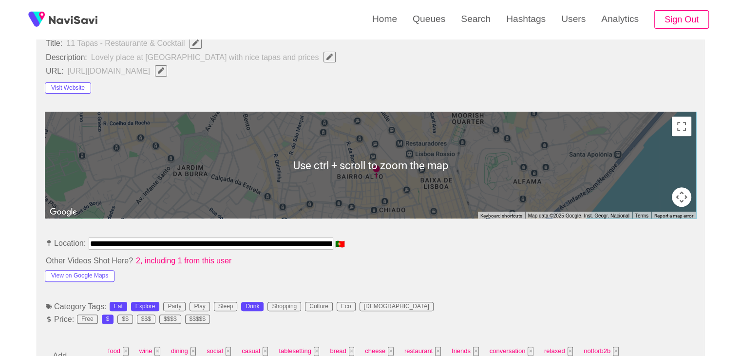
scroll to position [341, 0]
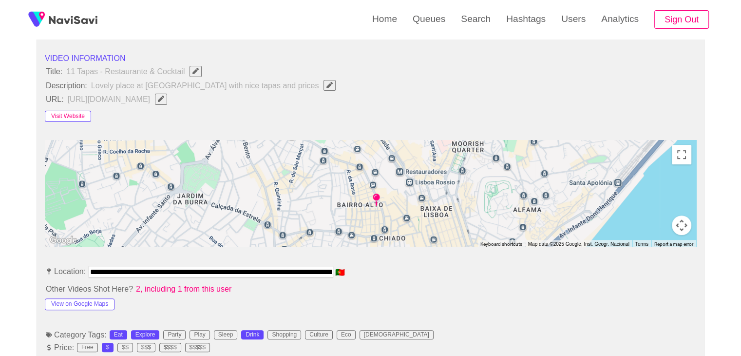
click at [67, 117] on button "Visit Website" at bounding box center [68, 117] width 46 height 12
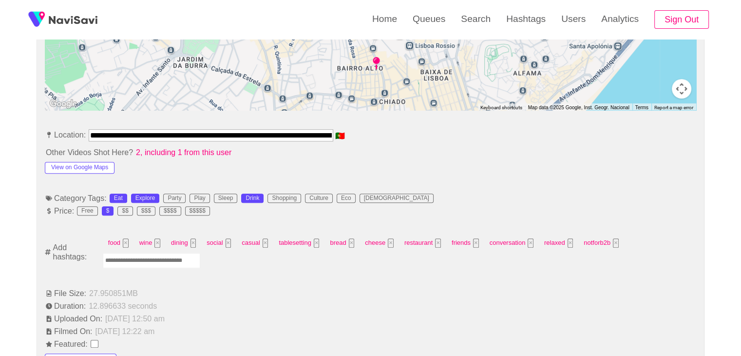
scroll to position [487, 0]
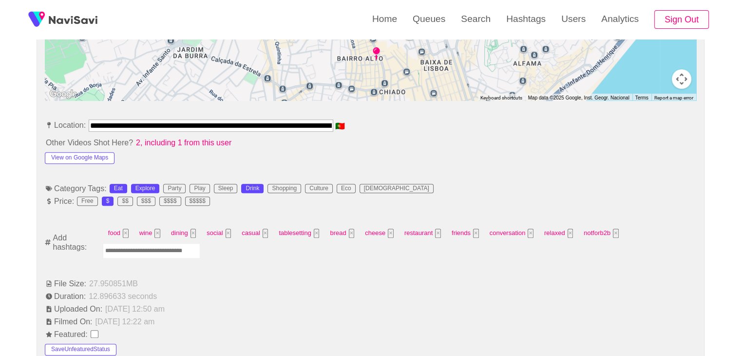
click at [161, 248] on input "Enter tag here and press return" at bounding box center [151, 250] width 97 height 15
type input "*********"
click at [82, 152] on button "View on Google Maps" at bounding box center [80, 158] width 70 height 12
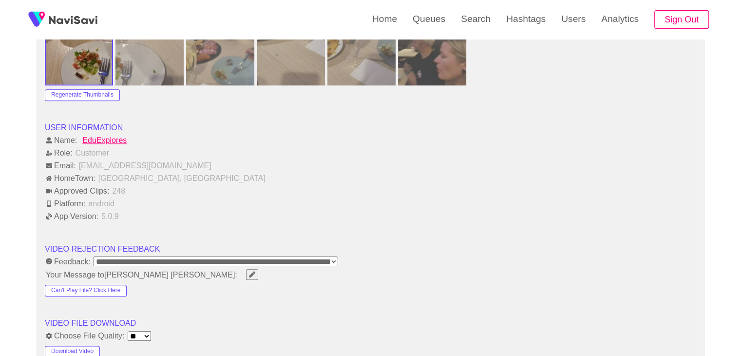
scroll to position [1170, 0]
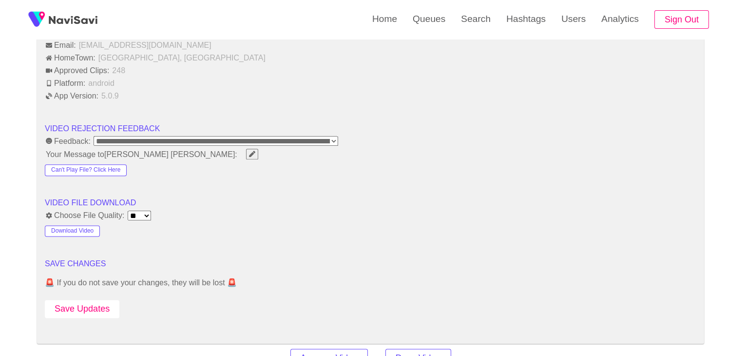
click at [97, 300] on button "Save Updates" at bounding box center [82, 309] width 75 height 18
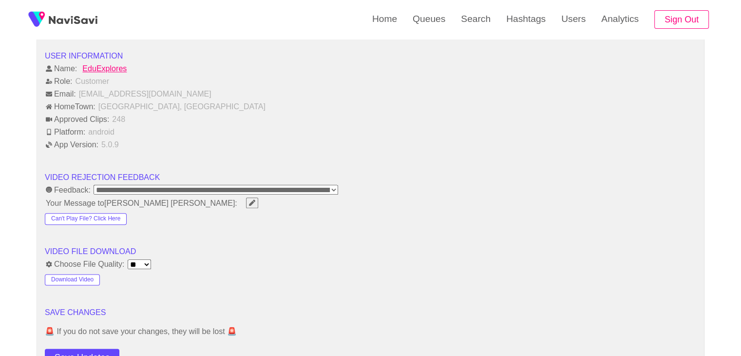
scroll to position [1365, 0]
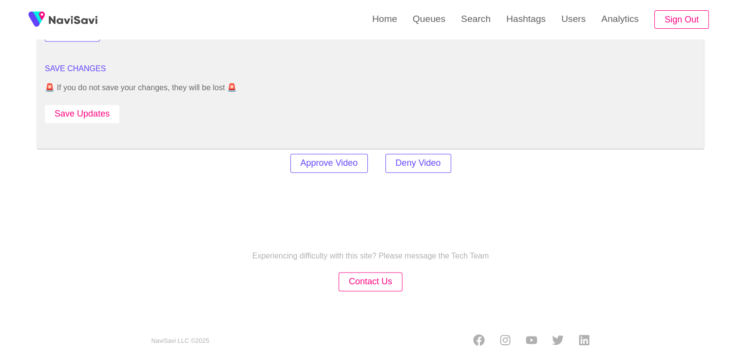
click at [103, 112] on button "Save Updates" at bounding box center [82, 114] width 75 height 18
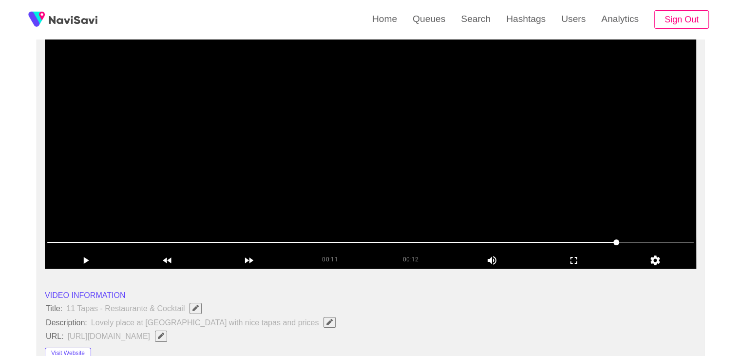
scroll to position [97, 0]
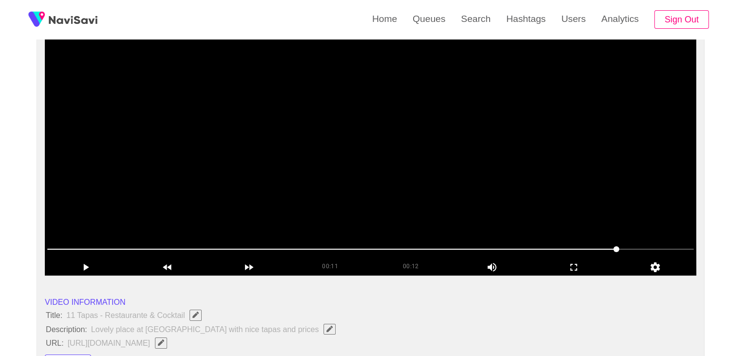
click at [437, 189] on video at bounding box center [371, 154] width 652 height 244
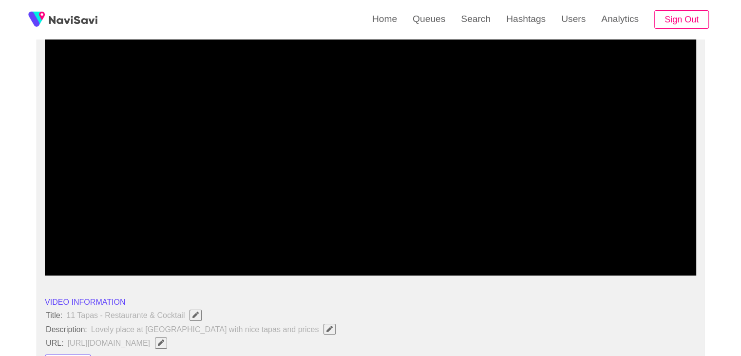
drag, startPoint x: 359, startPoint y: 250, endPoint x: 302, endPoint y: 256, distance: 57.0
click at [302, 256] on div at bounding box center [370, 249] width 655 height 25
click at [435, 205] on video at bounding box center [371, 154] width 652 height 244
click at [578, 266] on icon "add" at bounding box center [574, 267] width 81 height 12
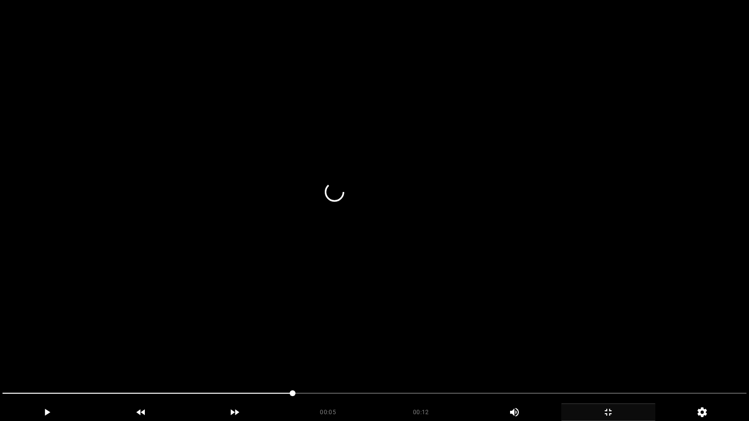
click at [548, 303] on video at bounding box center [374, 210] width 749 height 421
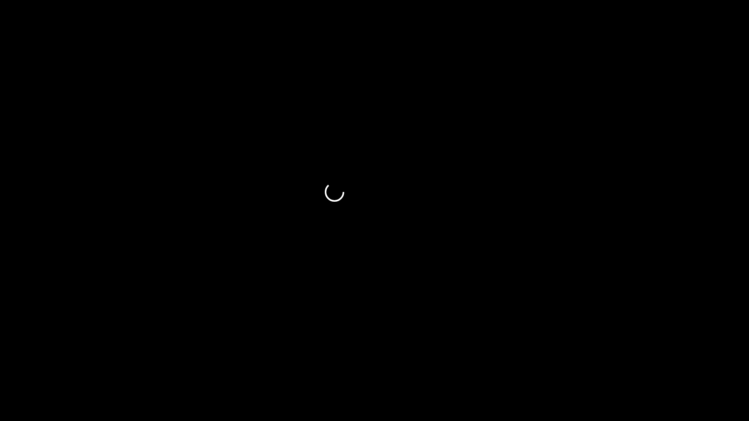
drag, startPoint x: 0, startPoint y: 388, endPoint x: 4, endPoint y: 368, distance: 20.8
click at [0, 355] on section "00:05 00:12 Picture In Picture 1 Error: Failed to load Video" at bounding box center [374, 210] width 749 height 421
click at [324, 331] on video at bounding box center [374, 210] width 749 height 421
click at [614, 355] on icon "add" at bounding box center [607, 413] width 93 height 12
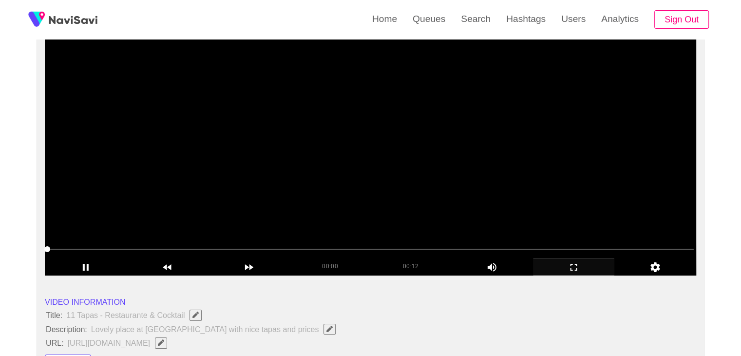
click at [501, 173] on video at bounding box center [371, 154] width 652 height 244
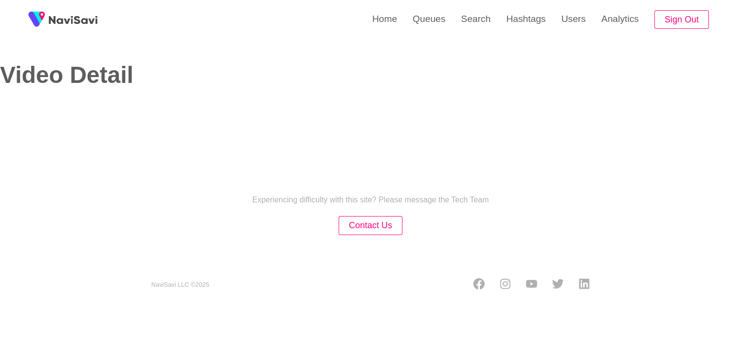
select select "**********"
select select "**"
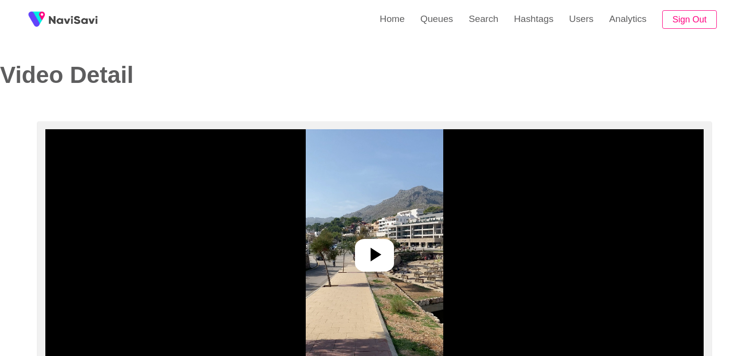
select select "**********"
select select "**"
click at [368, 248] on icon at bounding box center [370, 254] width 23 height 23
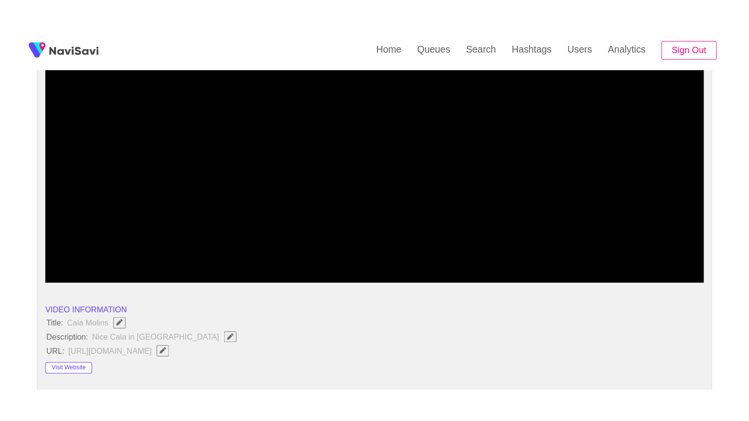
scroll to position [146, 0]
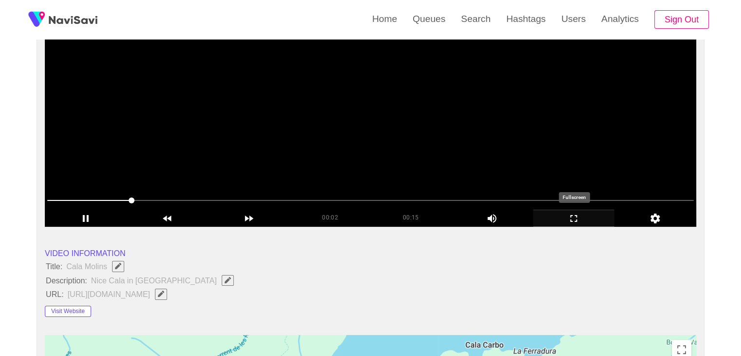
click at [588, 223] on icon "add" at bounding box center [574, 219] width 81 height 12
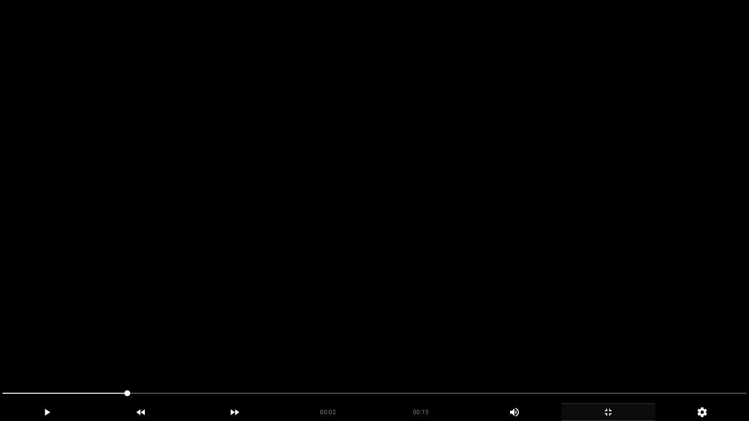
drag, startPoint x: 469, startPoint y: 270, endPoint x: 438, endPoint y: 294, distance: 39.9
click at [469, 271] on video at bounding box center [374, 210] width 749 height 421
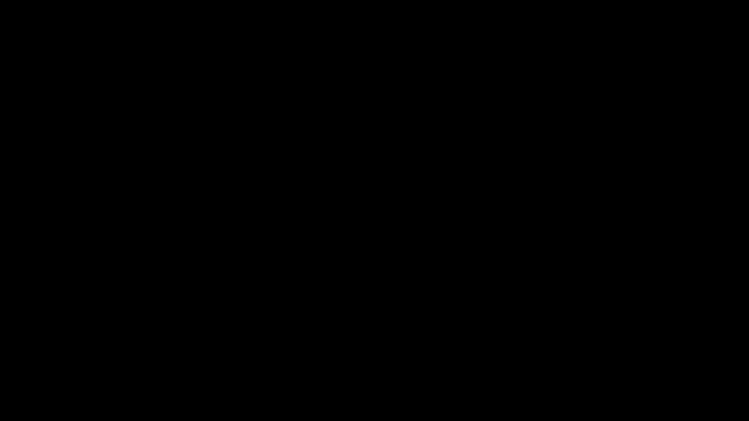
click at [355, 310] on video at bounding box center [374, 210] width 749 height 421
click at [454, 323] on video at bounding box center [374, 210] width 749 height 421
click at [458, 322] on video at bounding box center [374, 210] width 749 height 421
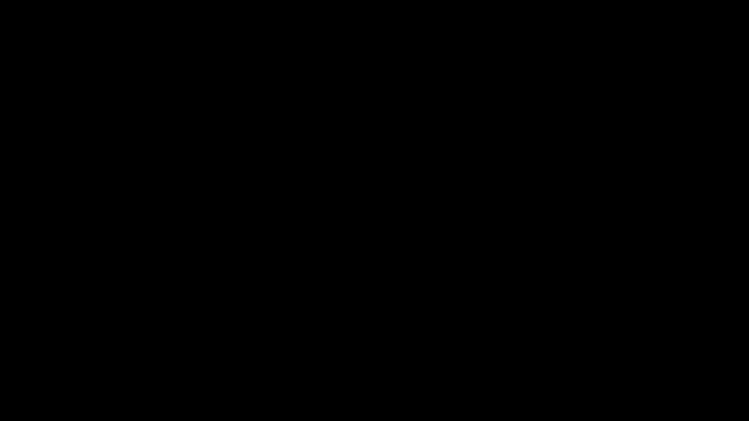
click at [406, 341] on video at bounding box center [374, 210] width 749 height 421
click at [395, 333] on video at bounding box center [374, 210] width 749 height 421
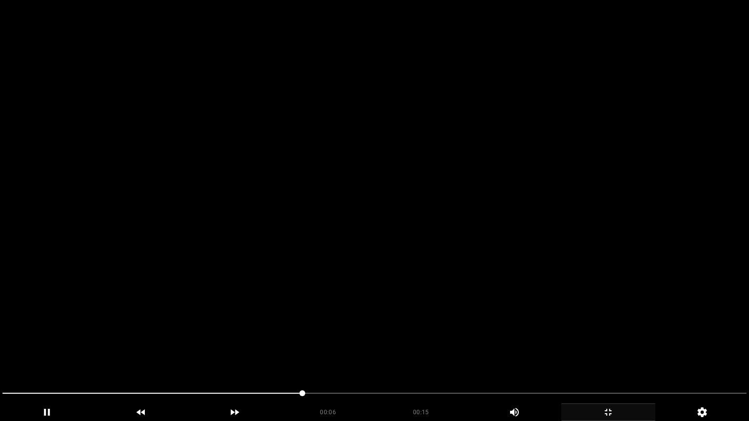
click at [382, 322] on video at bounding box center [374, 210] width 749 height 421
click at [386, 319] on video at bounding box center [374, 210] width 749 height 421
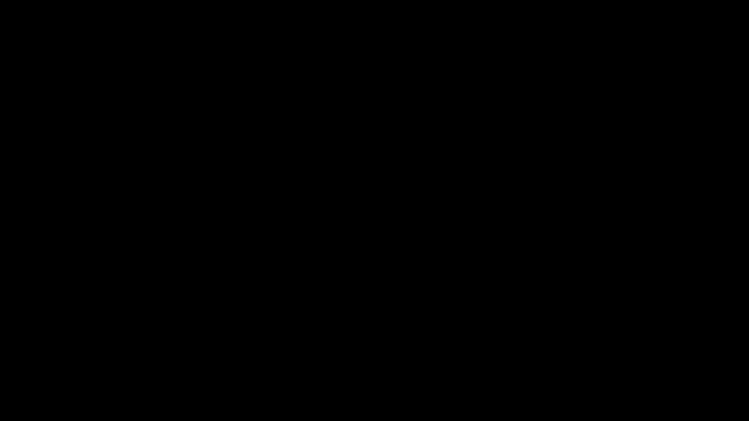
click at [614, 355] on icon "add" at bounding box center [607, 413] width 93 height 12
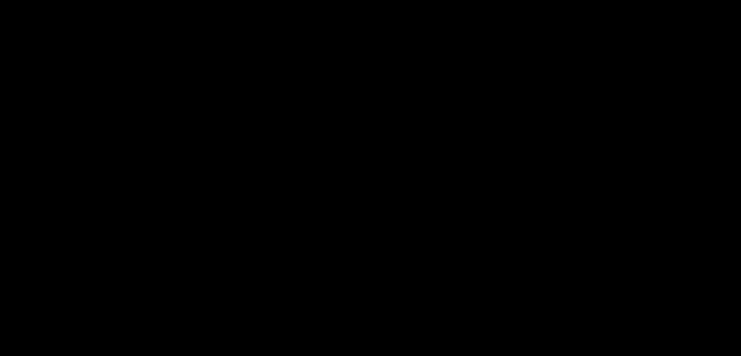
scroll to position [144, 0]
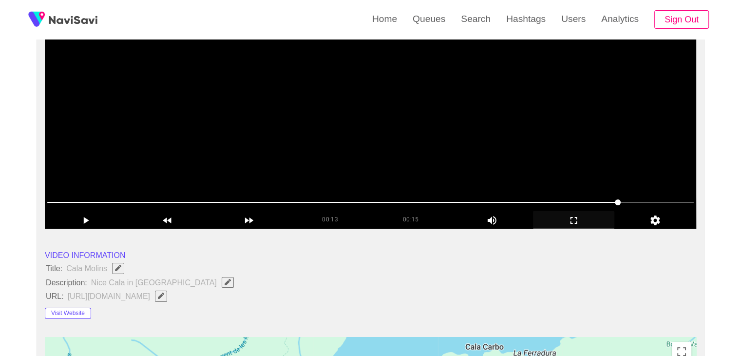
click at [433, 151] on video at bounding box center [371, 107] width 652 height 244
click at [495, 157] on video at bounding box center [371, 107] width 652 height 244
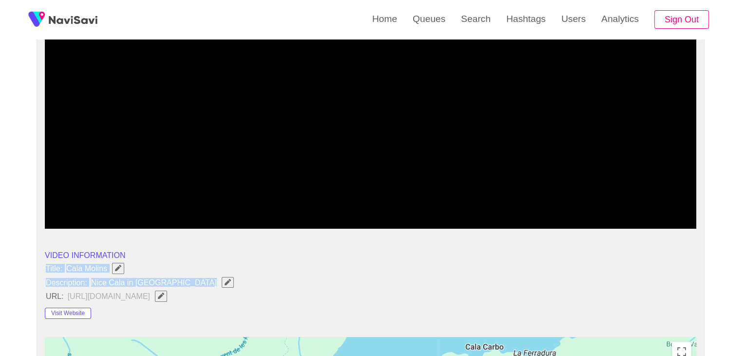
drag, startPoint x: 42, startPoint y: 263, endPoint x: 199, endPoint y: 285, distance: 158.5
copy ul "Title: Cala Molins Description: Nice Cala in [GEOGRAPHIC_DATA]"
click at [225, 281] on icon "Edit Field" at bounding box center [228, 282] width 6 height 6
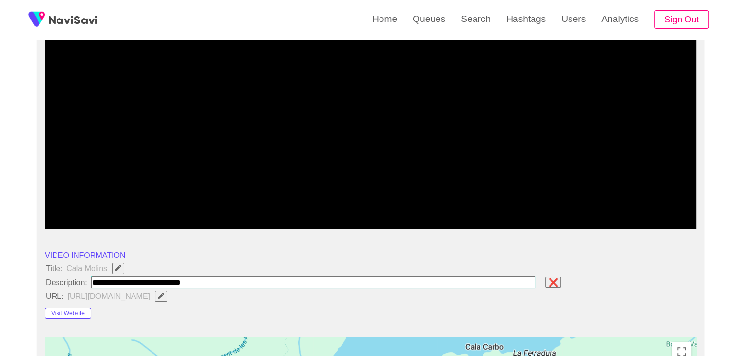
type input "**********"
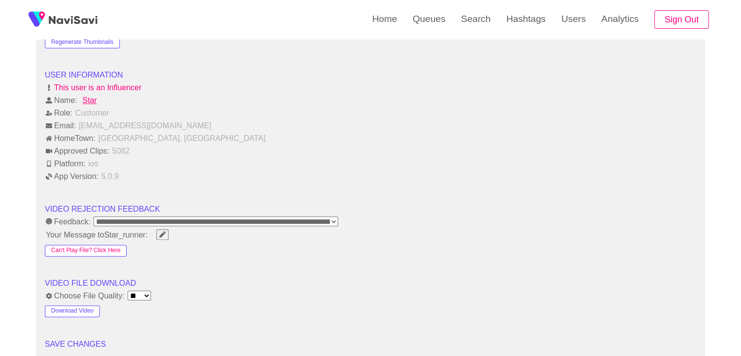
scroll to position [1217, 0]
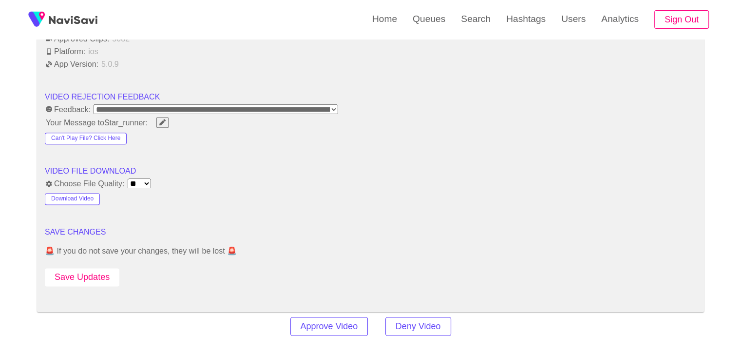
click at [100, 269] on button "Save Updates" at bounding box center [82, 277] width 75 height 18
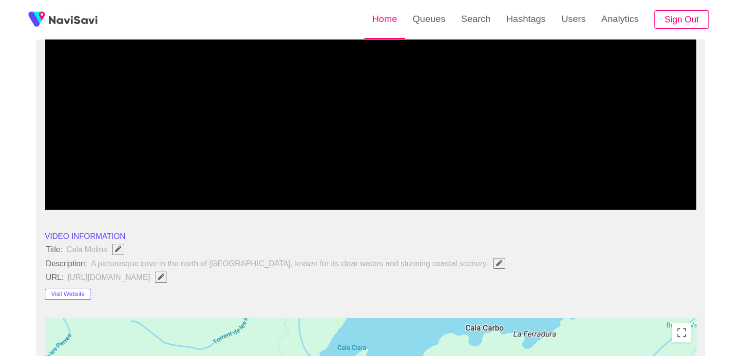
scroll to position [47, 0]
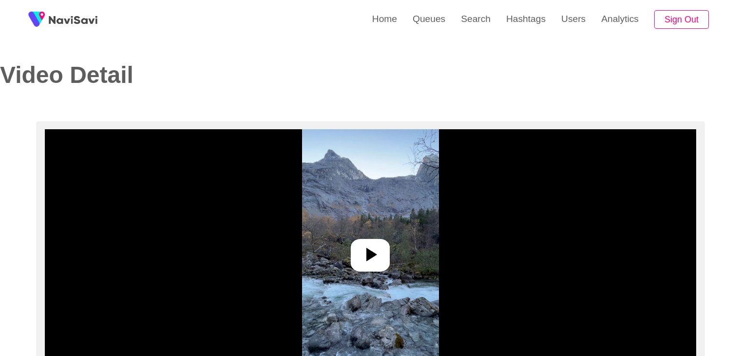
select select "**********"
select select "**"
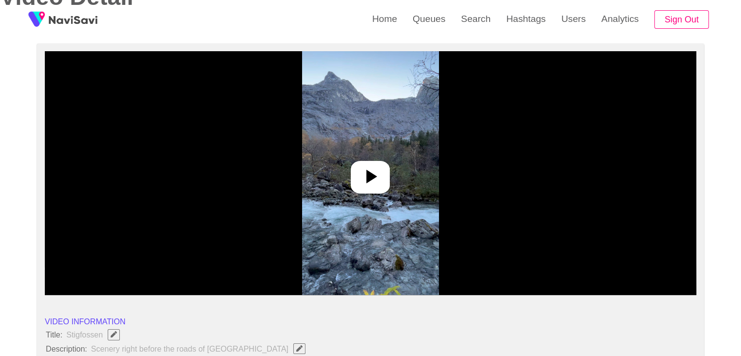
scroll to position [97, 0]
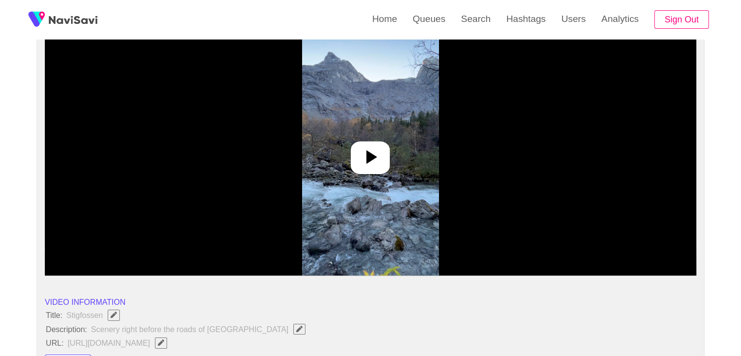
click at [353, 154] on div at bounding box center [370, 157] width 39 height 33
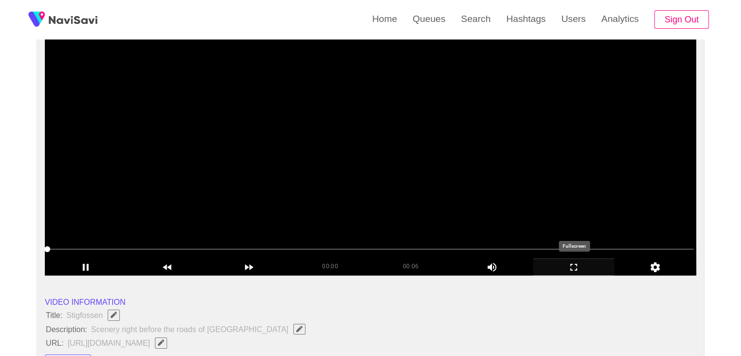
click at [575, 265] on icon "add" at bounding box center [574, 267] width 81 height 12
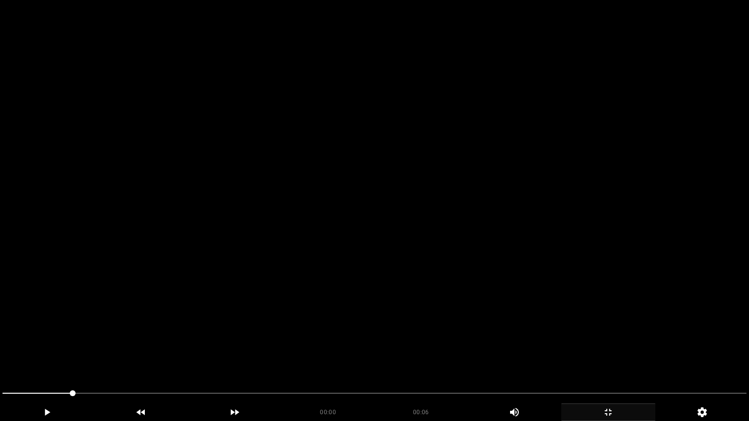
click at [468, 266] on video at bounding box center [374, 210] width 749 height 421
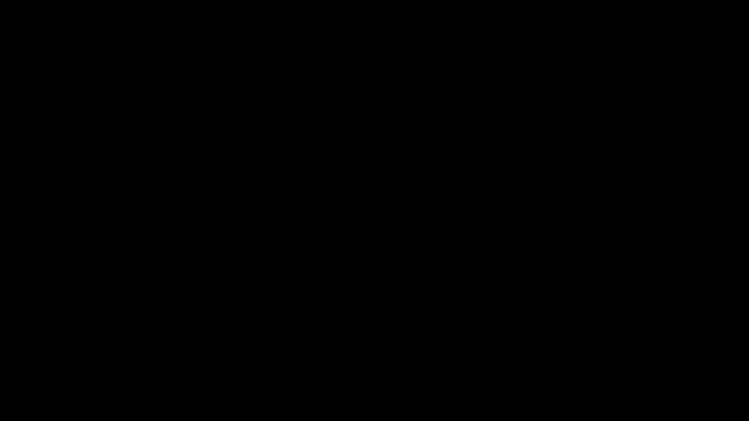
drag, startPoint x: 0, startPoint y: 391, endPoint x: 148, endPoint y: 327, distance: 161.1
click at [0, 355] on section "00:06 00:06 Picture In Picture 1 Error: Failed to load Video" at bounding box center [374, 210] width 749 height 421
click at [385, 297] on video at bounding box center [374, 210] width 749 height 421
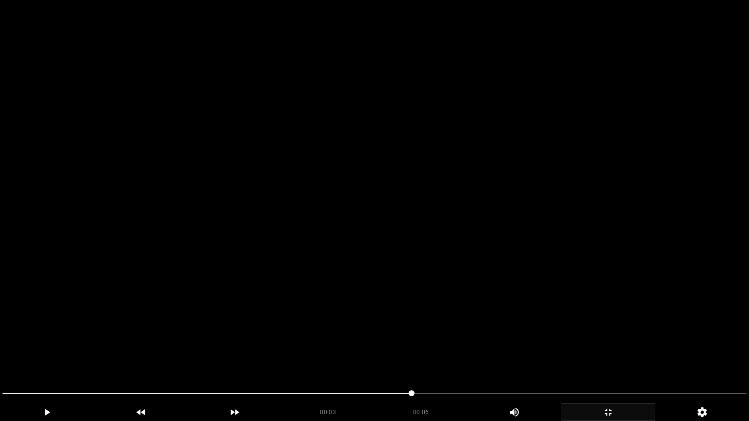
click at [484, 344] on video at bounding box center [374, 210] width 749 height 421
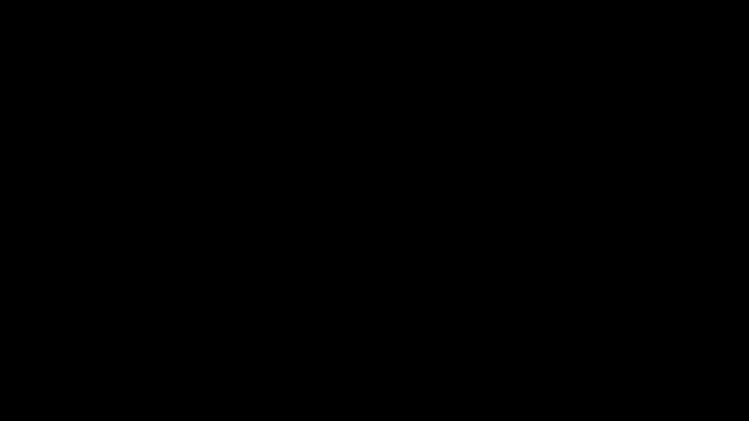
click at [616, 355] on icon "add" at bounding box center [607, 413] width 93 height 12
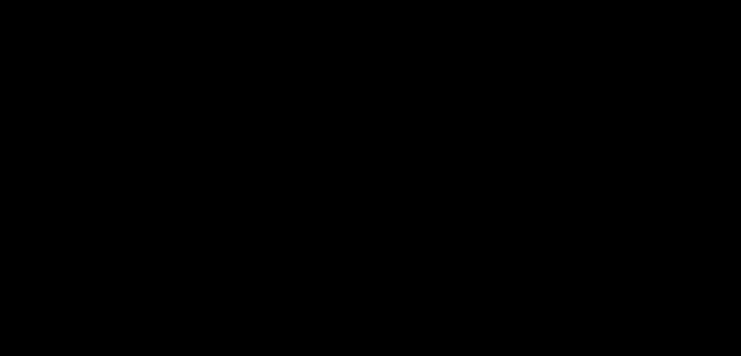
scroll to position [244, 0]
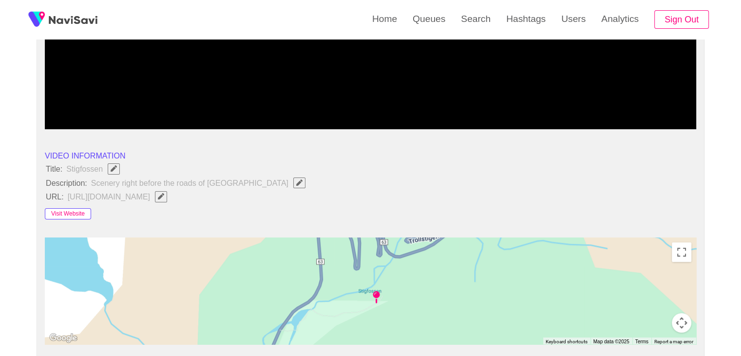
click at [81, 210] on button "Visit Website" at bounding box center [68, 214] width 46 height 12
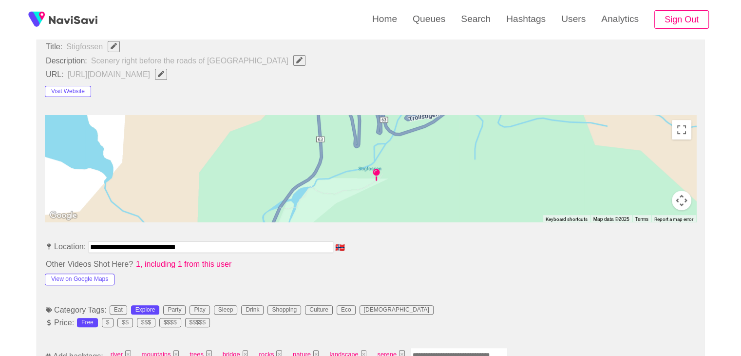
scroll to position [390, 0]
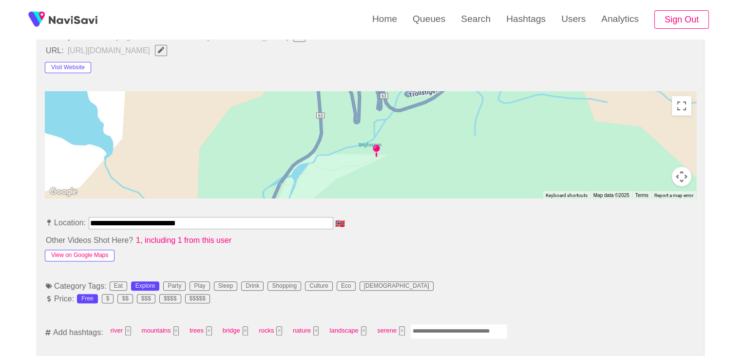
click at [82, 256] on button "View on Google Maps" at bounding box center [80, 256] width 70 height 12
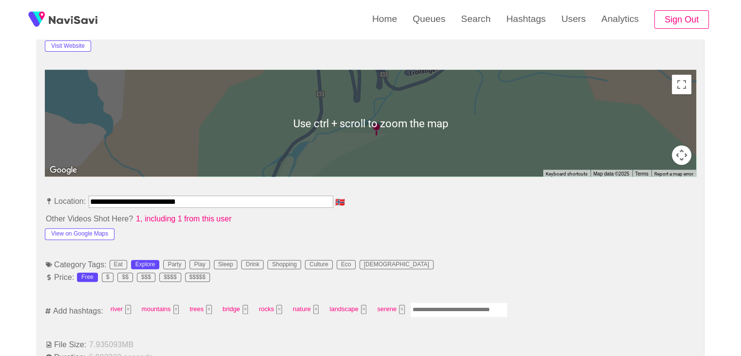
scroll to position [487, 0]
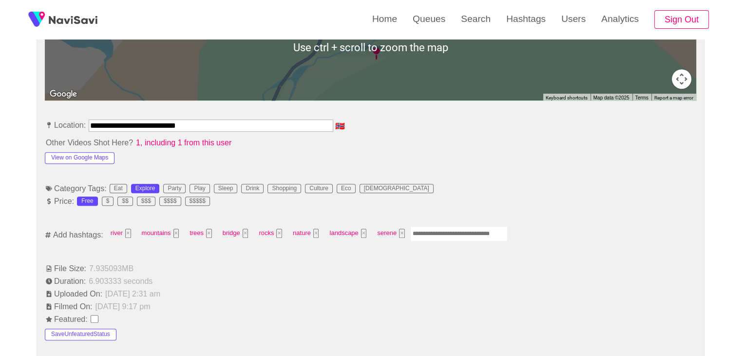
click at [431, 228] on input "Enter tag here and press return" at bounding box center [458, 233] width 97 height 15
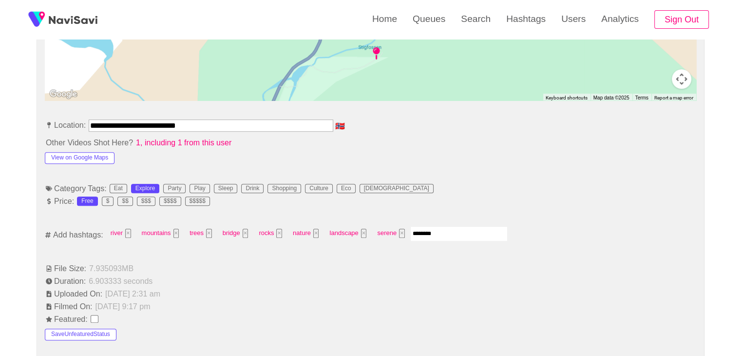
type input "*********"
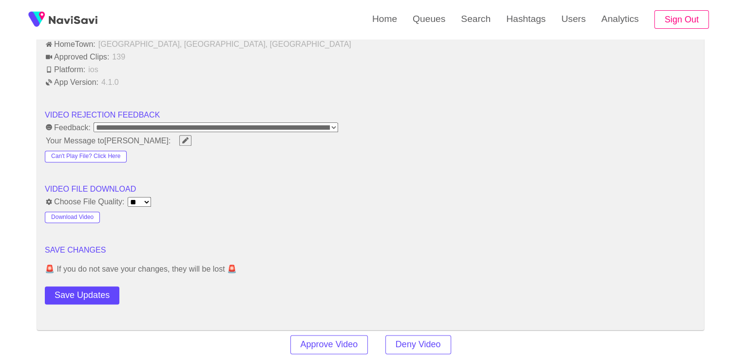
scroll to position [1170, 0]
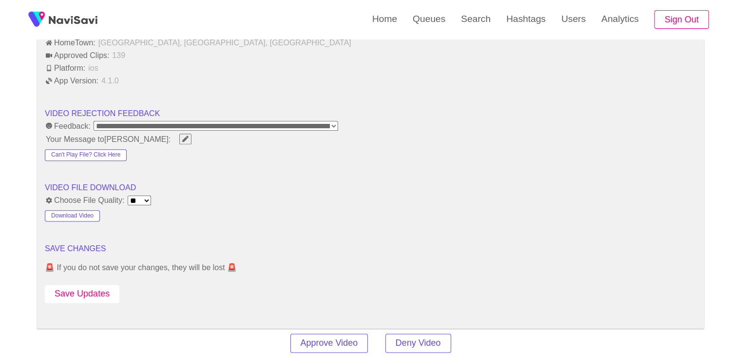
click at [102, 290] on button "Save Updates" at bounding box center [82, 294] width 75 height 18
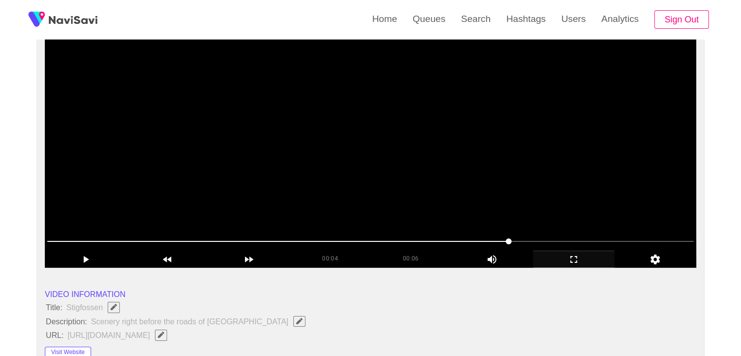
scroll to position [97, 0]
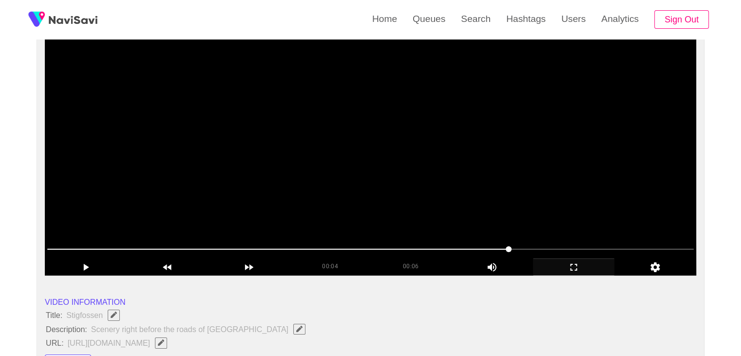
click at [308, 161] on video at bounding box center [371, 154] width 652 height 244
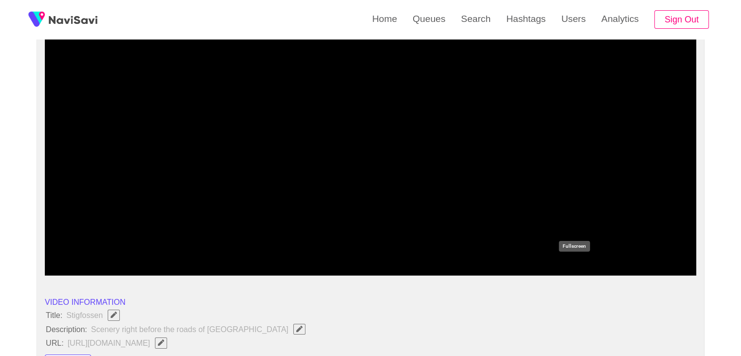
drag, startPoint x: 608, startPoint y: 262, endPoint x: 506, endPoint y: 316, distance: 116.0
click at [606, 262] on icon "add" at bounding box center [574, 267] width 81 height 12
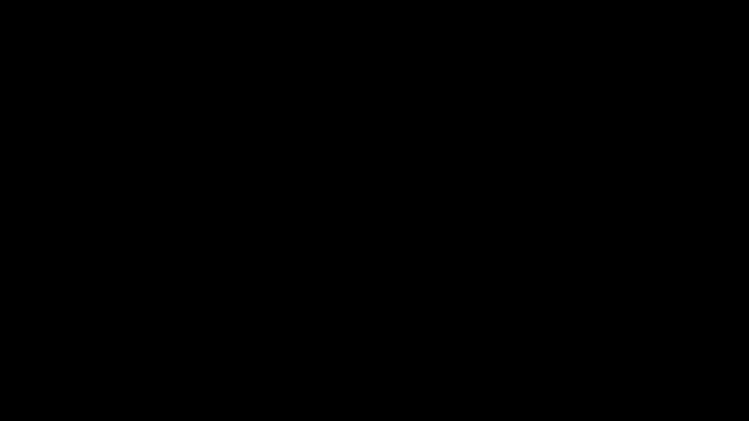
drag, startPoint x: 15, startPoint y: 388, endPoint x: 0, endPoint y: 379, distance: 17.7
click at [336, 320] on video at bounding box center [374, 210] width 749 height 421
click at [617, 355] on div "add" at bounding box center [608, 413] width 94 height 18
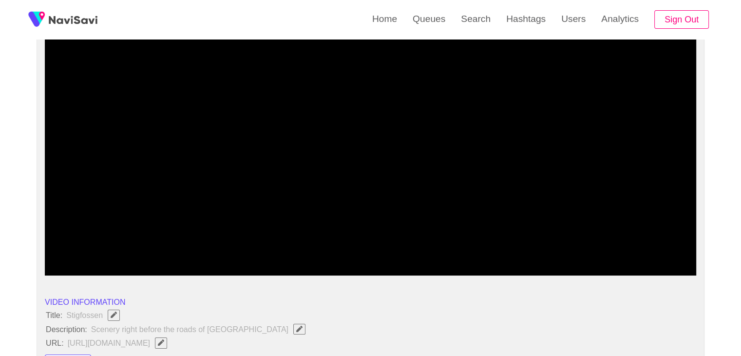
click at [349, 174] on video at bounding box center [371, 154] width 652 height 244
click at [376, 172] on video at bounding box center [371, 154] width 652 height 244
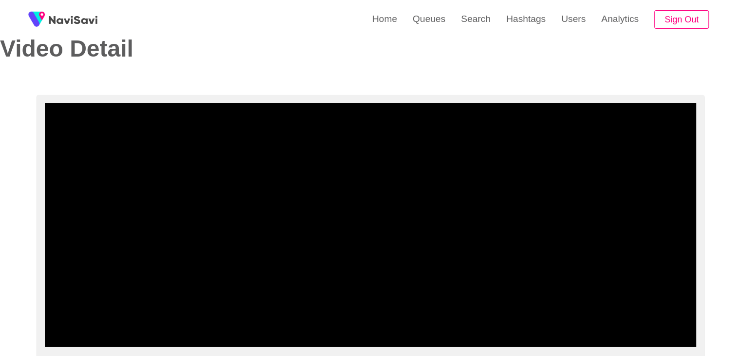
scroll to position [0, 0]
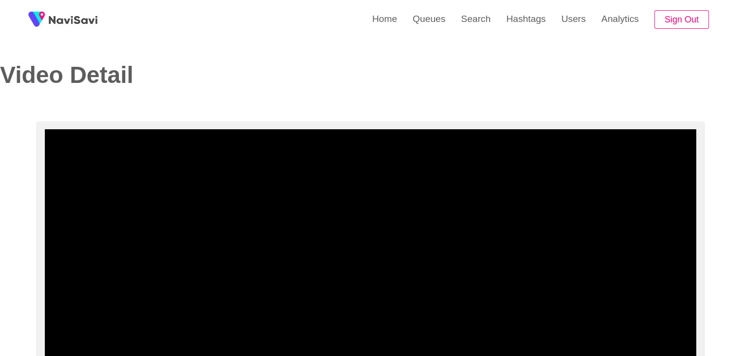
click at [437, 229] on video at bounding box center [371, 251] width 652 height 244
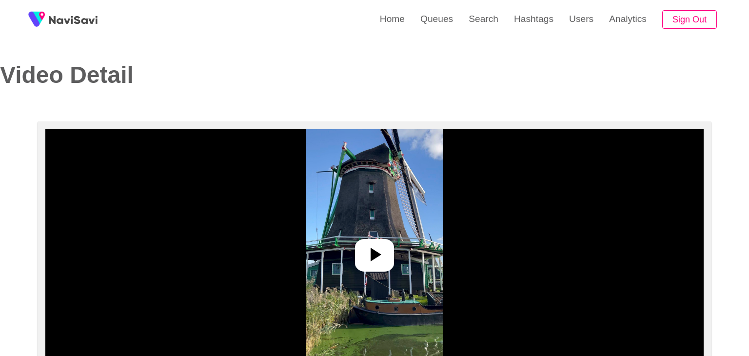
select select "**********"
select select "**"
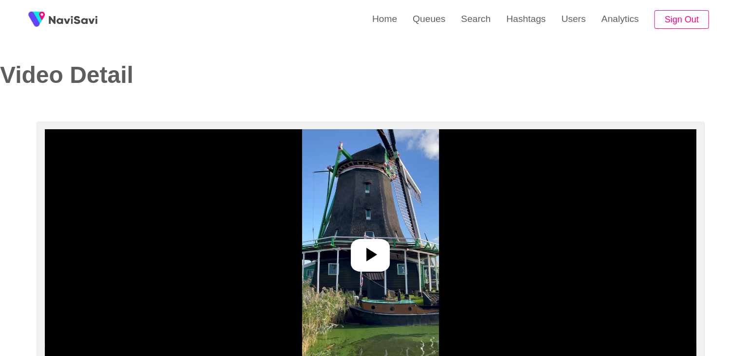
drag, startPoint x: 379, startPoint y: 245, endPoint x: 409, endPoint y: 257, distance: 33.2
click at [379, 246] on icon at bounding box center [370, 254] width 23 height 23
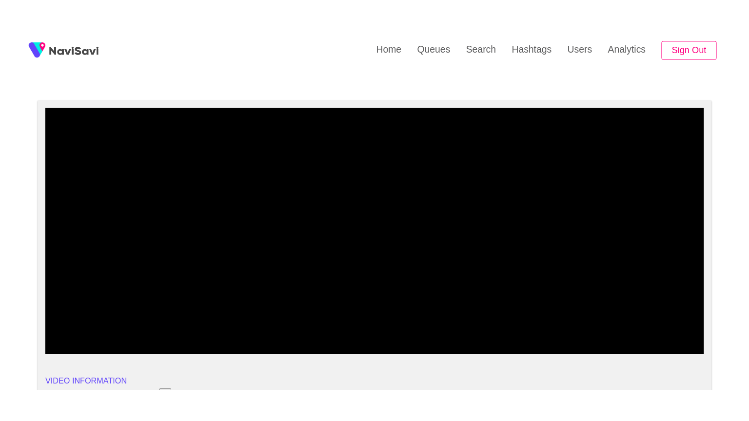
scroll to position [146, 0]
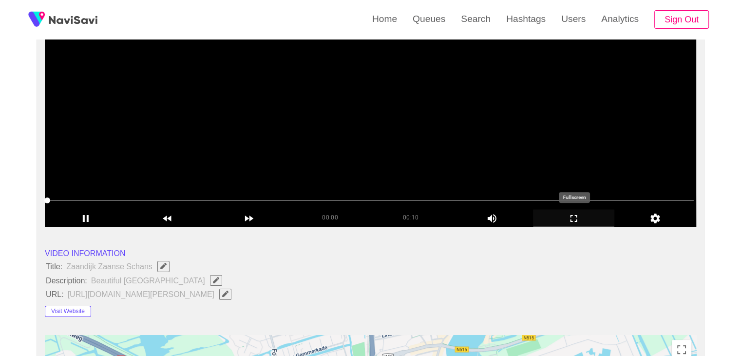
click at [552, 220] on icon "add" at bounding box center [574, 219] width 81 height 12
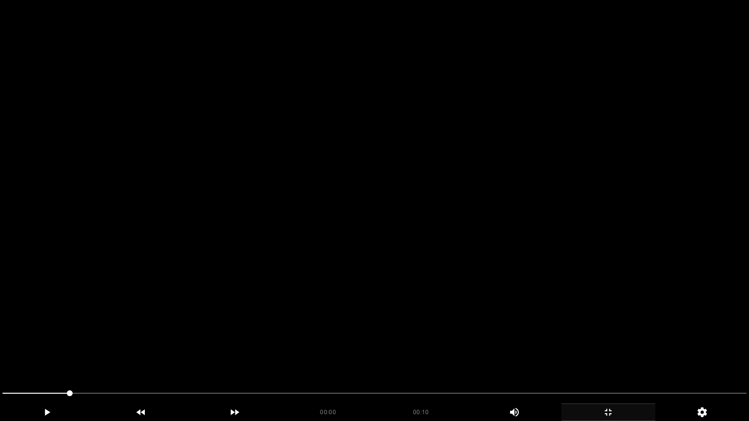
click at [500, 214] on video at bounding box center [374, 210] width 749 height 421
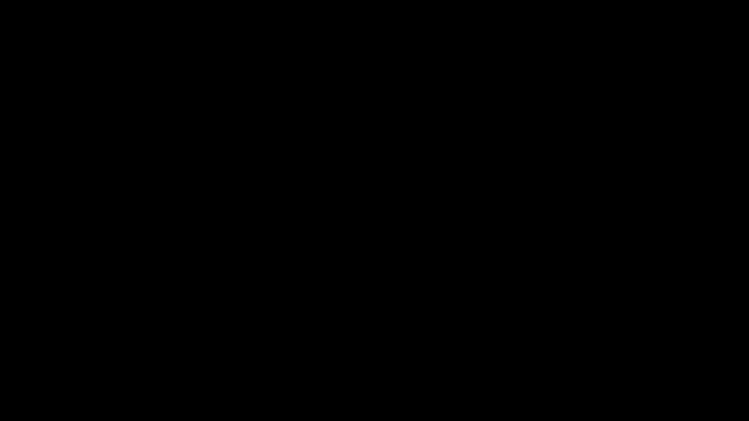
click at [396, 324] on video at bounding box center [374, 210] width 749 height 421
click at [402, 320] on video at bounding box center [374, 210] width 749 height 421
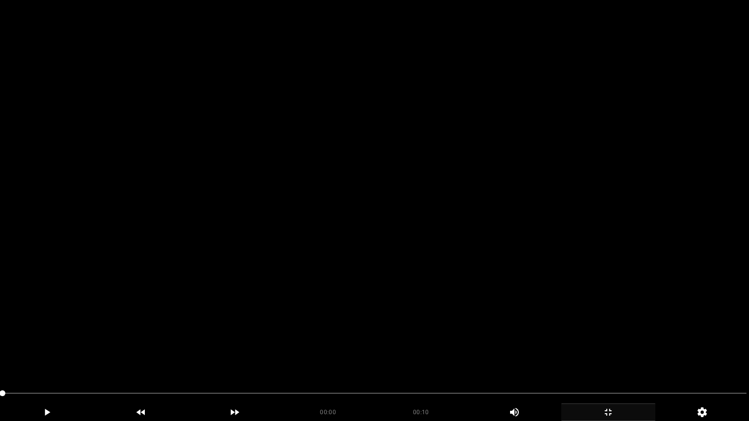
click at [352, 327] on video at bounding box center [374, 210] width 749 height 421
click at [361, 323] on video at bounding box center [374, 210] width 749 height 421
click at [362, 323] on video at bounding box center [374, 210] width 749 height 421
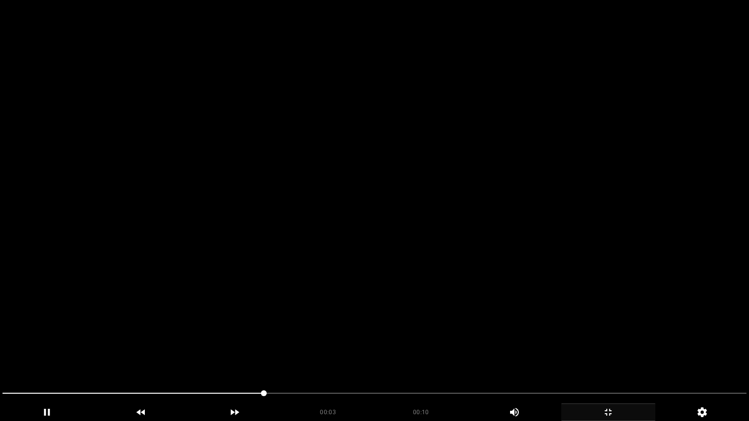
click at [362, 323] on video at bounding box center [374, 210] width 749 height 421
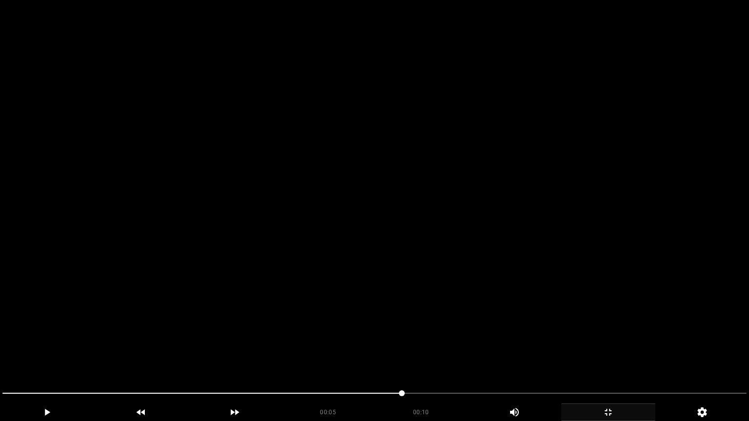
click at [362, 323] on video at bounding box center [374, 210] width 749 height 421
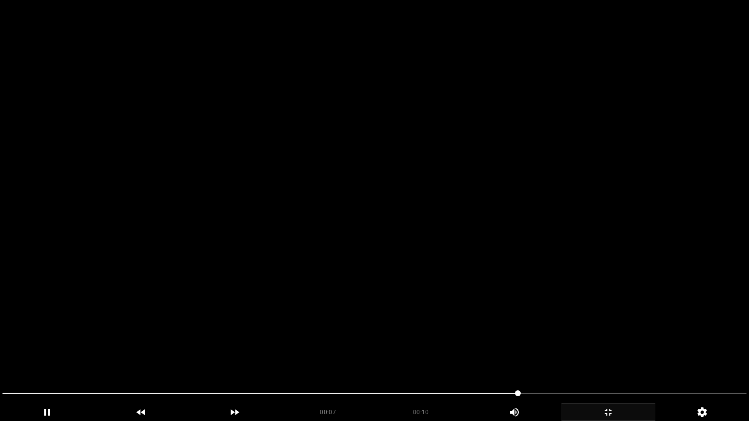
click at [362, 323] on video at bounding box center [374, 210] width 749 height 421
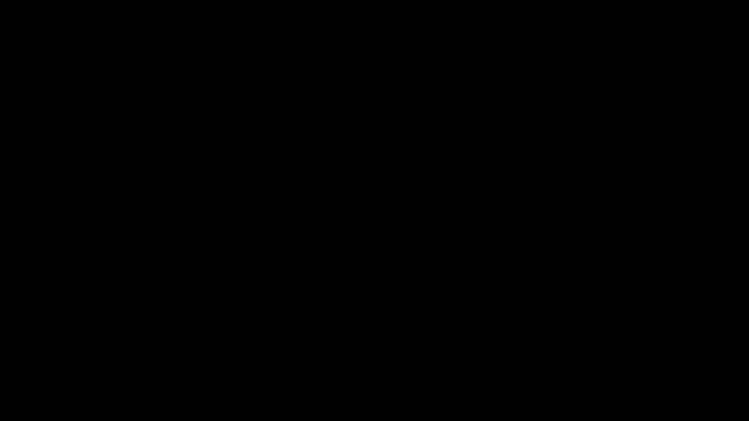
click at [599, 355] on icon "add" at bounding box center [607, 413] width 93 height 12
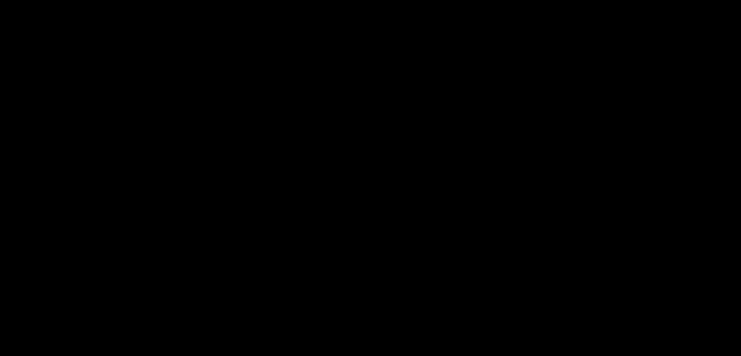
scroll to position [242, 0]
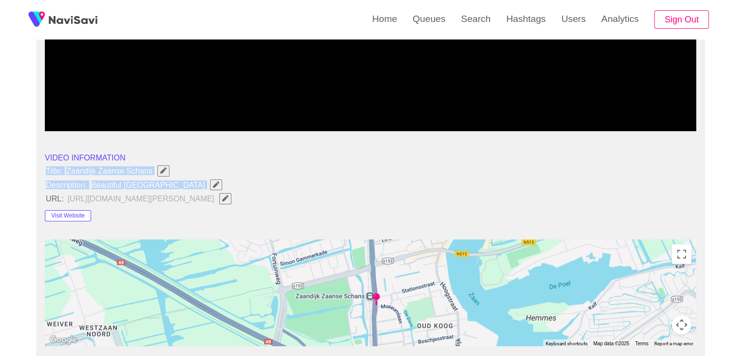
drag, startPoint x: 44, startPoint y: 170, endPoint x: 188, endPoint y: 180, distance: 144.7
copy ul "Title: Zaandijk Zaanse Schans Description: Beautiful windmill village"
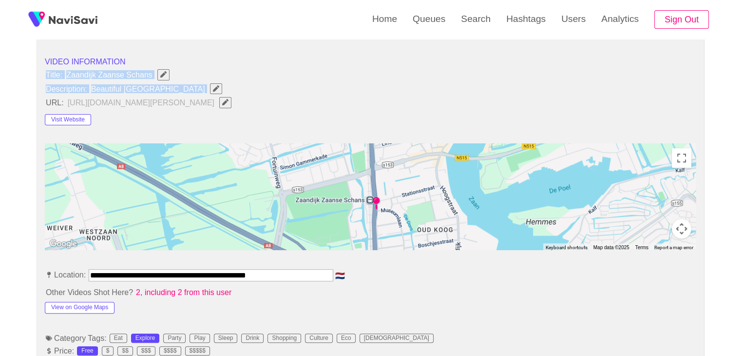
scroll to position [339, 0]
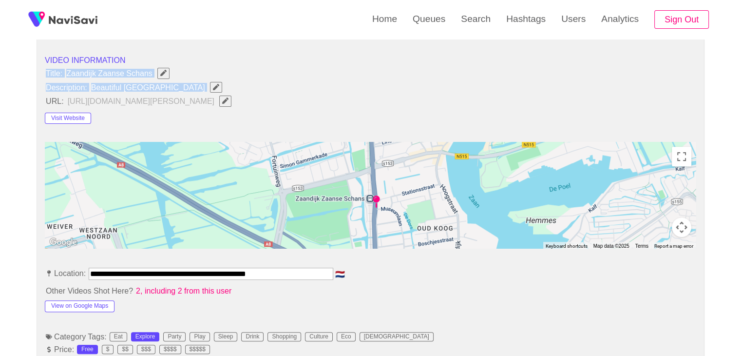
click at [210, 82] on button "button" at bounding box center [216, 87] width 12 height 11
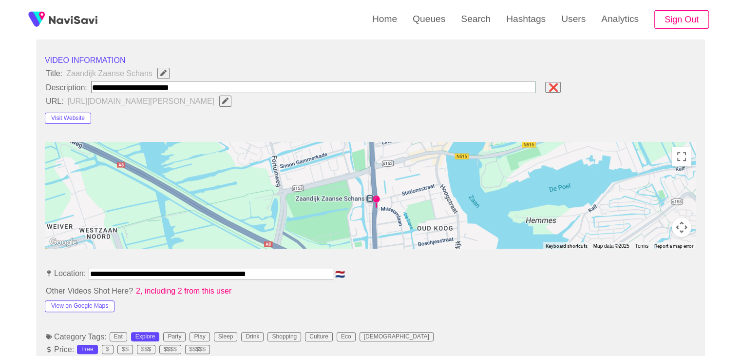
type input "**********"
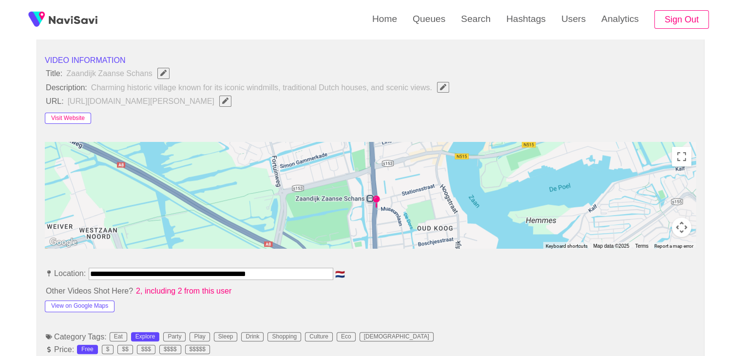
click at [81, 120] on button "Visit Website" at bounding box center [68, 119] width 46 height 12
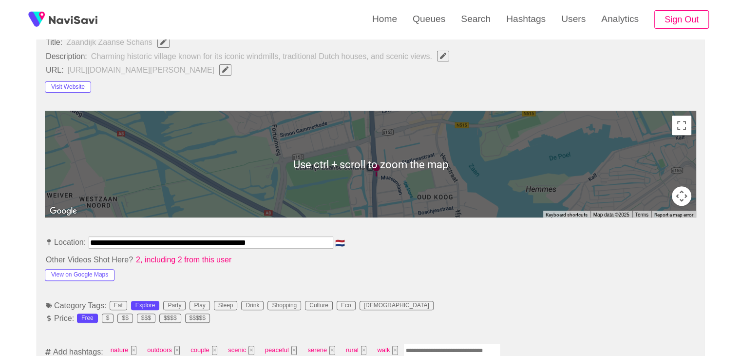
scroll to position [437, 0]
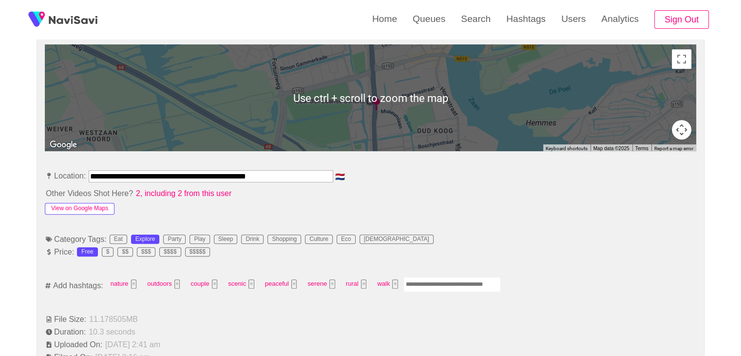
click at [97, 208] on button "View on Google Maps" at bounding box center [80, 209] width 70 height 12
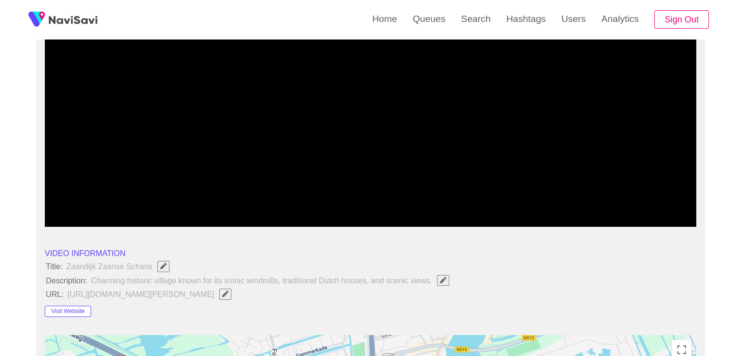
scroll to position [144, 0]
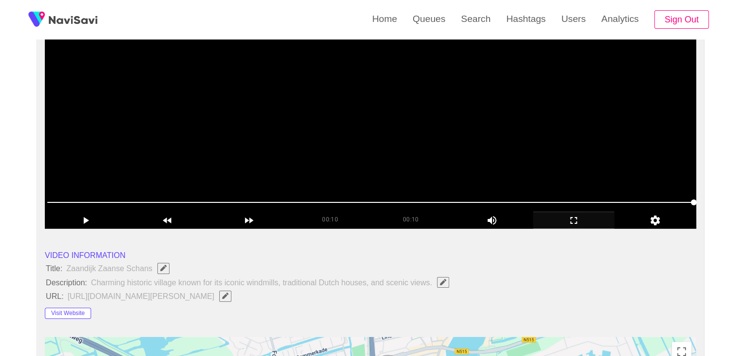
click at [389, 161] on video at bounding box center [371, 107] width 652 height 244
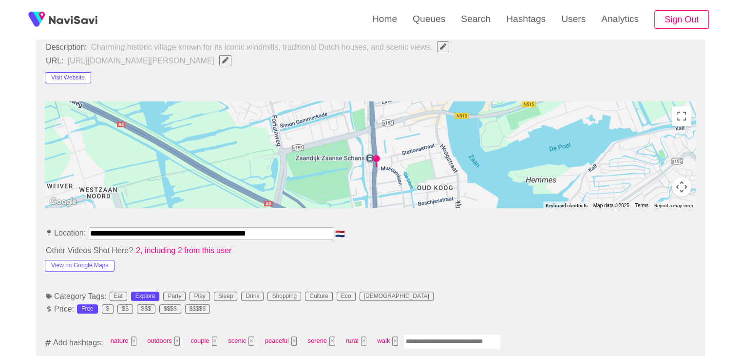
scroll to position [388, 0]
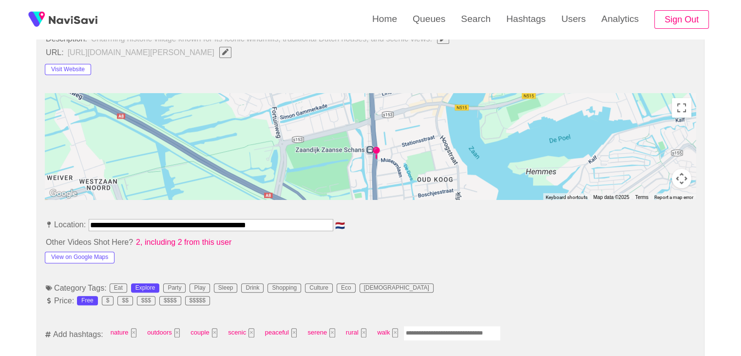
click at [425, 332] on input "Enter tag here and press return" at bounding box center [452, 333] width 97 height 15
type input "*********"
type input "********"
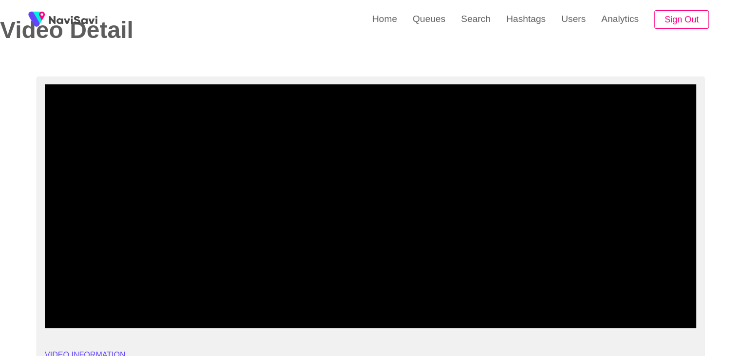
scroll to position [49, 0]
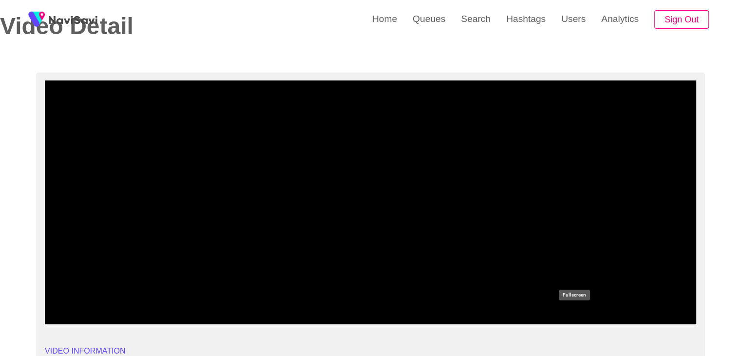
drag, startPoint x: 583, startPoint y: 318, endPoint x: 515, endPoint y: 374, distance: 88.6
click at [581, 318] on icon "add" at bounding box center [574, 316] width 81 height 12
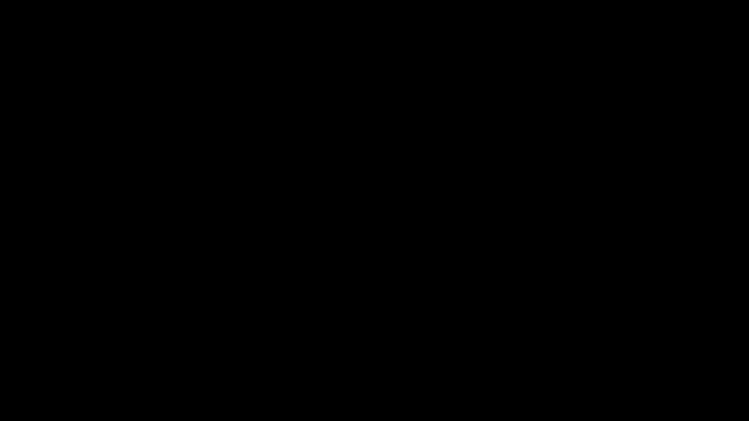
click at [608, 355] on icon "add" at bounding box center [607, 413] width 93 height 12
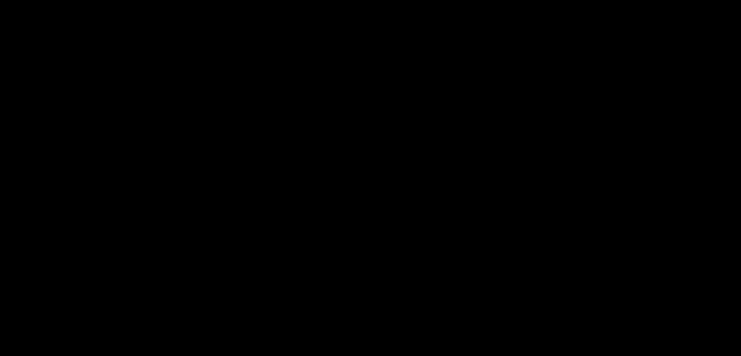
scroll to position [439, 0]
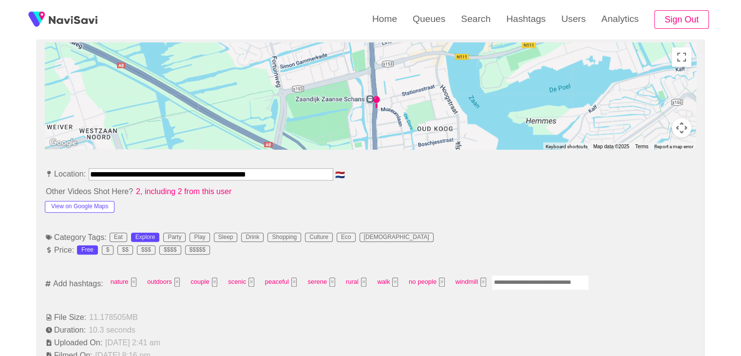
click at [531, 278] on input "Enter tag here and press return" at bounding box center [540, 282] width 97 height 15
type input "*****"
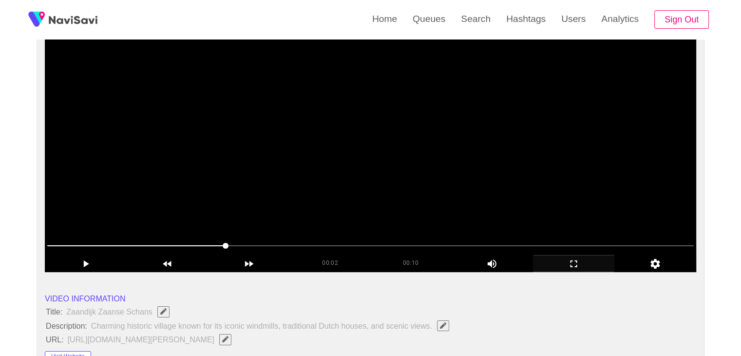
scroll to position [97, 0]
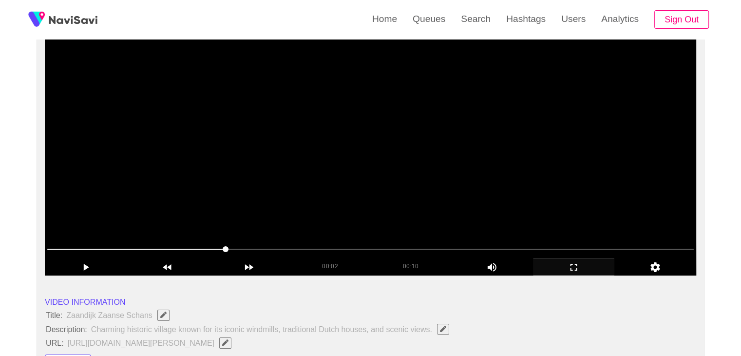
click at [466, 205] on video at bounding box center [371, 154] width 652 height 244
click at [331, 199] on video at bounding box center [371, 154] width 652 height 244
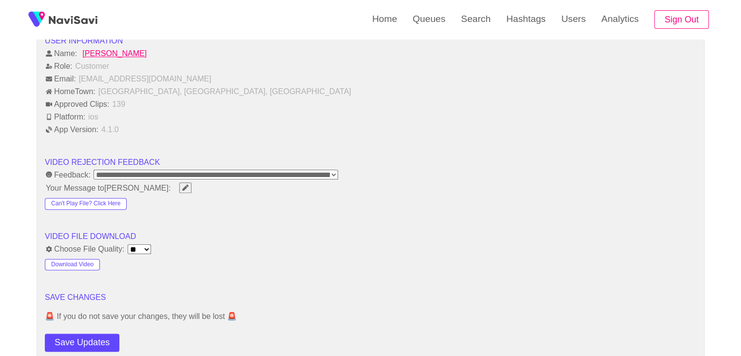
scroll to position [1267, 0]
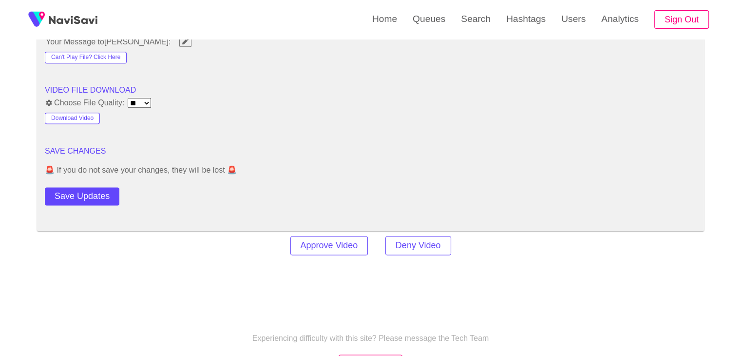
click at [100, 183] on div "Save Updates" at bounding box center [110, 194] width 130 height 22
click at [97, 194] on button "Save Updates" at bounding box center [82, 196] width 75 height 18
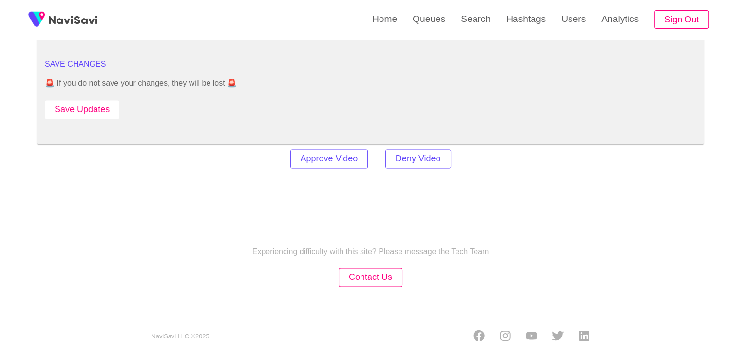
click at [90, 103] on button "Save Updates" at bounding box center [82, 109] width 75 height 18
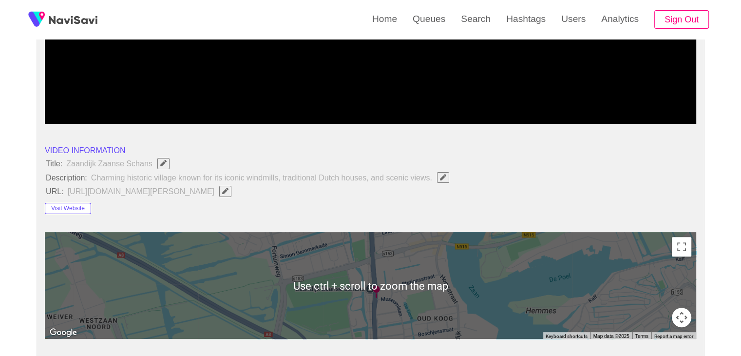
scroll to position [233, 0]
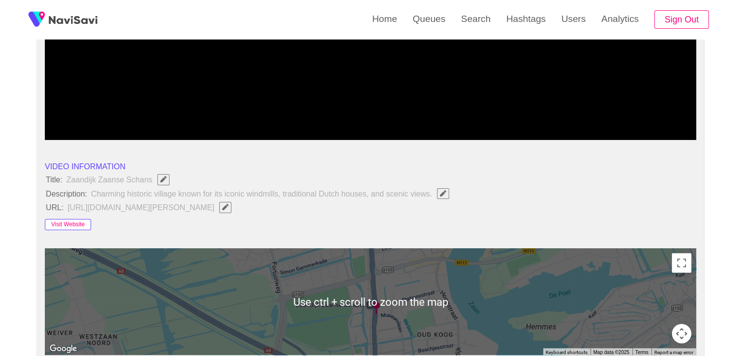
click at [66, 222] on button "Visit Website" at bounding box center [68, 225] width 46 height 12
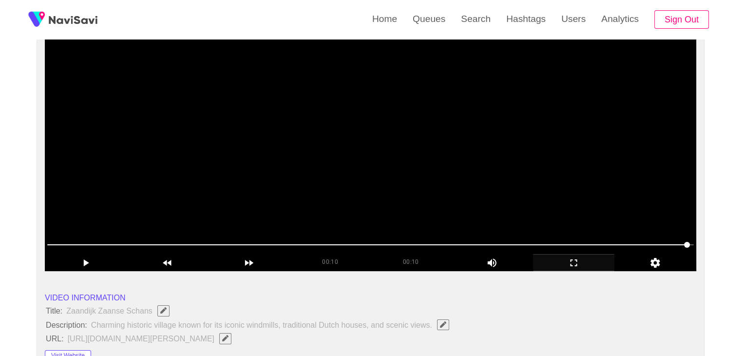
scroll to position [87, 0]
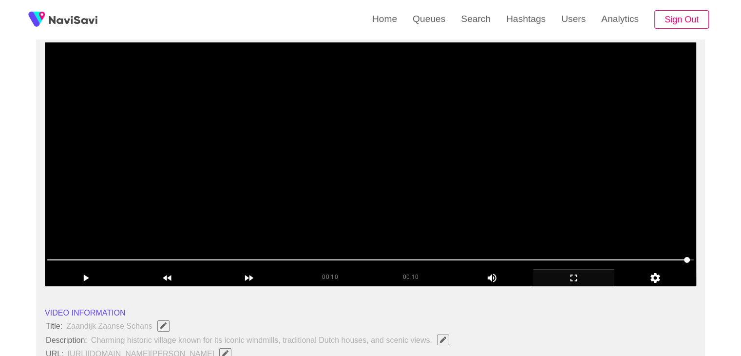
click at [448, 160] on video at bounding box center [371, 164] width 652 height 244
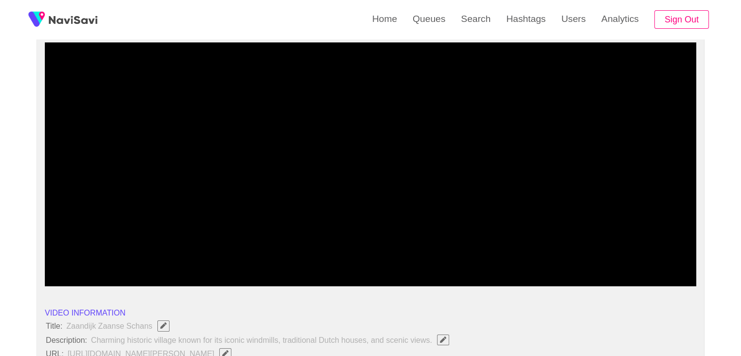
drag, startPoint x: 290, startPoint y: 260, endPoint x: 84, endPoint y: 256, distance: 206.7
click at [84, 256] on span at bounding box center [370, 260] width 647 height 16
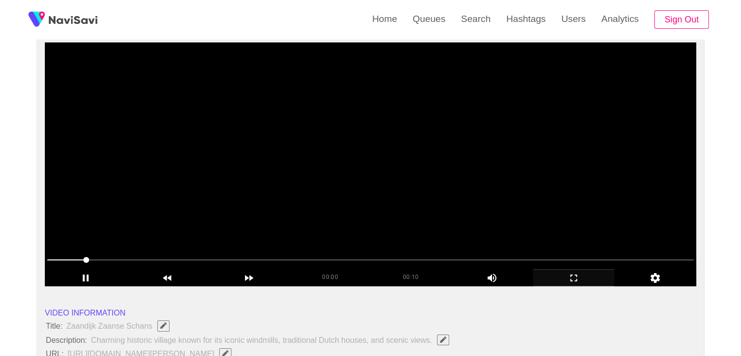
click at [341, 205] on video at bounding box center [371, 164] width 652 height 244
click at [367, 205] on video at bounding box center [371, 164] width 652 height 244
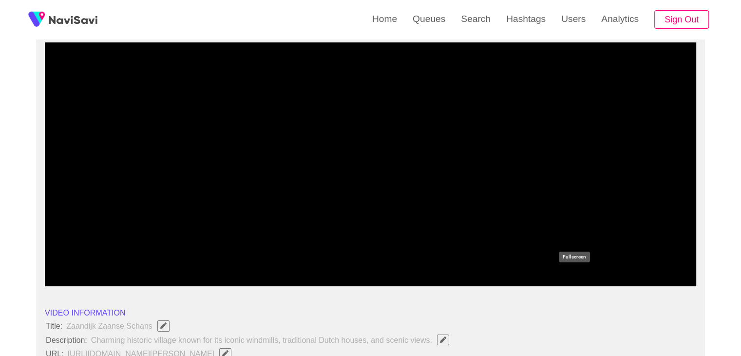
click at [579, 278] on icon "add" at bounding box center [574, 278] width 81 height 12
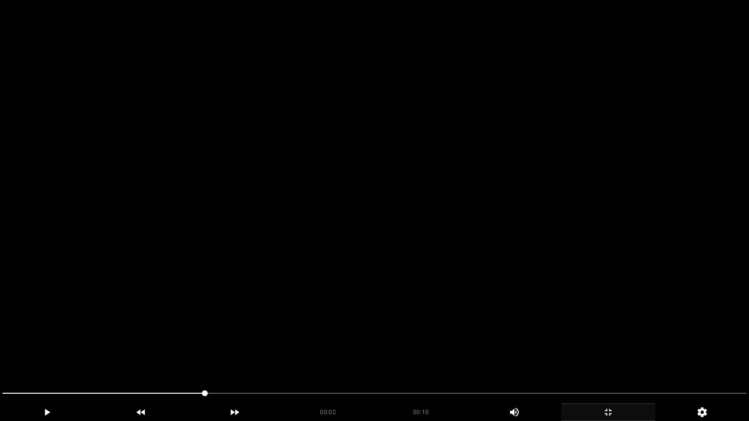
click at [572, 309] on video at bounding box center [374, 210] width 749 height 421
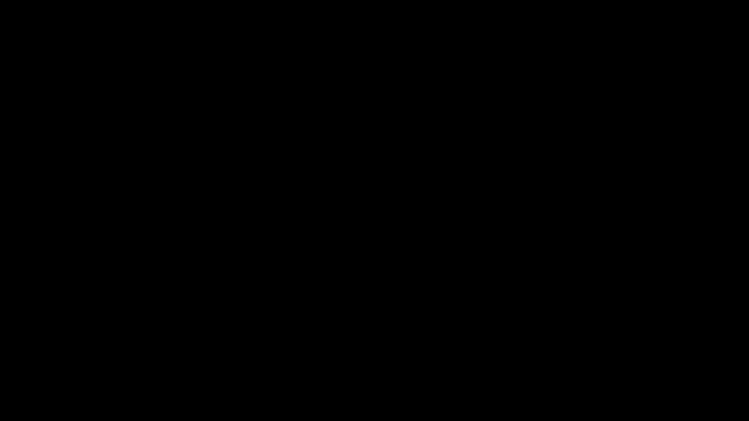
click at [615, 355] on icon "add" at bounding box center [607, 413] width 93 height 12
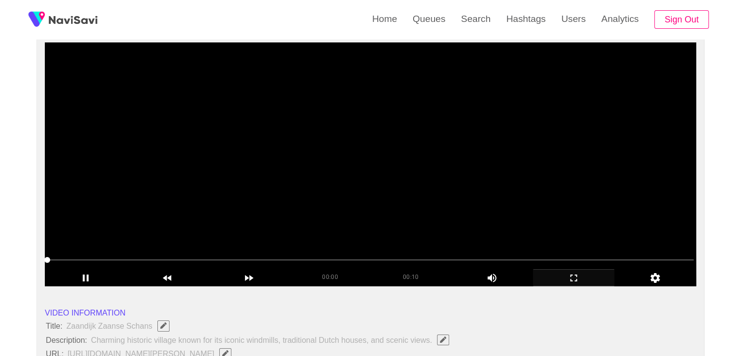
click at [396, 121] on video at bounding box center [371, 164] width 652 height 244
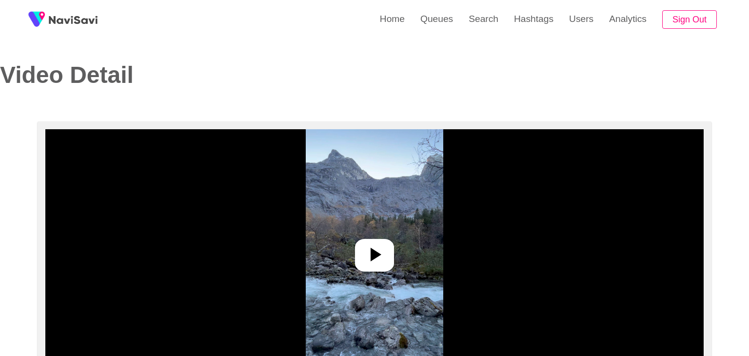
select select "**********"
select select "**"
click at [360, 250] on icon at bounding box center [370, 254] width 23 height 23
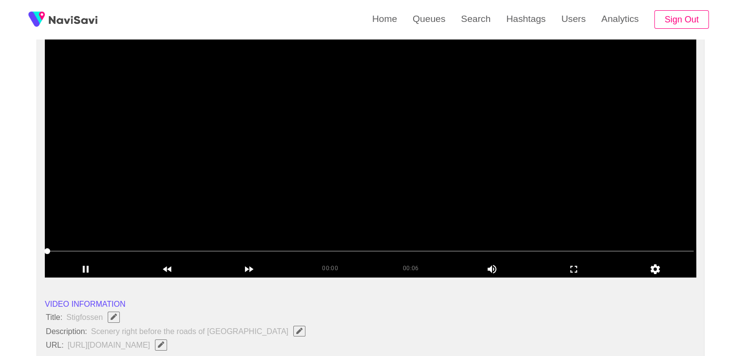
scroll to position [97, 0]
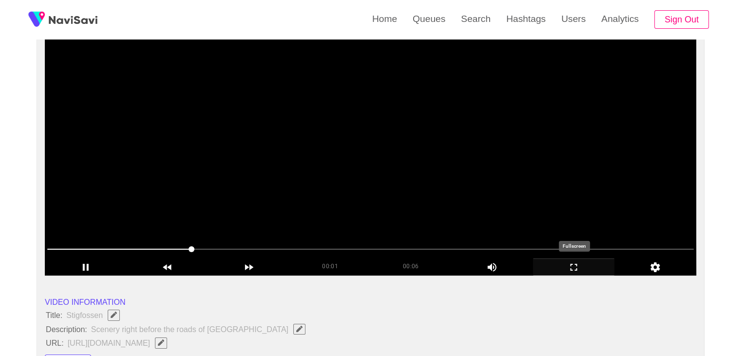
click at [579, 271] on icon "add" at bounding box center [574, 267] width 81 height 12
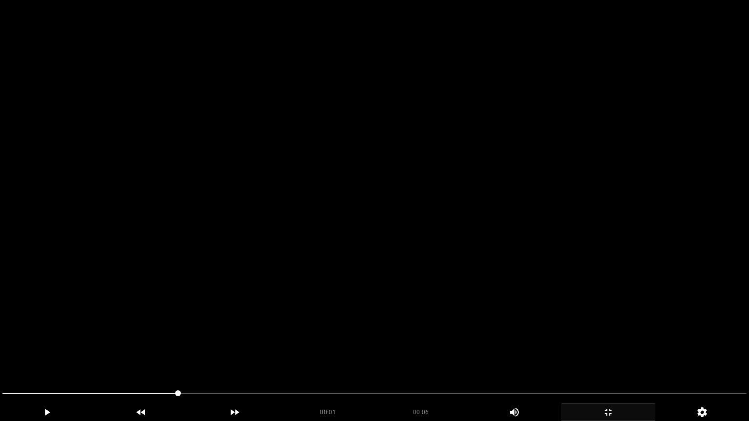
click at [538, 300] on video at bounding box center [374, 210] width 749 height 421
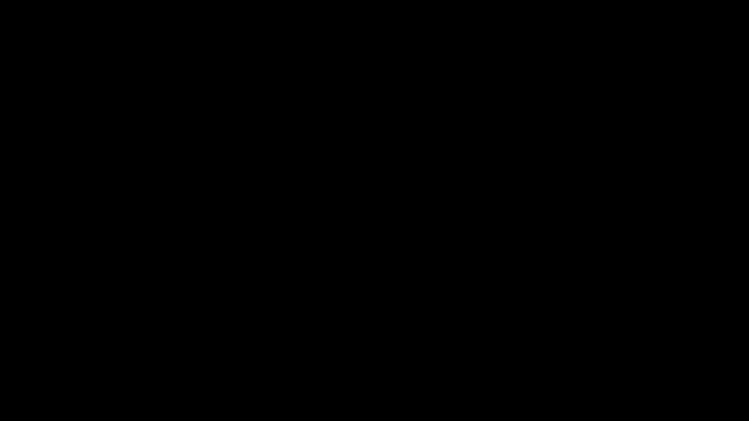
click at [610, 355] on icon "add" at bounding box center [607, 412] width 7 height 7
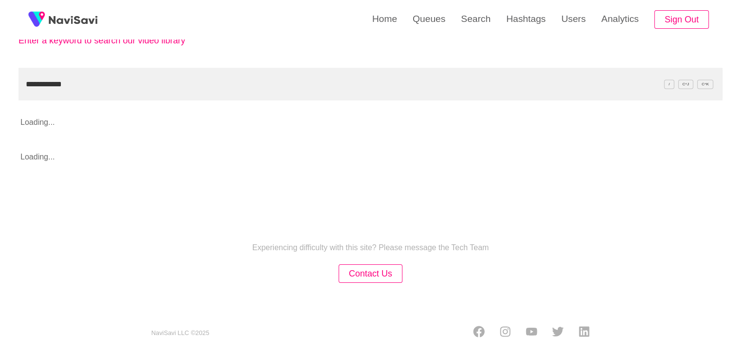
scroll to position [97, 0]
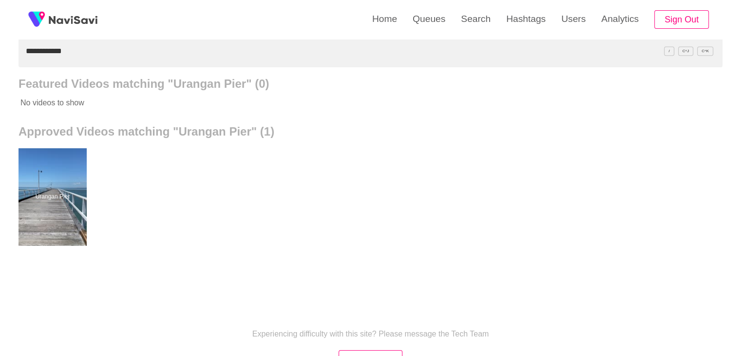
drag, startPoint x: 99, startPoint y: 57, endPoint x: 0, endPoint y: 59, distance: 99.0
click at [0, 59] on div "**********" at bounding box center [370, 173] width 741 height 540
paste input "**********"
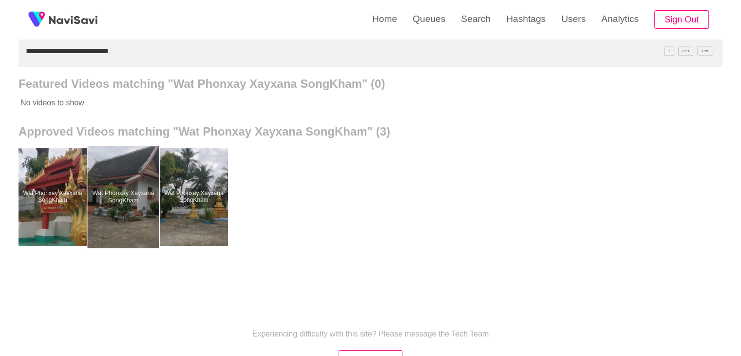
drag, startPoint x: 128, startPoint y: 213, endPoint x: 130, endPoint y: 198, distance: 15.7
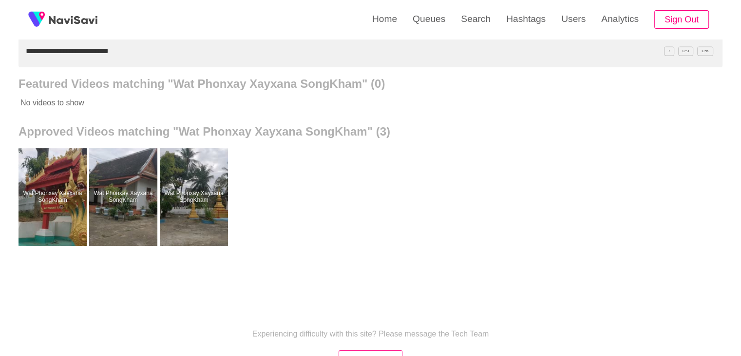
drag, startPoint x: 105, startPoint y: 58, endPoint x: 0, endPoint y: 63, distance: 105.4
click at [0, 63] on div "**********" at bounding box center [370, 173] width 741 height 540
paste input "text"
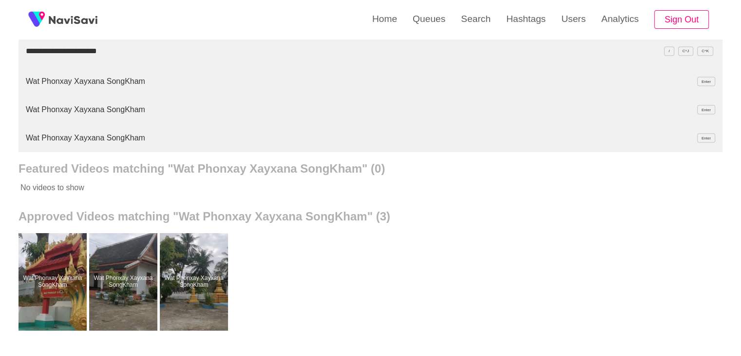
type input "**********"
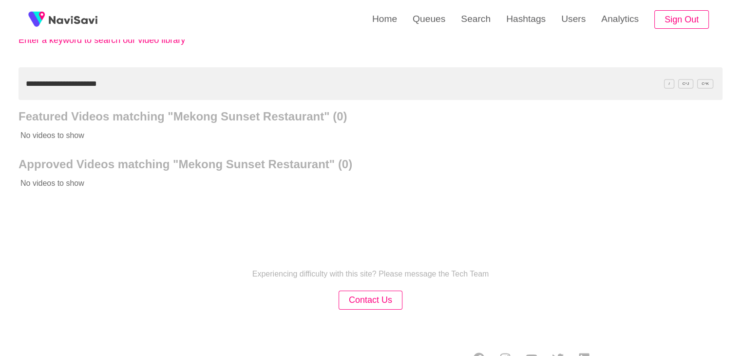
scroll to position [92, 0]
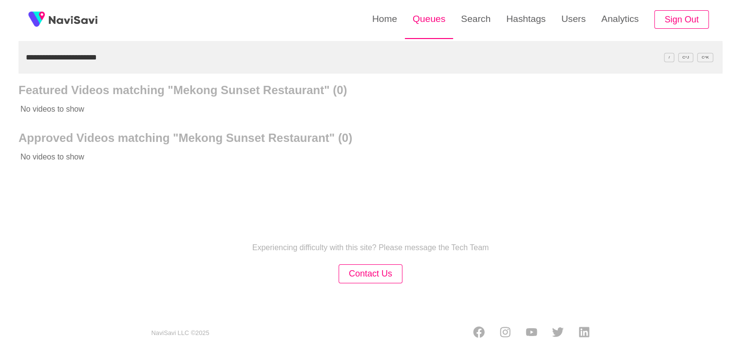
click at [426, 20] on link "Queues" at bounding box center [429, 19] width 48 height 38
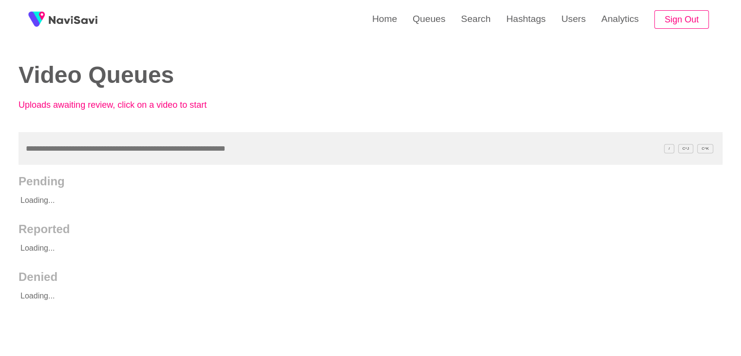
click at [78, 144] on input "text" at bounding box center [371, 148] width 704 height 33
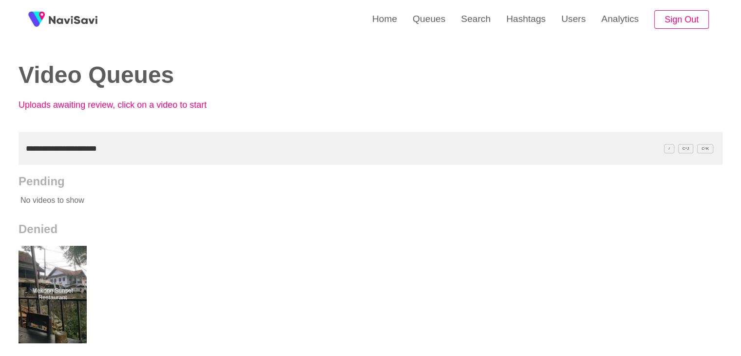
drag, startPoint x: 33, startPoint y: 162, endPoint x: 0, endPoint y: 162, distance: 32.7
click at [0, 162] on div "**********" at bounding box center [370, 270] width 741 height 540
paste input "*****"
type input "**********"
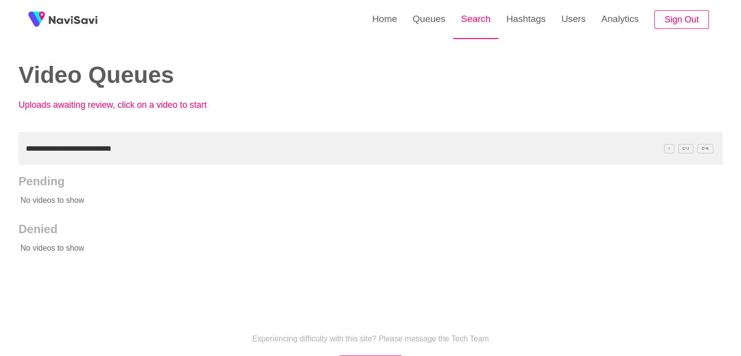
drag, startPoint x: 484, startPoint y: 23, endPoint x: 468, endPoint y: 29, distance: 17.1
click at [484, 23] on link "Search" at bounding box center [475, 19] width 45 height 38
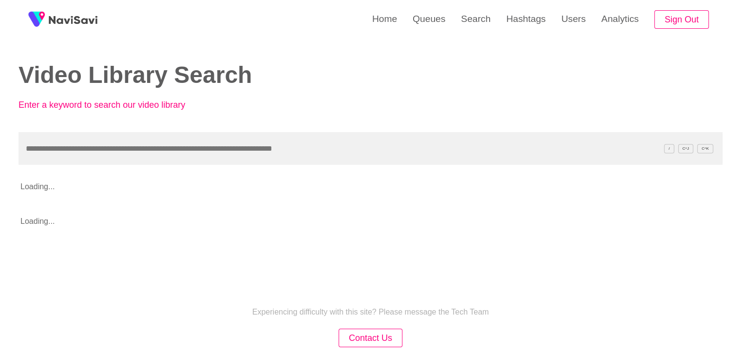
click at [97, 153] on input "text" at bounding box center [371, 148] width 704 height 33
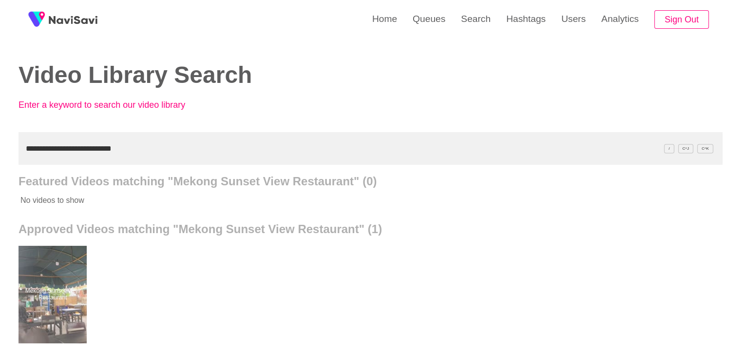
drag, startPoint x: 143, startPoint y: 145, endPoint x: 0, endPoint y: 154, distance: 143.1
click at [0, 155] on div "**********" at bounding box center [370, 270] width 741 height 540
paste input "text"
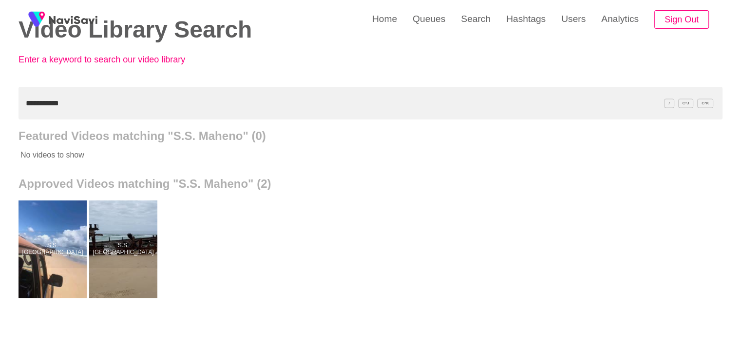
scroll to position [49, 0]
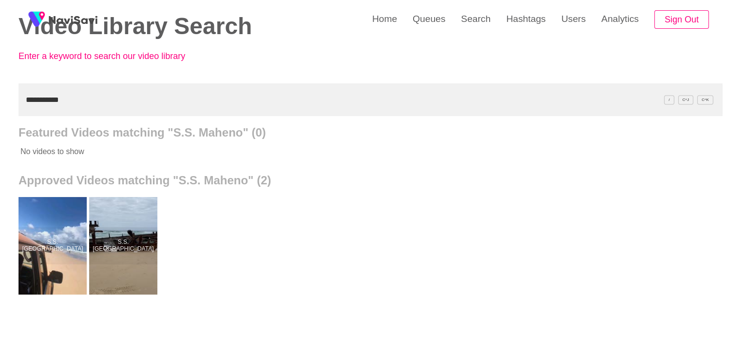
click at [0, 104] on div "**********" at bounding box center [370, 221] width 741 height 540
paste input "**"
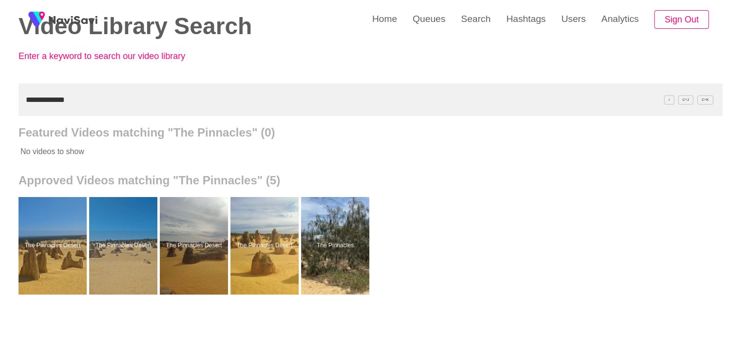
click at [0, 103] on div "**********" at bounding box center [370, 221] width 741 height 540
paste input "text"
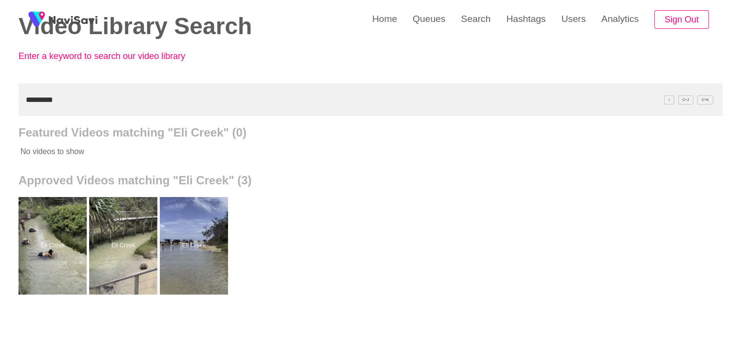
click at [0, 114] on div "Home Queues Search Hashtags Users Analytics Sign Out Video Library Search Enter…" at bounding box center [370, 221] width 741 height 540
paste input "*******"
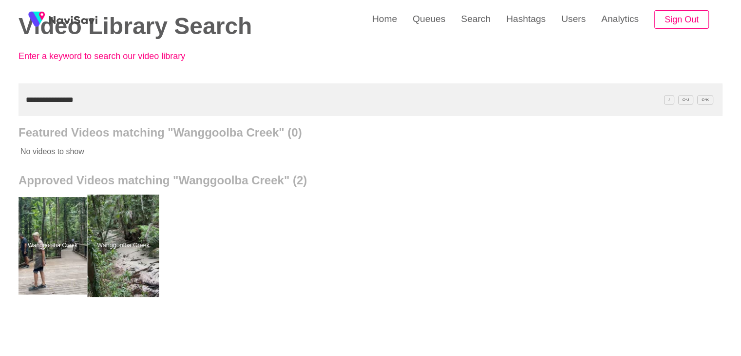
drag, startPoint x: 120, startPoint y: 243, endPoint x: 123, endPoint y: 232, distance: 11.0
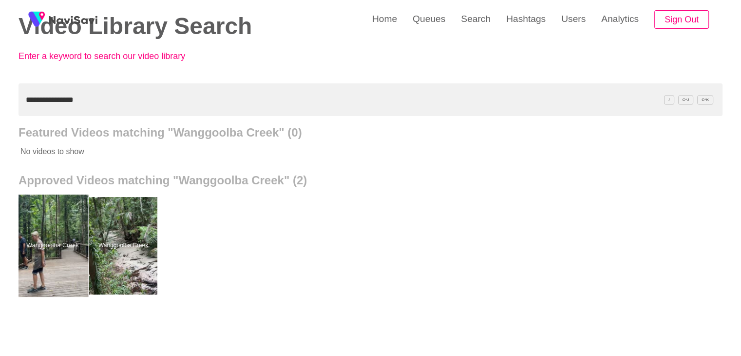
drag, startPoint x: 54, startPoint y: 253, endPoint x: 60, endPoint y: 238, distance: 16.4
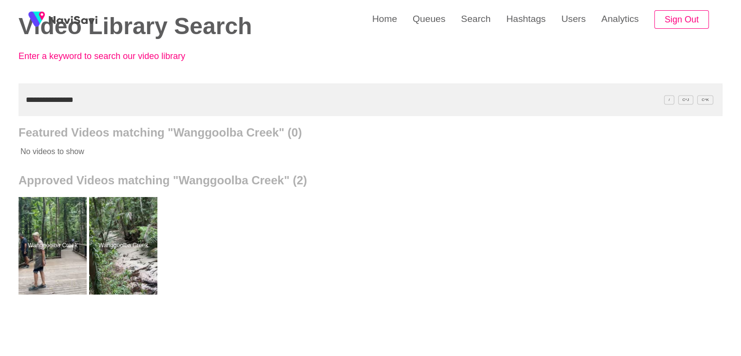
click at [90, 112] on input "**********" at bounding box center [371, 99] width 704 height 33
drag, startPoint x: 95, startPoint y: 92, endPoint x: 0, endPoint y: 96, distance: 95.1
click at [0, 96] on div "**********" at bounding box center [370, 221] width 741 height 540
paste input "**********"
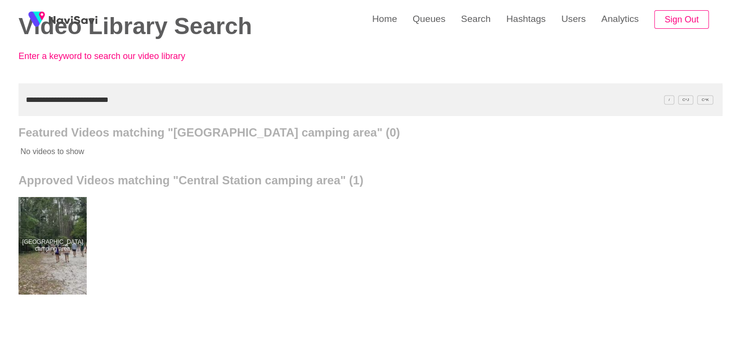
drag, startPoint x: 142, startPoint y: 100, endPoint x: 0, endPoint y: 124, distance: 143.8
click at [0, 124] on div "**********" at bounding box center [370, 221] width 741 height 540
paste input "text"
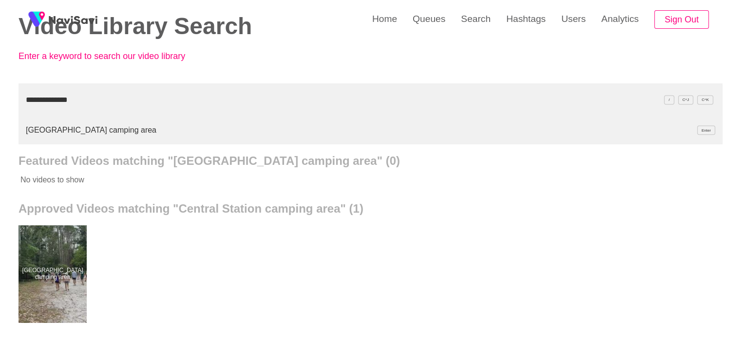
type input "**********"
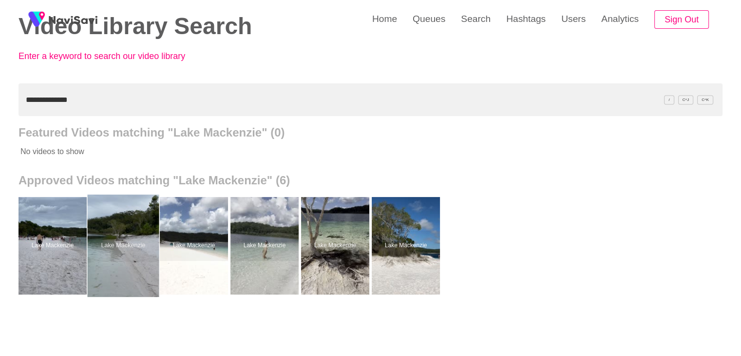
drag, startPoint x: 121, startPoint y: 240, endPoint x: 121, endPoint y: 232, distance: 7.8
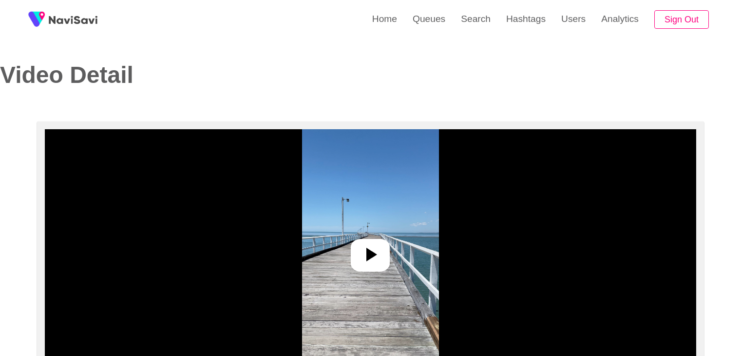
select select "**********"
select select "****"
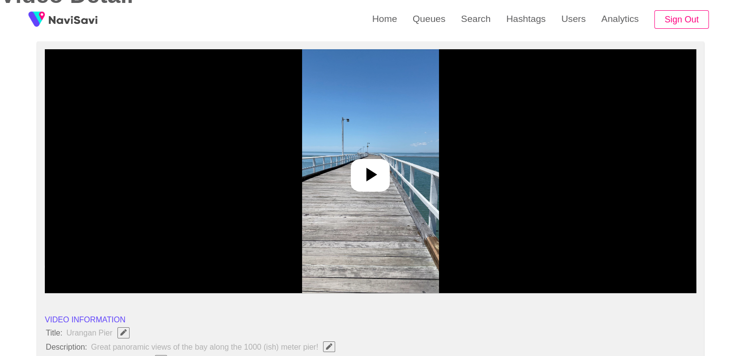
scroll to position [97, 0]
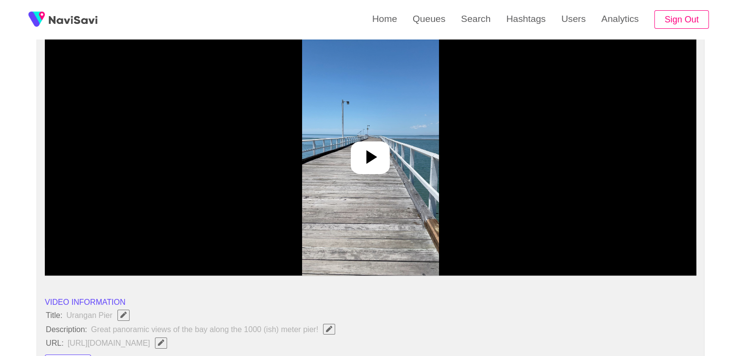
click at [379, 147] on icon at bounding box center [370, 156] width 23 height 23
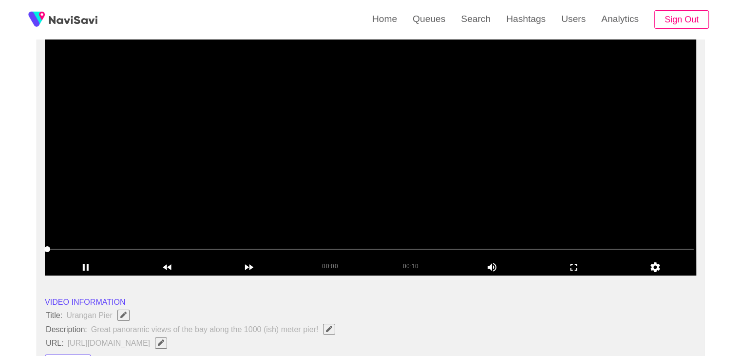
click at [580, 270] on icon "add" at bounding box center [574, 267] width 81 height 12
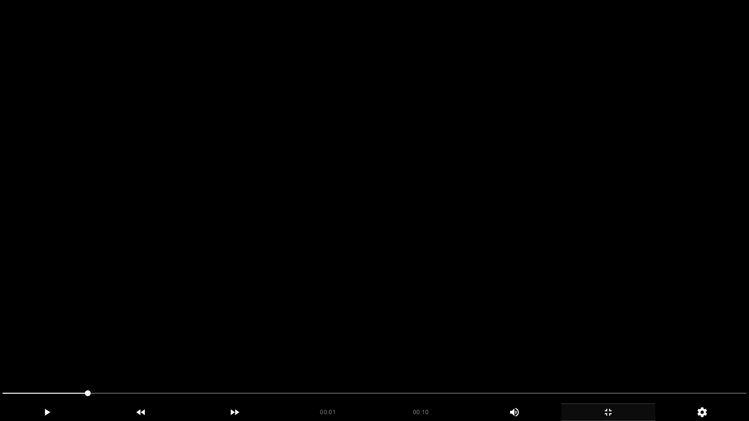
drag, startPoint x: 505, startPoint y: 263, endPoint x: 495, endPoint y: 263, distance: 10.2
click at [505, 263] on video at bounding box center [374, 210] width 749 height 421
click at [231, 328] on video at bounding box center [374, 210] width 749 height 421
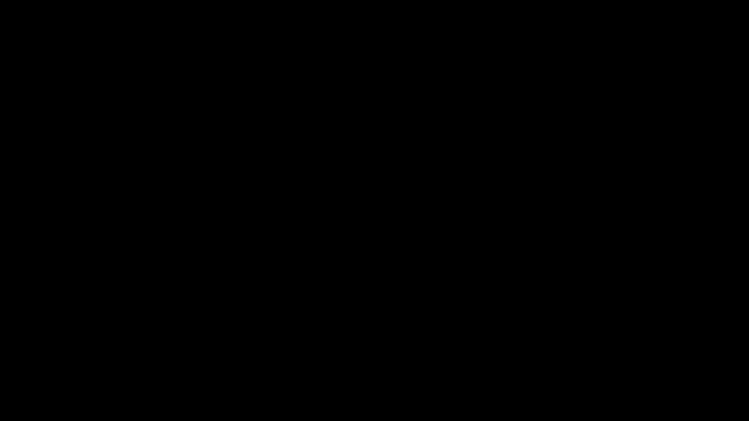
click at [620, 355] on icon "add" at bounding box center [607, 413] width 93 height 12
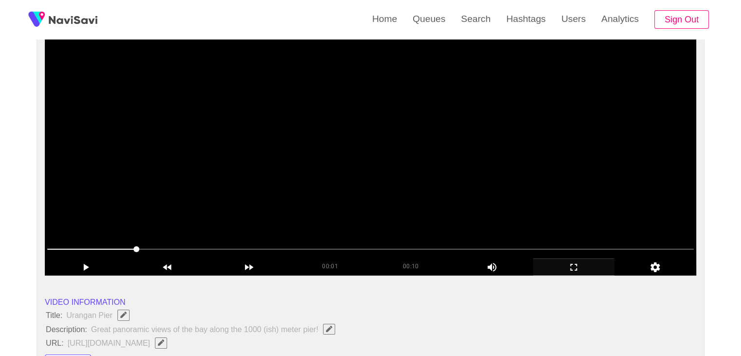
click at [409, 185] on video at bounding box center [371, 154] width 652 height 244
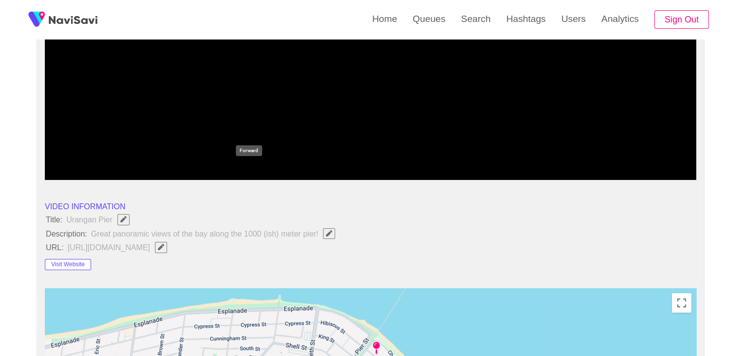
scroll to position [195, 0]
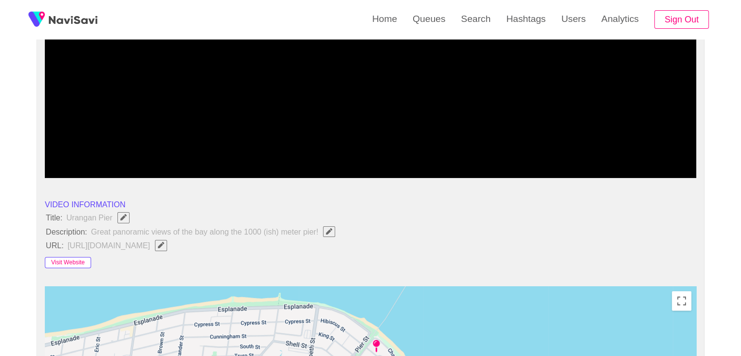
click at [69, 260] on button "Visit Website" at bounding box center [68, 263] width 46 height 12
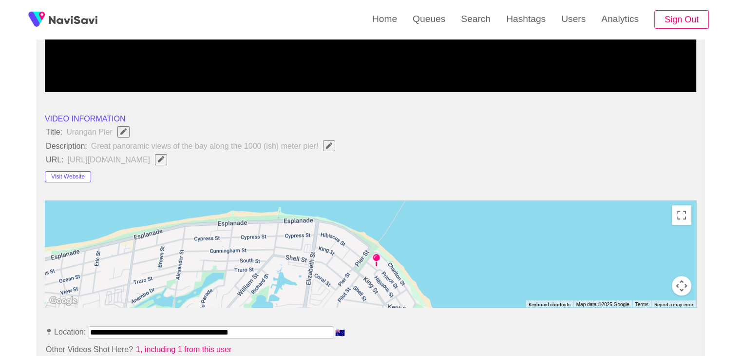
scroll to position [292, 0]
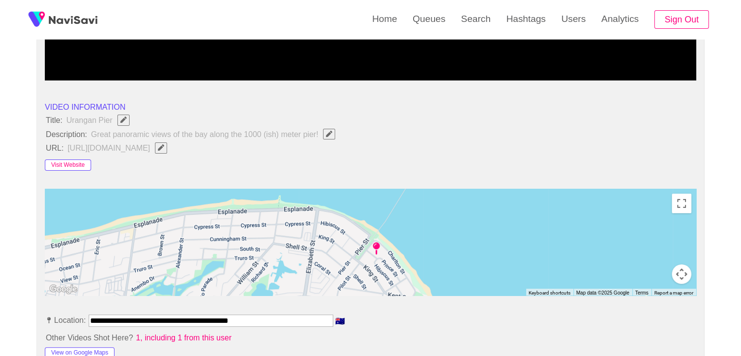
click at [80, 164] on button "Visit Website" at bounding box center [68, 165] width 46 height 12
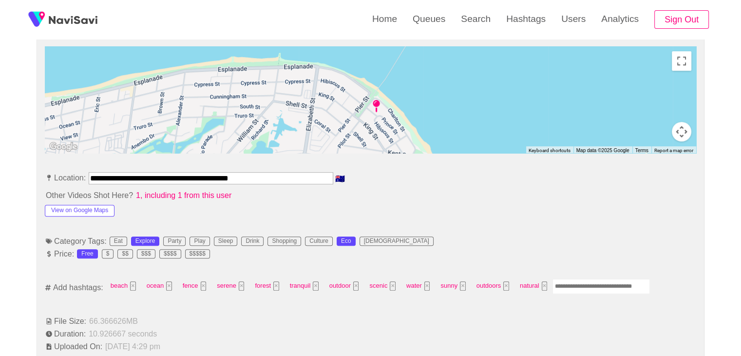
scroll to position [439, 0]
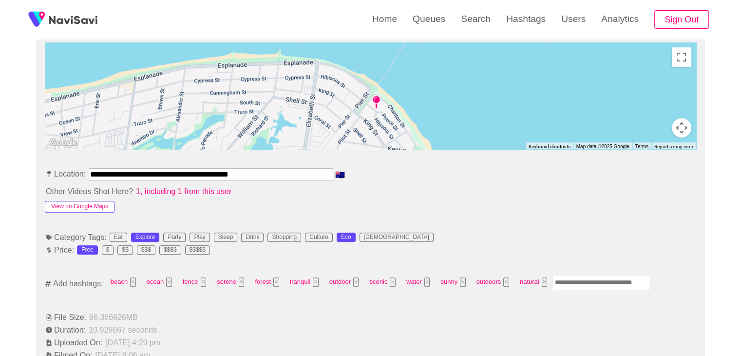
click at [97, 202] on button "View on Google Maps" at bounding box center [80, 207] width 70 height 12
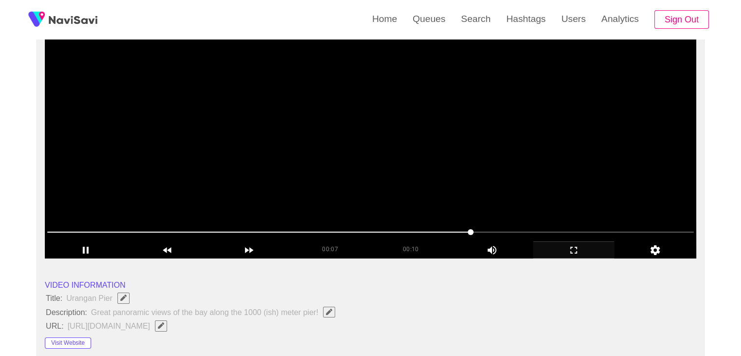
scroll to position [97, 0]
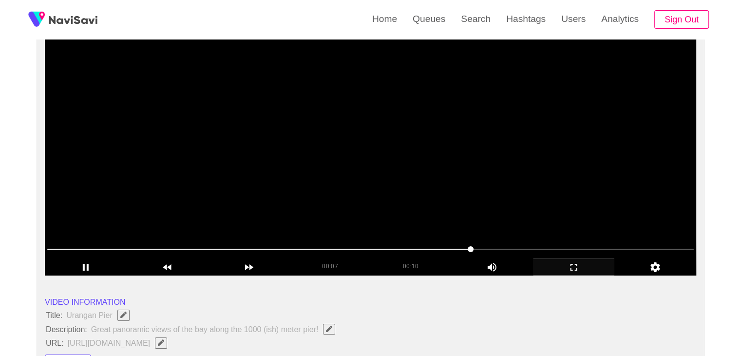
click at [389, 163] on video at bounding box center [371, 154] width 652 height 244
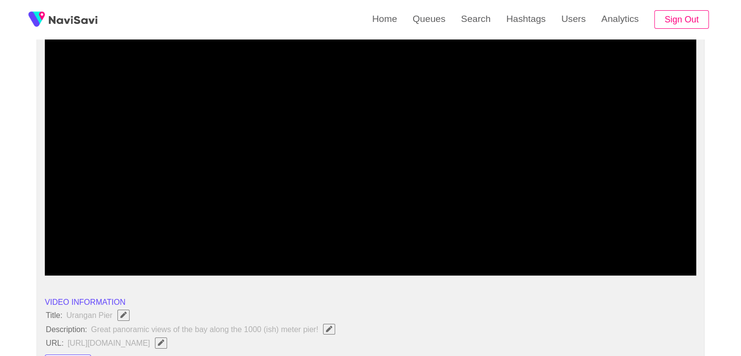
drag, startPoint x: 102, startPoint y: 250, endPoint x: 250, endPoint y: 197, distance: 157.2
click at [376, 166] on video at bounding box center [371, 154] width 652 height 244
click at [589, 271] on icon "add" at bounding box center [574, 267] width 81 height 12
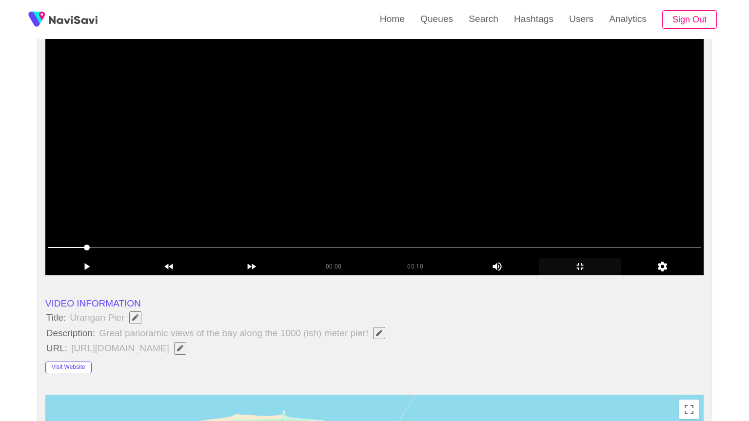
click at [518, 275] on video at bounding box center [374, 154] width 658 height 244
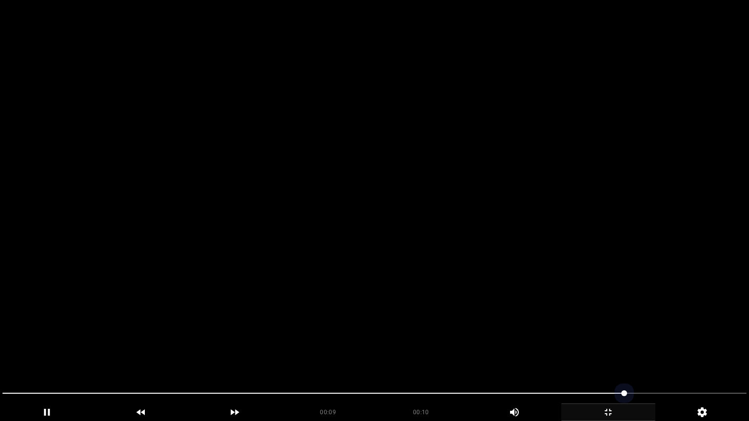
drag, startPoint x: 595, startPoint y: 396, endPoint x: 575, endPoint y: 399, distance: 20.3
click at [575, 355] on span at bounding box center [374, 394] width 744 height 16
click at [574, 340] on video at bounding box center [374, 210] width 749 height 421
click at [568, 345] on video at bounding box center [374, 210] width 749 height 421
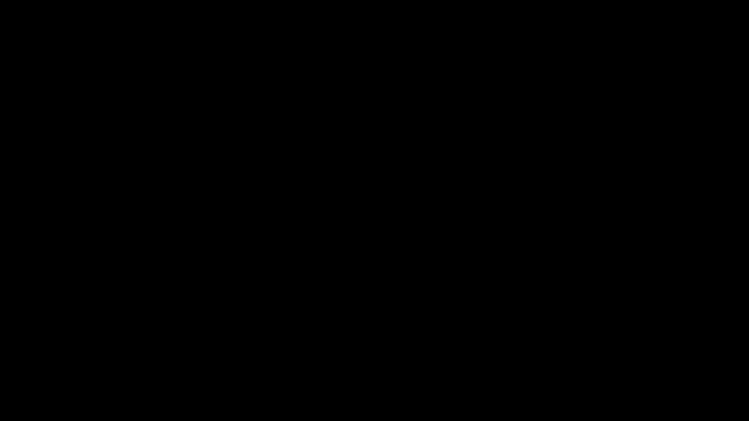
click at [534, 355] on span at bounding box center [374, 394] width 744 height 16
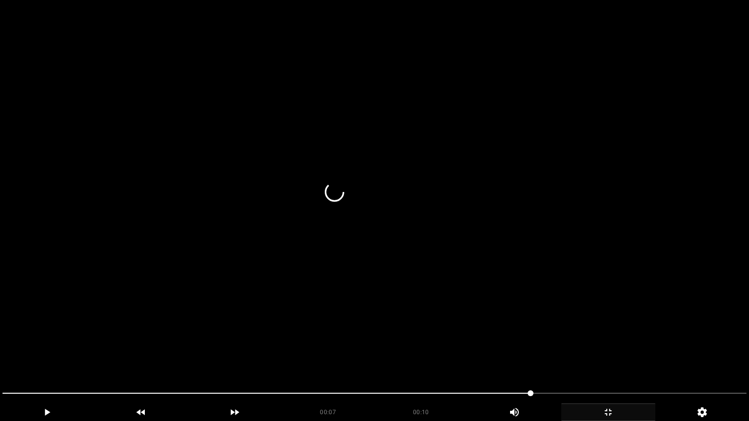
click at [628, 302] on video at bounding box center [374, 210] width 749 height 421
click at [563, 355] on div at bounding box center [375, 395] width 752 height 26
click at [634, 301] on video at bounding box center [374, 210] width 749 height 421
click at [648, 300] on video at bounding box center [374, 210] width 749 height 421
click at [619, 325] on video at bounding box center [374, 210] width 749 height 421
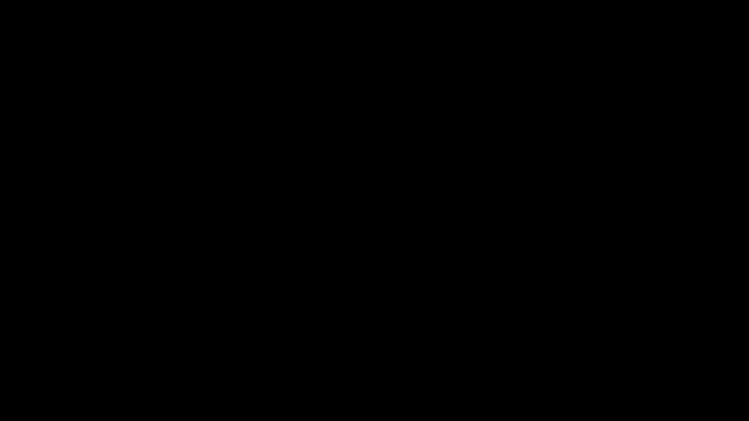
click at [612, 355] on icon "add" at bounding box center [607, 413] width 93 height 12
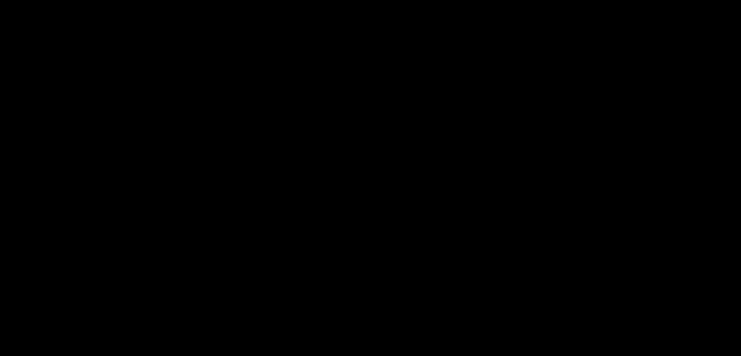
scroll to position [439, 0]
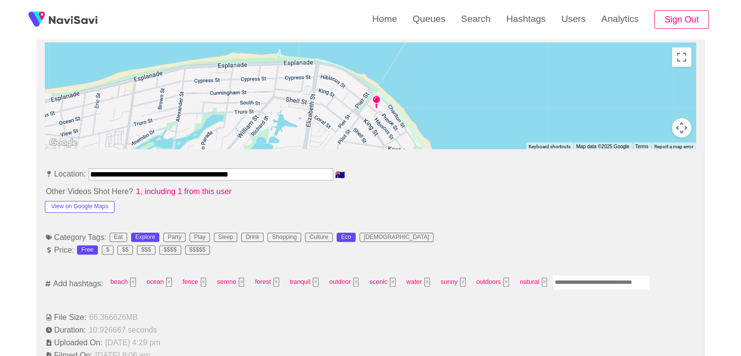
click at [599, 278] on input "Enter tag here and press return" at bounding box center [601, 282] width 97 height 15
type input "*********"
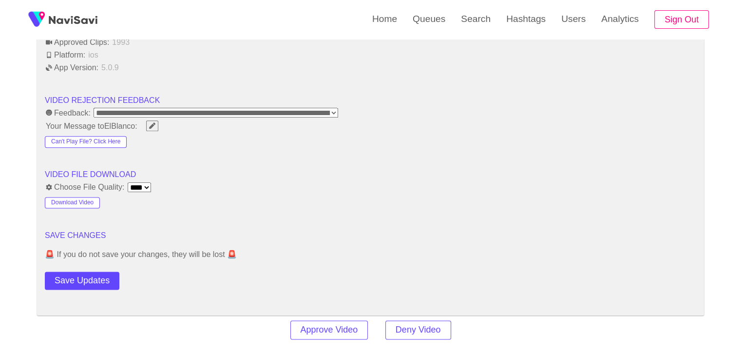
scroll to position [1219, 0]
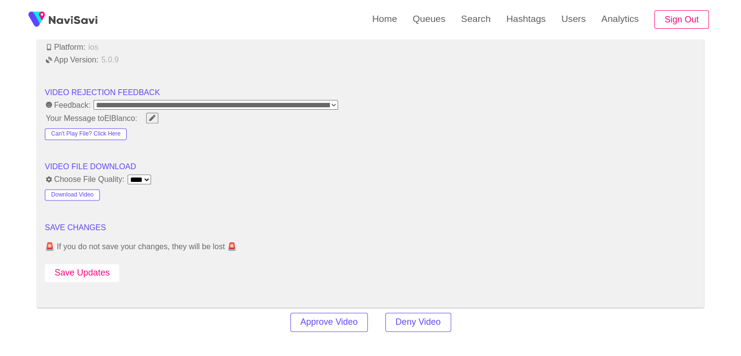
click at [84, 264] on button "Save Updates" at bounding box center [82, 273] width 75 height 18
click at [144, 174] on select "**** ****" at bounding box center [139, 179] width 23 height 10
click at [150, 174] on select "**** ****" at bounding box center [139, 179] width 23 height 10
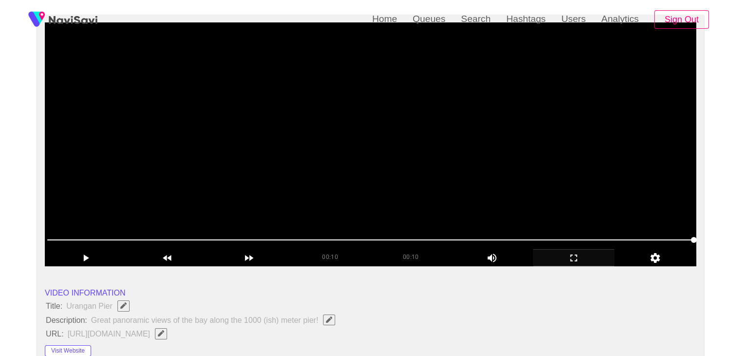
scroll to position [0, 0]
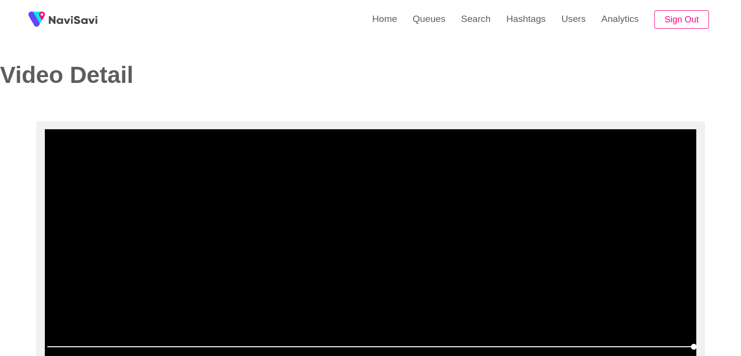
drag, startPoint x: 510, startPoint y: 167, endPoint x: 510, endPoint y: 180, distance: 12.7
click at [510, 168] on video at bounding box center [371, 251] width 652 height 244
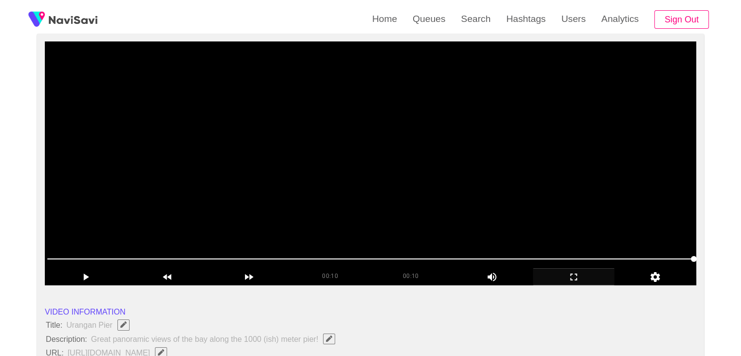
scroll to position [97, 0]
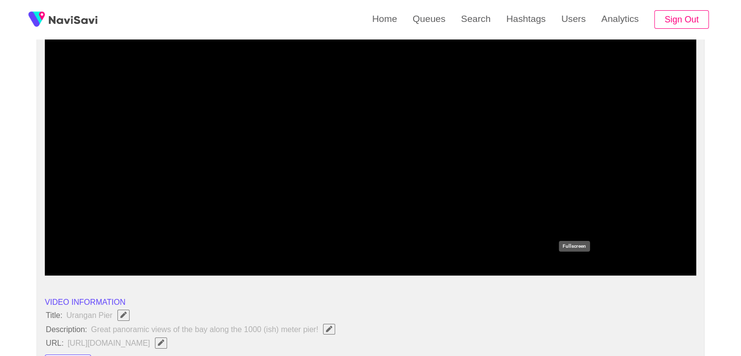
click at [575, 264] on icon "add" at bounding box center [574, 267] width 7 height 7
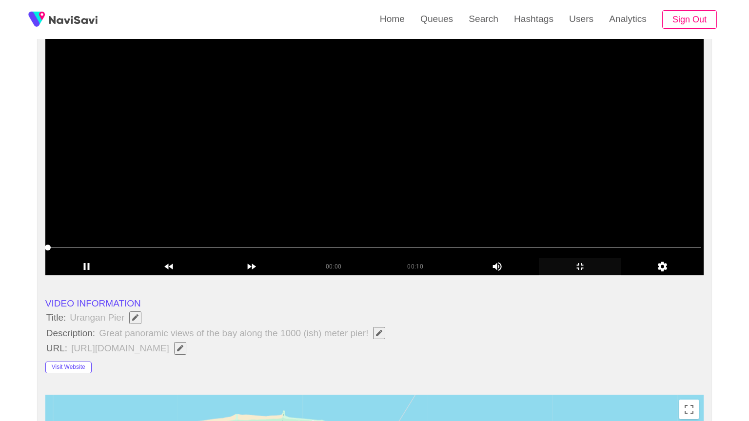
click at [494, 271] on video at bounding box center [374, 154] width 658 height 244
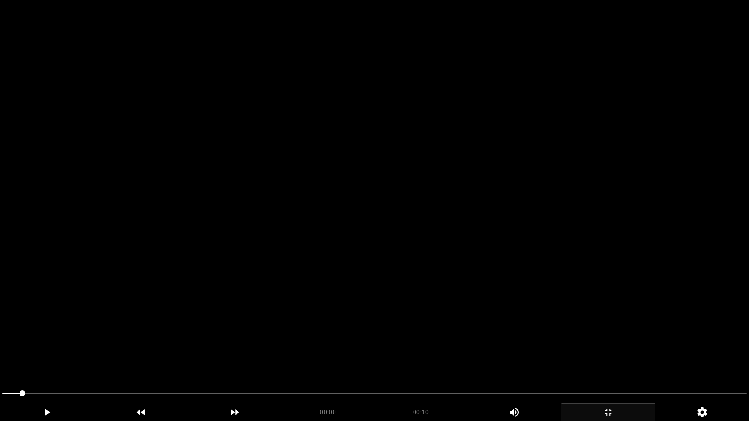
drag, startPoint x: 505, startPoint y: 271, endPoint x: 549, endPoint y: 283, distance: 45.3
click at [505, 272] on video at bounding box center [374, 210] width 749 height 421
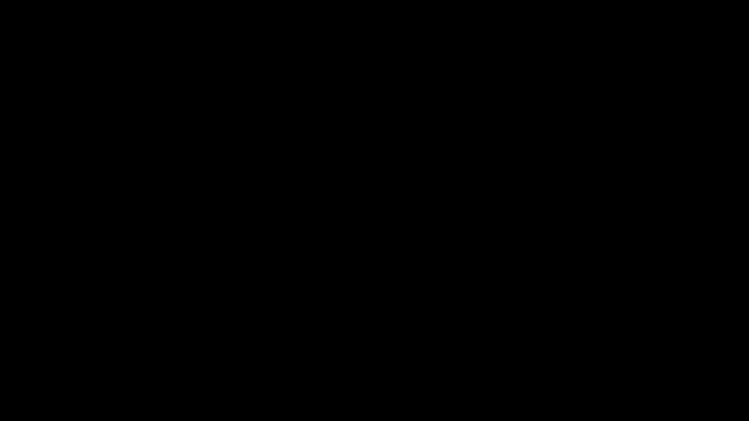
click at [604, 355] on icon "add" at bounding box center [607, 413] width 93 height 12
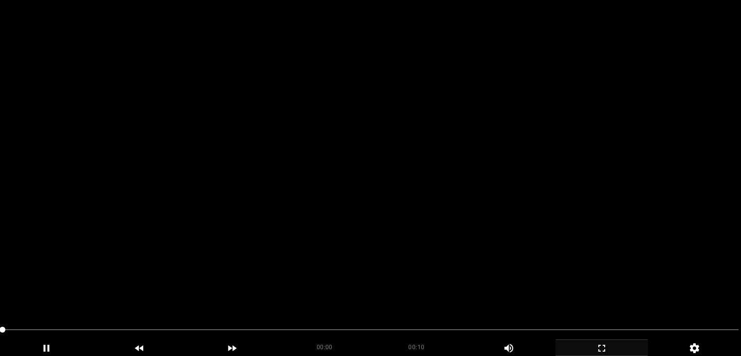
click at [452, 184] on video at bounding box center [370, 178] width 741 height 356
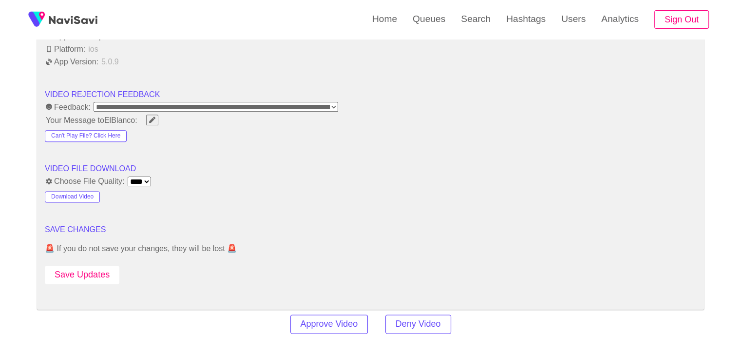
scroll to position [1219, 0]
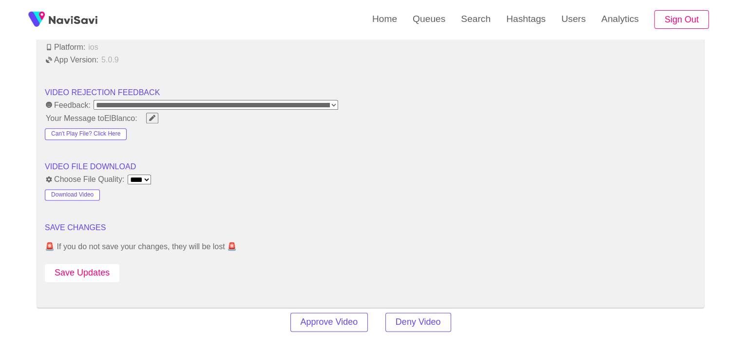
click at [96, 264] on button "Save Updates" at bounding box center [82, 273] width 75 height 18
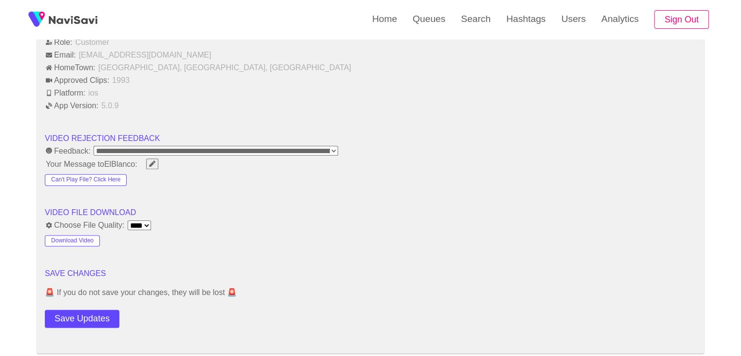
scroll to position [1267, 0]
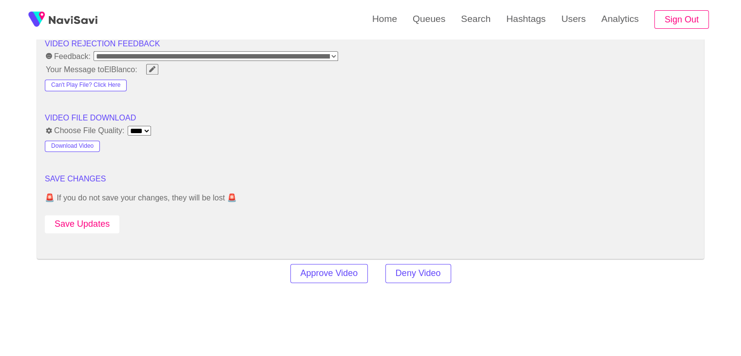
click at [106, 215] on button "Save Updates" at bounding box center [82, 224] width 75 height 18
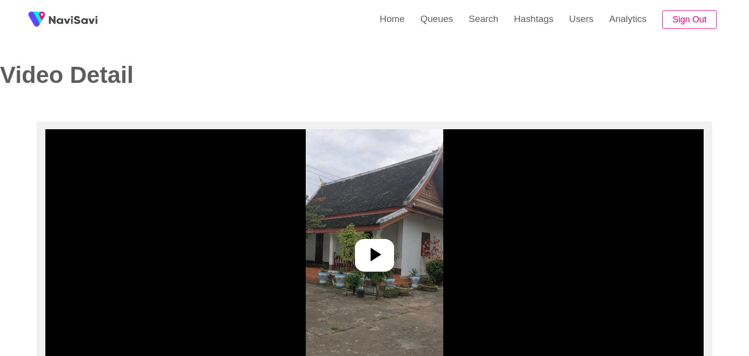
select select "**"
select select "**********"
click at [366, 239] on div at bounding box center [370, 255] width 39 height 33
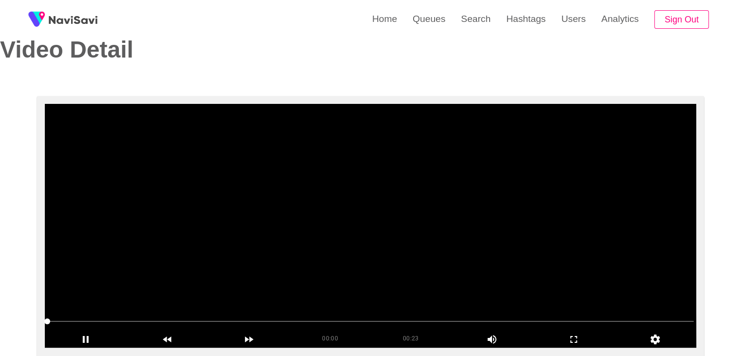
scroll to position [97, 0]
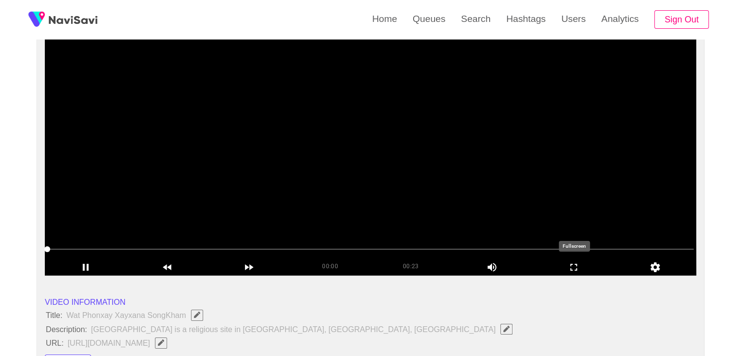
drag, startPoint x: 569, startPoint y: 266, endPoint x: 448, endPoint y: 331, distance: 137.8
click at [567, 267] on icon "add" at bounding box center [574, 267] width 81 height 12
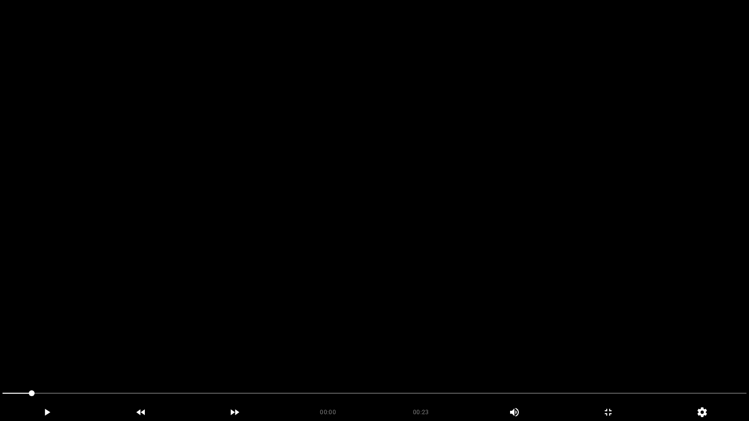
drag, startPoint x: 26, startPoint y: 394, endPoint x: 0, endPoint y: 395, distance: 25.9
click at [0, 355] on div at bounding box center [375, 395] width 752 height 26
click at [265, 326] on video at bounding box center [374, 210] width 749 height 421
click at [267, 326] on video at bounding box center [374, 210] width 749 height 421
click at [632, 355] on icon "add" at bounding box center [607, 413] width 93 height 12
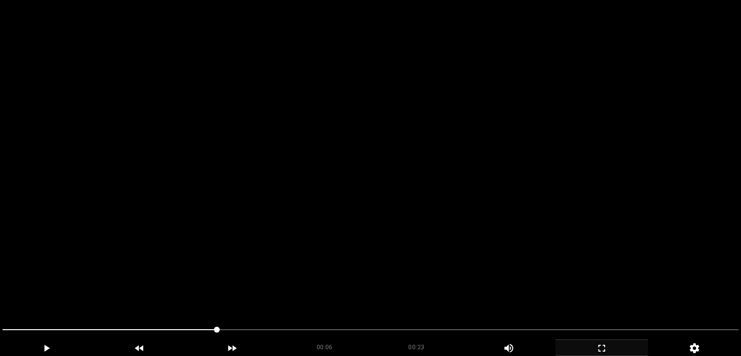
scroll to position [341, 0]
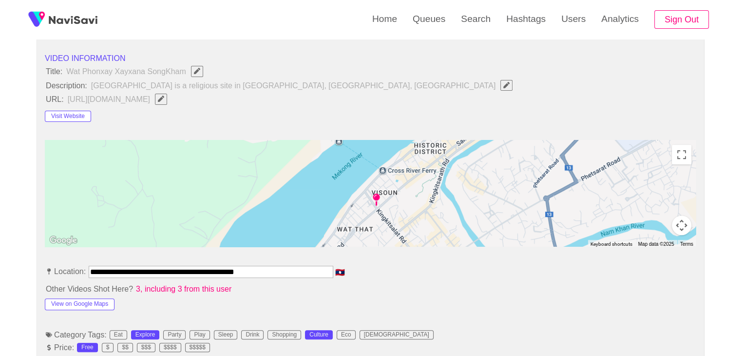
drag, startPoint x: 297, startPoint y: 269, endPoint x: 0, endPoint y: 244, distance: 297.9
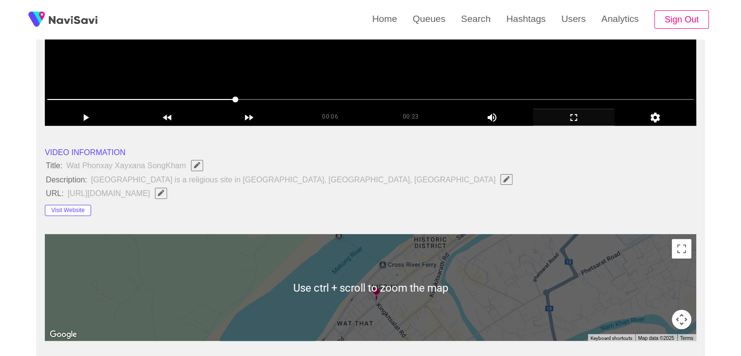
scroll to position [244, 0]
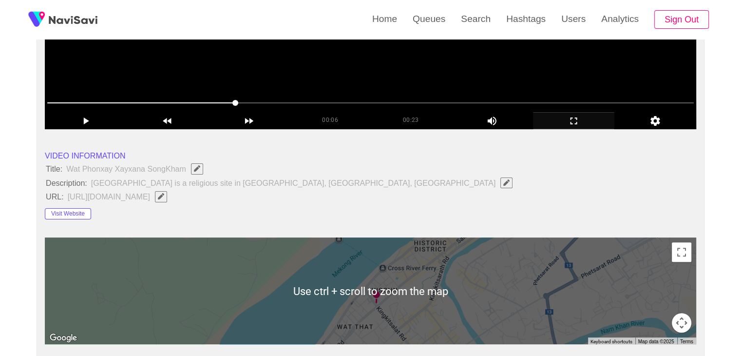
click at [165, 193] on span "Edit Field" at bounding box center [161, 196] width 8 height 6
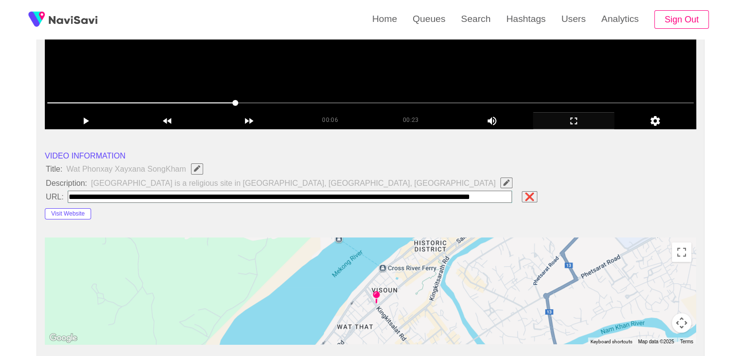
scroll to position [0, 0]
type input "**********"
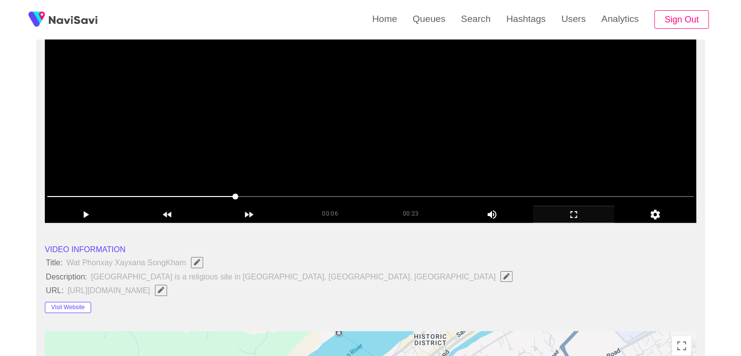
scroll to position [146, 0]
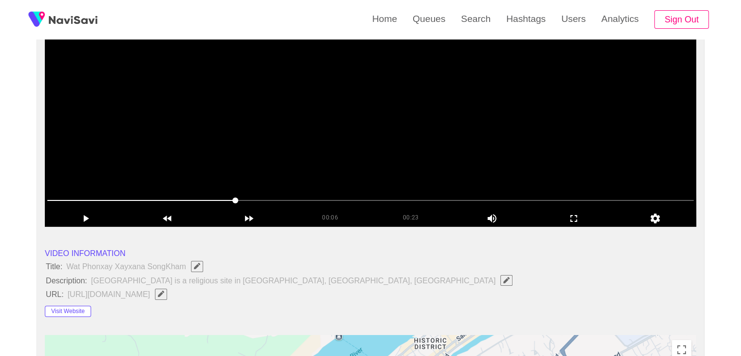
click at [361, 168] on video at bounding box center [371, 105] width 652 height 244
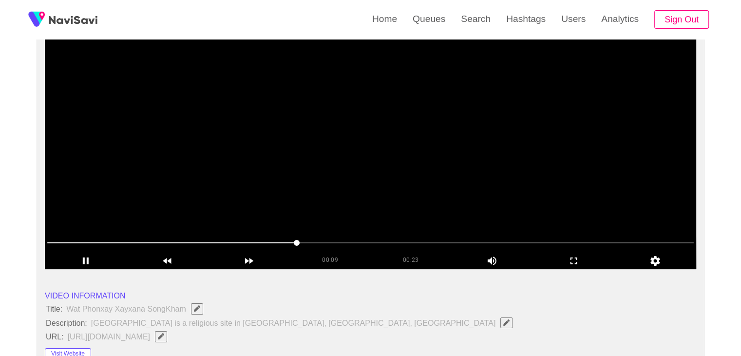
scroll to position [97, 0]
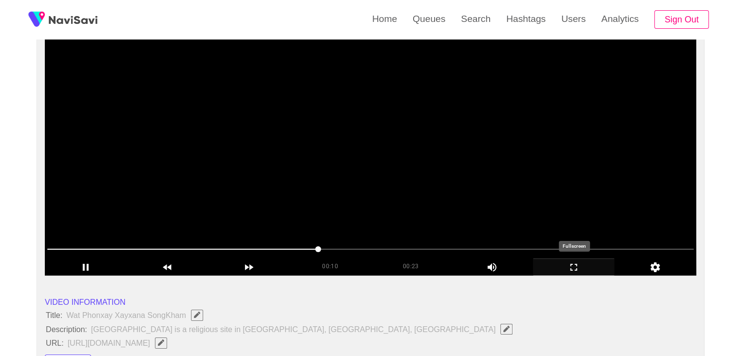
click at [565, 268] on icon "add" at bounding box center [574, 267] width 81 height 12
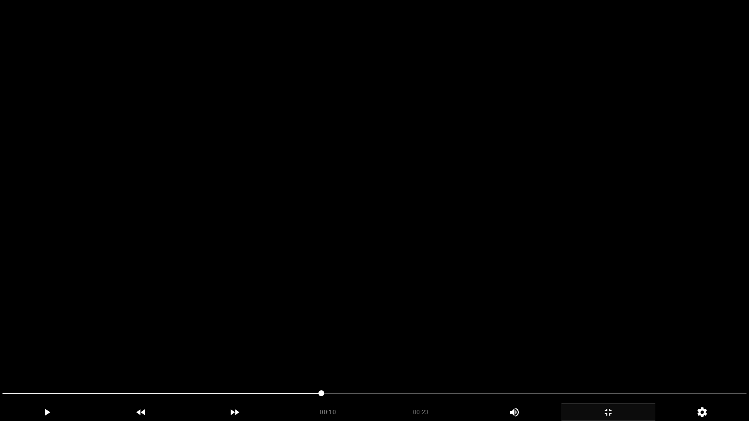
drag, startPoint x: 9, startPoint y: 395, endPoint x: 0, endPoint y: 386, distance: 13.1
click at [0, 355] on div at bounding box center [375, 395] width 752 height 26
click at [300, 320] on video at bounding box center [374, 210] width 749 height 421
click at [257, 300] on video at bounding box center [374, 210] width 749 height 421
click at [318, 290] on video at bounding box center [374, 210] width 749 height 421
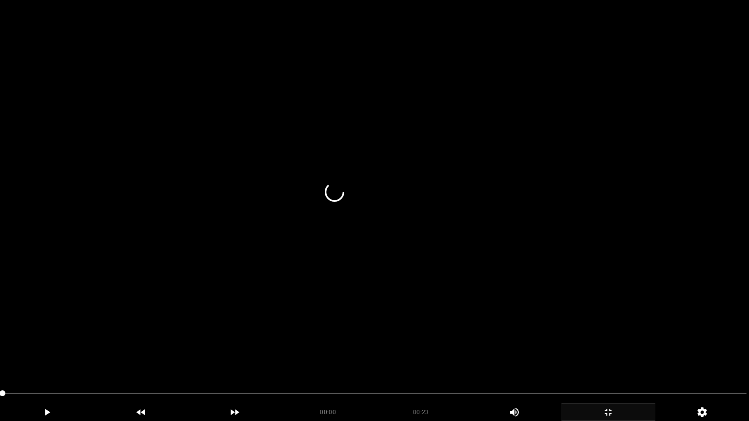
click at [314, 293] on video at bounding box center [374, 210] width 749 height 421
drag, startPoint x: 30, startPoint y: 395, endPoint x: 67, endPoint y: 396, distance: 37.0
click at [67, 355] on span at bounding box center [374, 394] width 744 height 16
click at [440, 314] on video at bounding box center [374, 210] width 749 height 421
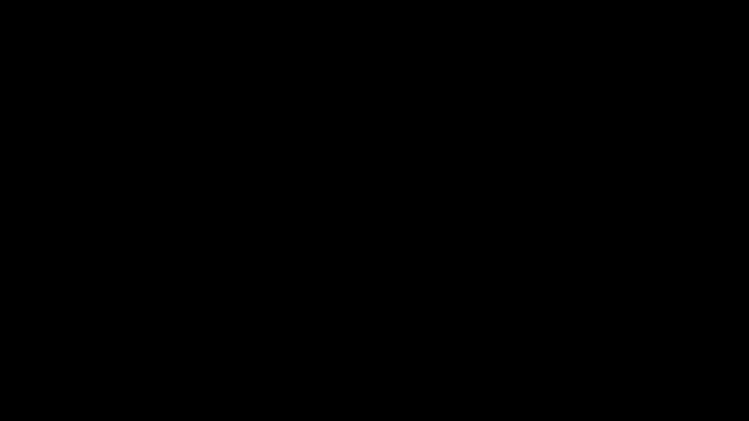
click at [403, 355] on span at bounding box center [374, 394] width 744 height 16
click at [487, 355] on span at bounding box center [374, 394] width 744 height 16
drag, startPoint x: 575, startPoint y: 391, endPoint x: 589, endPoint y: 389, distance: 14.3
click at [589, 355] on span at bounding box center [374, 394] width 744 height 16
click at [625, 355] on span at bounding box center [374, 394] width 744 height 16
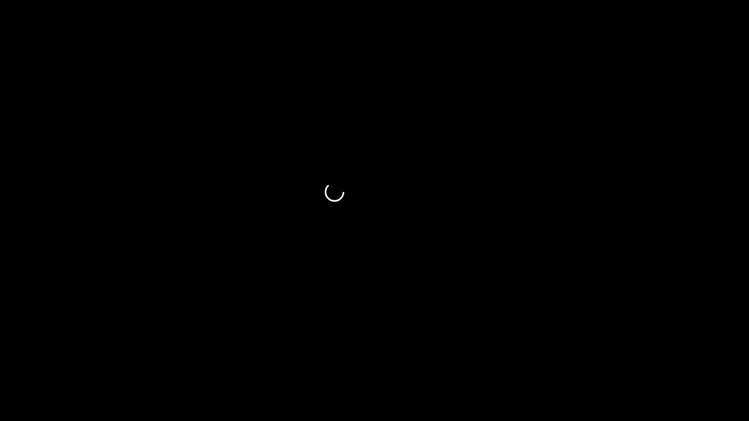
click at [679, 355] on div at bounding box center [375, 395] width 752 height 26
click at [723, 355] on span at bounding box center [374, 394] width 744 height 16
drag, startPoint x: 513, startPoint y: 416, endPoint x: 148, endPoint y: 421, distance: 364.6
click at [174, 355] on div "00:20 00:23 Picture In Picture 1" at bounding box center [374, 413] width 749 height 18
drag, startPoint x: 182, startPoint y: 385, endPoint x: 0, endPoint y: 390, distance: 181.9
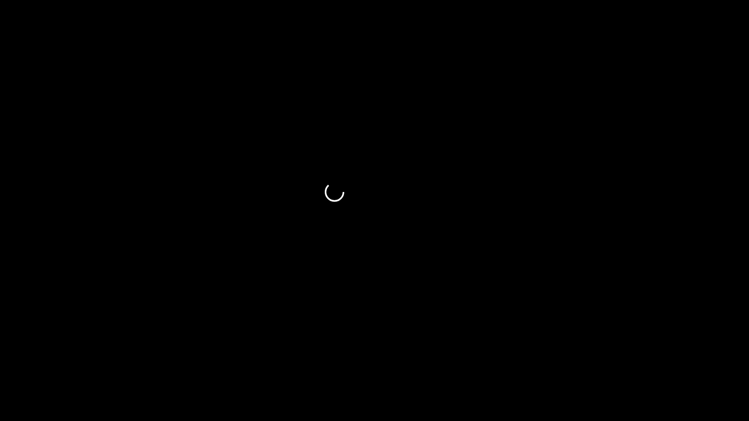
click at [0, 355] on div at bounding box center [375, 395] width 752 height 26
drag, startPoint x: 0, startPoint y: 387, endPoint x: 0, endPoint y: 373, distance: 13.6
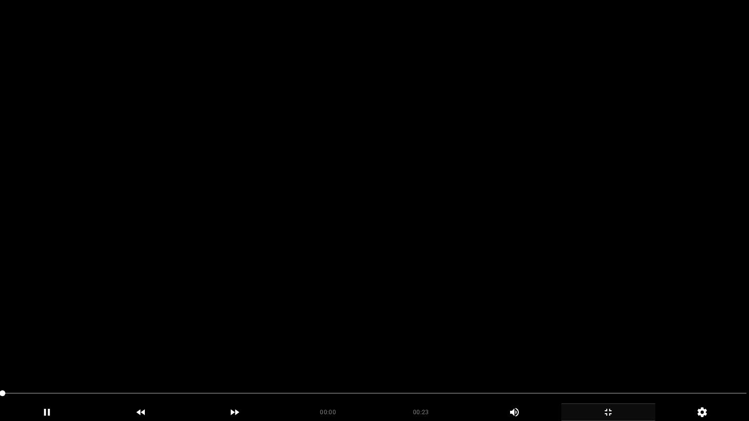
click at [355, 330] on video at bounding box center [374, 210] width 749 height 421
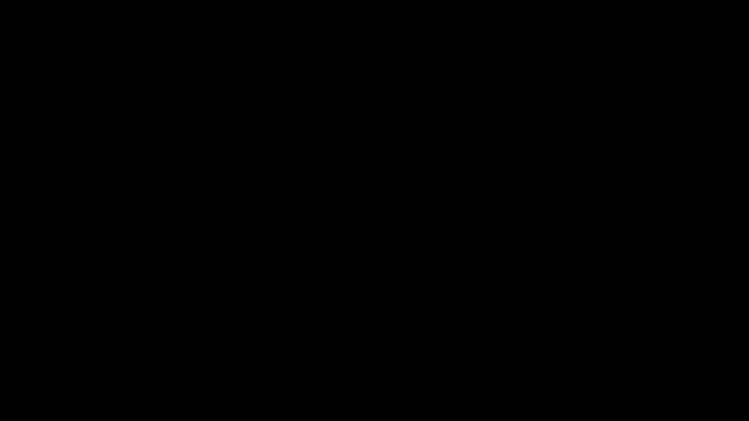
click at [608, 355] on icon "add" at bounding box center [607, 413] width 93 height 12
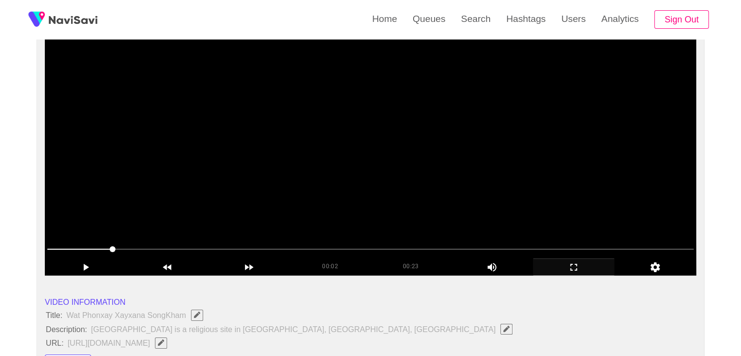
click at [431, 202] on video at bounding box center [371, 154] width 652 height 244
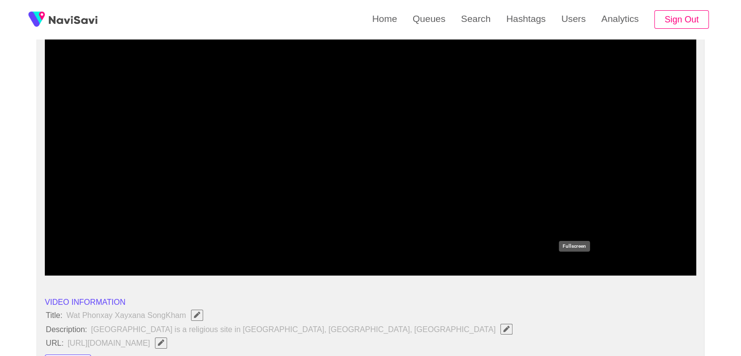
click at [575, 261] on icon "add" at bounding box center [574, 267] width 81 height 12
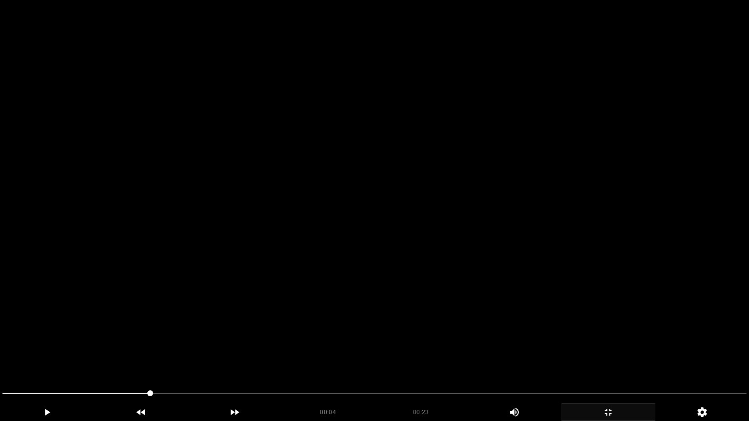
click at [575, 304] on video at bounding box center [374, 210] width 749 height 421
click at [512, 331] on video at bounding box center [374, 210] width 749 height 421
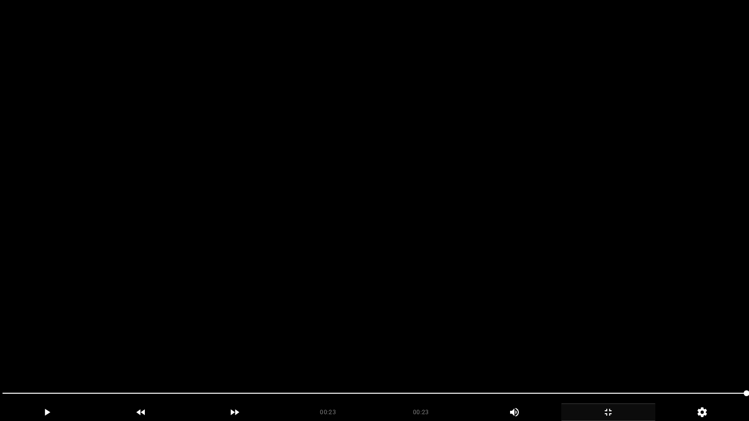
drag, startPoint x: 649, startPoint y: 398, endPoint x: 335, endPoint y: 377, distance: 314.6
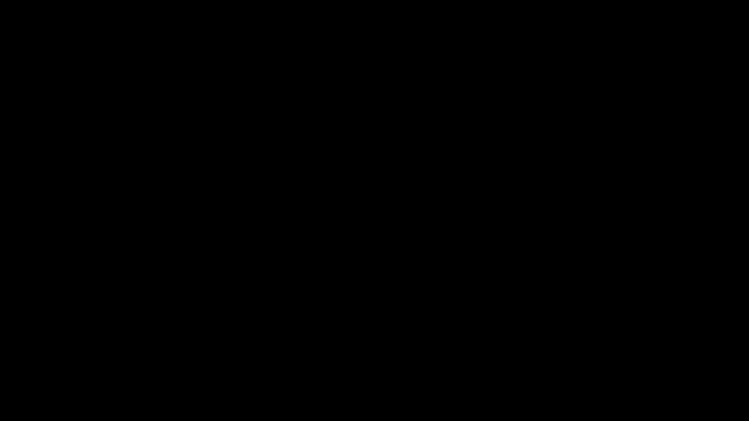
drag, startPoint x: 365, startPoint y: 388, endPoint x: 96, endPoint y: 368, distance: 269.8
click at [396, 315] on video at bounding box center [374, 210] width 749 height 421
click at [401, 304] on video at bounding box center [374, 210] width 749 height 421
click at [616, 355] on icon "add" at bounding box center [607, 413] width 93 height 12
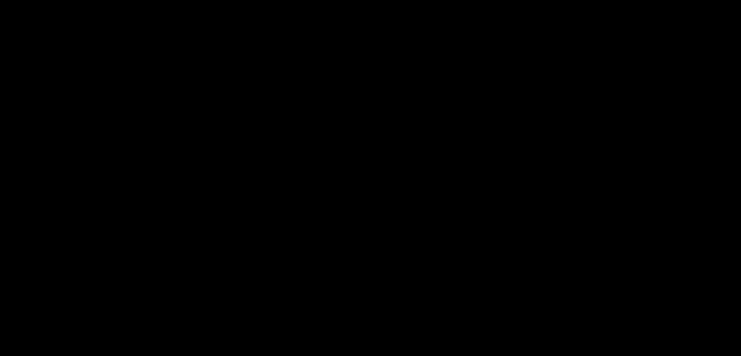
scroll to position [439, 0]
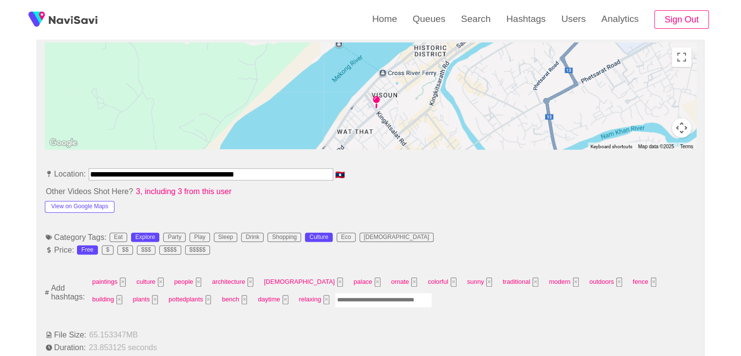
click at [335, 303] on input "Enter tag here and press return" at bounding box center [383, 299] width 97 height 15
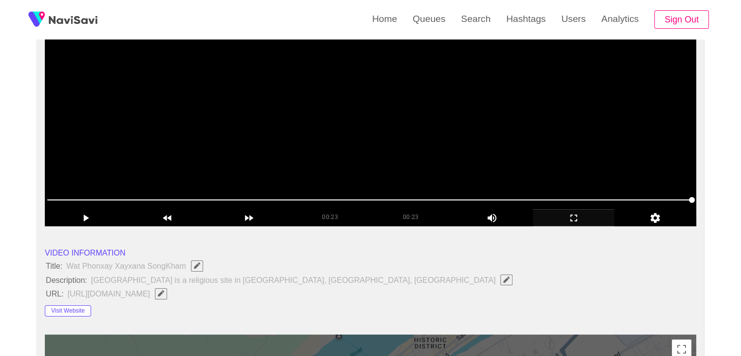
scroll to position [146, 0]
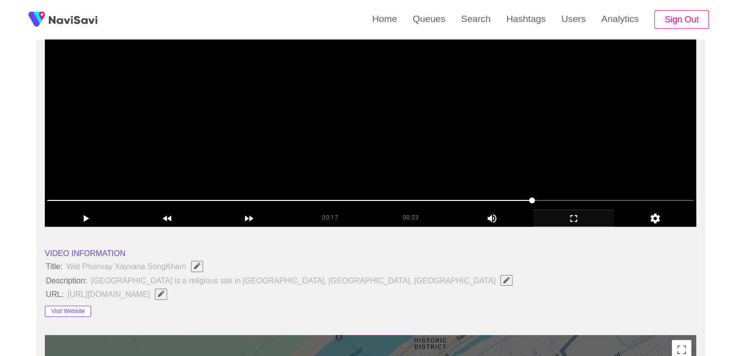
drag, startPoint x: 338, startPoint y: 194, endPoint x: 297, endPoint y: 193, distance: 40.5
click at [297, 193] on span at bounding box center [370, 201] width 647 height 16
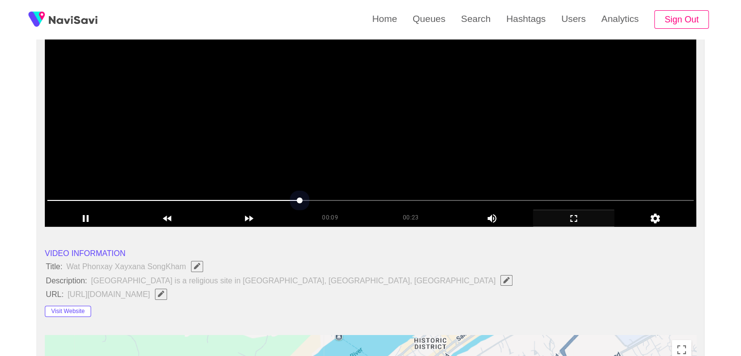
drag, startPoint x: 221, startPoint y: 194, endPoint x: 189, endPoint y: 196, distance: 32.2
click at [189, 196] on span at bounding box center [370, 201] width 647 height 16
drag, startPoint x: 330, startPoint y: 168, endPoint x: 353, endPoint y: 173, distance: 23.3
click at [331, 168] on video at bounding box center [371, 105] width 652 height 244
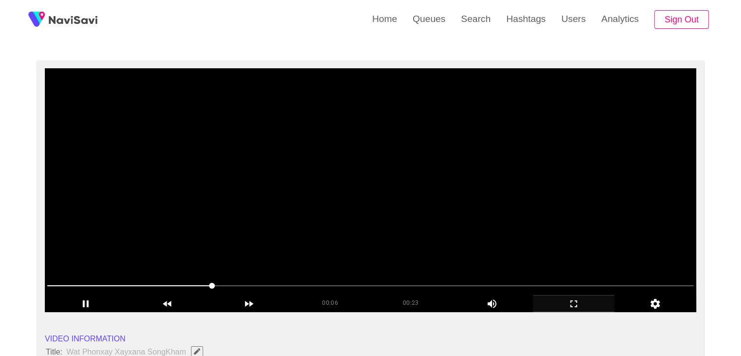
scroll to position [49, 0]
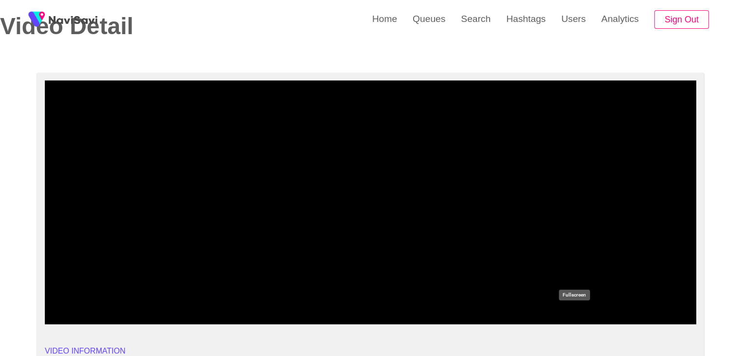
click at [575, 320] on icon "add" at bounding box center [574, 316] width 81 height 12
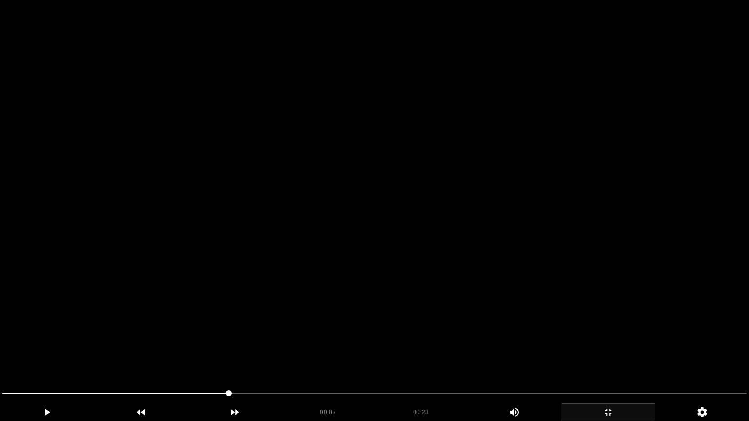
drag, startPoint x: 425, startPoint y: 352, endPoint x: 356, endPoint y: 373, distance: 71.8
click at [419, 353] on video at bounding box center [374, 210] width 749 height 421
drag, startPoint x: 178, startPoint y: 380, endPoint x: 71, endPoint y: 377, distance: 107.3
click at [85, 355] on video at bounding box center [374, 210] width 749 height 421
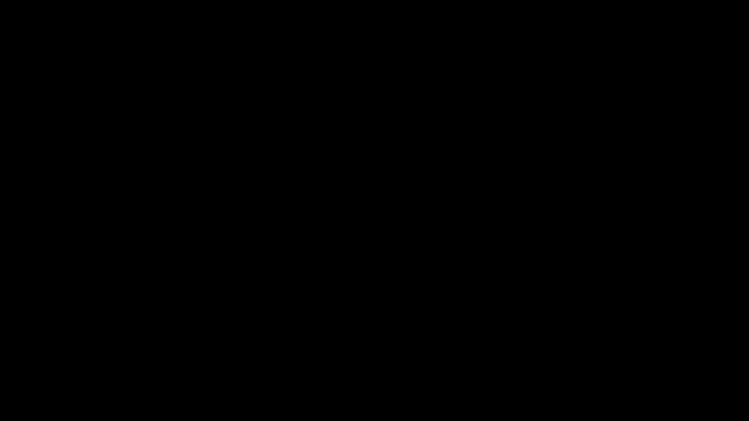
drag, startPoint x: 131, startPoint y: 392, endPoint x: 64, endPoint y: 382, distance: 67.5
click at [64, 355] on div at bounding box center [375, 395] width 752 height 26
click at [229, 341] on video at bounding box center [374, 210] width 749 height 421
drag, startPoint x: 265, startPoint y: 345, endPoint x: 278, endPoint y: 346, distance: 12.7
click at [267, 346] on video at bounding box center [374, 210] width 749 height 421
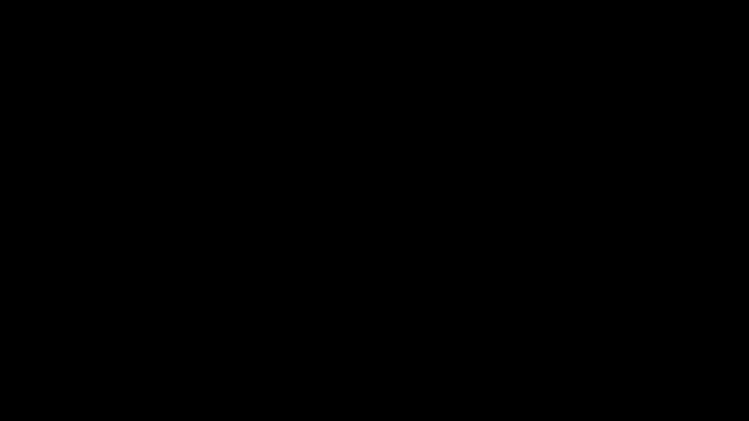
click at [608, 355] on icon "add" at bounding box center [607, 413] width 93 height 12
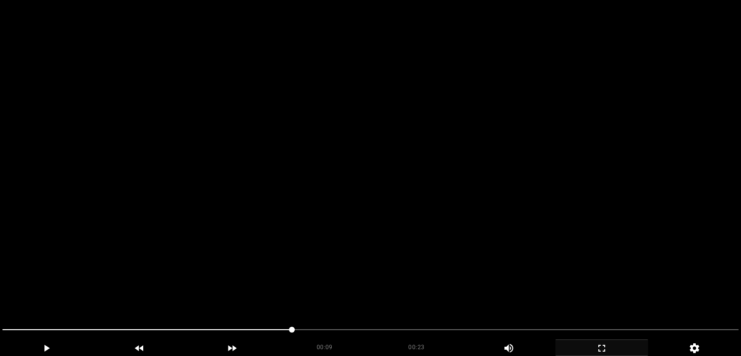
click at [462, 253] on video at bounding box center [370, 178] width 741 height 356
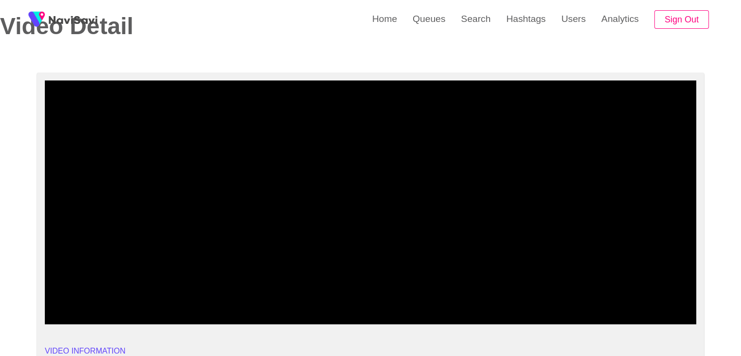
drag, startPoint x: 182, startPoint y: 297, endPoint x: 0, endPoint y: 295, distance: 181.8
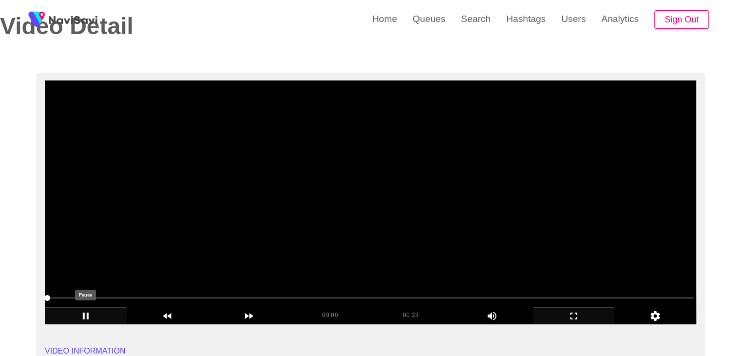
click at [82, 315] on icon "add" at bounding box center [85, 316] width 81 height 12
drag, startPoint x: 589, startPoint y: 313, endPoint x: 567, endPoint y: 348, distance: 41.0
click at [589, 313] on icon "add" at bounding box center [574, 316] width 81 height 12
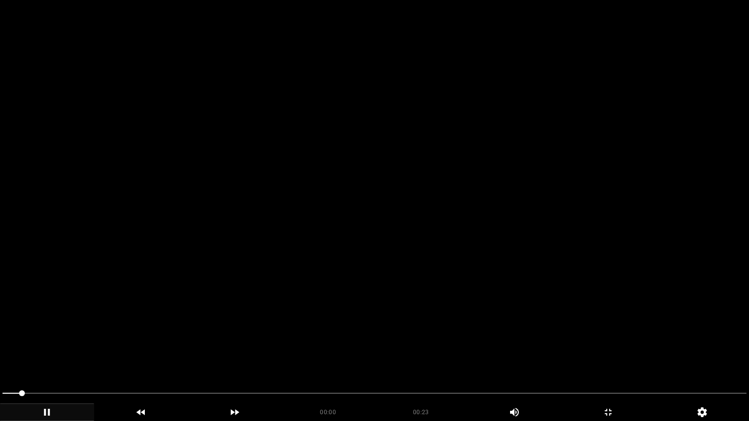
click at [482, 296] on video at bounding box center [374, 210] width 749 height 421
click at [464, 308] on video at bounding box center [374, 210] width 749 height 421
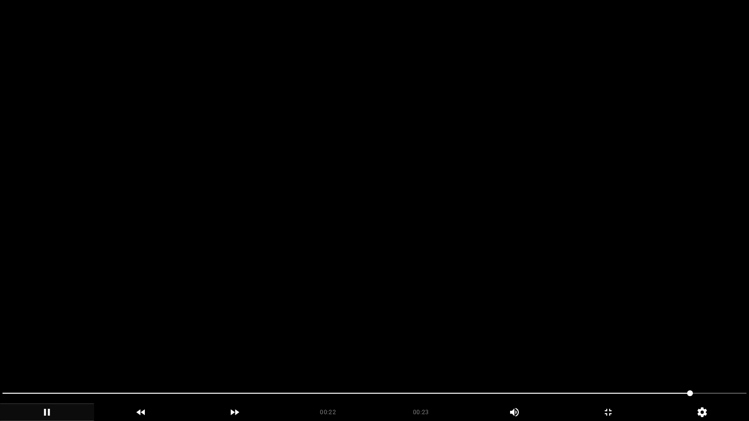
click at [491, 339] on video at bounding box center [374, 210] width 749 height 421
click at [502, 345] on video at bounding box center [374, 210] width 749 height 421
click at [614, 355] on icon "add" at bounding box center [607, 413] width 93 height 12
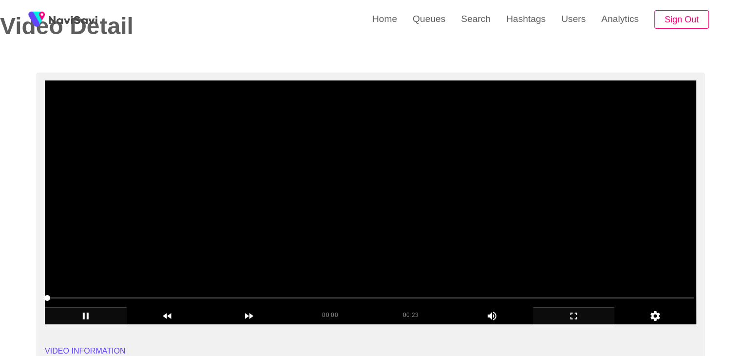
click at [370, 243] on video at bounding box center [371, 202] width 652 height 244
click at [438, 246] on video at bounding box center [371, 202] width 652 height 244
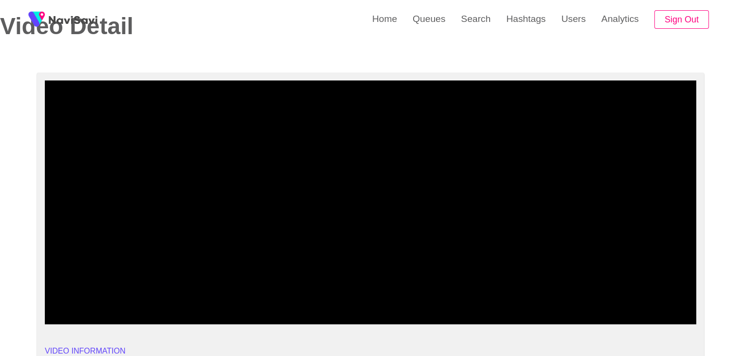
click at [574, 315] on icon "add" at bounding box center [574, 316] width 81 height 12
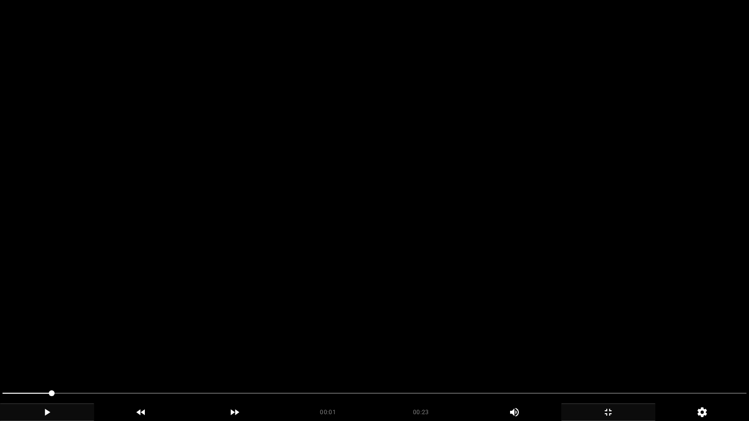
click at [515, 300] on video at bounding box center [374, 210] width 749 height 421
click at [529, 304] on video at bounding box center [374, 210] width 749 height 421
click at [542, 305] on video at bounding box center [374, 210] width 749 height 421
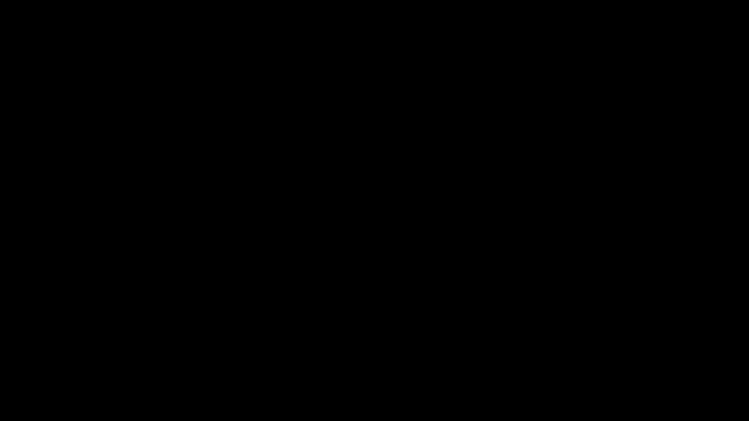
click at [84, 355] on span at bounding box center [374, 394] width 744 height 16
drag, startPoint x: 196, startPoint y: 390, endPoint x: 312, endPoint y: 387, distance: 116.1
drag, startPoint x: 316, startPoint y: 387, endPoint x: 353, endPoint y: 386, distance: 37.1
drag, startPoint x: 370, startPoint y: 385, endPoint x: 408, endPoint y: 384, distance: 37.5
click at [384, 355] on div at bounding box center [375, 395] width 752 height 26
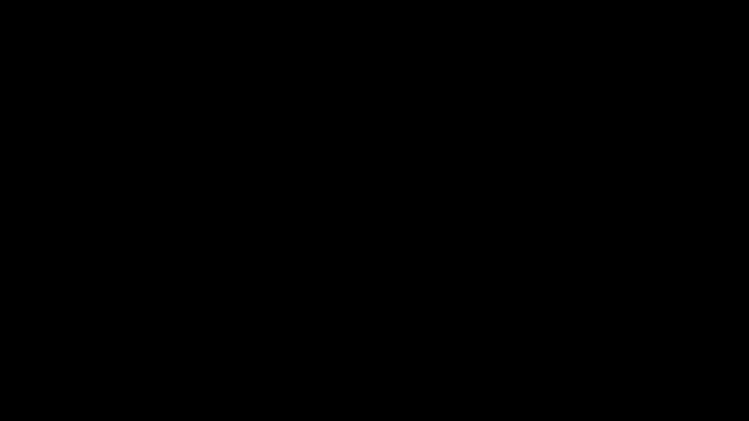
drag, startPoint x: 473, startPoint y: 382, endPoint x: 505, endPoint y: 382, distance: 32.2
click at [473, 355] on video at bounding box center [374, 210] width 749 height 421
click at [537, 355] on div at bounding box center [375, 395] width 752 height 26
click at [533, 355] on span at bounding box center [374, 394] width 744 height 16
drag, startPoint x: 602, startPoint y: 396, endPoint x: 638, endPoint y: 396, distance: 35.1
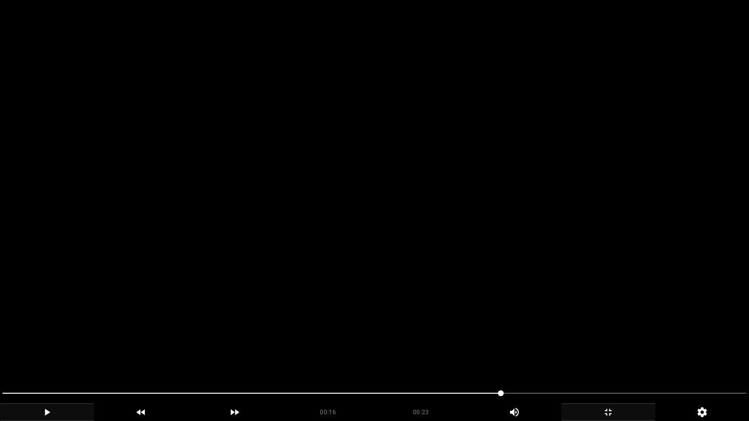
click at [569, 355] on video at bounding box center [374, 210] width 749 height 421
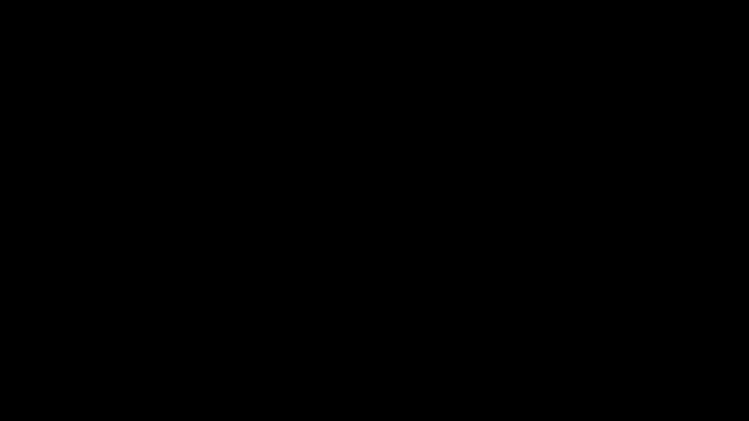
click at [601, 355] on icon "add" at bounding box center [607, 413] width 93 height 12
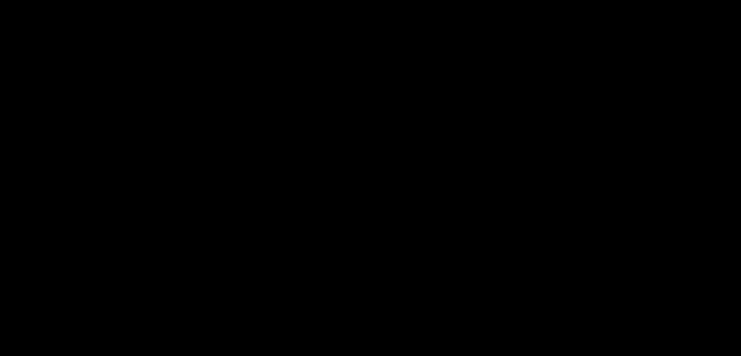
scroll to position [487, 0]
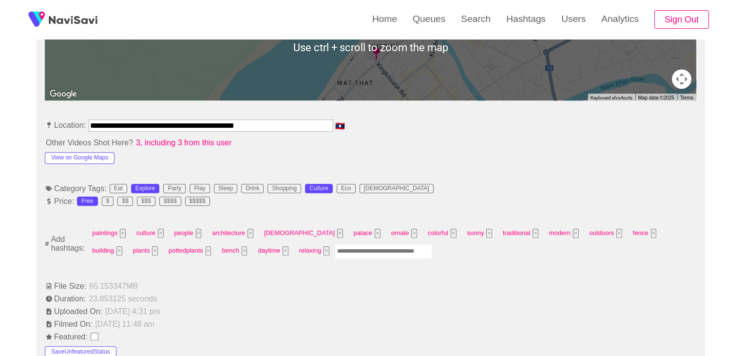
click at [335, 249] on input "Enter tag here and press return" at bounding box center [383, 251] width 97 height 15
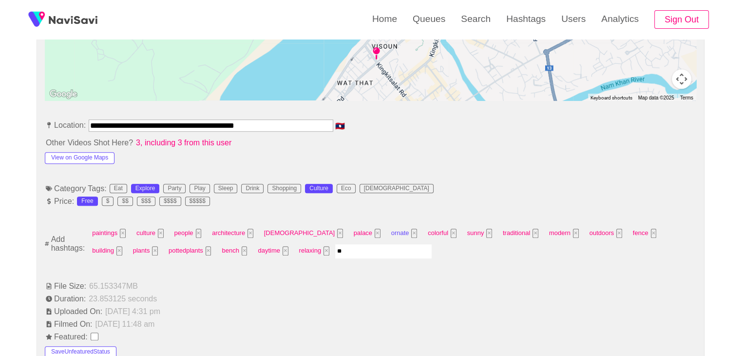
type input "*"
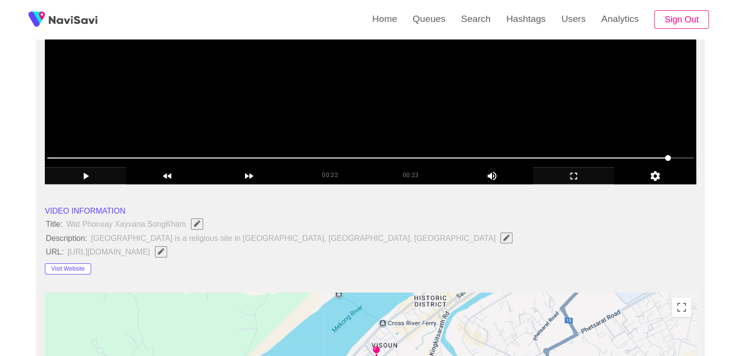
scroll to position [49, 0]
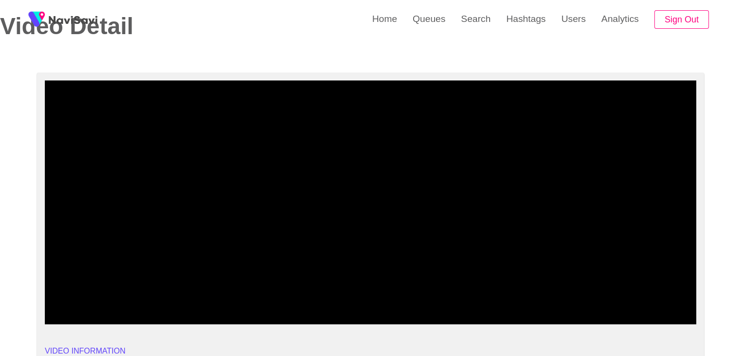
drag, startPoint x: 271, startPoint y: 299, endPoint x: 218, endPoint y: 300, distance: 52.7
click at [218, 300] on span at bounding box center [370, 298] width 647 height 16
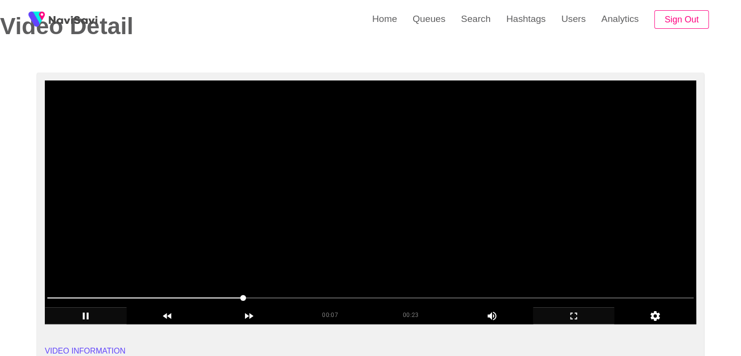
click at [461, 251] on video at bounding box center [371, 202] width 652 height 244
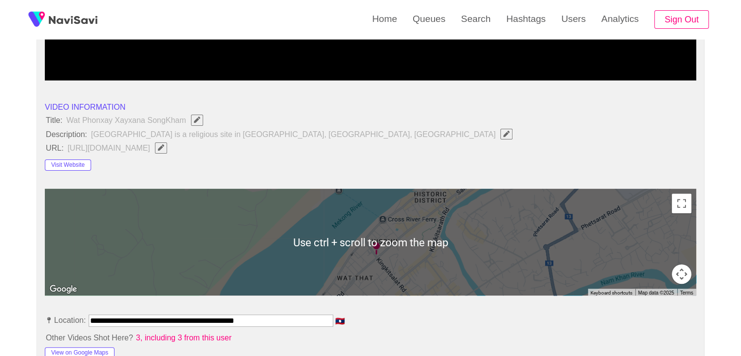
scroll to position [487, 0]
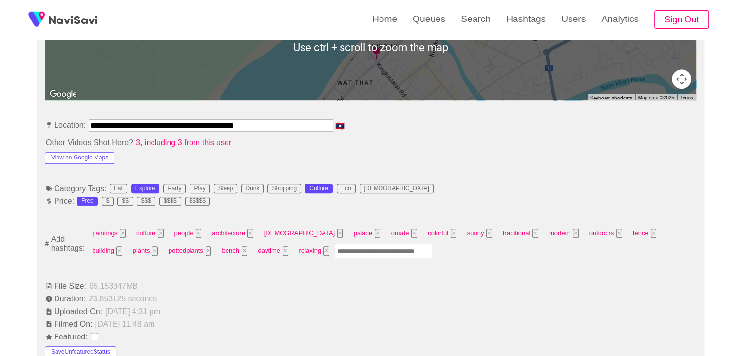
click at [335, 251] on input "Enter tag here and press return" at bounding box center [383, 251] width 97 height 15
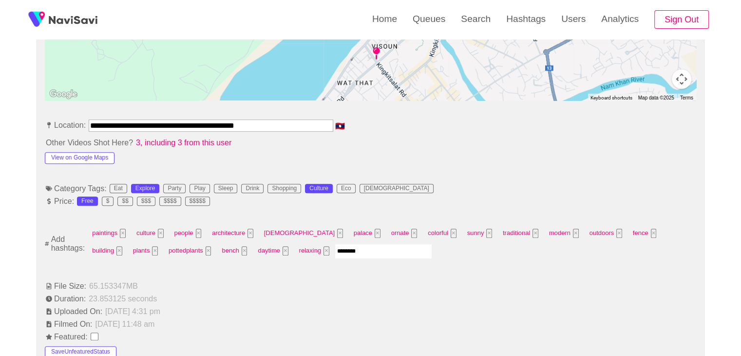
type input "*********"
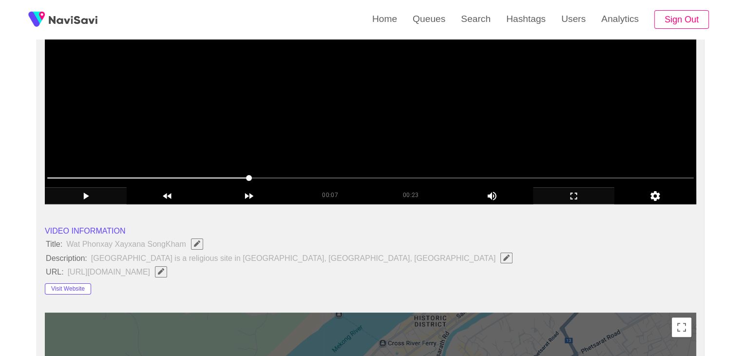
scroll to position [97, 0]
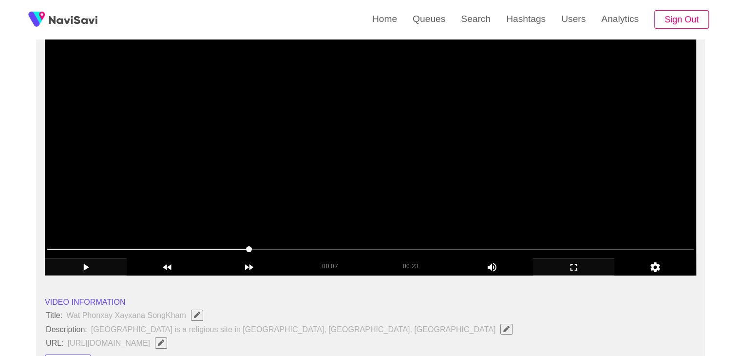
click at [387, 210] on video at bounding box center [371, 154] width 652 height 244
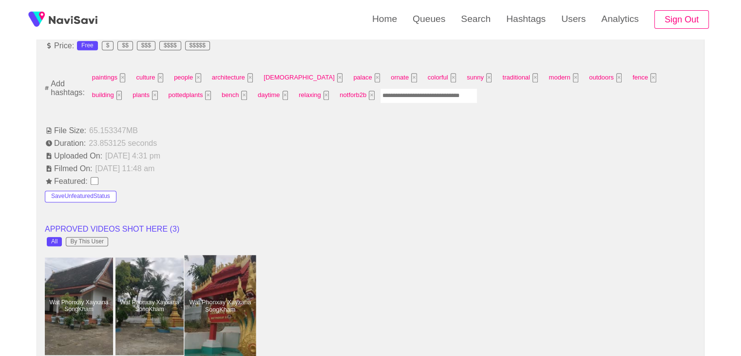
scroll to position [487, 0]
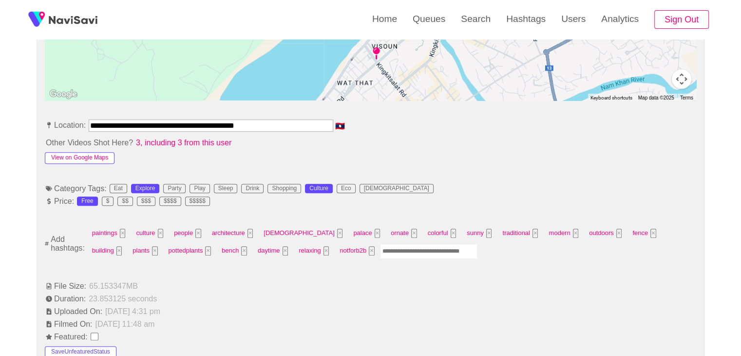
click at [102, 153] on button "View on Google Maps" at bounding box center [80, 158] width 70 height 12
click at [380, 251] on input "Enter tag here and press return" at bounding box center [428, 251] width 97 height 15
type input "******"
click at [459, 250] on button "×" at bounding box center [462, 250] width 6 height 9
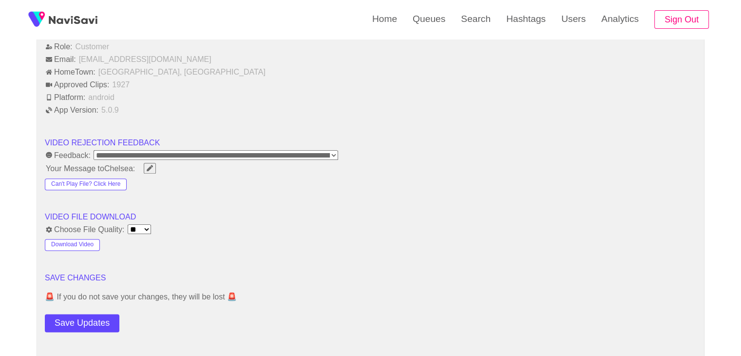
scroll to position [1267, 0]
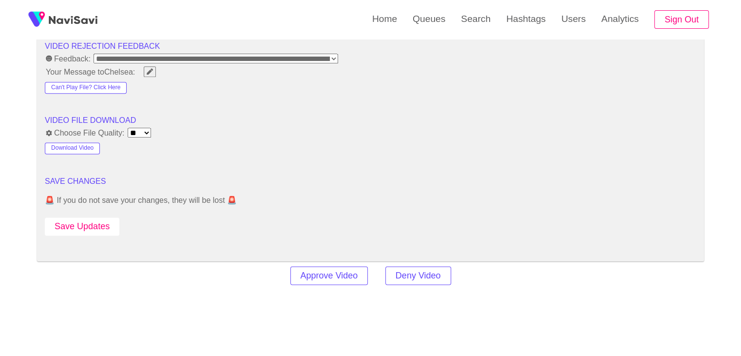
click at [98, 228] on button "Save Updates" at bounding box center [82, 226] width 75 height 18
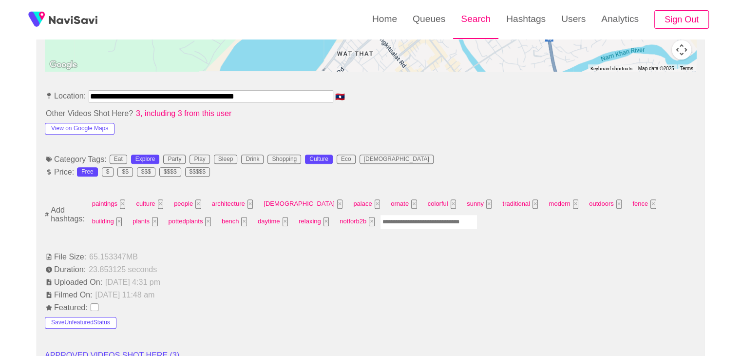
scroll to position [390, 0]
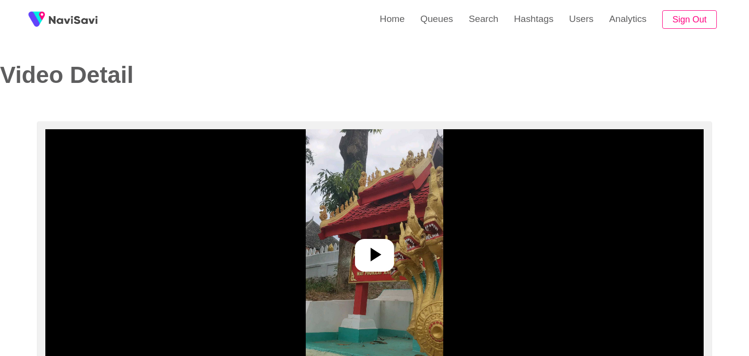
select select "**"
select select "**********"
drag, startPoint x: 372, startPoint y: 258, endPoint x: 378, endPoint y: 250, distance: 9.9
click at [372, 258] on icon at bounding box center [370, 254] width 23 height 23
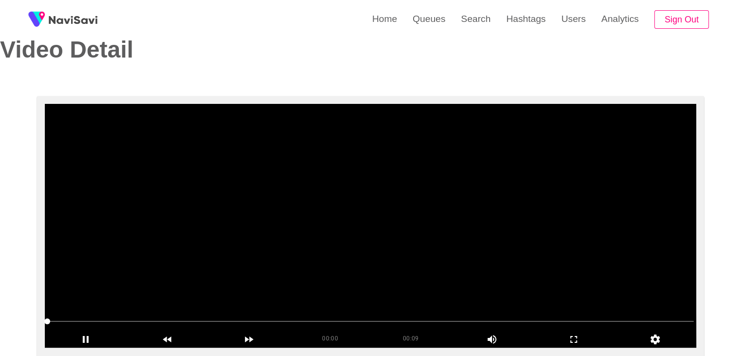
scroll to position [97, 0]
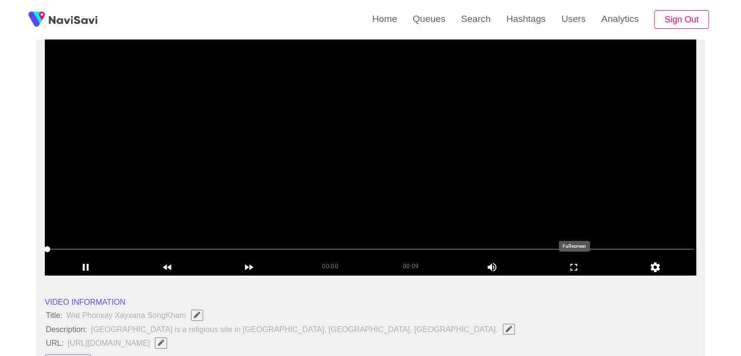
click at [575, 264] on icon "add" at bounding box center [574, 267] width 7 height 7
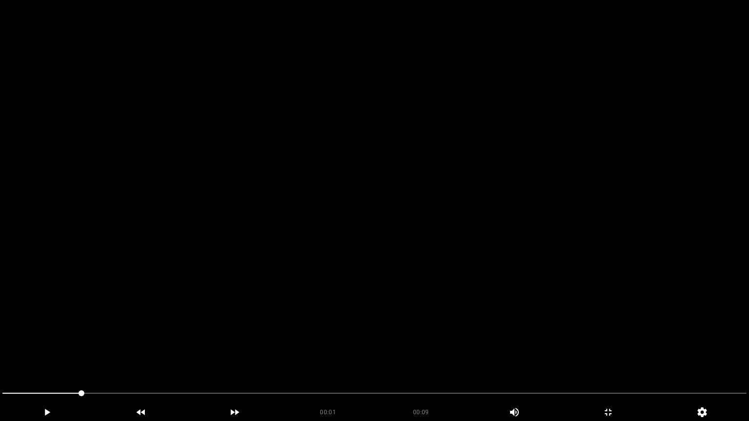
click at [503, 282] on video at bounding box center [374, 210] width 749 height 421
click at [370, 338] on video at bounding box center [374, 210] width 749 height 421
click at [372, 335] on video at bounding box center [374, 210] width 749 height 421
click at [550, 315] on video at bounding box center [374, 210] width 749 height 421
click at [550, 316] on video at bounding box center [374, 210] width 749 height 421
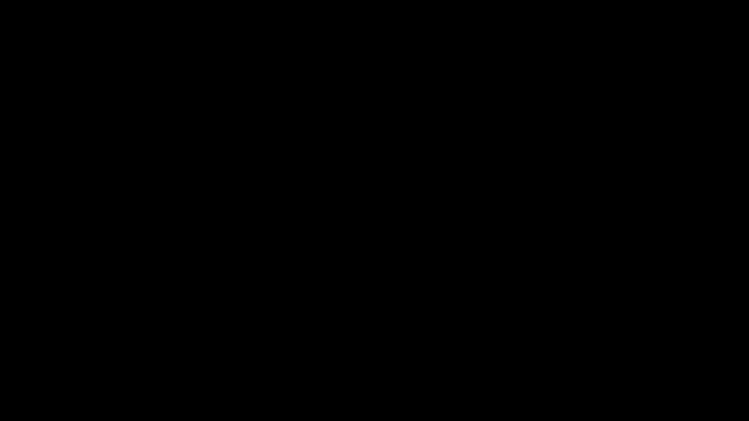
click at [602, 355] on icon "add" at bounding box center [607, 413] width 93 height 12
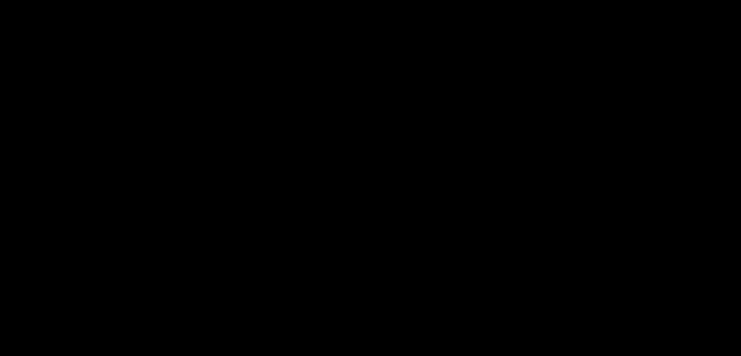
scroll to position [244, 0]
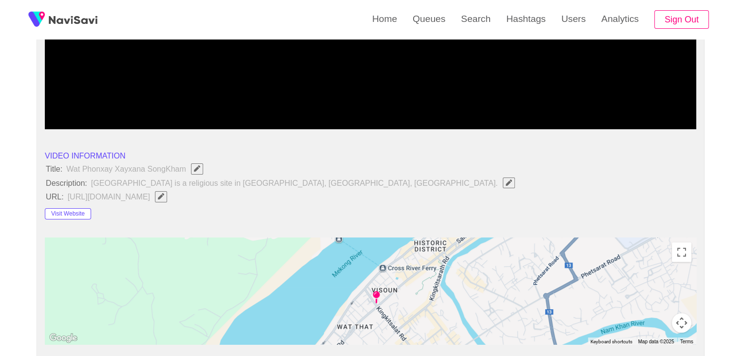
click at [164, 193] on icon "Edit Field" at bounding box center [161, 196] width 6 height 6
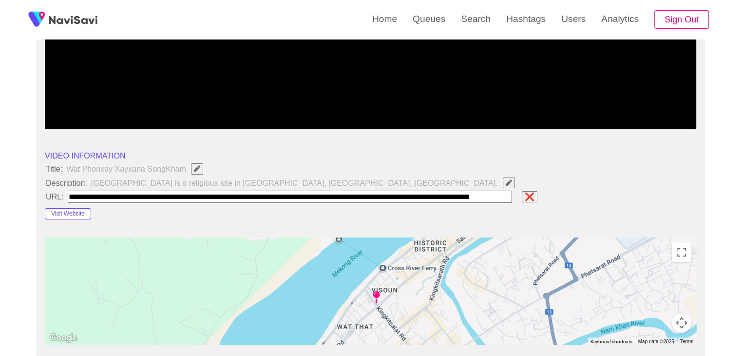
scroll to position [0, 95]
type input "**********"
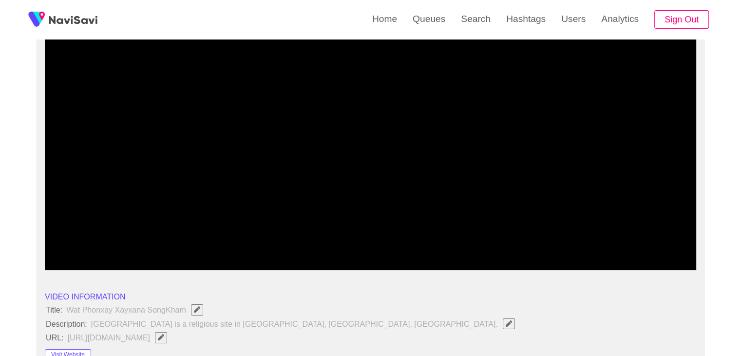
scroll to position [97, 0]
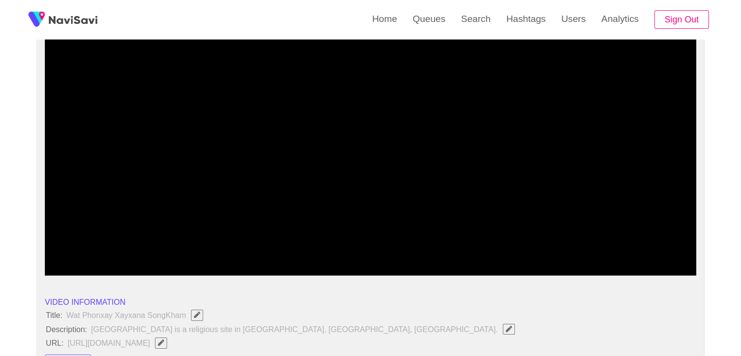
drag, startPoint x: 59, startPoint y: 242, endPoint x: 2, endPoint y: 236, distance: 57.3
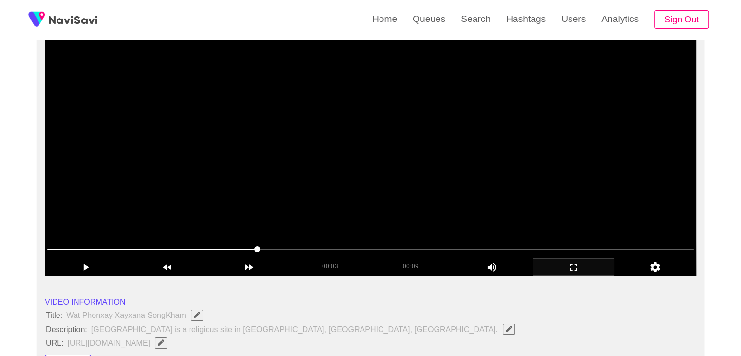
click at [345, 162] on video at bounding box center [371, 154] width 652 height 244
click at [398, 176] on video at bounding box center [371, 154] width 652 height 244
drag, startPoint x: 421, startPoint y: 242, endPoint x: 507, endPoint y: 252, distance: 86.9
click at [507, 252] on span at bounding box center [370, 249] width 647 height 16
click at [560, 254] on span at bounding box center [370, 249] width 647 height 16
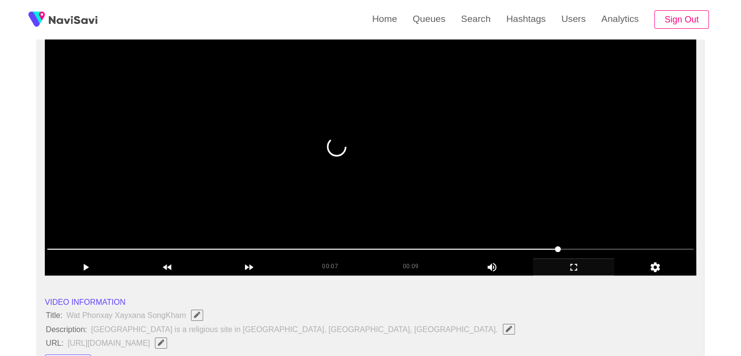
click at [619, 255] on span at bounding box center [370, 249] width 647 height 16
click at [640, 244] on span at bounding box center [370, 249] width 647 height 16
click at [677, 244] on span at bounding box center [370, 249] width 647 height 16
drag, startPoint x: 59, startPoint y: 244, endPoint x: 0, endPoint y: 236, distance: 60.0
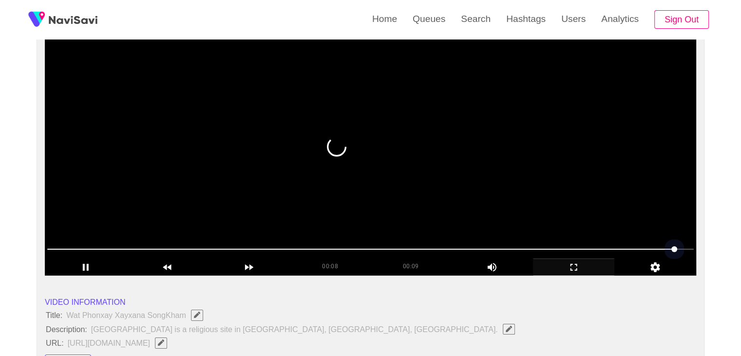
drag, startPoint x: 128, startPoint y: 251, endPoint x: 50, endPoint y: 254, distance: 78.5
click at [50, 254] on span at bounding box center [370, 249] width 647 height 16
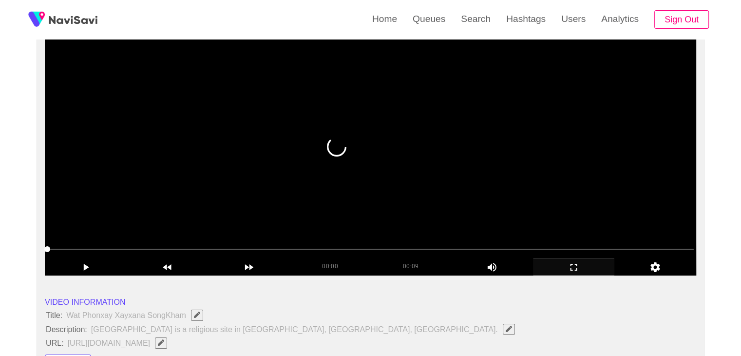
click at [151, 231] on video at bounding box center [371, 154] width 652 height 244
click at [569, 265] on icon "add" at bounding box center [574, 267] width 81 height 12
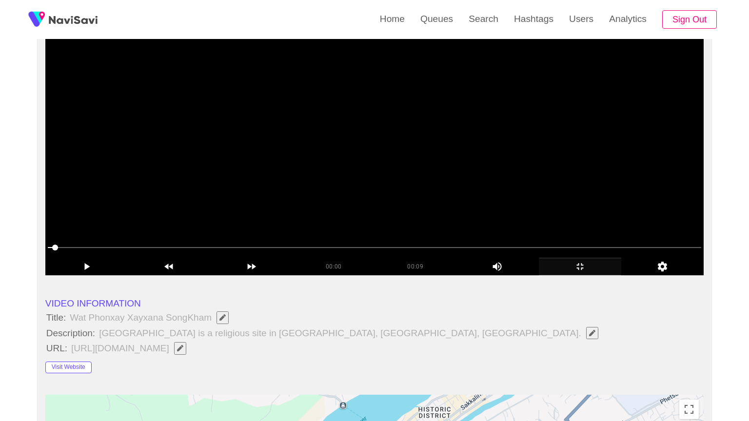
click at [155, 275] on video at bounding box center [374, 154] width 658 height 244
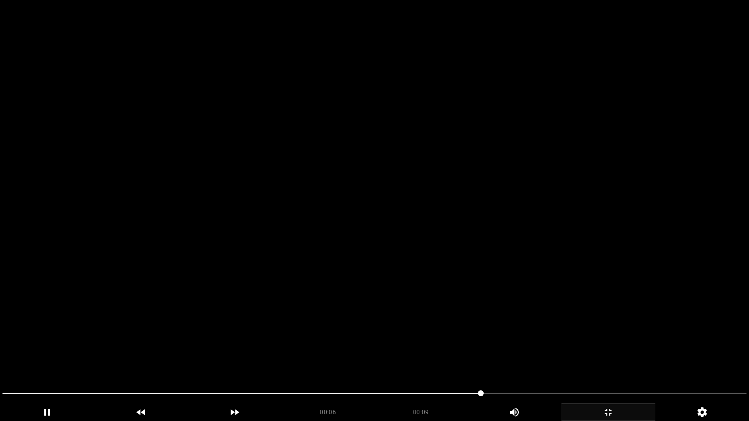
click at [503, 351] on video at bounding box center [374, 210] width 749 height 421
click at [542, 355] on video at bounding box center [374, 210] width 749 height 421
drag, startPoint x: 0, startPoint y: 377, endPoint x: 37, endPoint y: 360, distance: 40.8
click at [363, 337] on video at bounding box center [374, 210] width 749 height 421
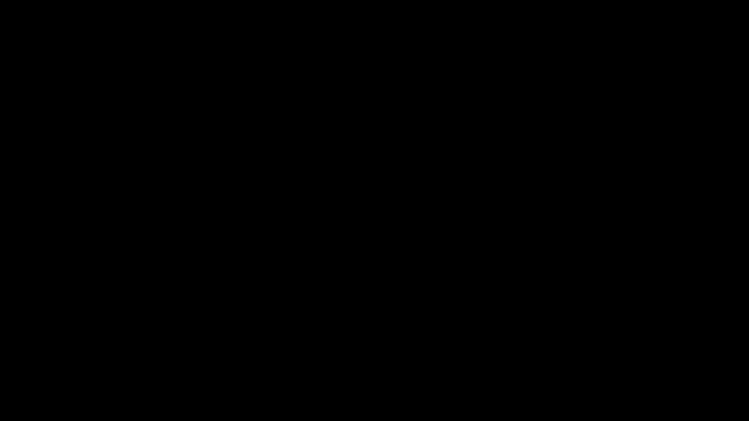
click at [621, 355] on icon "add" at bounding box center [607, 413] width 93 height 12
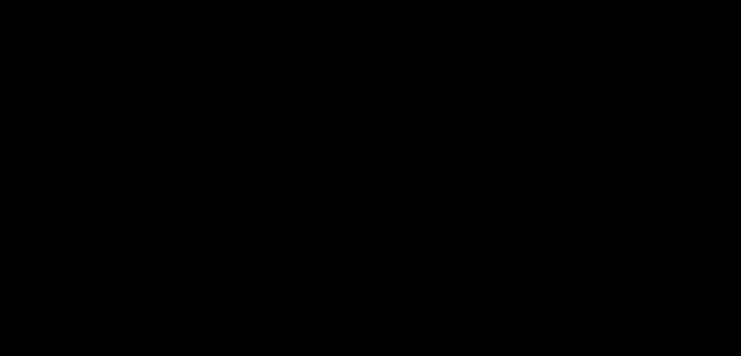
scroll to position [439, 0]
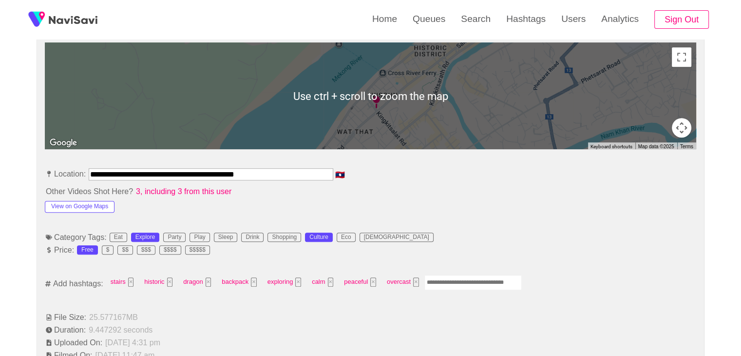
click at [459, 278] on input "Enter tag here and press return" at bounding box center [473, 282] width 97 height 15
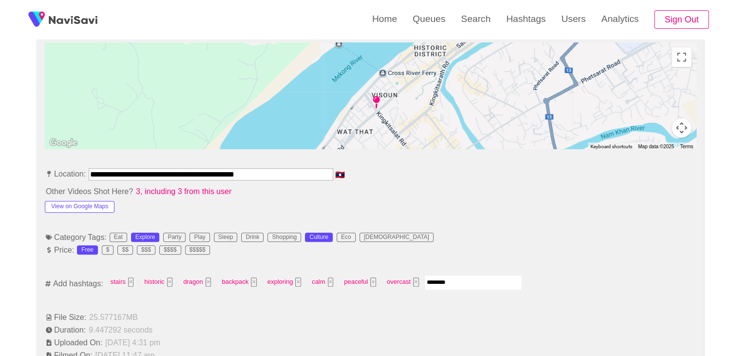
type input "*********"
click at [535, 282] on input "Enter tag here and press return" at bounding box center [565, 282] width 97 height 15
type input "******"
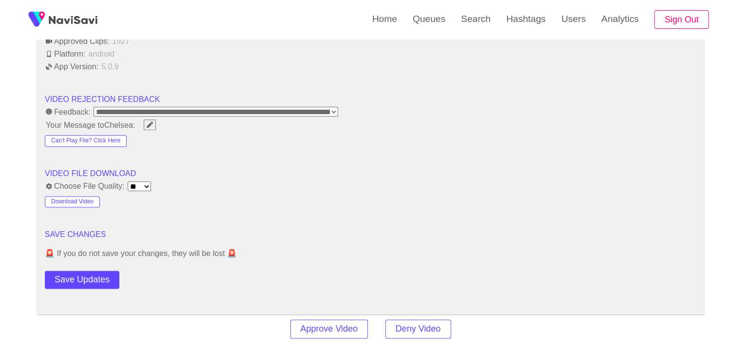
scroll to position [1219, 0]
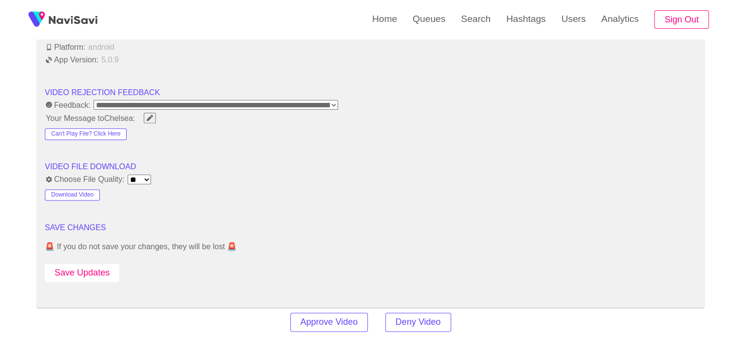
click at [103, 264] on button "Save Updates" at bounding box center [82, 273] width 75 height 18
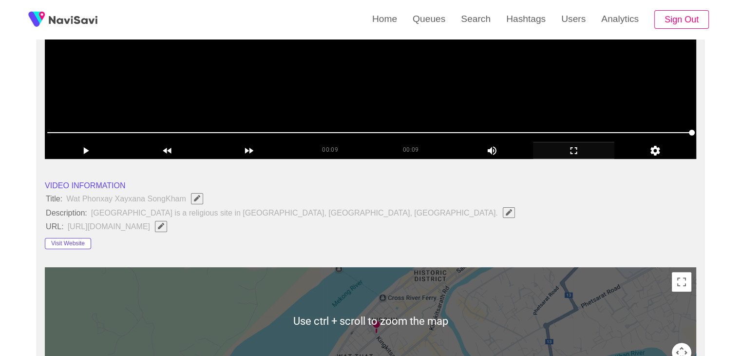
scroll to position [97, 0]
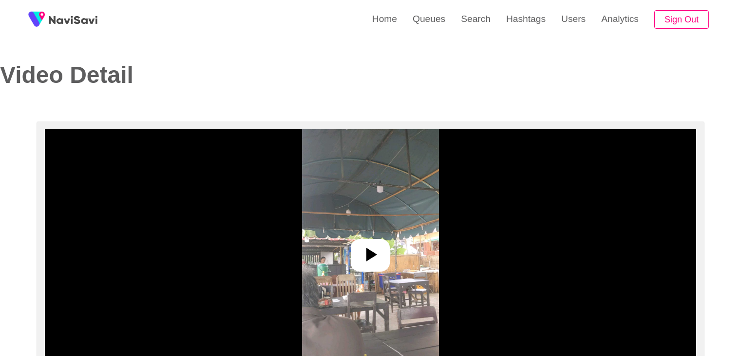
select select "**********"
select select "**"
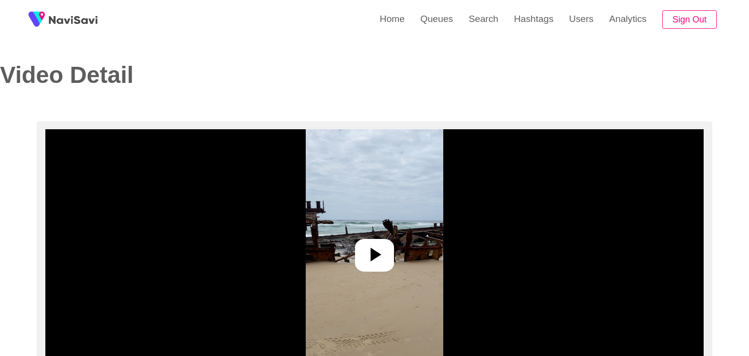
select select "**********"
select select "**"
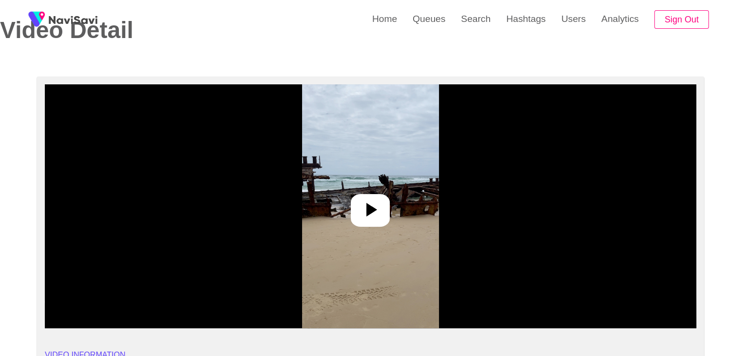
scroll to position [49, 0]
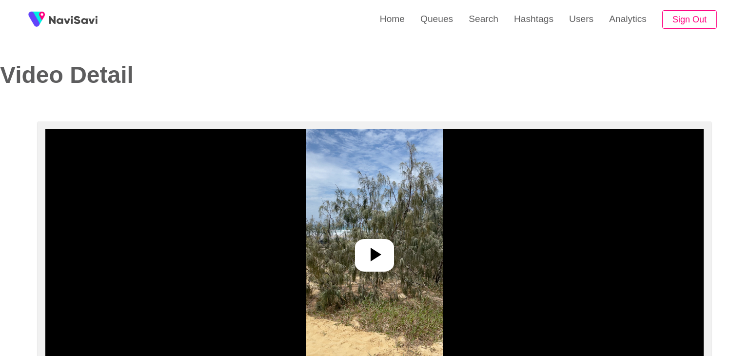
select select "**********"
select select "**"
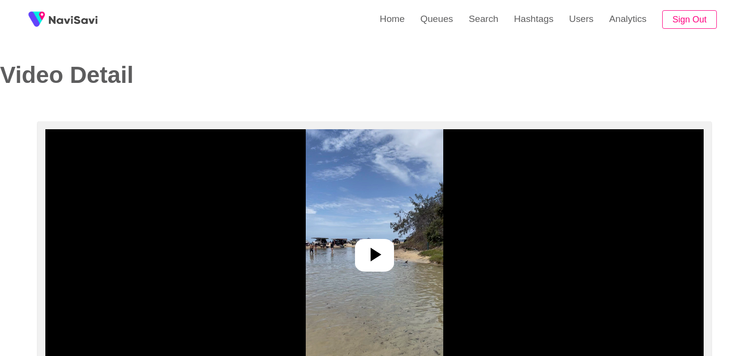
select select "**********"
select select "**"
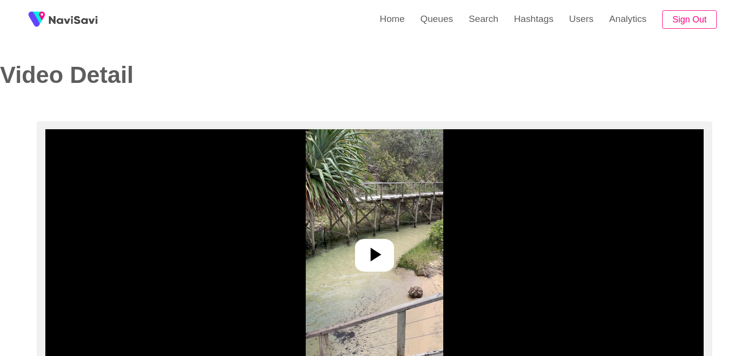
select select "**********"
select select "**"
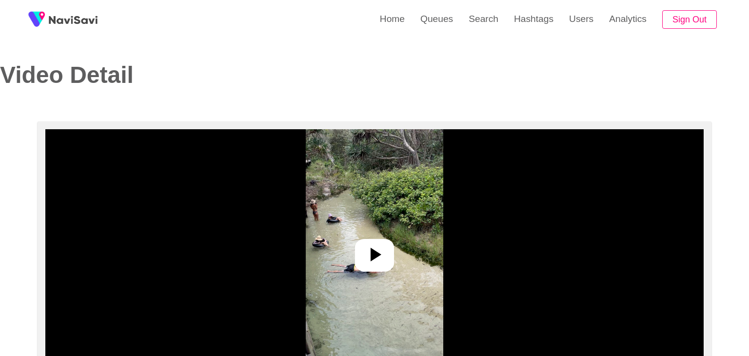
select select "**********"
select select "**"
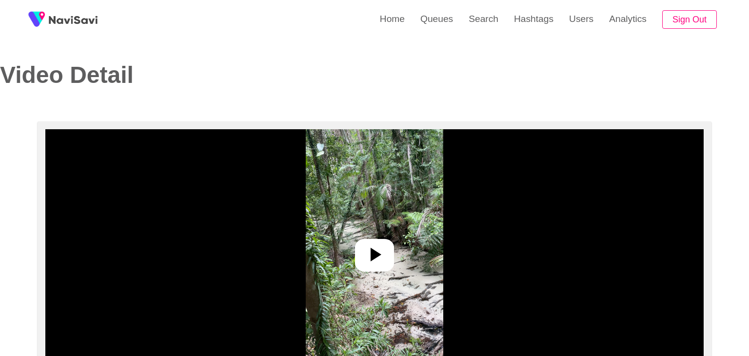
select select "**********"
select select "**"
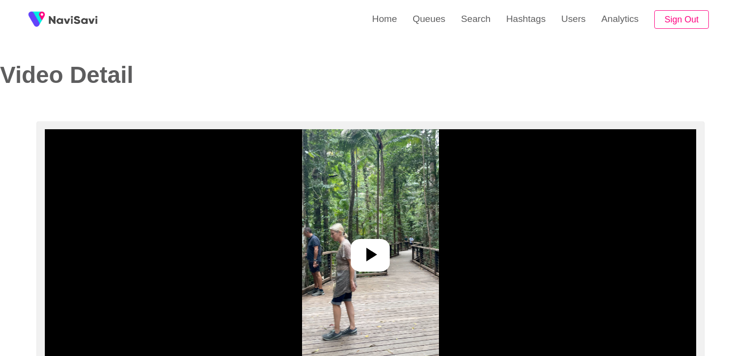
select select "**********"
select select "**"
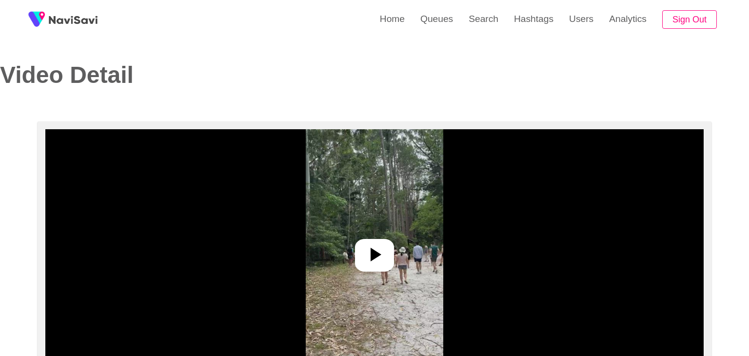
select select "**********"
select select "**"
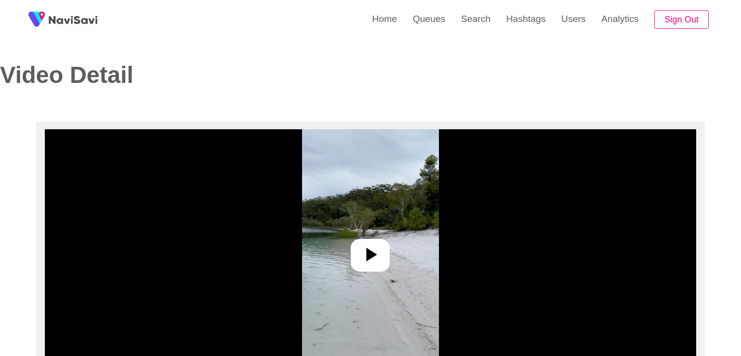
select select "**********"
select select "**"
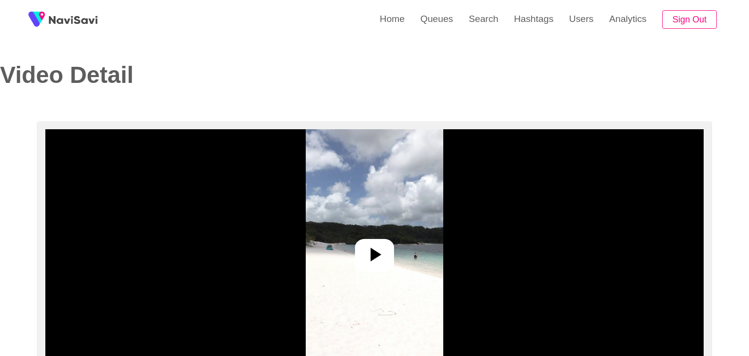
select select "**********"
select select "**"
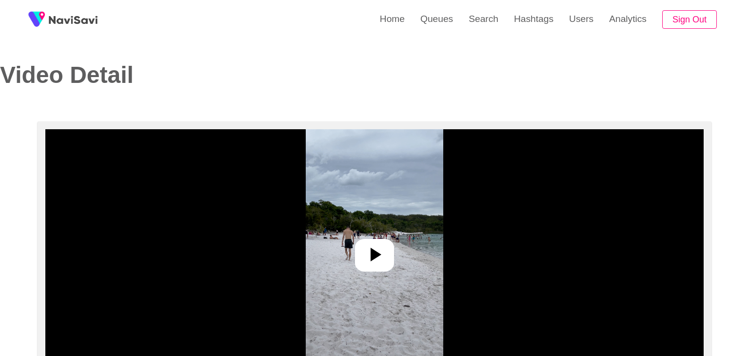
select select "**********"
select select "**"
